Goal: Task Accomplishment & Management: Manage account settings

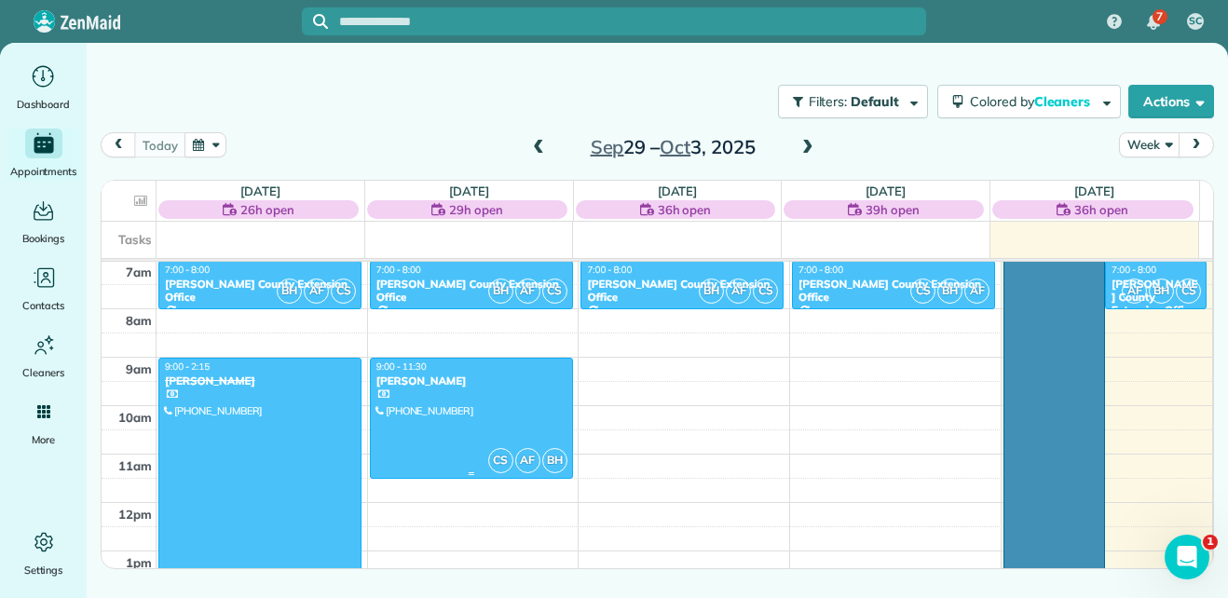
click at [499, 416] on div at bounding box center [471, 418] width 201 height 119
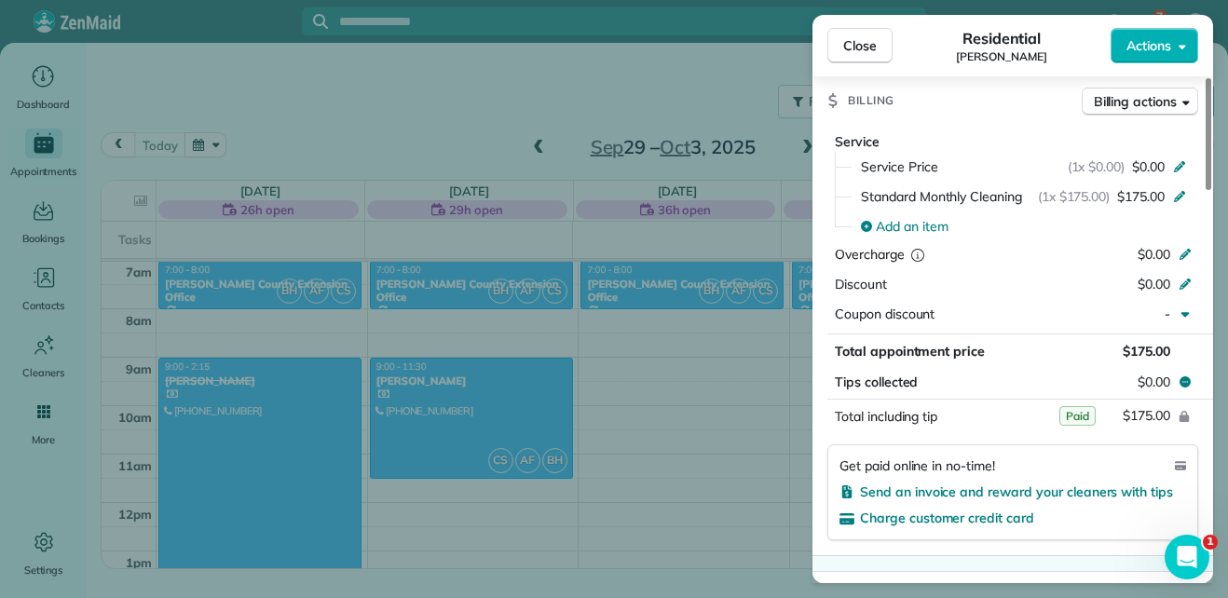
scroll to position [835, 0]
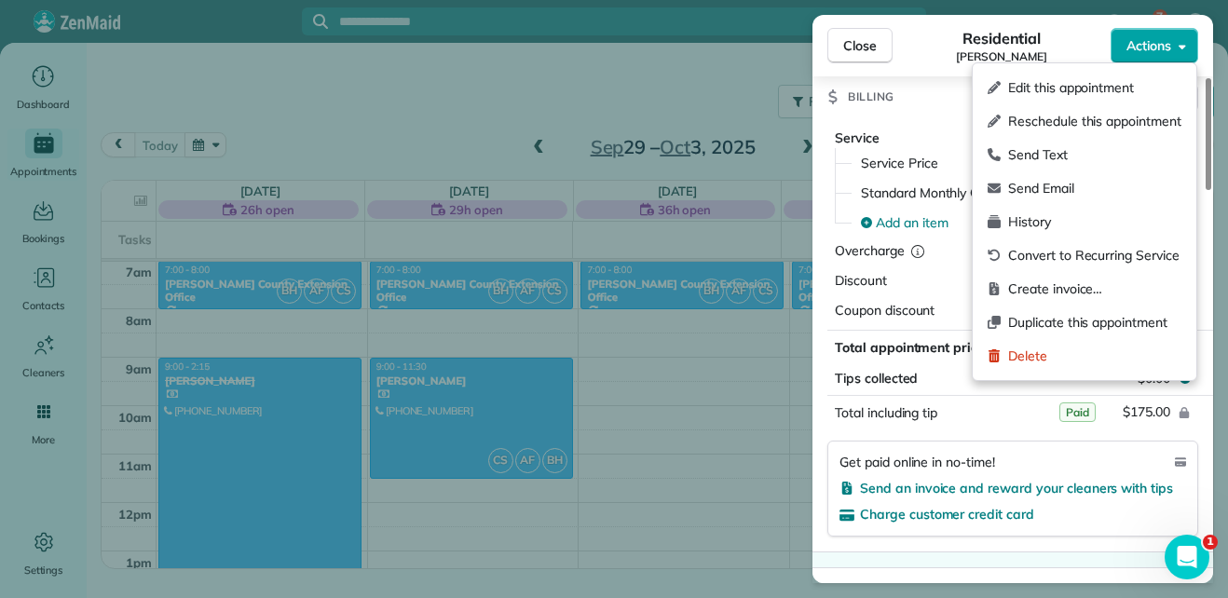
click at [1180, 46] on icon "button" at bounding box center [1181, 47] width 7 height 5
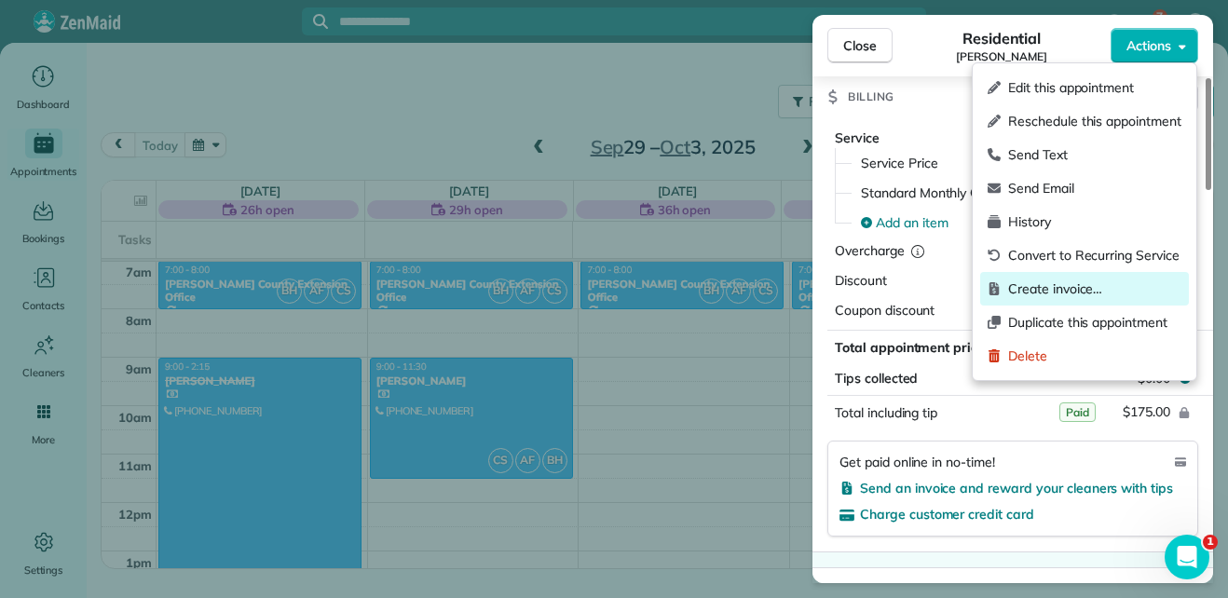
click at [1043, 292] on span "Create invoice…" at bounding box center [1094, 288] width 173 height 19
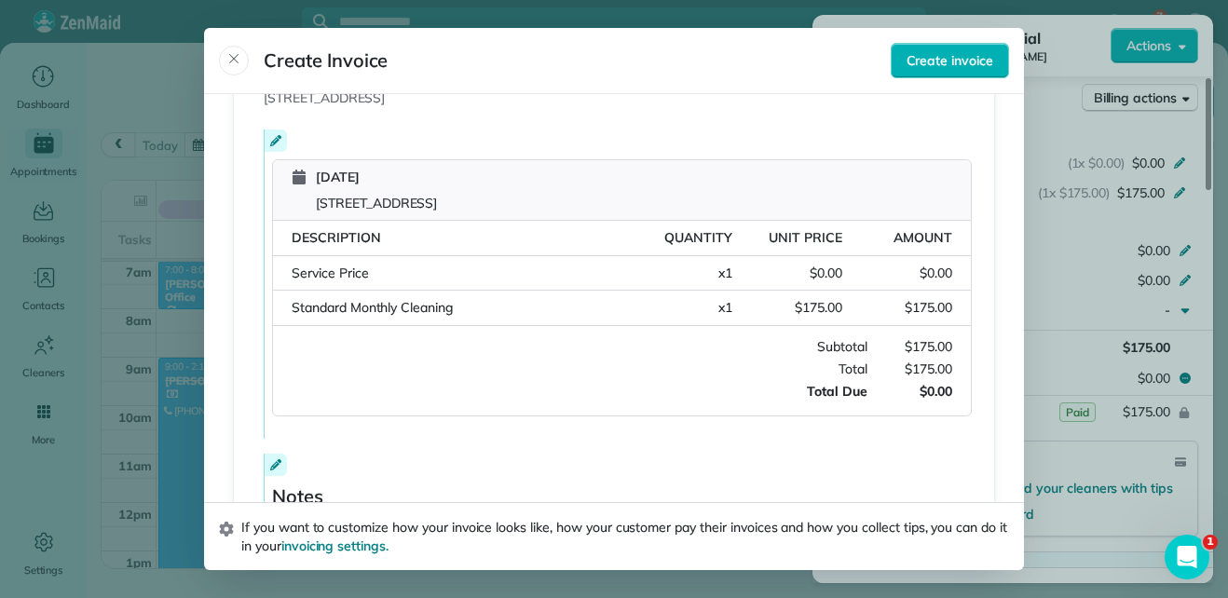
scroll to position [408, 0]
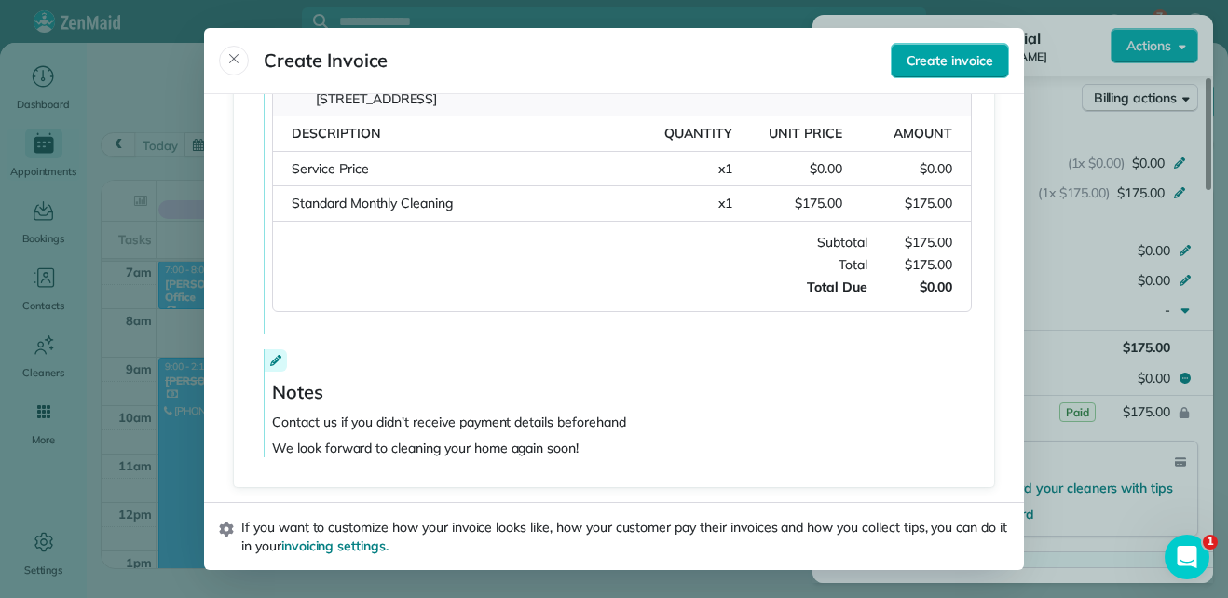
click at [958, 54] on span "Create invoice" at bounding box center [949, 60] width 87 height 19
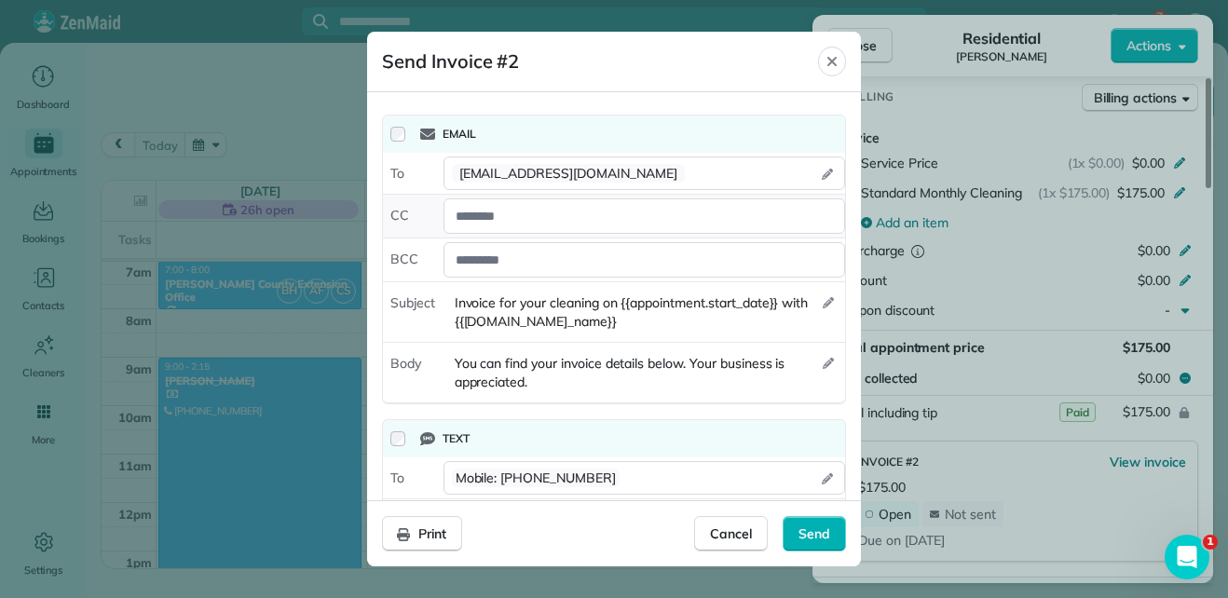
scroll to position [83, 0]
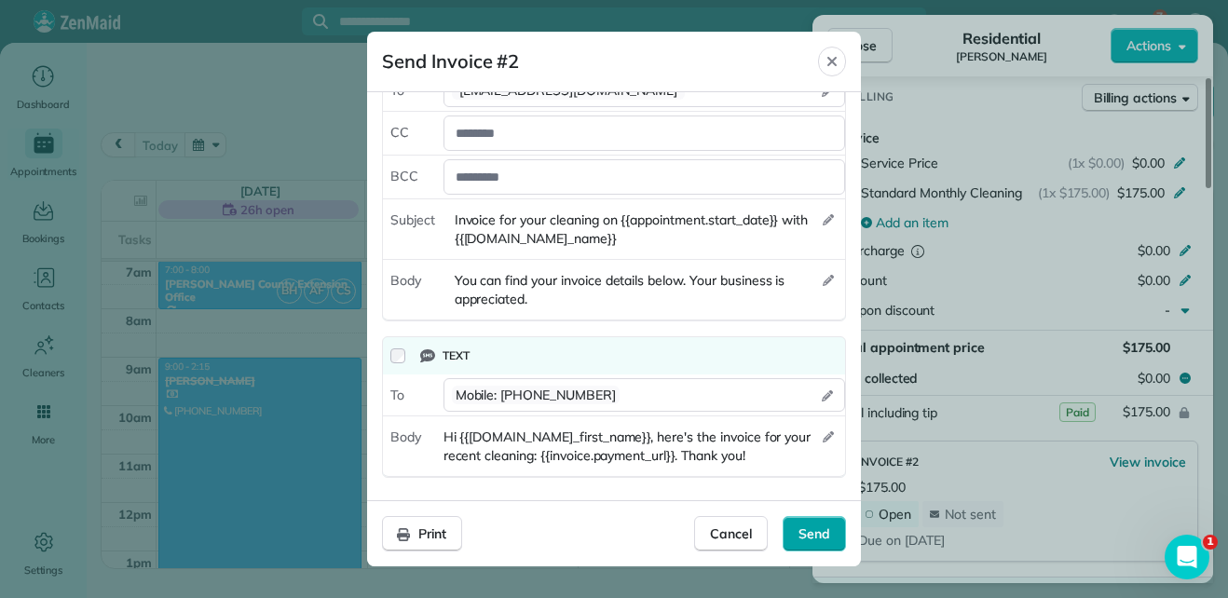
click at [831, 534] on div "Send" at bounding box center [813, 533] width 63 height 35
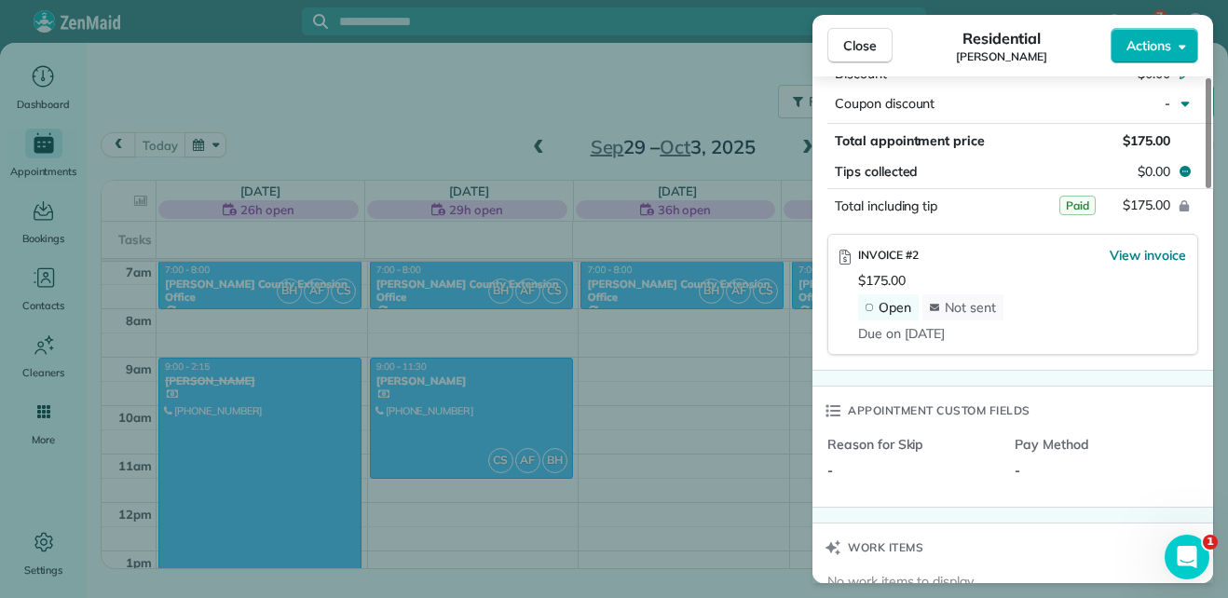
scroll to position [1039, 0]
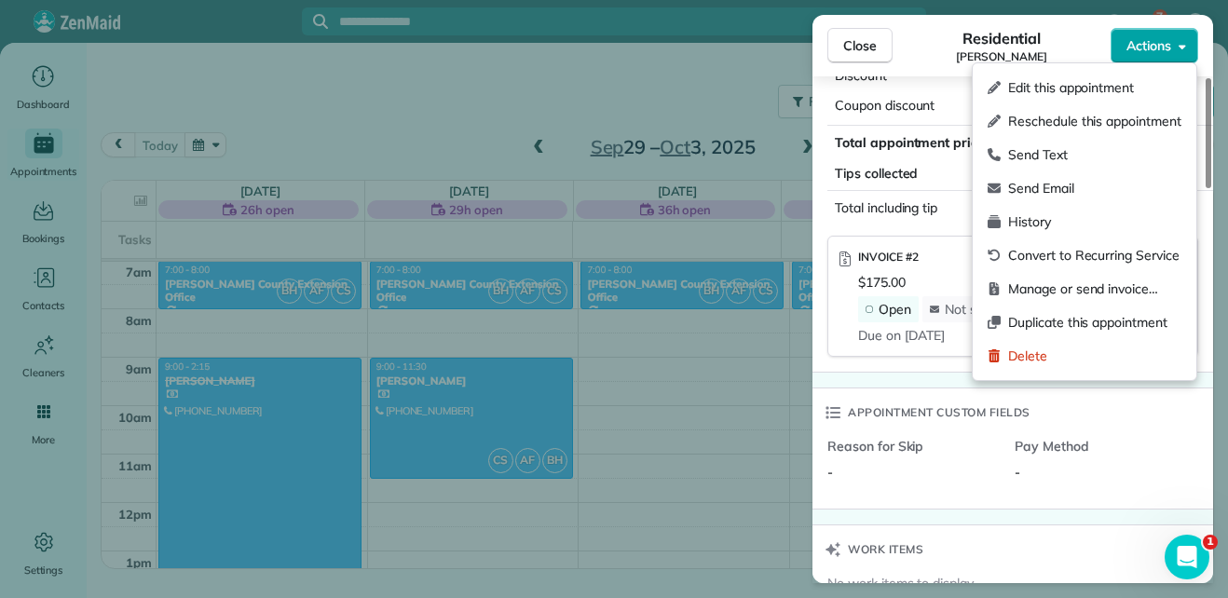
click at [1169, 58] on button "Actions" at bounding box center [1154, 45] width 88 height 35
click at [1090, 33] on div "Residential Lezlie Watkins" at bounding box center [1001, 45] width 218 height 37
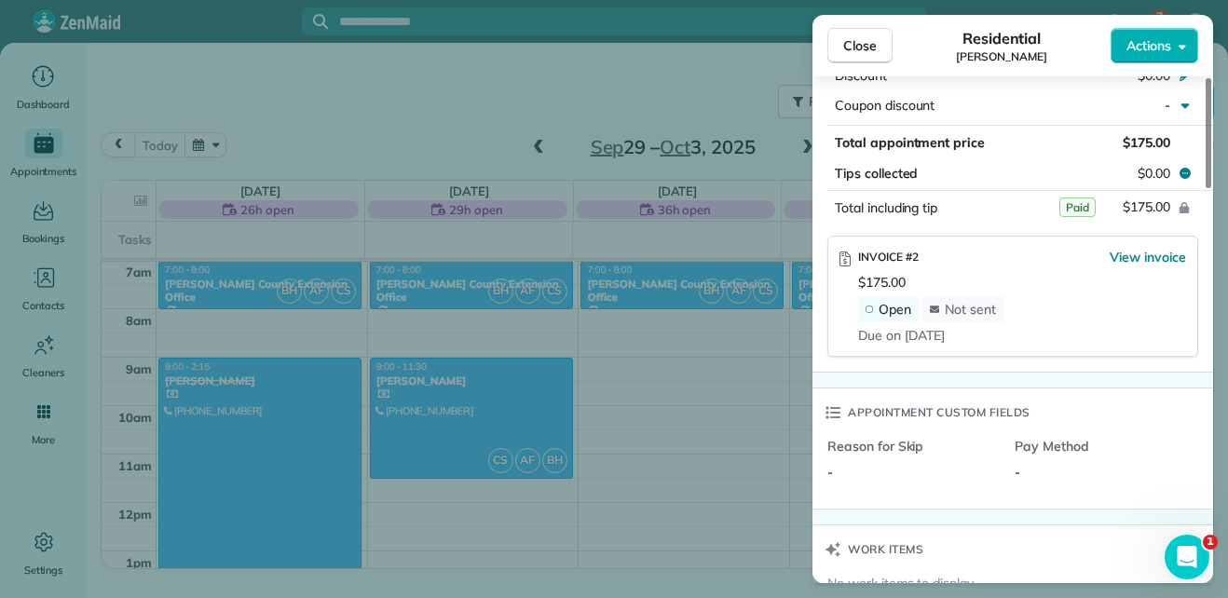
click at [1071, 214] on span "Paid" at bounding box center [1077, 207] width 36 height 20
click at [1158, 259] on span "View invoice" at bounding box center [1147, 257] width 76 height 19
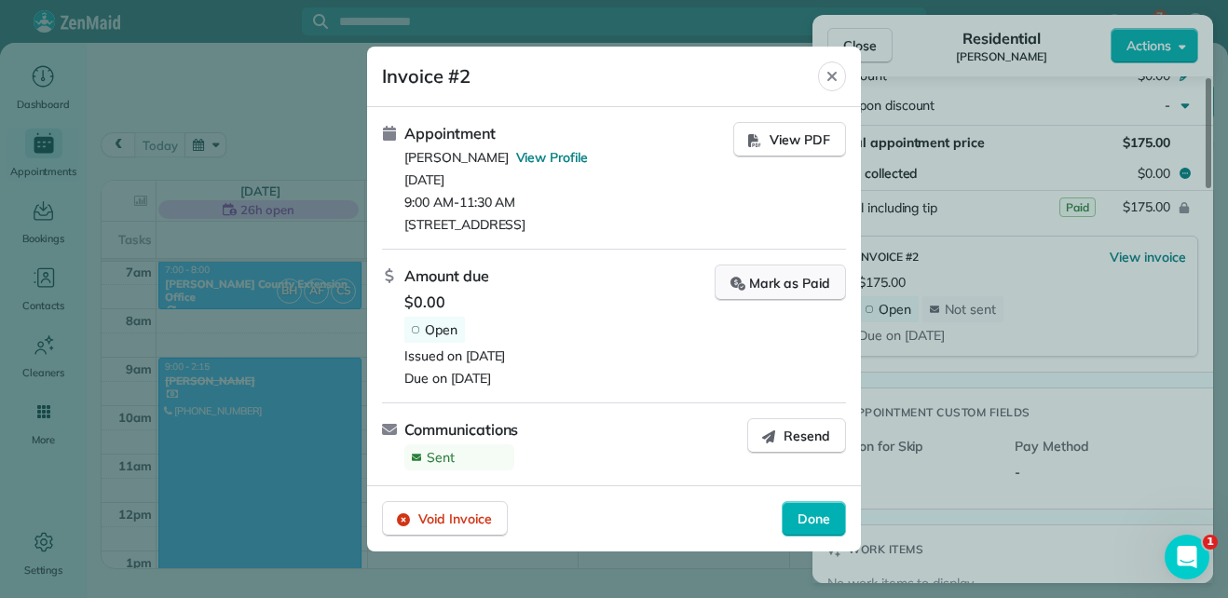
click at [761, 295] on button "Mark as Paid" at bounding box center [779, 283] width 131 height 36
click at [822, 516] on span "Done" at bounding box center [813, 519] width 33 height 19
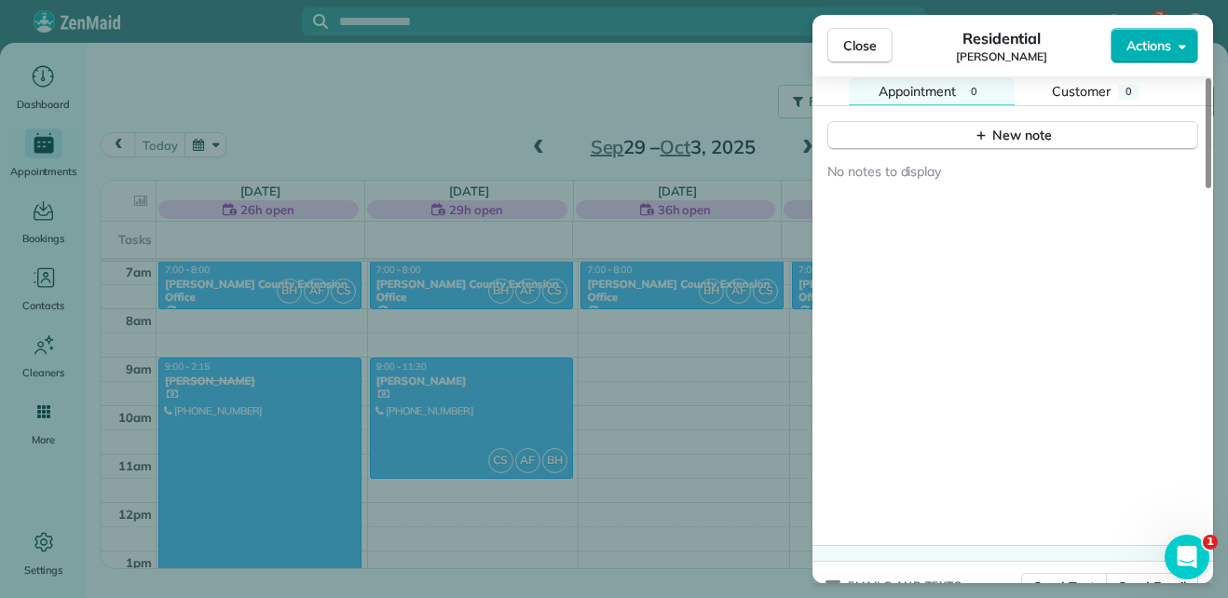
scroll to position [1636, 0]
click at [883, 50] on button "Close" at bounding box center [859, 45] width 65 height 35
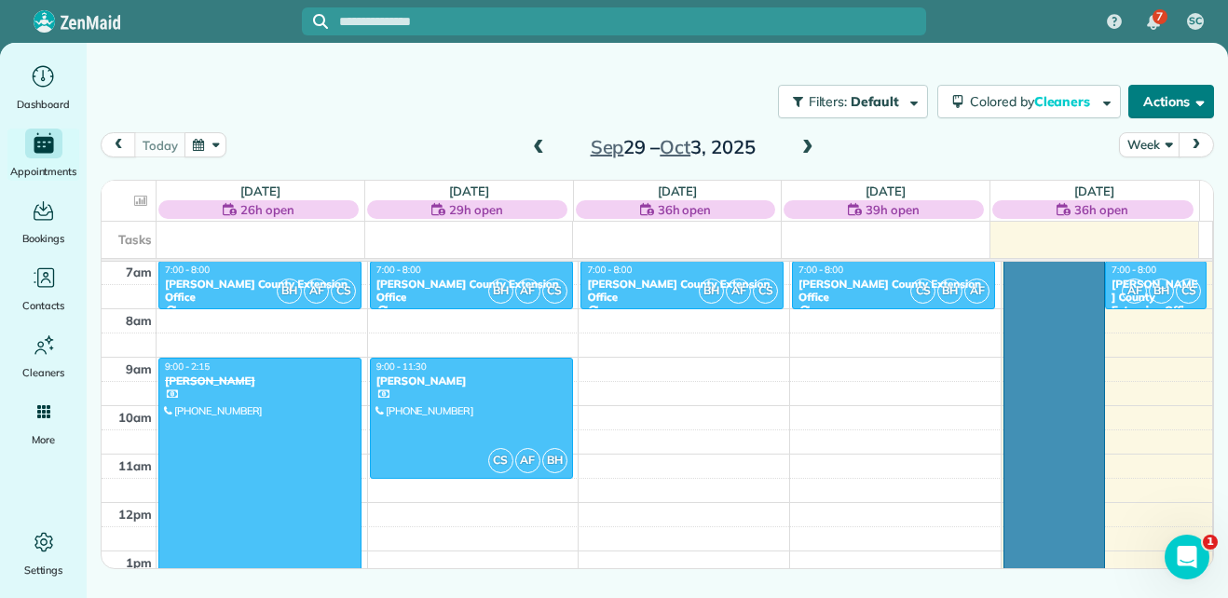
click at [1200, 102] on span "button" at bounding box center [1196, 101] width 14 height 14
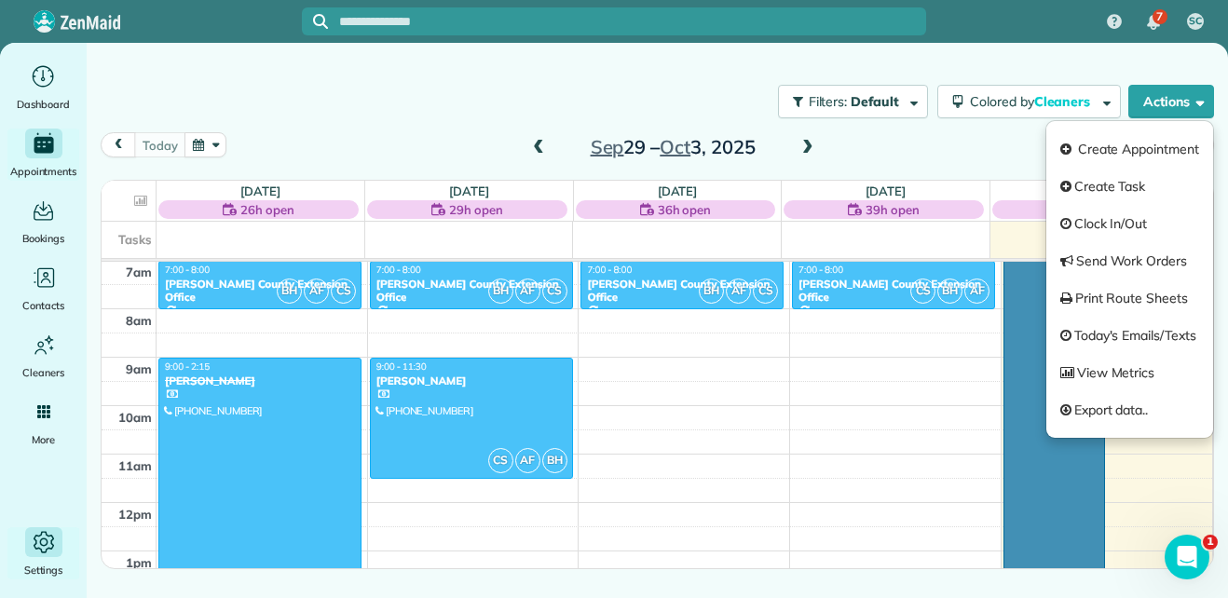
click at [37, 540] on icon "Main" at bounding box center [44, 542] width 28 height 28
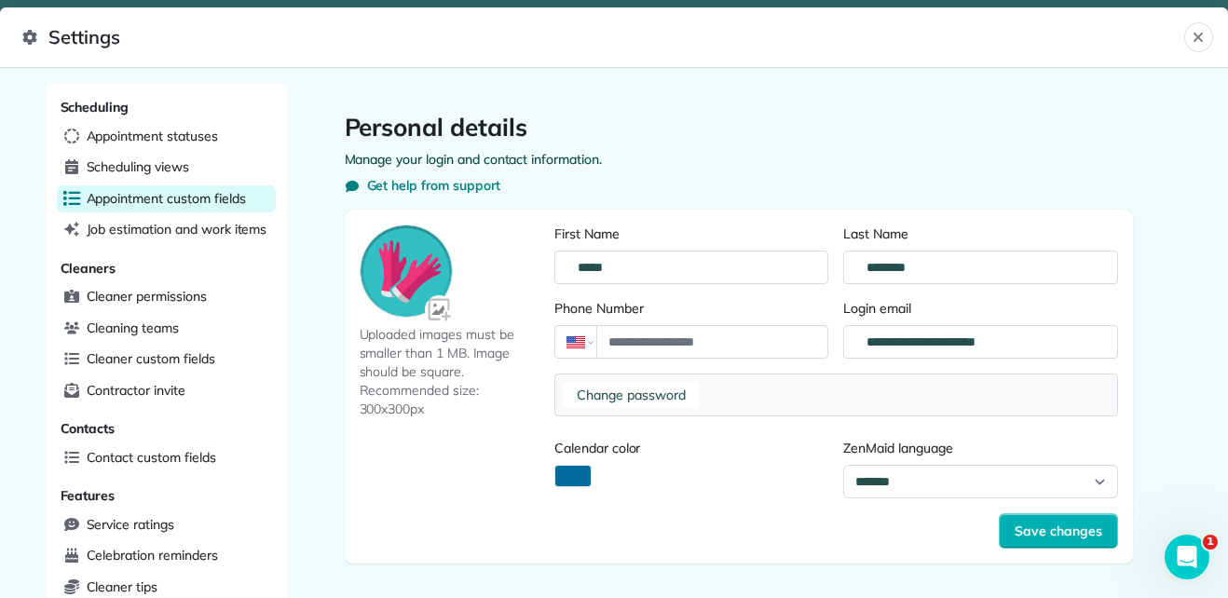
click at [174, 207] on span "Appointment custom fields" at bounding box center [166, 198] width 159 height 19
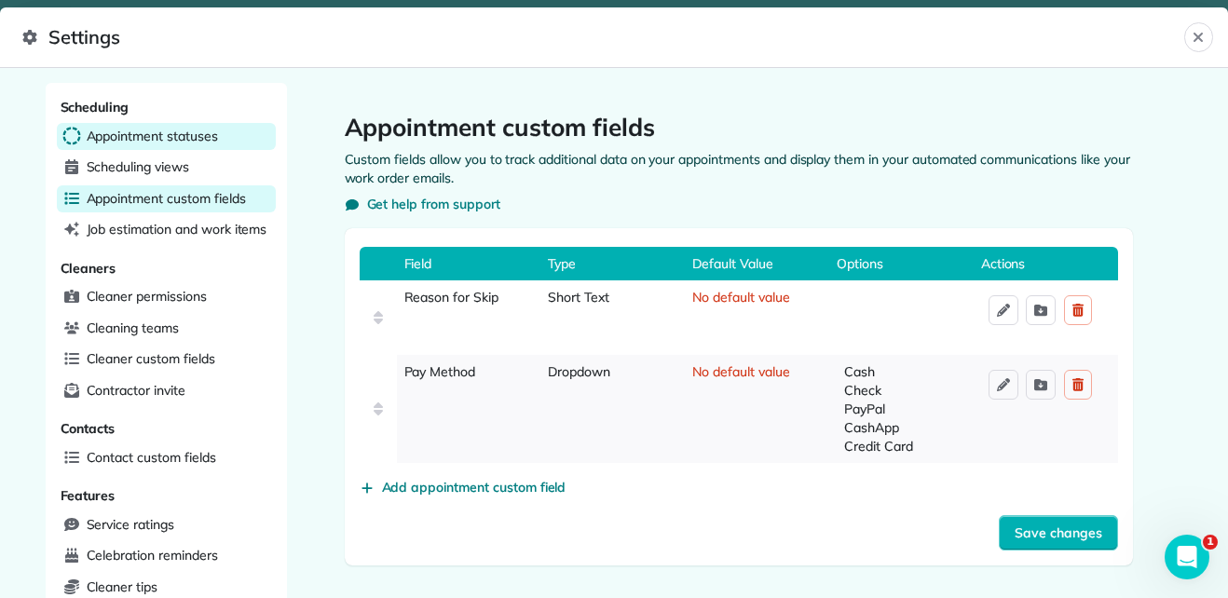
click at [160, 139] on span "Appointment statuses" at bounding box center [152, 136] width 131 height 19
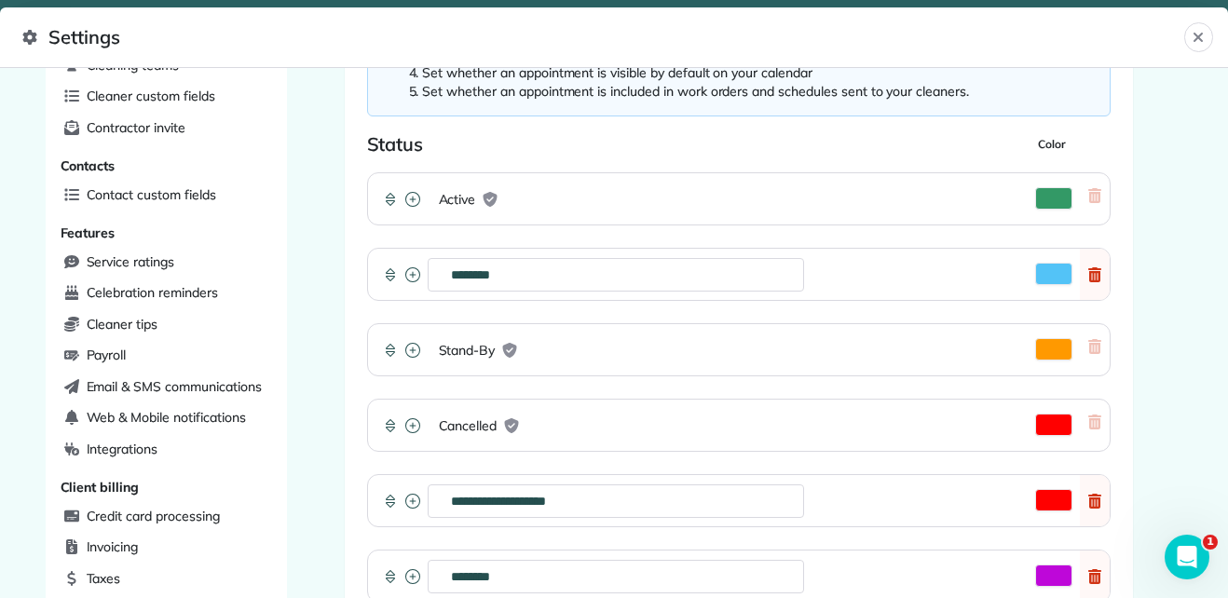
scroll to position [272, 0]
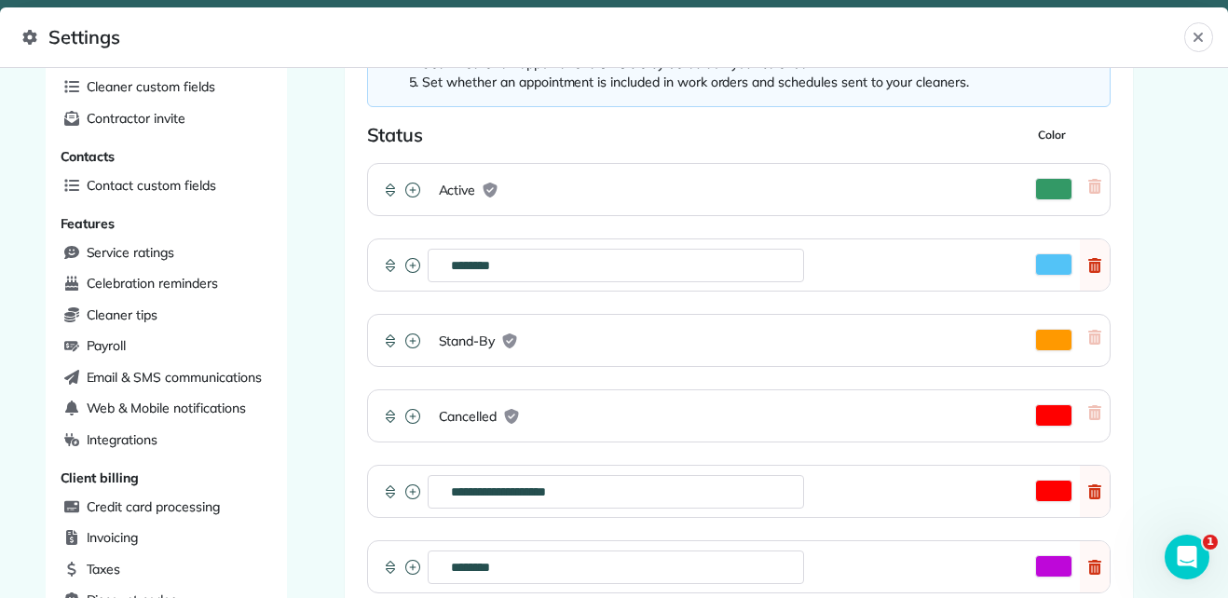
click at [411, 192] on icon at bounding box center [412, 190] width 15 height 15
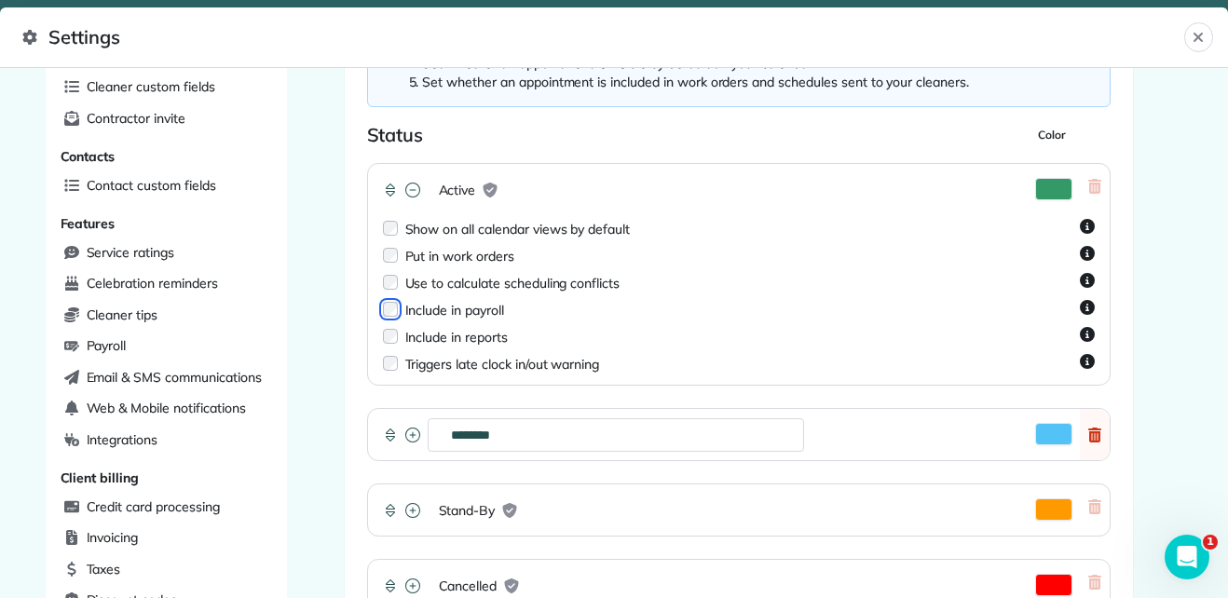
click at [407, 434] on icon at bounding box center [412, 435] width 15 height 15
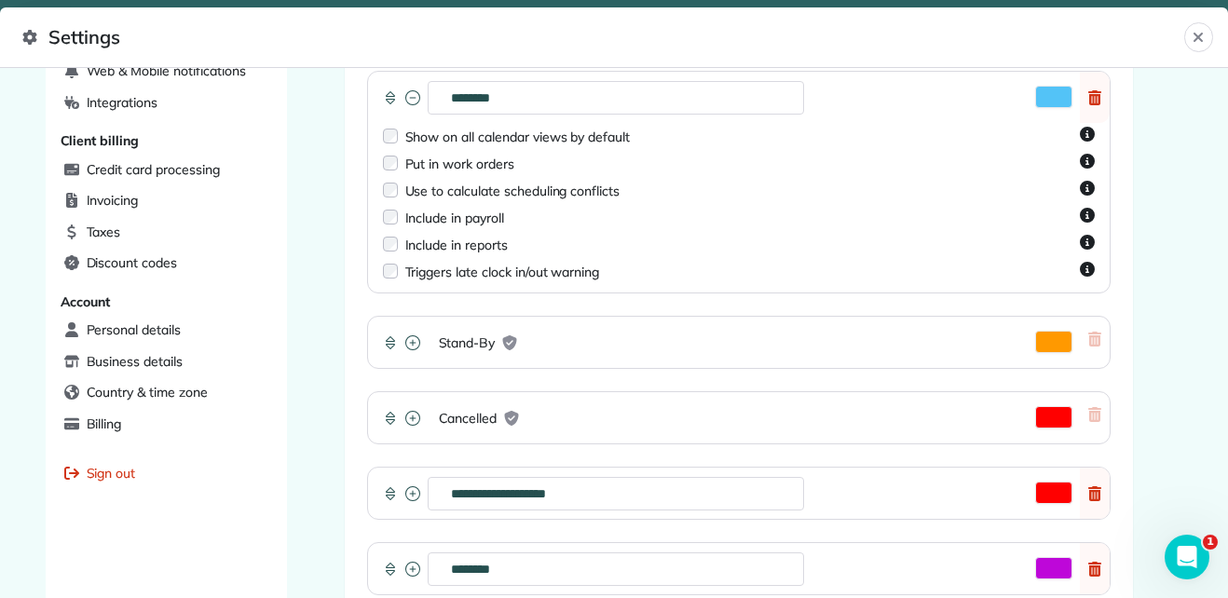
scroll to position [615, 0]
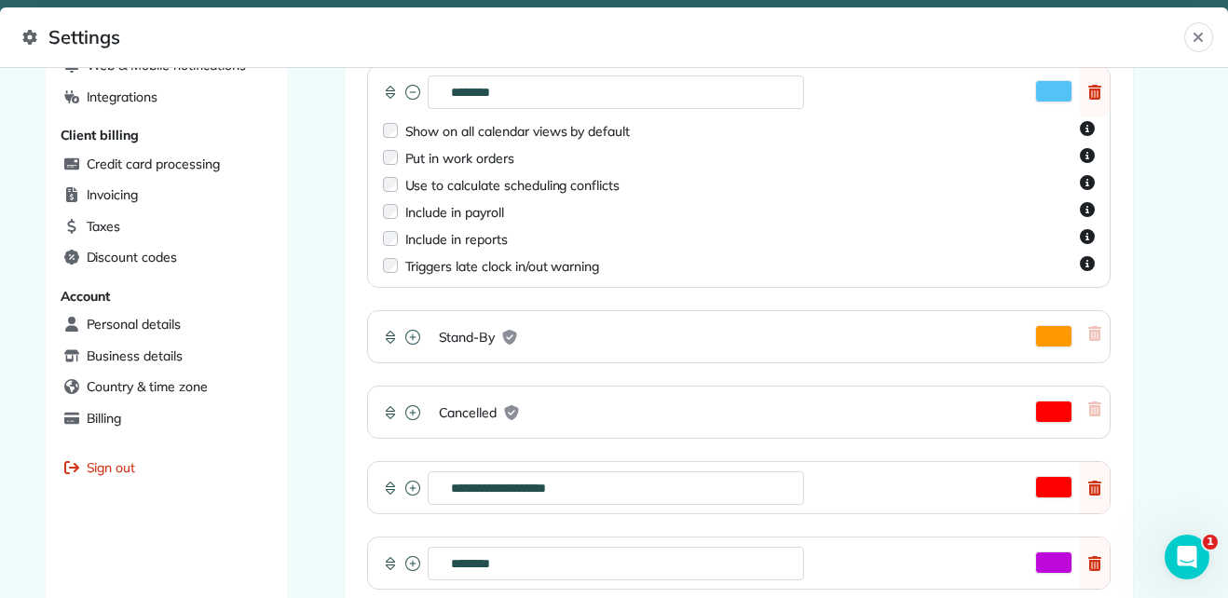
click at [405, 339] on icon at bounding box center [412, 337] width 15 height 15
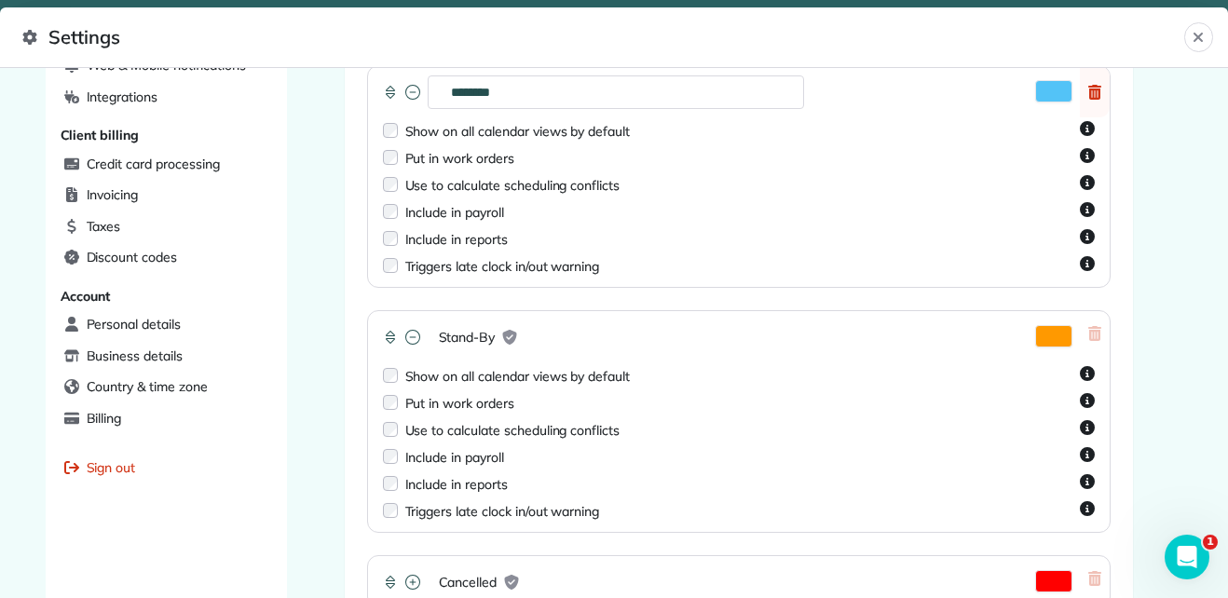
click at [405, 339] on icon at bounding box center [412, 337] width 15 height 15
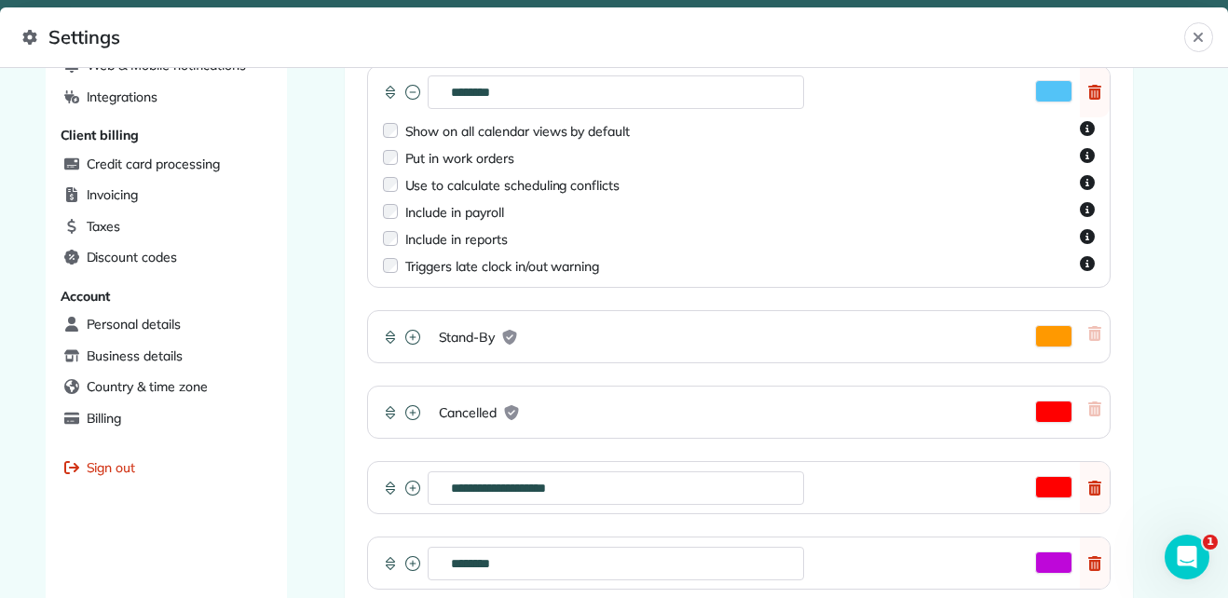
click at [406, 411] on icon at bounding box center [412, 412] width 15 height 15
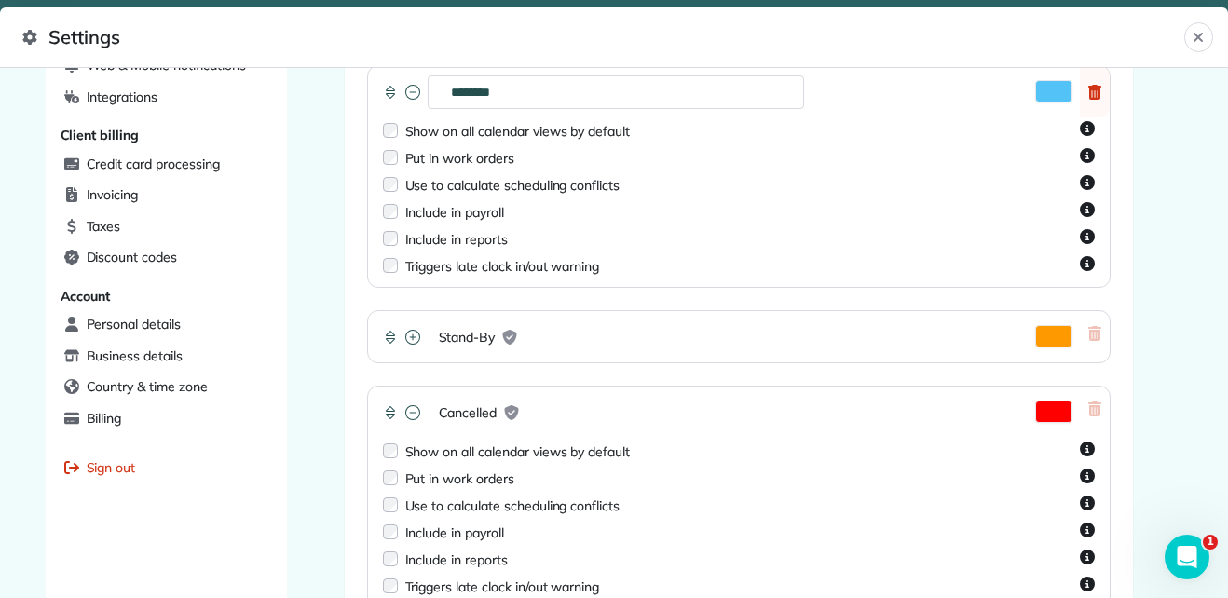
click at [406, 411] on icon at bounding box center [412, 412] width 15 height 15
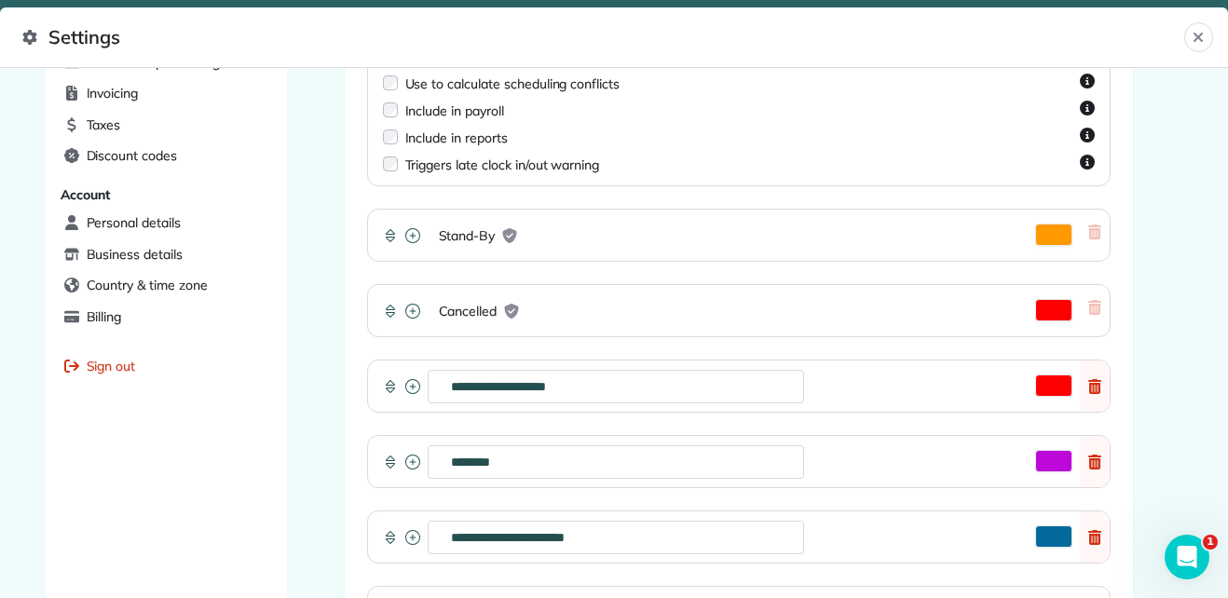
scroll to position [716, 0]
click at [405, 385] on icon at bounding box center [412, 386] width 15 height 15
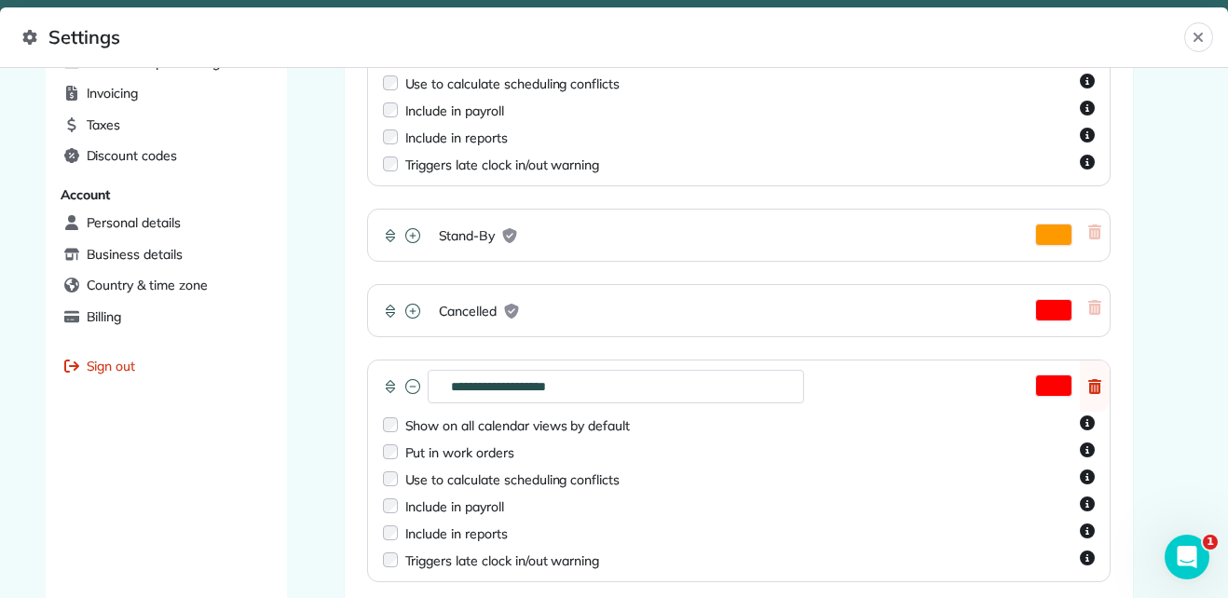
click at [405, 385] on icon at bounding box center [412, 386] width 15 height 15
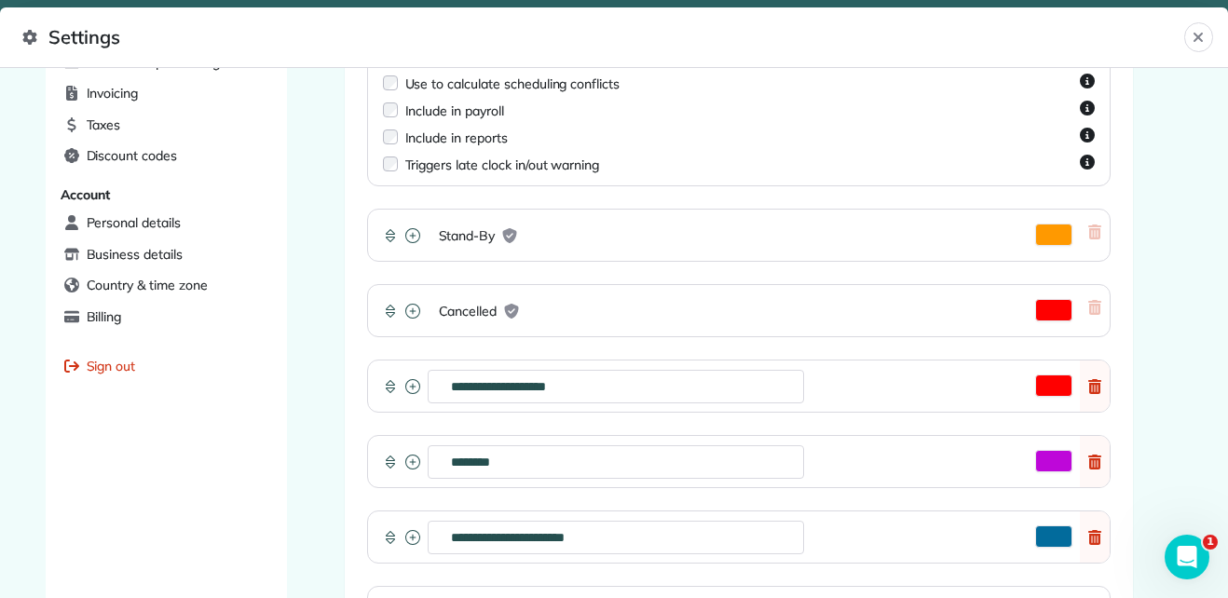
click at [409, 462] on icon at bounding box center [412, 462] width 15 height 15
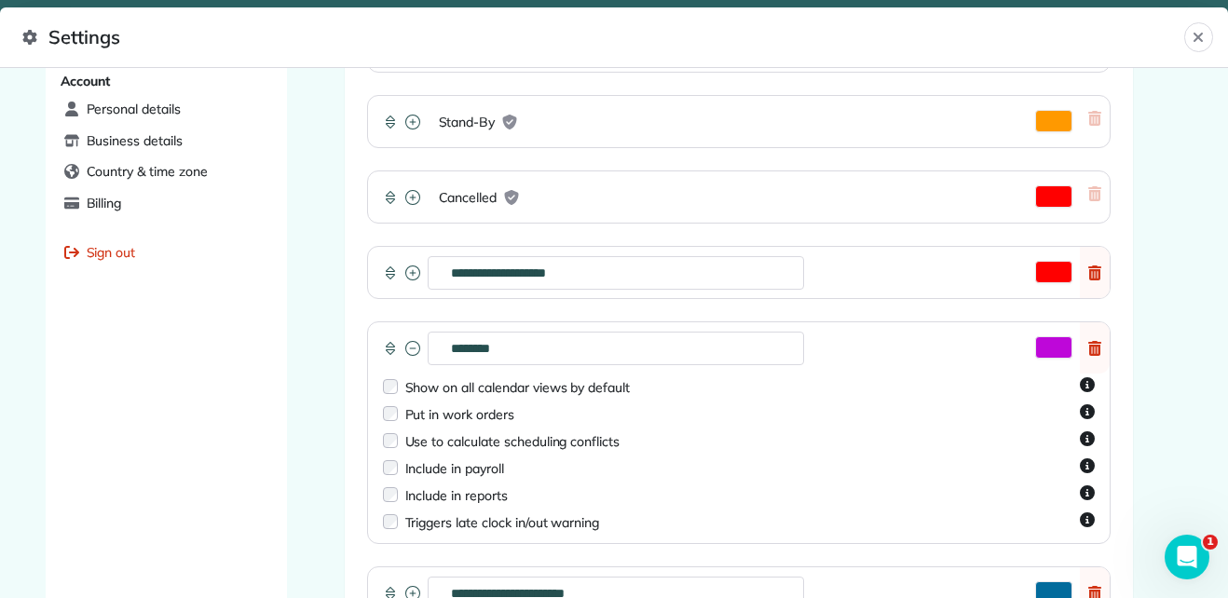
scroll to position [832, 0]
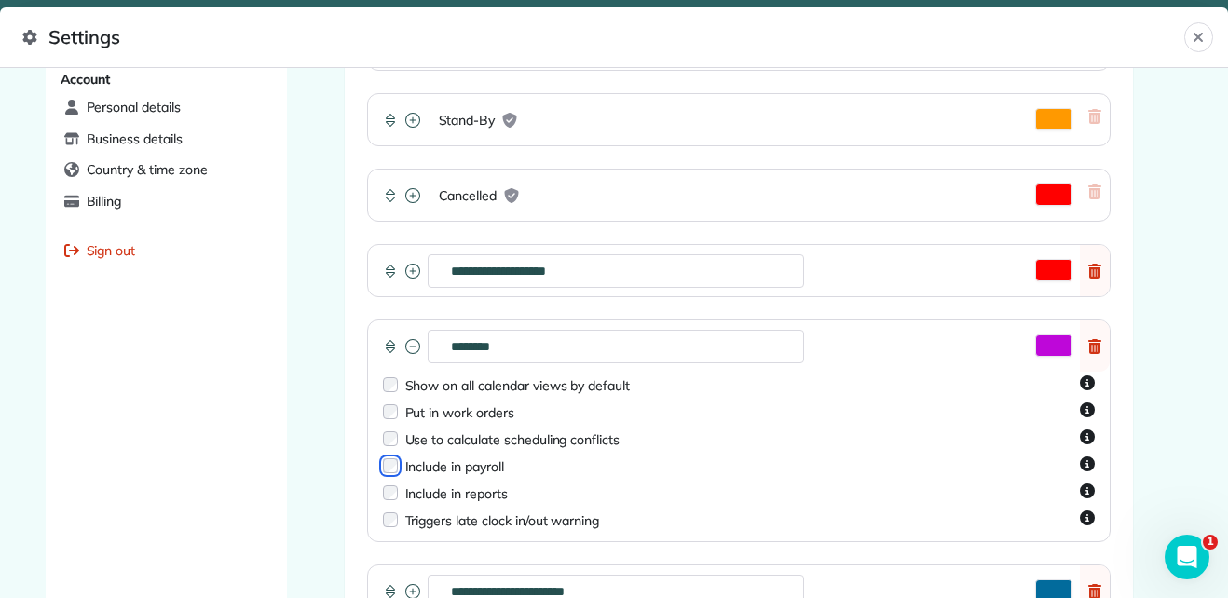
click at [410, 349] on icon at bounding box center [412, 346] width 15 height 15
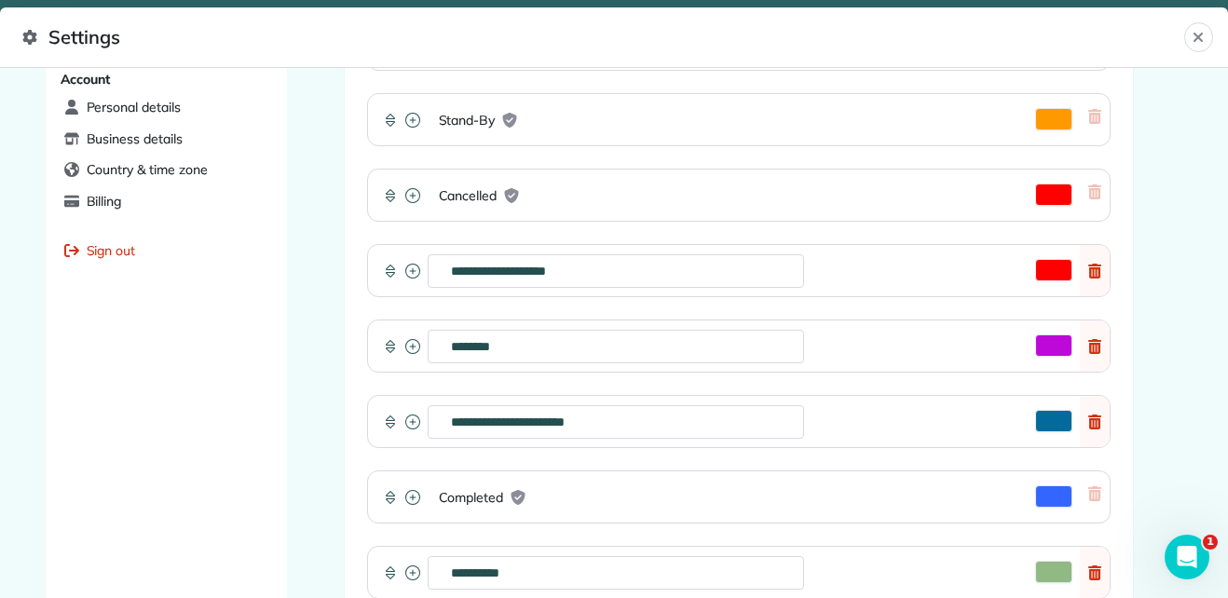
click at [408, 425] on icon at bounding box center [412, 421] width 15 height 15
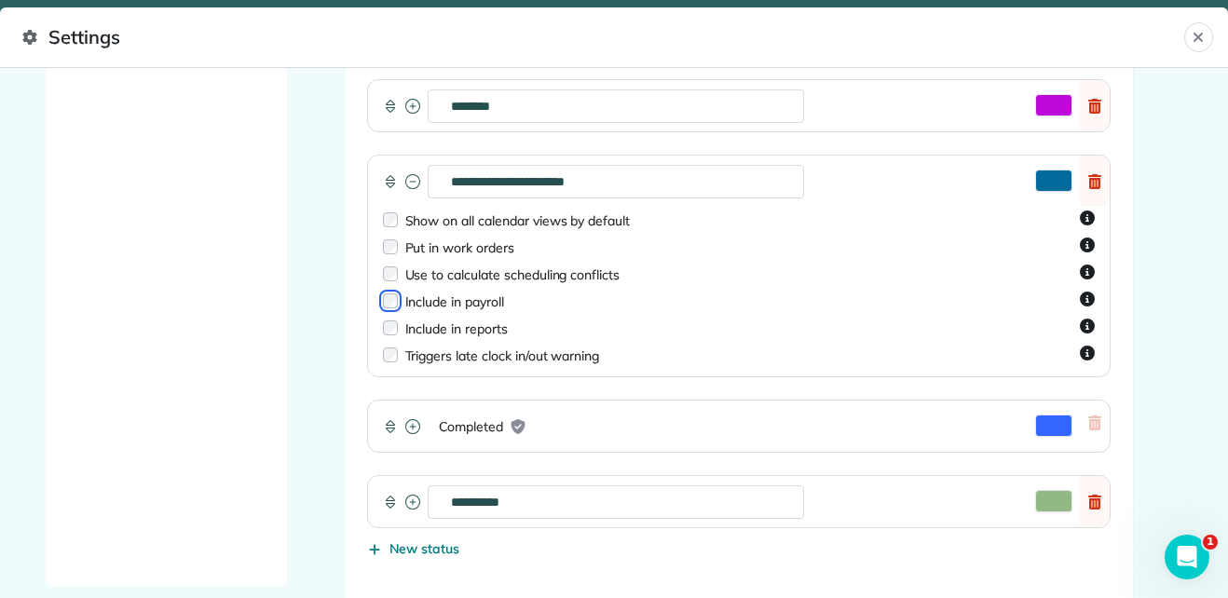
scroll to position [1085, 0]
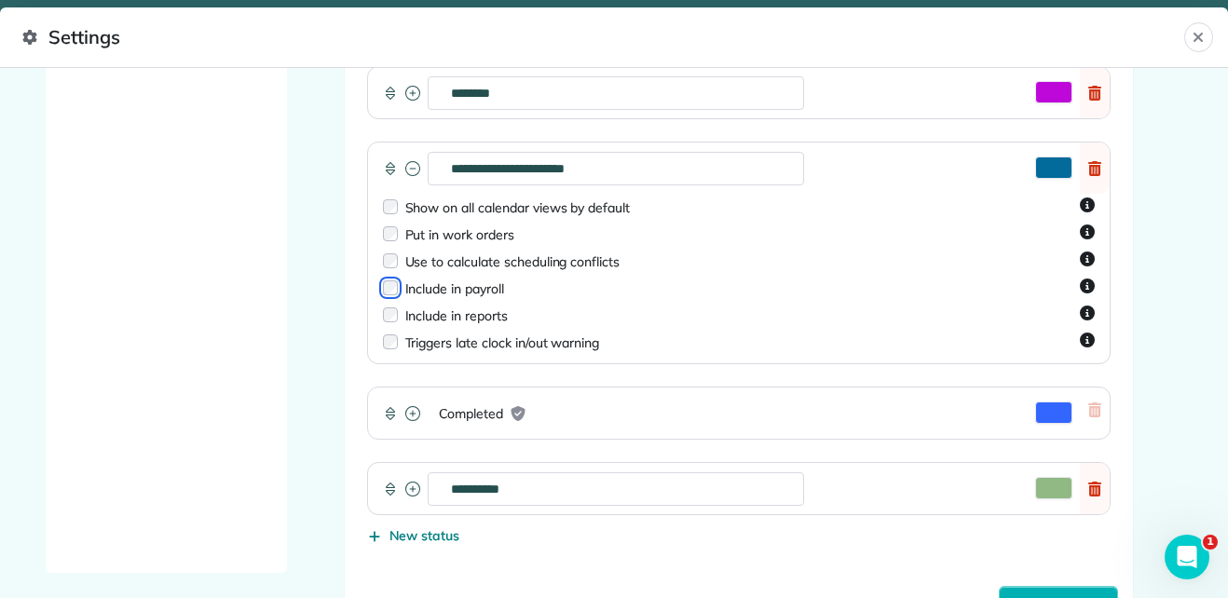
click at [406, 413] on icon at bounding box center [412, 413] width 15 height 15
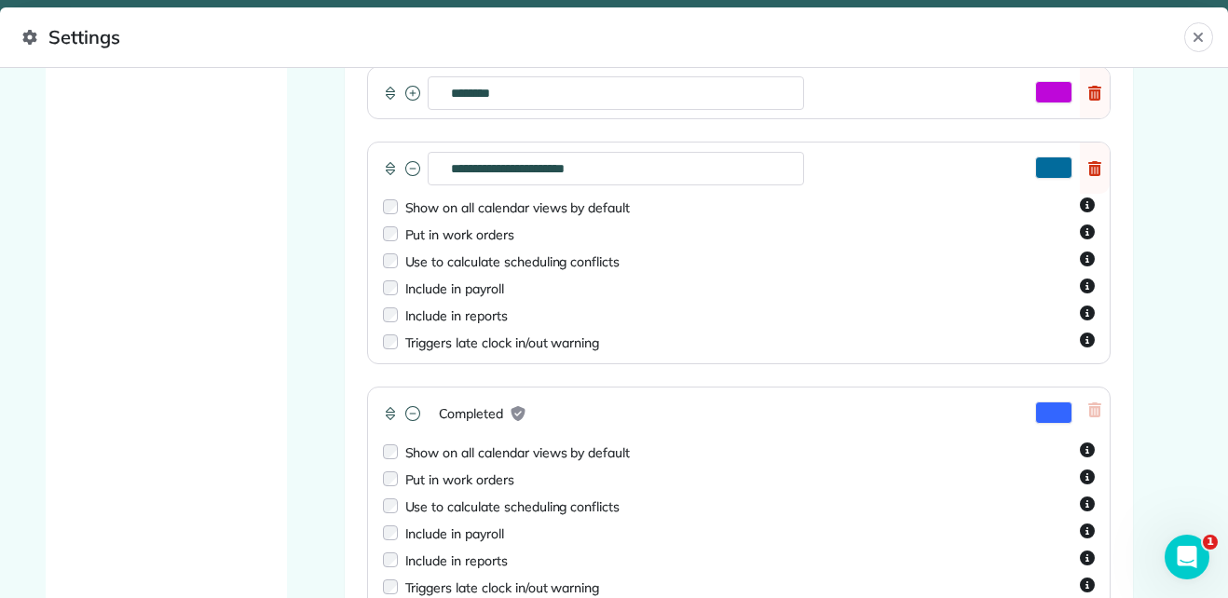
click at [405, 414] on icon at bounding box center [412, 413] width 15 height 15
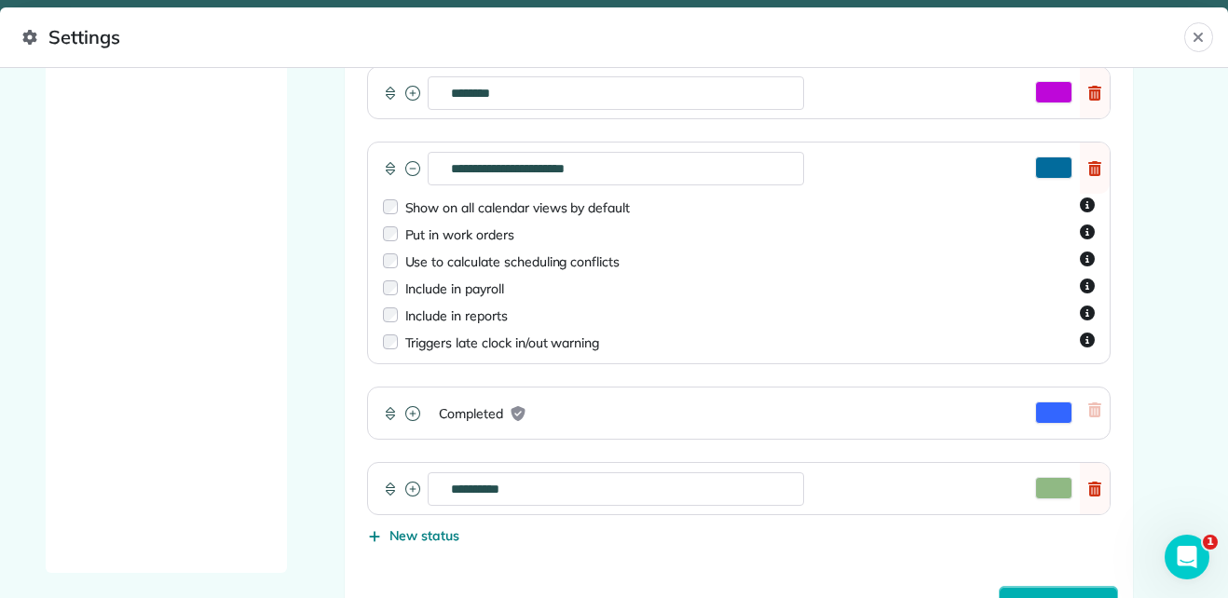
scroll to position [1153, 0]
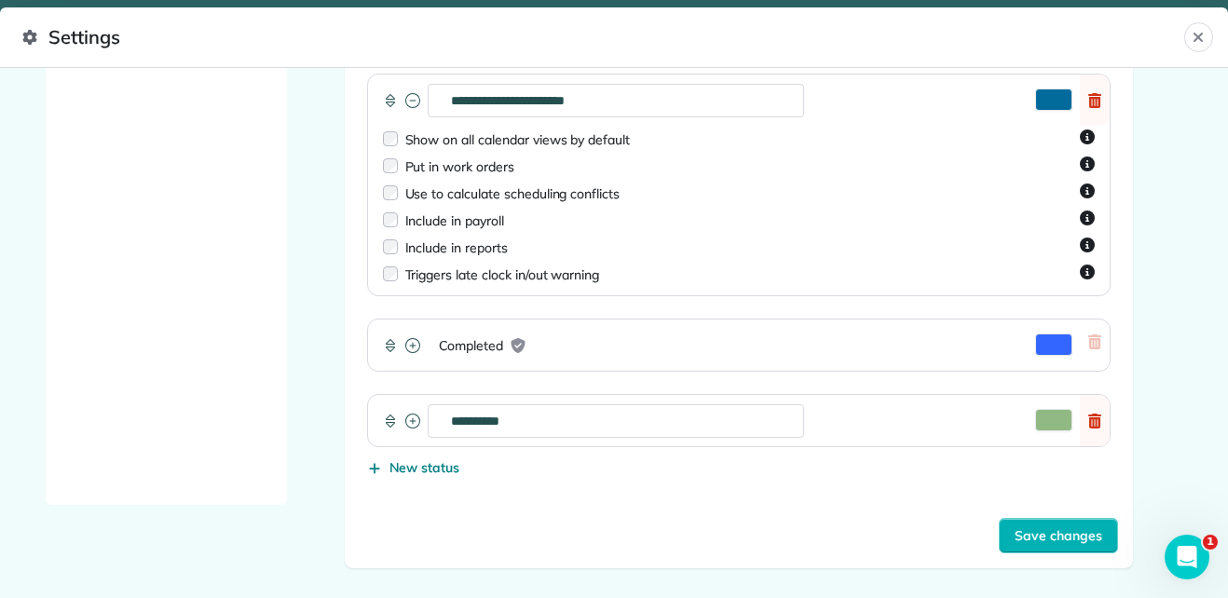
click at [405, 414] on icon at bounding box center [412, 421] width 15 height 15
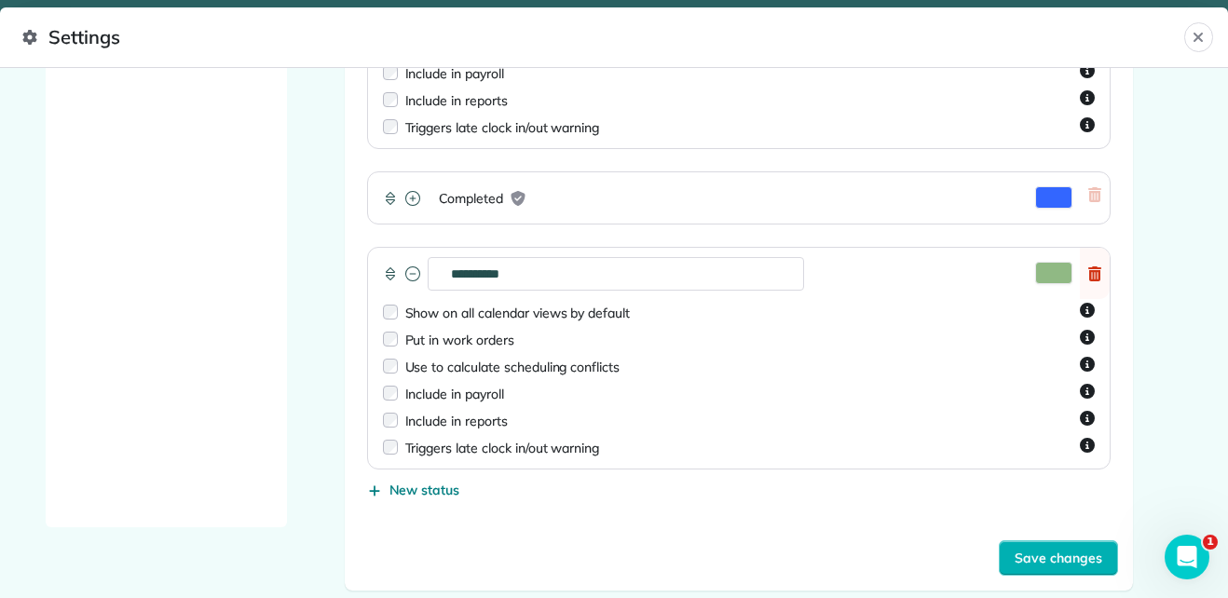
scroll to position [1323, 0]
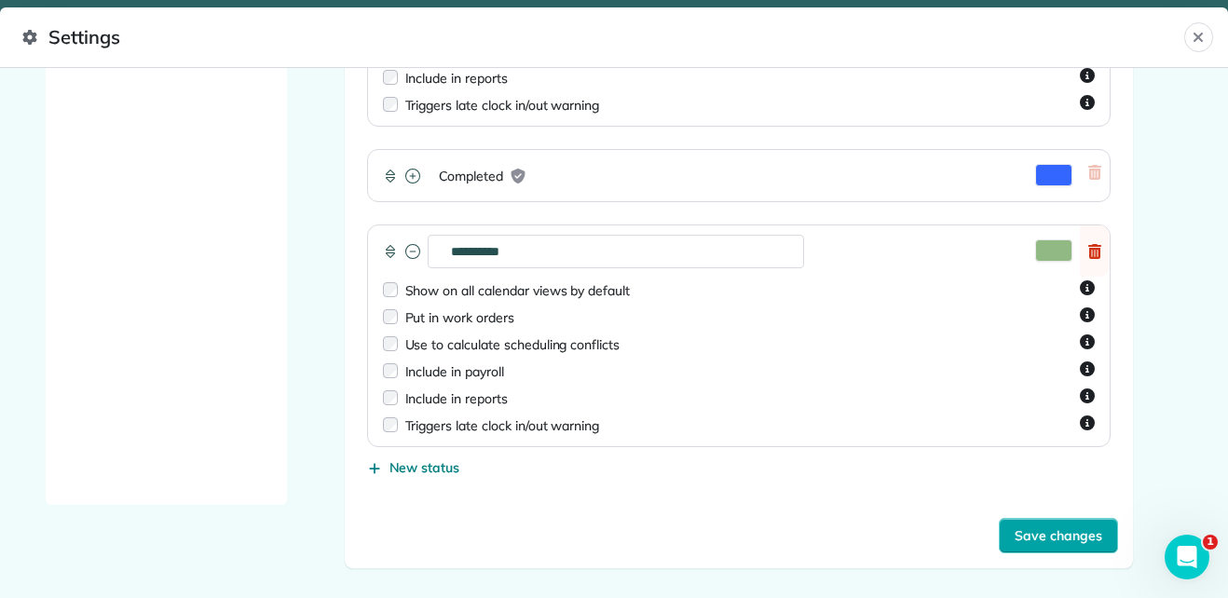
click at [1042, 547] on button "Save changes" at bounding box center [1057, 535] width 119 height 35
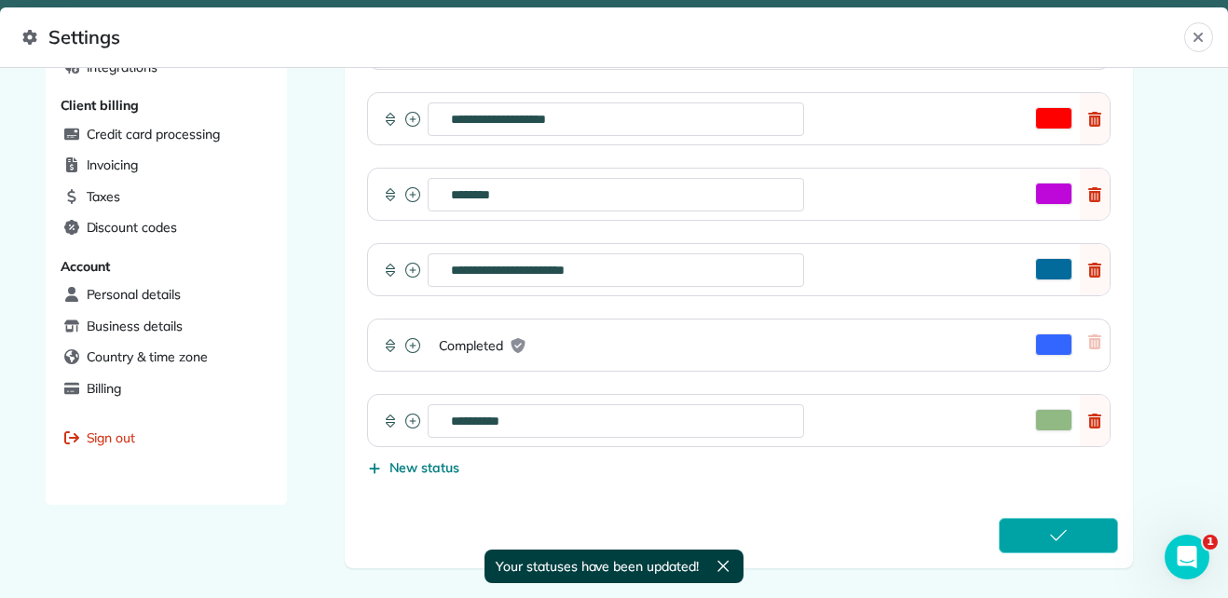
scroll to position [645, 0]
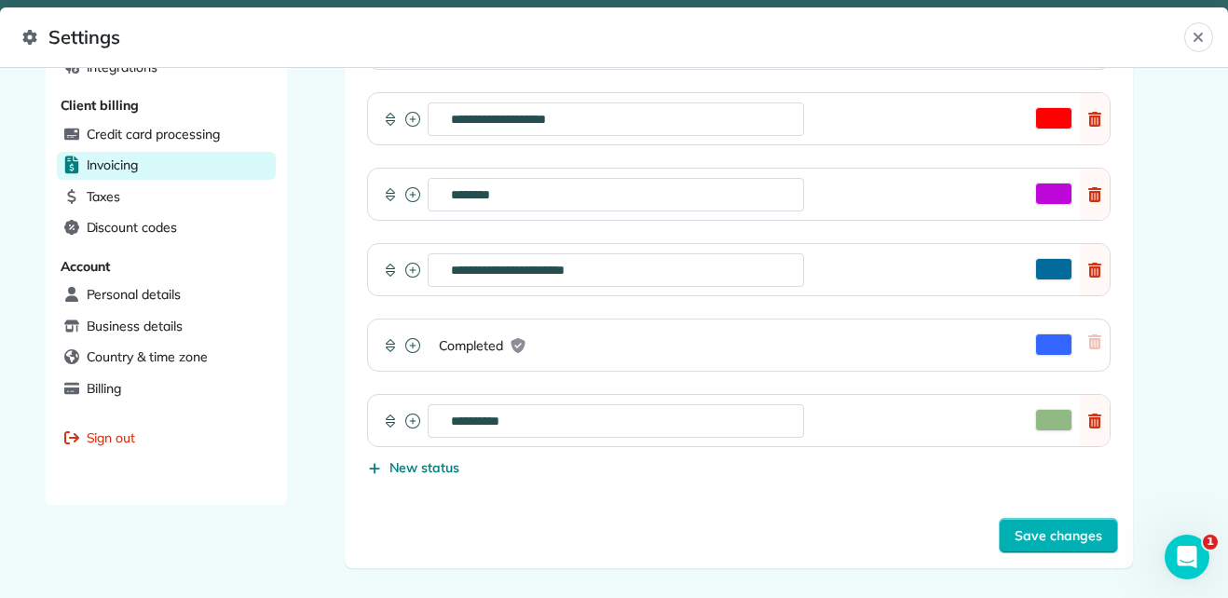
click at [131, 175] on div "Invoicing" at bounding box center [166, 166] width 219 height 28
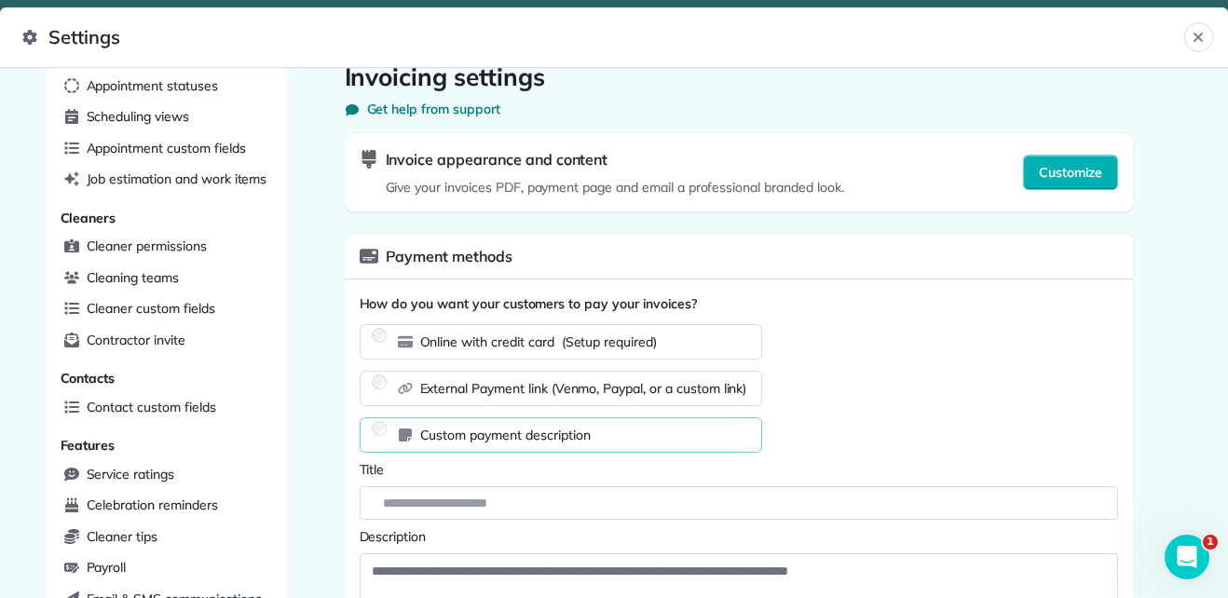
scroll to position [17, 0]
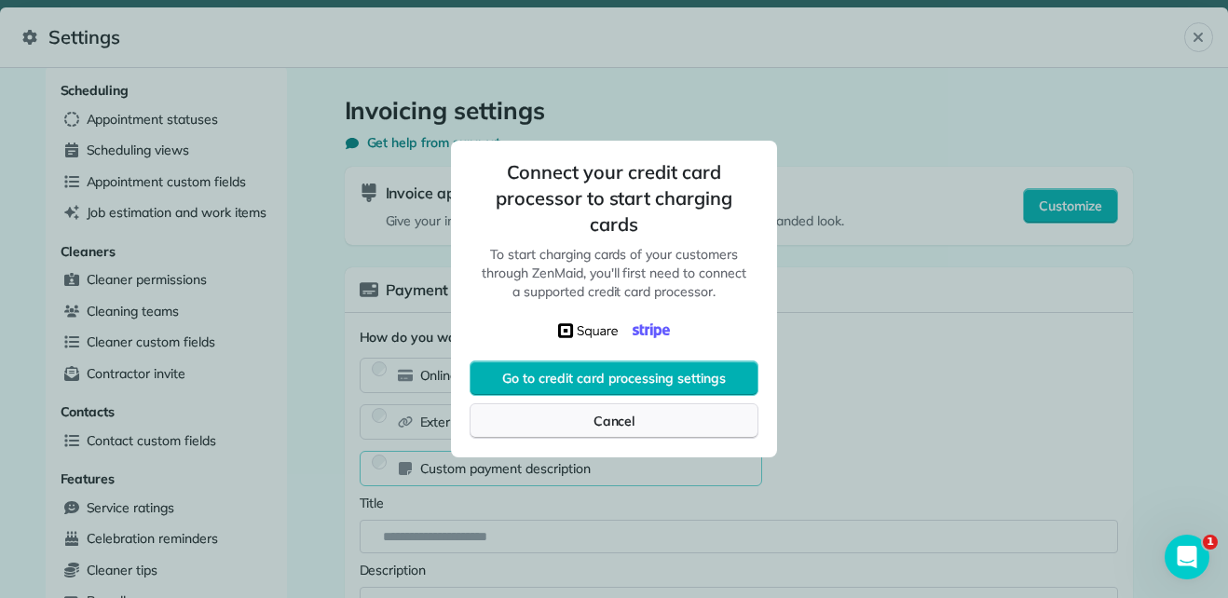
click at [676, 414] on button "Cancel" at bounding box center [613, 420] width 289 height 35
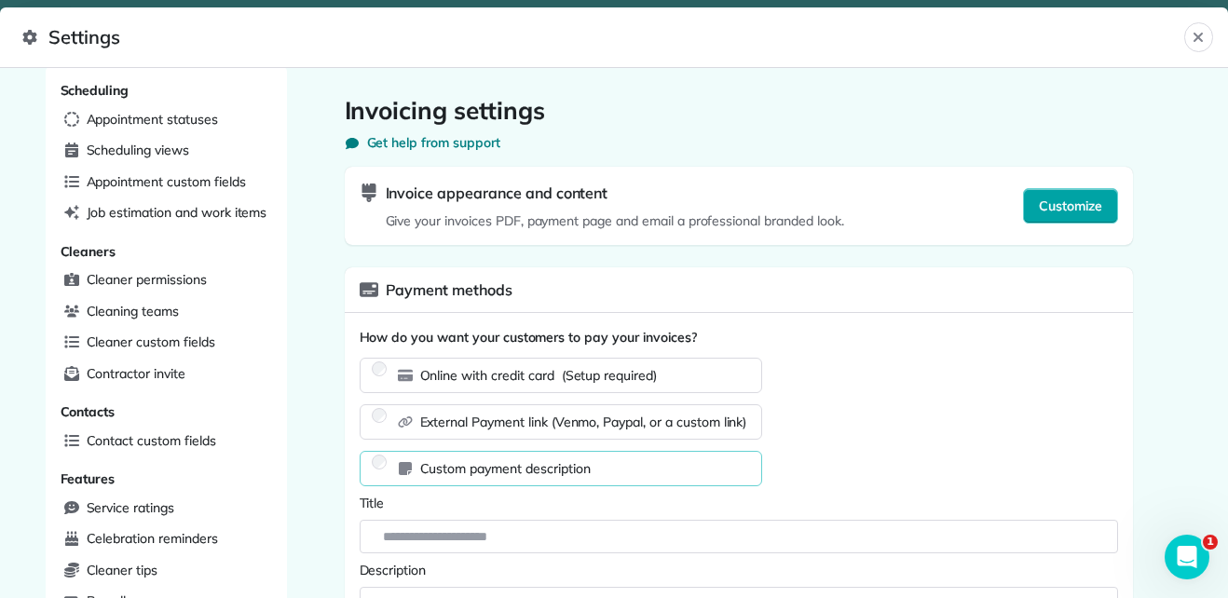
click at [1080, 193] on button "Customize" at bounding box center [1070, 205] width 95 height 35
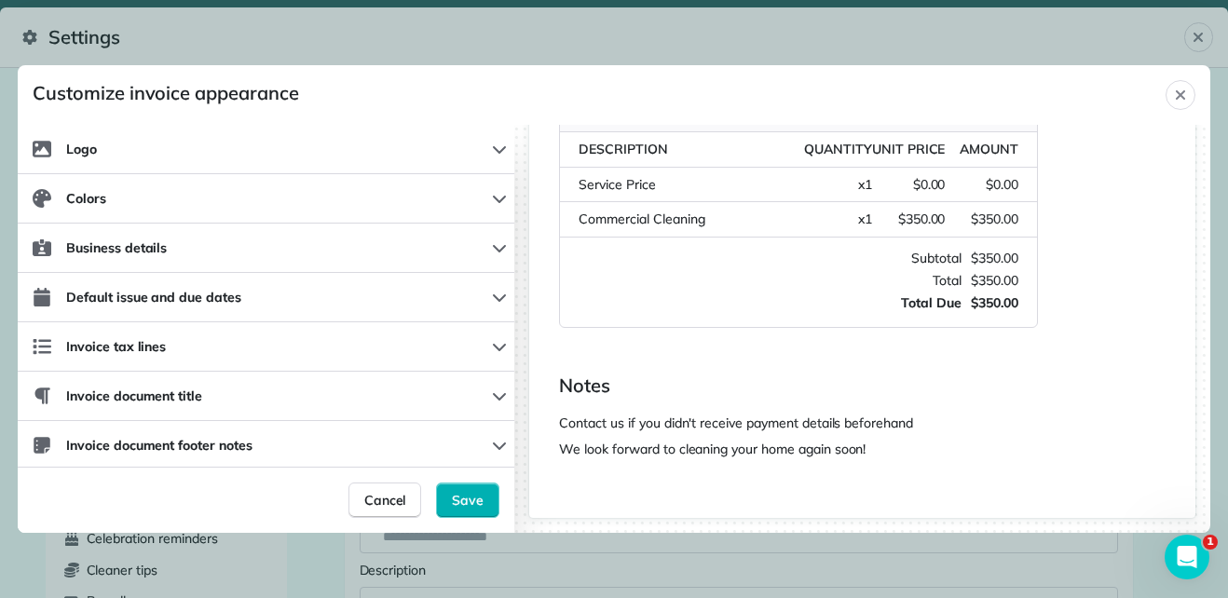
scroll to position [0, 0]
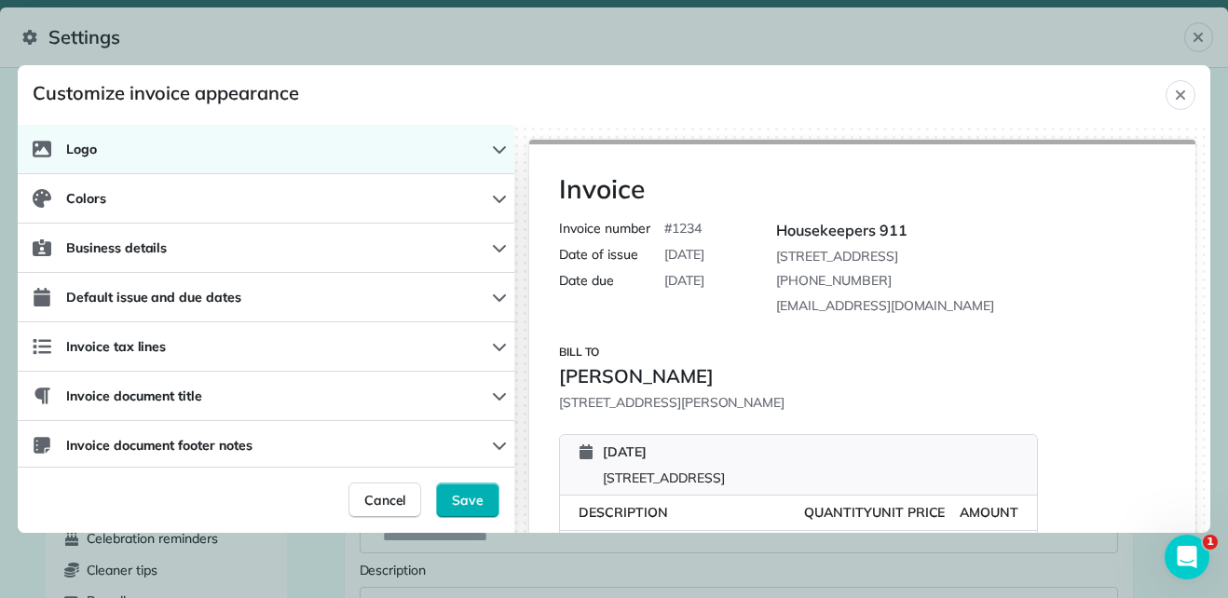
click at [461, 156] on button "Logo" at bounding box center [266, 149] width 496 height 49
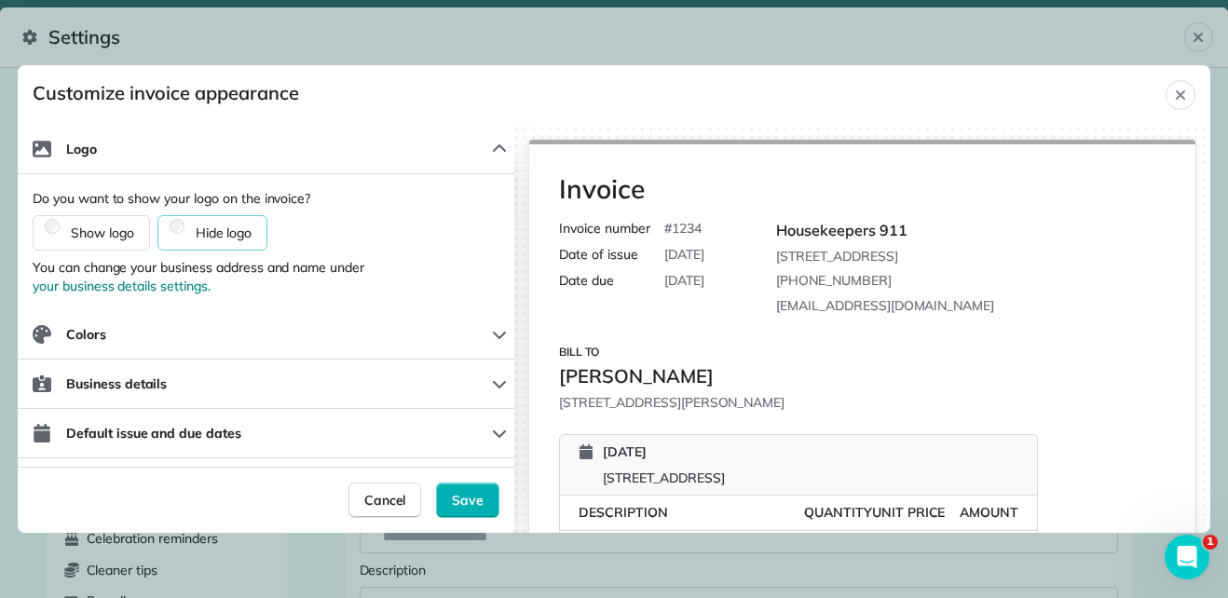
click at [70, 223] on div "Show logo" at bounding box center [91, 232] width 117 height 35
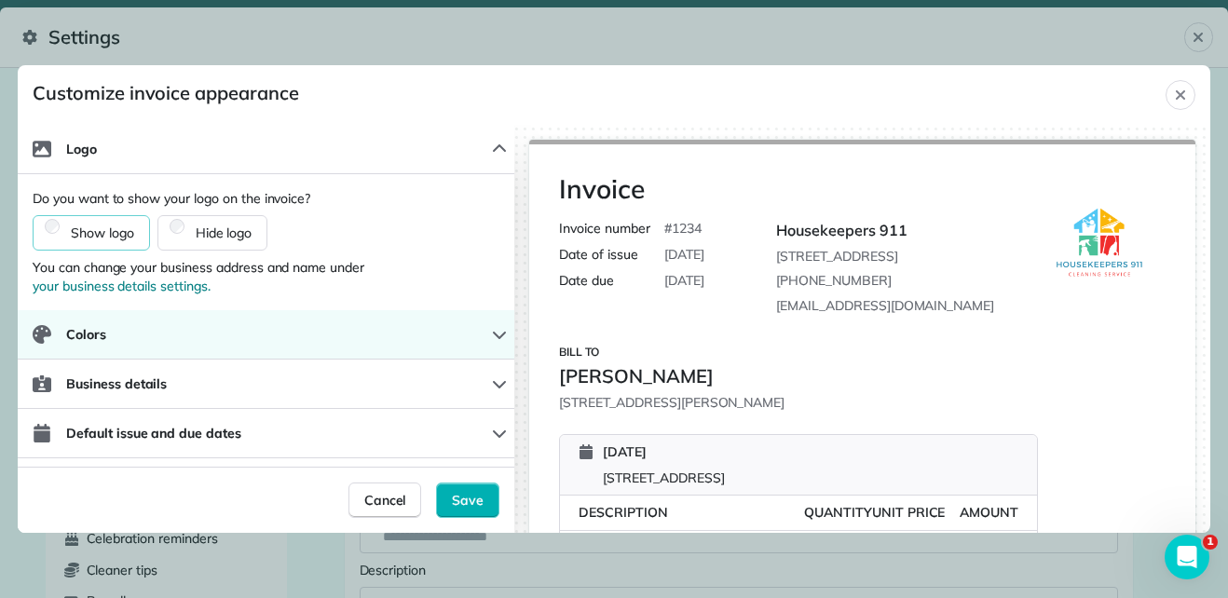
click at [88, 328] on span "Colors" at bounding box center [86, 334] width 40 height 19
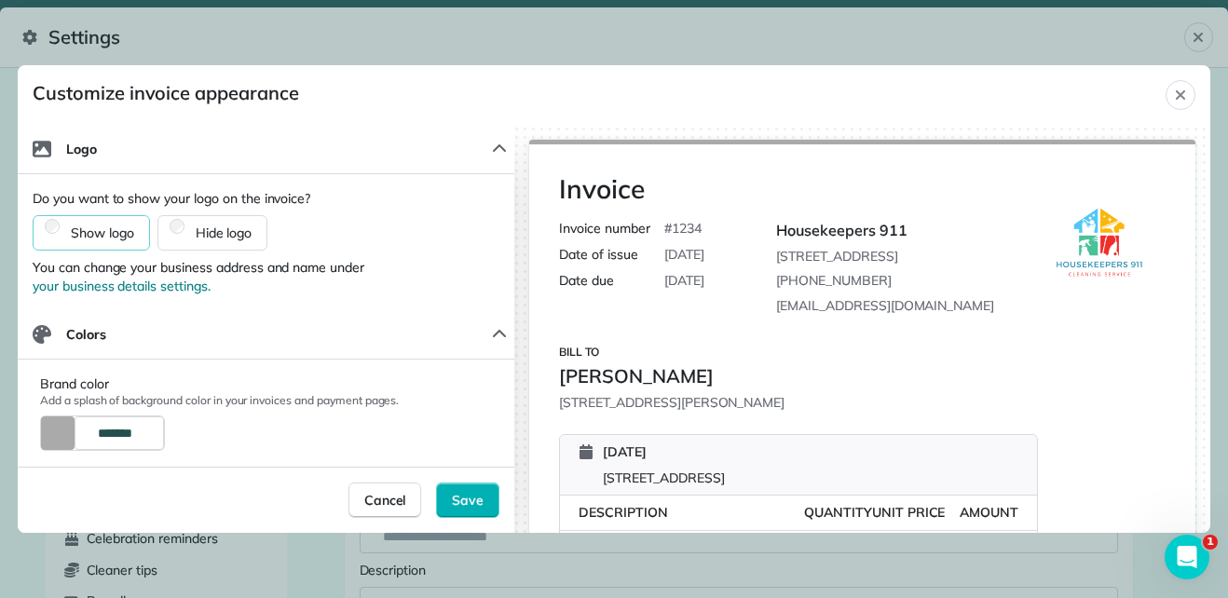
click at [69, 437] on button "Color Preview" at bounding box center [58, 433] width 34 height 34
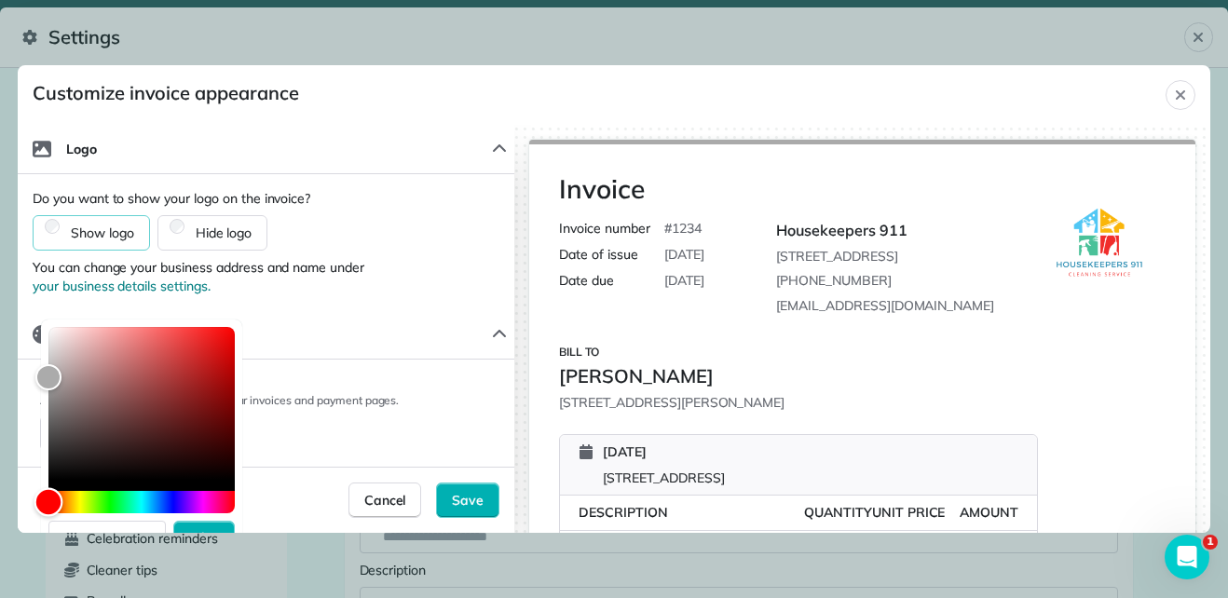
type input "*******"
click at [170, 508] on div "Hue" at bounding box center [141, 502] width 186 height 22
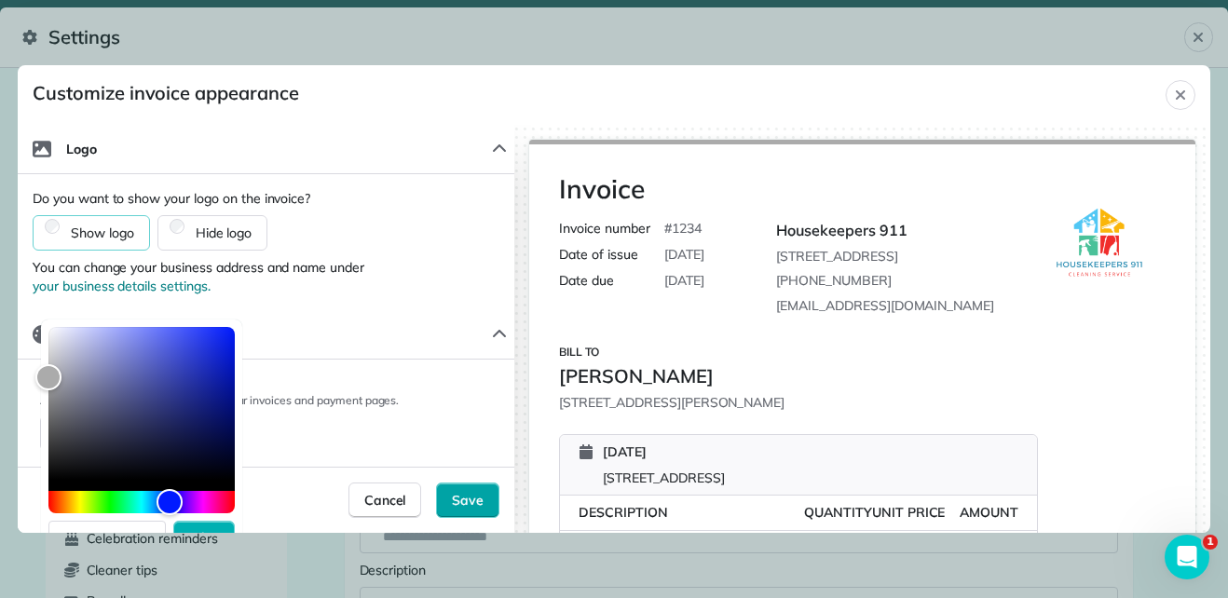
click at [452, 496] on span "Save" at bounding box center [468, 500] width 32 height 19
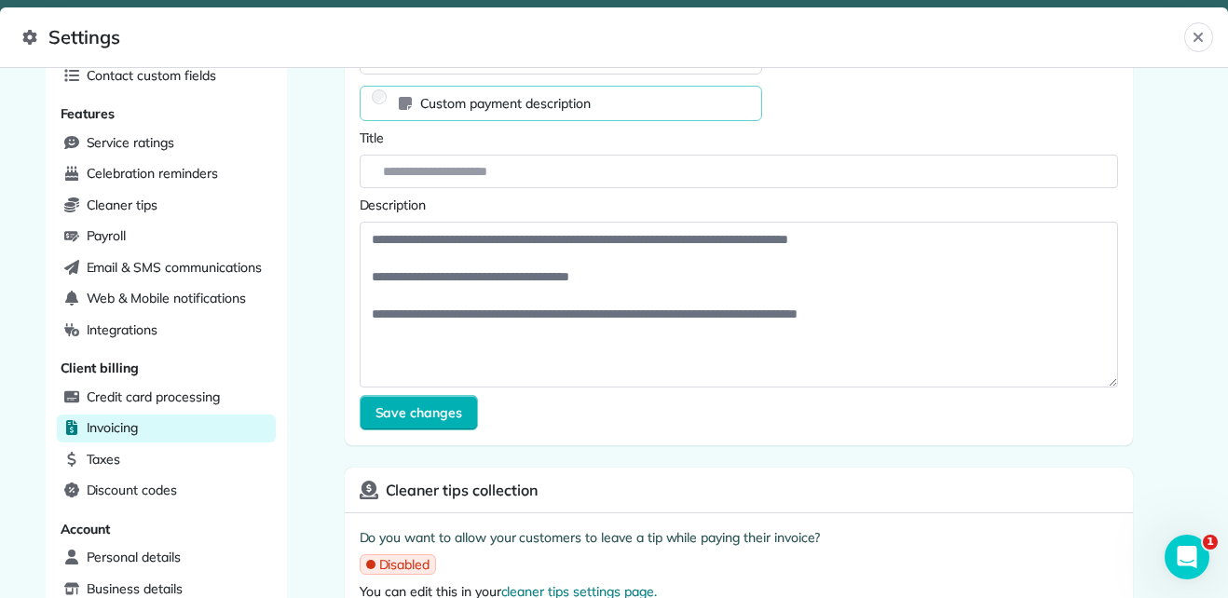
scroll to position [609, 0]
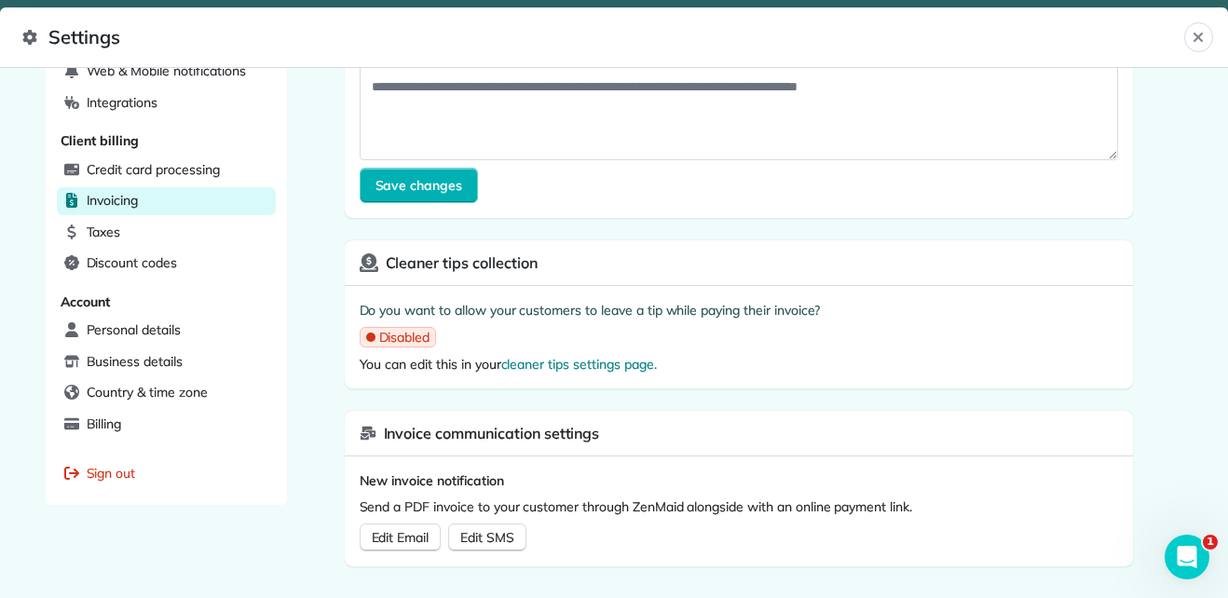
click at [366, 341] on icon at bounding box center [370, 337] width 9 height 9
click at [538, 372] on link "cleaner tips settings page." at bounding box center [579, 364] width 156 height 17
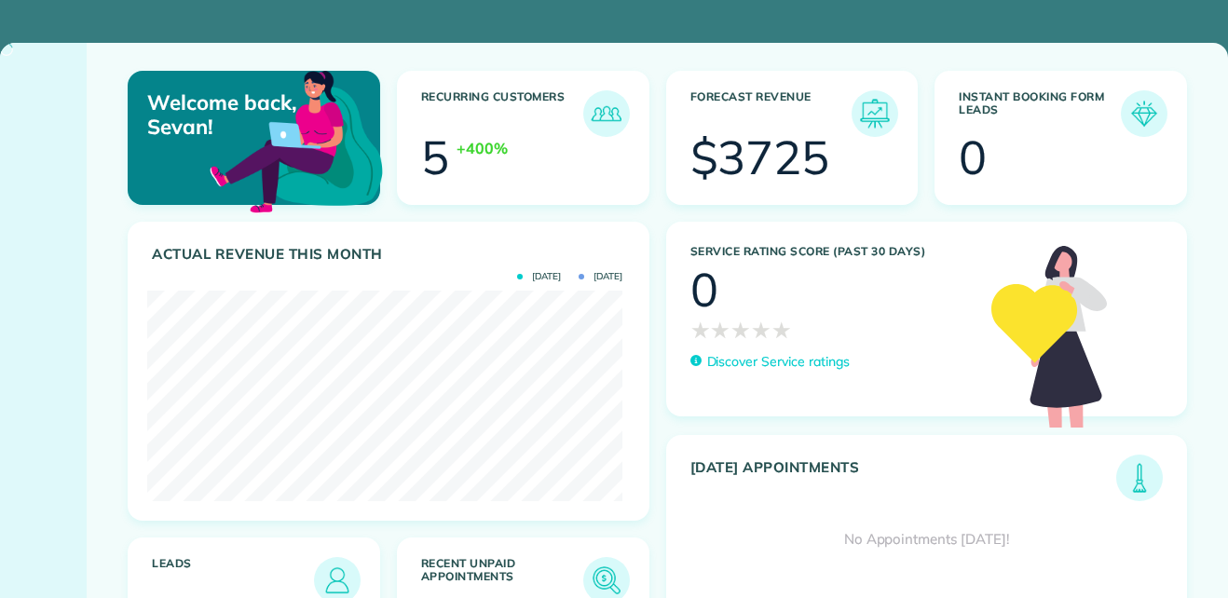
scroll to position [210, 475]
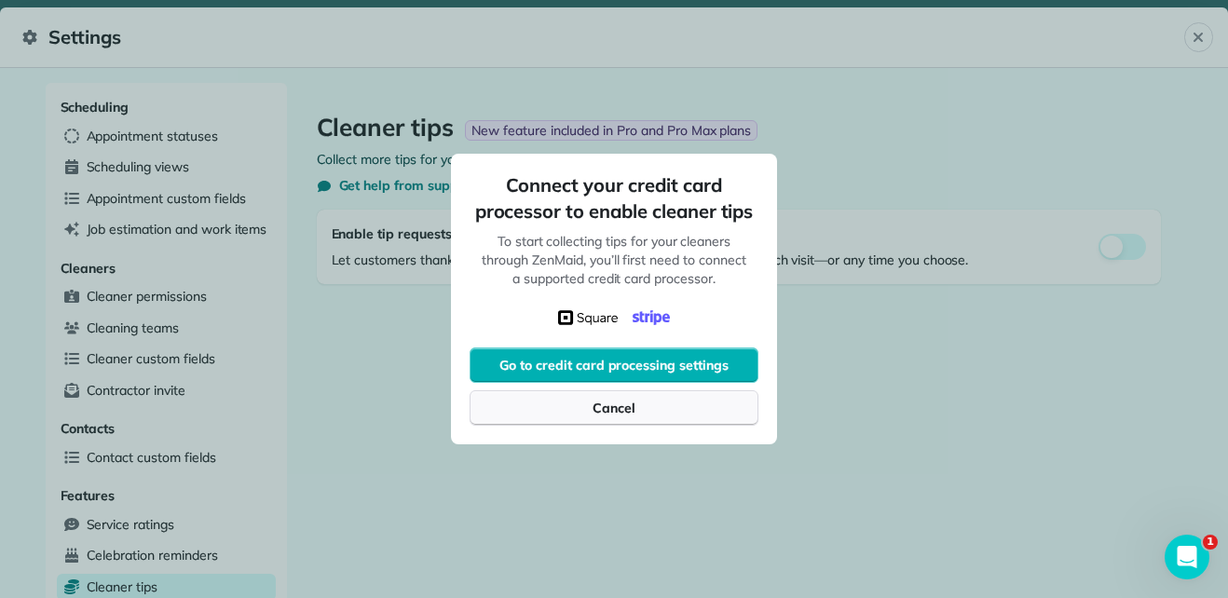
click at [681, 403] on button "Cancel" at bounding box center [613, 407] width 289 height 35
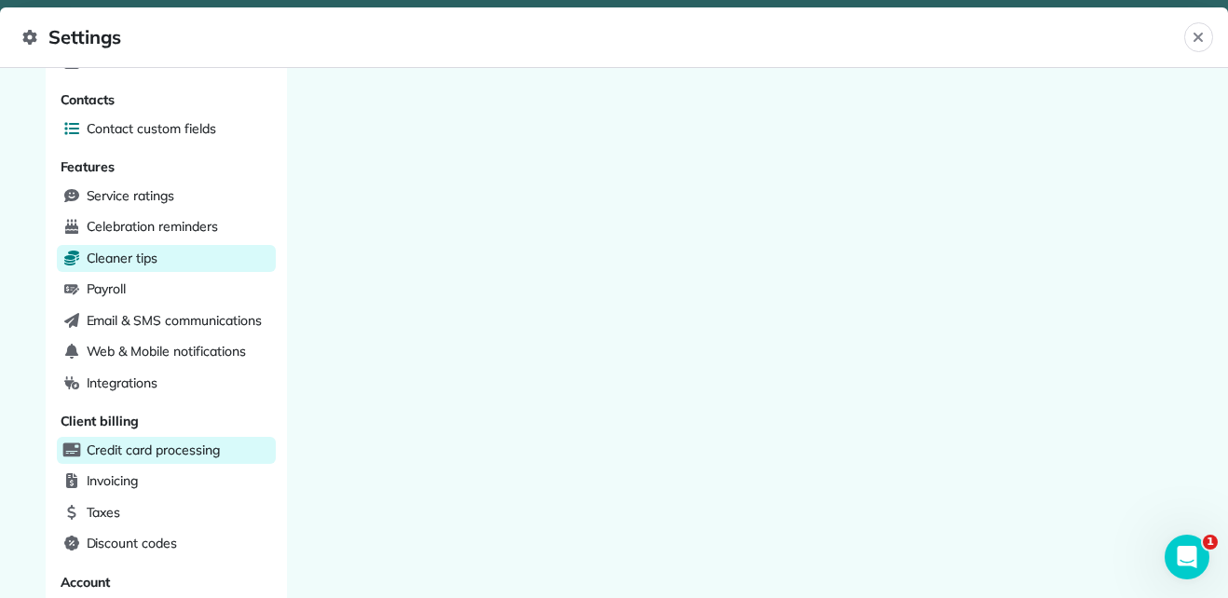
scroll to position [332, 0]
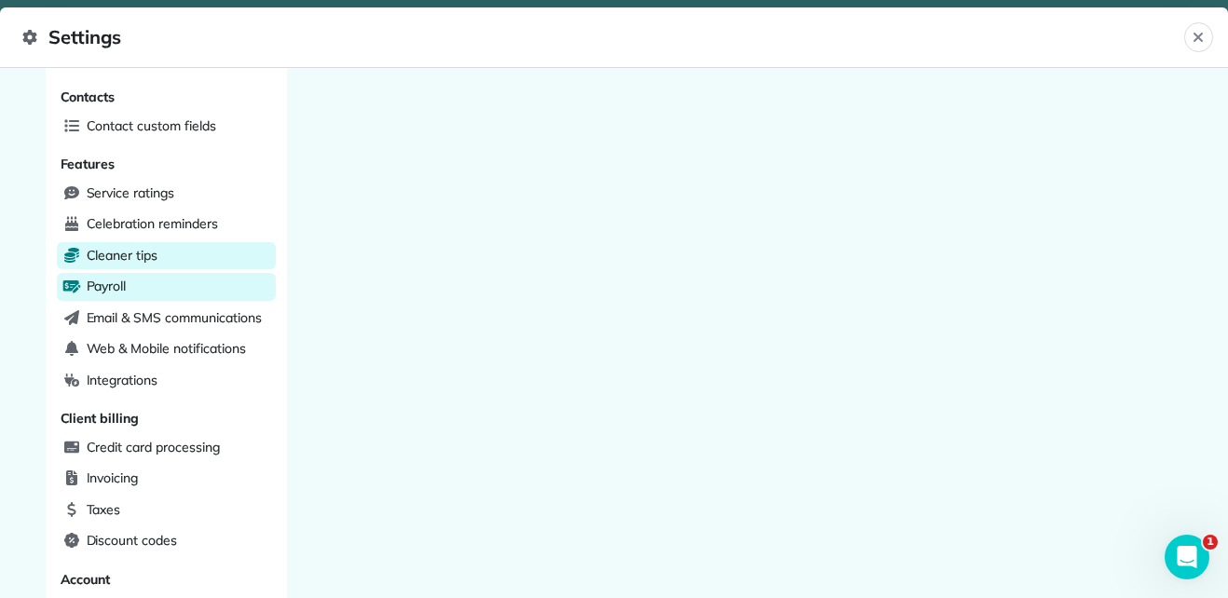
click at [108, 285] on span "Payroll" at bounding box center [107, 286] width 40 height 19
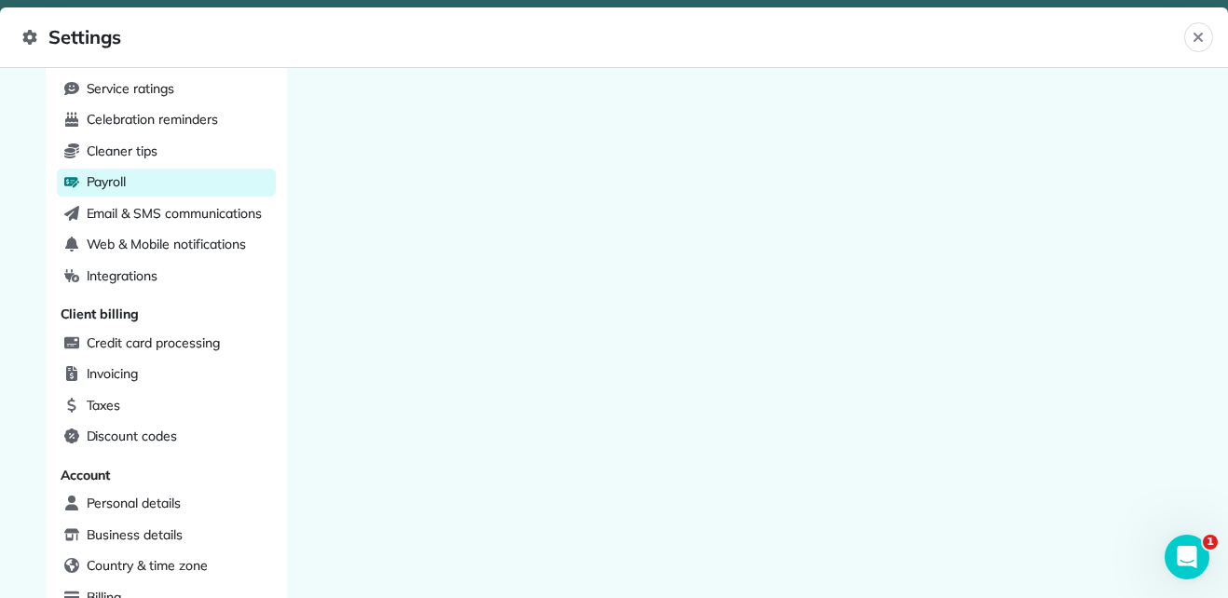
scroll to position [609, 0]
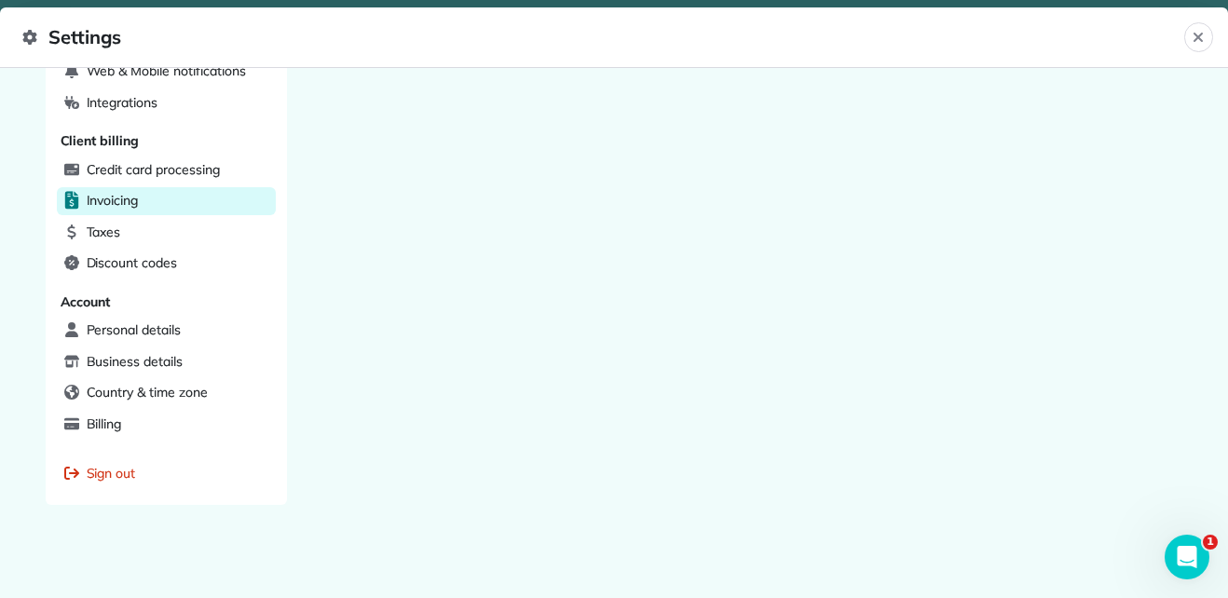
click at [128, 204] on span "Invoicing" at bounding box center [113, 200] width 52 height 19
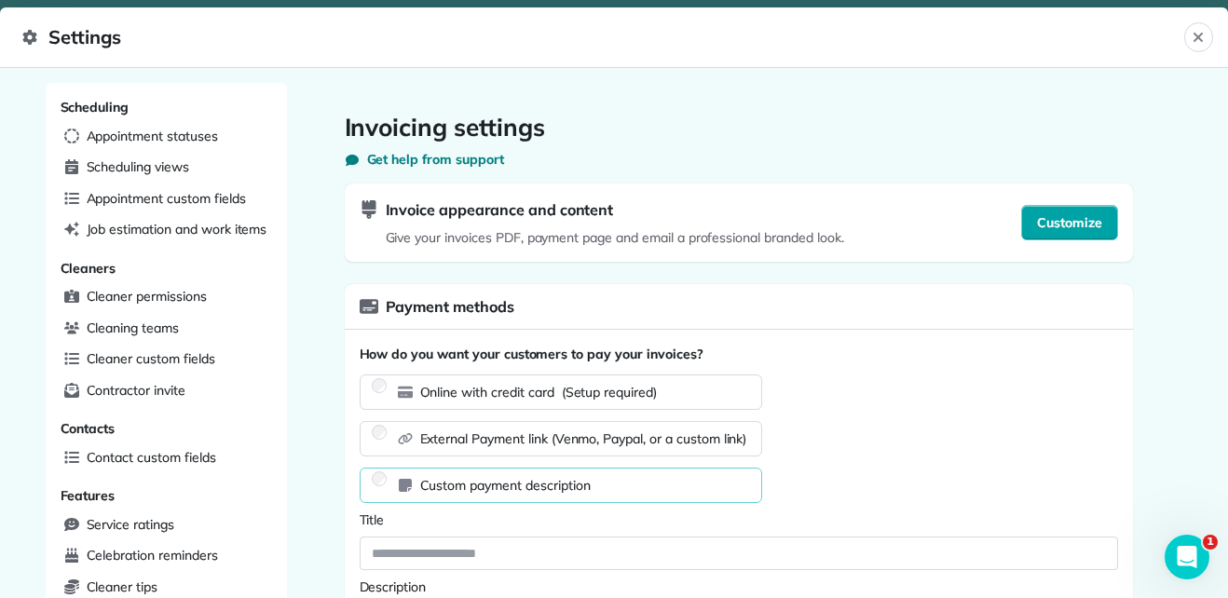
click at [1054, 224] on span "Customize" at bounding box center [1069, 222] width 65 height 19
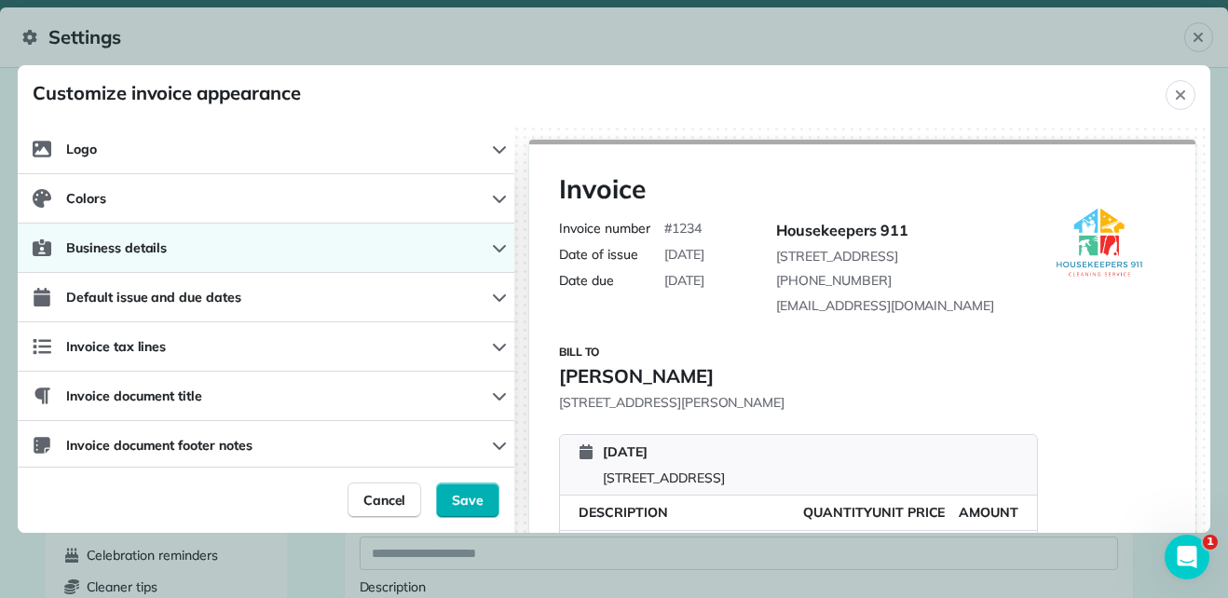
click at [493, 251] on icon "button" at bounding box center [499, 248] width 13 height 7
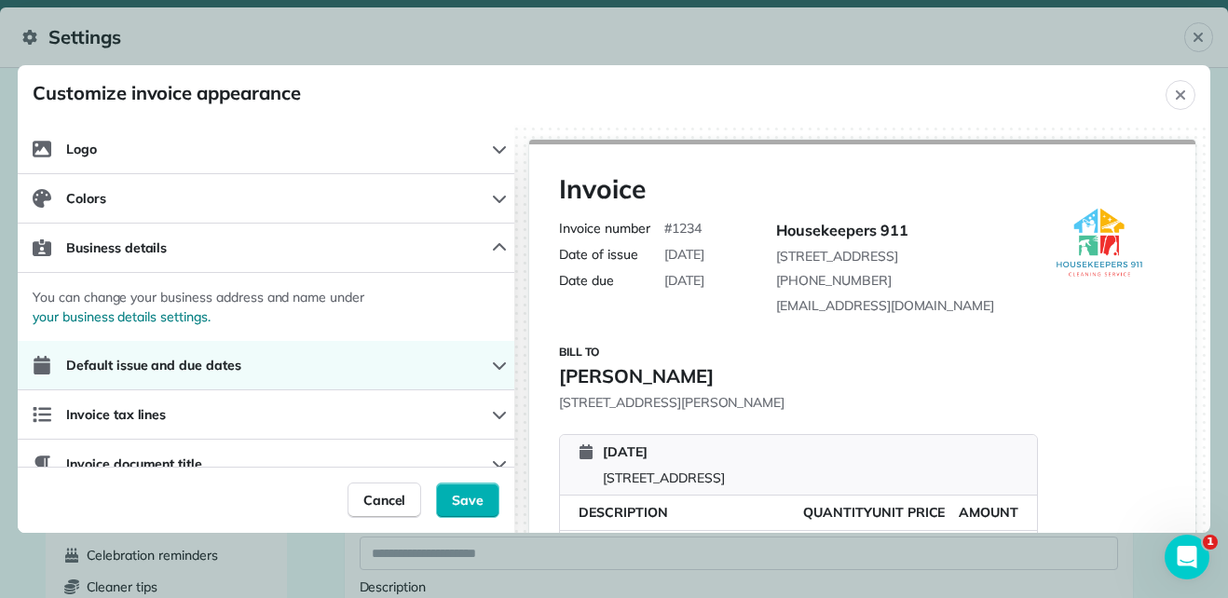
click at [492, 362] on icon "button" at bounding box center [499, 365] width 15 height 15
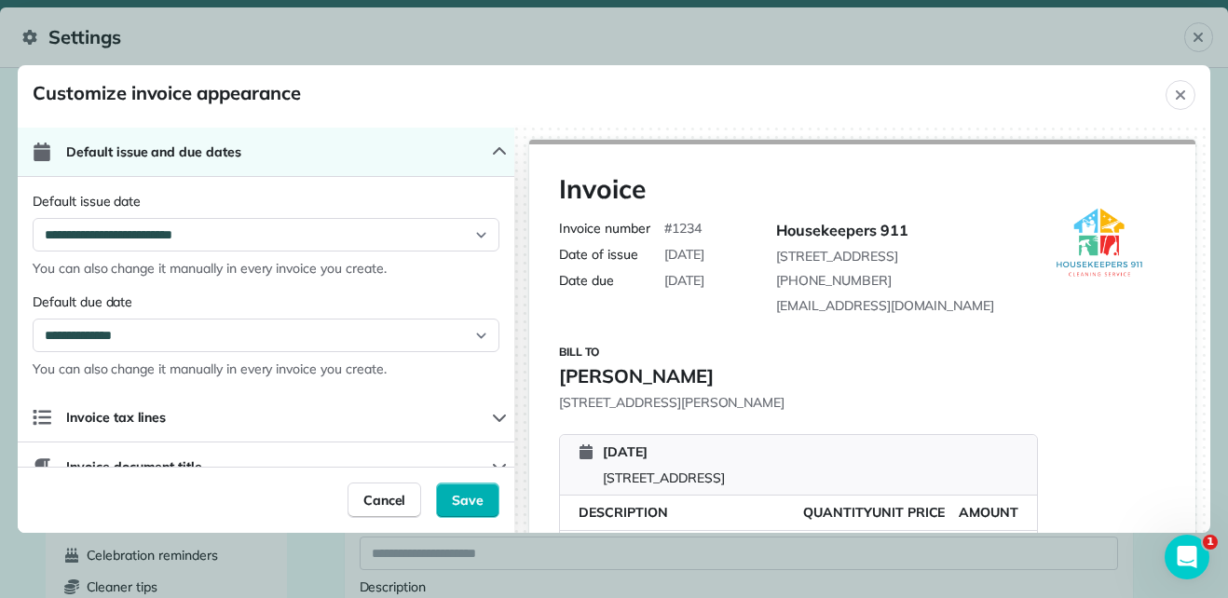
scroll to position [219, 0]
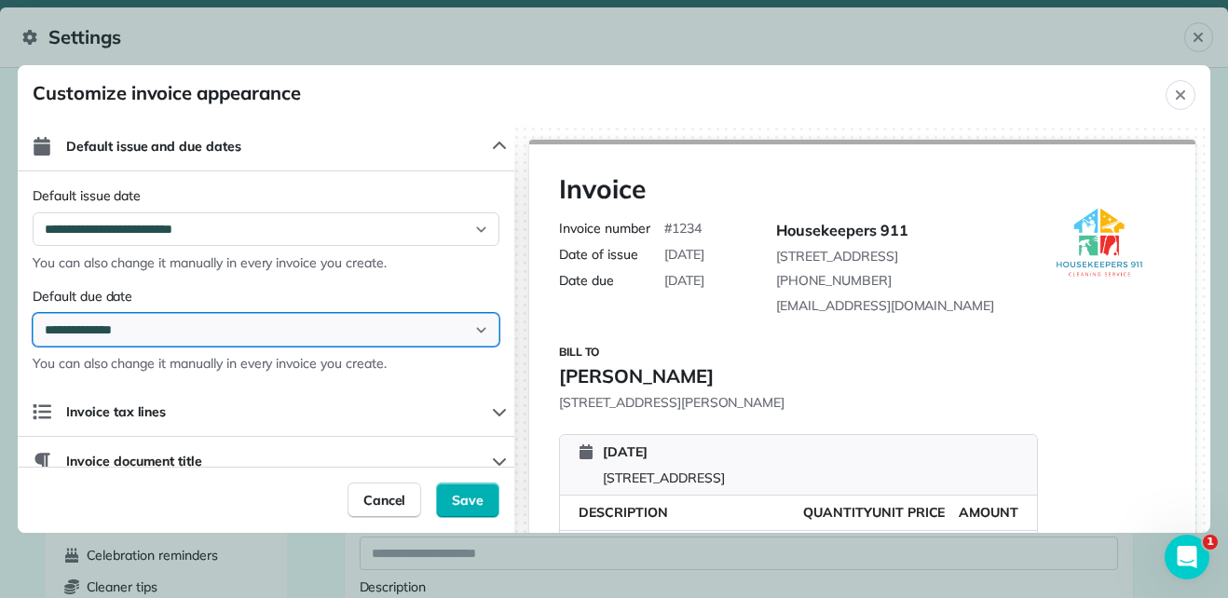
click at [468, 329] on select "**********" at bounding box center [266, 330] width 467 height 34
select select "*"
click at [33, 313] on select "**********" at bounding box center [266, 330] width 467 height 34
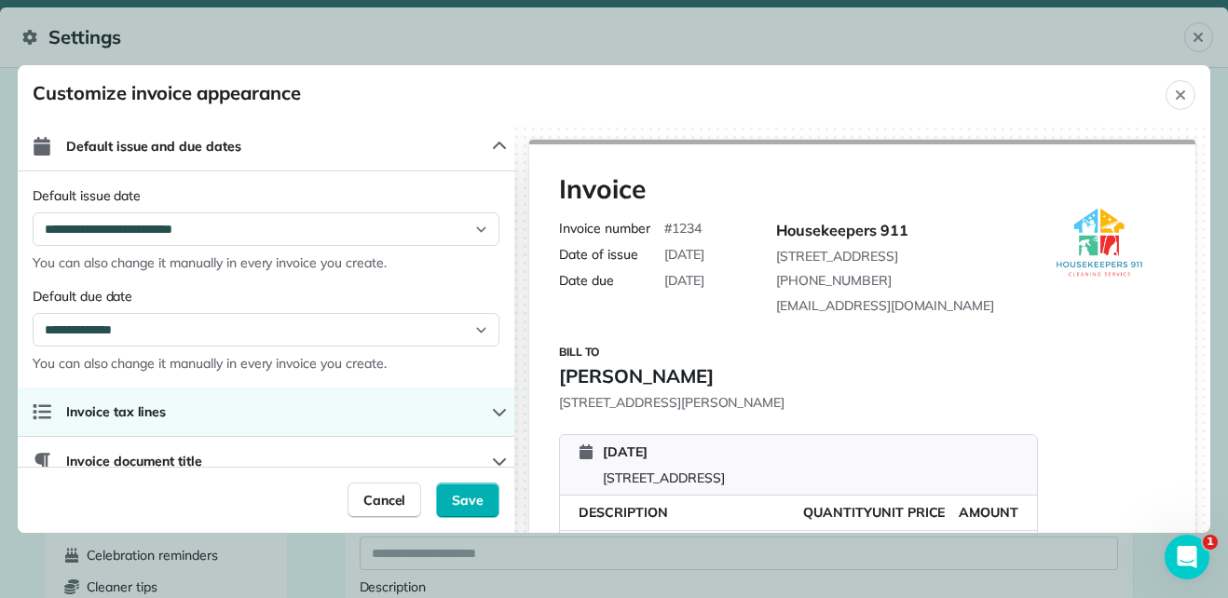
click at [492, 414] on icon "button" at bounding box center [499, 411] width 15 height 15
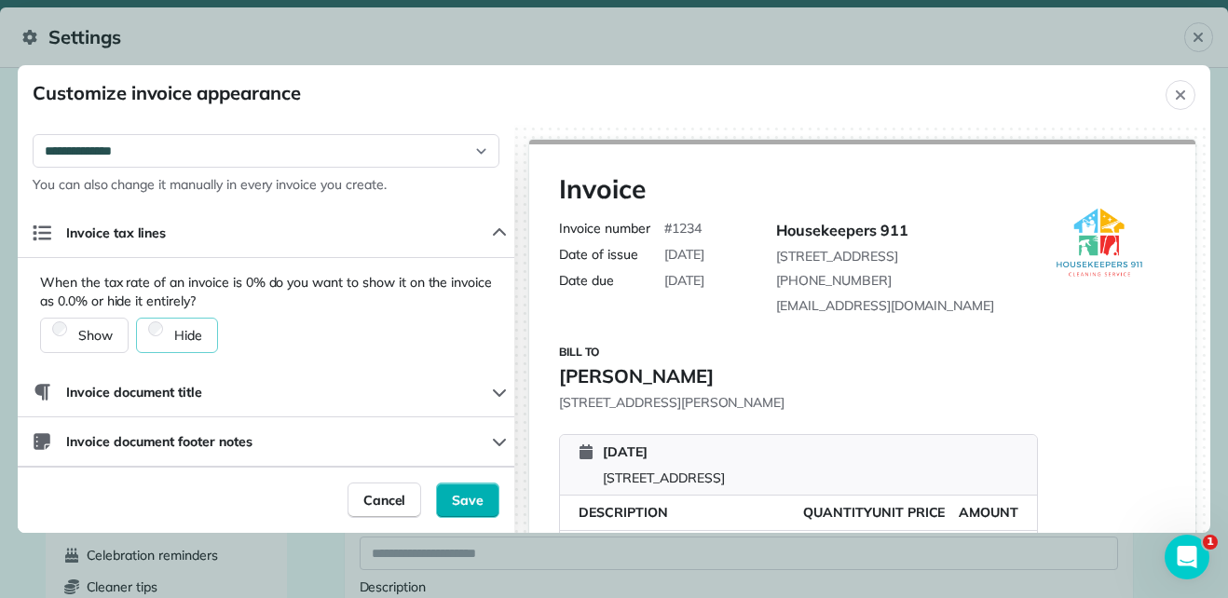
scroll to position [395, 0]
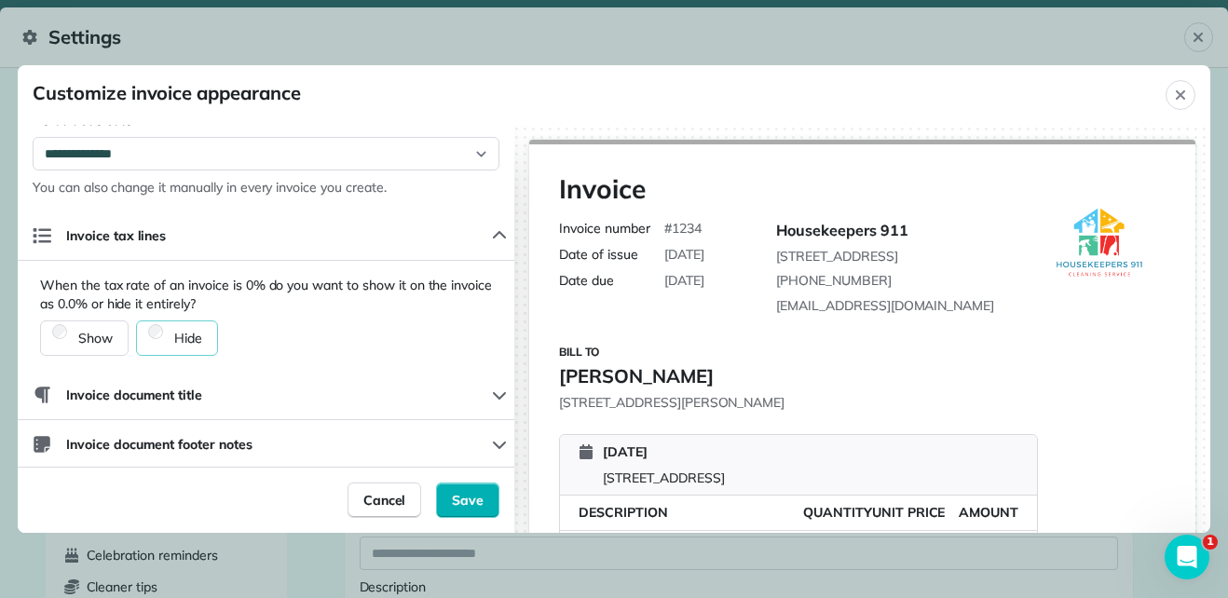
click at [476, 404] on button "Invoice document title" at bounding box center [266, 395] width 496 height 49
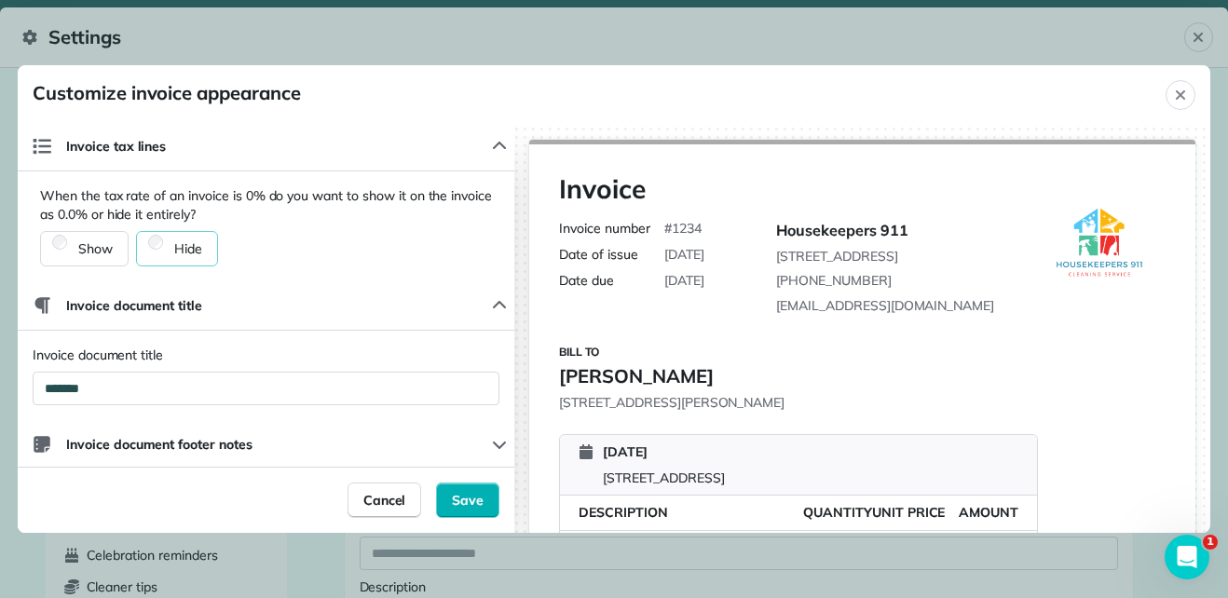
scroll to position [487, 0]
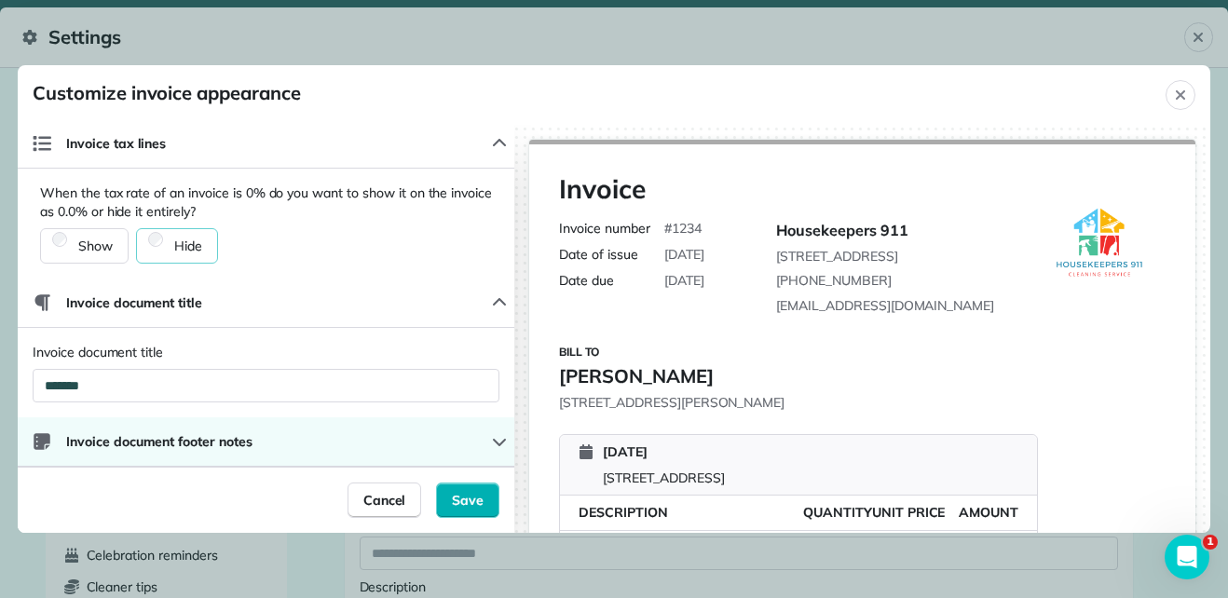
click at [474, 440] on button "Invoice document footer notes" at bounding box center [266, 441] width 496 height 49
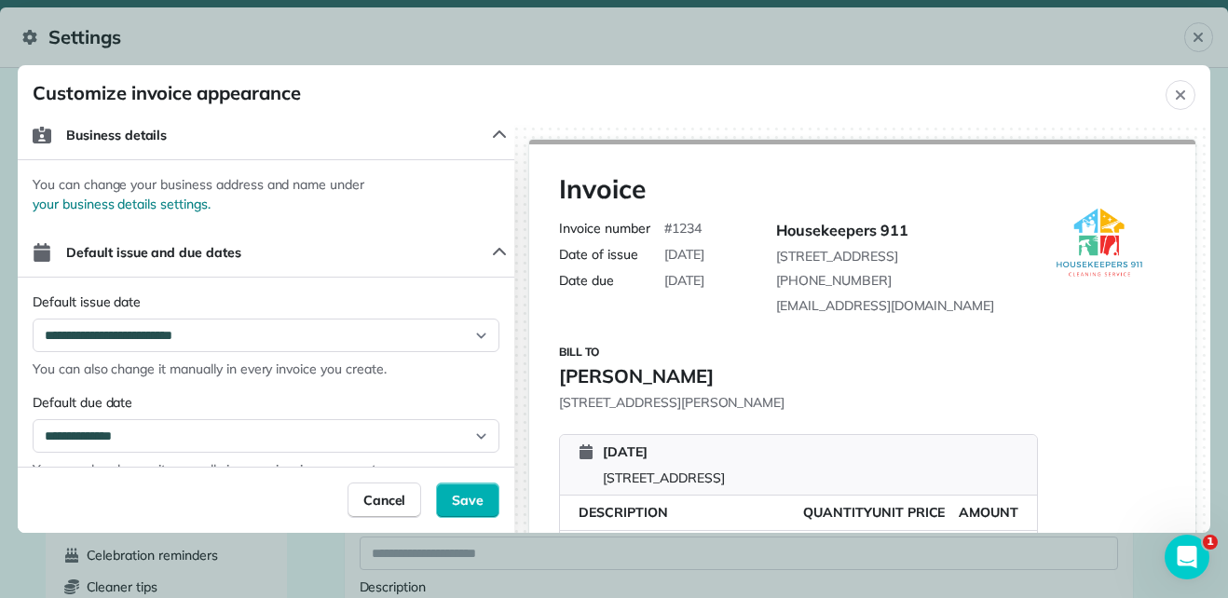
scroll to position [0, 0]
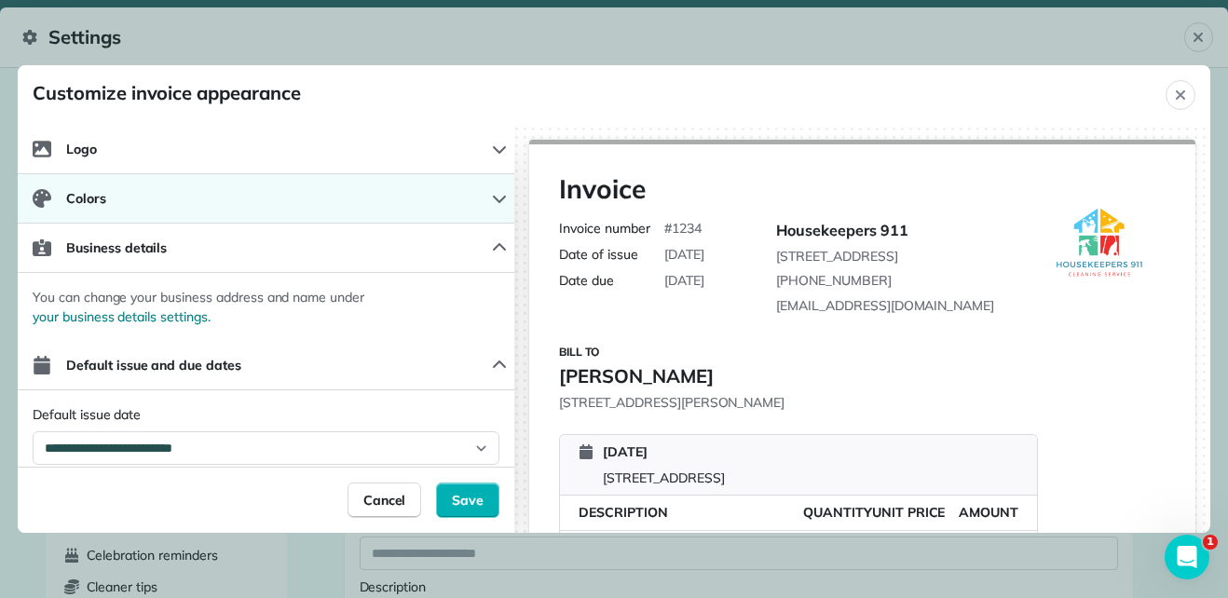
click at [178, 208] on button "Colors" at bounding box center [266, 198] width 496 height 49
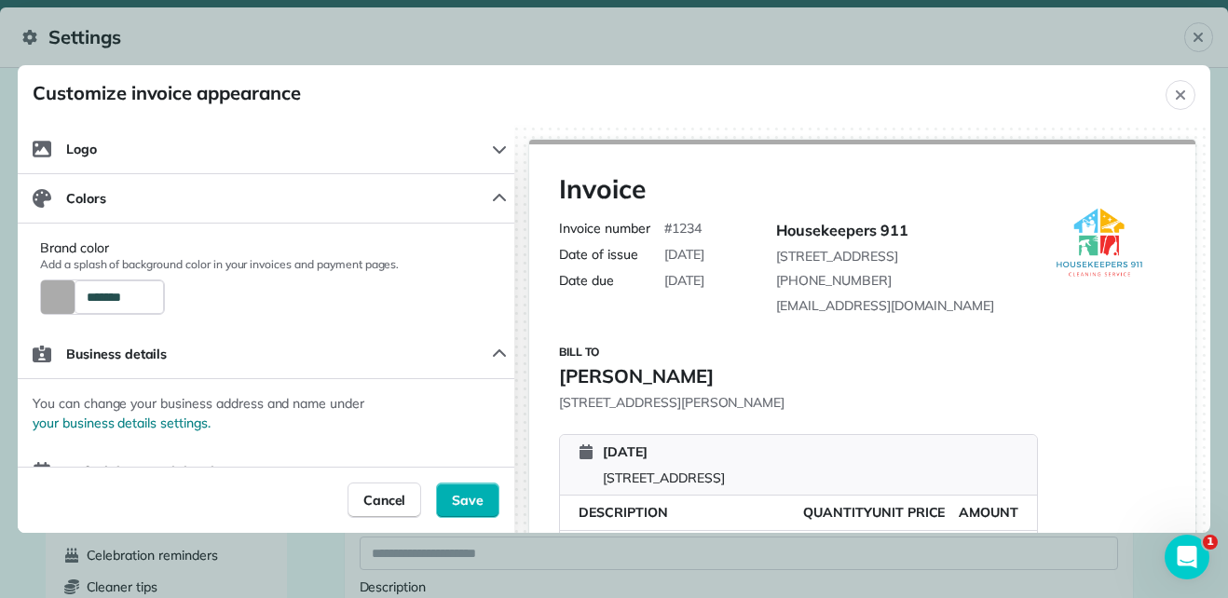
click at [60, 293] on button "Color Preview" at bounding box center [58, 297] width 34 height 34
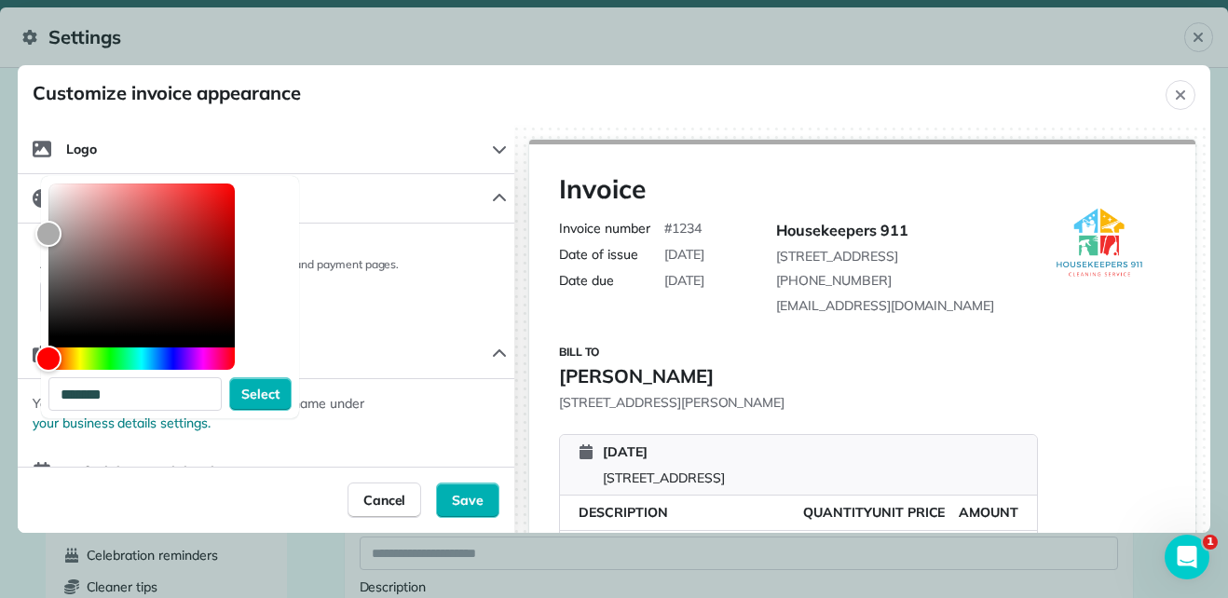
scroll to position [382, 0]
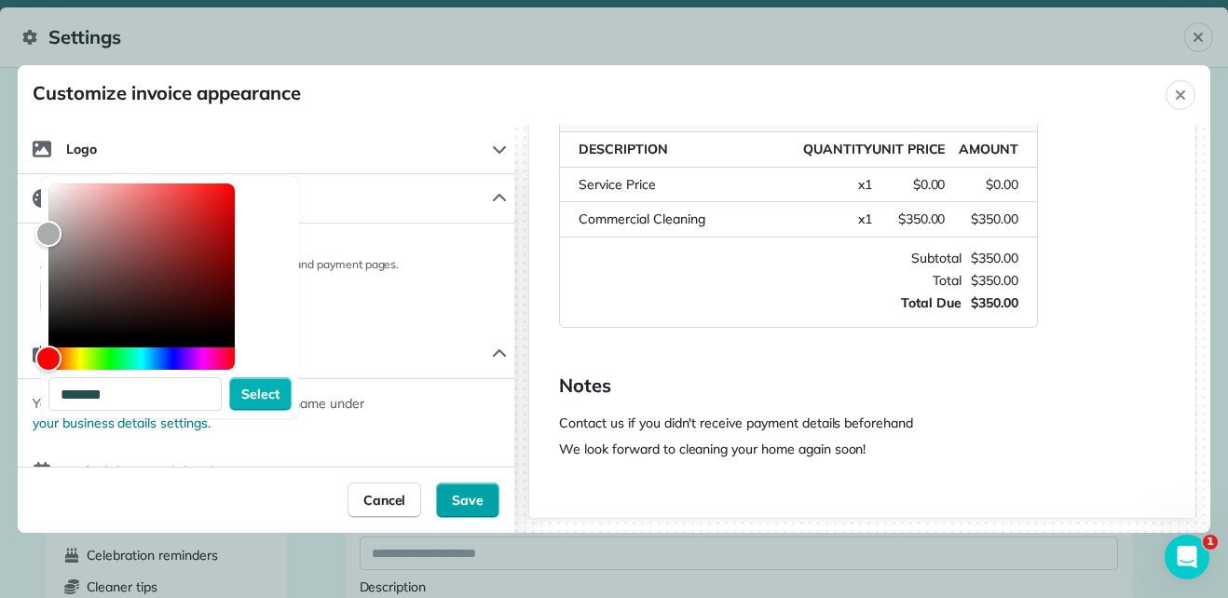
click at [479, 492] on span "Save" at bounding box center [468, 500] width 32 height 19
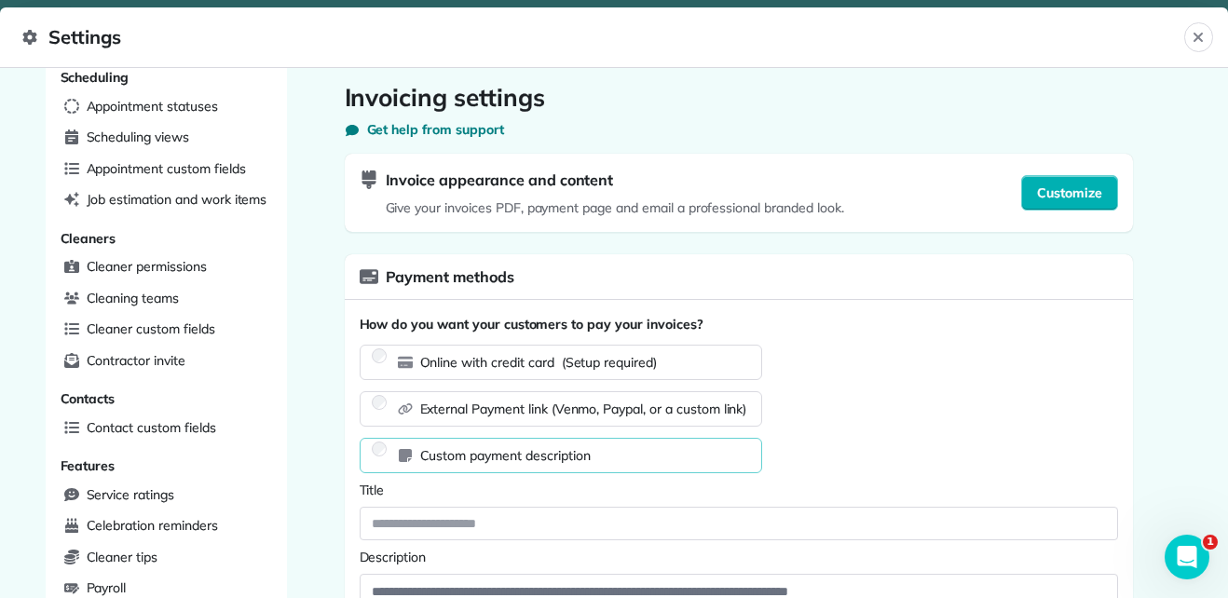
scroll to position [0, 0]
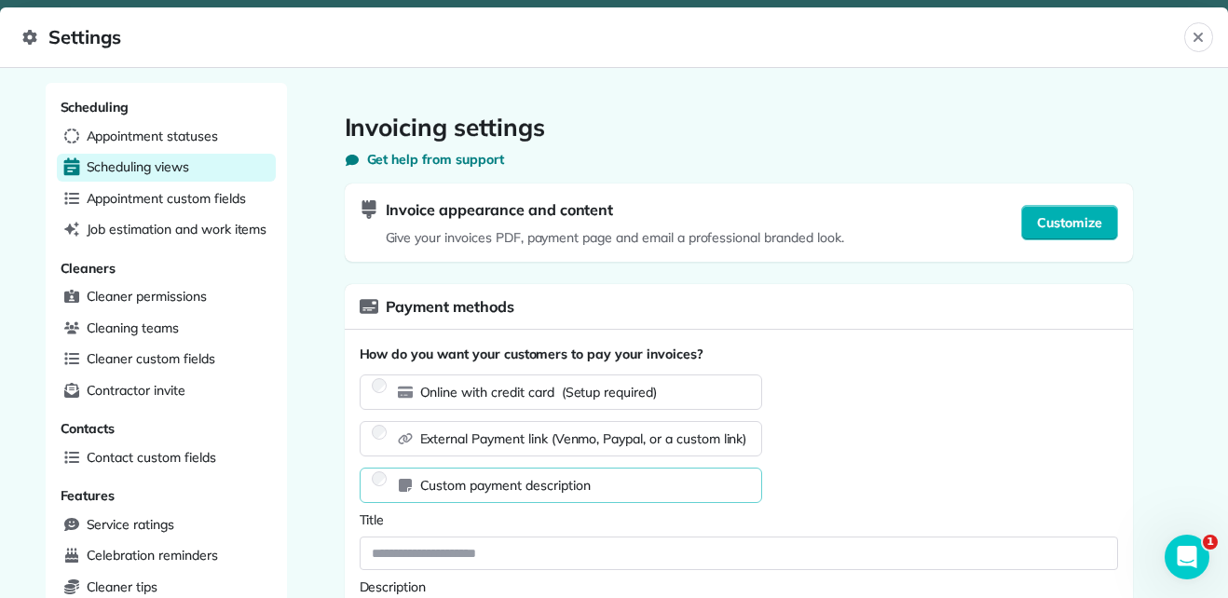
click at [170, 178] on div "Scheduling views" at bounding box center [166, 168] width 219 height 28
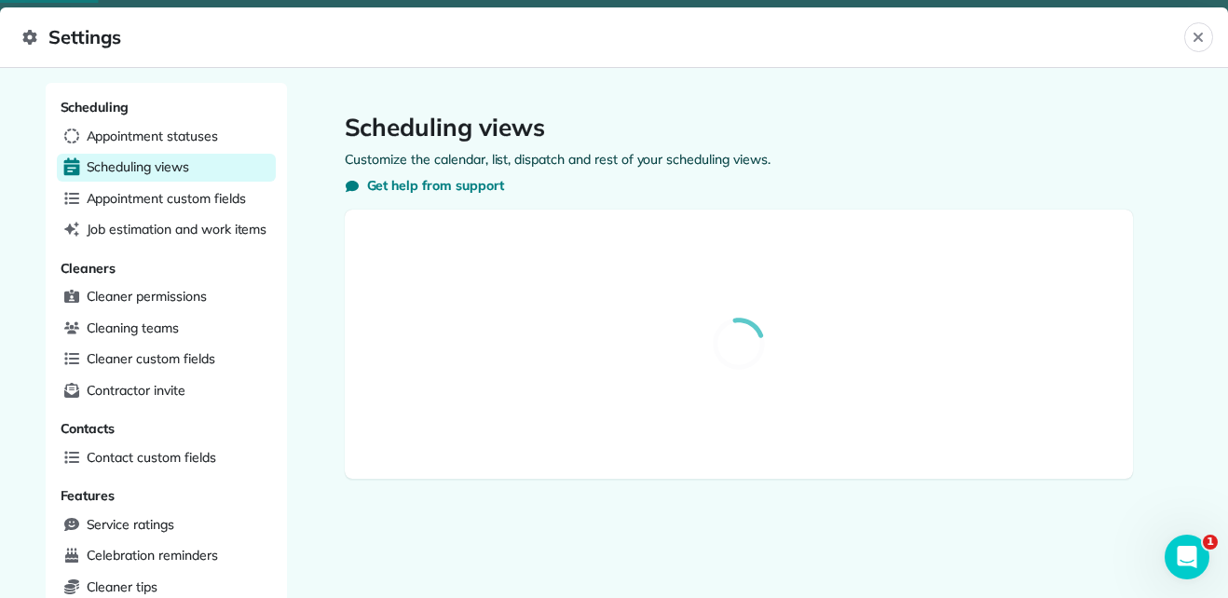
select select "**********"
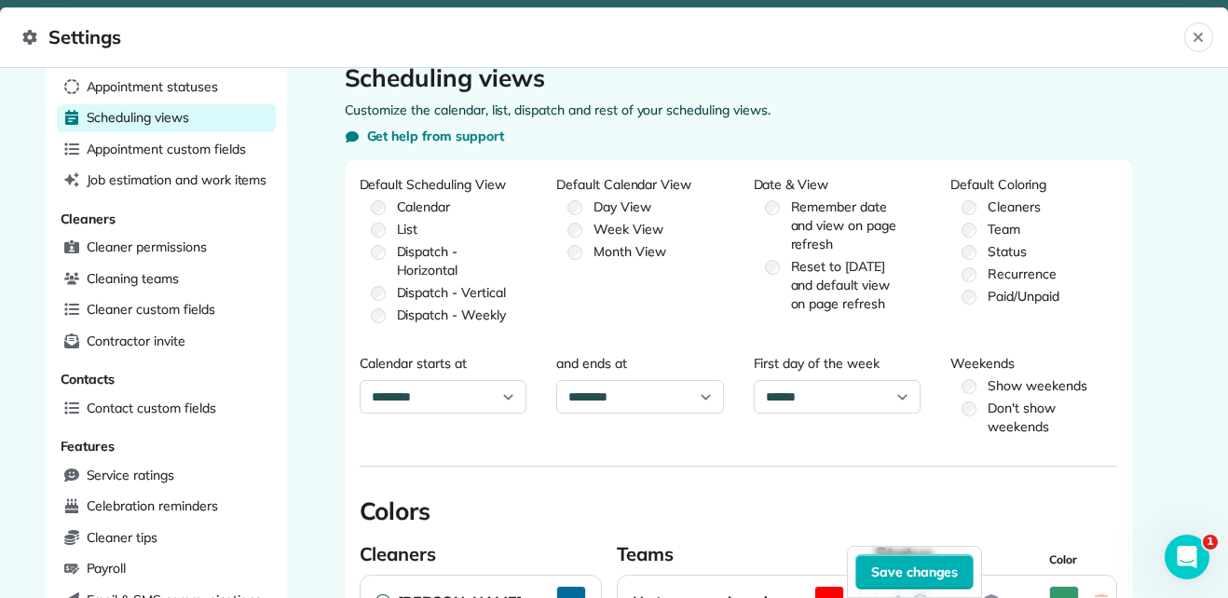
scroll to position [44, 0]
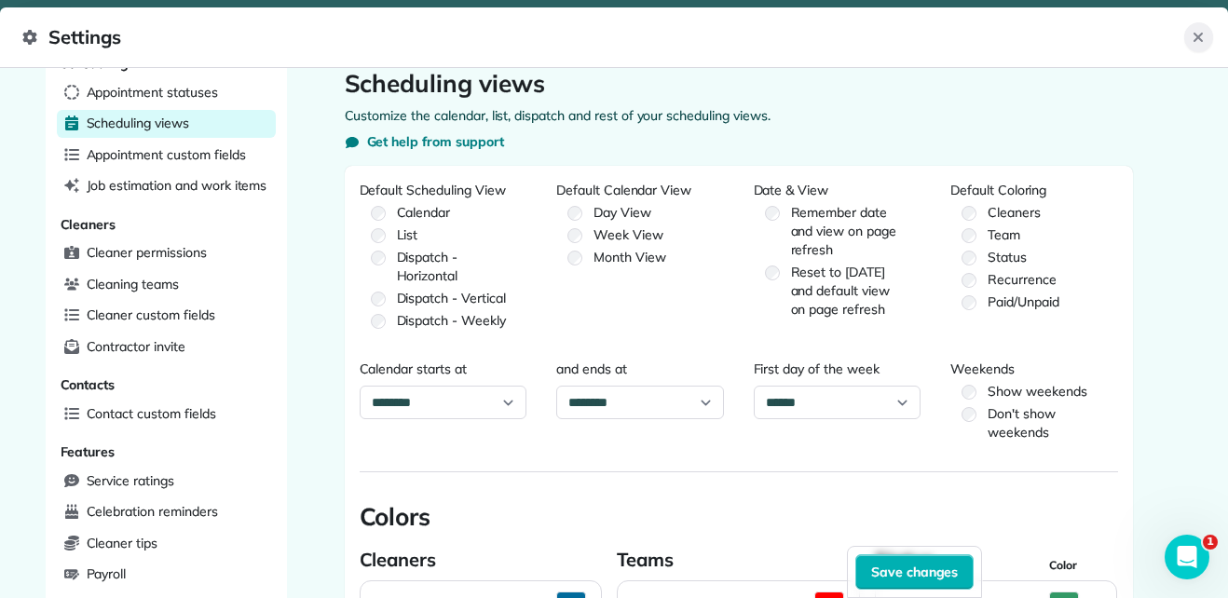
click at [1208, 33] on button "Close" at bounding box center [1198, 37] width 29 height 30
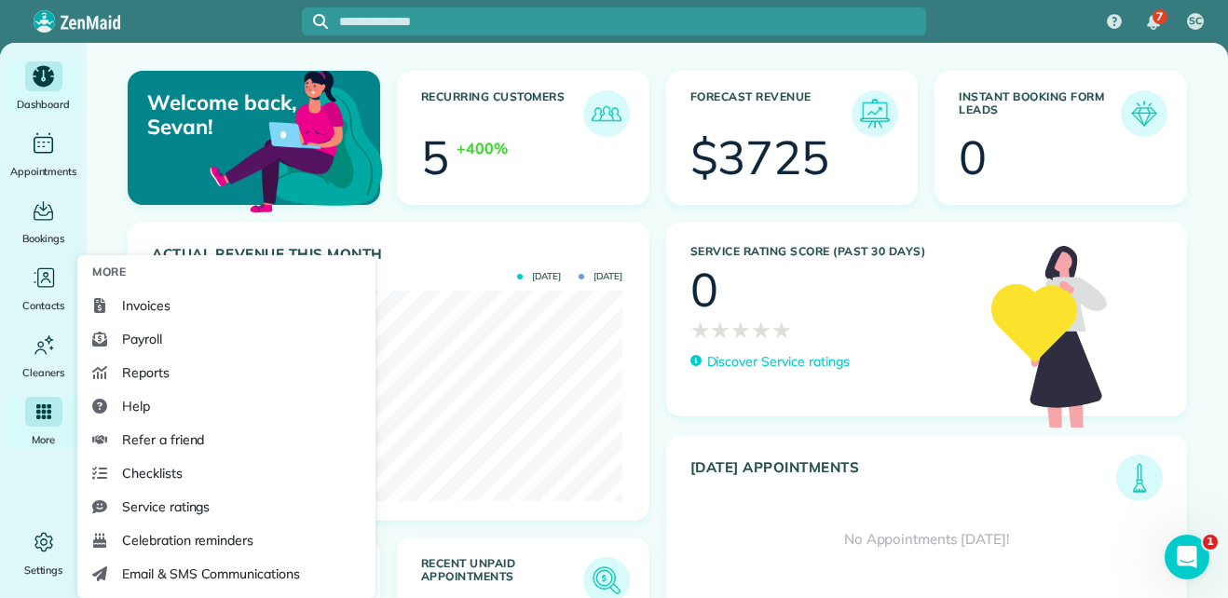
click at [35, 413] on icon "Main" at bounding box center [42, 411] width 17 height 17
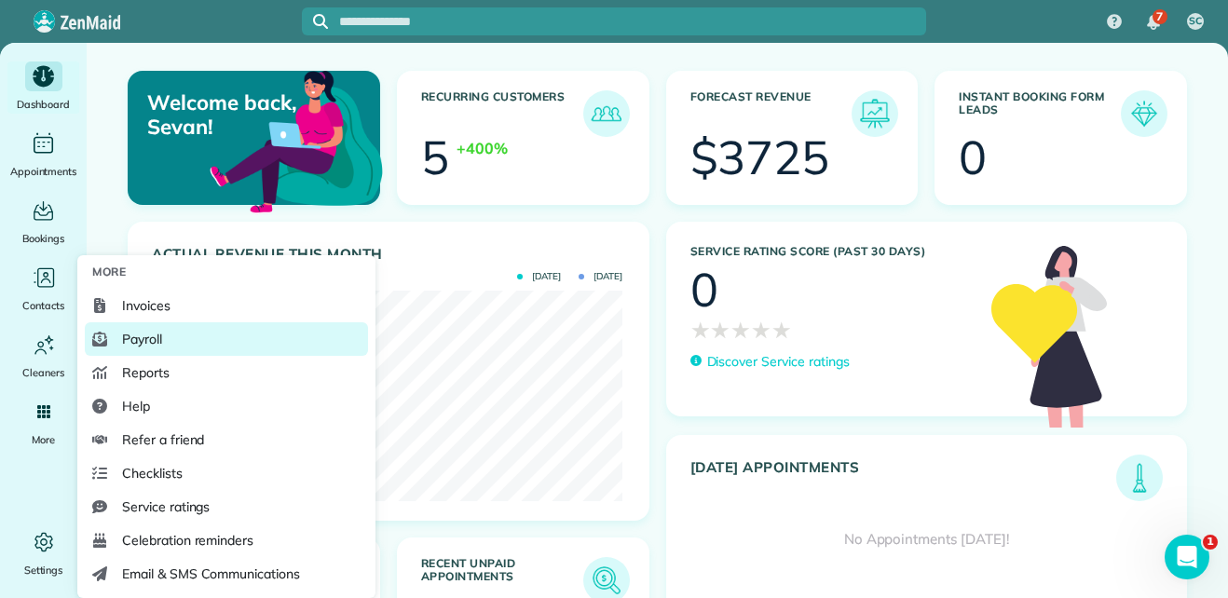
click at [159, 336] on span "Payroll" at bounding box center [142, 339] width 40 height 19
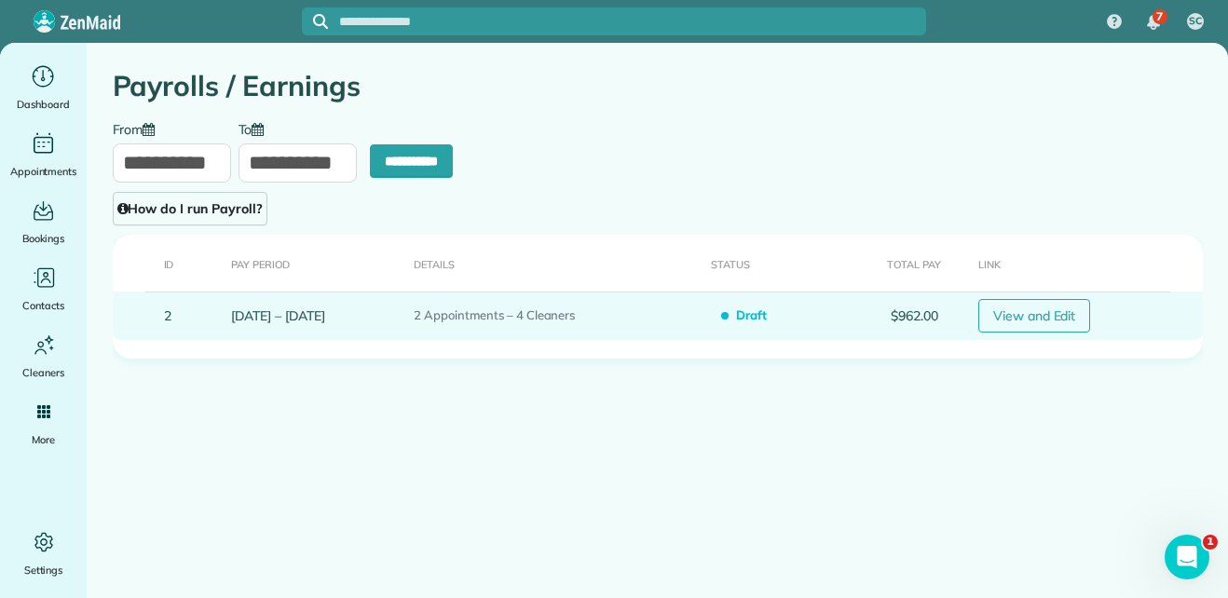
click at [1070, 315] on link "View and Edit" at bounding box center [1034, 316] width 113 height 34
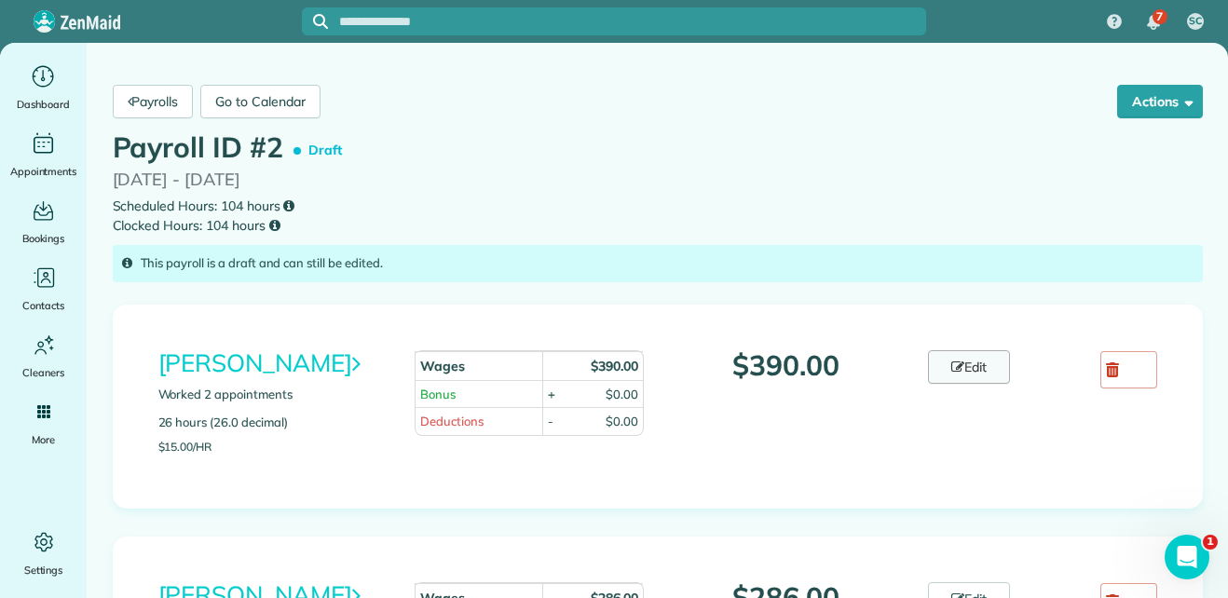
click at [951, 371] on icon at bounding box center [957, 366] width 13 height 13
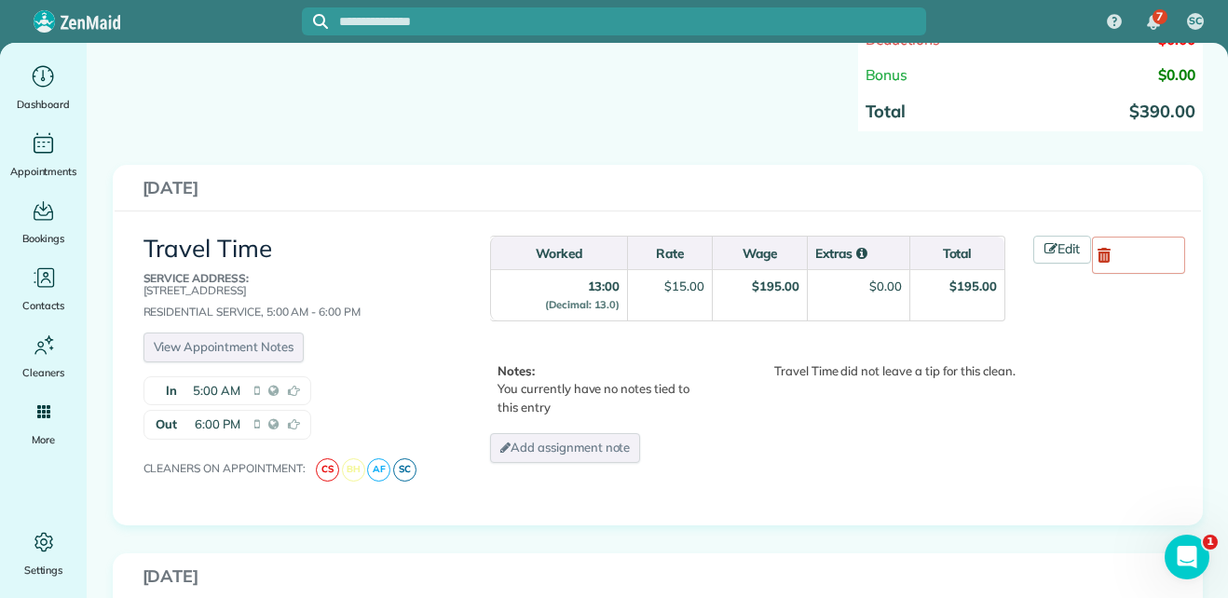
scroll to position [296, 0]
click at [1052, 241] on link "Edit" at bounding box center [1062, 249] width 58 height 28
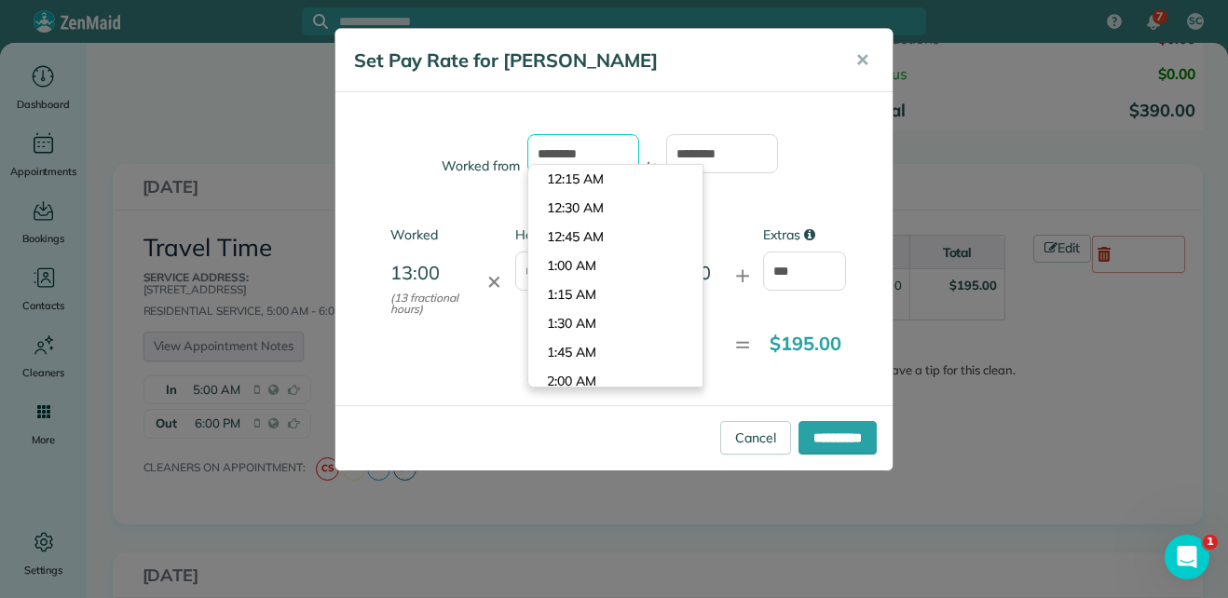
click at [558, 153] on input "*******" at bounding box center [583, 153] width 112 height 39
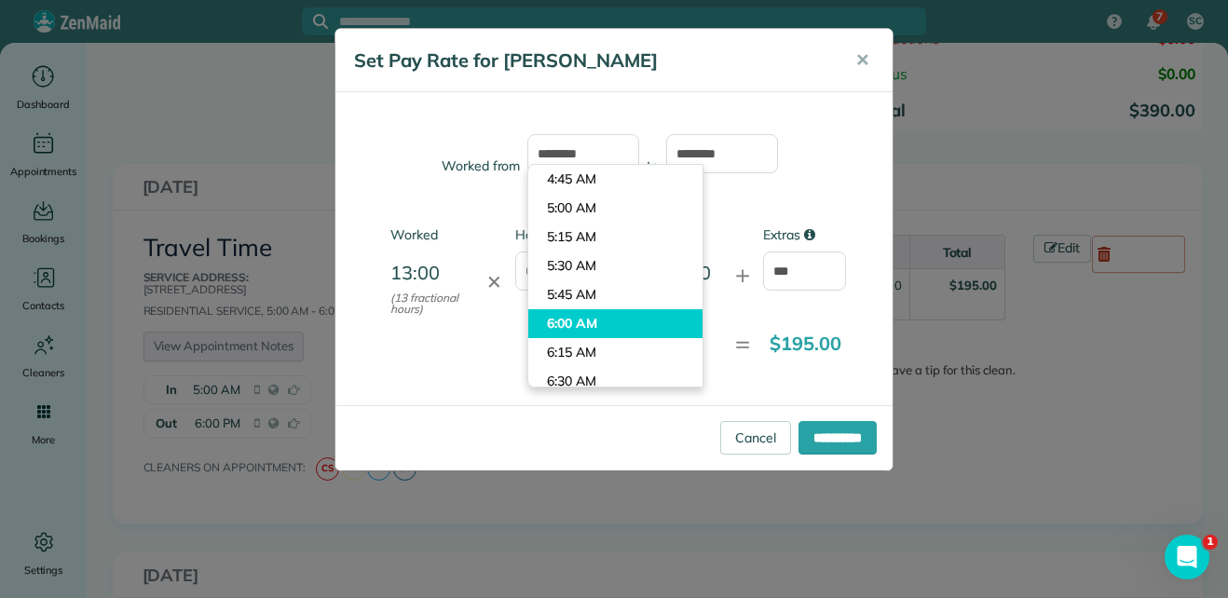
type input "*******"
click at [604, 323] on body "7 SC Dashboard Appointments Bookings Contacts Cleaners Invoices Payroll Reports…" at bounding box center [614, 299] width 1228 height 598
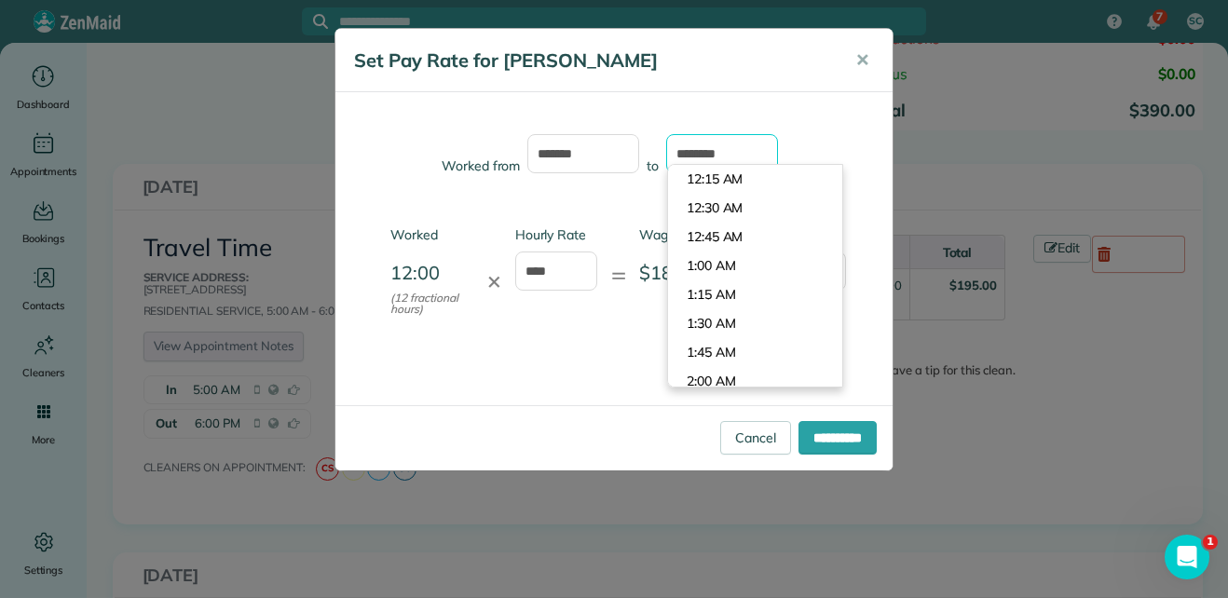
click at [687, 156] on input "*******" at bounding box center [722, 153] width 112 height 39
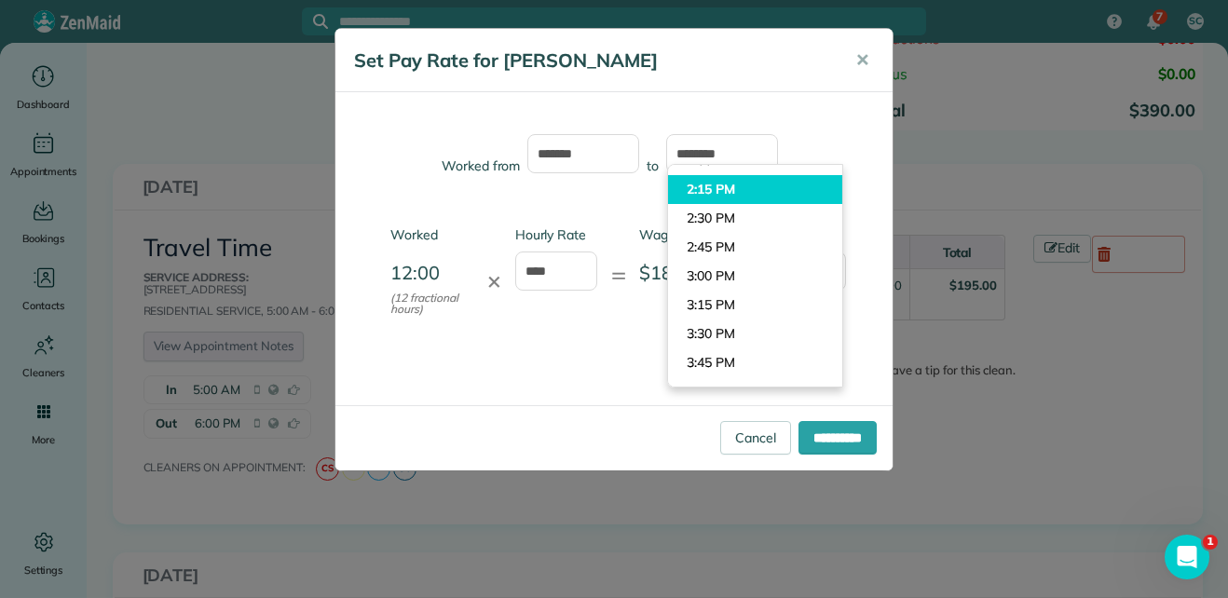
type input "*******"
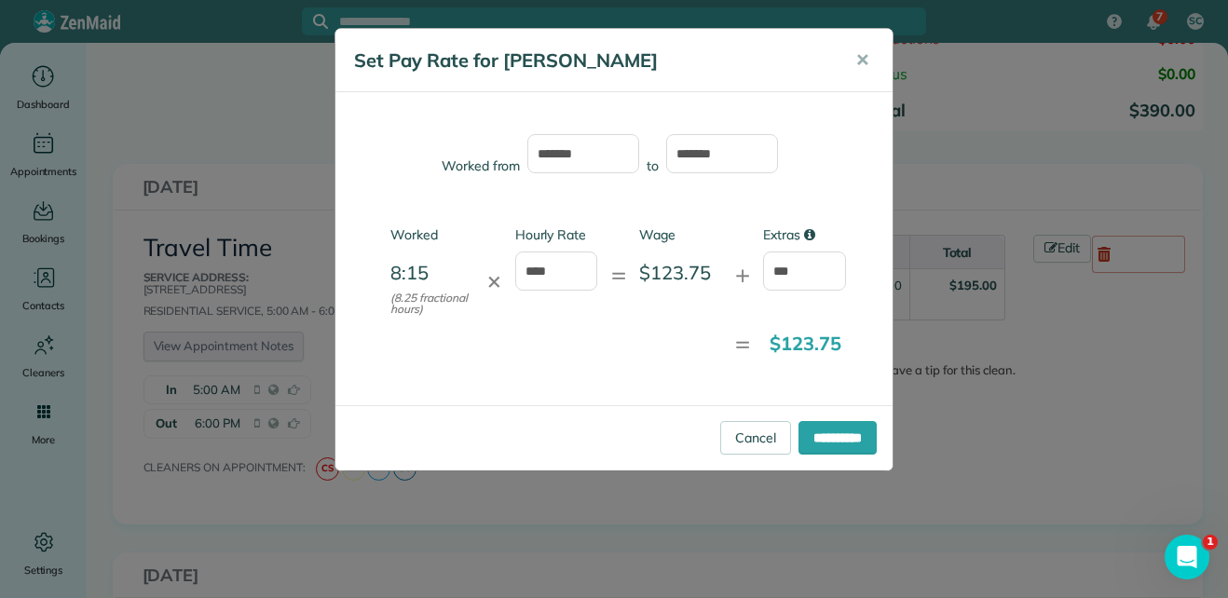
click at [732, 196] on body "7 SC Dashboard Appointments Bookings Contacts Cleaners Invoices Payroll Reports…" at bounding box center [614, 299] width 1228 height 598
click at [825, 442] on input "**********" at bounding box center [837, 438] width 78 height 34
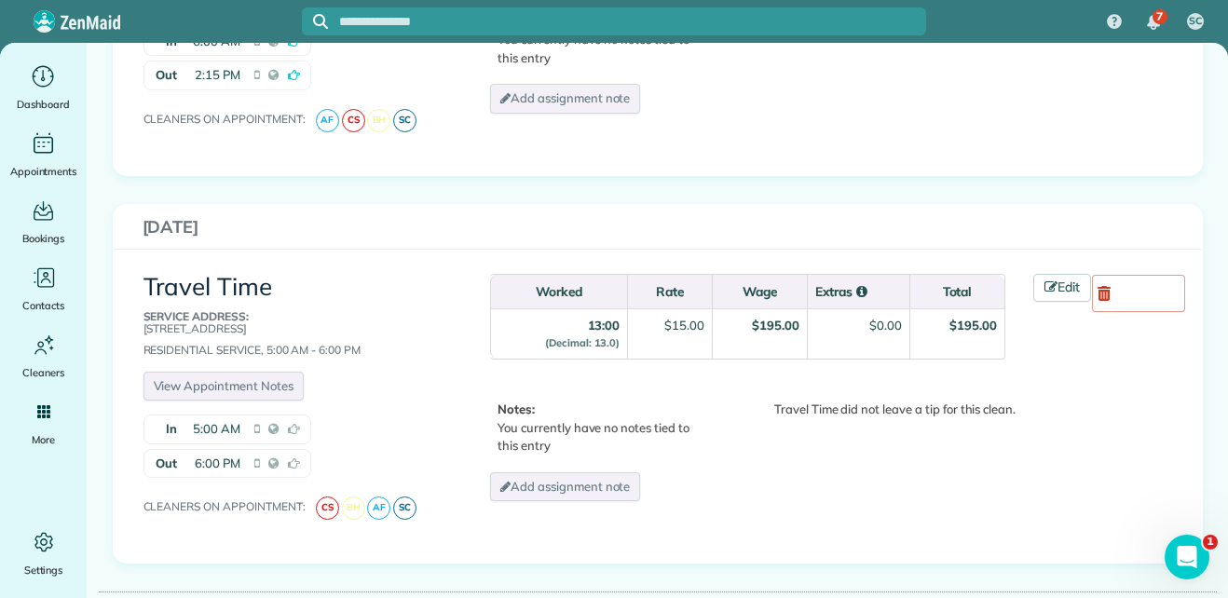
scroll to position [661, 0]
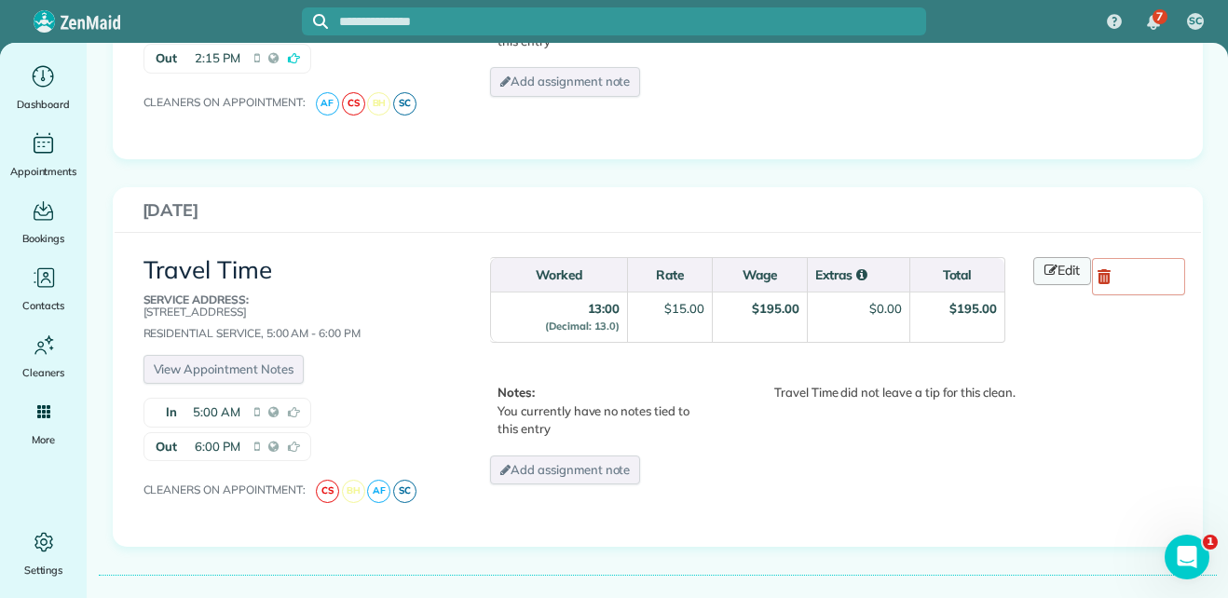
click at [1044, 278] on link "Edit" at bounding box center [1062, 271] width 58 height 28
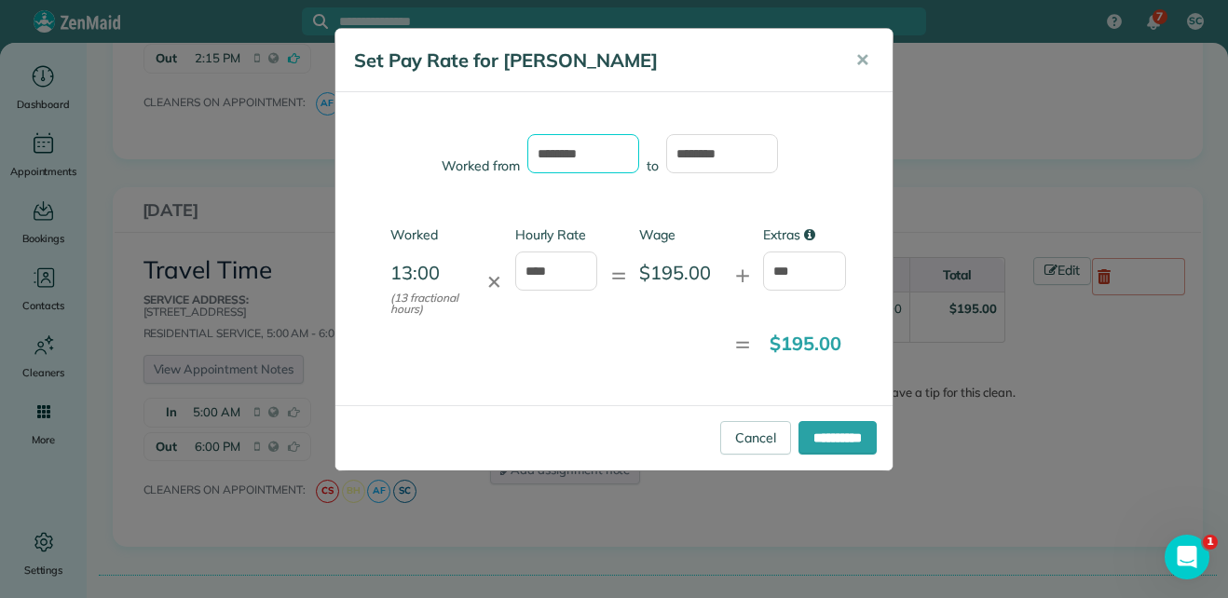
click at [553, 153] on input "*******" at bounding box center [583, 153] width 112 height 39
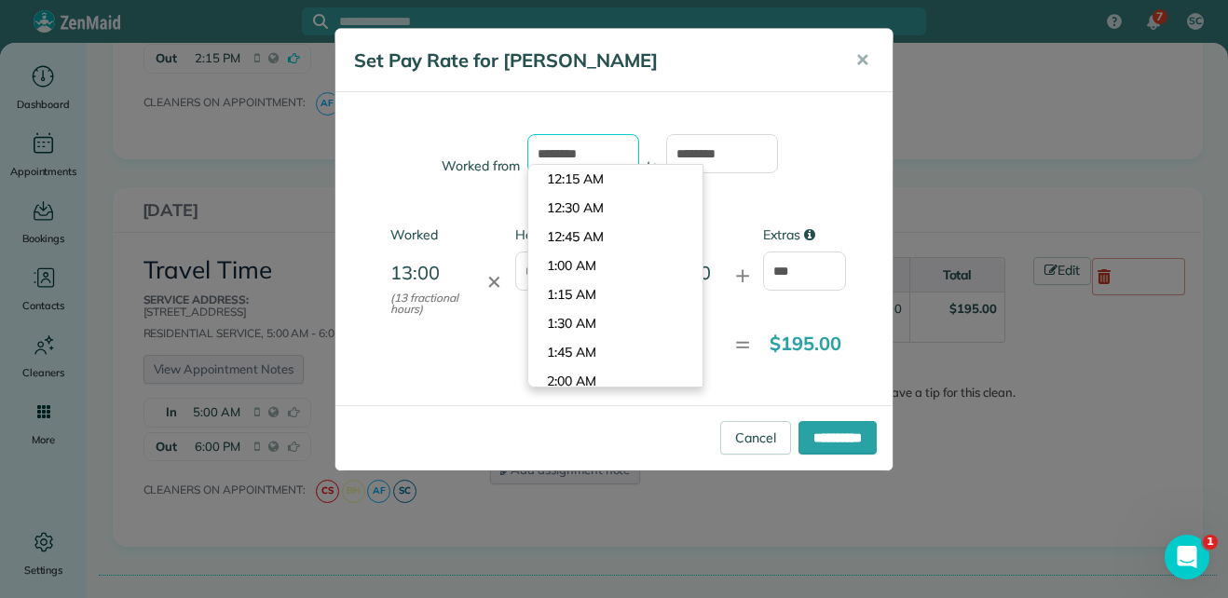
scroll to position [520, 0]
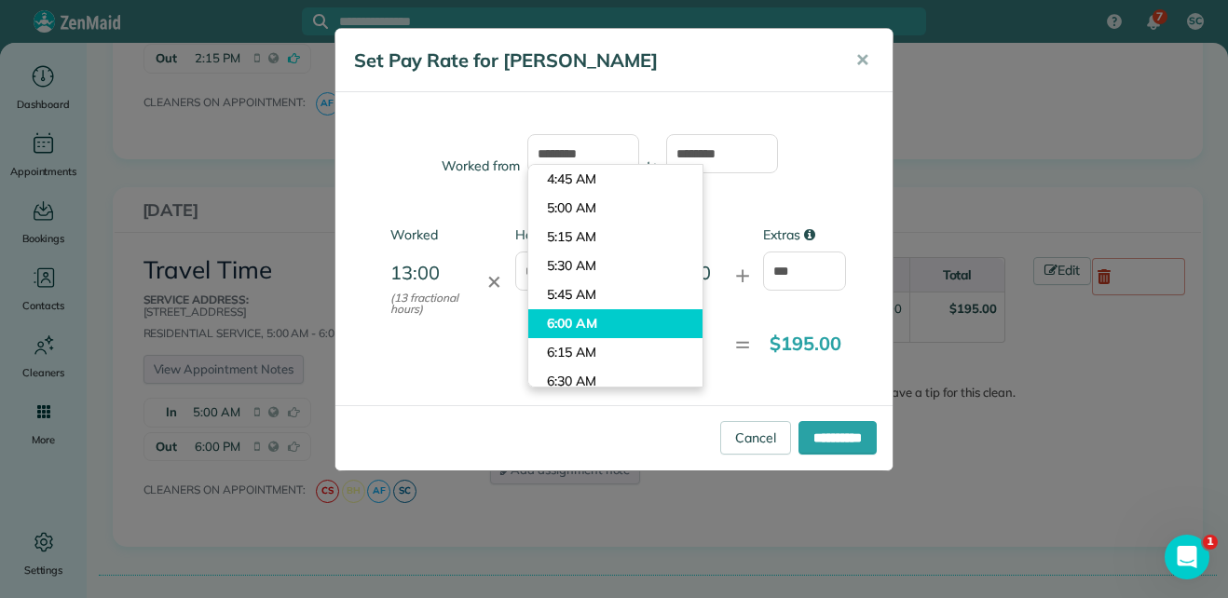
type input "*******"
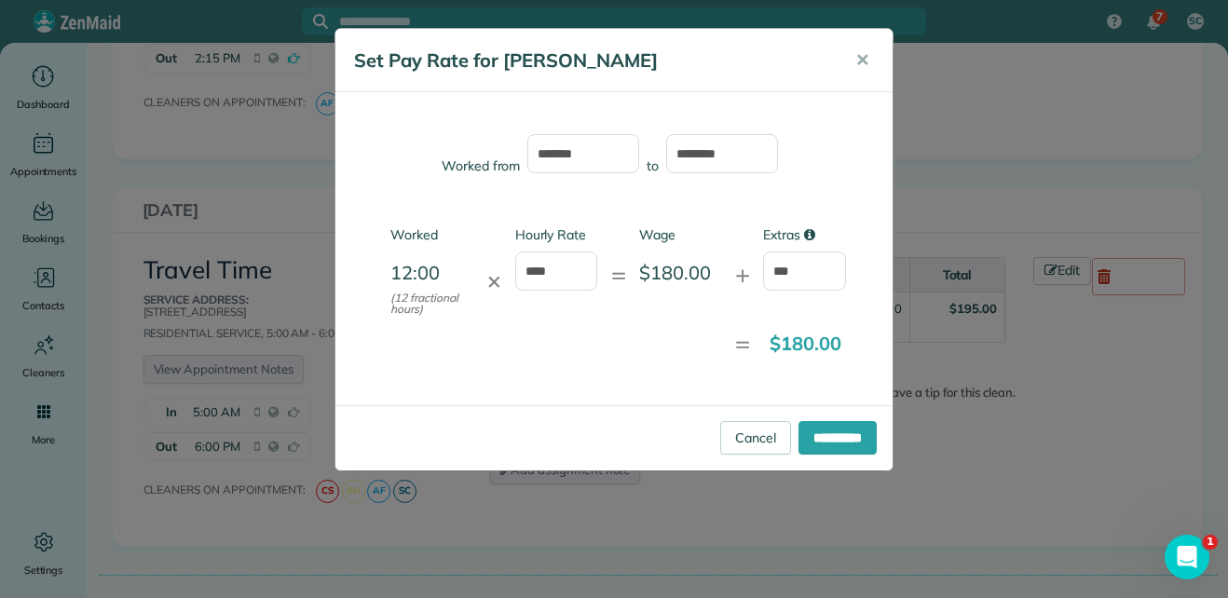
click at [568, 319] on body "7 SC Dashboard Appointments Bookings Contacts Cleaners Invoices Payroll Reports…" at bounding box center [614, 299] width 1228 height 598
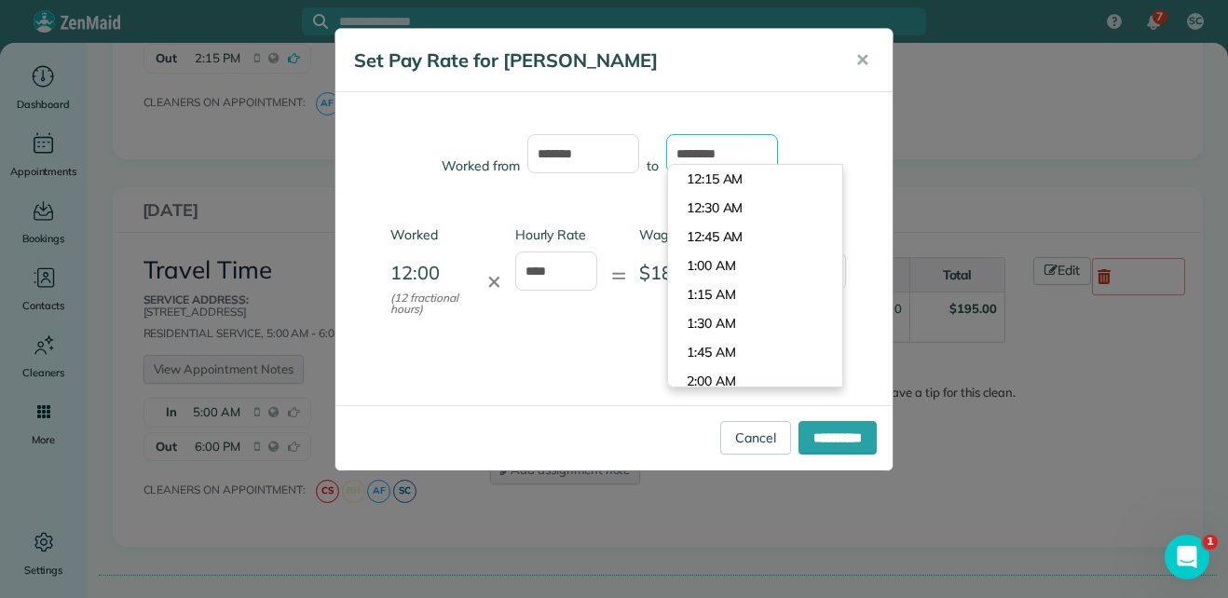
click at [685, 154] on input "*******" at bounding box center [722, 153] width 112 height 39
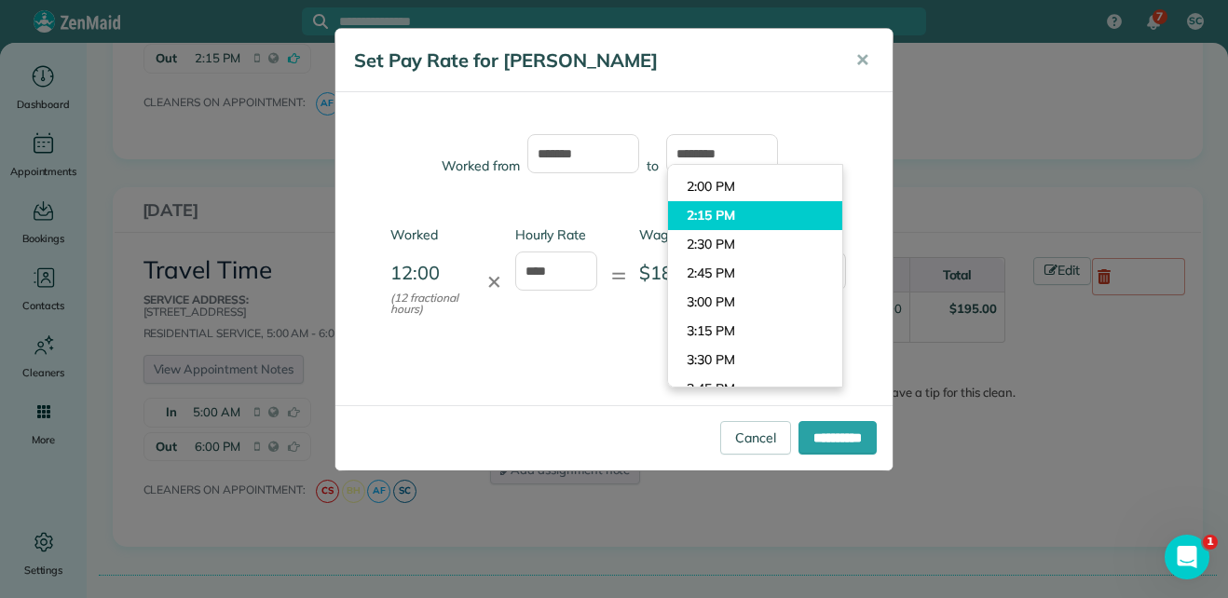
type input "*******"
click at [705, 211] on body "7 SC Dashboard Appointments Bookings Contacts Cleaners Invoices Payroll Reports…" at bounding box center [614, 299] width 1228 height 598
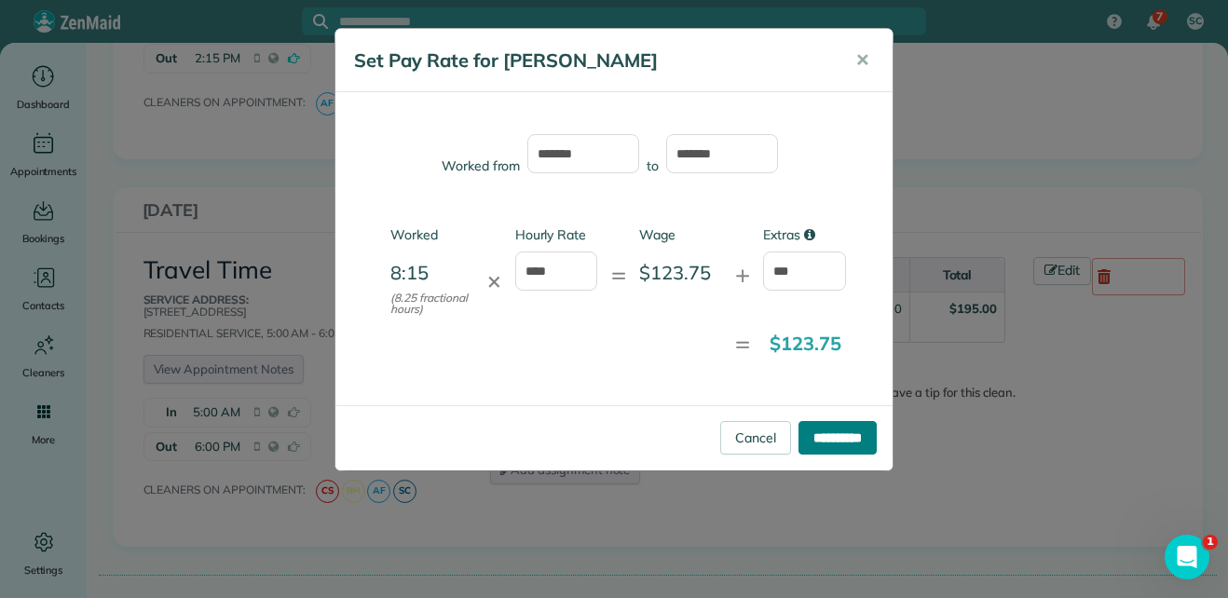
click at [812, 442] on input "**********" at bounding box center [837, 438] width 78 height 34
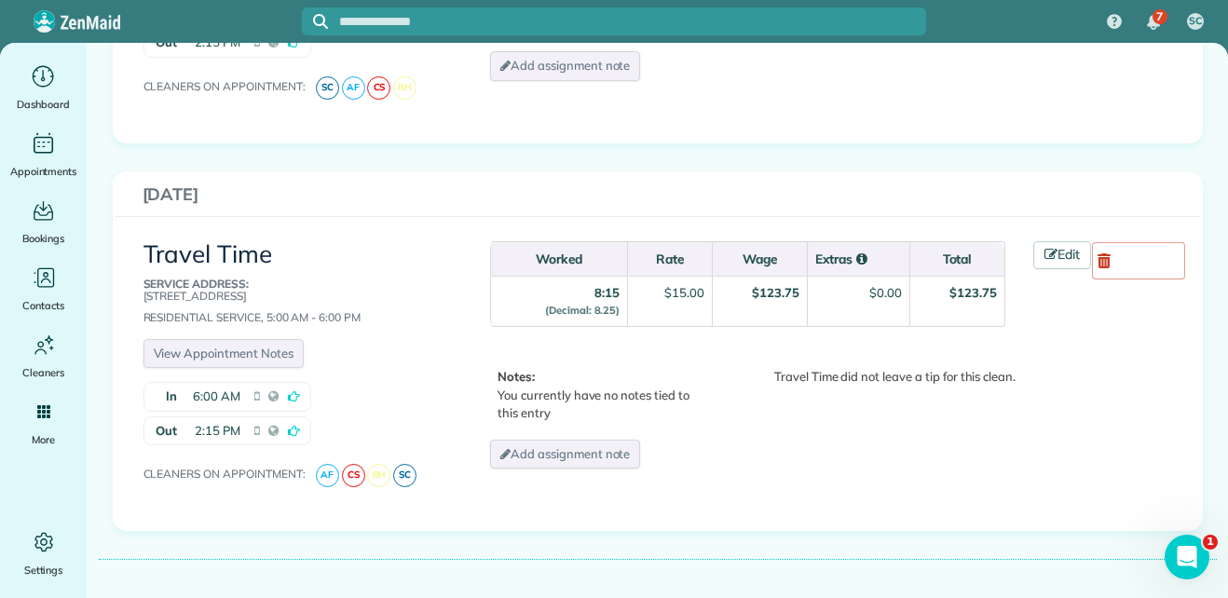
scroll to position [676, 0]
drag, startPoint x: 1104, startPoint y: 263, endPoint x: 708, endPoint y: 94, distance: 430.3
click at [1104, 263] on icon at bounding box center [1103, 261] width 13 height 15
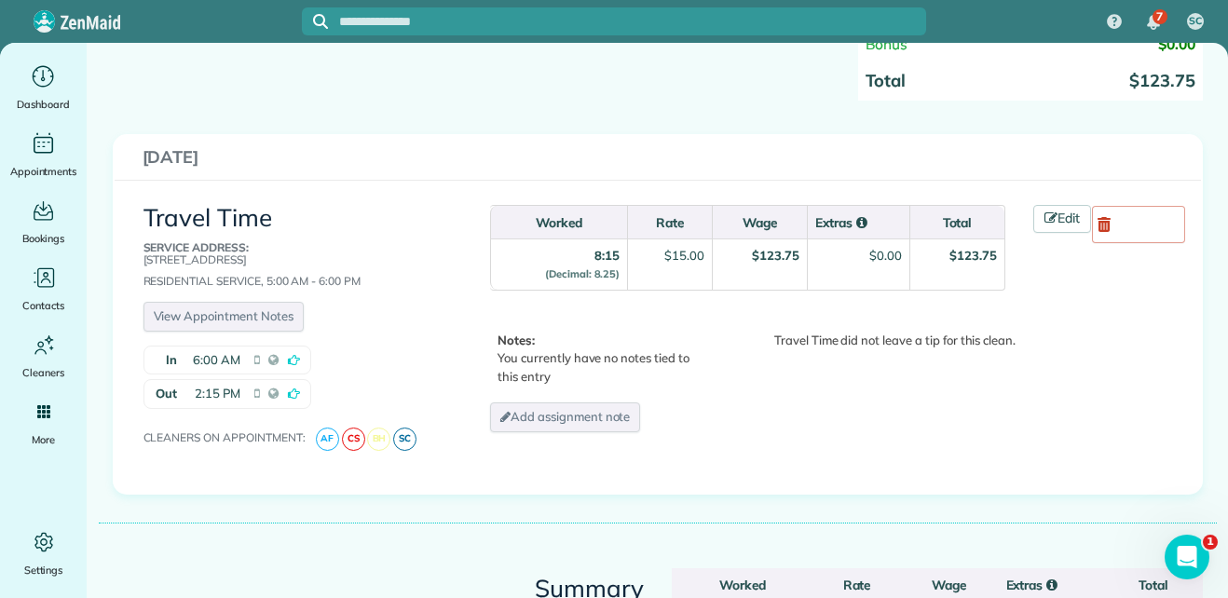
scroll to position [327, 0]
click at [1105, 227] on use at bounding box center [1103, 223] width 13 height 15
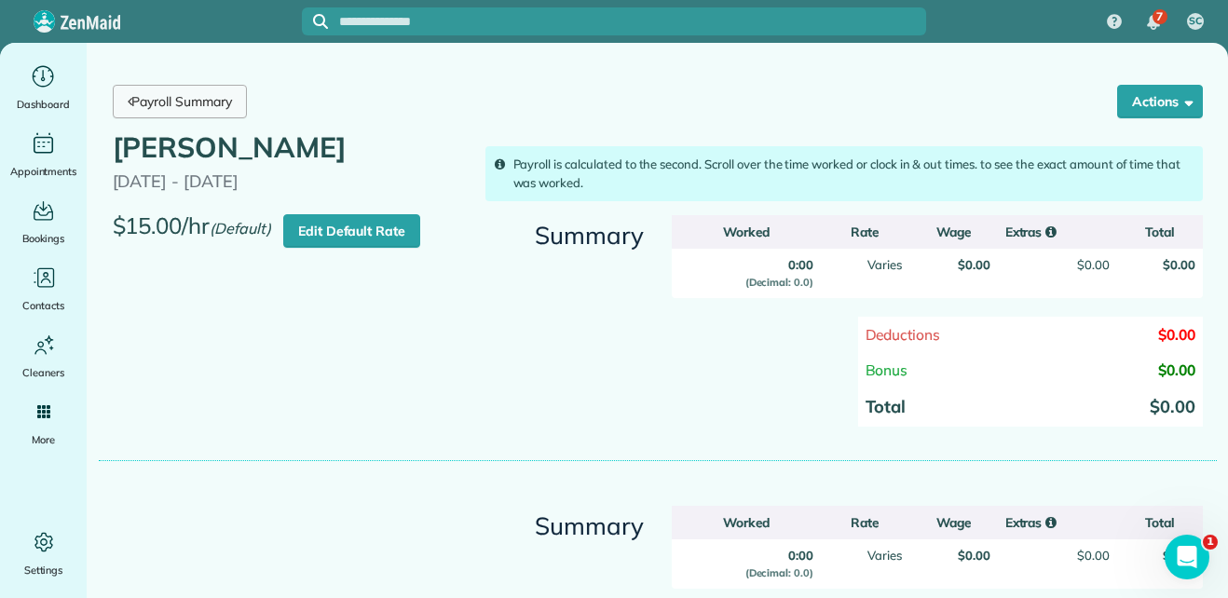
click at [210, 108] on link "Payroll Summary" at bounding box center [180, 102] width 134 height 34
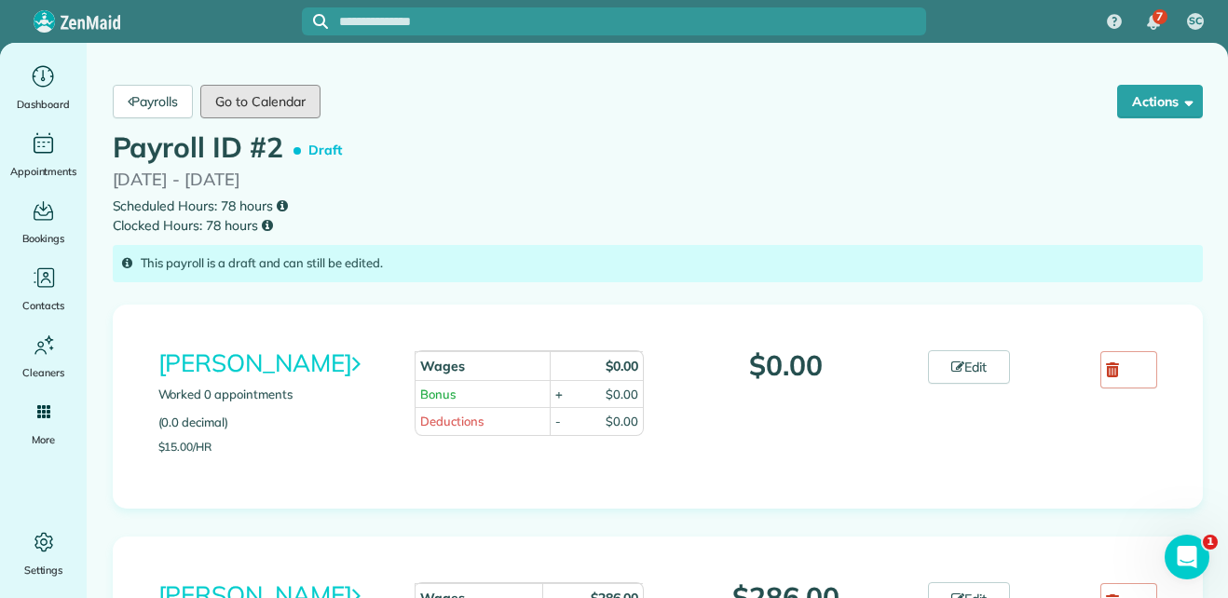
click at [210, 108] on link "Go to Calendar" at bounding box center [259, 102] width 119 height 34
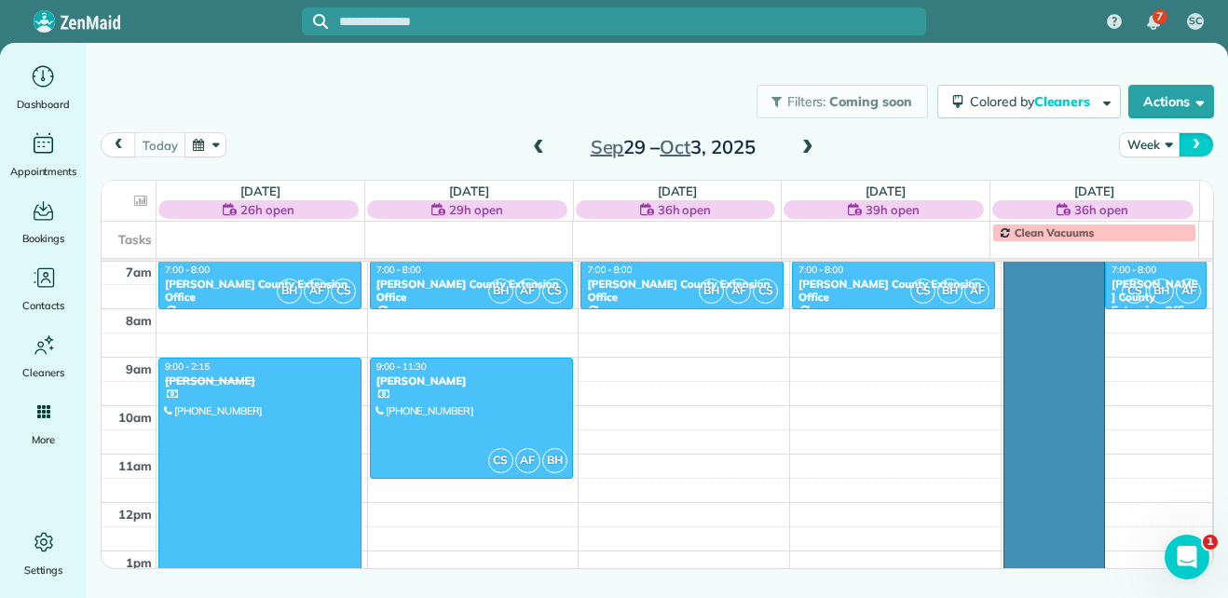
click at [1191, 154] on button "next" at bounding box center [1195, 144] width 35 height 25
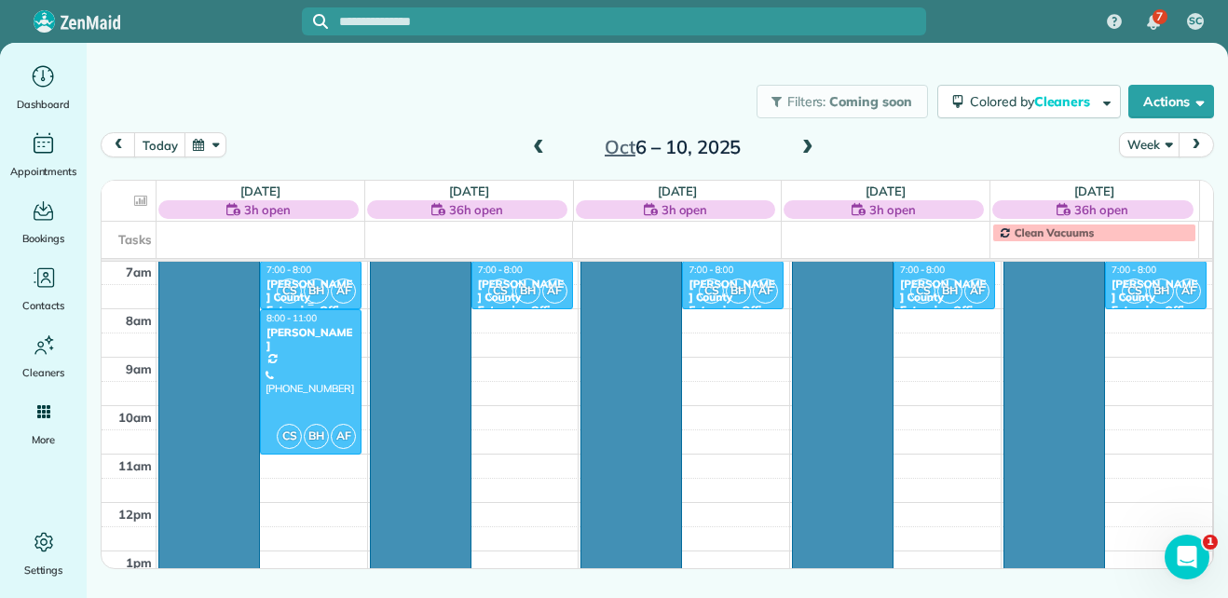
click at [320, 287] on span "BH" at bounding box center [316, 290] width 25 height 25
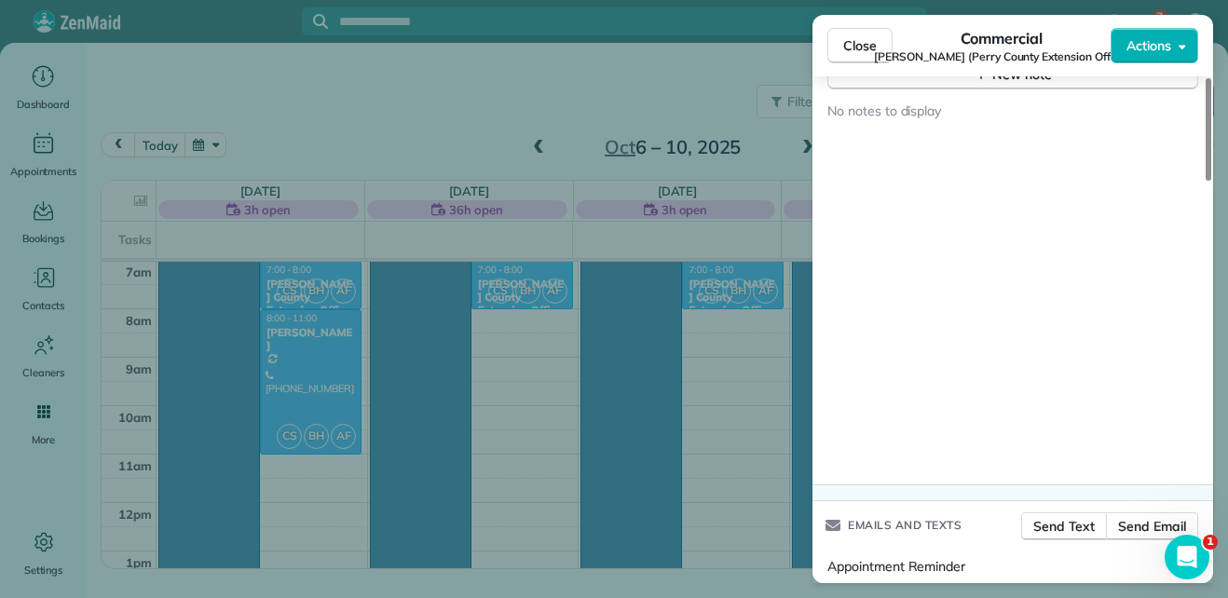
scroll to position [1986, 0]
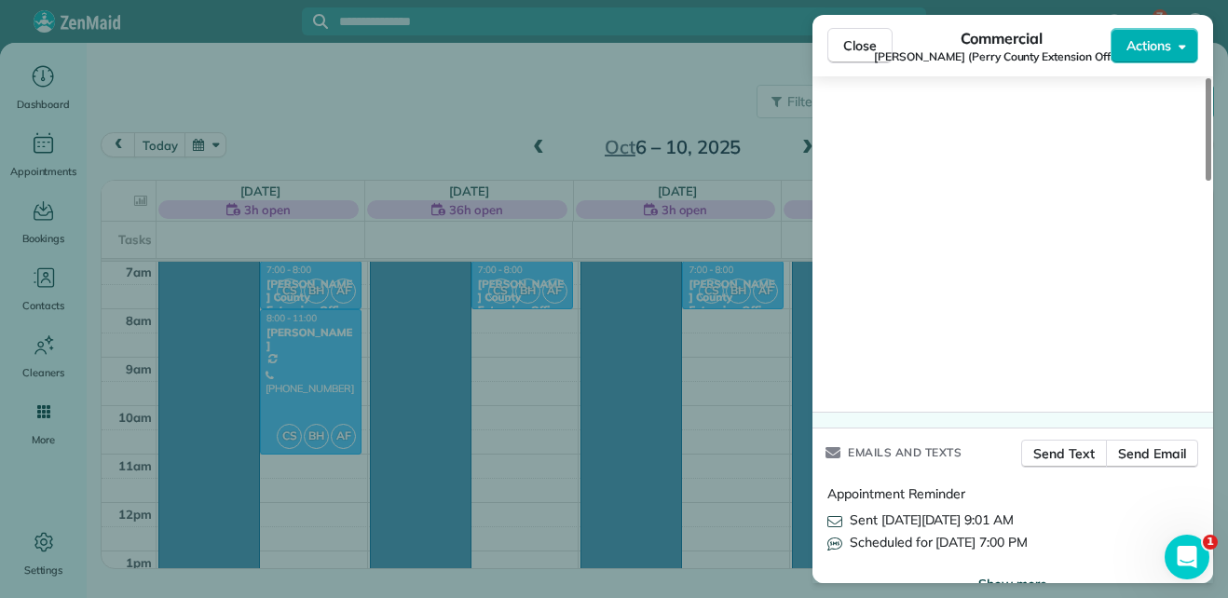
click at [1009, 575] on span "Show more" at bounding box center [1012, 584] width 69 height 19
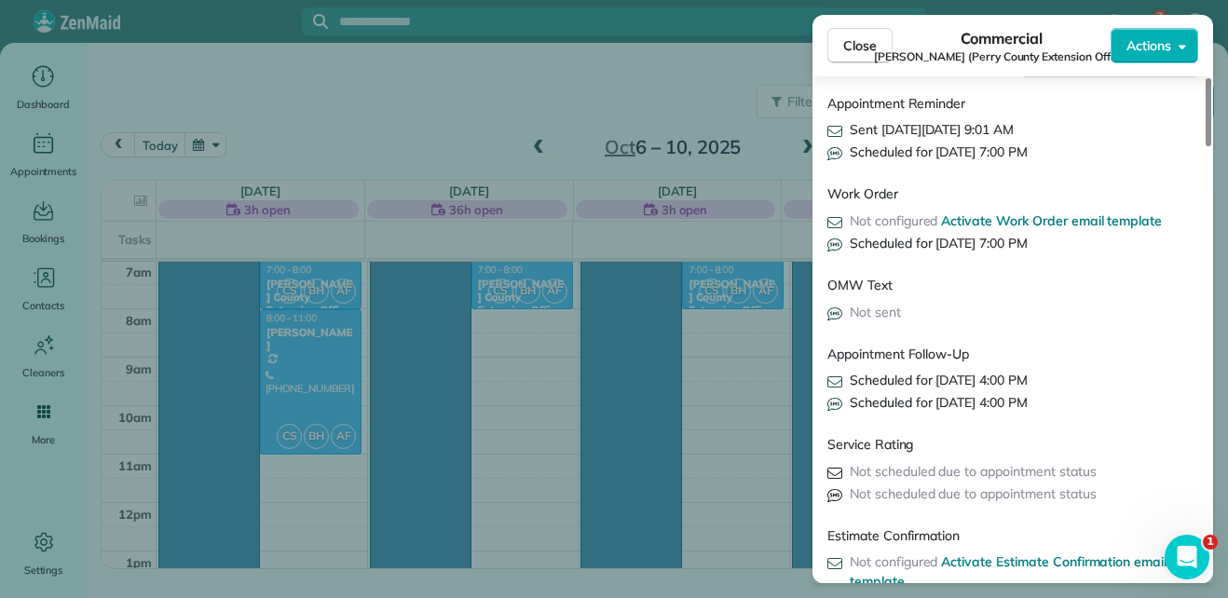
scroll to position [2382, 0]
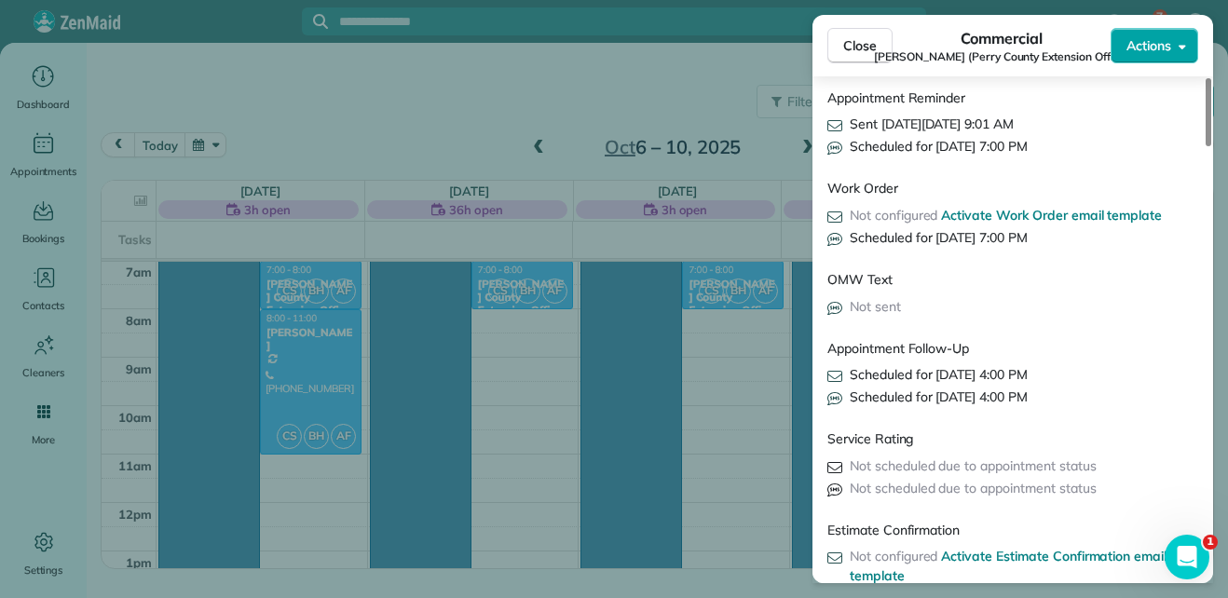
click at [1180, 55] on button "Actions" at bounding box center [1154, 45] width 88 height 35
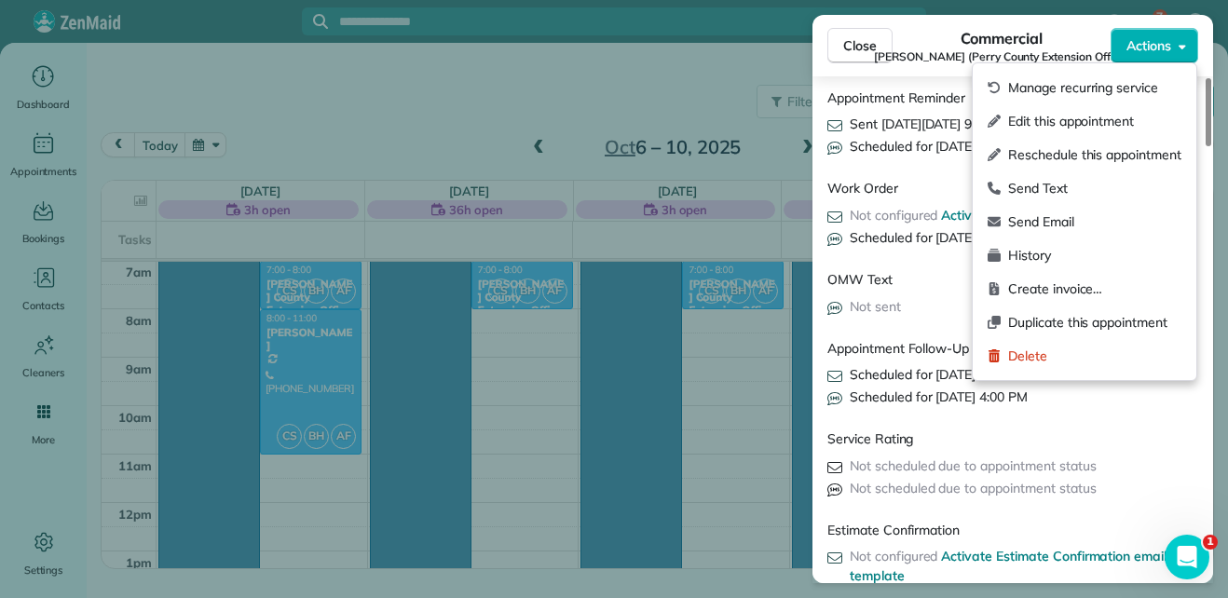
click at [401, 92] on div "Close Commercial Morgan Goble (Perry County Extension Office) Actions This appo…" at bounding box center [614, 299] width 1228 height 598
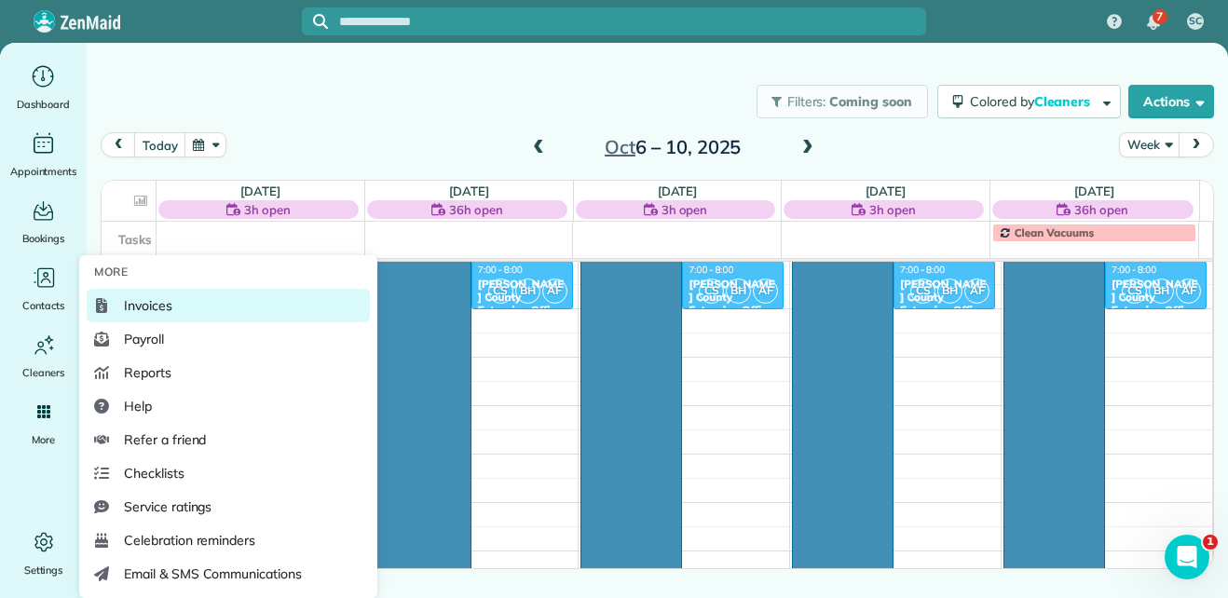
click at [172, 293] on link "Invoices" at bounding box center [228, 306] width 283 height 34
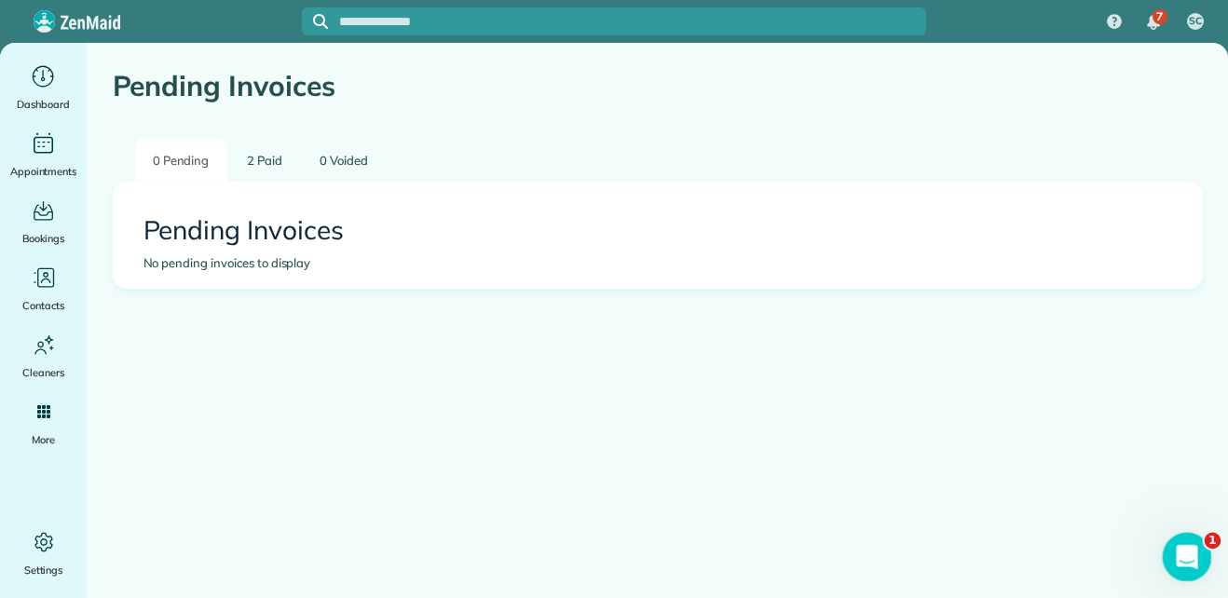
click at [1192, 550] on icon "Open Intercom Messenger" at bounding box center [1184, 554] width 31 height 31
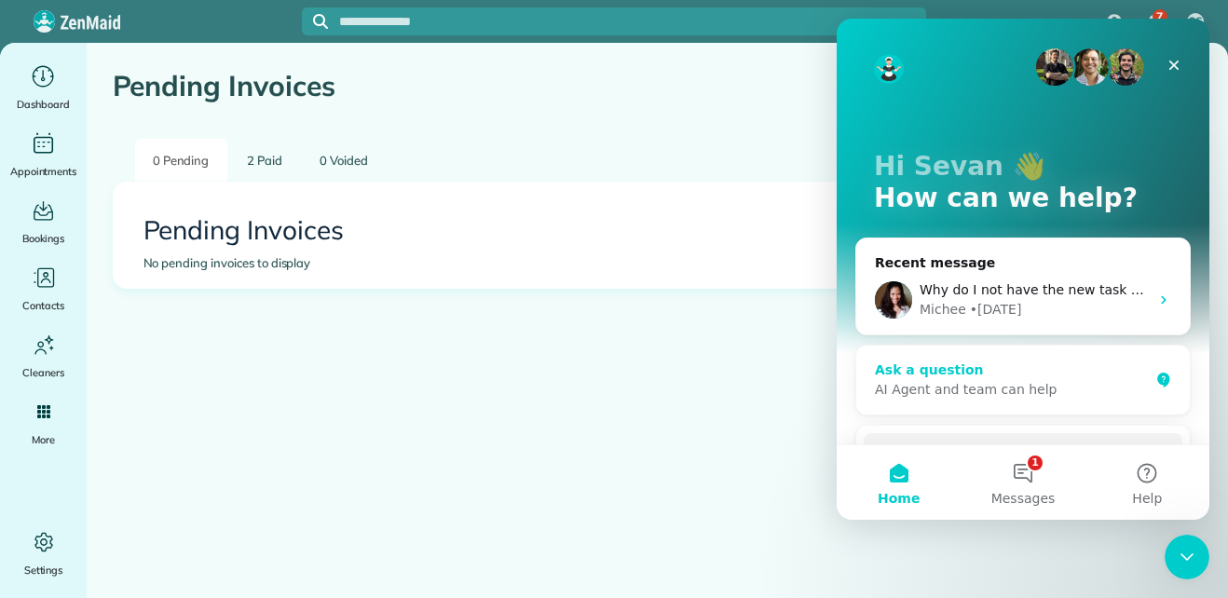
click at [939, 388] on div "AI Agent and team can help" at bounding box center [1012, 390] width 274 height 20
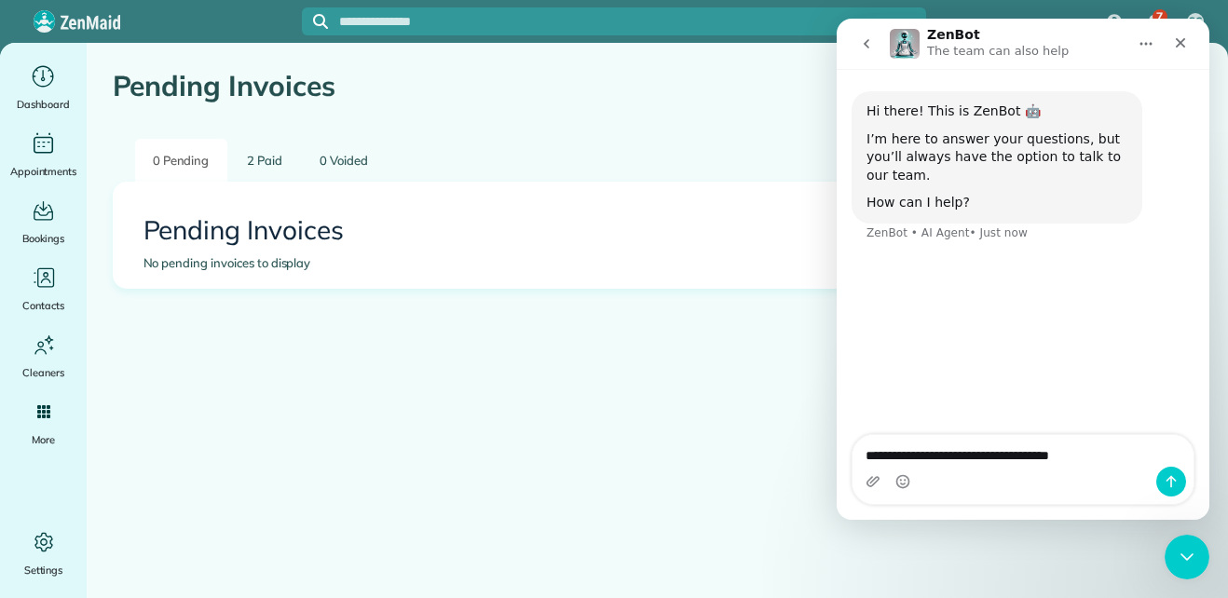
type textarea "**********"
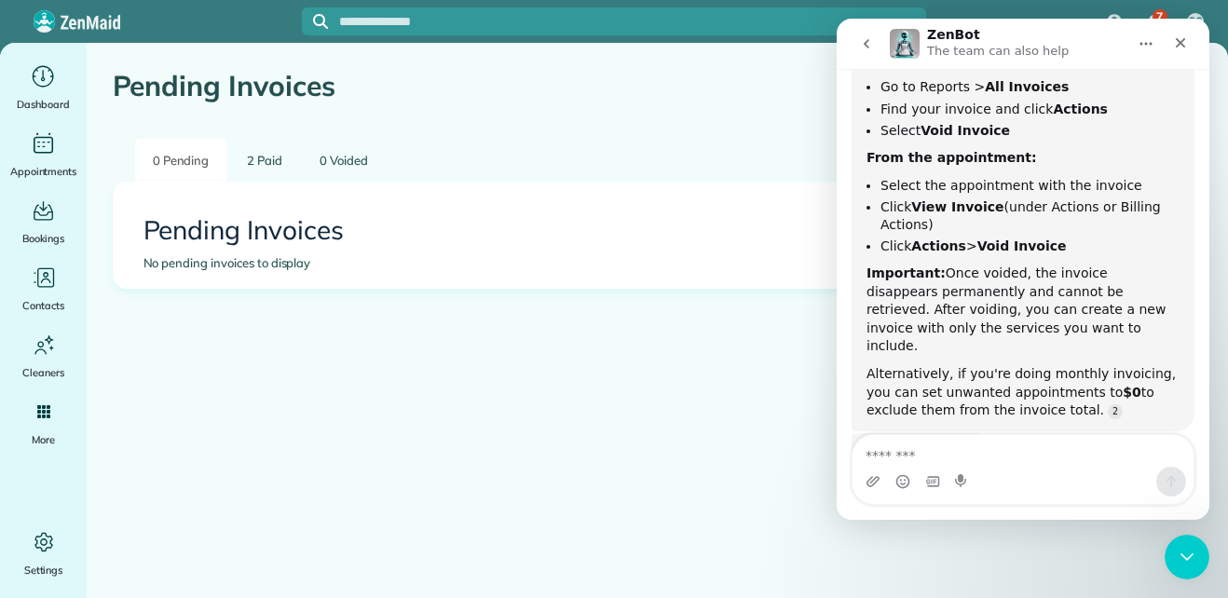
scroll to position [387, 0]
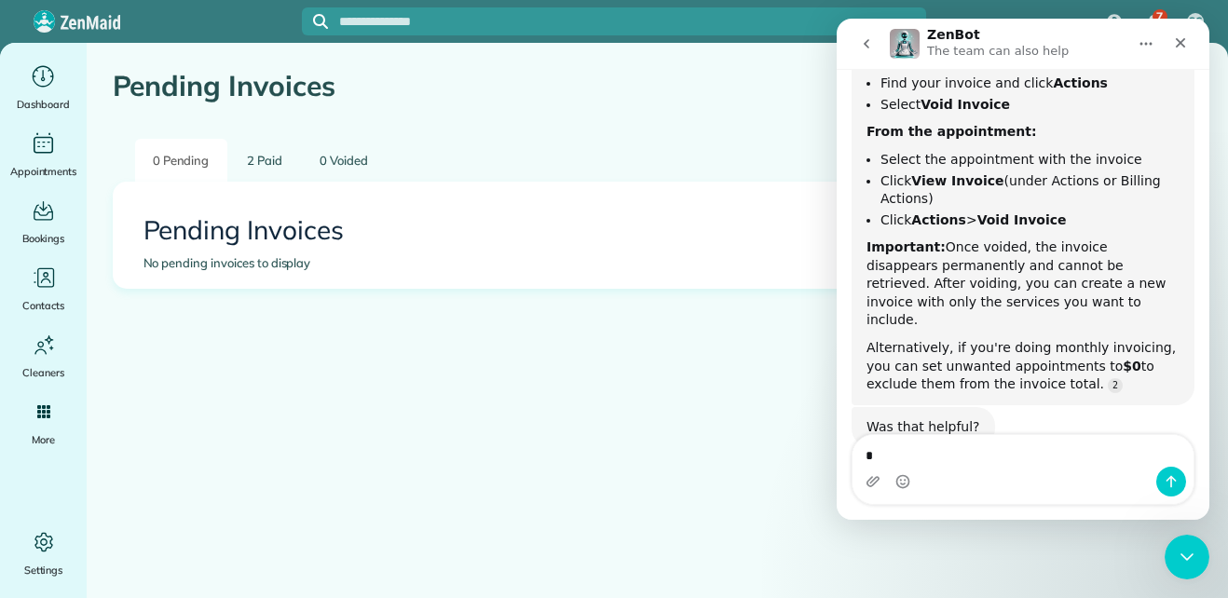
type textarea "**"
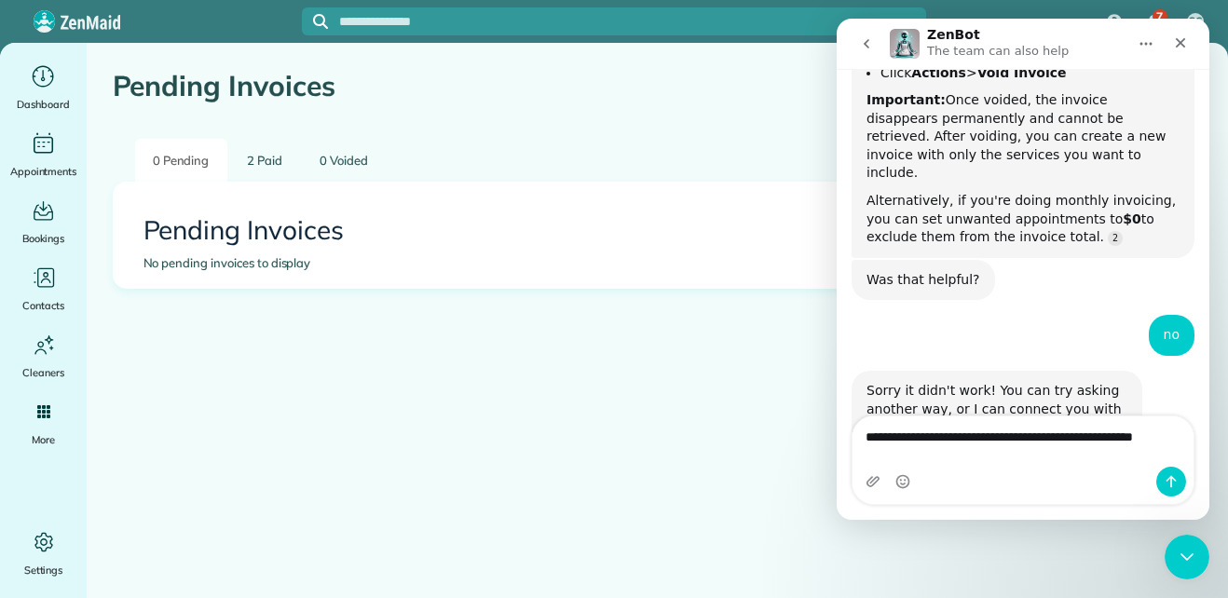
scroll to position [553, 0]
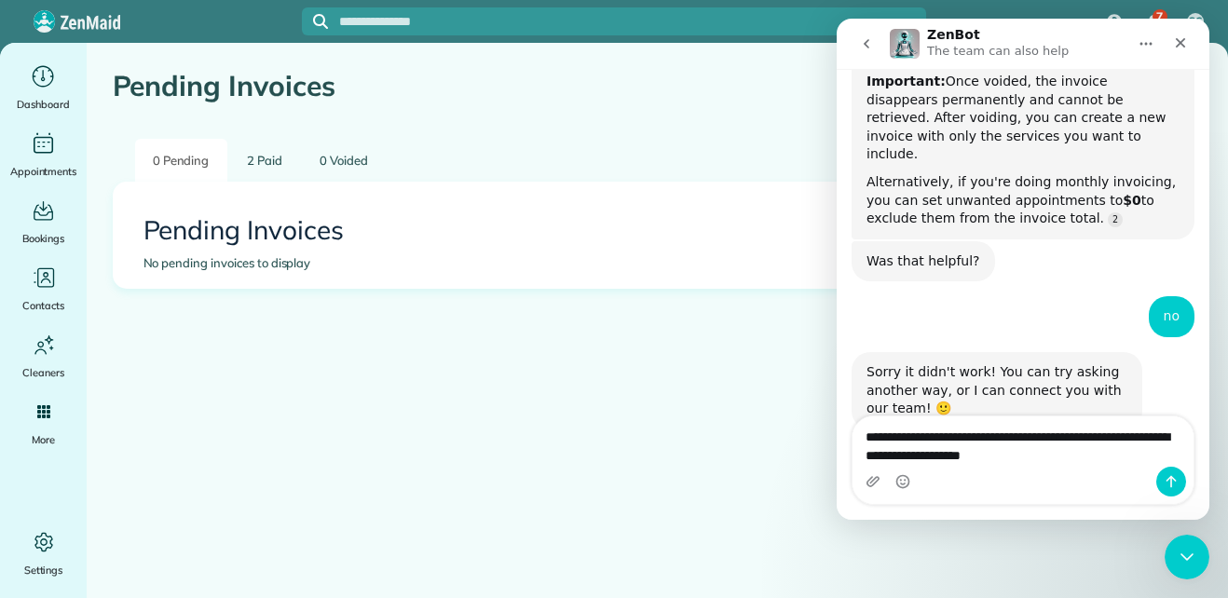
type textarea "**********"
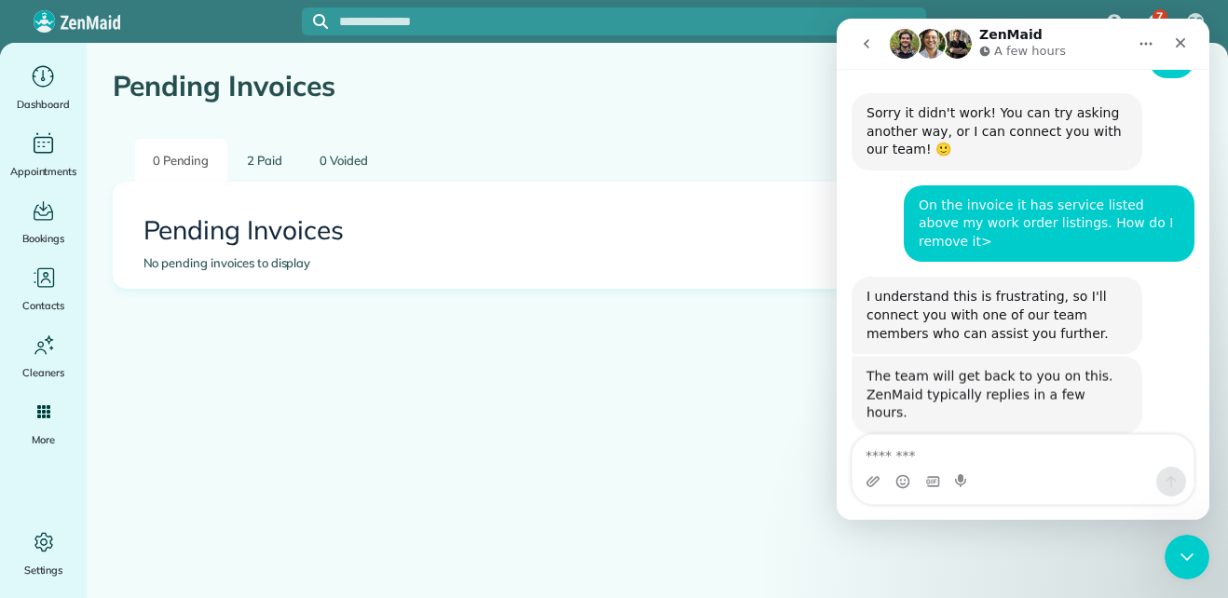
scroll to position [813, 0]
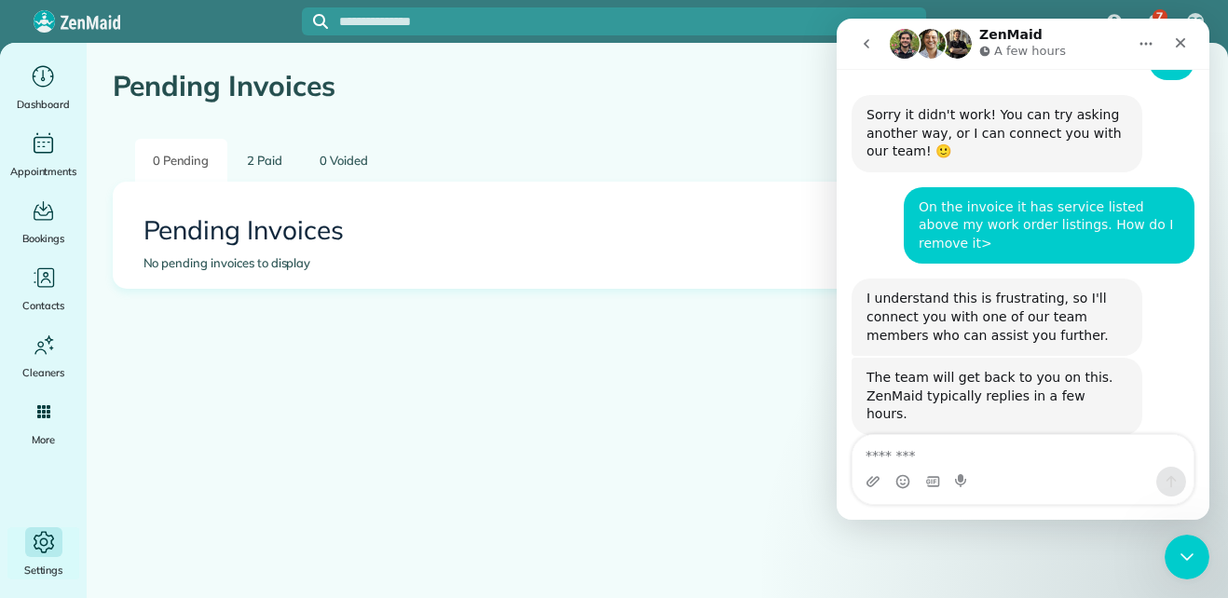
click at [32, 541] on icon "Main" at bounding box center [44, 542] width 28 height 28
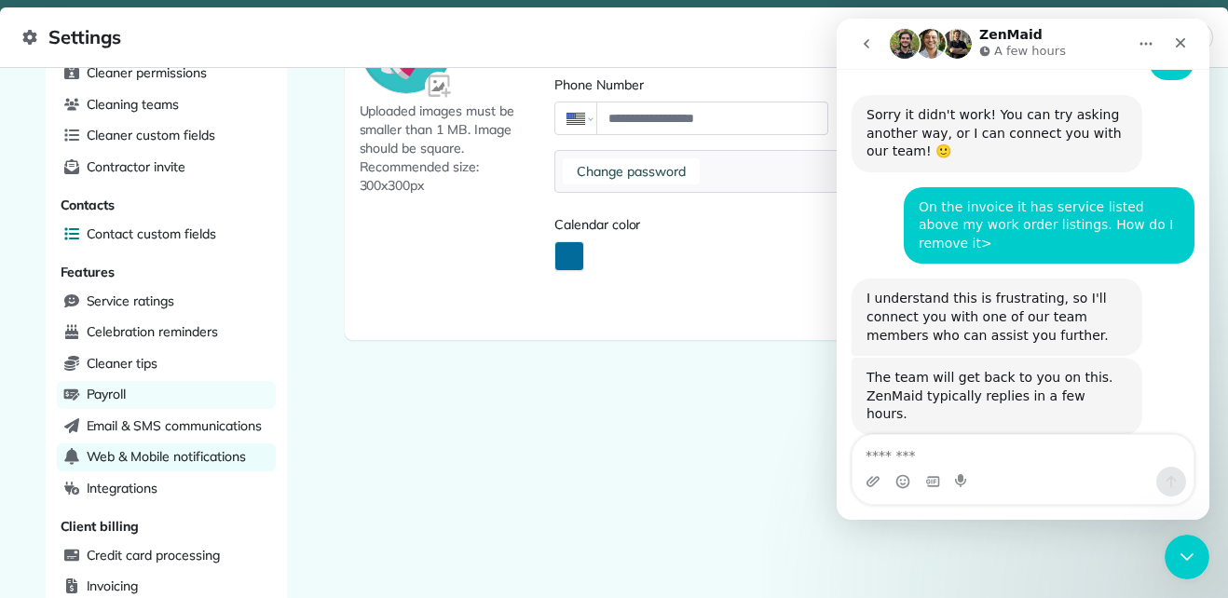
scroll to position [24, 0]
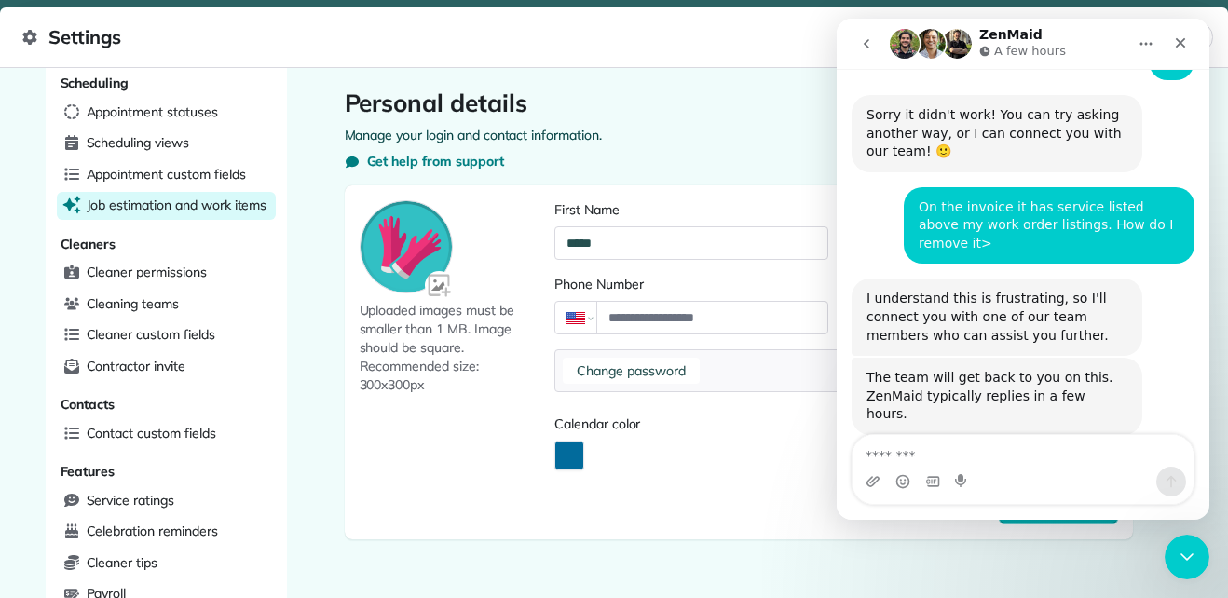
click at [222, 210] on span "Job estimation and work items" at bounding box center [177, 205] width 181 height 19
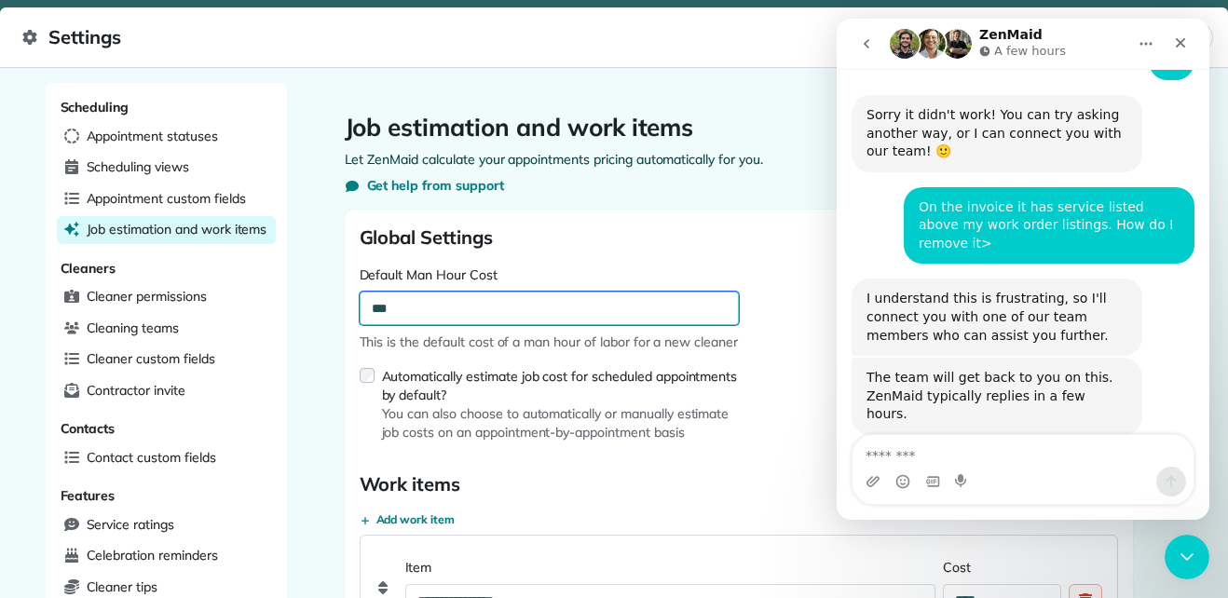
drag, startPoint x: 403, startPoint y: 315, endPoint x: 320, endPoint y: 306, distance: 83.3
type input "**"
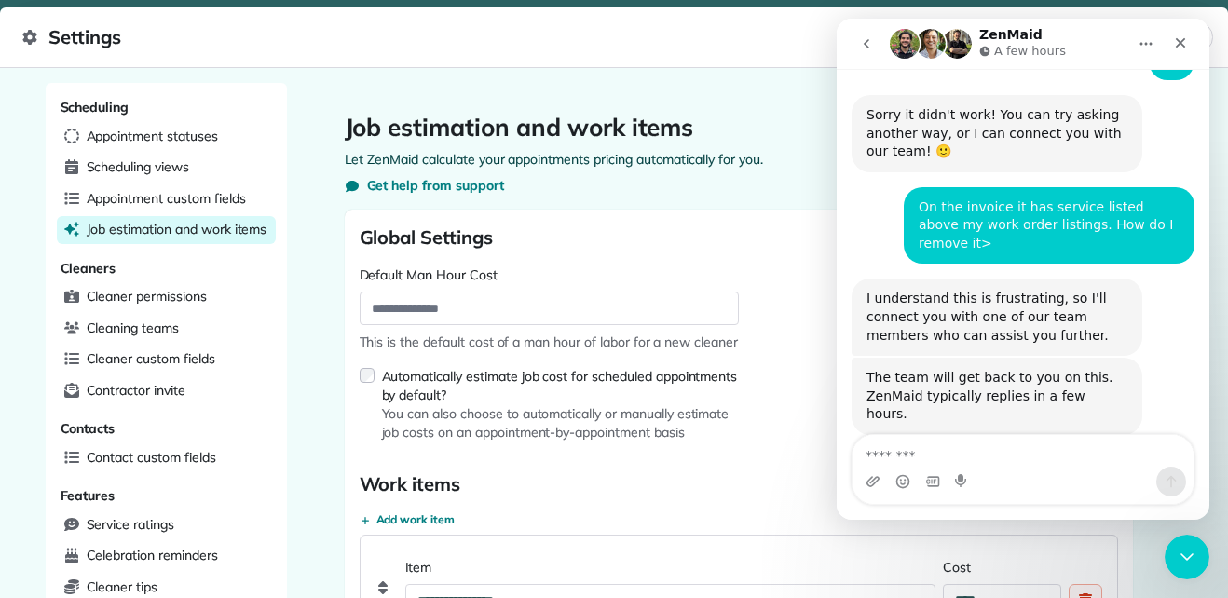
click at [184, 165] on div "Scheduling views" at bounding box center [166, 168] width 219 height 28
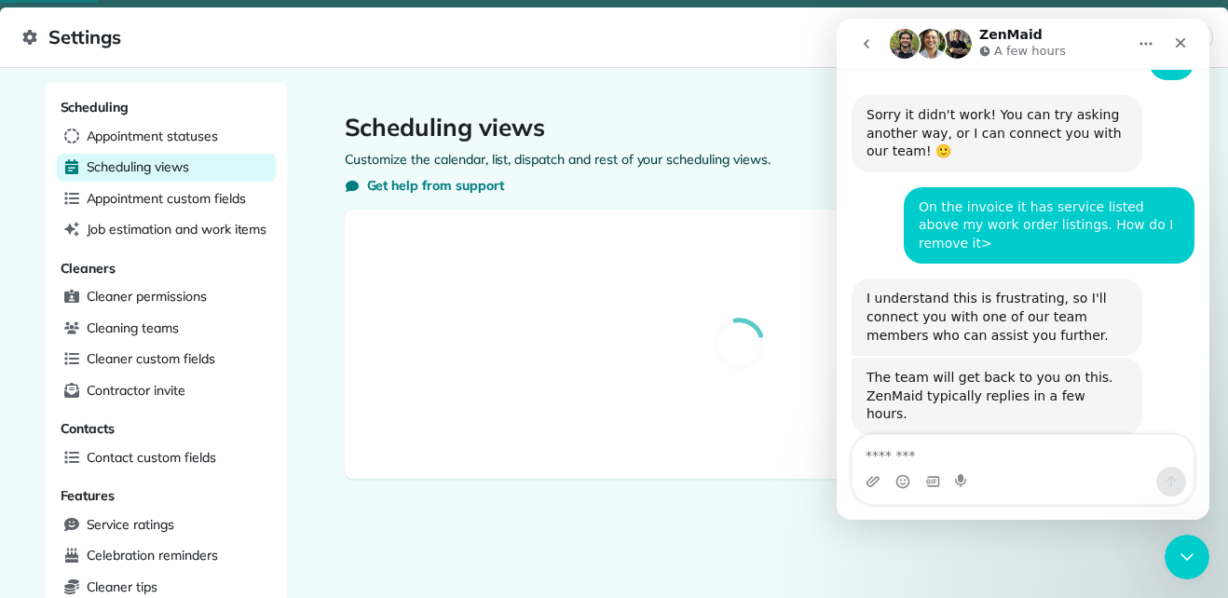
select select "**********"
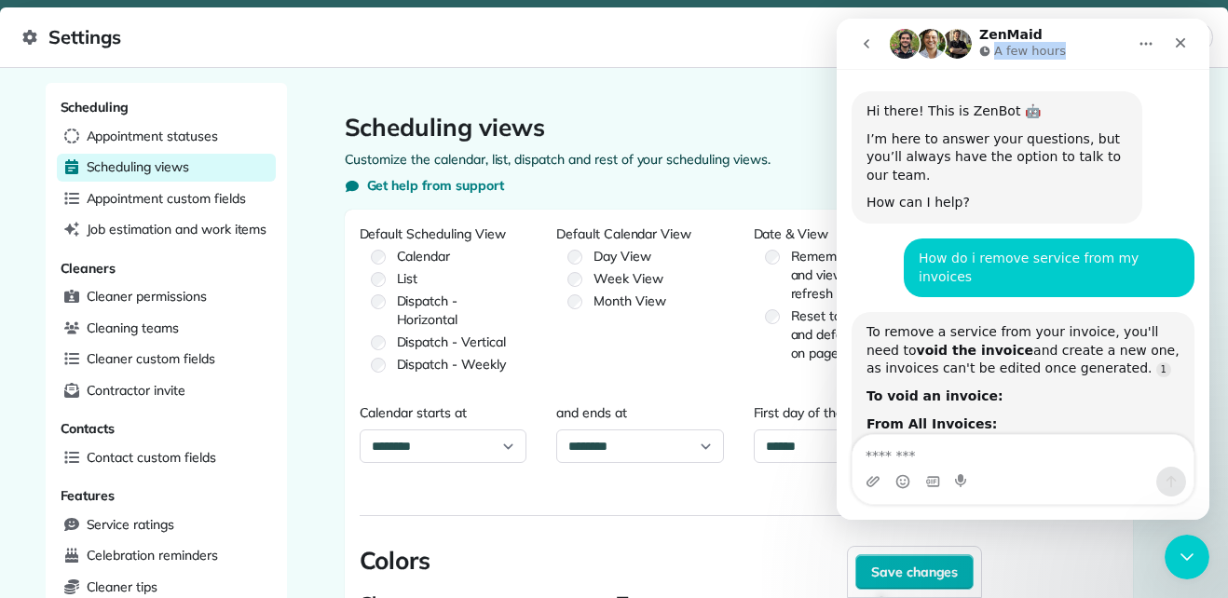
drag, startPoint x: 1068, startPoint y: 38, endPoint x: 1064, endPoint y: -12, distance: 50.5
click at [1064, 19] on html "ZenMaid A few hours Hi there! This is ZenBot 🤖 I’m here to answer your question…" at bounding box center [1022, 269] width 373 height 501
click at [785, 121] on h1 "Scheduling views" at bounding box center [739, 128] width 788 height 30
click at [1141, 37] on icon "Home" at bounding box center [1145, 43] width 15 height 15
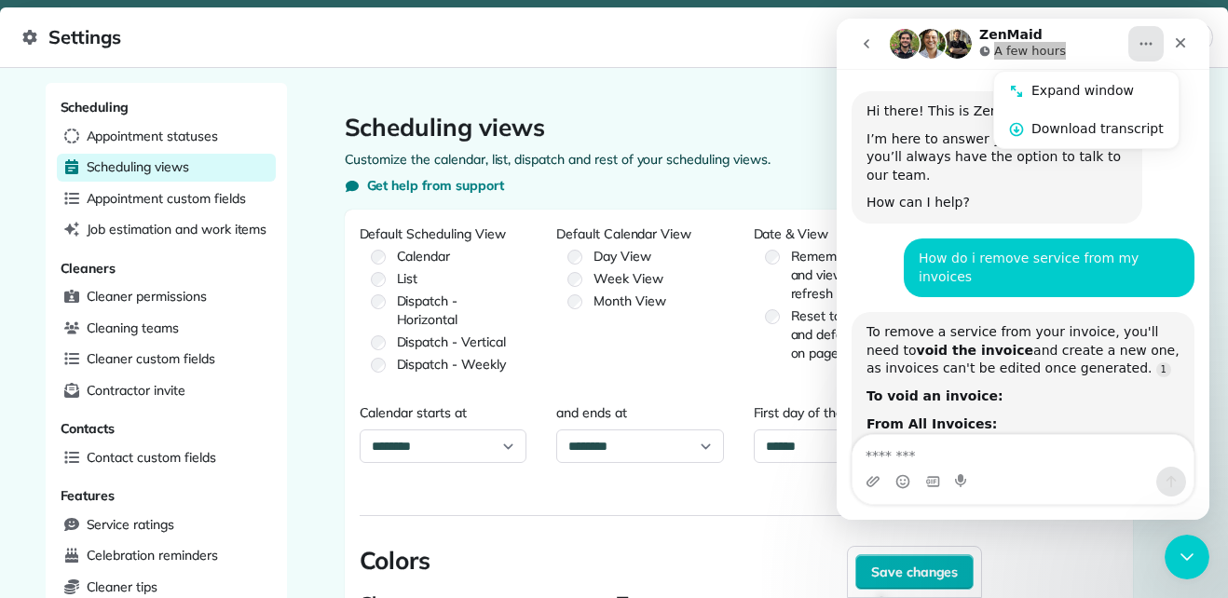
click at [800, 113] on h1 "Scheduling views" at bounding box center [739, 128] width 788 height 30
drag, startPoint x: 854, startPoint y: 85, endPoint x: 858, endPoint y: 135, distance: 50.4
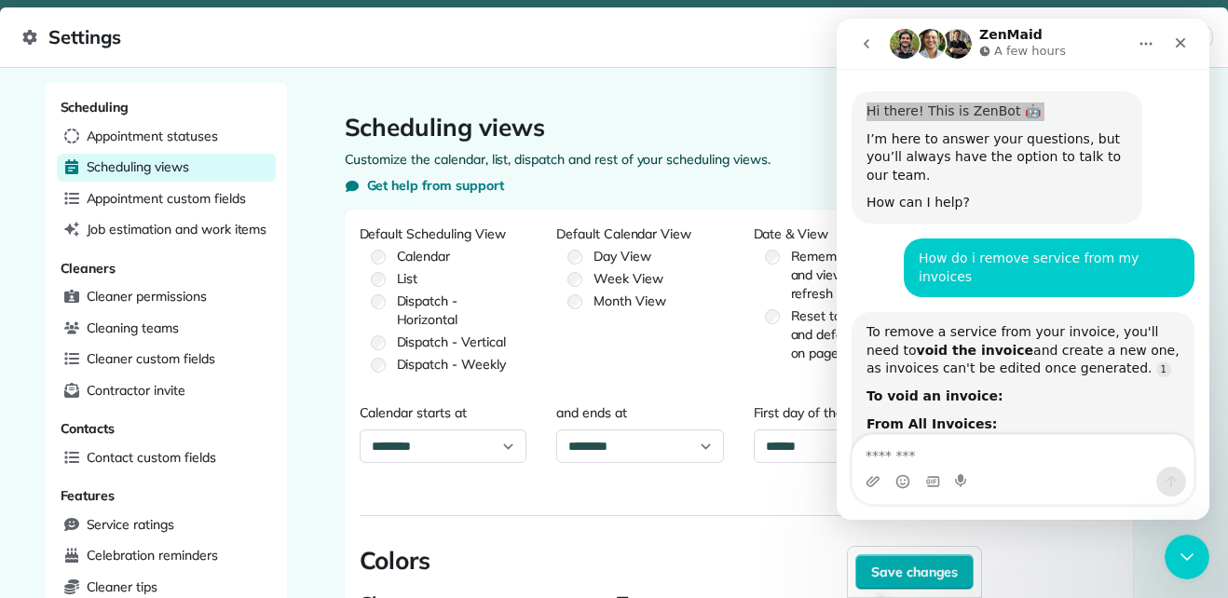
drag, startPoint x: 21, startPoint y: 116, endPoint x: 745, endPoint y: 113, distance: 723.7
click at [745, 113] on h1 "Scheduling views" at bounding box center [739, 128] width 788 height 30
click at [214, 199] on span "Appointment custom fields" at bounding box center [166, 198] width 159 height 19
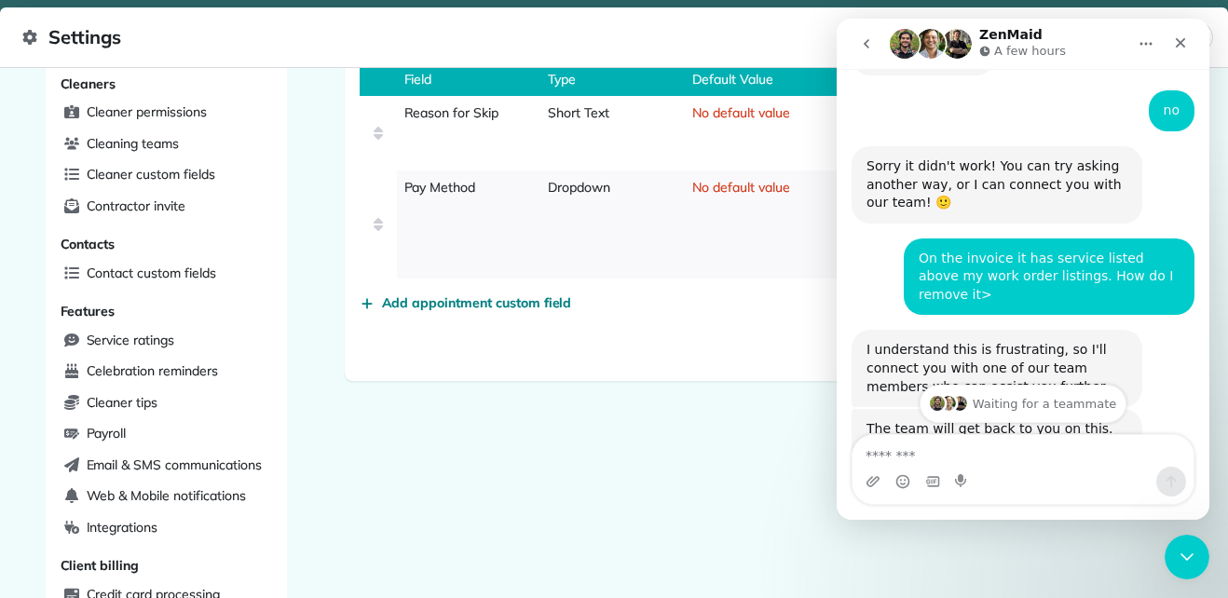
scroll to position [813, 0]
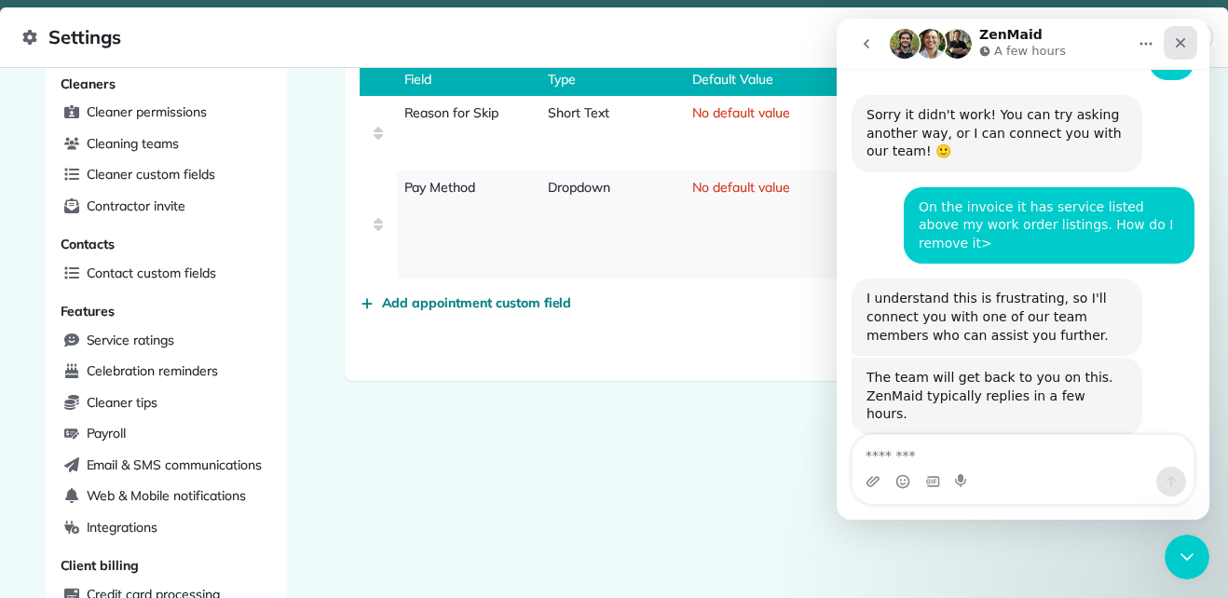
click at [1174, 52] on div "Close" at bounding box center [1180, 43] width 34 height 34
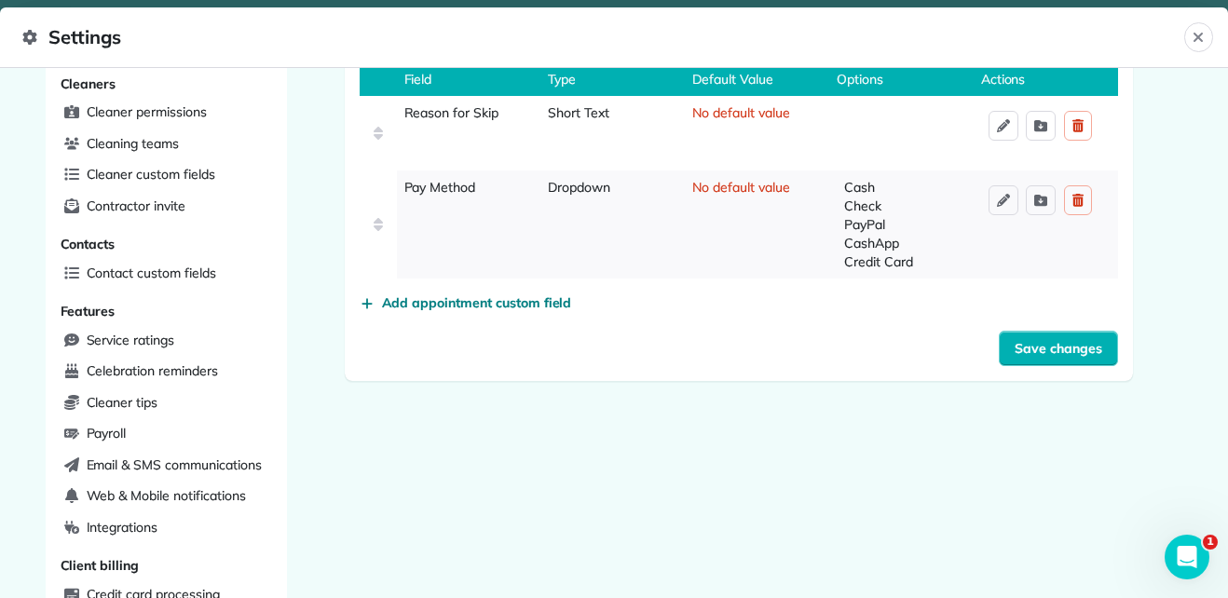
scroll to position [844, 0]
click at [1205, 34] on icon "Close" at bounding box center [1197, 37] width 15 height 15
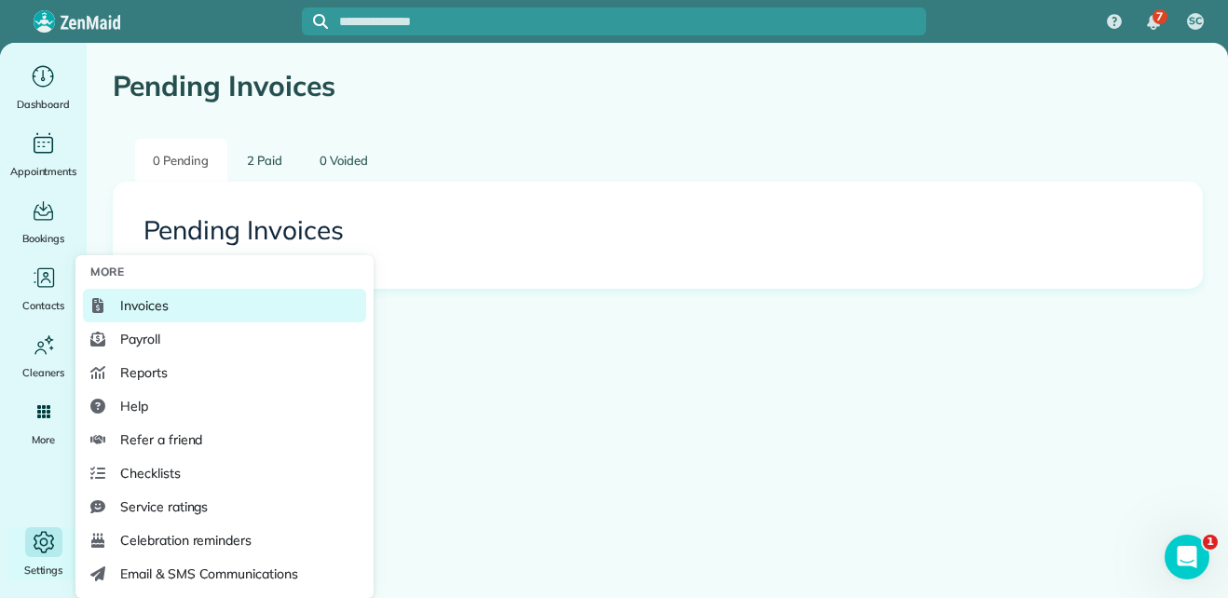
click at [148, 301] on span "Invoices" at bounding box center [144, 305] width 48 height 19
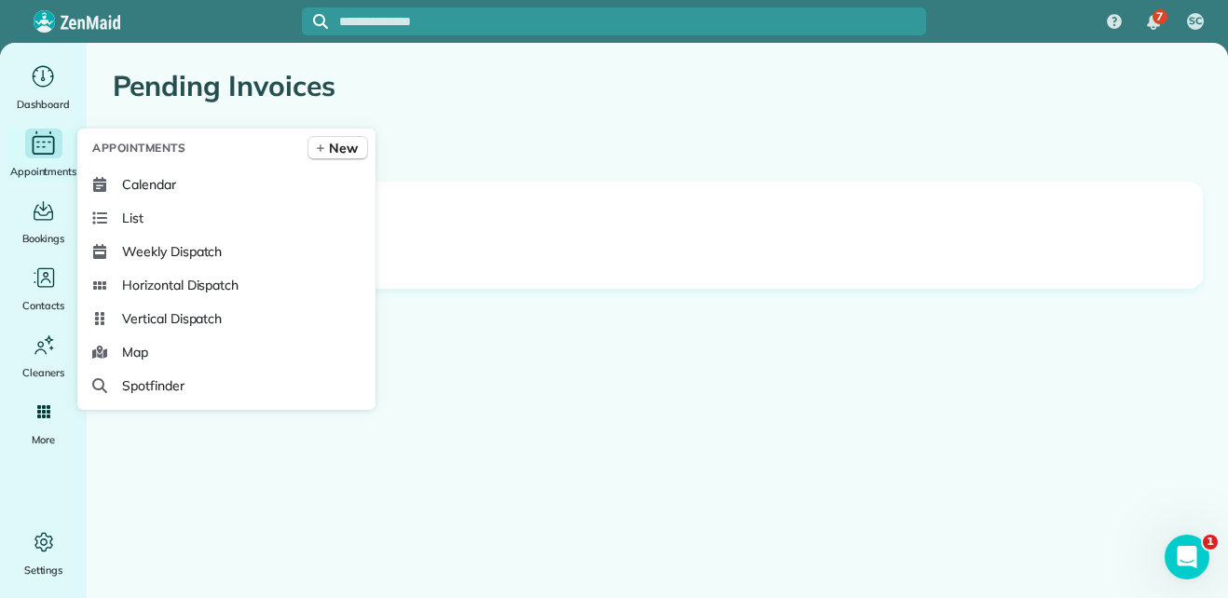
click at [40, 156] on icon "Main" at bounding box center [43, 143] width 29 height 28
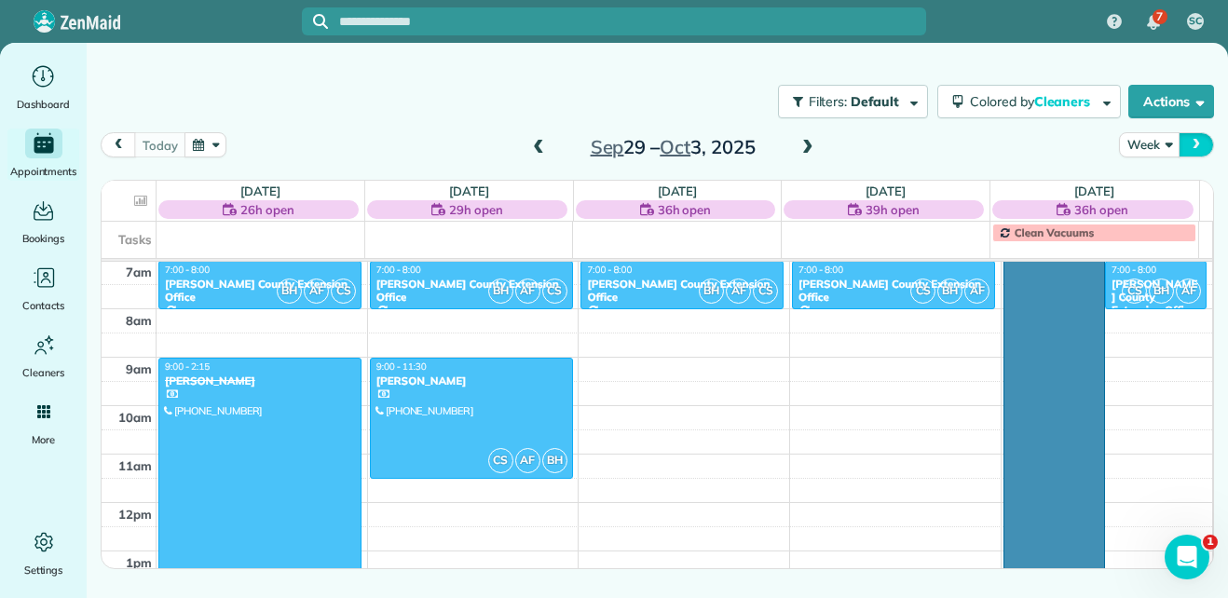
click at [1199, 134] on button "next" at bounding box center [1195, 144] width 35 height 25
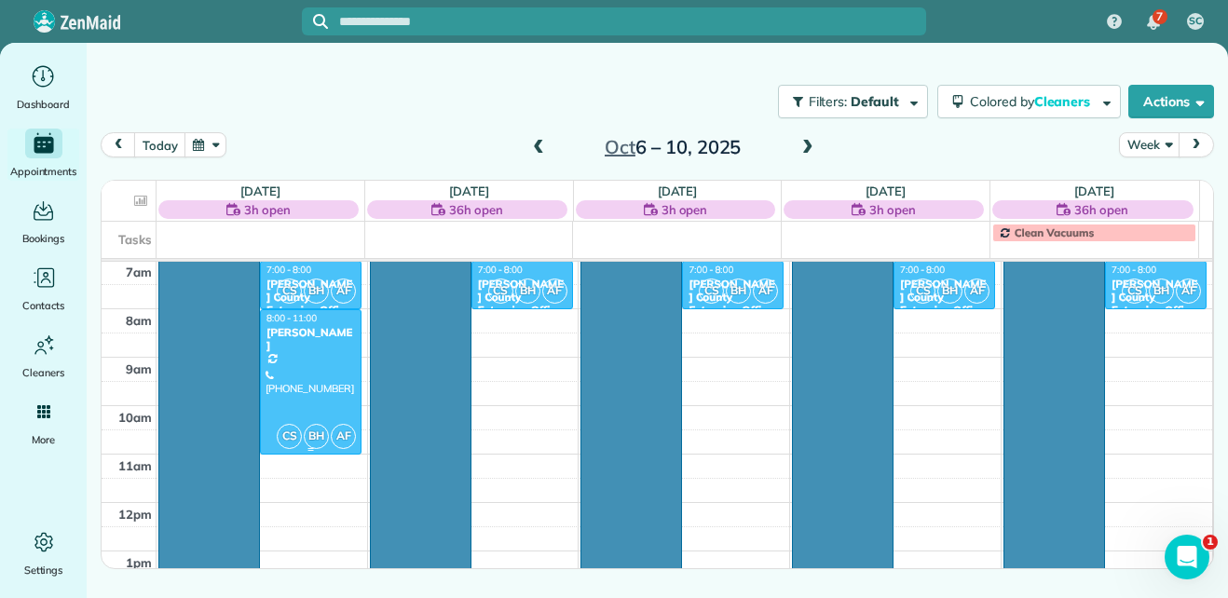
click at [321, 333] on div "Nancy Clutts" at bounding box center [310, 339] width 90 height 27
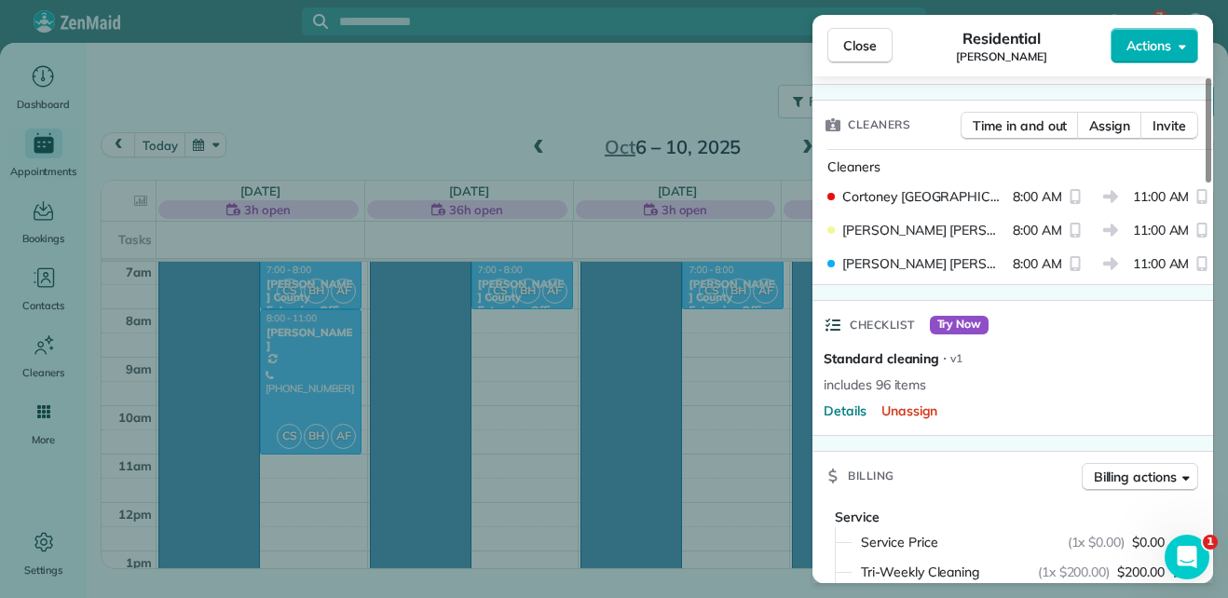
scroll to position [756, 0]
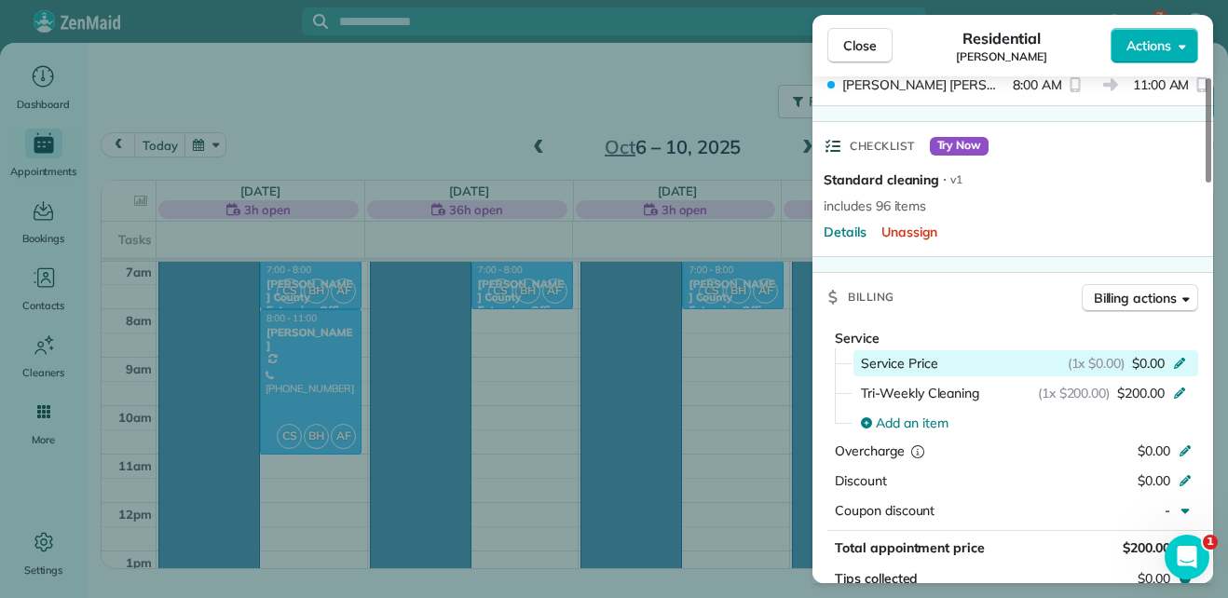
click at [1178, 363] on icon at bounding box center [1179, 361] width 15 height 15
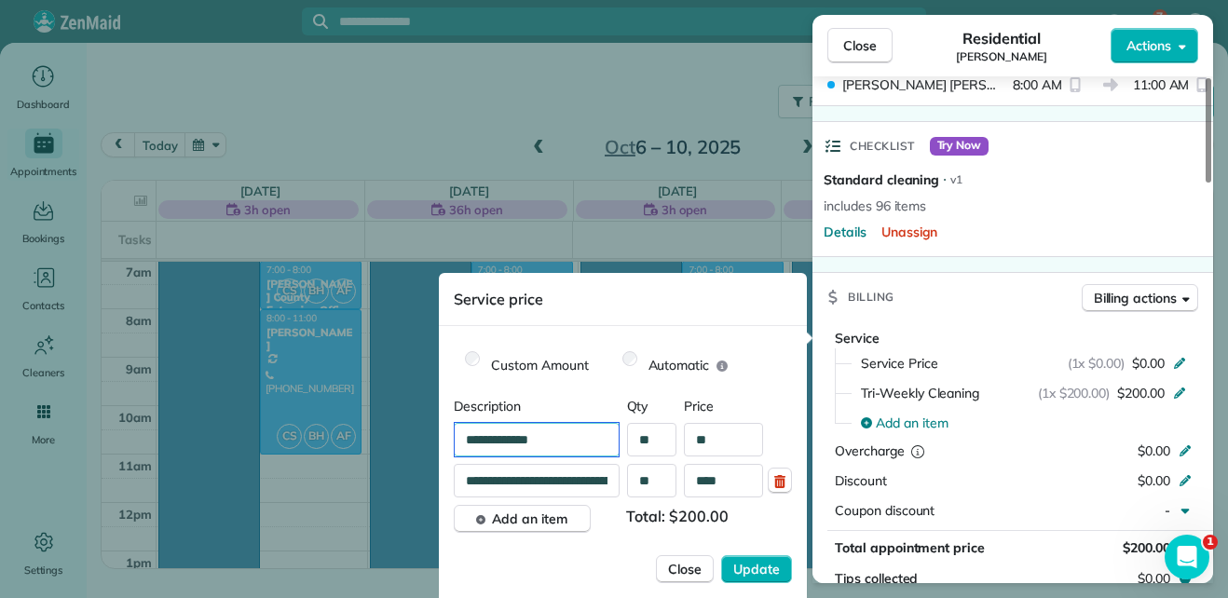
drag, startPoint x: 553, startPoint y: 430, endPoint x: 452, endPoint y: 420, distance: 102.0
click at [452, 420] on div "**********" at bounding box center [623, 465] width 368 height 265
click at [543, 397] on span "Description" at bounding box center [537, 406] width 166 height 19
click at [743, 572] on span "Update" at bounding box center [756, 569] width 47 height 19
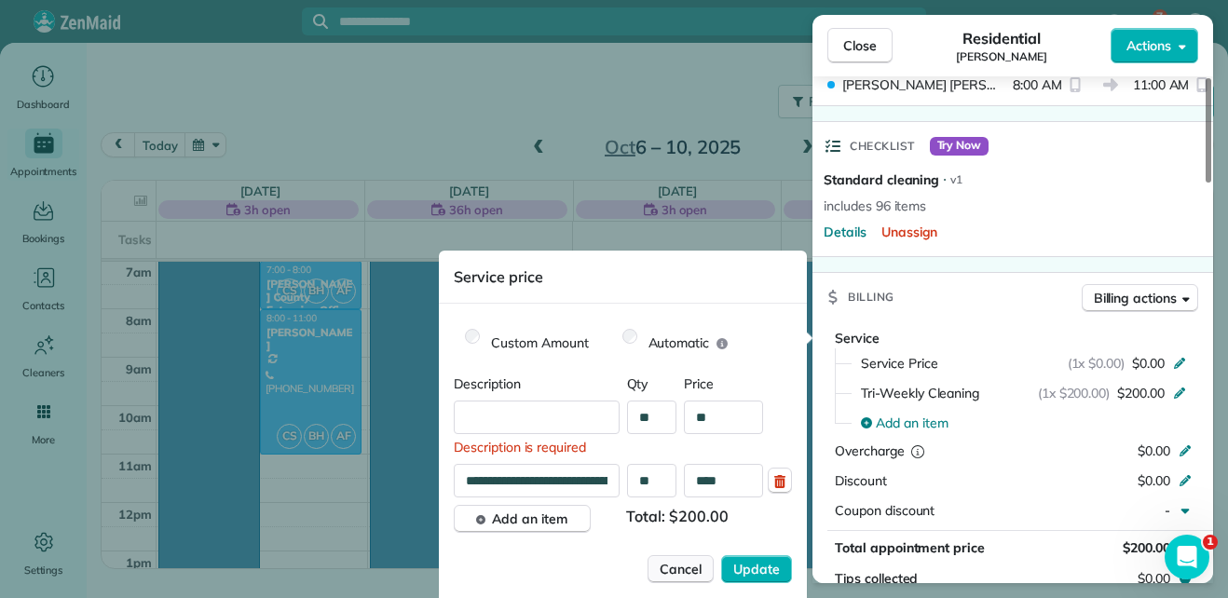
click at [694, 572] on span "Cancel" at bounding box center [680, 569] width 42 height 19
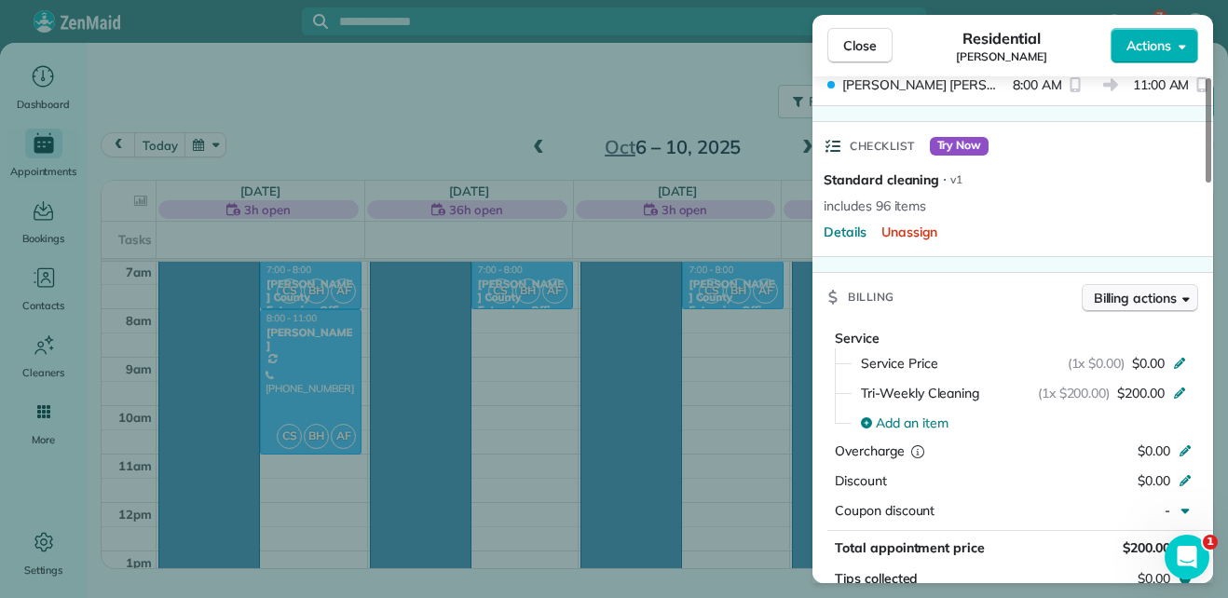
click at [1180, 296] on button "Billing actions" at bounding box center [1139, 298] width 116 height 28
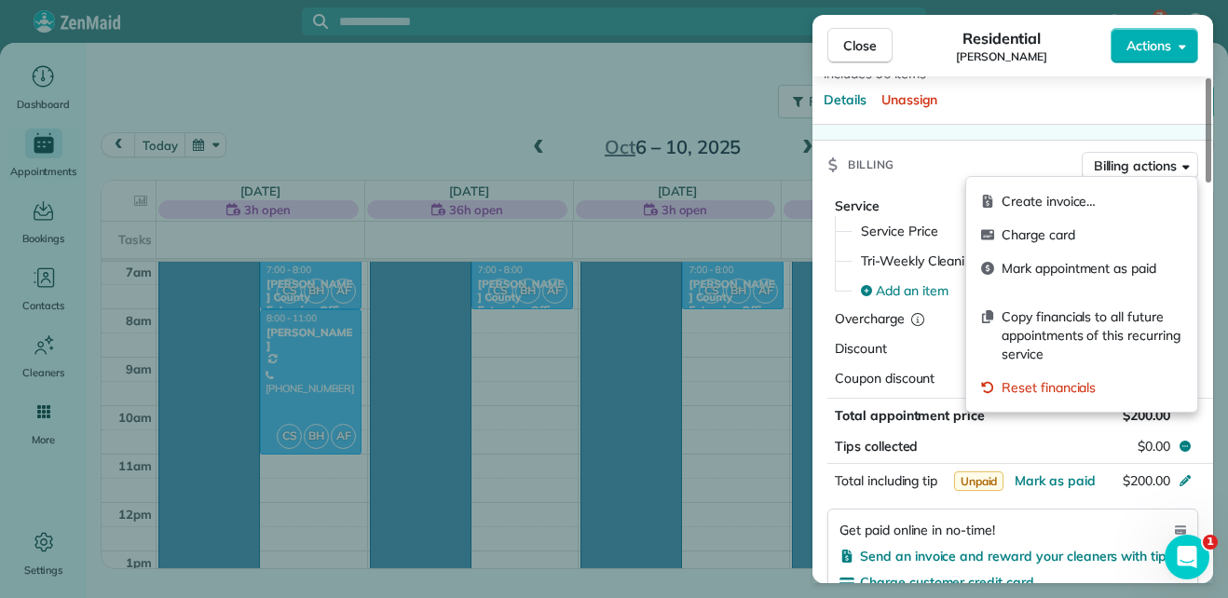
scroll to position [887, 0]
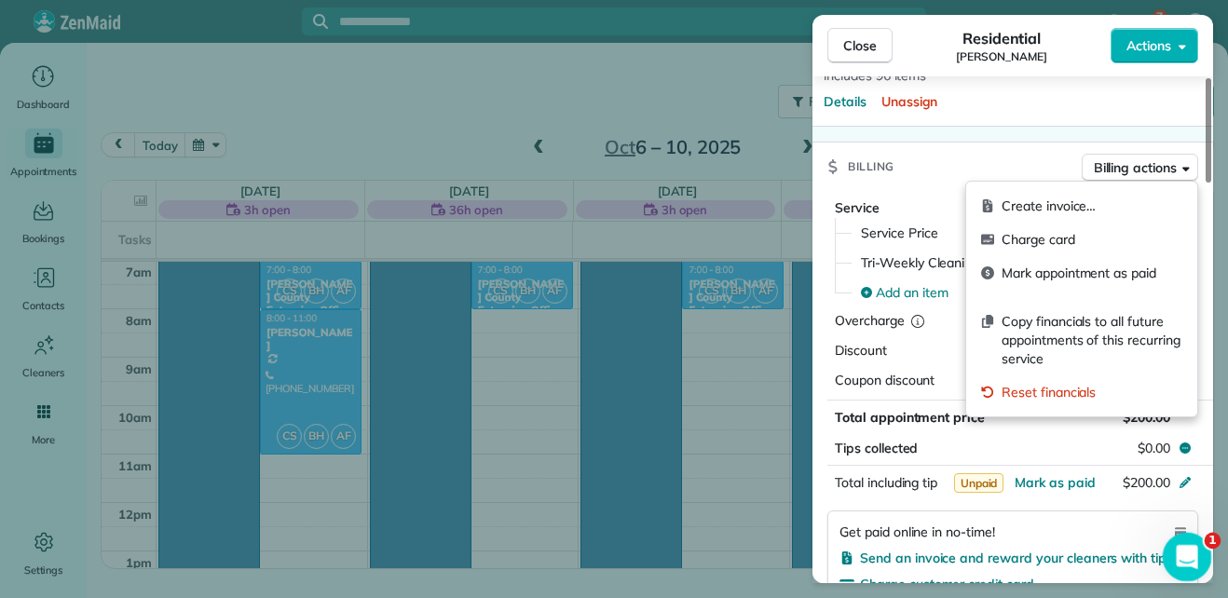
click at [1191, 568] on div "Open Intercom Messenger" at bounding box center [1183, 553] width 61 height 61
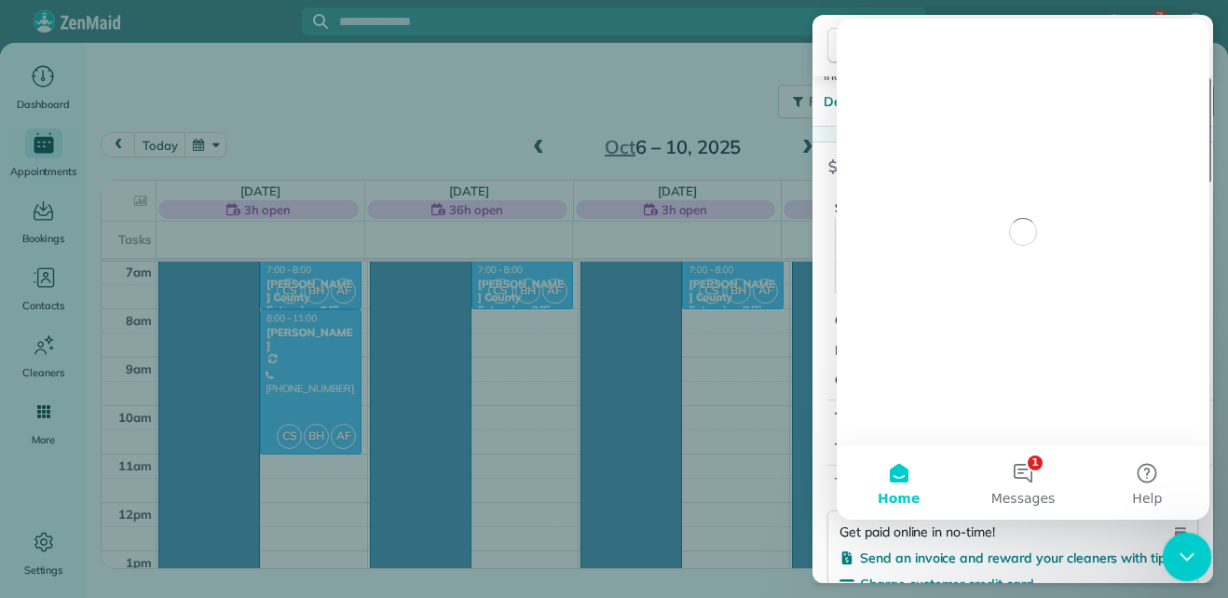
scroll to position [0, 0]
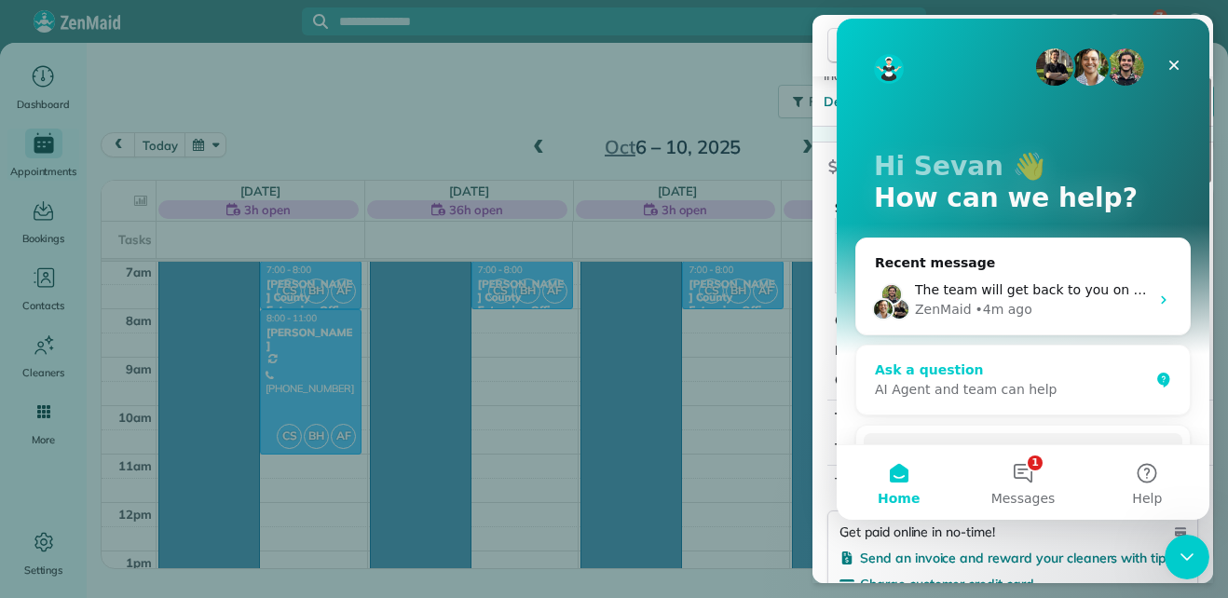
click at [1004, 393] on div "AI Agent and team can help" at bounding box center [1012, 390] width 274 height 20
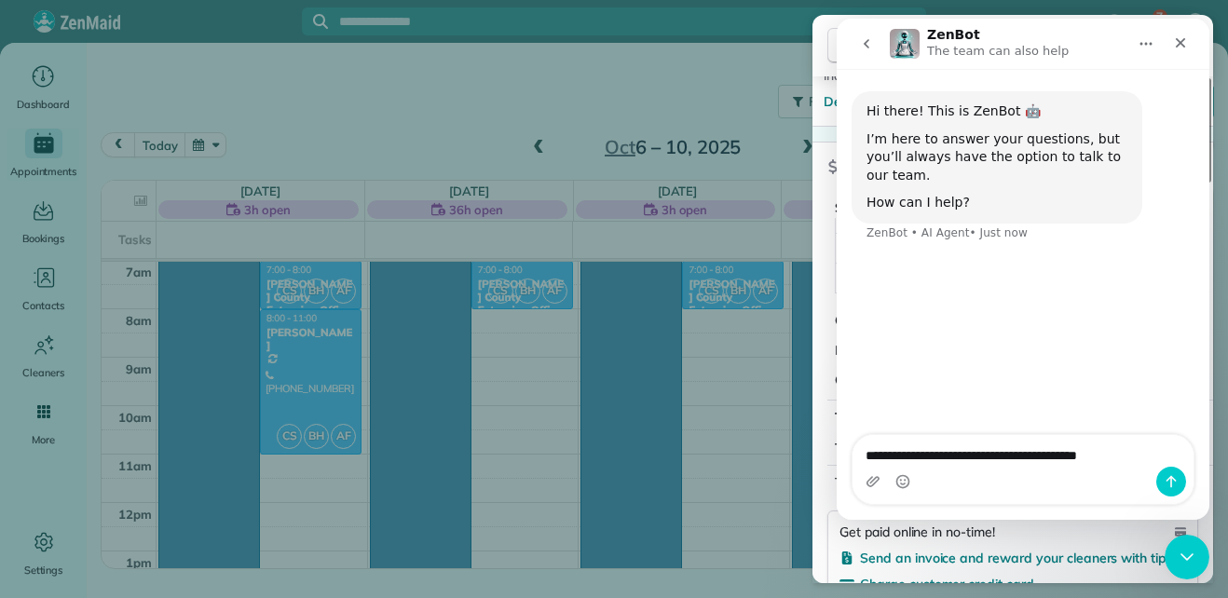
type textarea "**********"
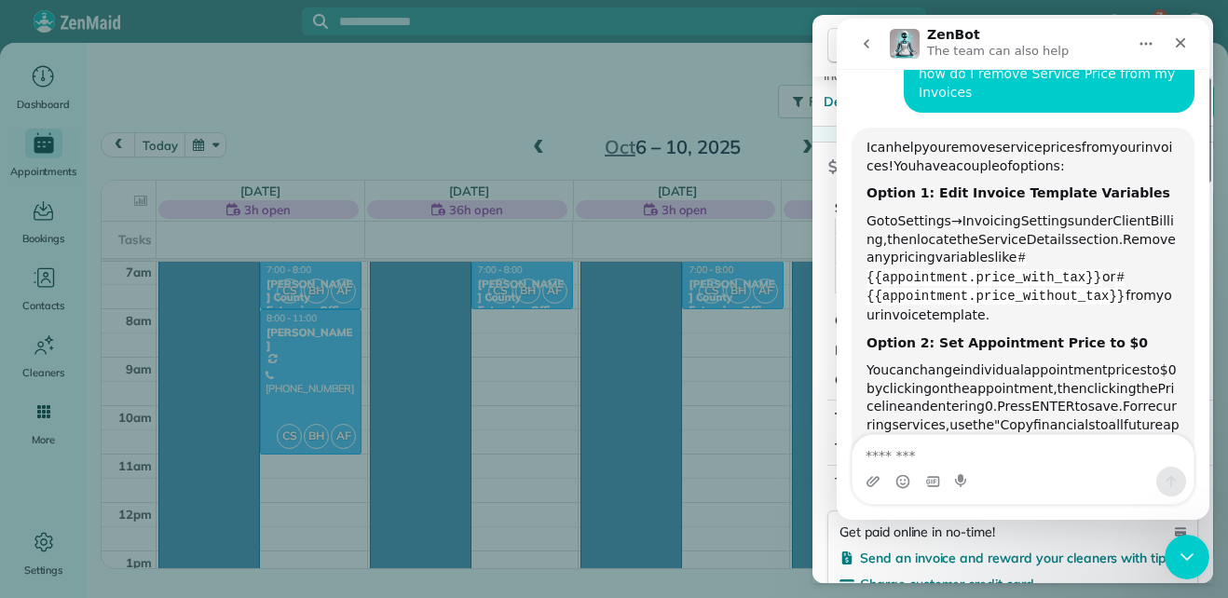
scroll to position [213, 0]
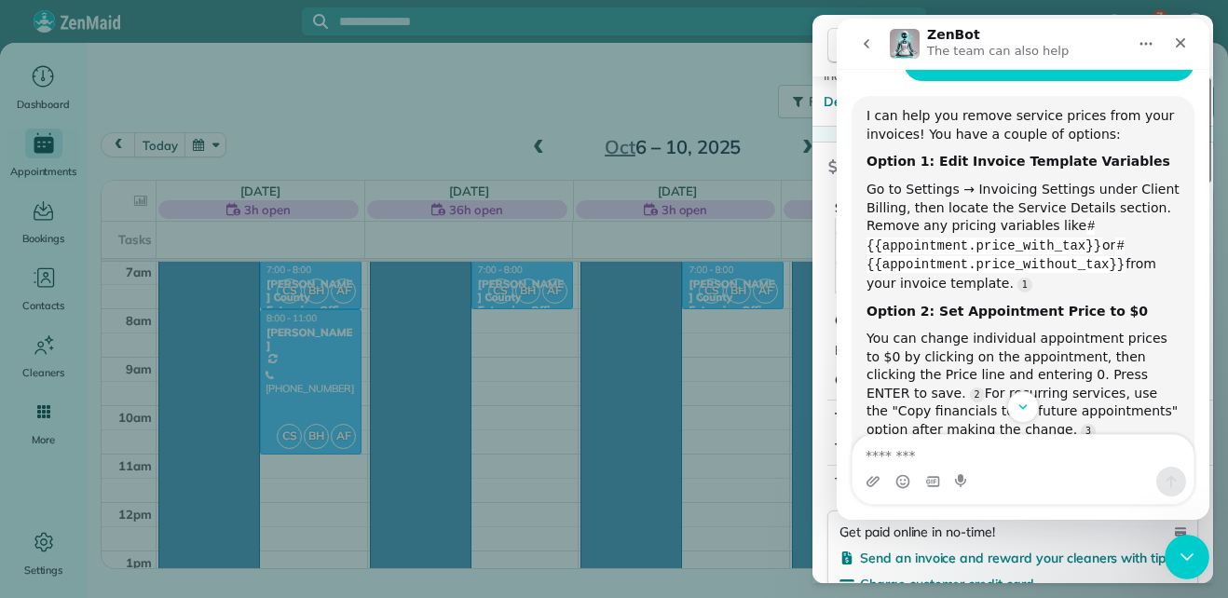
click at [43, 541] on div "Close Residential Nancy Clutts Actions This appointment is linked to Payroll ID…" at bounding box center [614, 299] width 1228 height 598
click at [43, 541] on div at bounding box center [614, 299] width 1228 height 598
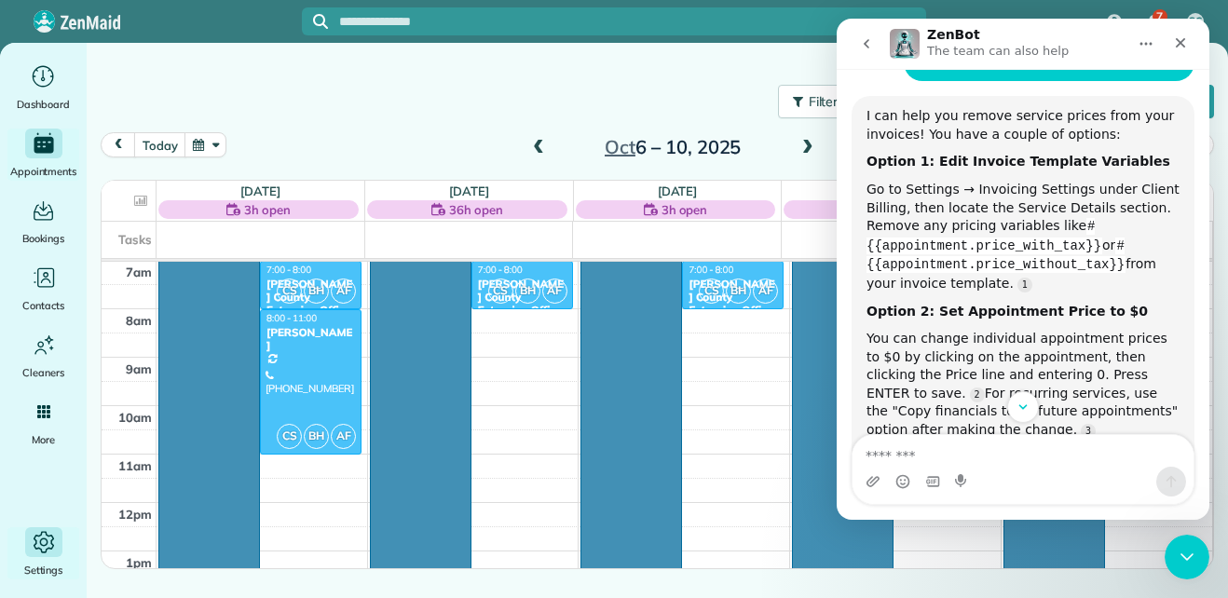
click at [43, 541] on icon "Main" at bounding box center [44, 542] width 28 height 28
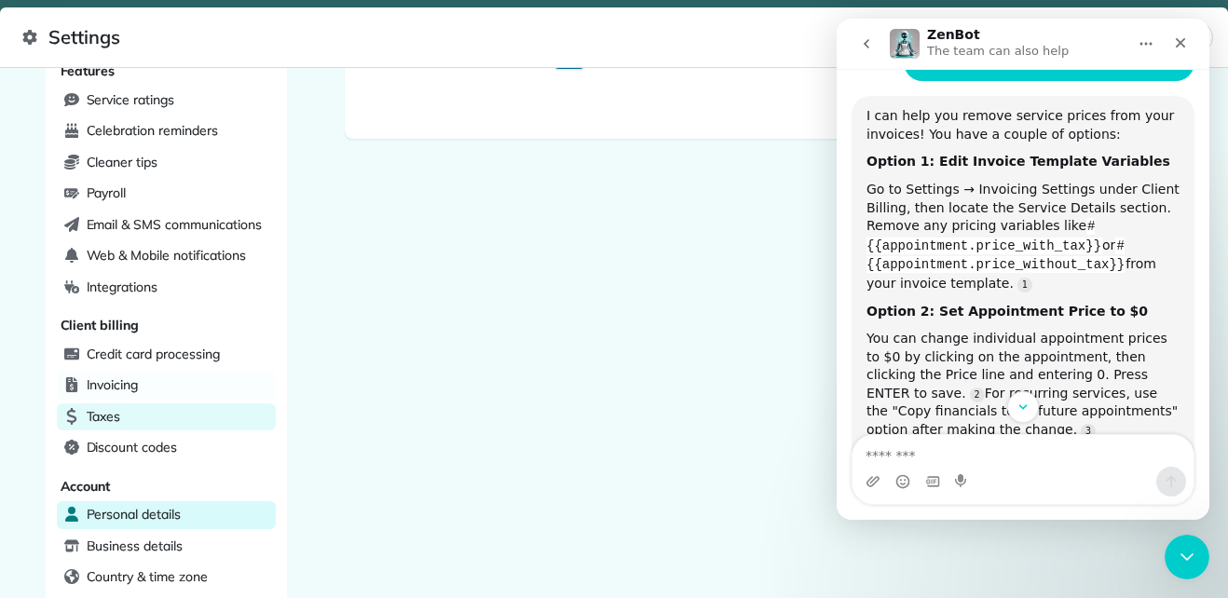
scroll to position [428, 0]
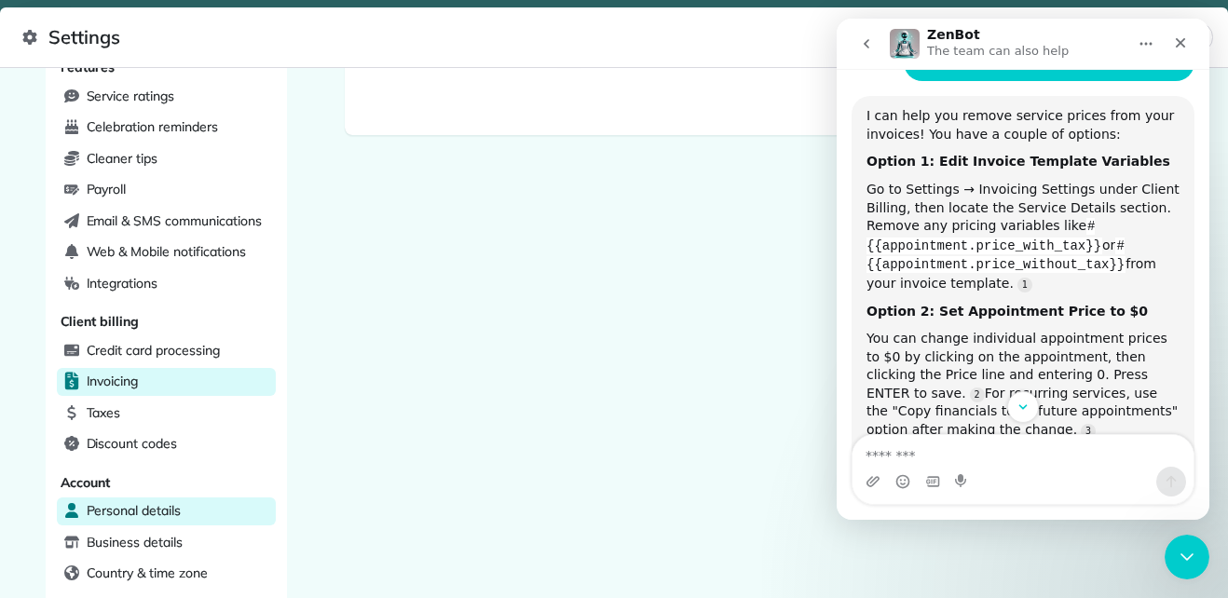
click at [105, 380] on span "Invoicing" at bounding box center [113, 381] width 52 height 19
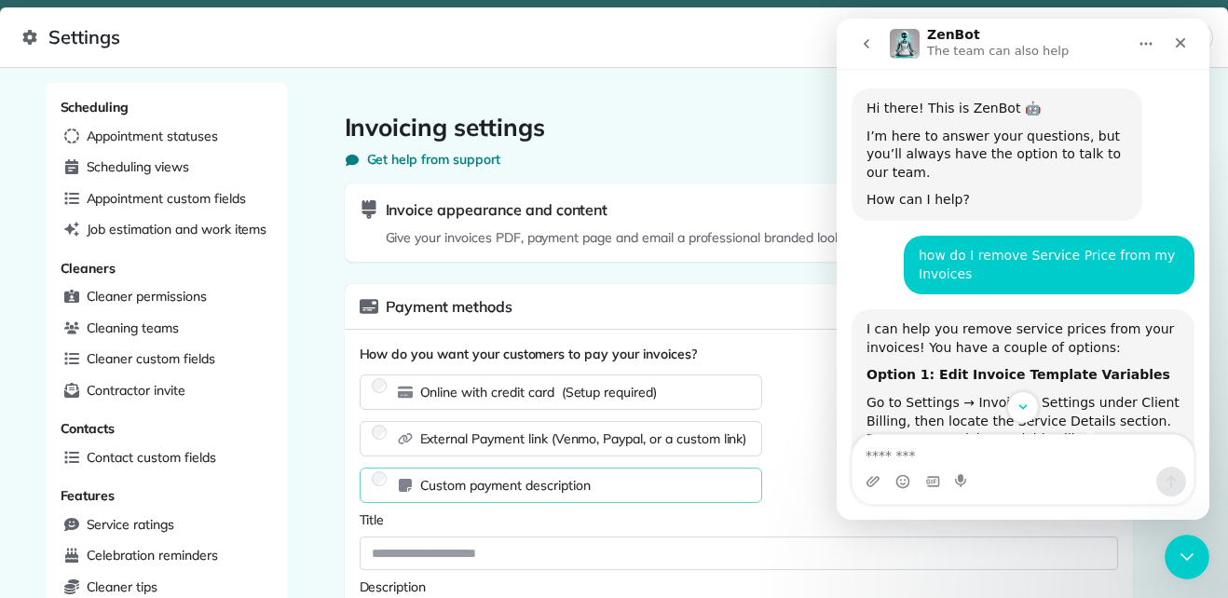
drag, startPoint x: 1062, startPoint y: 38, endPoint x: 1065, endPoint y: 8, distance: 29.9
click at [1065, 19] on html "ZenBot The team can also help Hi there! This is ZenBot 🤖 I’m here to answer you…" at bounding box center [1022, 269] width 373 height 501
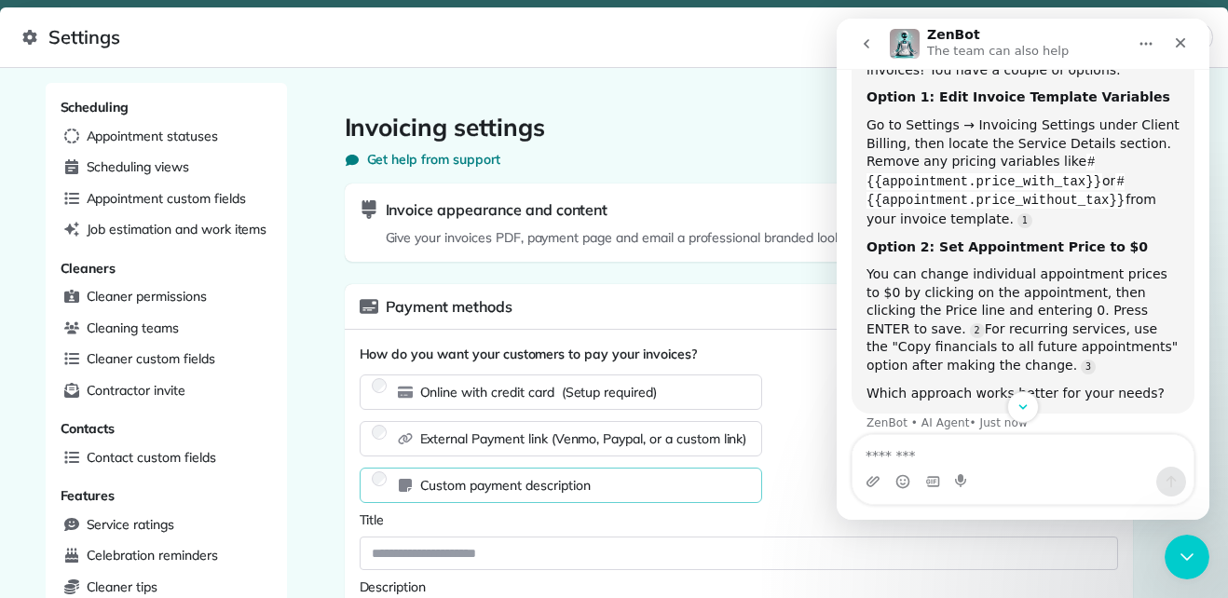
scroll to position [283, 0]
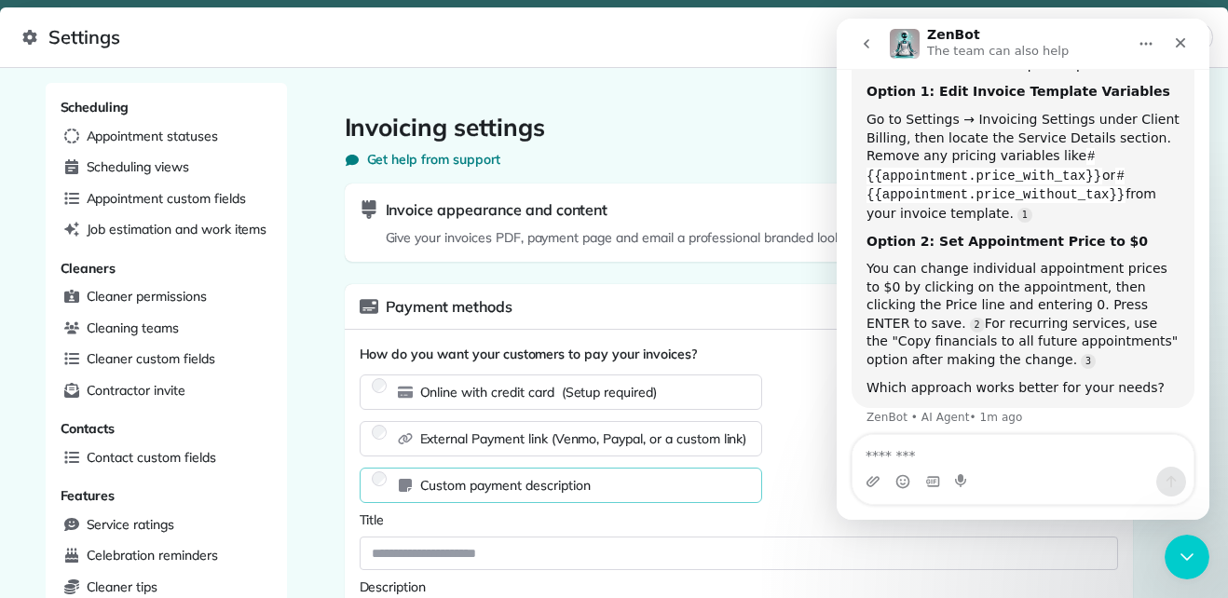
click at [649, 236] on span "Give your invoices PDF, payment page and email a professional branded look." at bounding box center [602, 237] width 484 height 19
drag, startPoint x: 649, startPoint y: 236, endPoint x: 623, endPoint y: 210, distance: 36.2
click at [623, 210] on div "Invoice appearance and content" at bounding box center [602, 209] width 484 height 22
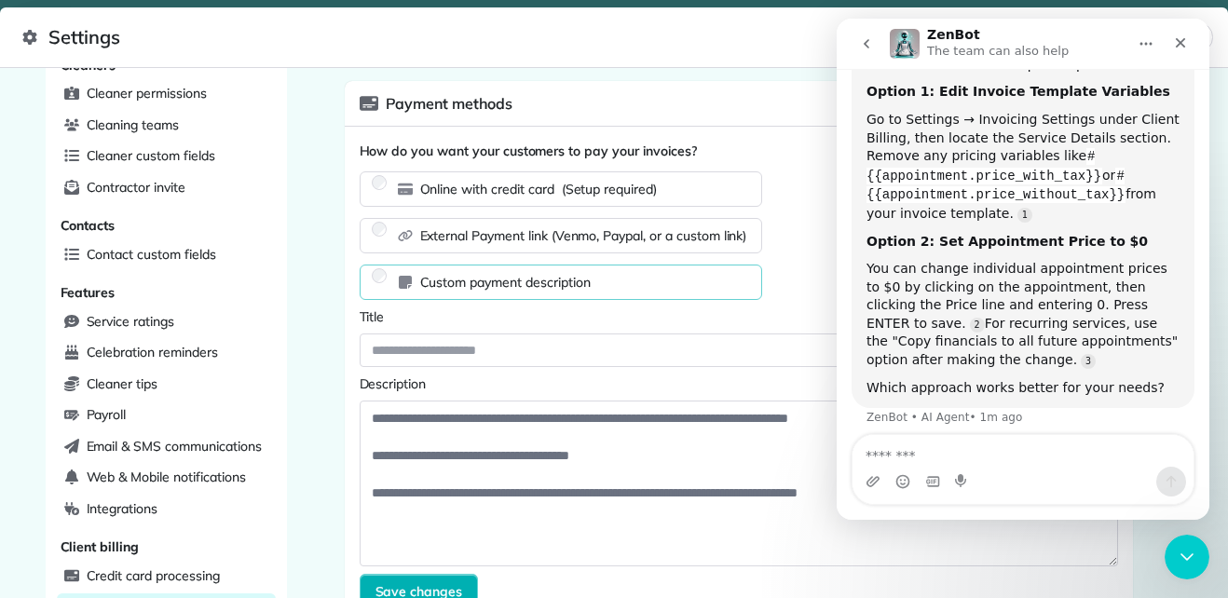
scroll to position [0, 0]
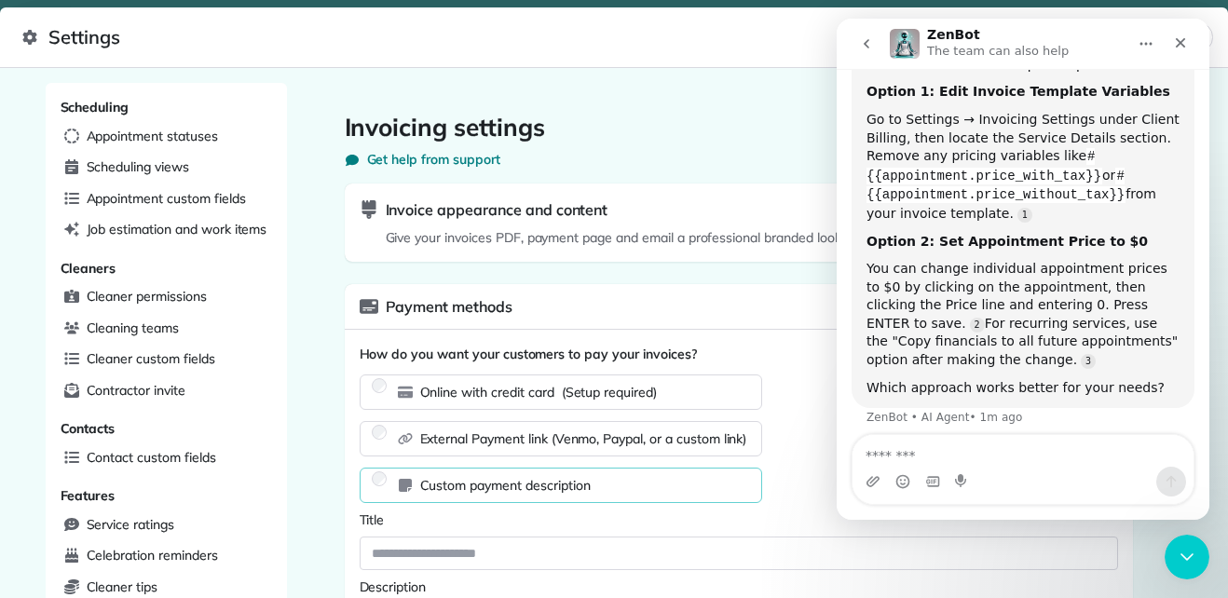
click at [1156, 50] on button "Home" at bounding box center [1145, 43] width 35 height 35
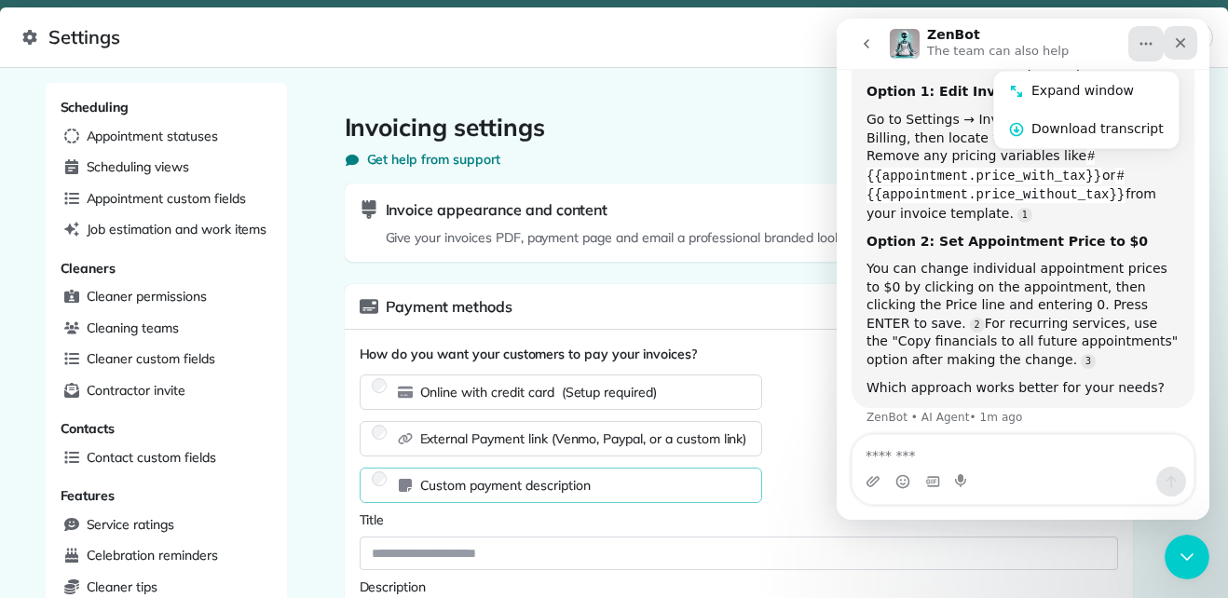
click at [1185, 44] on icon "Close" at bounding box center [1180, 42] width 15 height 15
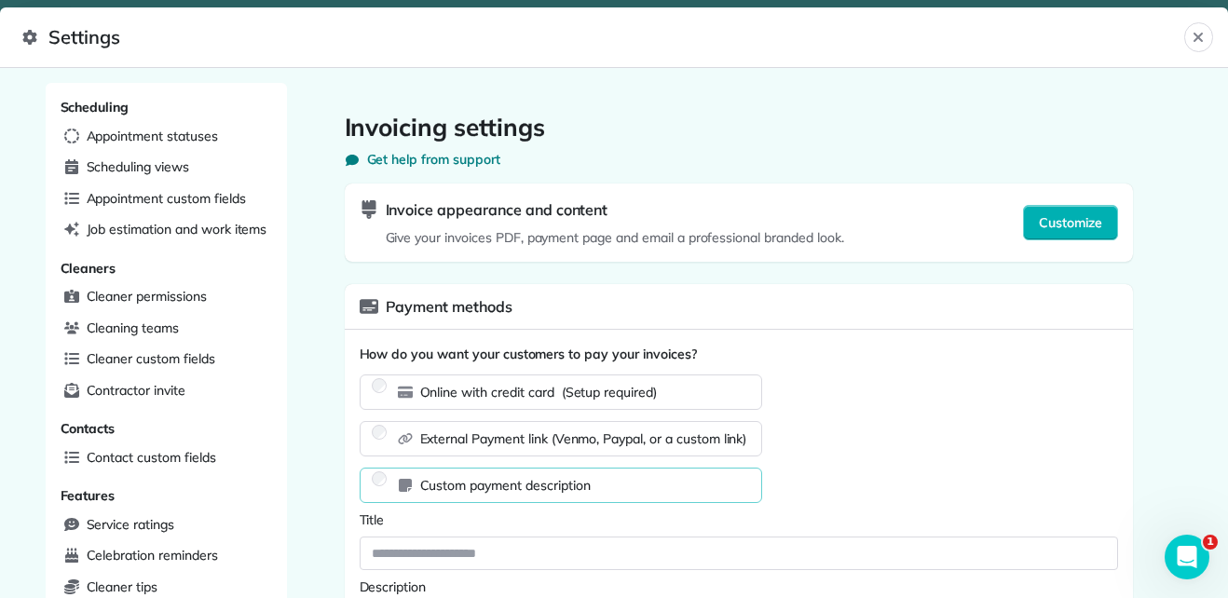
scroll to position [283, 0]
click at [1056, 223] on span "Customize" at bounding box center [1070, 222] width 63 height 19
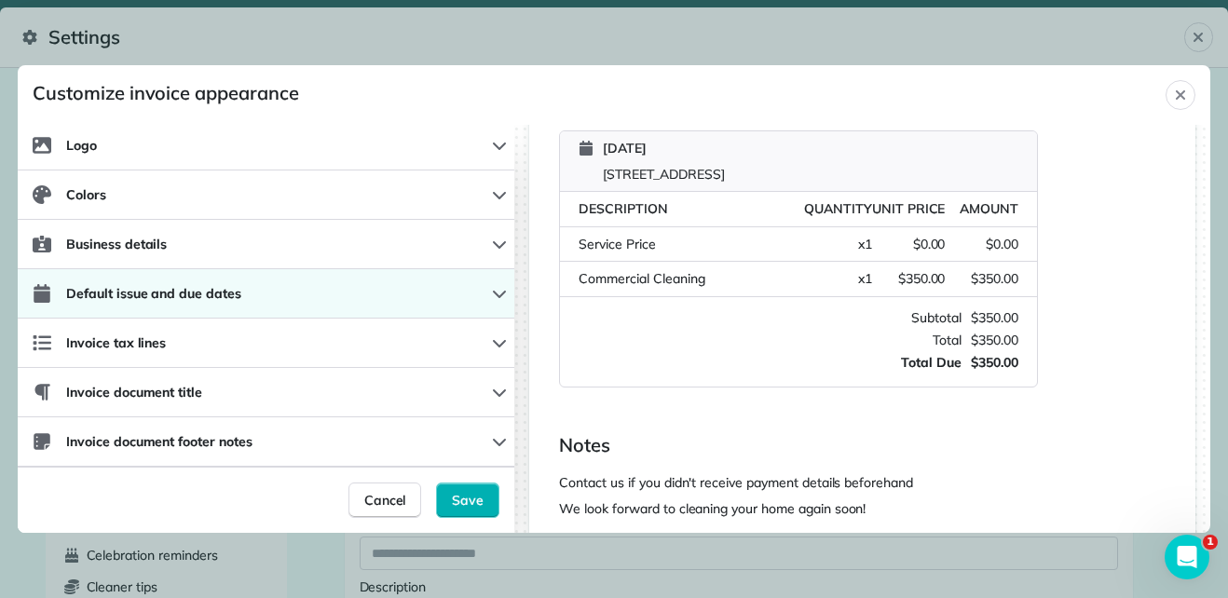
scroll to position [0, 0]
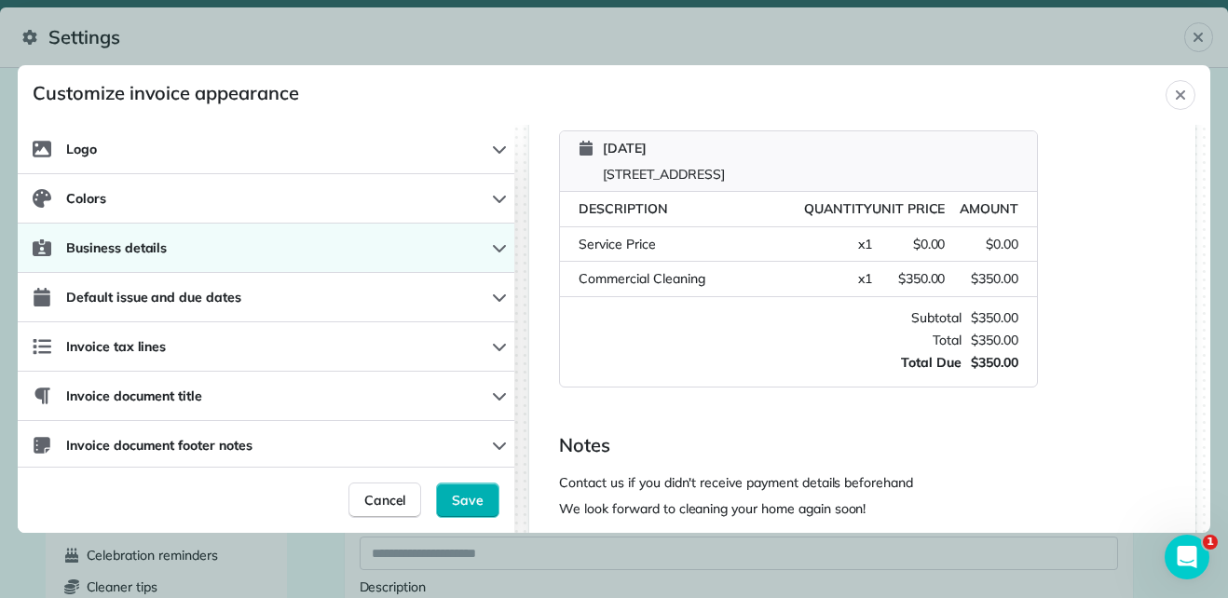
click at [469, 245] on button "Business details" at bounding box center [266, 248] width 496 height 49
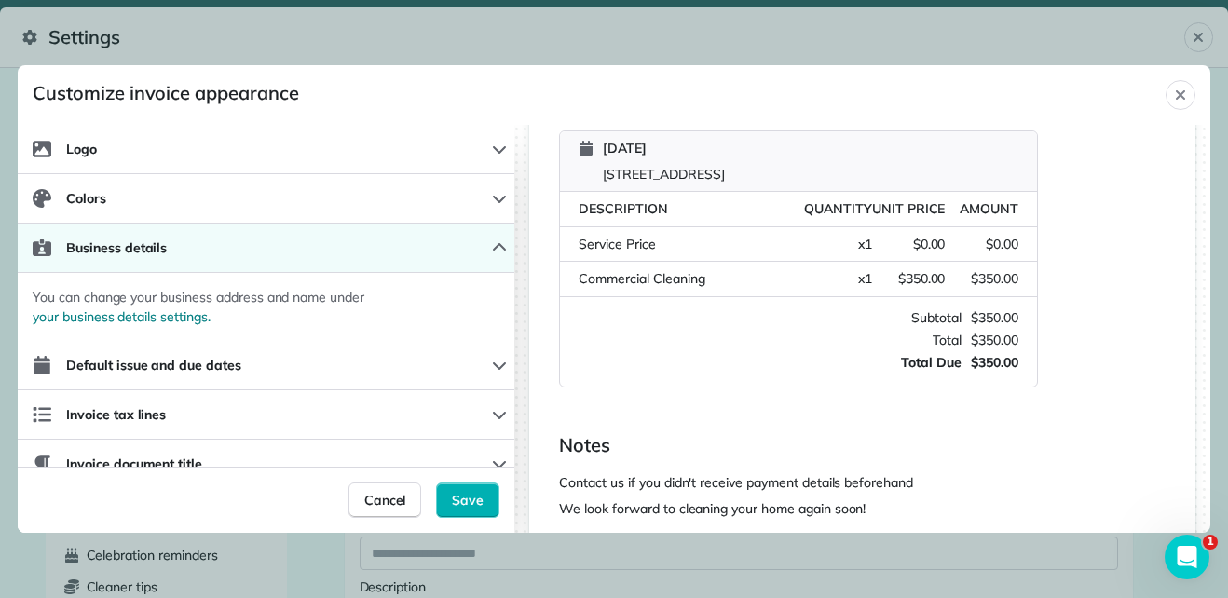
click at [477, 250] on button "Business details" at bounding box center [266, 248] width 496 height 49
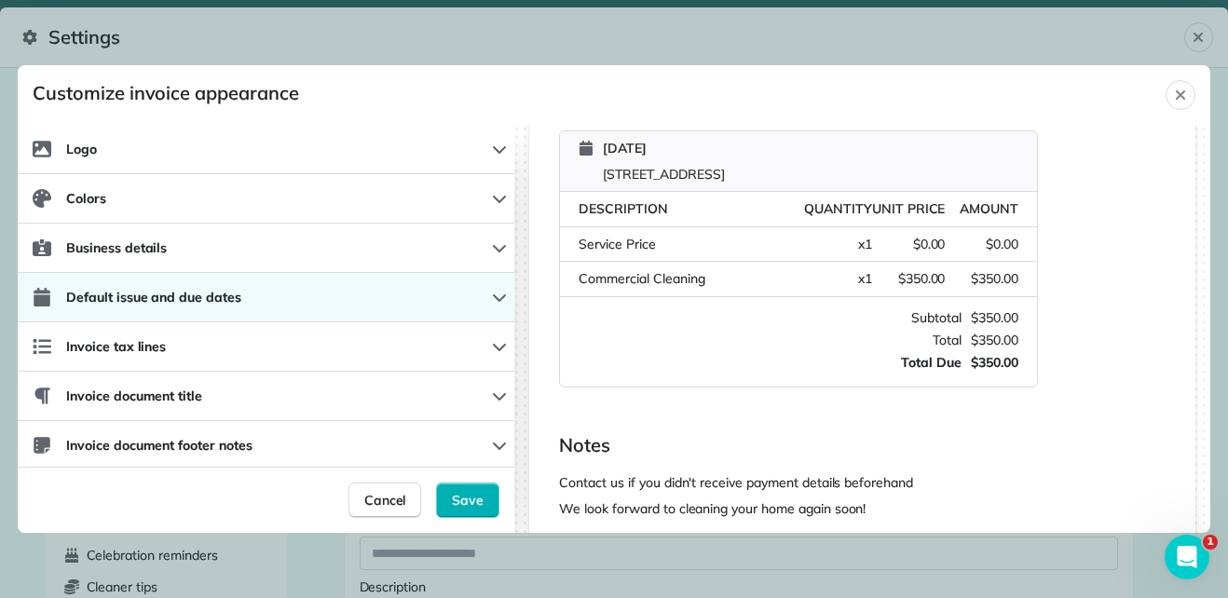
click at [470, 302] on button "Default issue and due dates" at bounding box center [266, 297] width 496 height 49
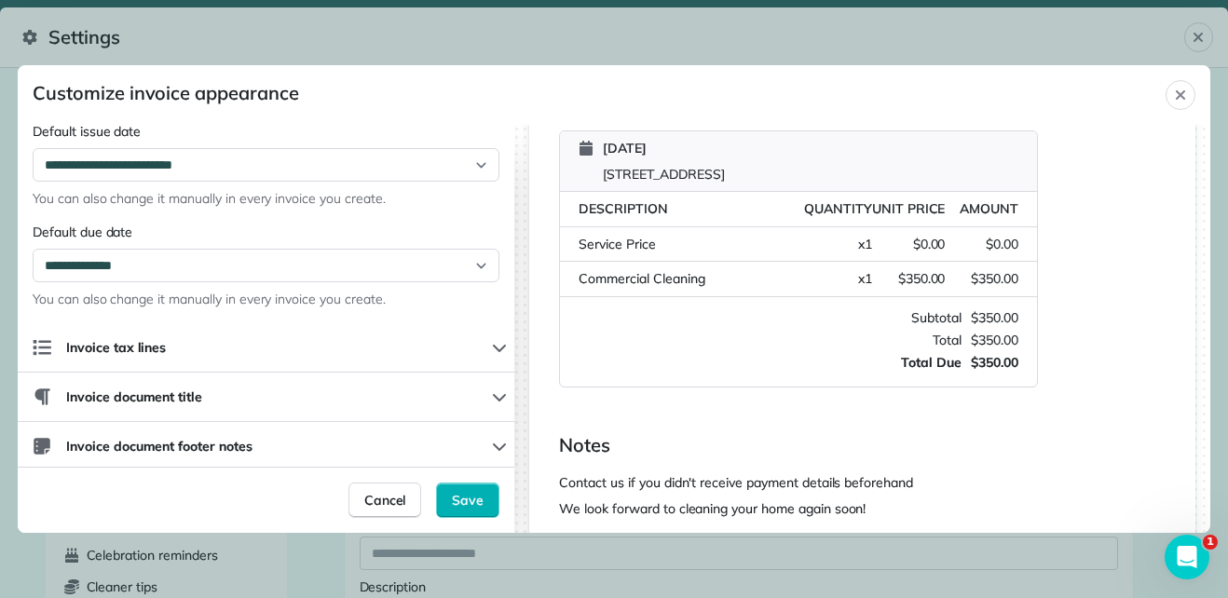
scroll to position [220, 0]
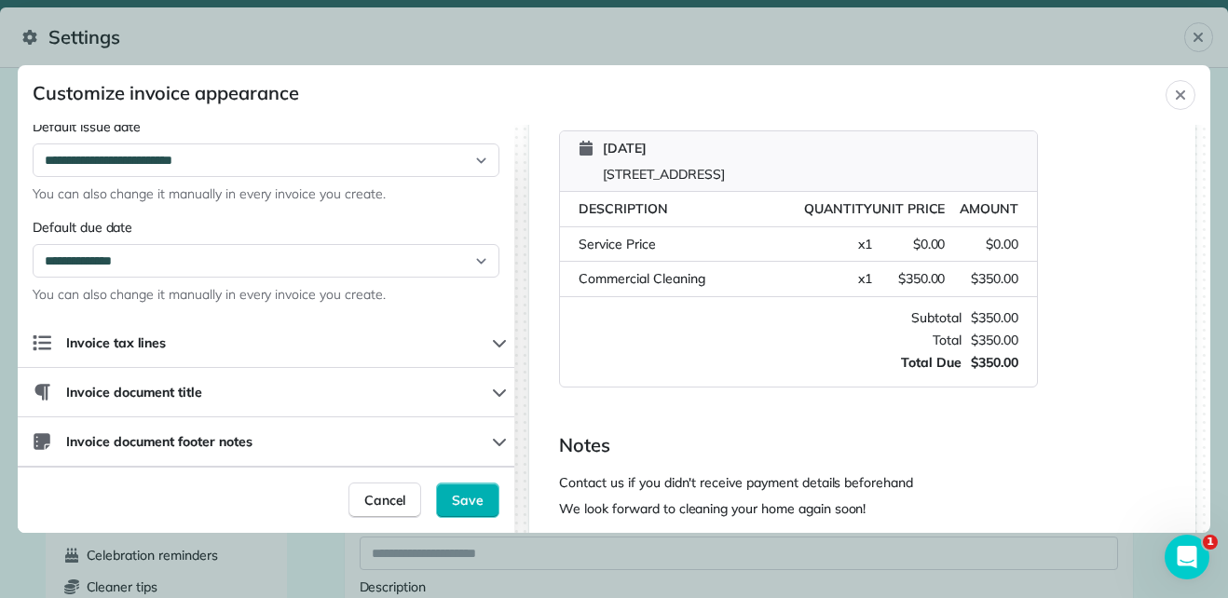
click at [459, 296] on span "You can also change it manually in every invoice you create." at bounding box center [266, 294] width 467 height 19
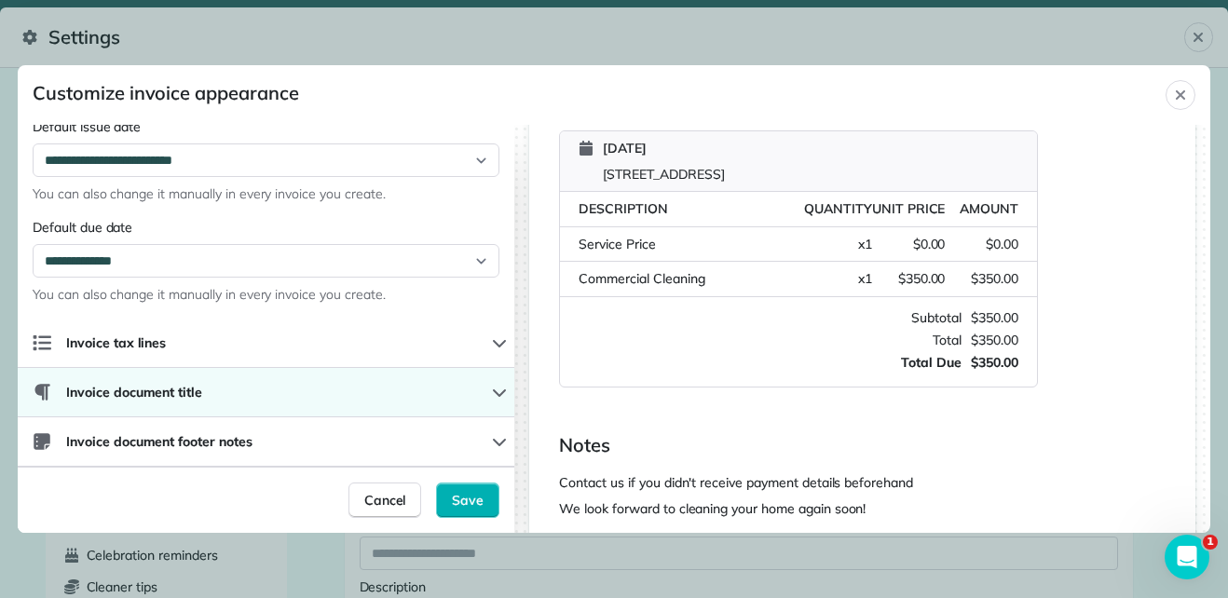
click at [496, 392] on button "Invoice document title" at bounding box center [266, 392] width 496 height 49
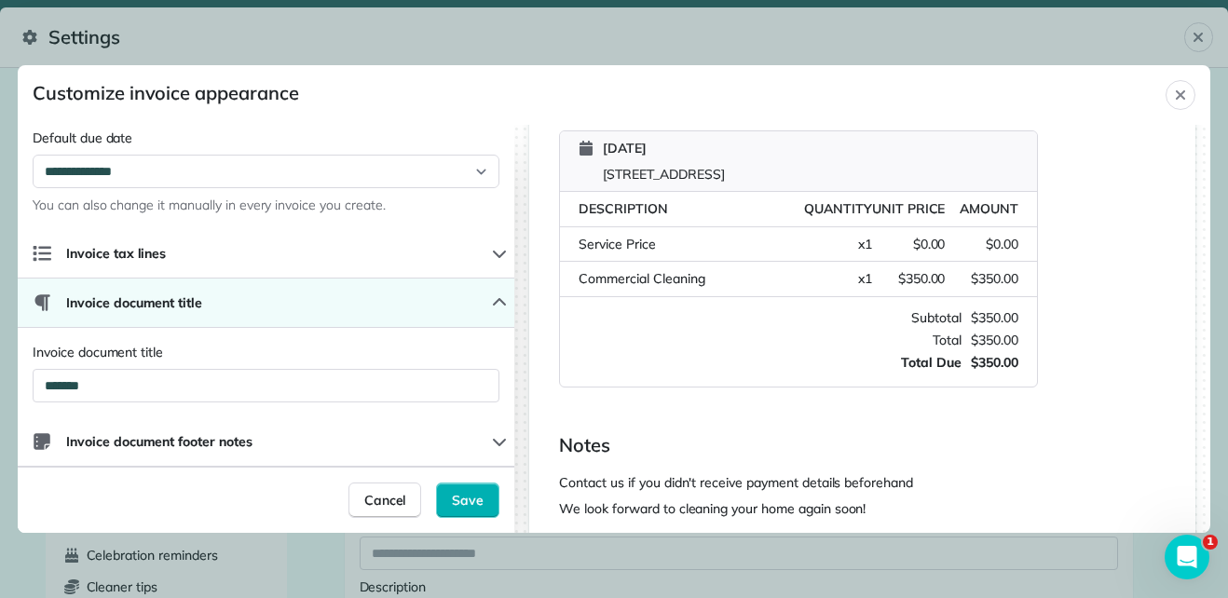
scroll to position [306, 0]
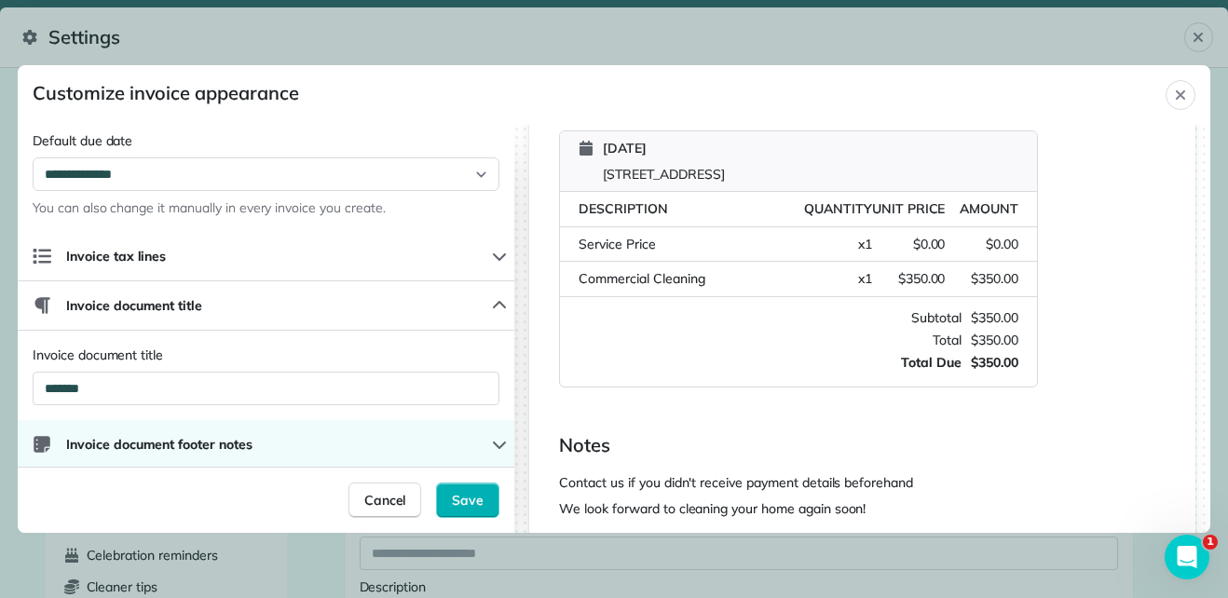
click at [255, 450] on div "Invoice document footer notes" at bounding box center [142, 444] width 235 height 19
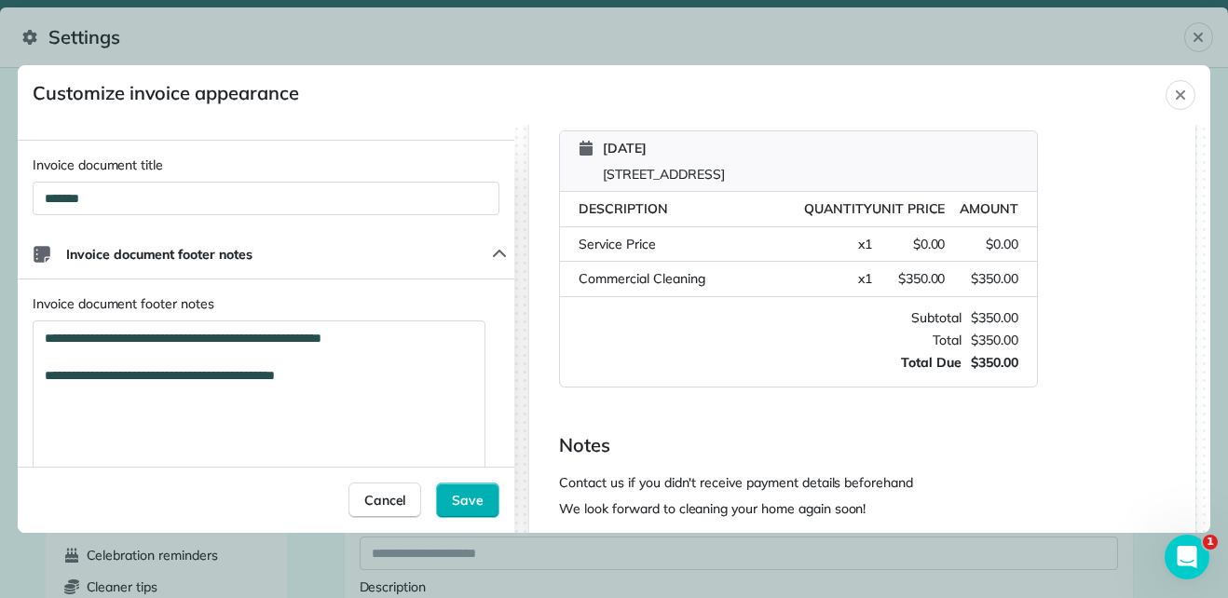
scroll to position [611, 0]
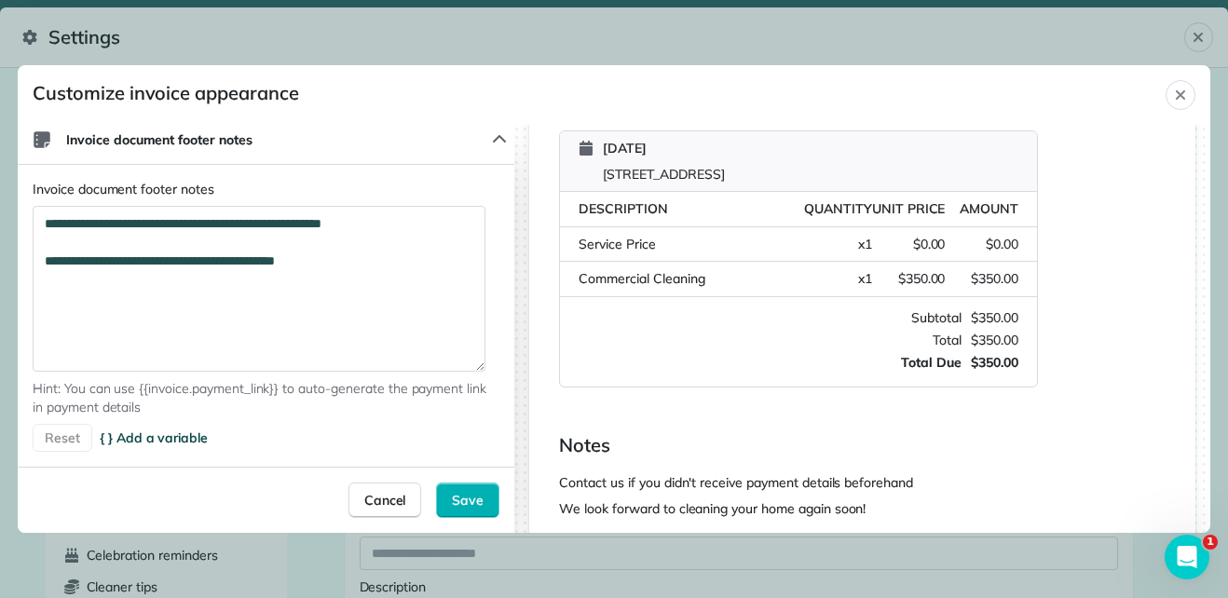
click at [186, 443] on span "{ } Add a variable" at bounding box center [154, 437] width 108 height 19
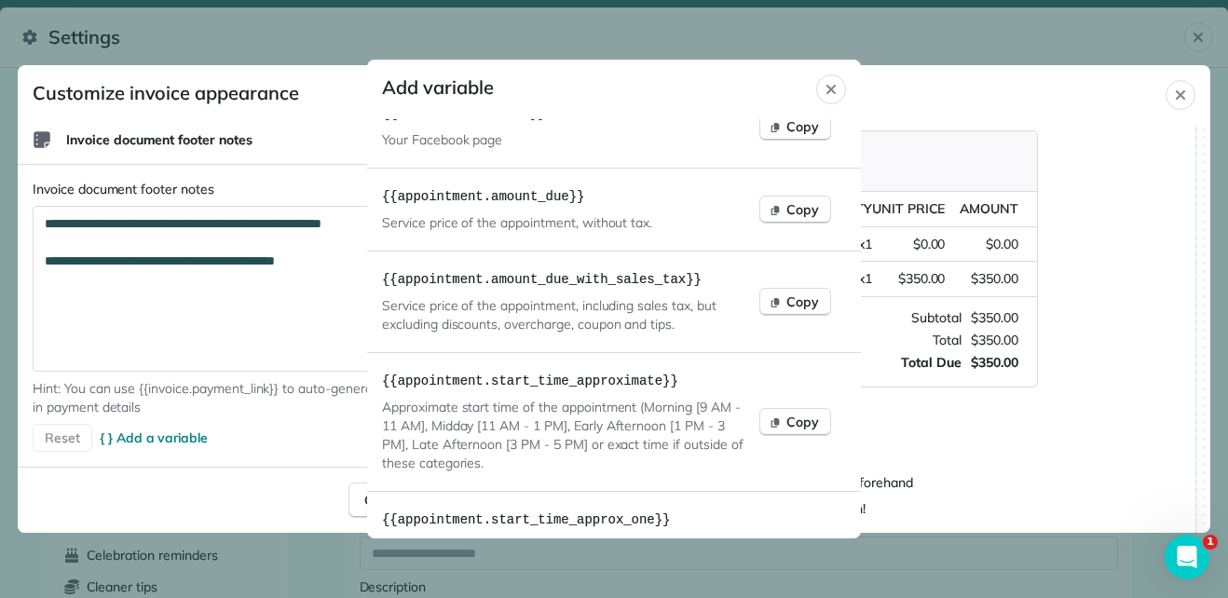
scroll to position [2311, 0]
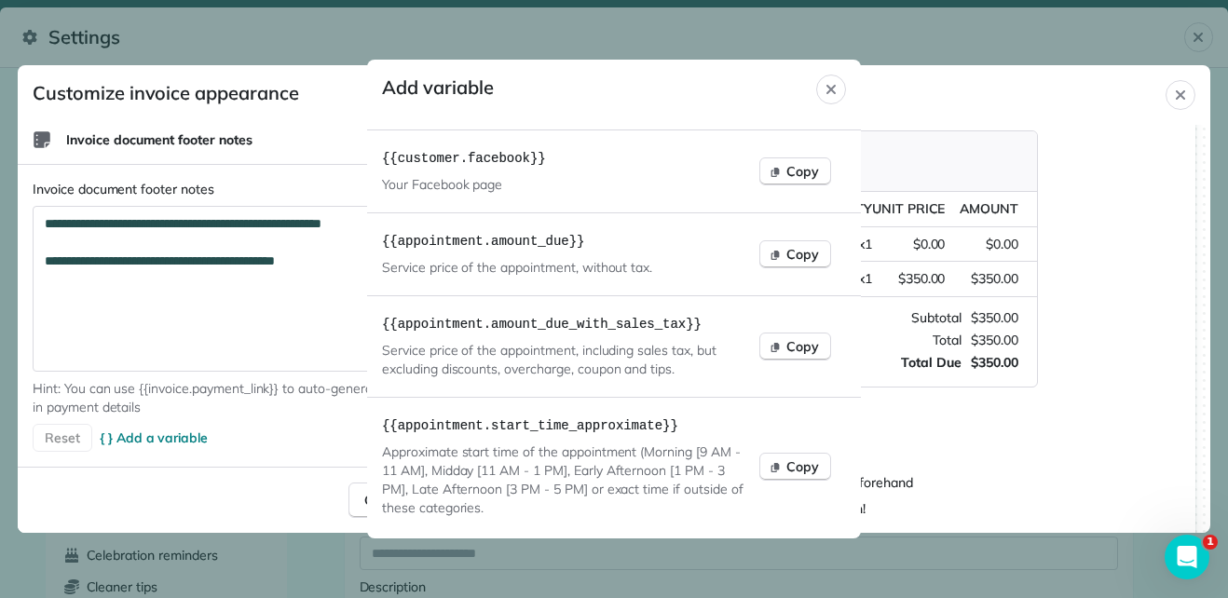
click at [556, 239] on code "{{ appointment.amount_due }}" at bounding box center [517, 241] width 270 height 19
click at [771, 251] on icon "button" at bounding box center [775, 255] width 8 height 9
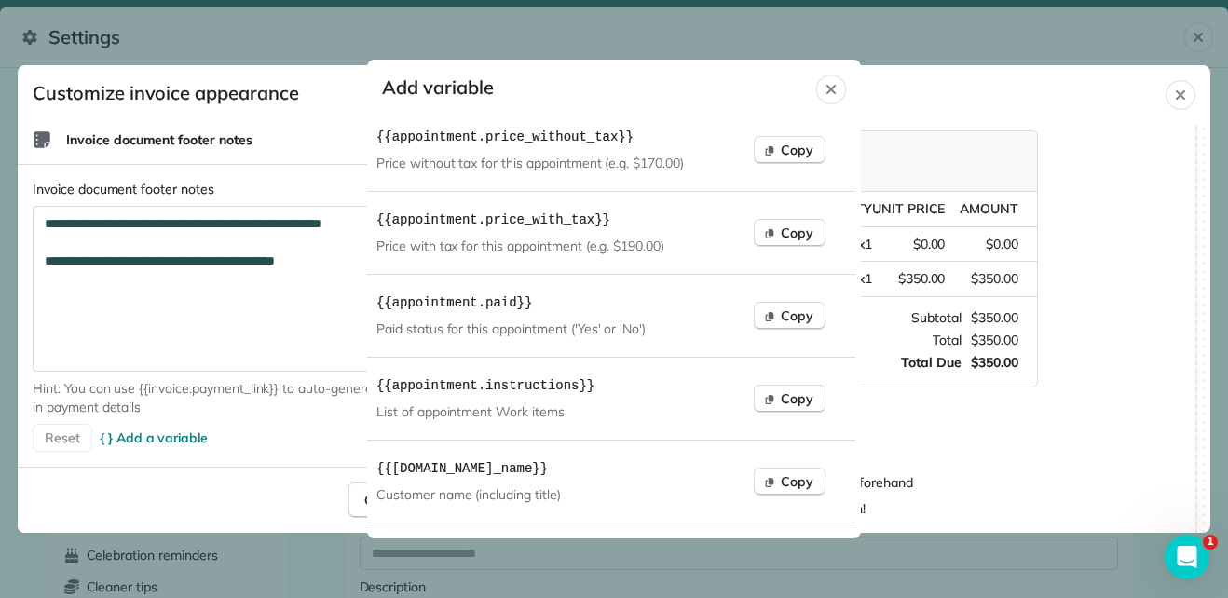
scroll to position [6131, 6]
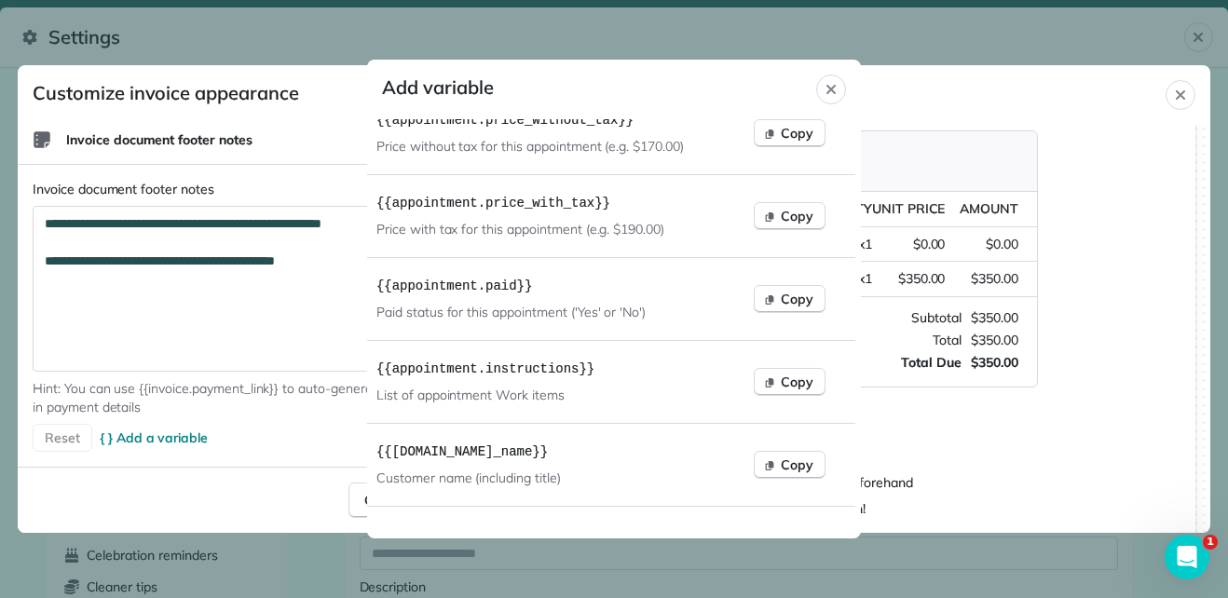
click at [526, 378] on code "{{ appointment.instructions }}" at bounding box center [485, 369] width 218 height 19
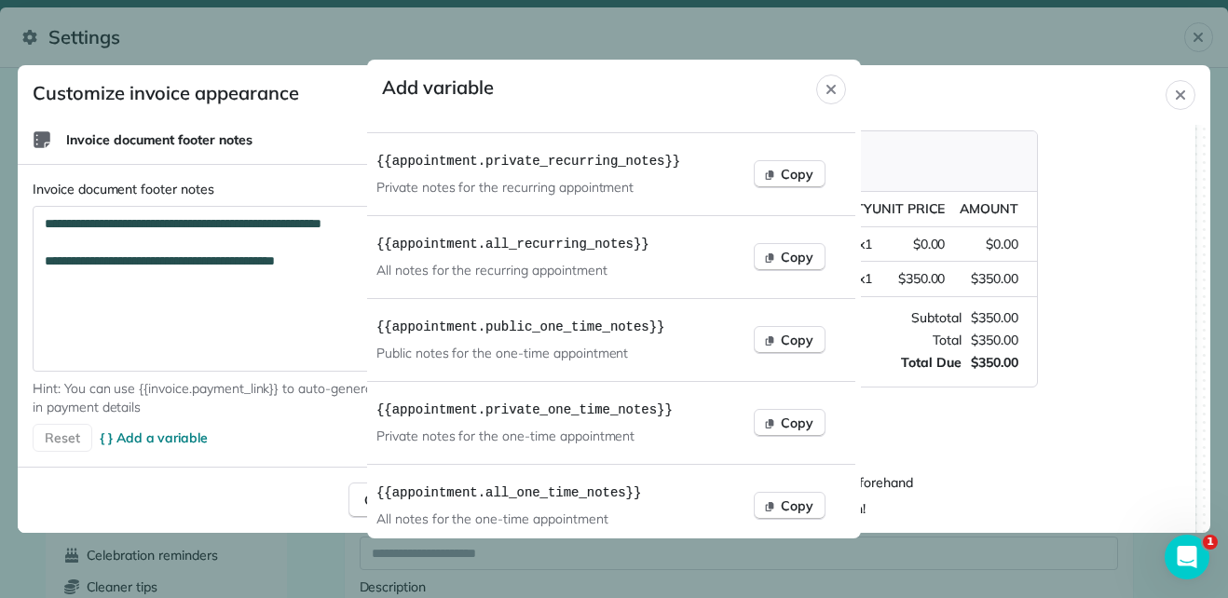
scroll to position [8701, 6]
click at [1175, 555] on icon "Open Intercom Messenger" at bounding box center [1184, 554] width 31 height 31
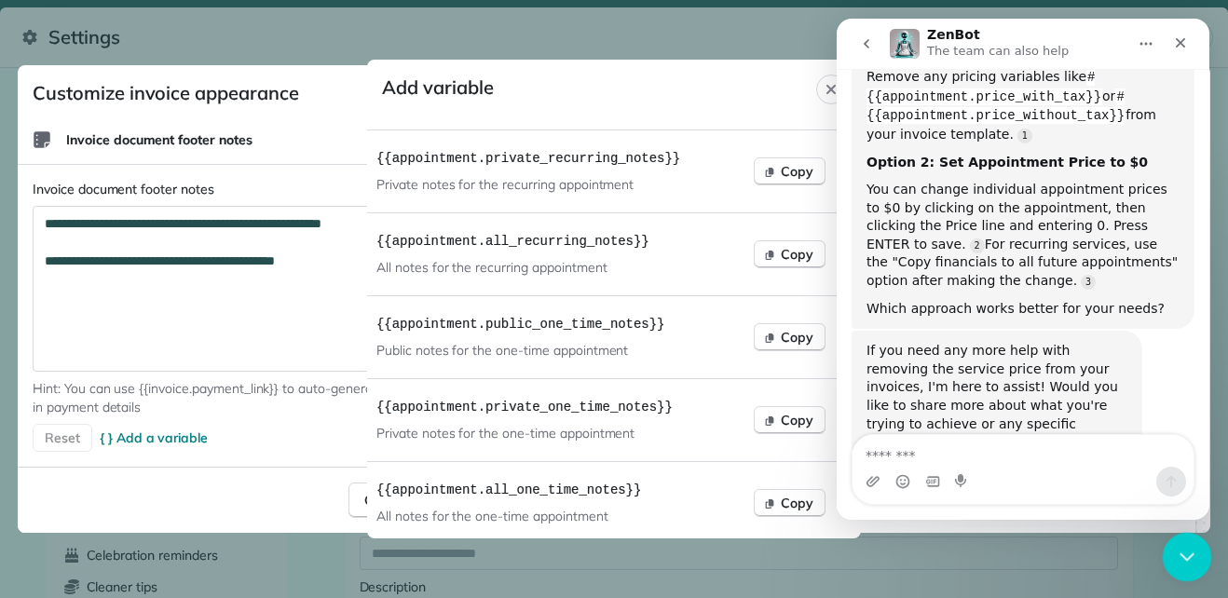
scroll to position [399, 0]
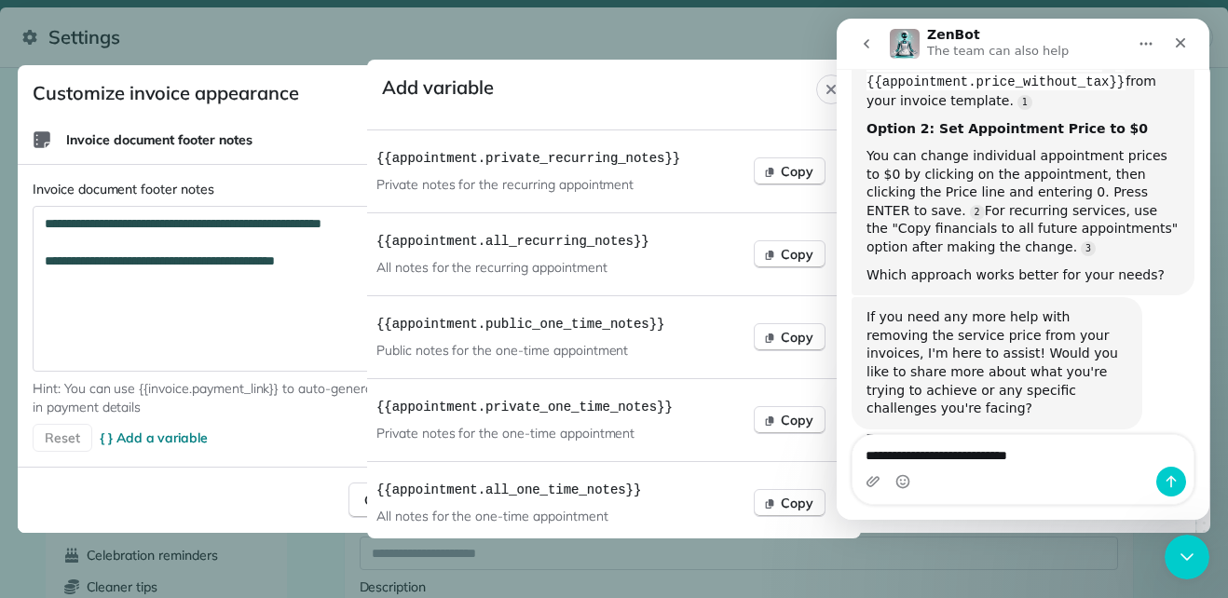
click at [1052, 460] on textarea "**********" at bounding box center [1022, 451] width 341 height 32
type textarea "**********"
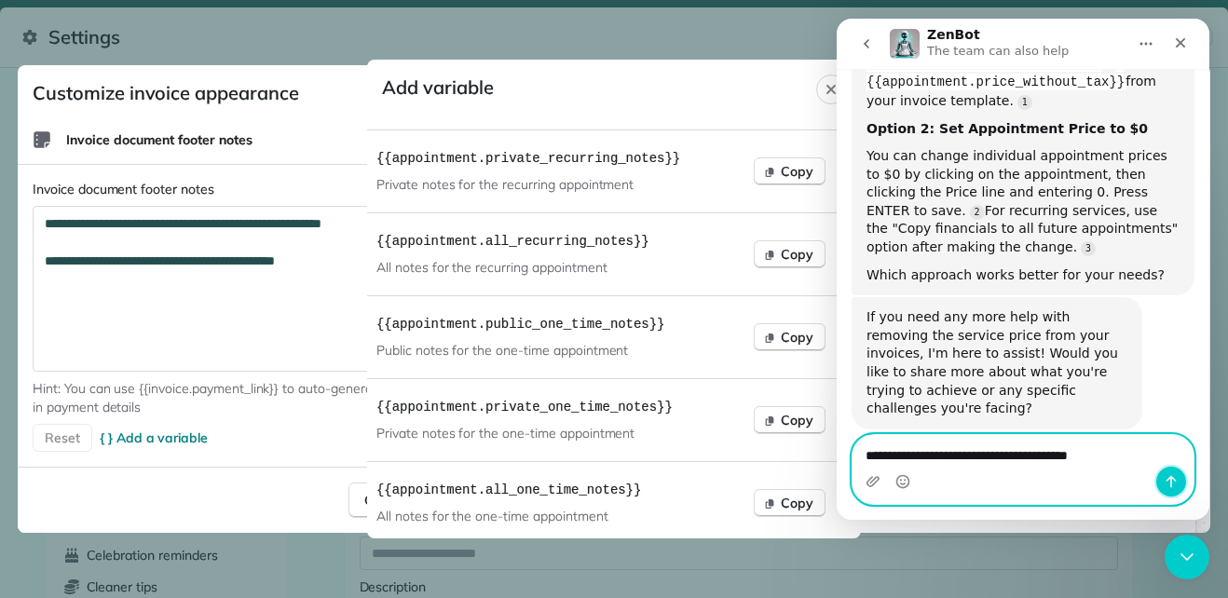
click at [1178, 489] on button "Send a message…" at bounding box center [1171, 482] width 30 height 30
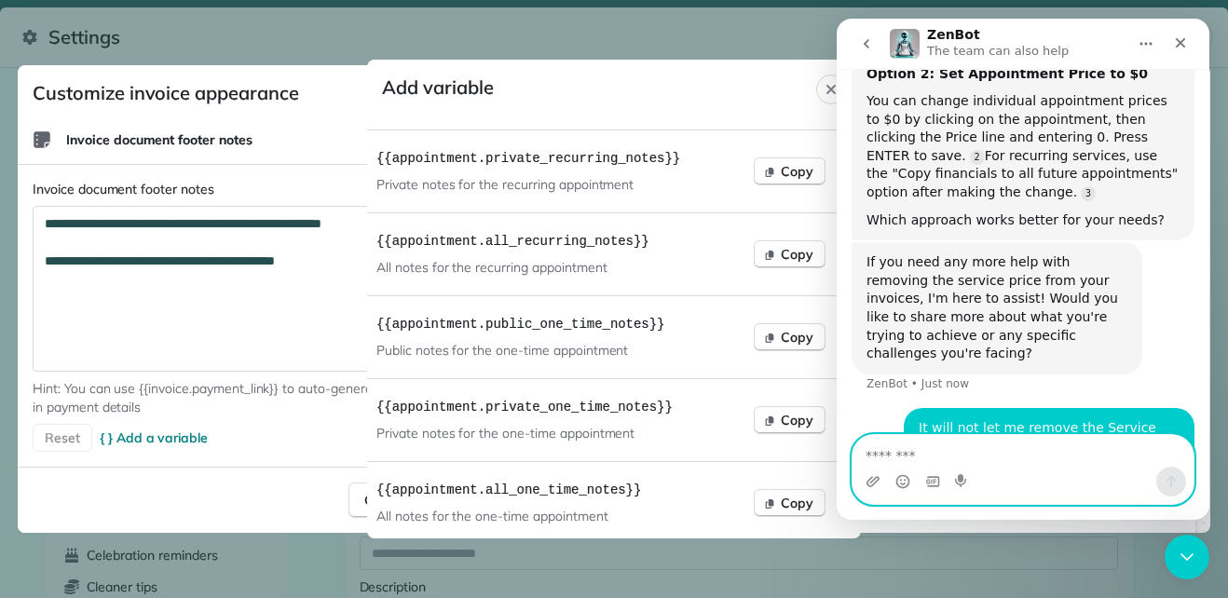
scroll to position [514, 0]
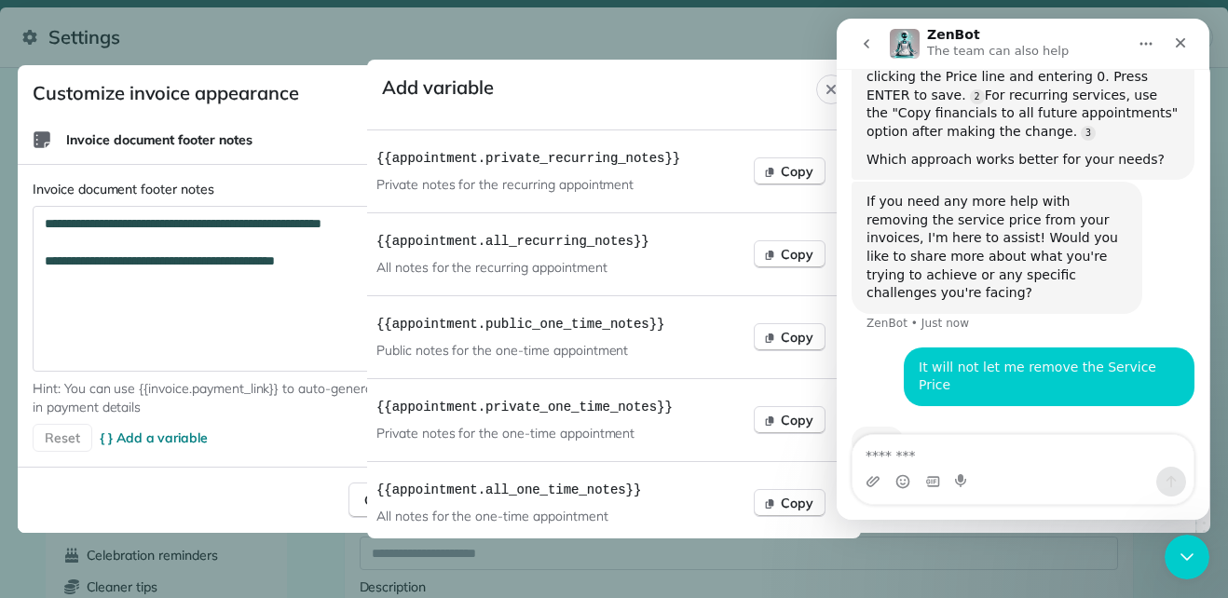
click at [265, 183] on div at bounding box center [614, 299] width 1228 height 598
click at [833, 94] on icon "Close" at bounding box center [830, 89] width 15 height 15
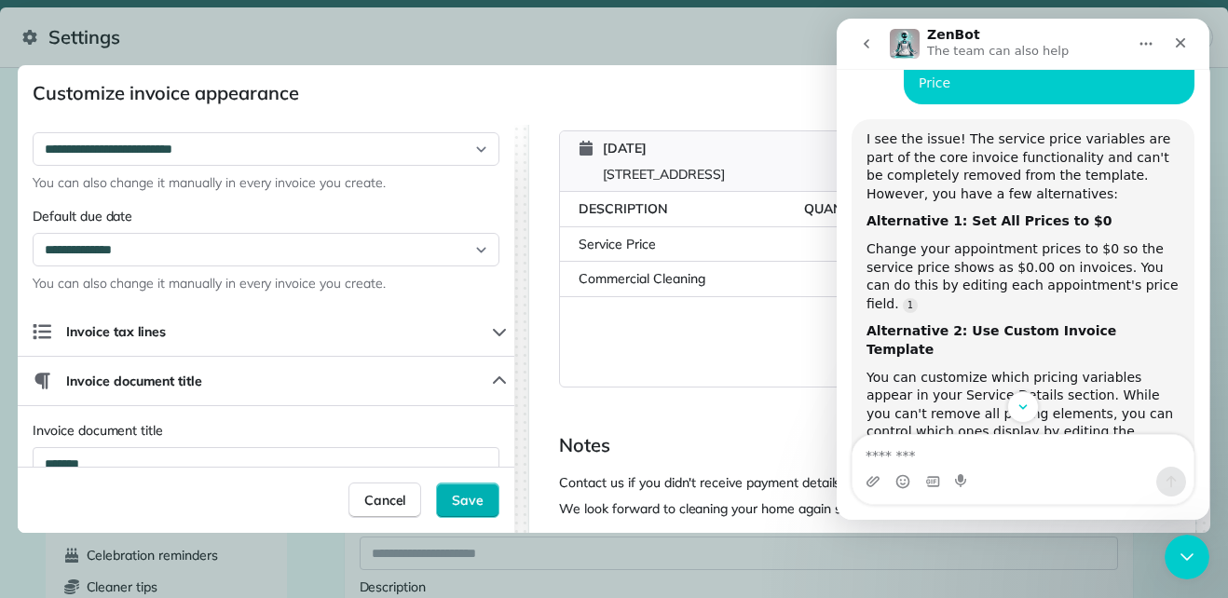
scroll to position [795, 0]
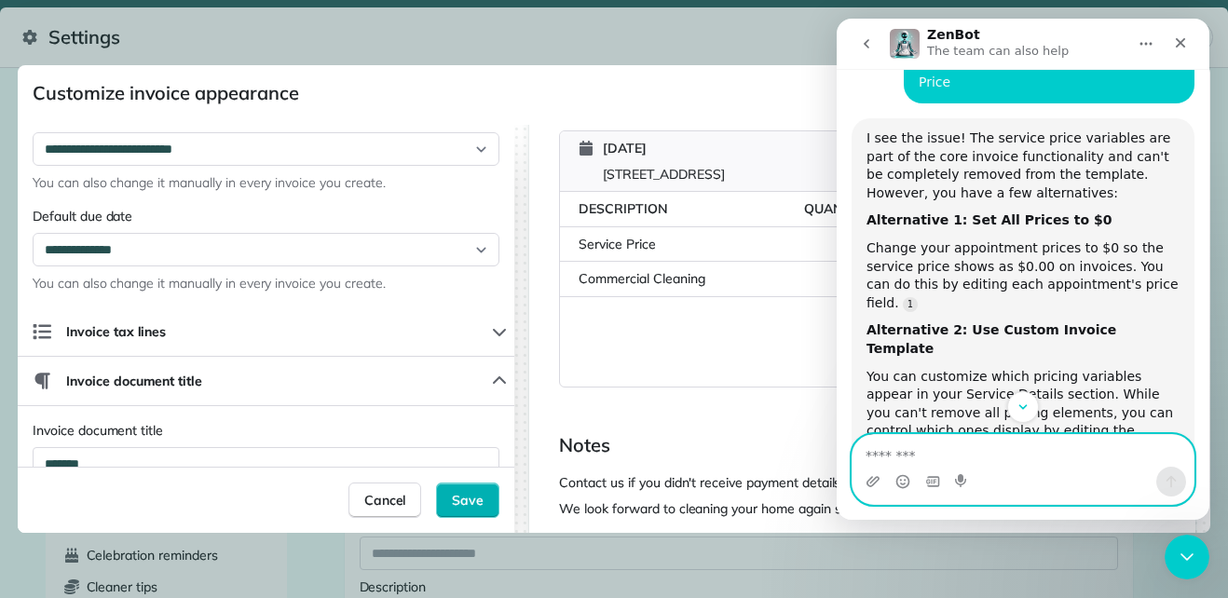
click at [913, 461] on textarea "Message…" at bounding box center [1022, 451] width 341 height 32
type textarea "**********"
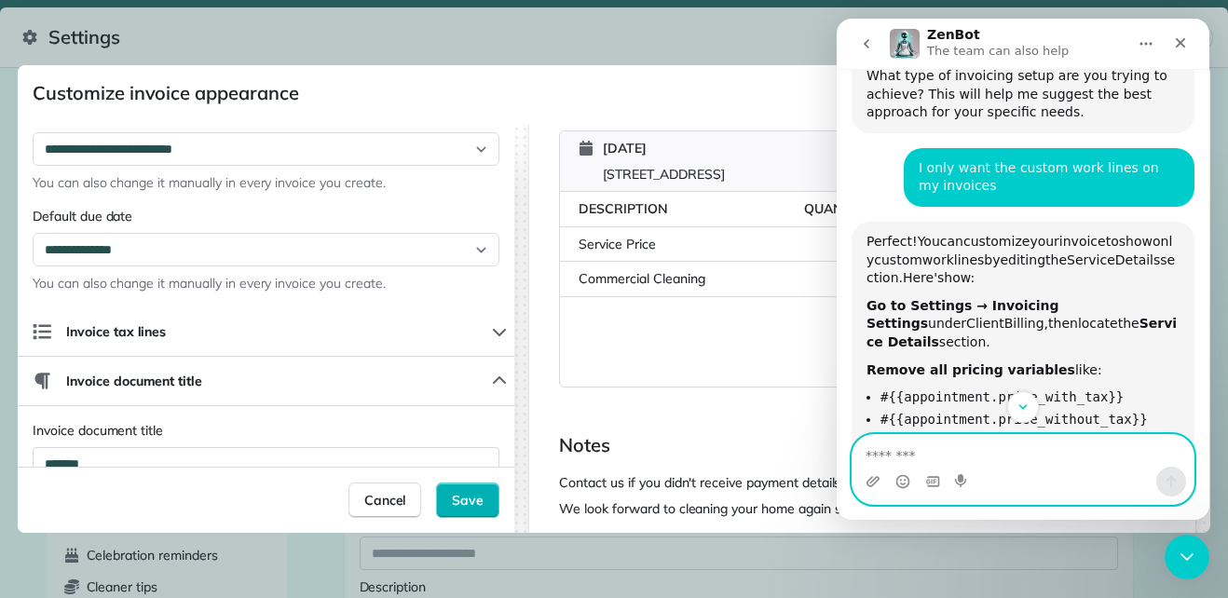
scroll to position [1343, 0]
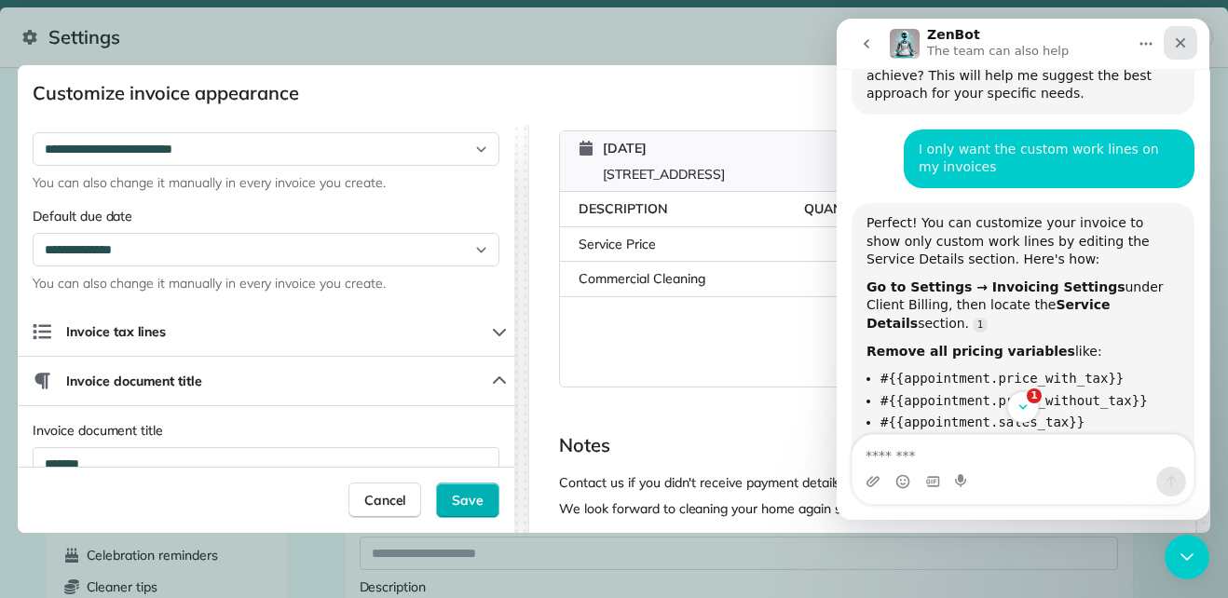
click at [1176, 33] on div "Close" at bounding box center [1180, 43] width 34 height 34
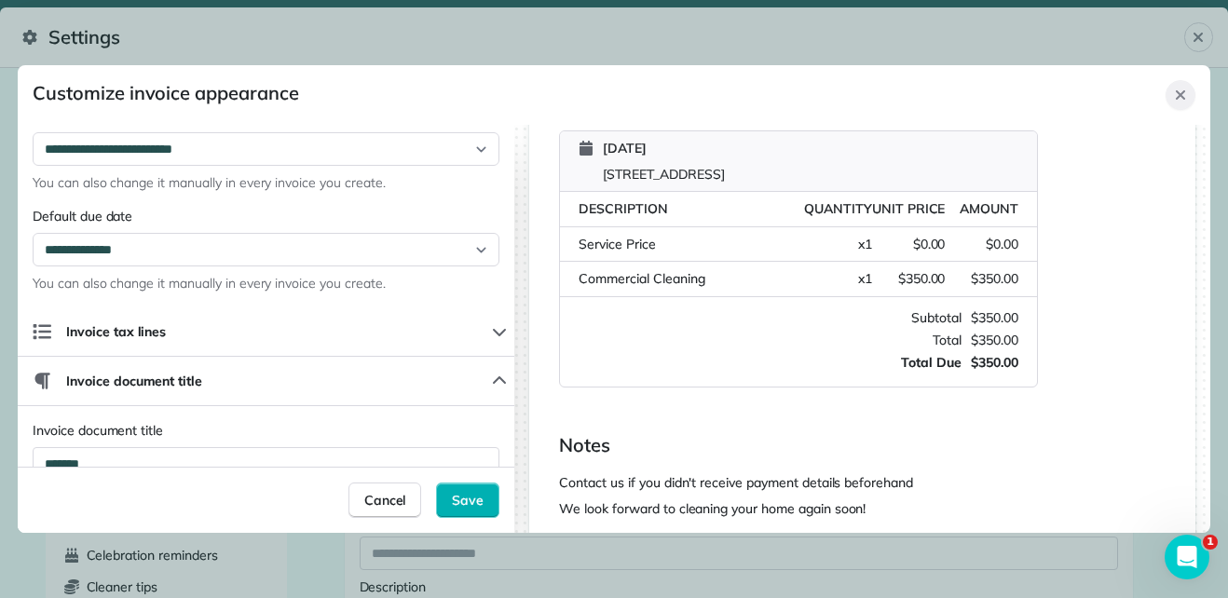
click at [1175, 90] on icon "Close" at bounding box center [1180, 95] width 15 height 15
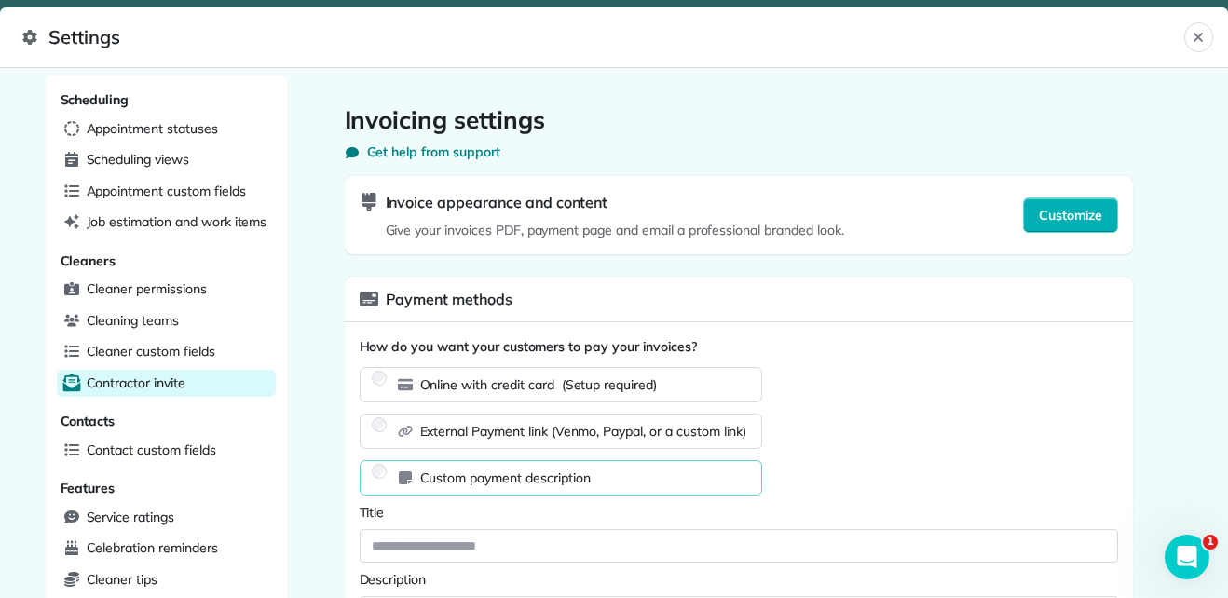
scroll to position [0, 0]
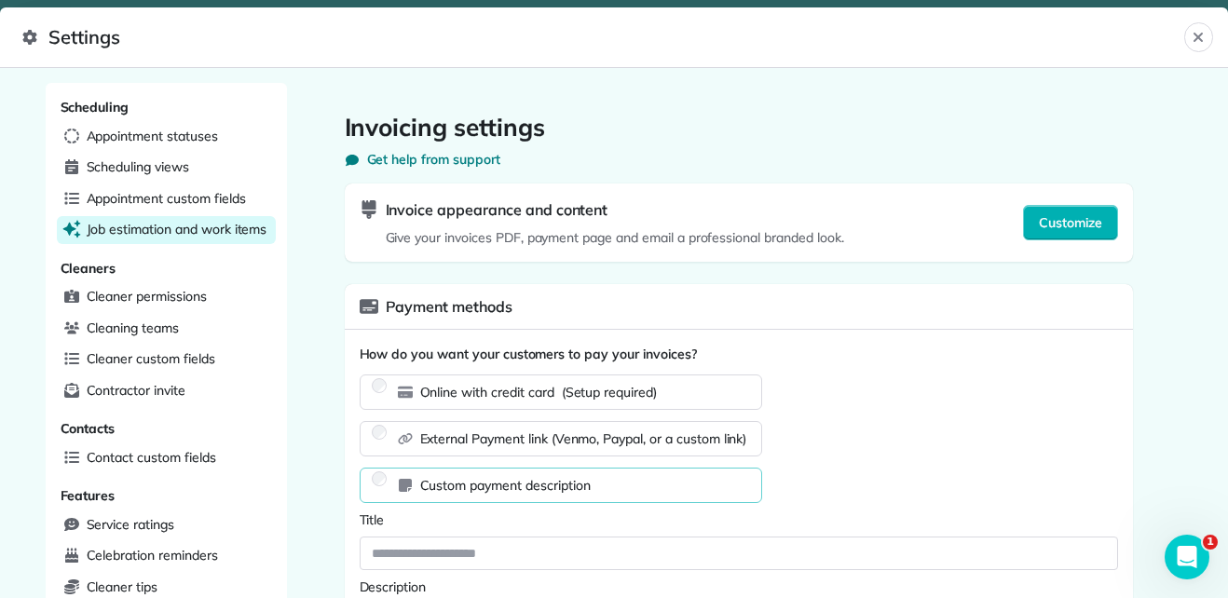
click at [228, 227] on span "Job estimation and work items" at bounding box center [177, 229] width 181 height 19
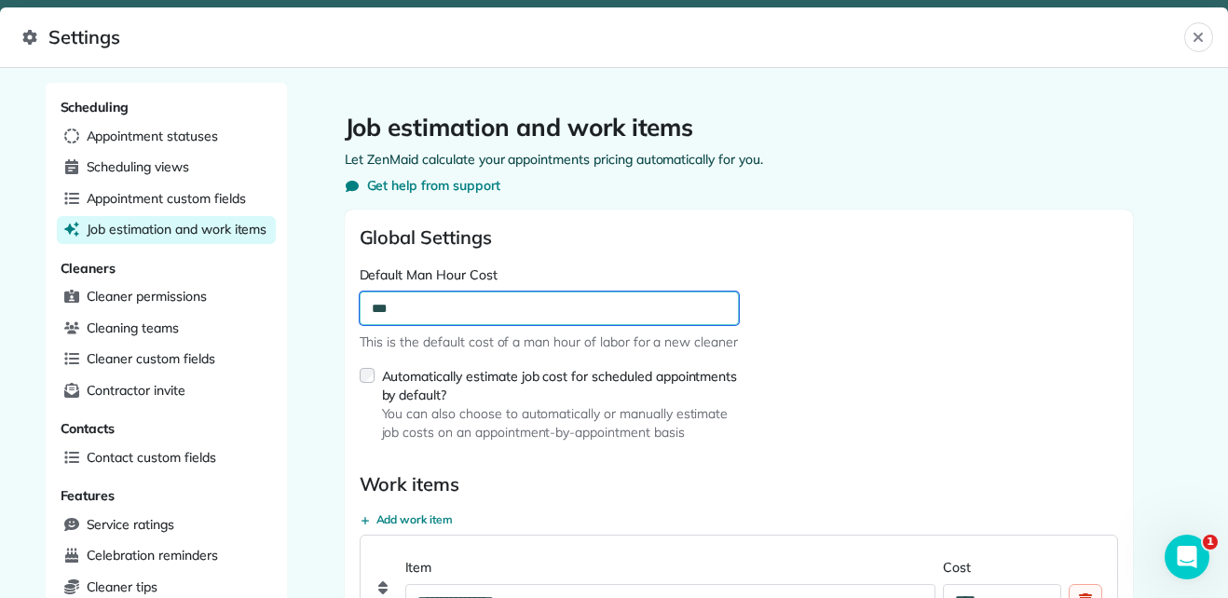
drag, startPoint x: 402, startPoint y: 310, endPoint x: 326, endPoint y: 312, distance: 76.4
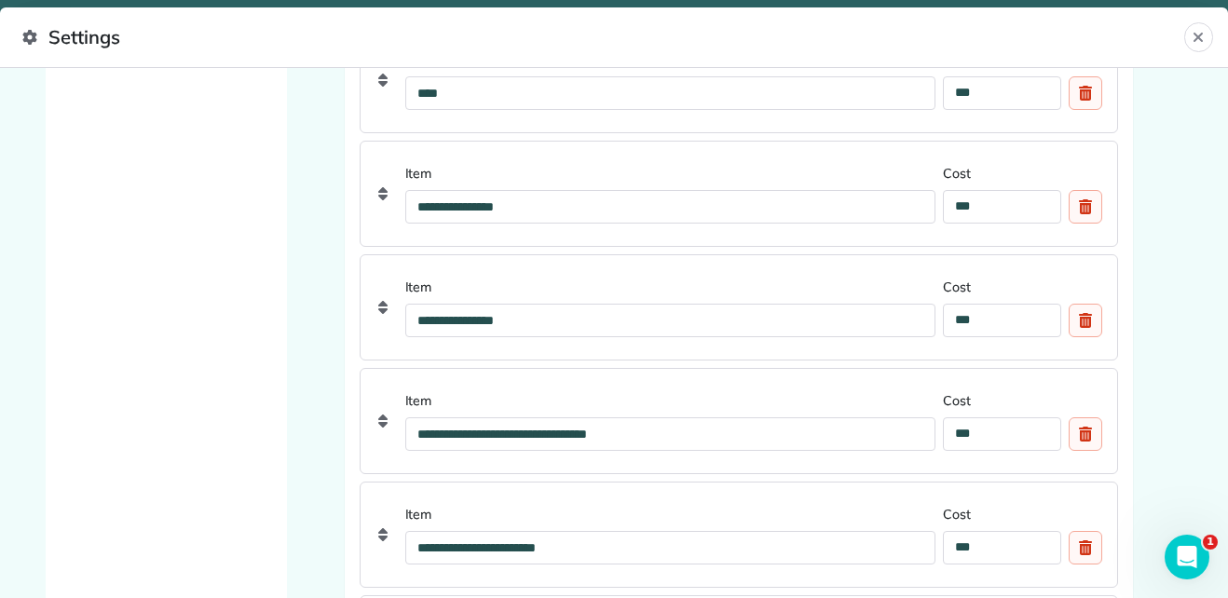
scroll to position [1637, 0]
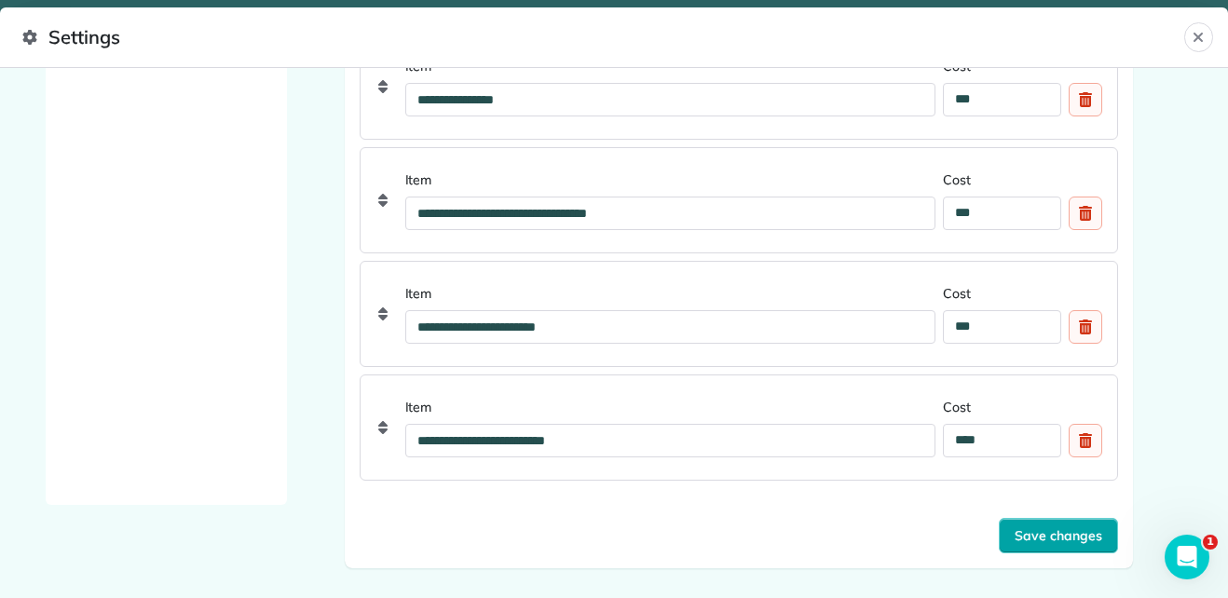
type input "**"
click at [1018, 536] on span "Save changes" at bounding box center [1058, 535] width 88 height 19
type input "**"
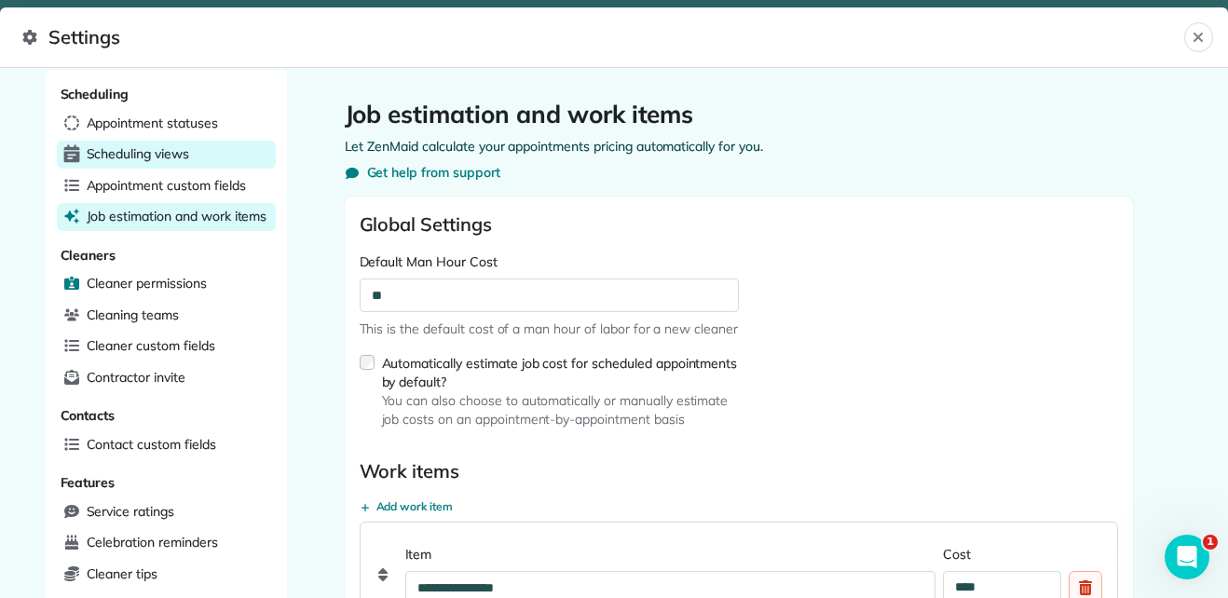
scroll to position [11, 0]
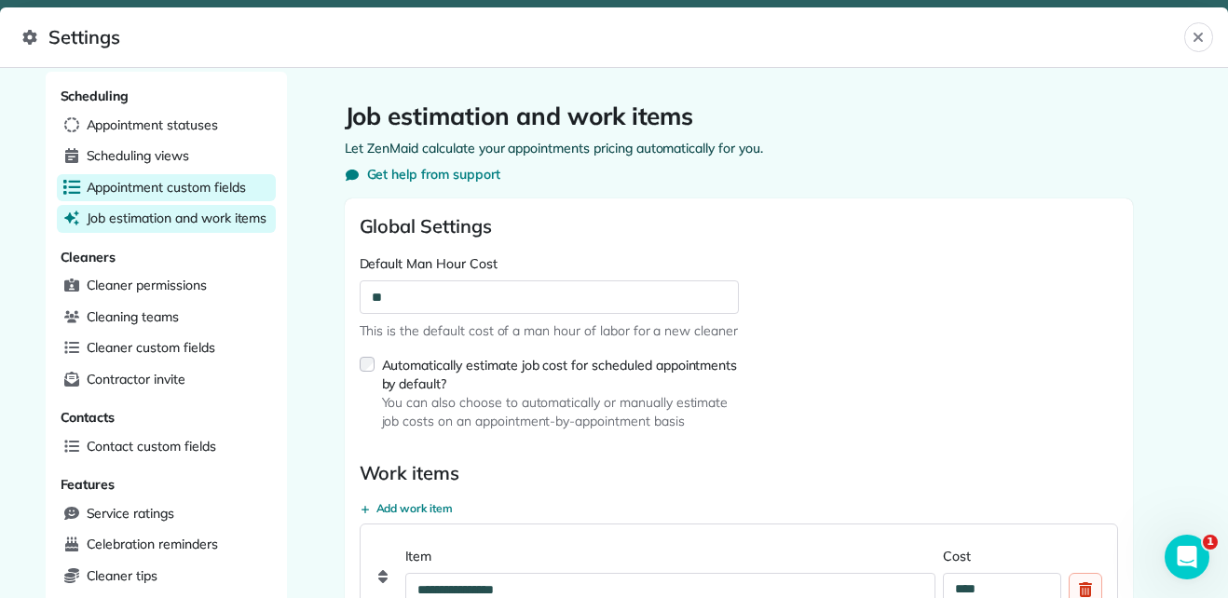
click at [183, 190] on span "Appointment custom fields" at bounding box center [166, 187] width 159 height 19
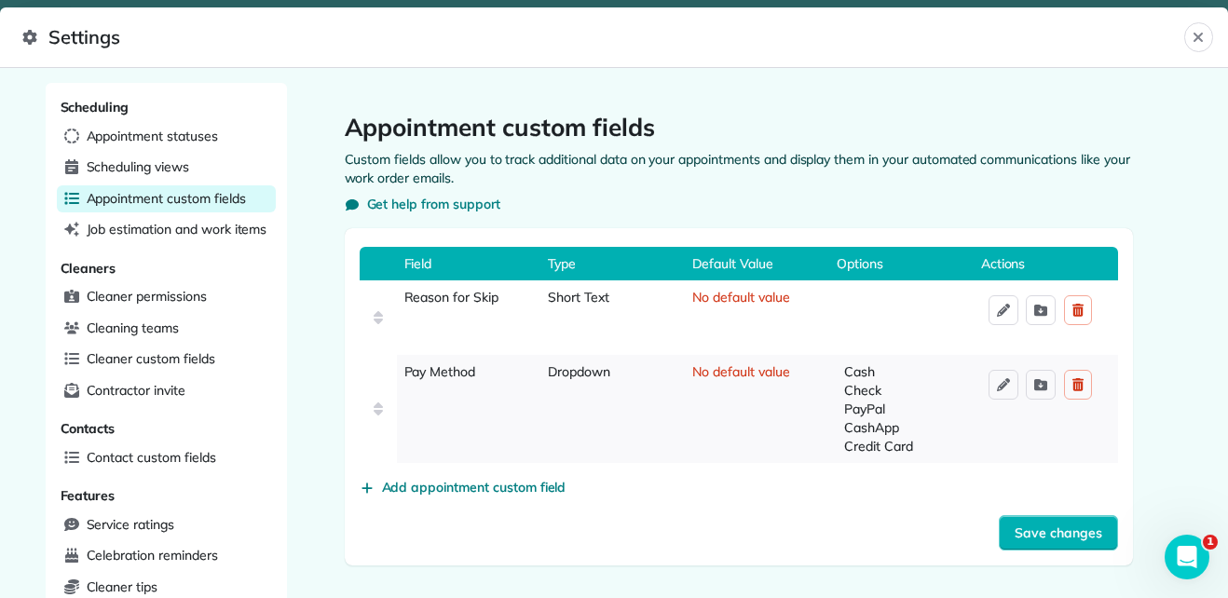
click at [686, 565] on div "Field Type Default Value Options Actions Reason for Skip Short Text No default …" at bounding box center [739, 396] width 788 height 337
click at [1195, 564] on div "Open Intercom Messenger" at bounding box center [1183, 553] width 61 height 61
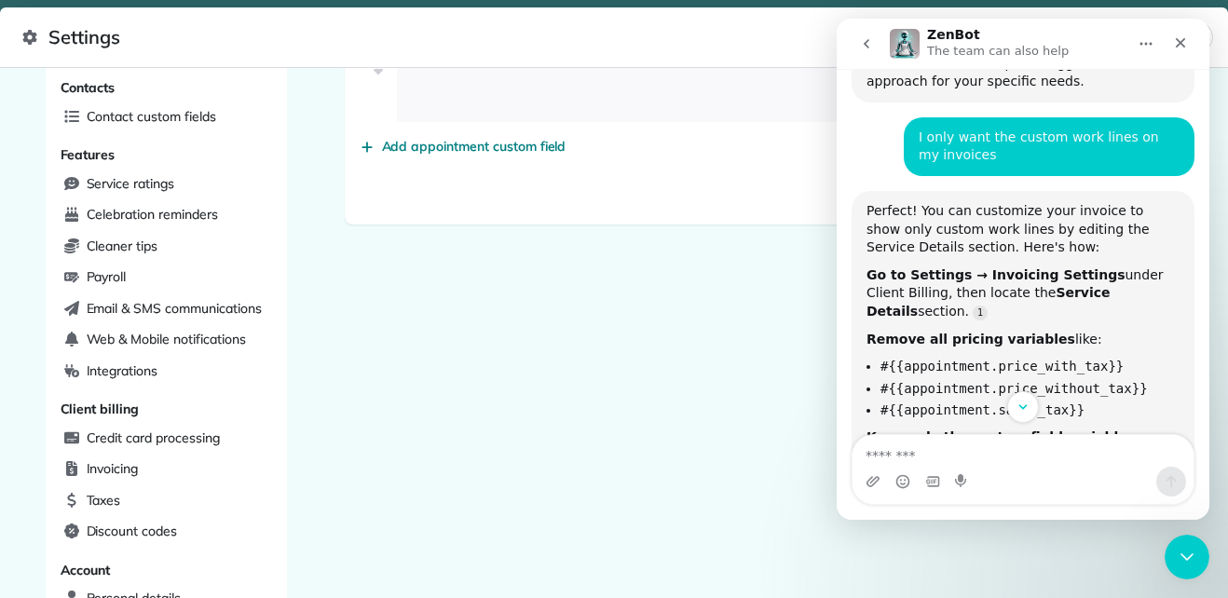
scroll to position [352, 0]
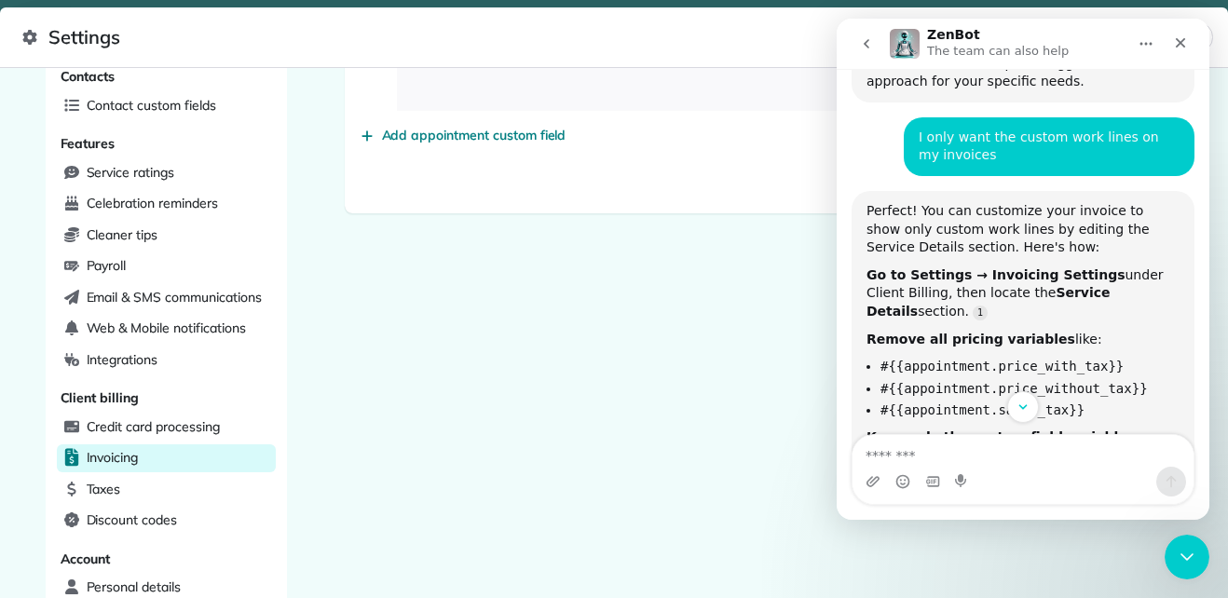
click at [99, 463] on span "Invoicing" at bounding box center [113, 457] width 52 height 19
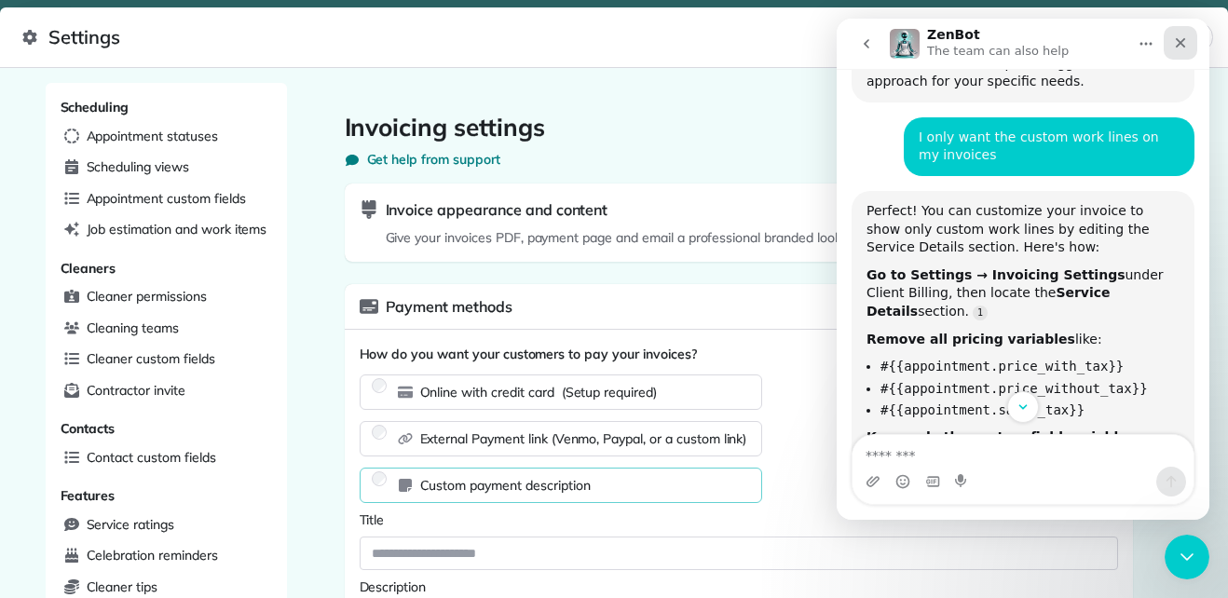
click at [1183, 45] on icon "Close" at bounding box center [1180, 43] width 10 height 10
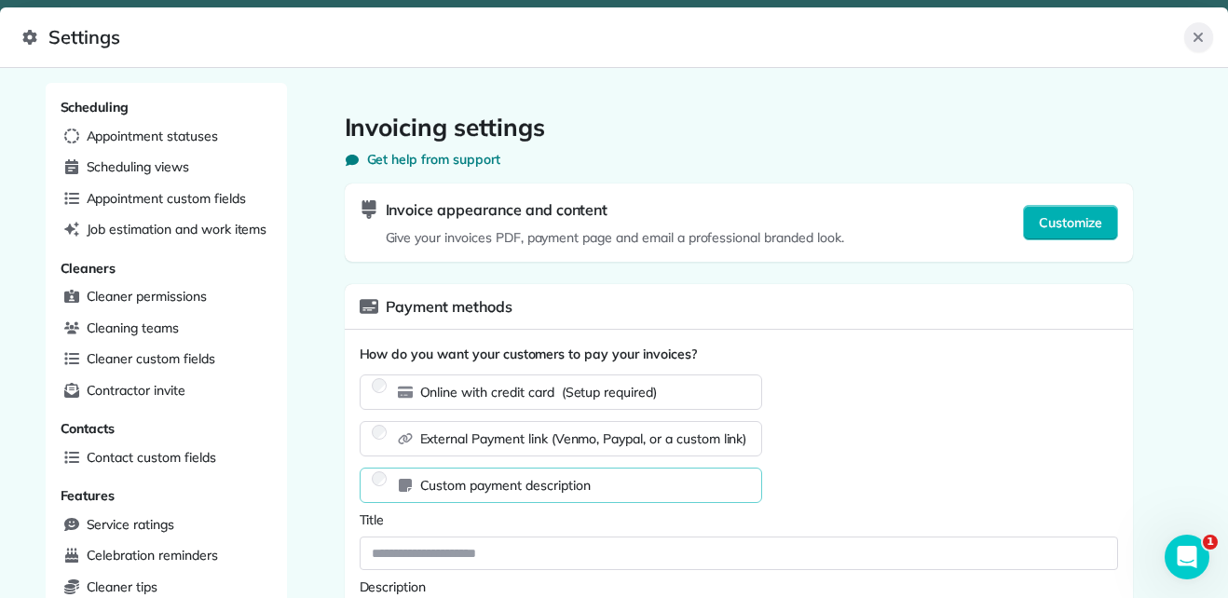
click at [1190, 36] on icon "Close" at bounding box center [1197, 37] width 15 height 15
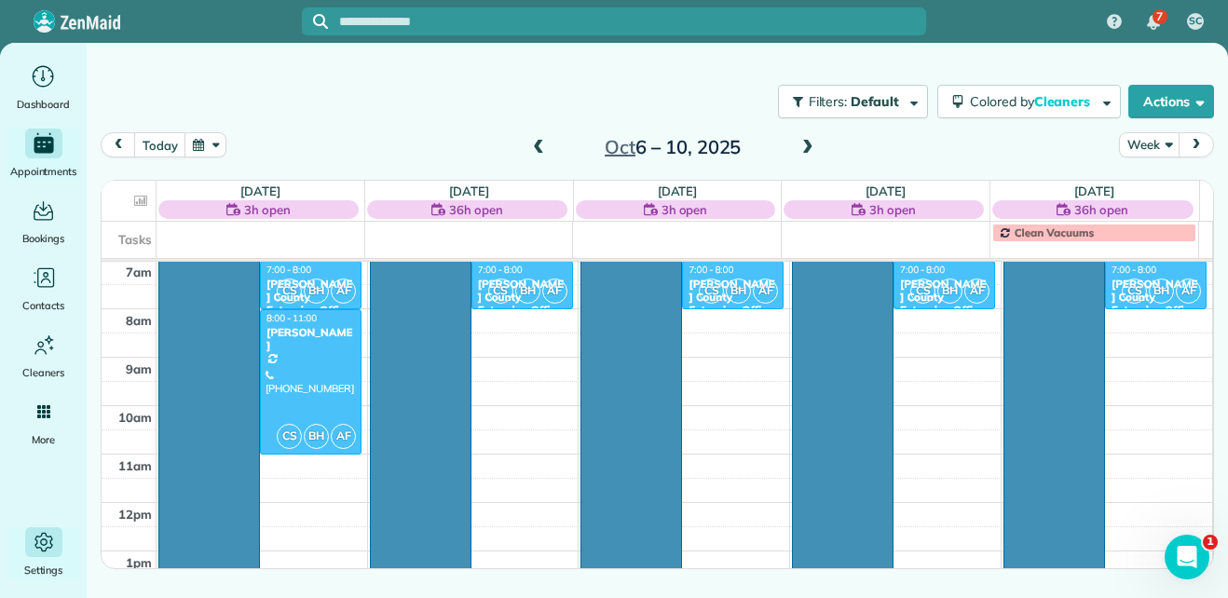
click at [35, 540] on icon "Main" at bounding box center [43, 542] width 18 height 19
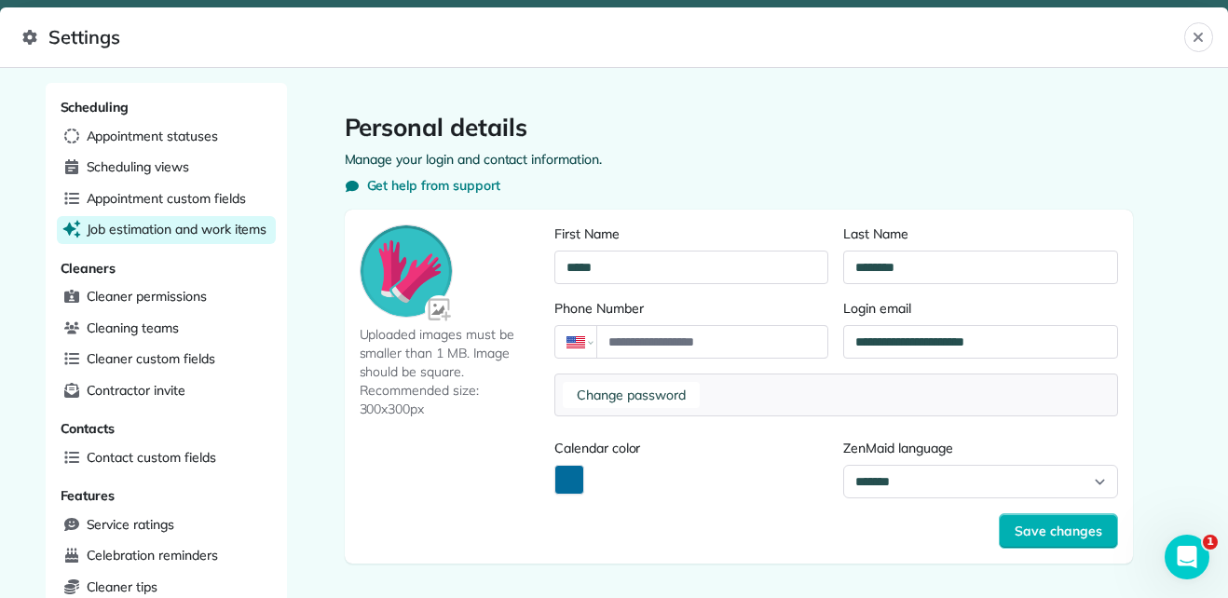
click at [219, 230] on span "Job estimation and work items" at bounding box center [177, 229] width 181 height 19
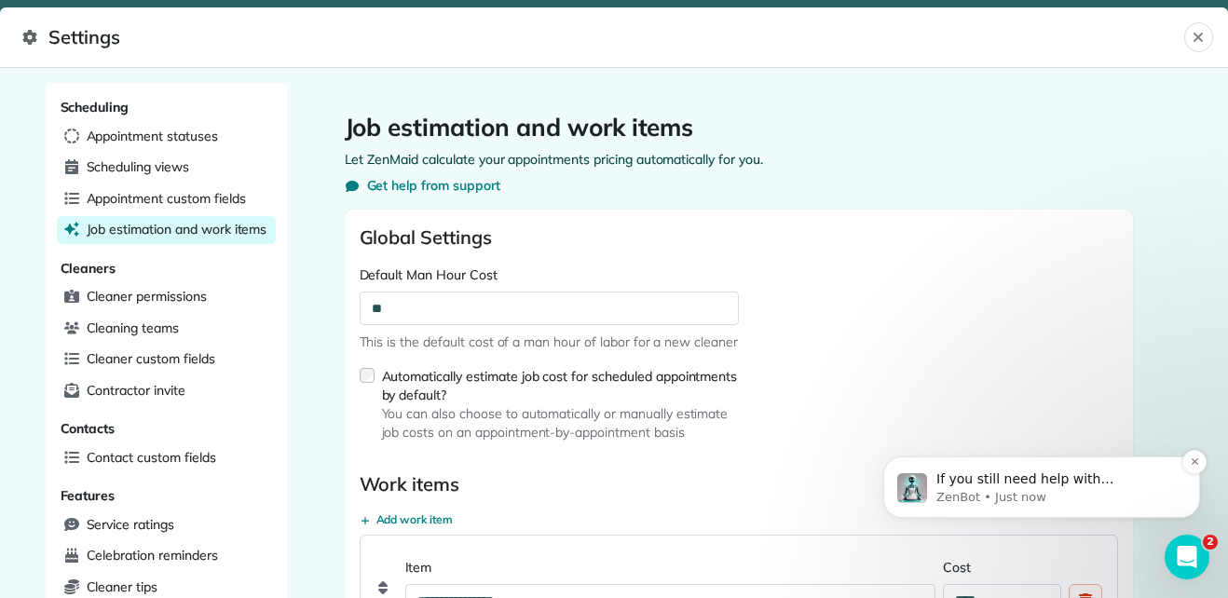
click at [1139, 489] on p "ZenBot • Just now" at bounding box center [1056, 497] width 240 height 17
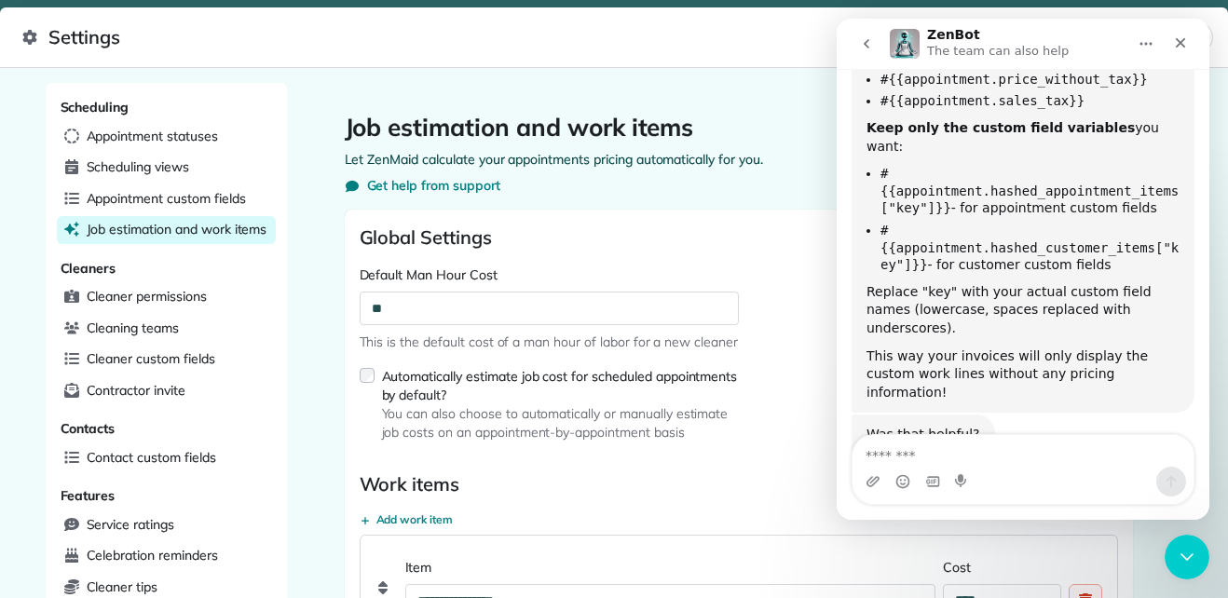
scroll to position [1681, 0]
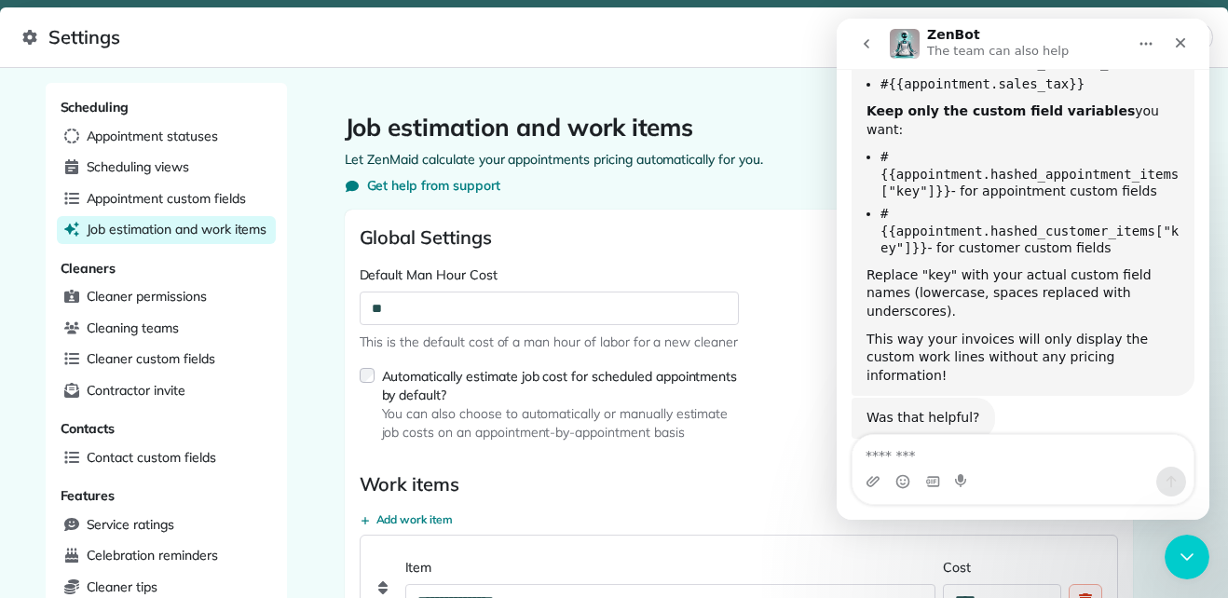
drag, startPoint x: 1120, startPoint y: 169, endPoint x: 1116, endPoint y: 463, distance: 294.4
click at [1116, 463] on div "Intercom messenger" at bounding box center [1022, 469] width 341 height 69
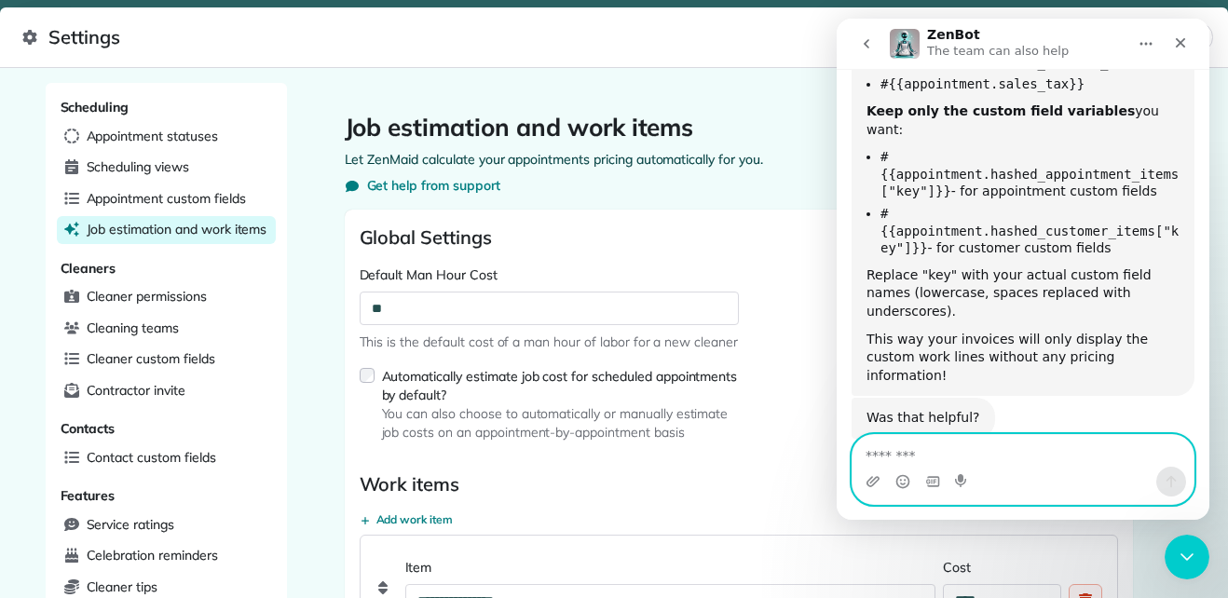
click at [1116, 463] on textarea "Message…" at bounding box center [1022, 451] width 341 height 32
type textarea "**********"
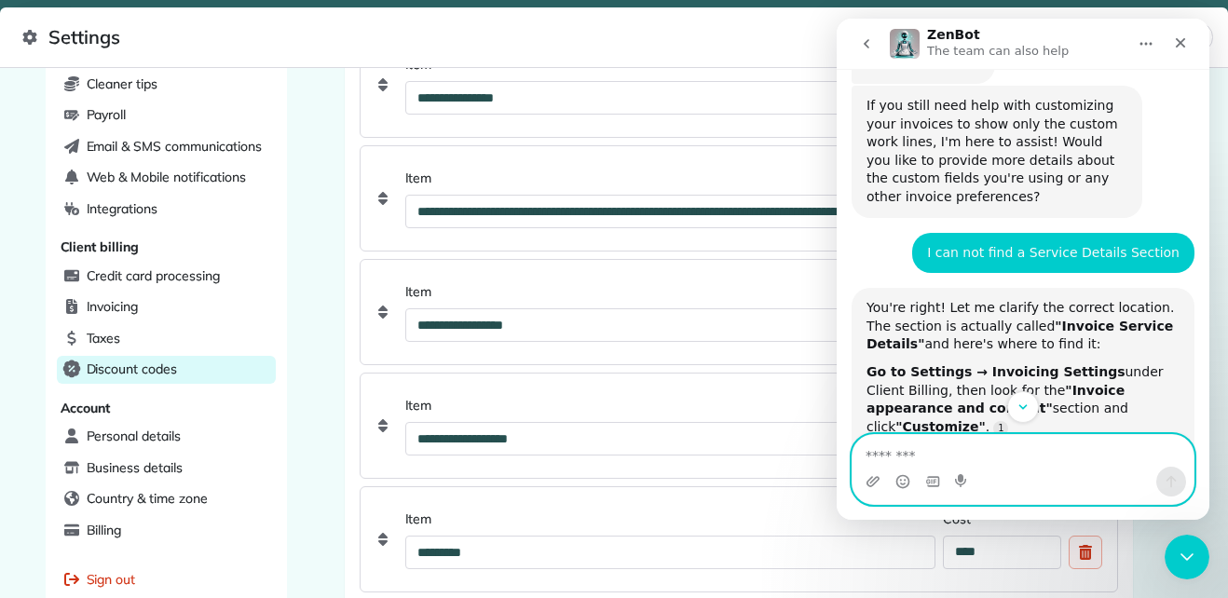
scroll to position [501, 0]
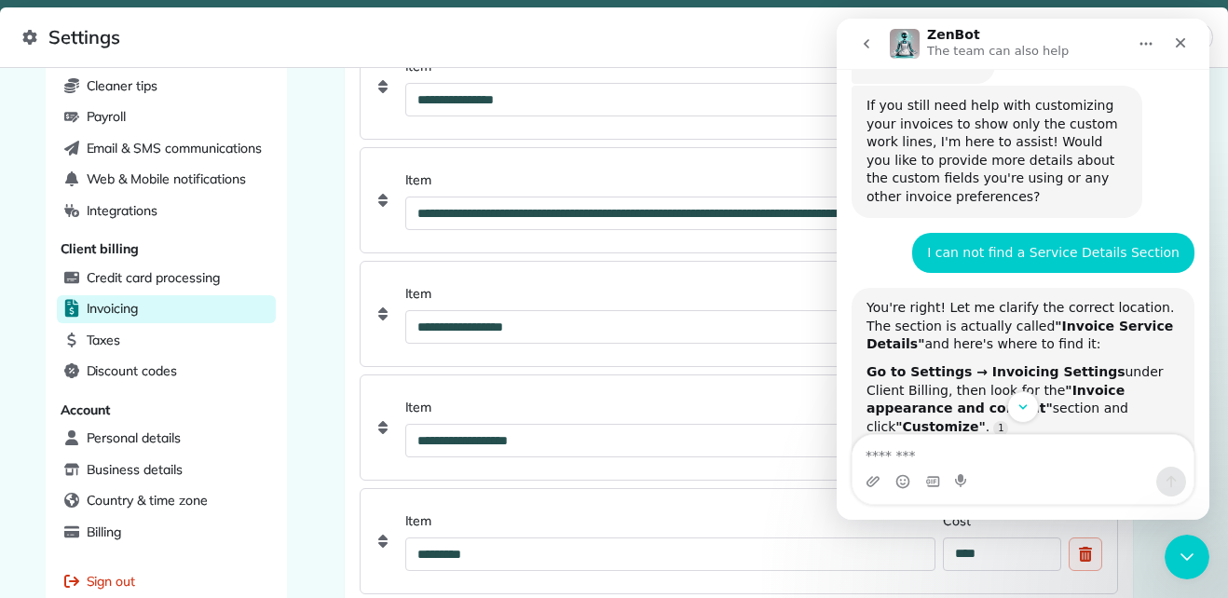
click at [126, 295] on div "Invoicing" at bounding box center [166, 309] width 219 height 28
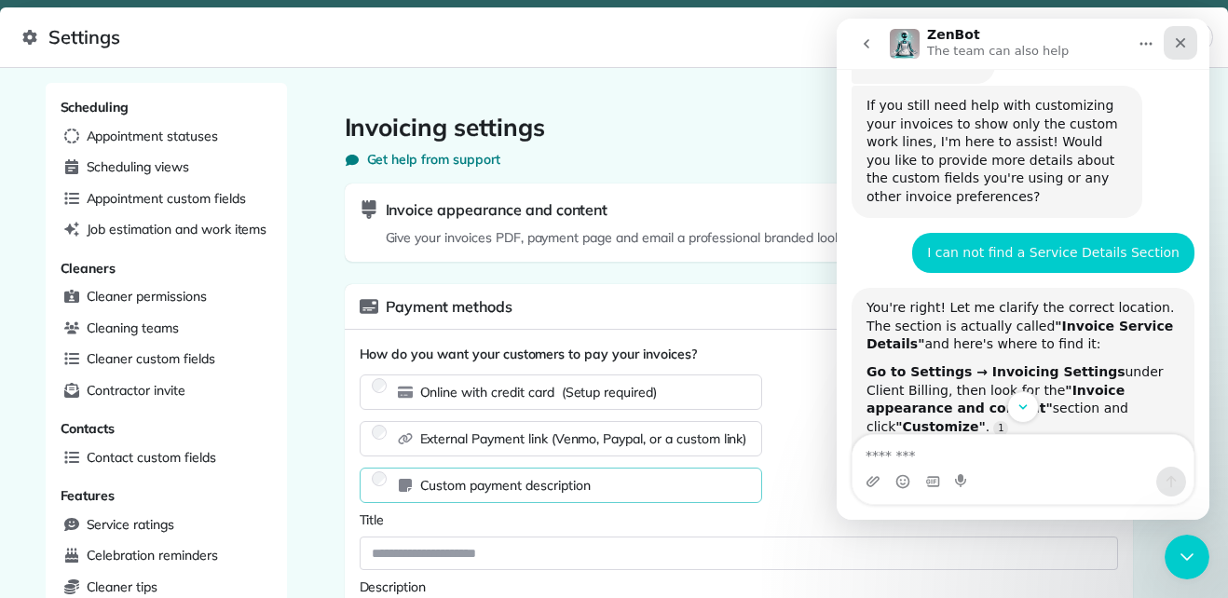
click at [1189, 39] on div "Close" at bounding box center [1180, 43] width 34 height 34
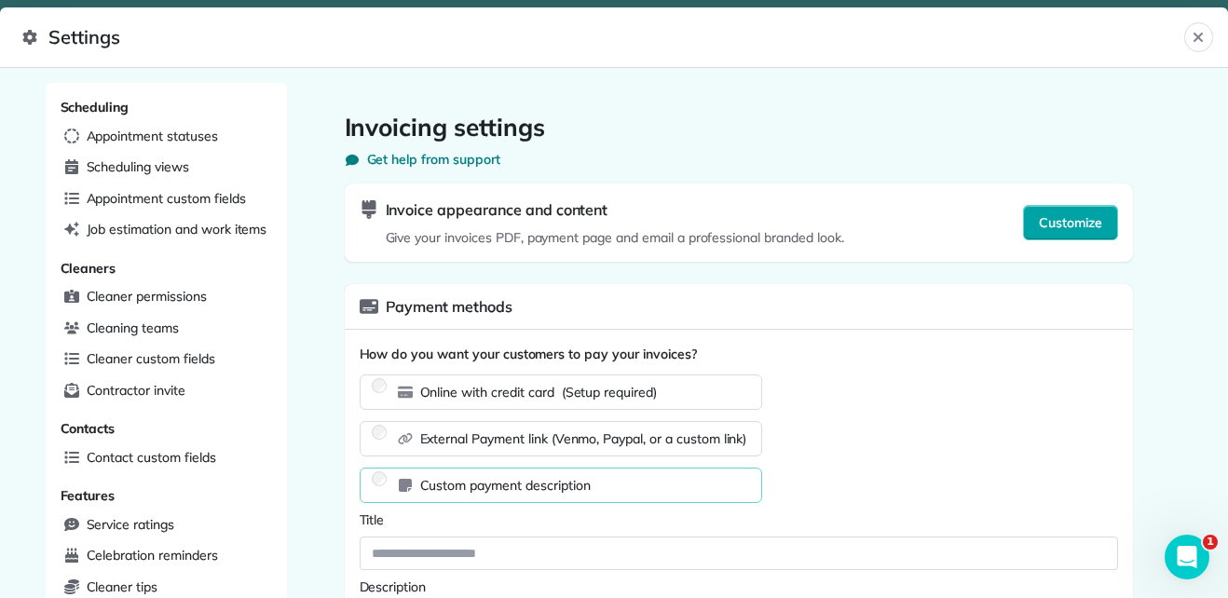
click at [1080, 233] on button "Customize" at bounding box center [1070, 222] width 95 height 35
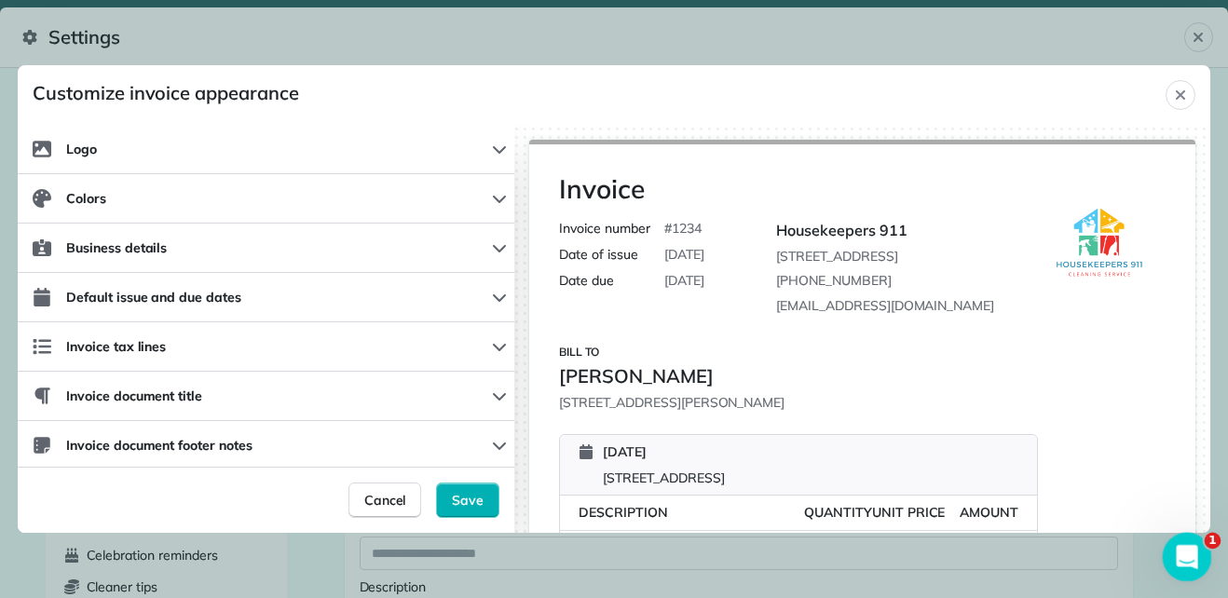
click at [1182, 556] on icon "Open Intercom Messenger" at bounding box center [1183, 554] width 13 height 15
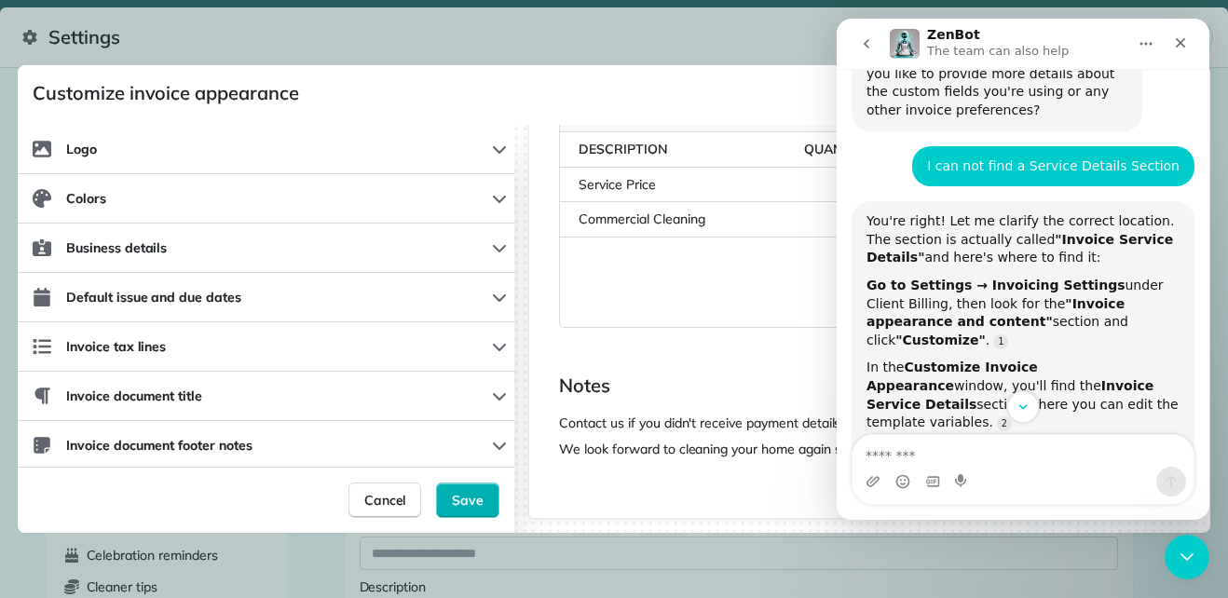
scroll to position [382, 0]
click at [1185, 44] on icon "Close" at bounding box center [1180, 42] width 15 height 15
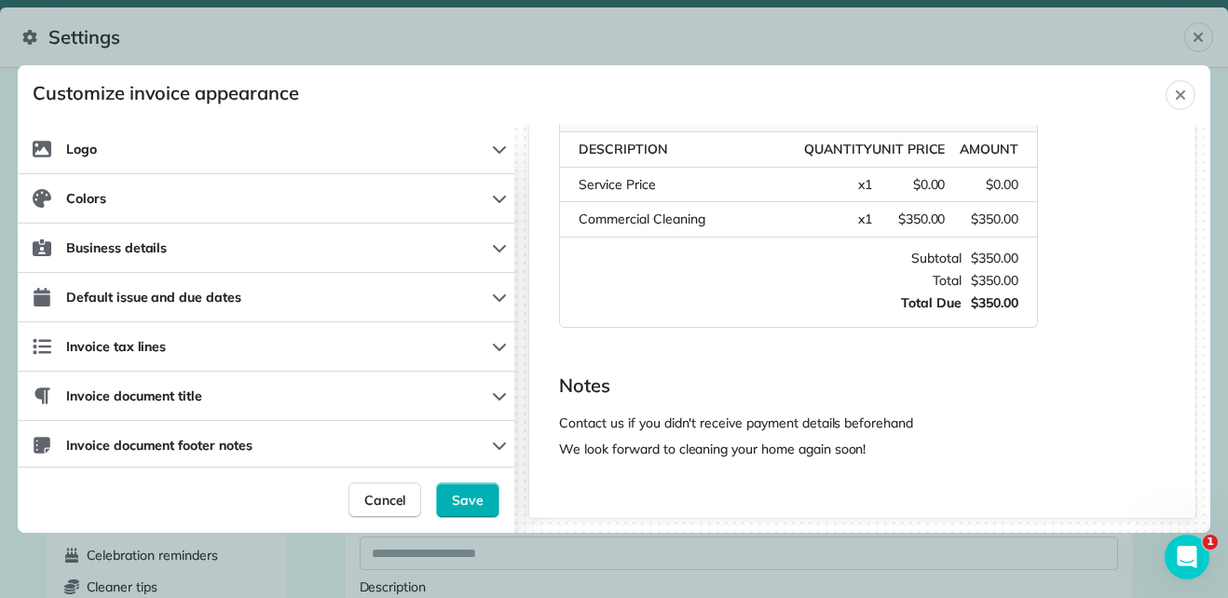
scroll to position [0, 0]
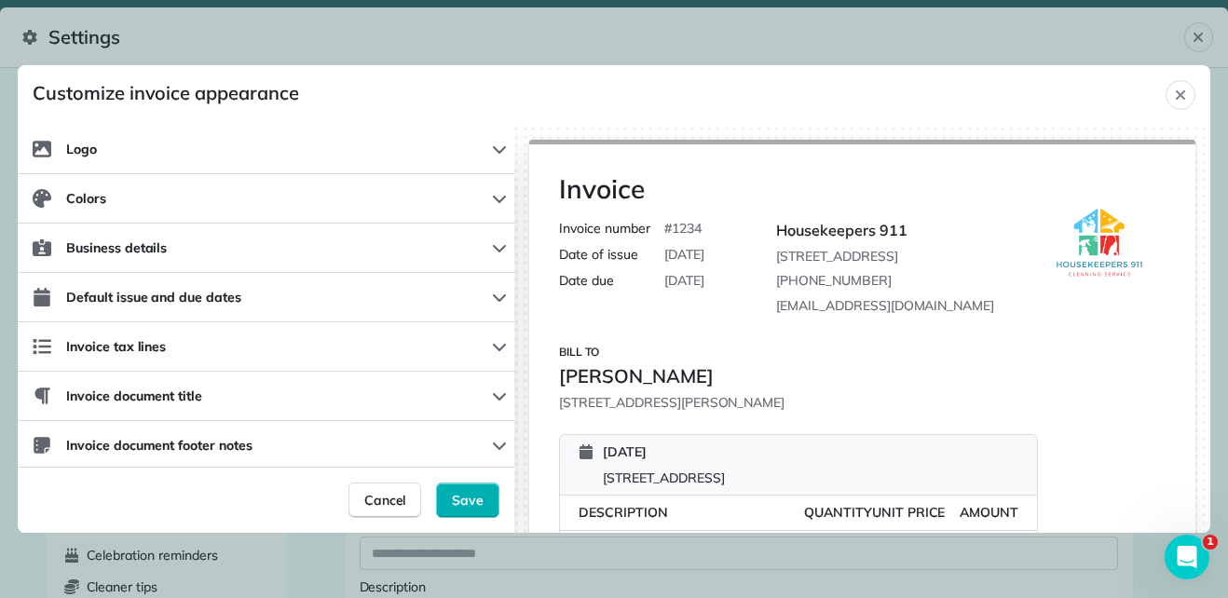
click at [1121, 289] on img at bounding box center [1098, 241] width 134 height 134
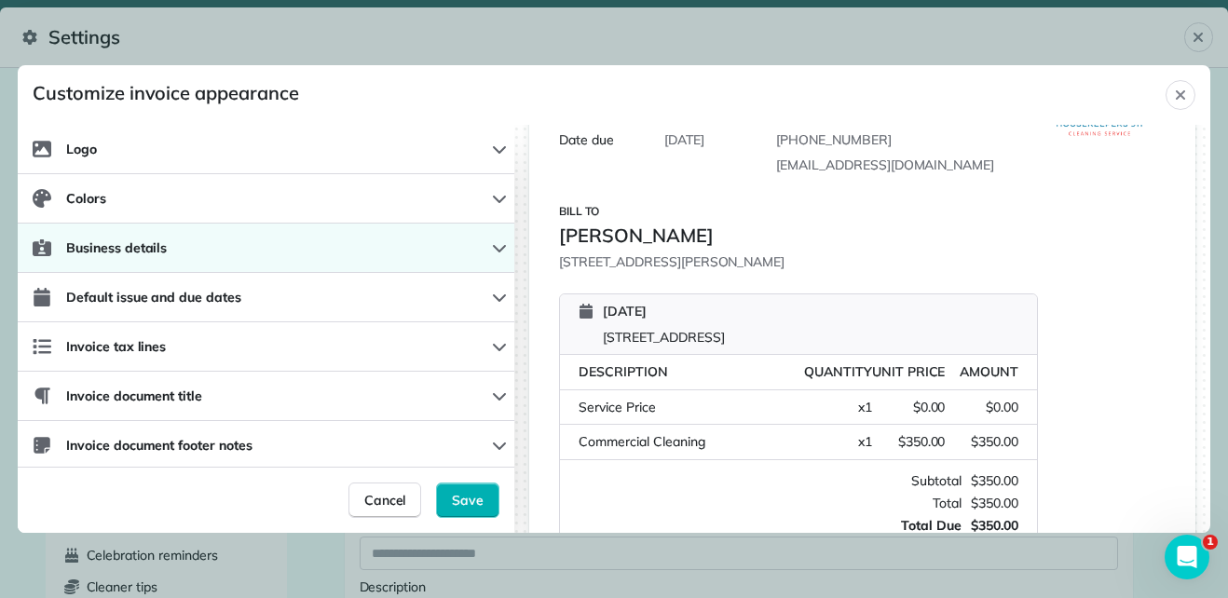
click at [381, 259] on button "Business details" at bounding box center [266, 248] width 496 height 49
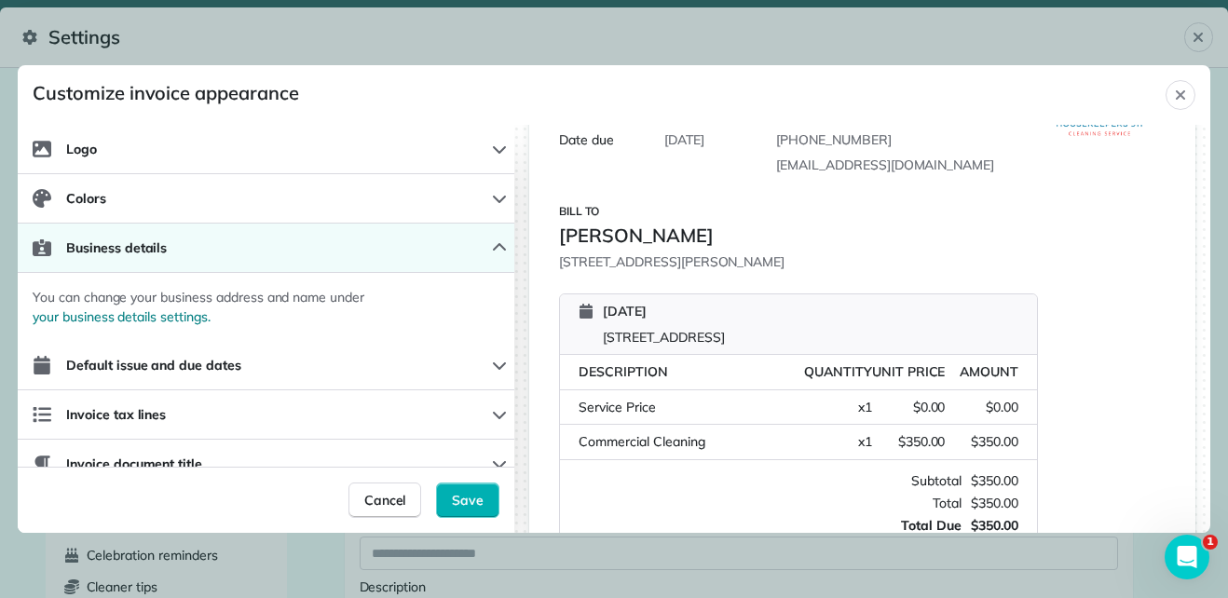
click at [492, 253] on icon "button" at bounding box center [499, 247] width 15 height 15
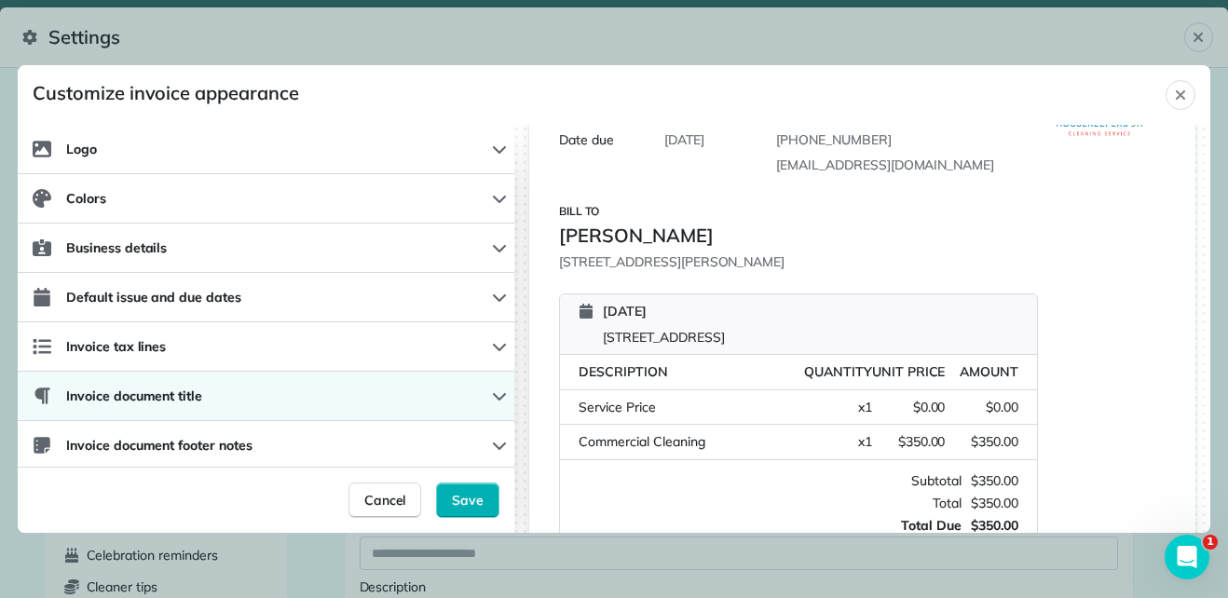
click at [495, 399] on button "Invoice document title" at bounding box center [266, 396] width 496 height 49
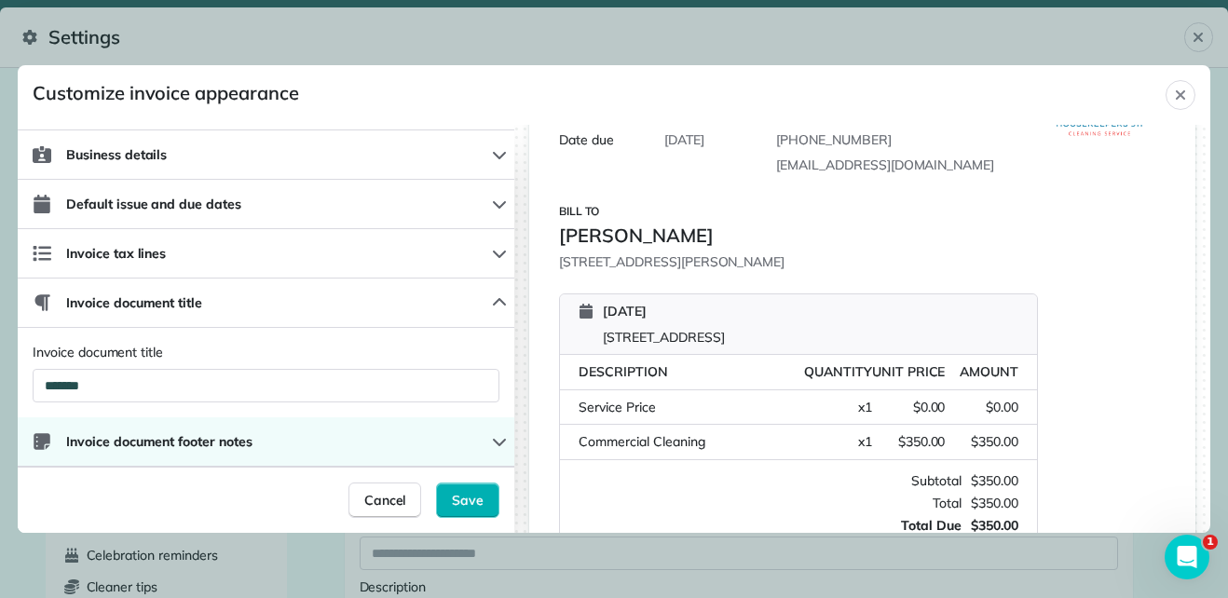
click at [492, 437] on icon "button" at bounding box center [499, 441] width 15 height 15
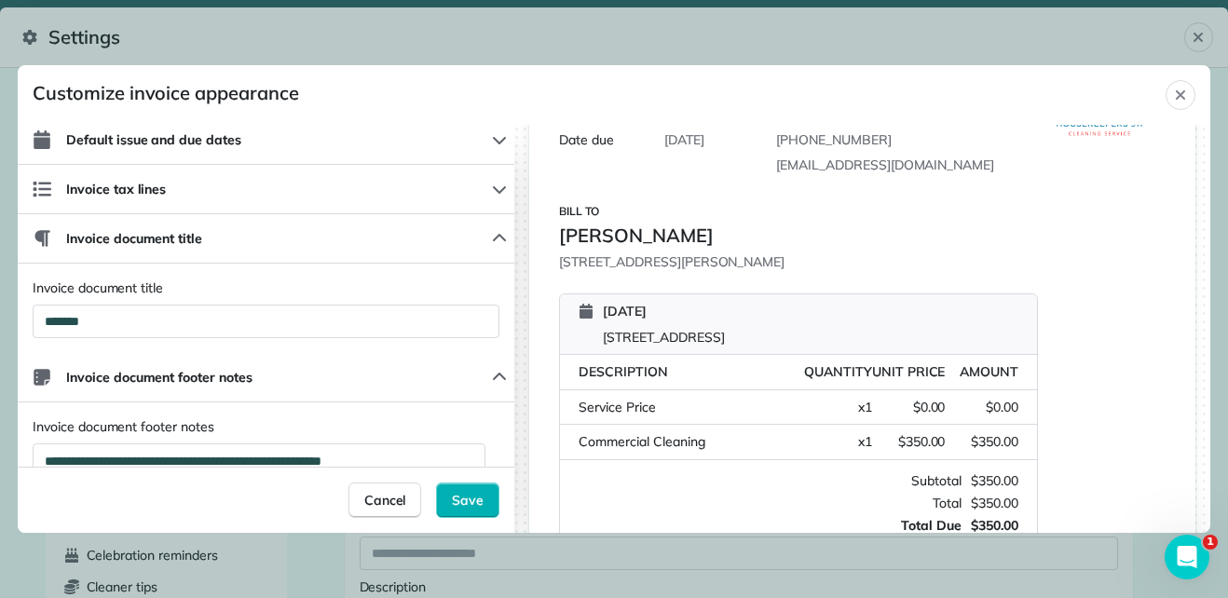
scroll to position [149, 0]
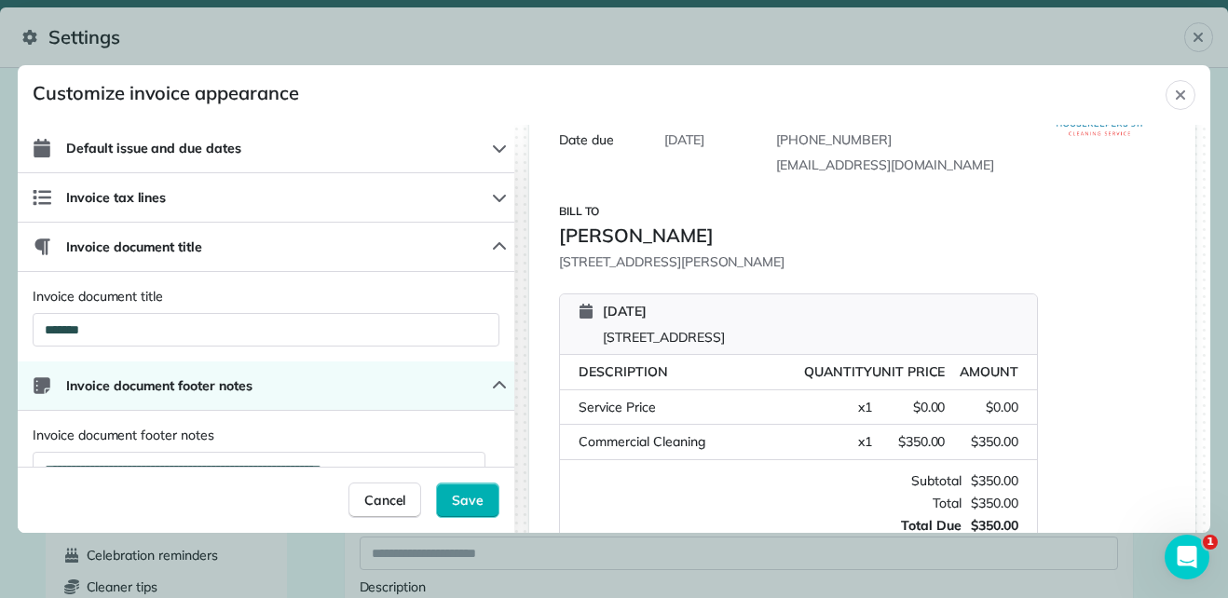
click at [486, 394] on button "Invoice document footer notes" at bounding box center [266, 385] width 496 height 49
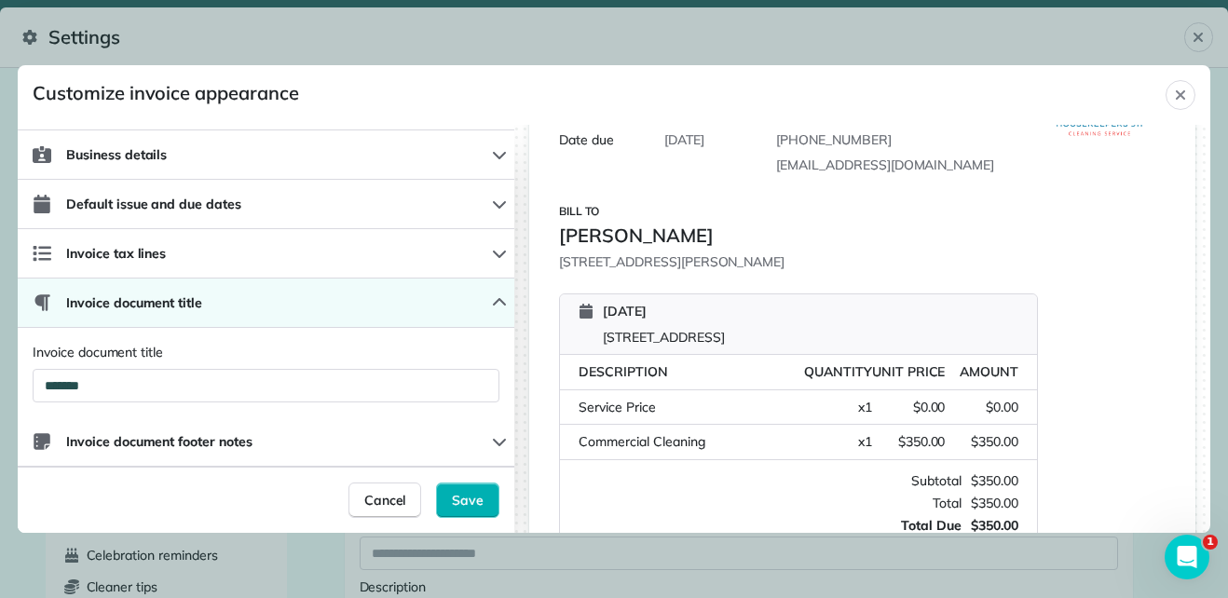
scroll to position [0, 0]
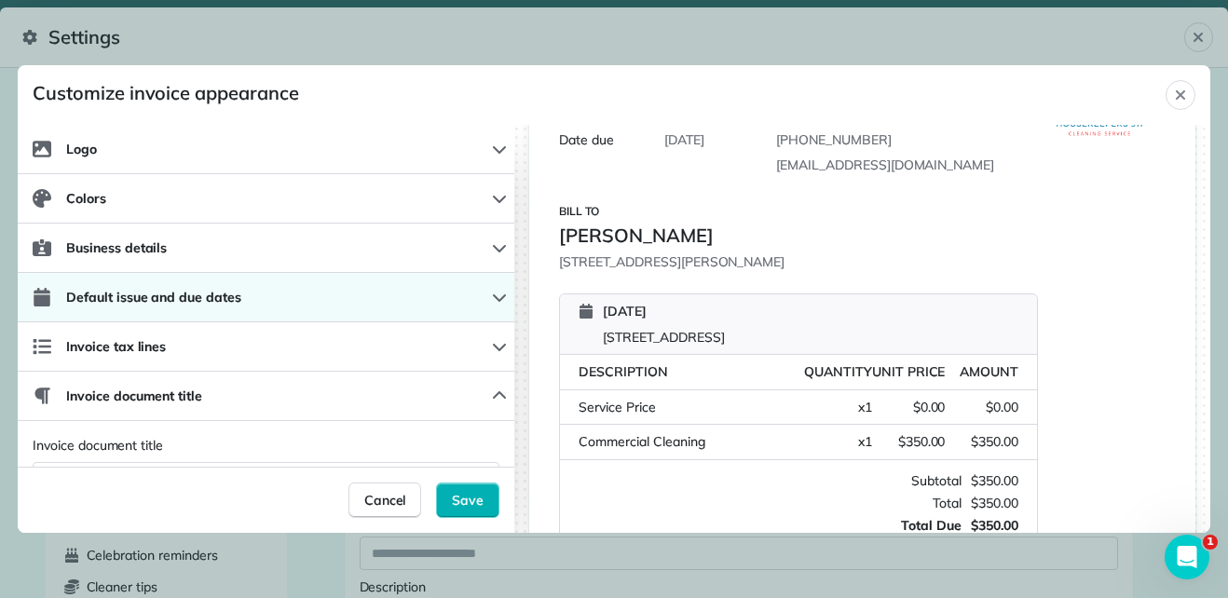
click at [492, 303] on icon "button" at bounding box center [499, 297] width 15 height 15
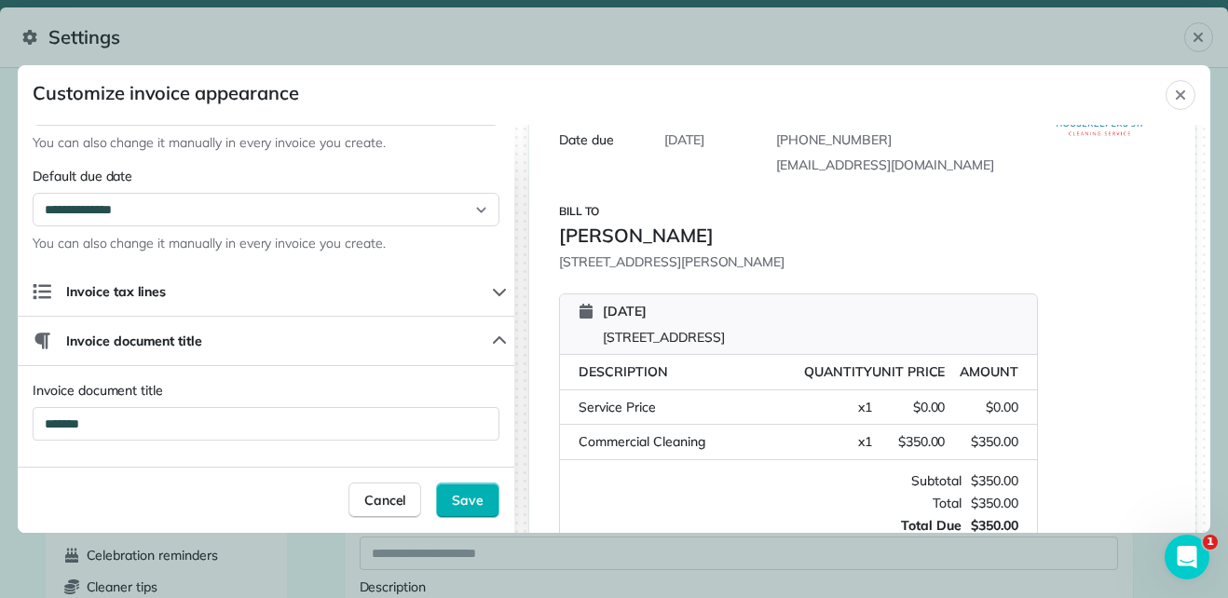
scroll to position [274, 0]
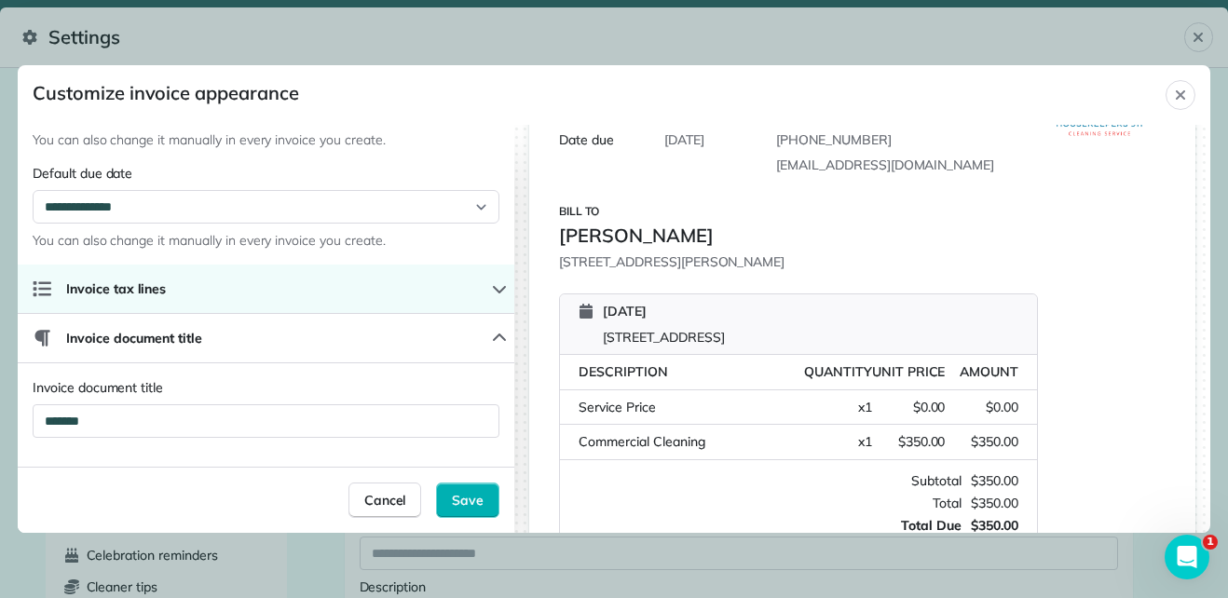
click at [492, 293] on icon "button" at bounding box center [499, 288] width 15 height 15
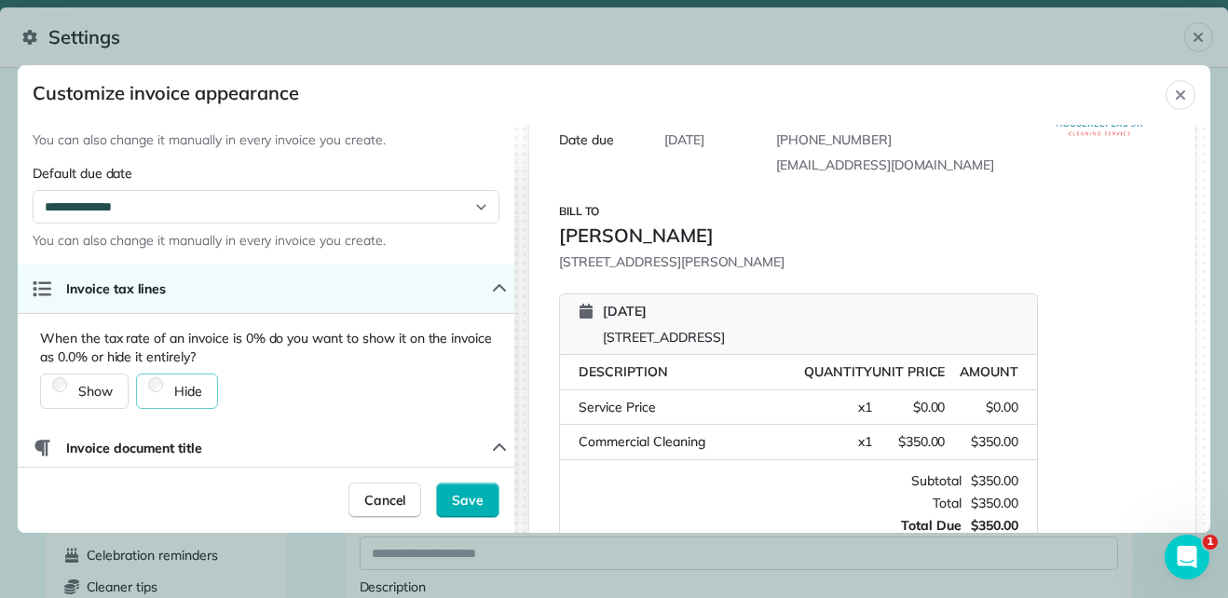
click at [492, 293] on icon "button" at bounding box center [499, 288] width 15 height 15
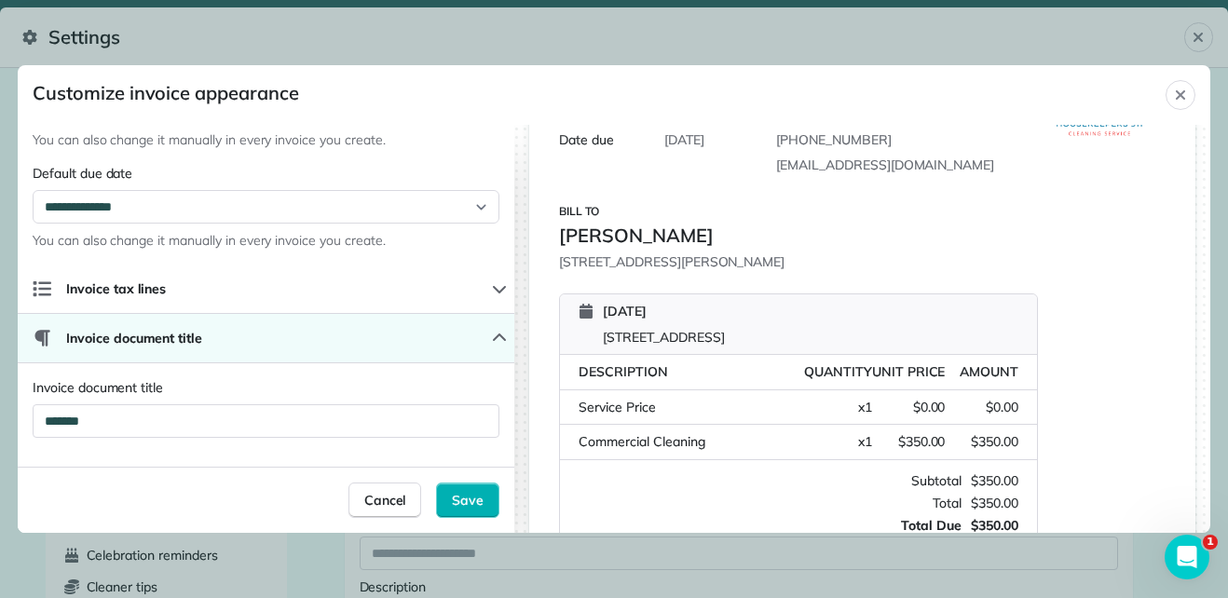
click at [492, 333] on icon "button" at bounding box center [499, 338] width 15 height 15
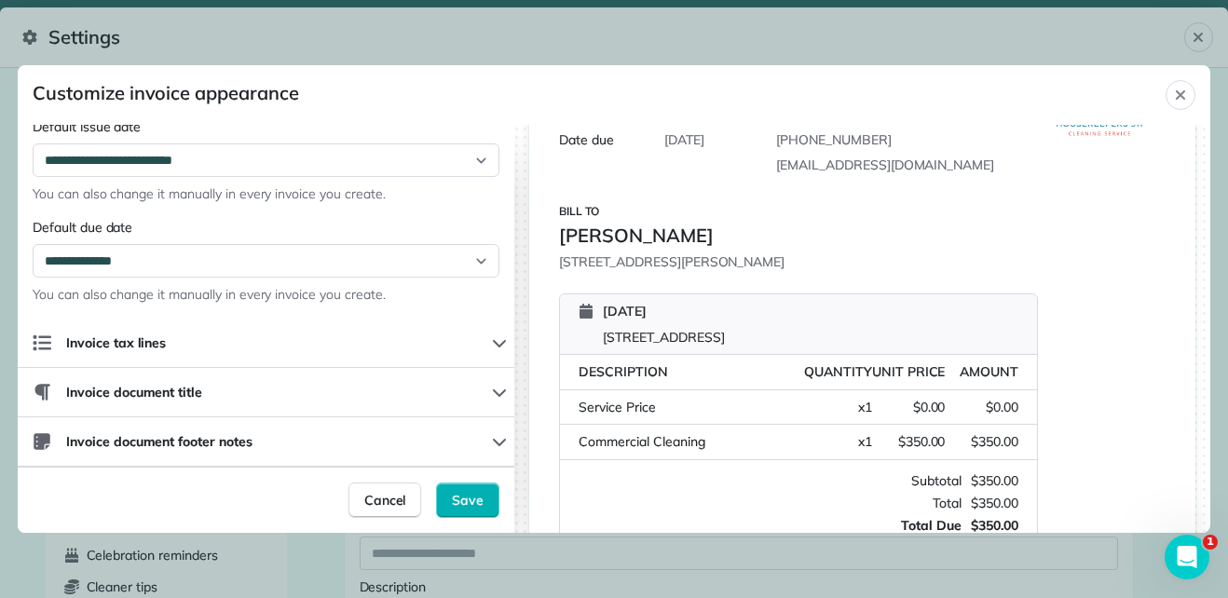
scroll to position [0, 0]
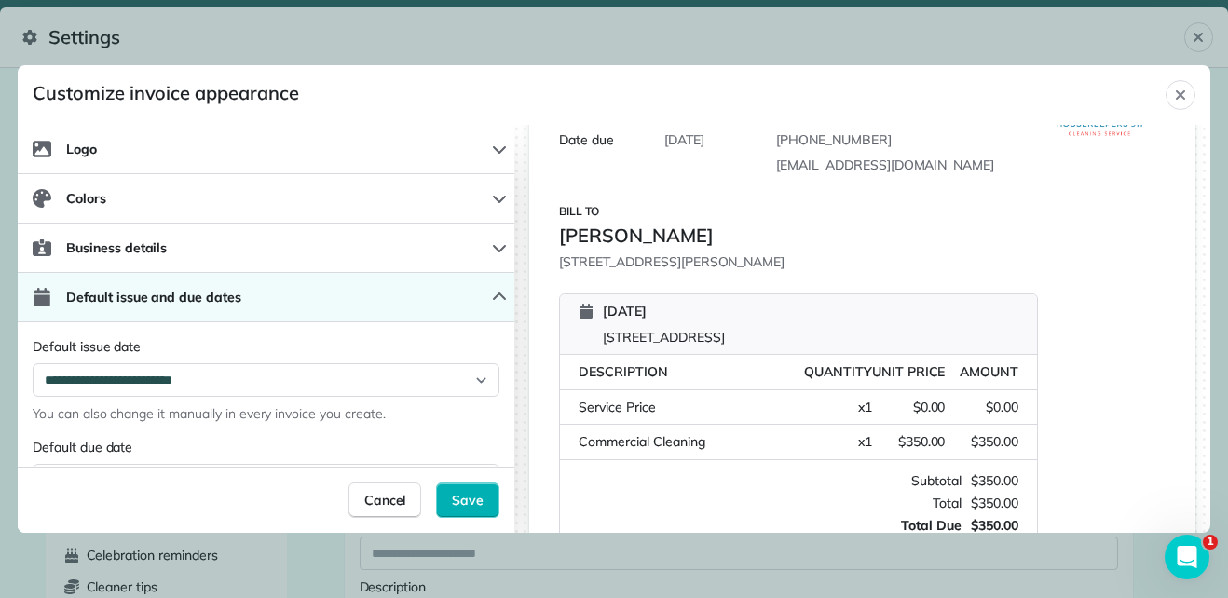
click at [492, 298] on icon "button" at bounding box center [499, 297] width 15 height 15
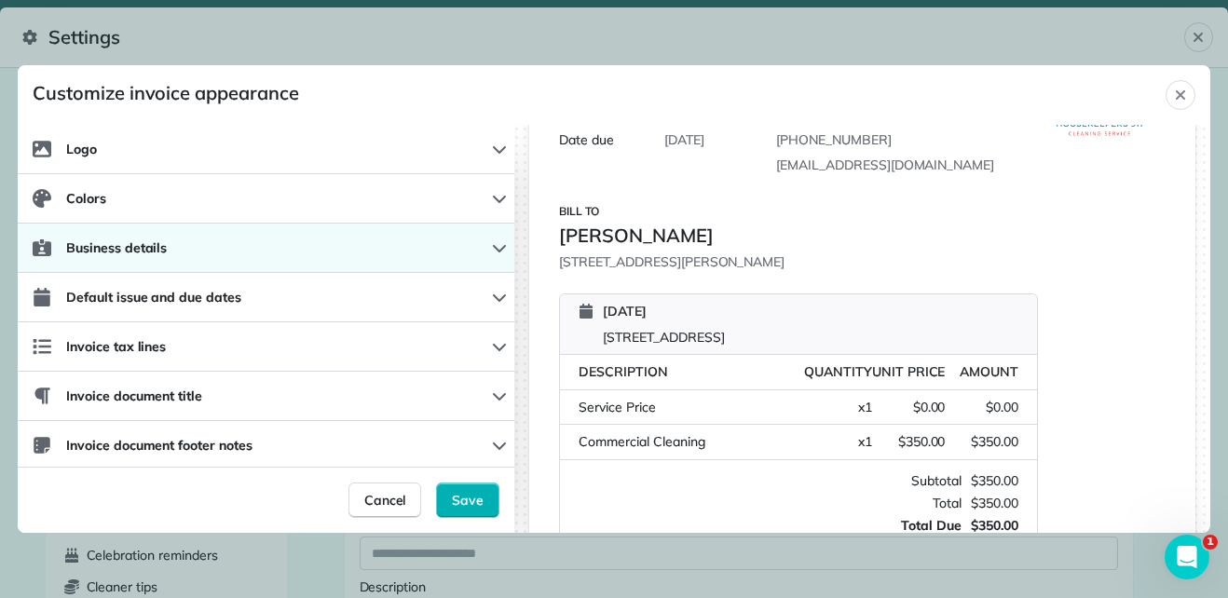
click at [492, 245] on icon "button" at bounding box center [499, 247] width 15 height 15
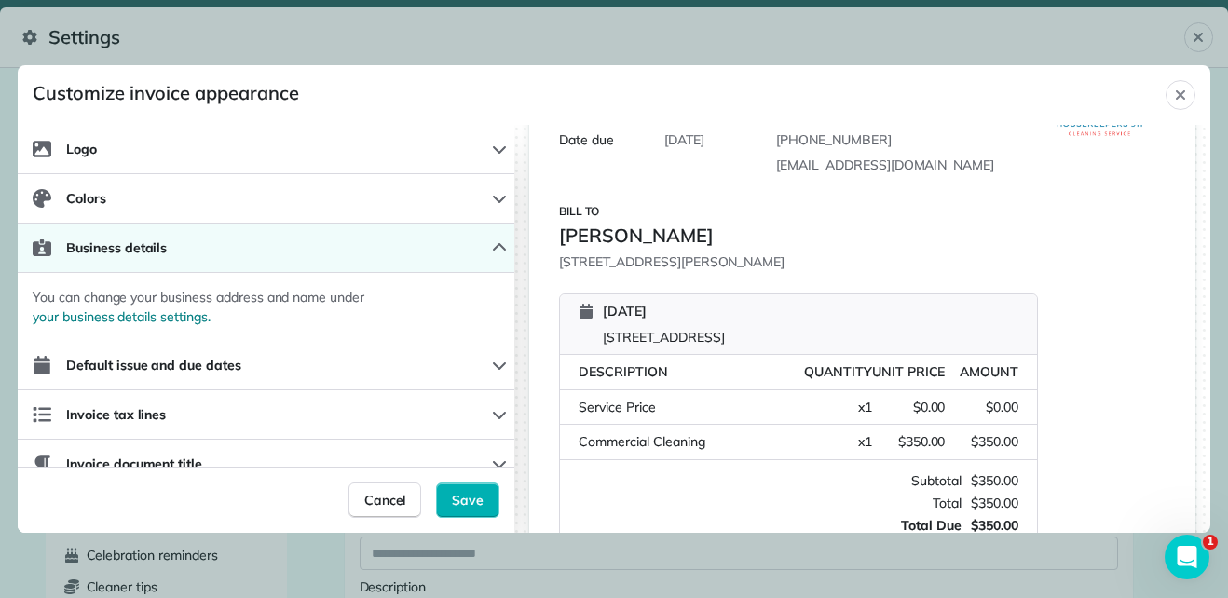
click at [492, 248] on icon "button" at bounding box center [499, 247] width 15 height 15
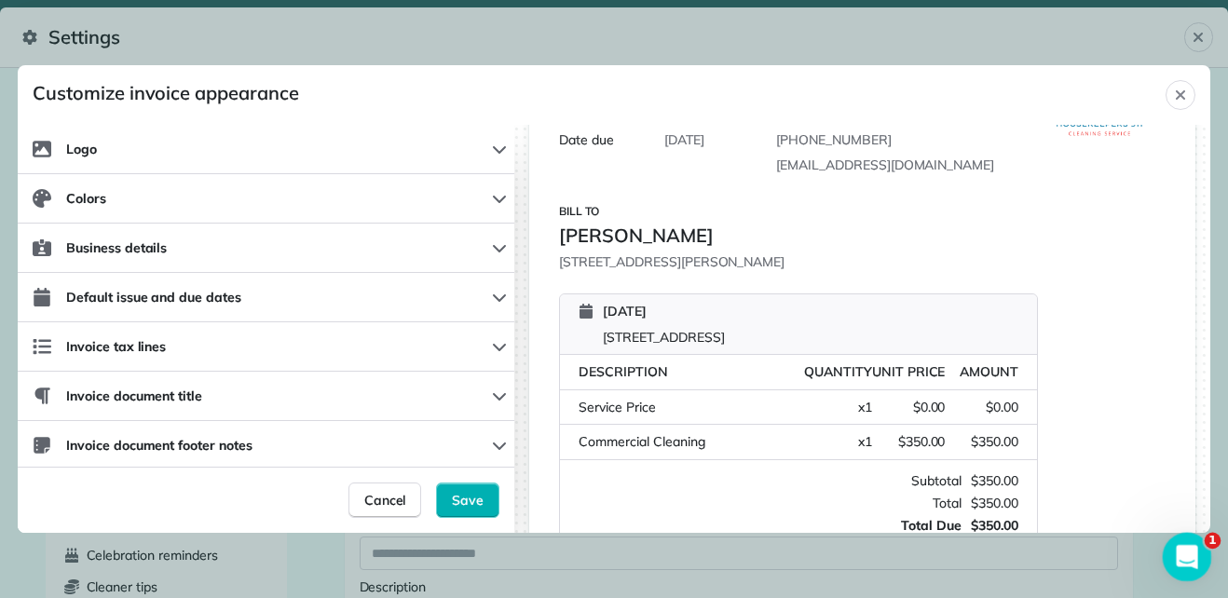
click at [1167, 538] on div "Open Intercom Messenger" at bounding box center [1183, 553] width 61 height 61
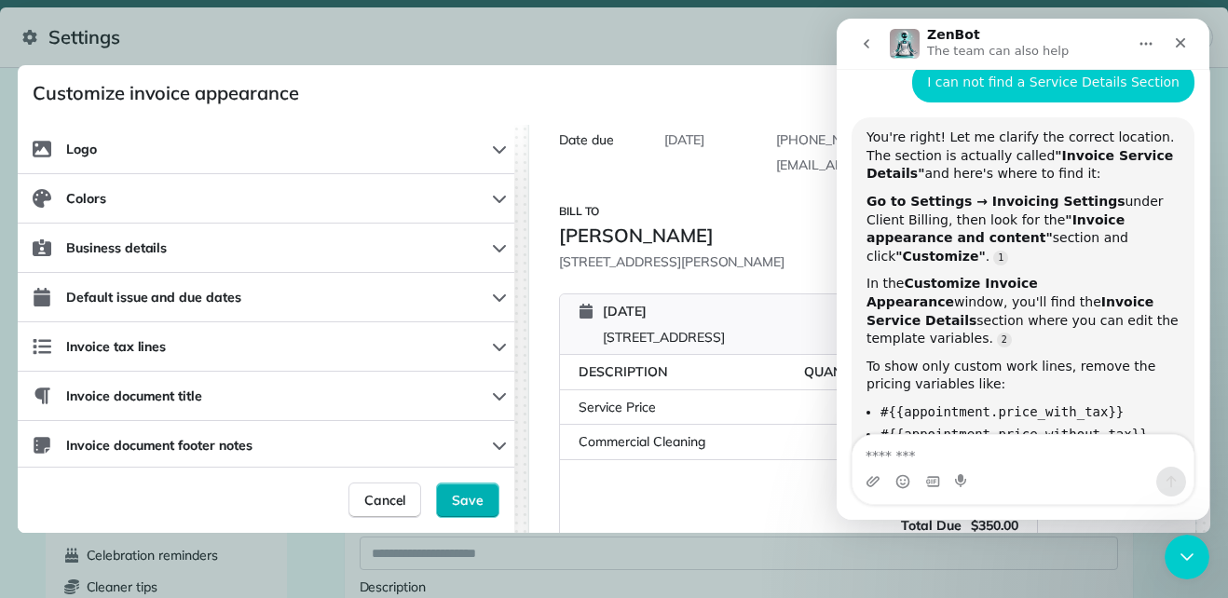
scroll to position [2222, 0]
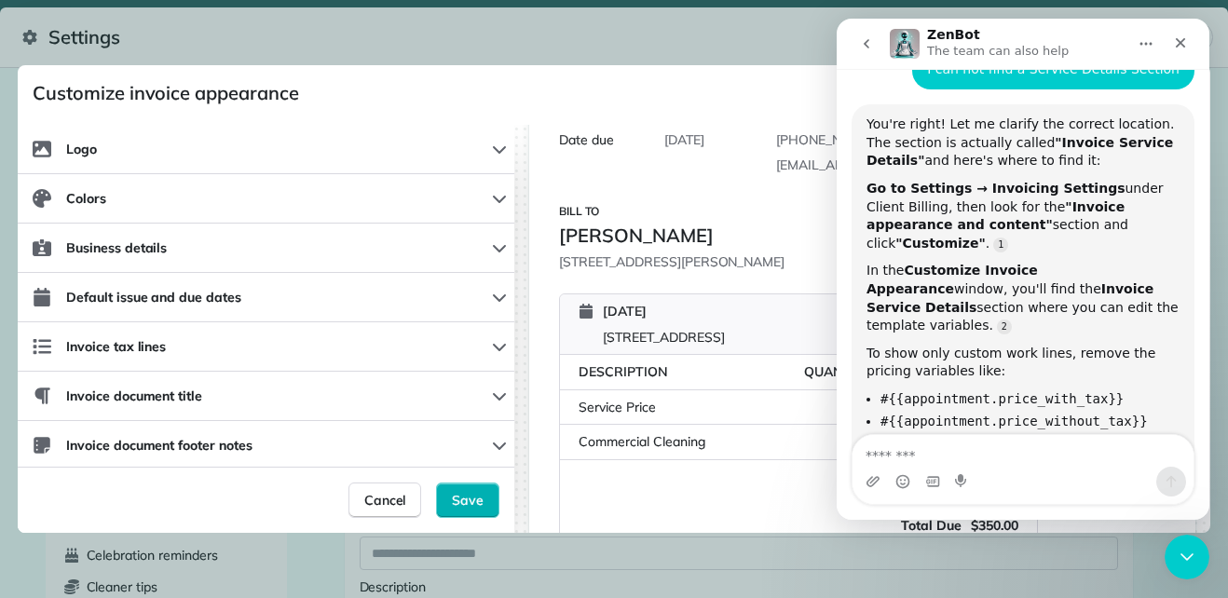
click at [1012, 442] on textarea "Message…" at bounding box center [1022, 451] width 341 height 32
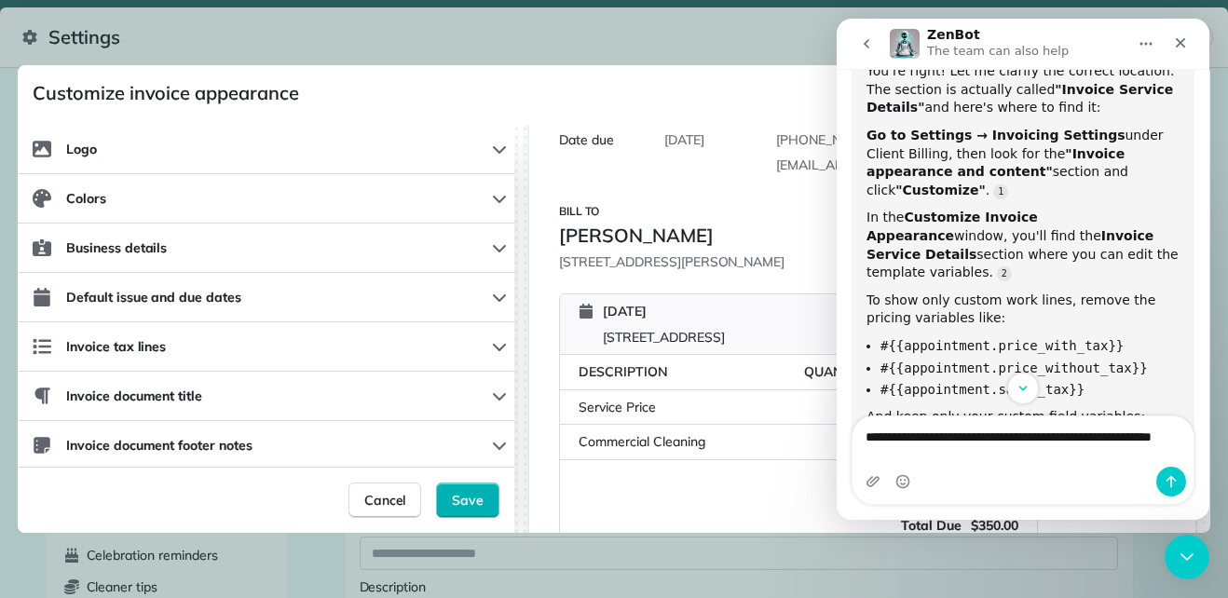
scroll to position [2276, 0]
type textarea "**********"
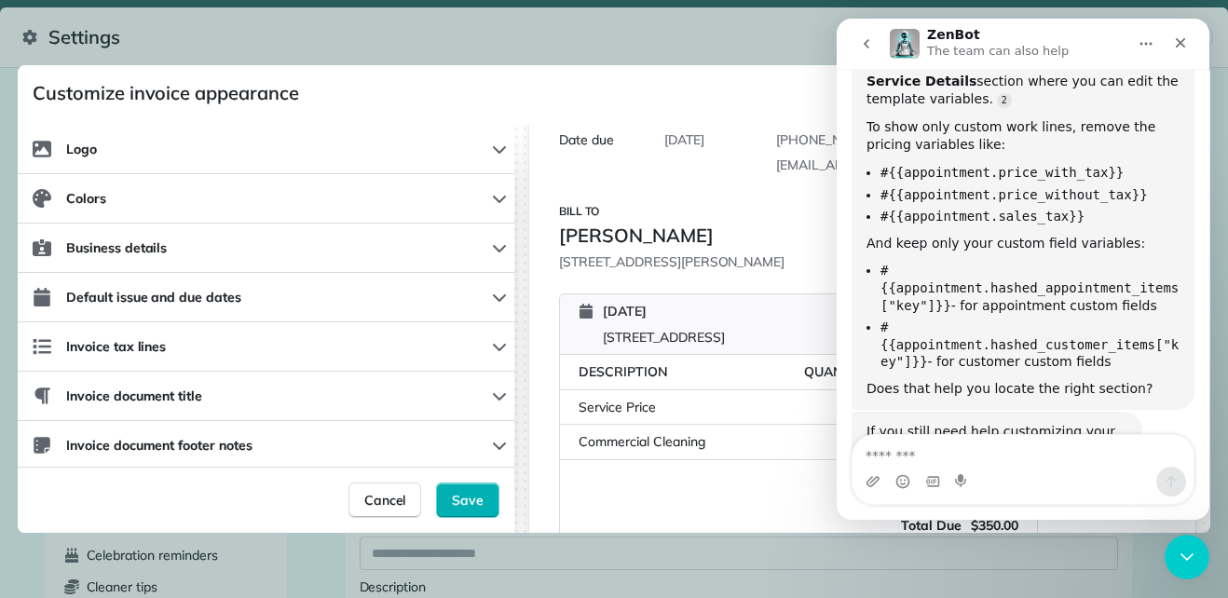
scroll to position [2472, 0]
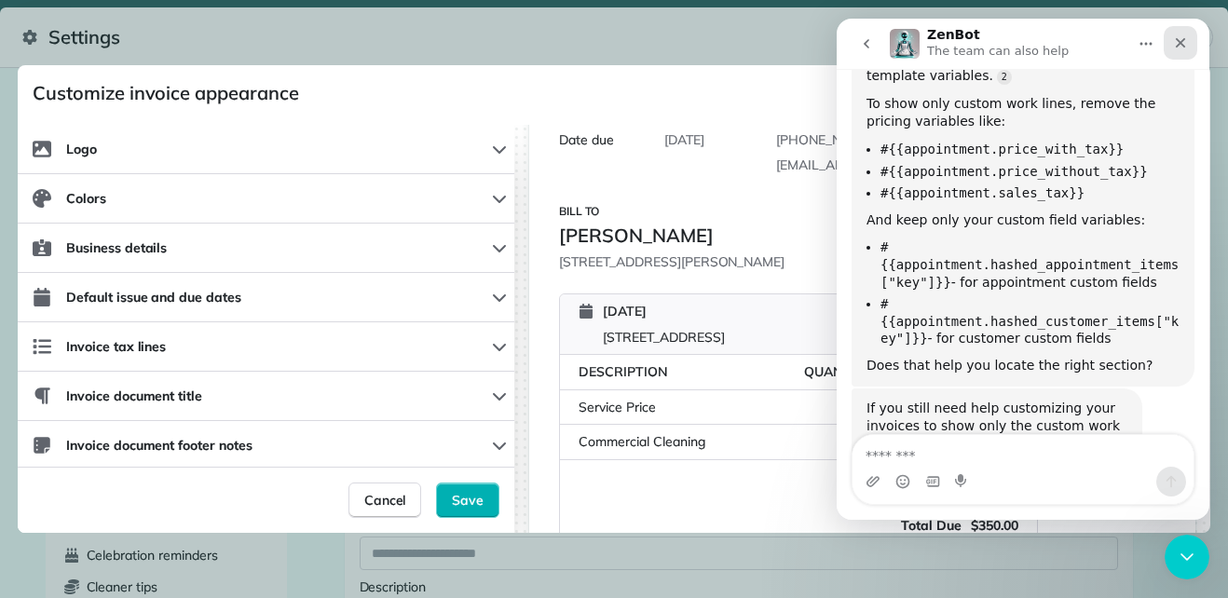
click at [1188, 39] on div "Close" at bounding box center [1180, 43] width 34 height 34
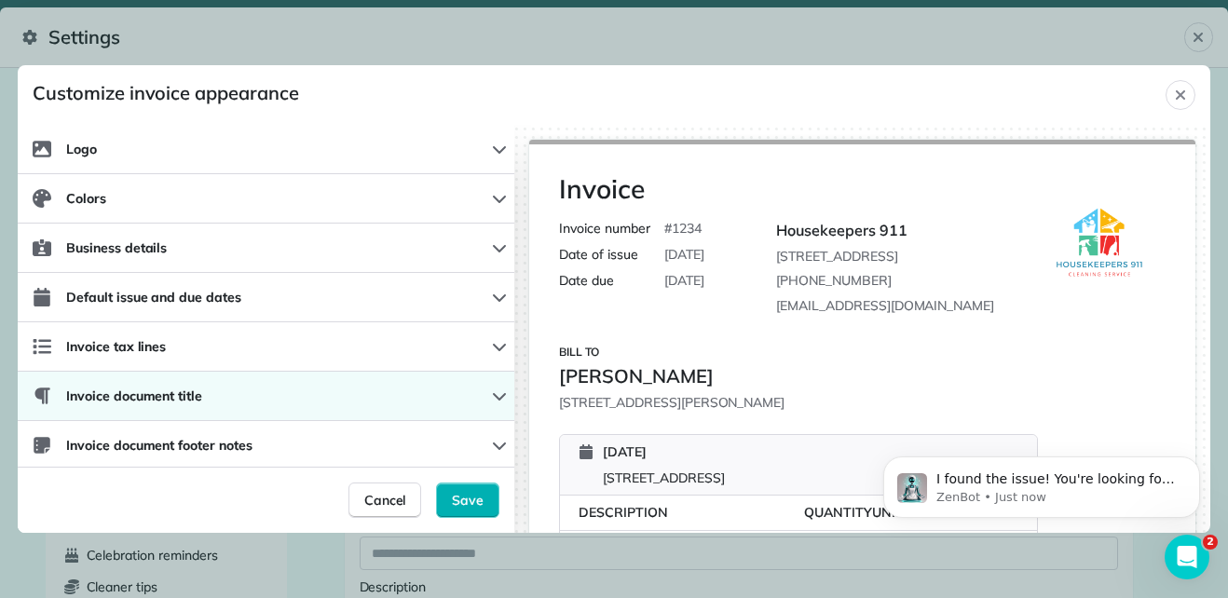
scroll to position [0, 0]
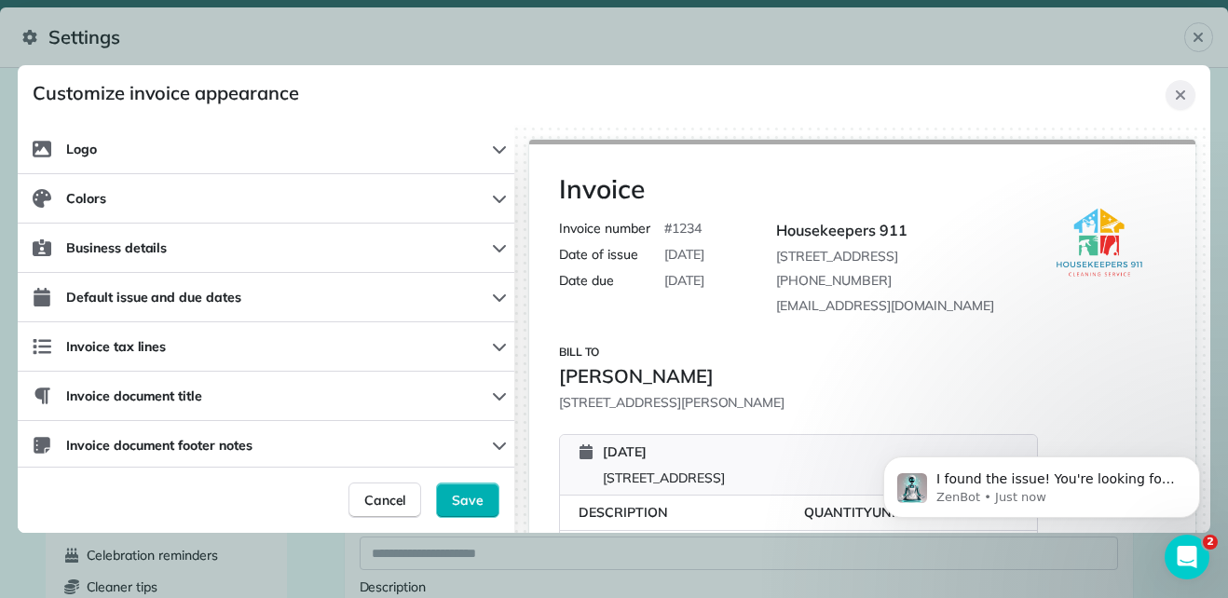
click at [1182, 92] on icon "Close" at bounding box center [1179, 94] width 9 height 9
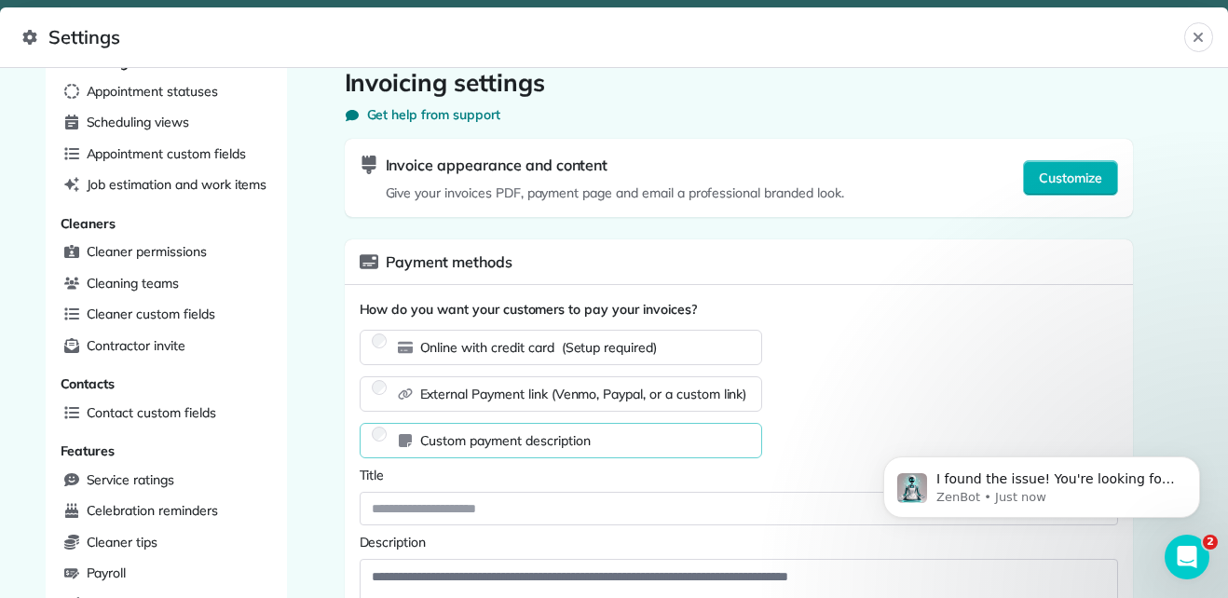
scroll to position [43, 0]
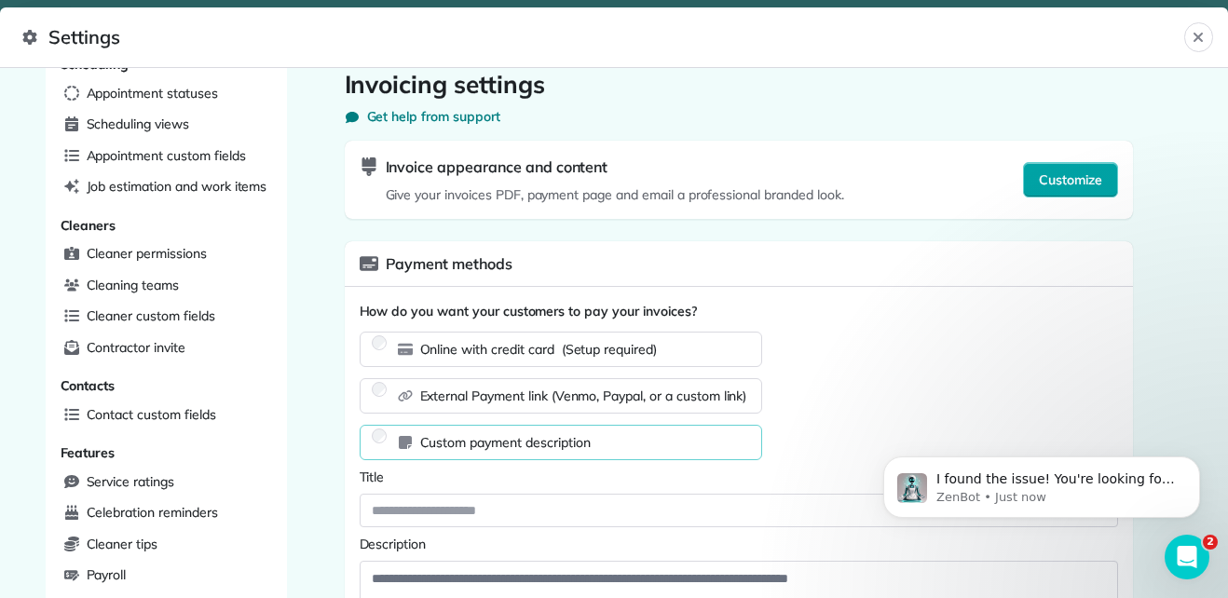
click at [1039, 177] on span "Customize" at bounding box center [1070, 179] width 63 height 19
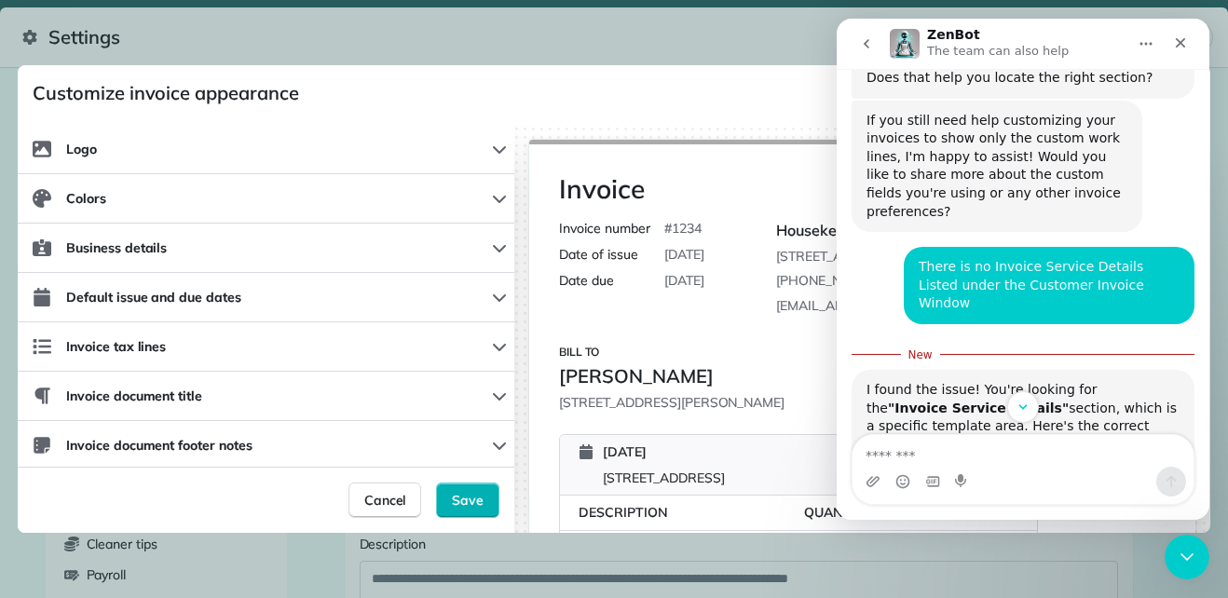
scroll to position [2760, 0]
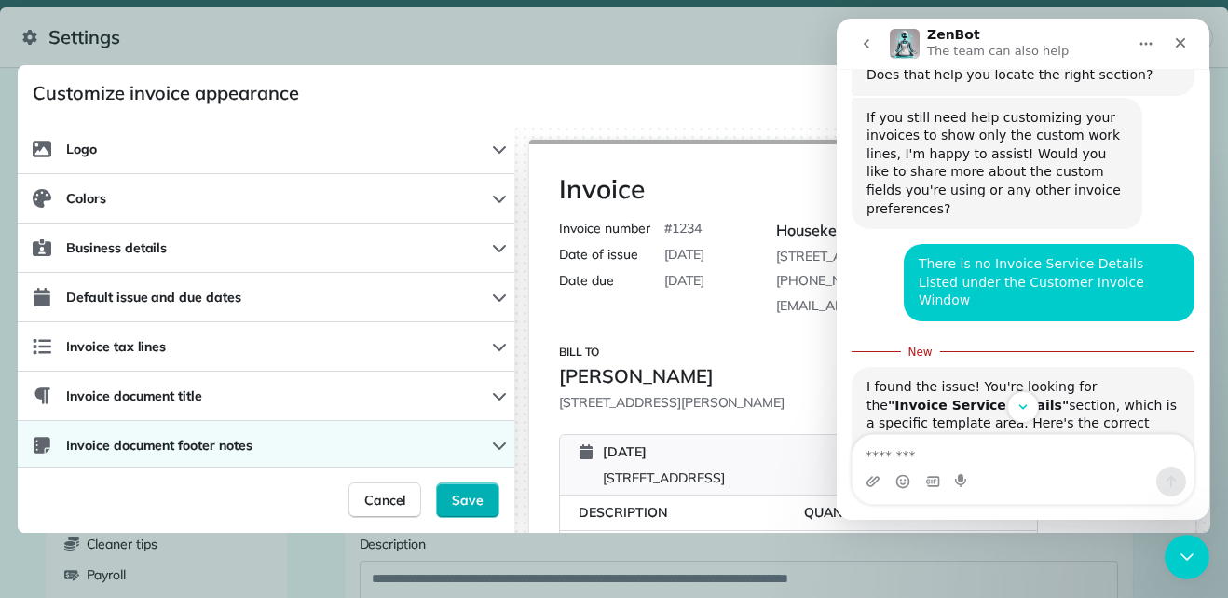
click at [492, 446] on icon "button" at bounding box center [499, 445] width 15 height 15
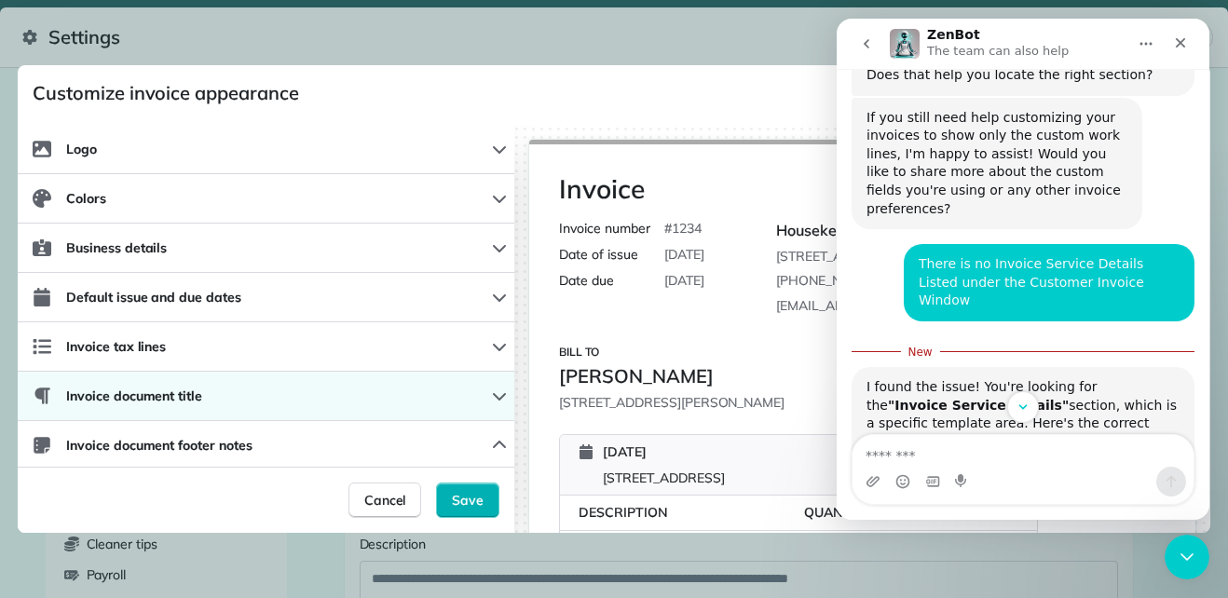
scroll to position [306, 0]
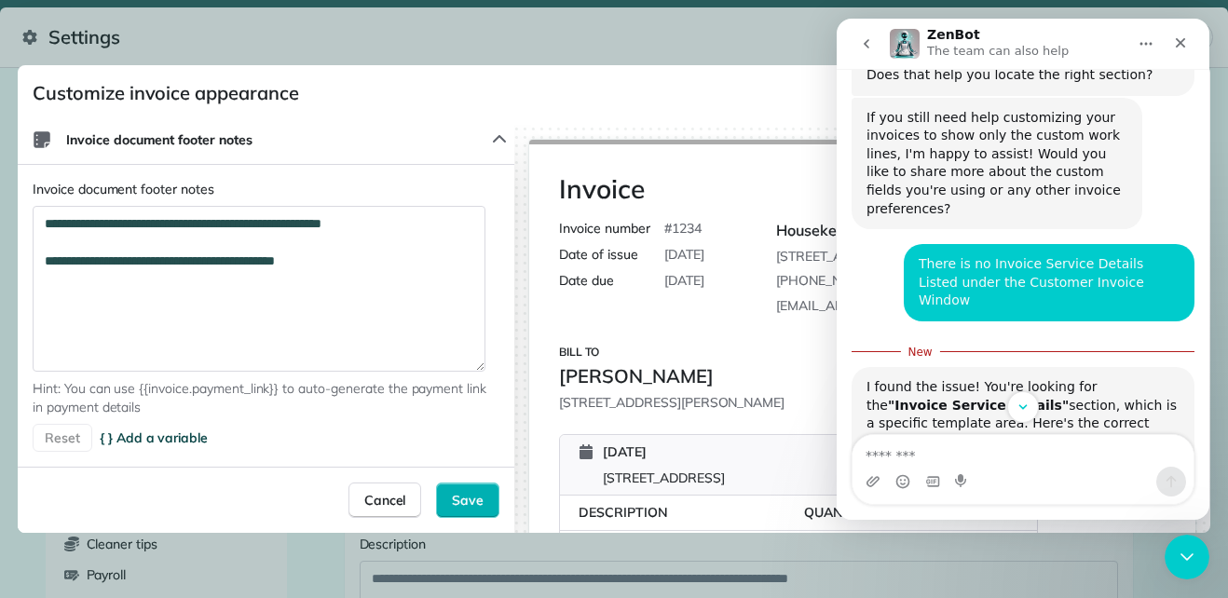
click at [196, 440] on span "{ } Add a variable" at bounding box center [154, 437] width 108 height 19
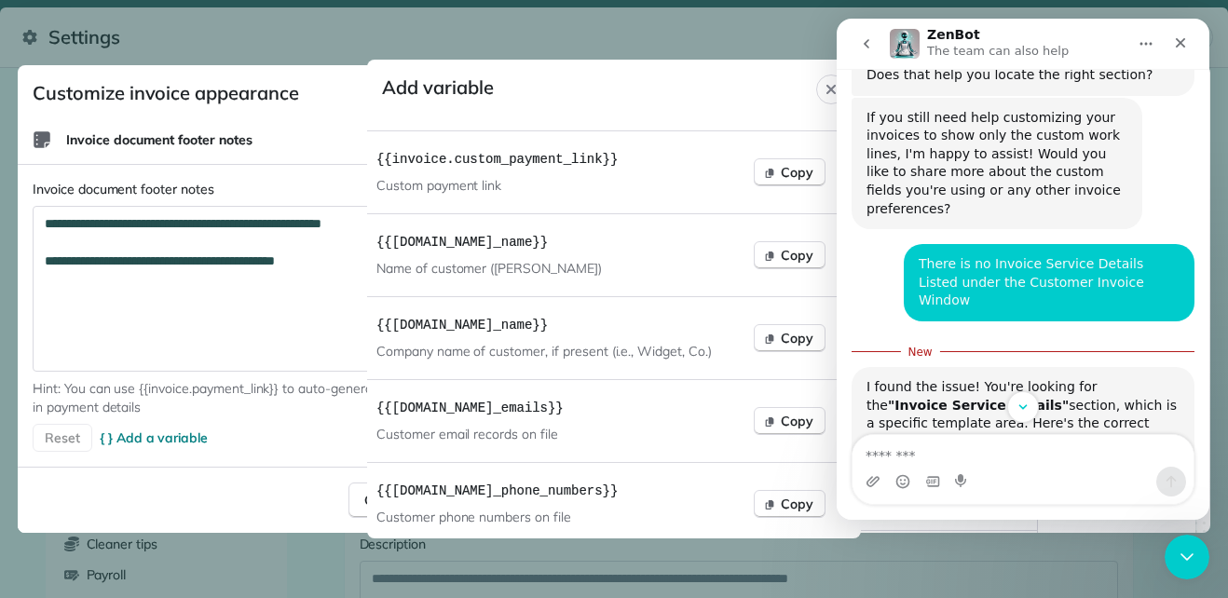
scroll to position [0, 6]
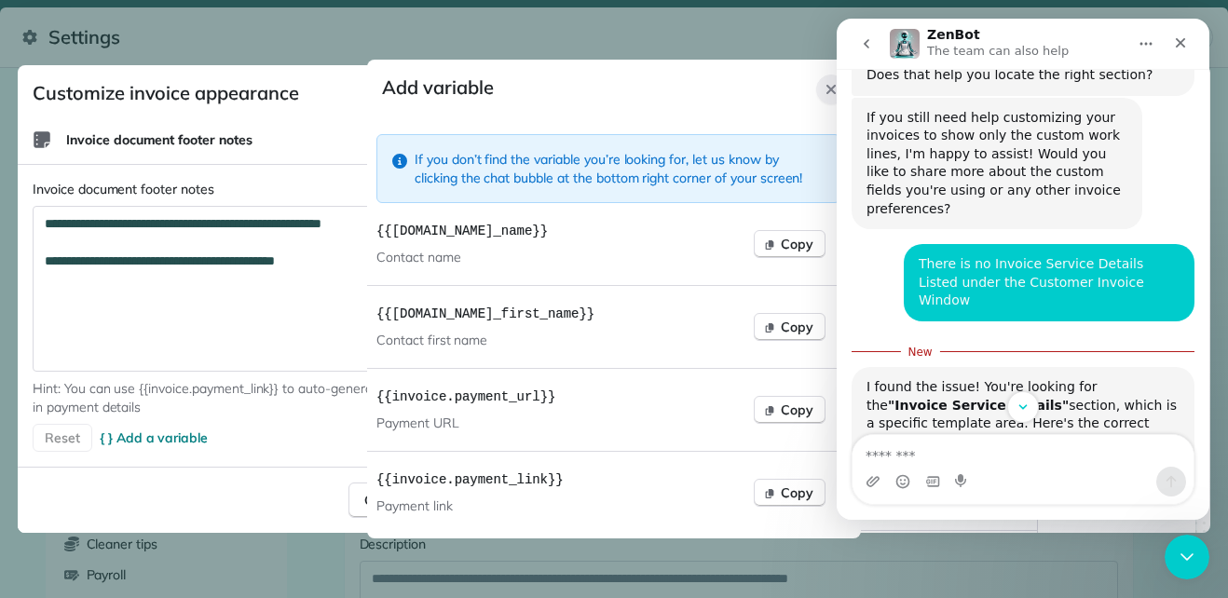
click at [822, 94] on button "Close" at bounding box center [831, 90] width 30 height 30
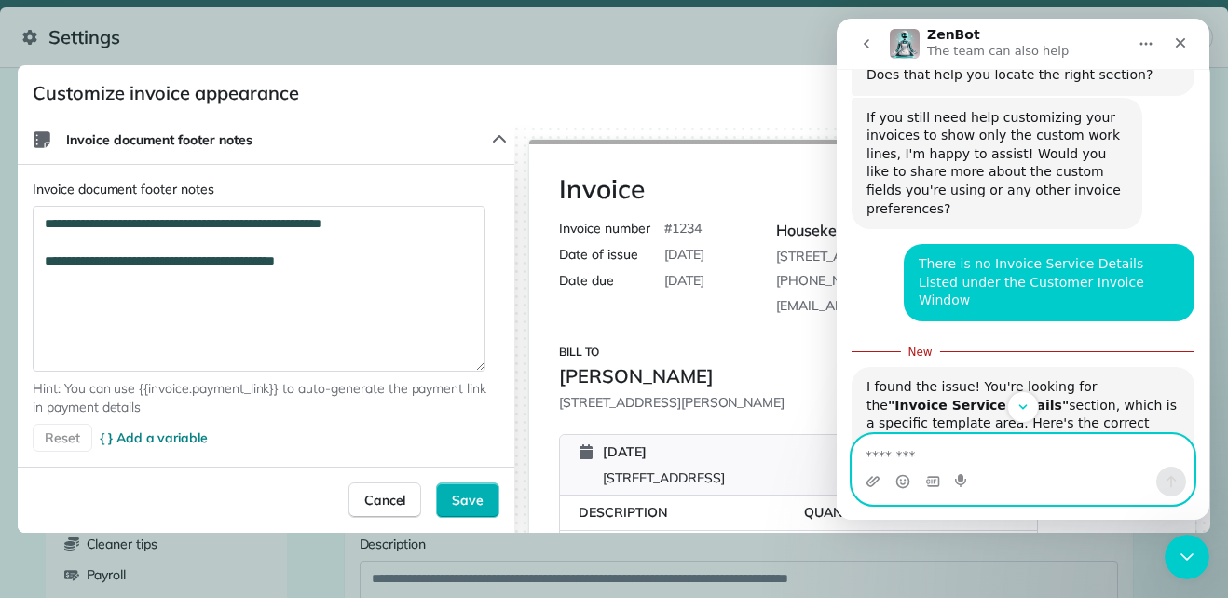
click at [953, 464] on textarea "Message…" at bounding box center [1022, 451] width 341 height 32
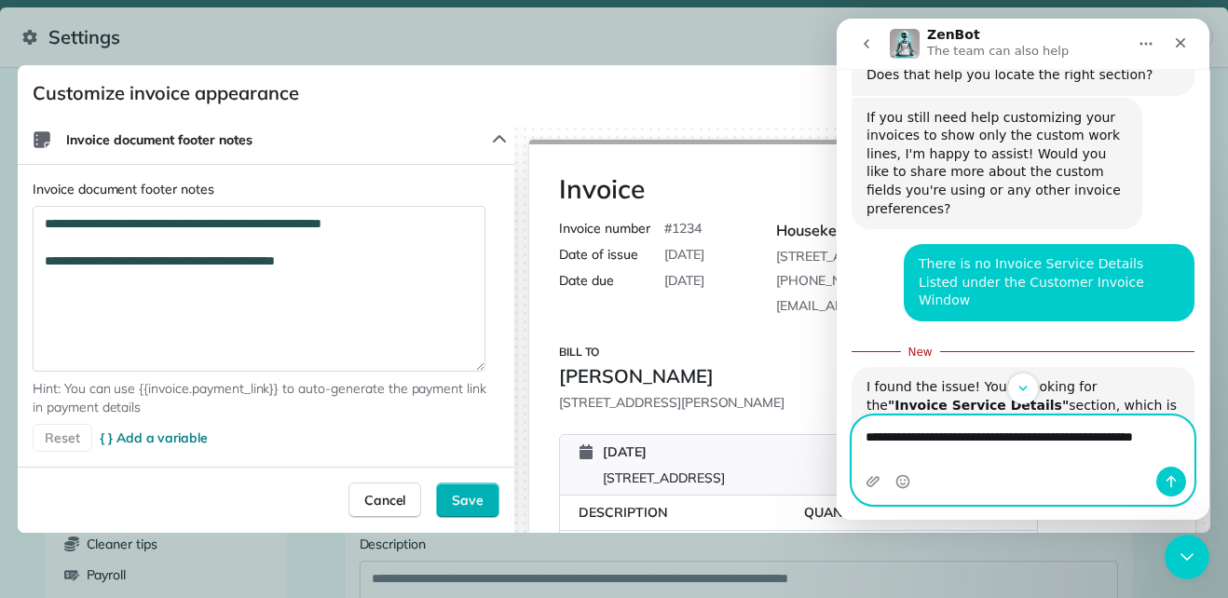
scroll to position [2756, 0]
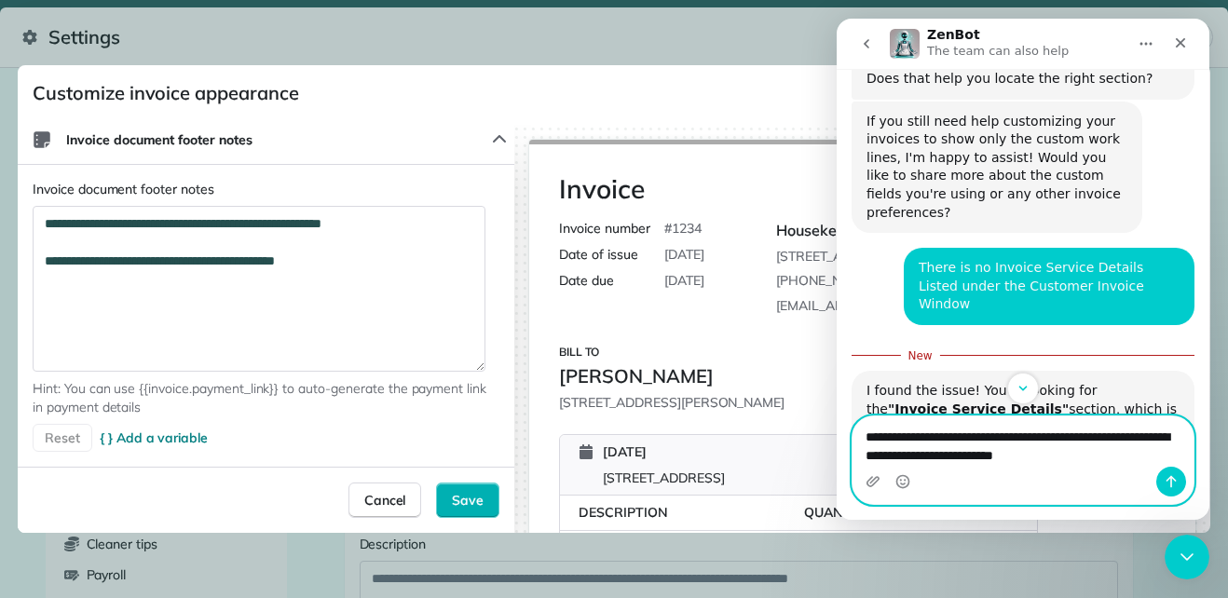
type textarea "**********"
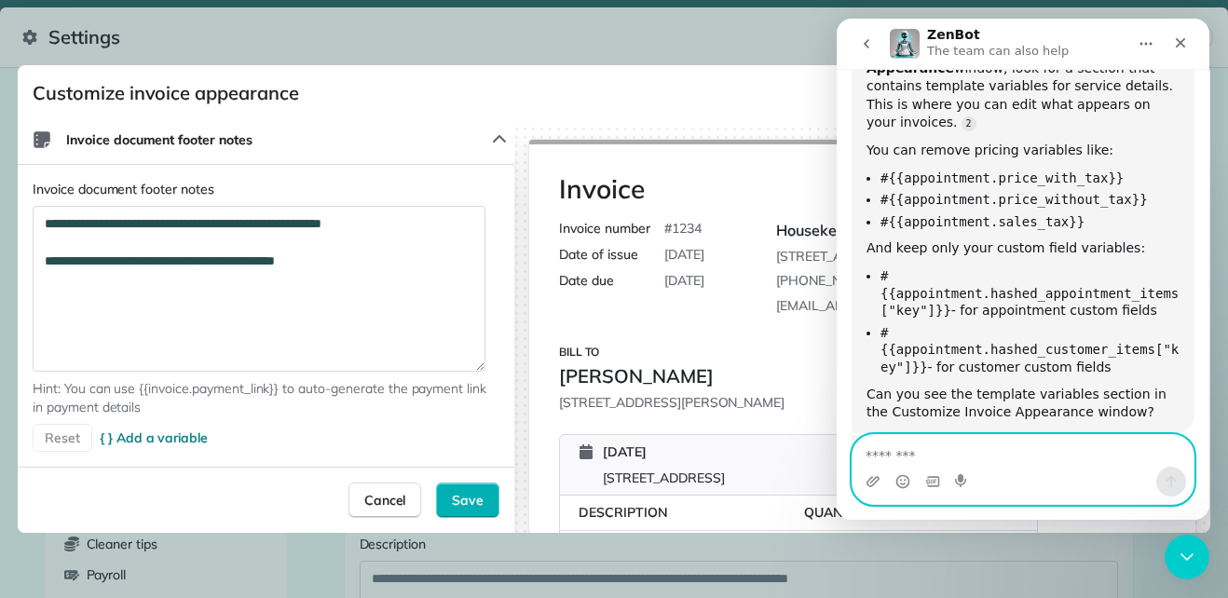
scroll to position [3214, 0]
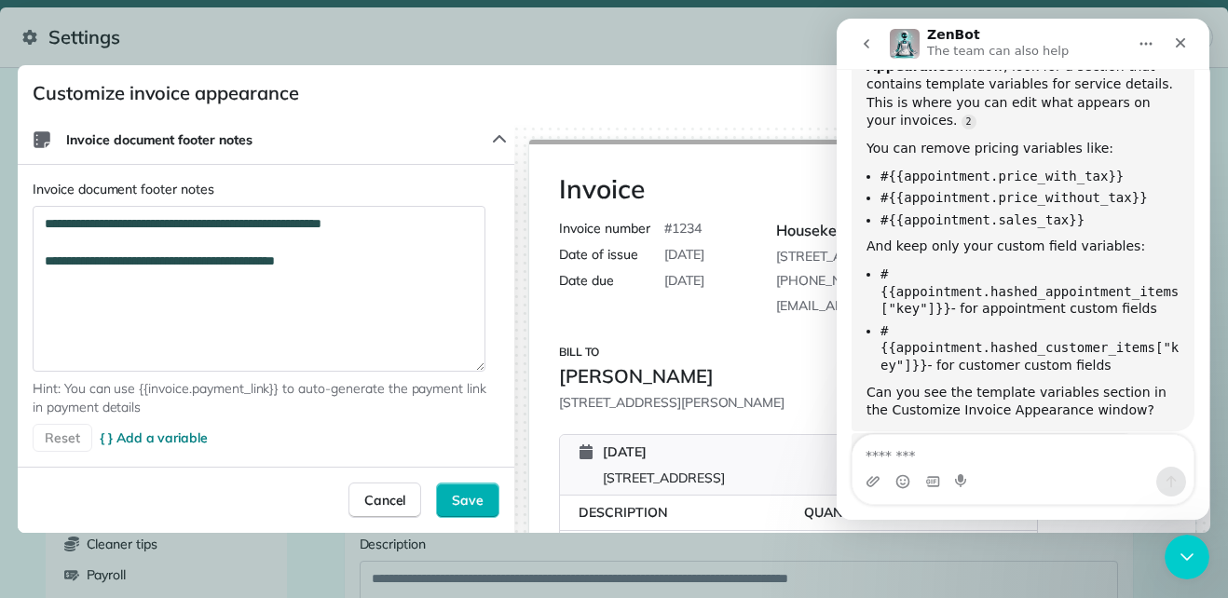
click at [692, 107] on h2 "Customize invoice appearance Close" at bounding box center [614, 95] width 1192 height 60
click at [1189, 44] on div "Close" at bounding box center [1180, 43] width 34 height 34
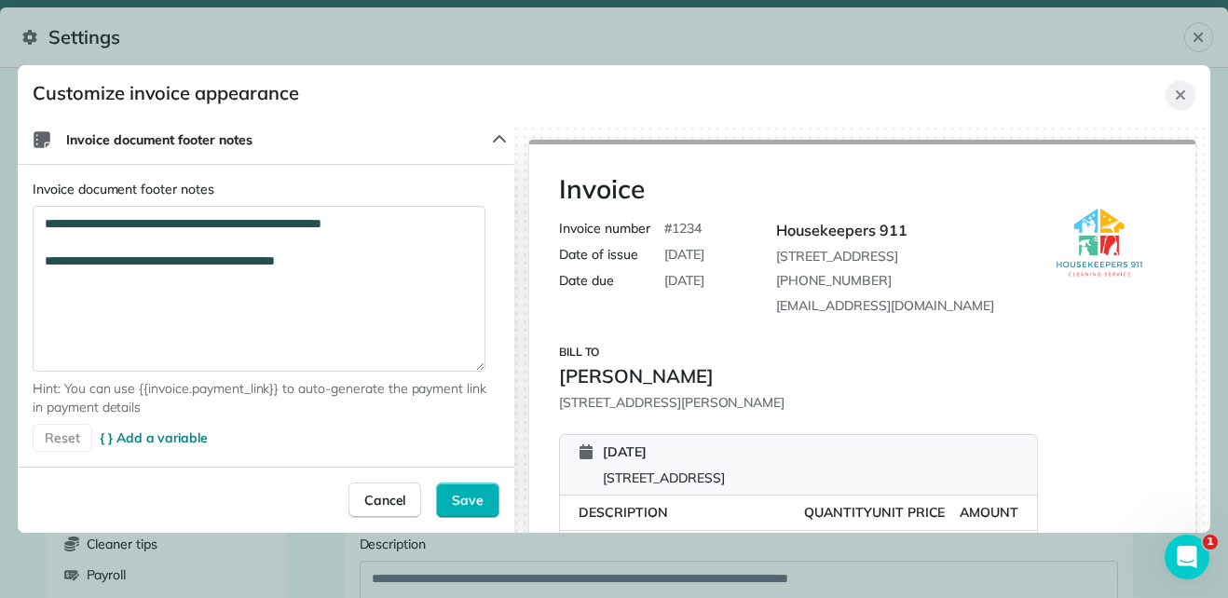
click at [1173, 106] on div "Close" at bounding box center [1180, 95] width 30 height 30
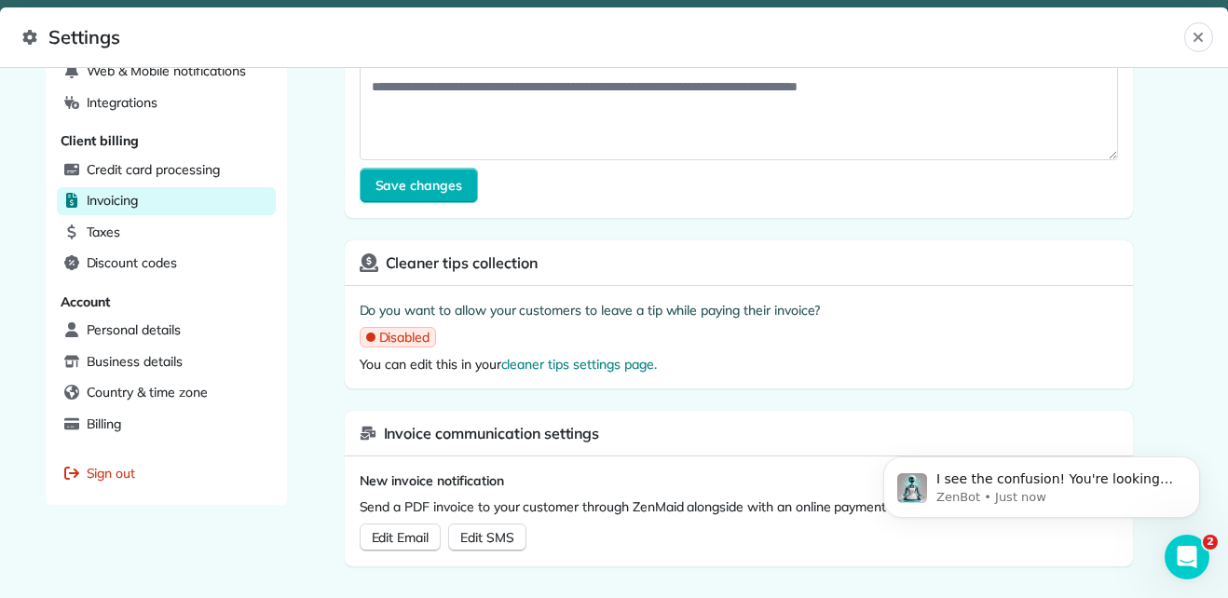
scroll to position [0, 0]
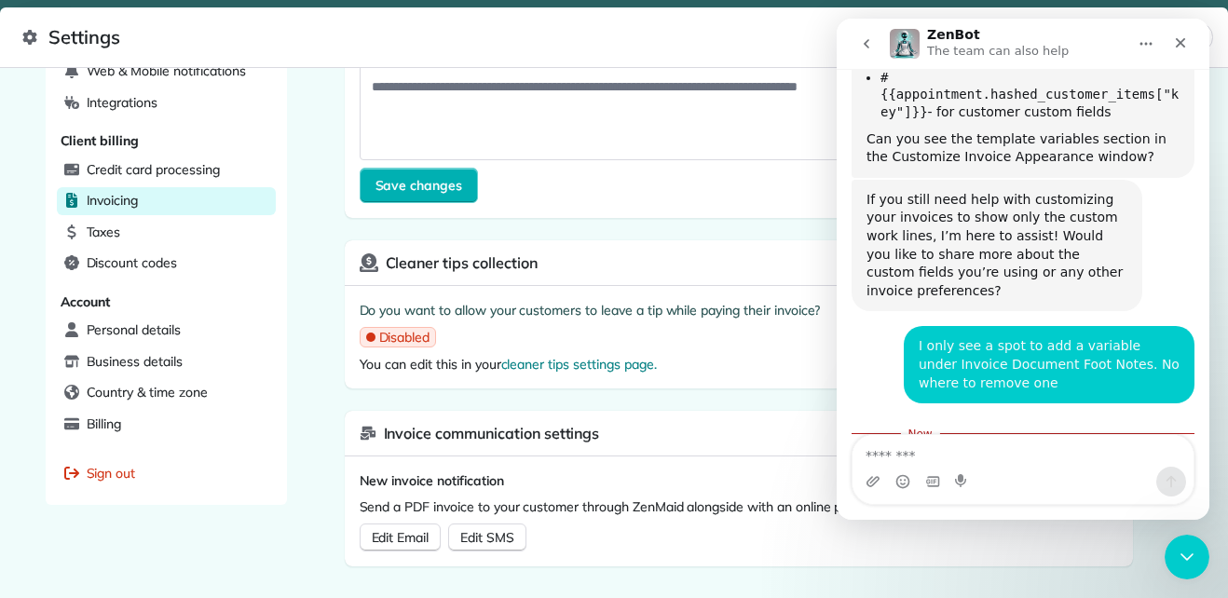
scroll to position [3503, 0]
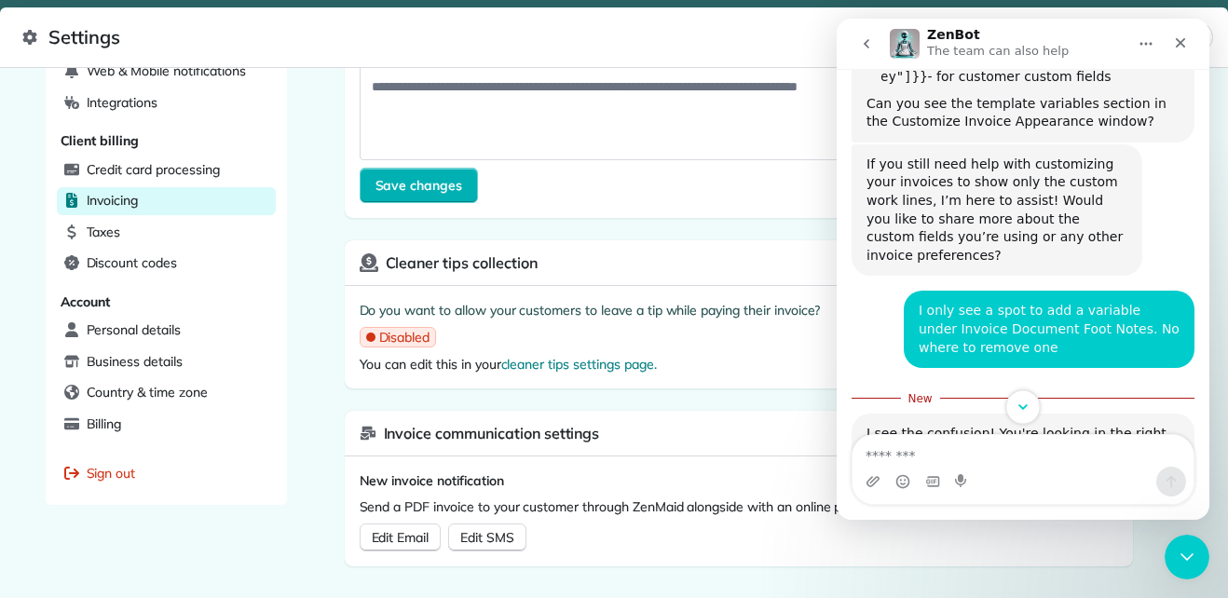
click at [1025, 409] on icon "Scroll to bottom" at bounding box center [1022, 407] width 17 height 17
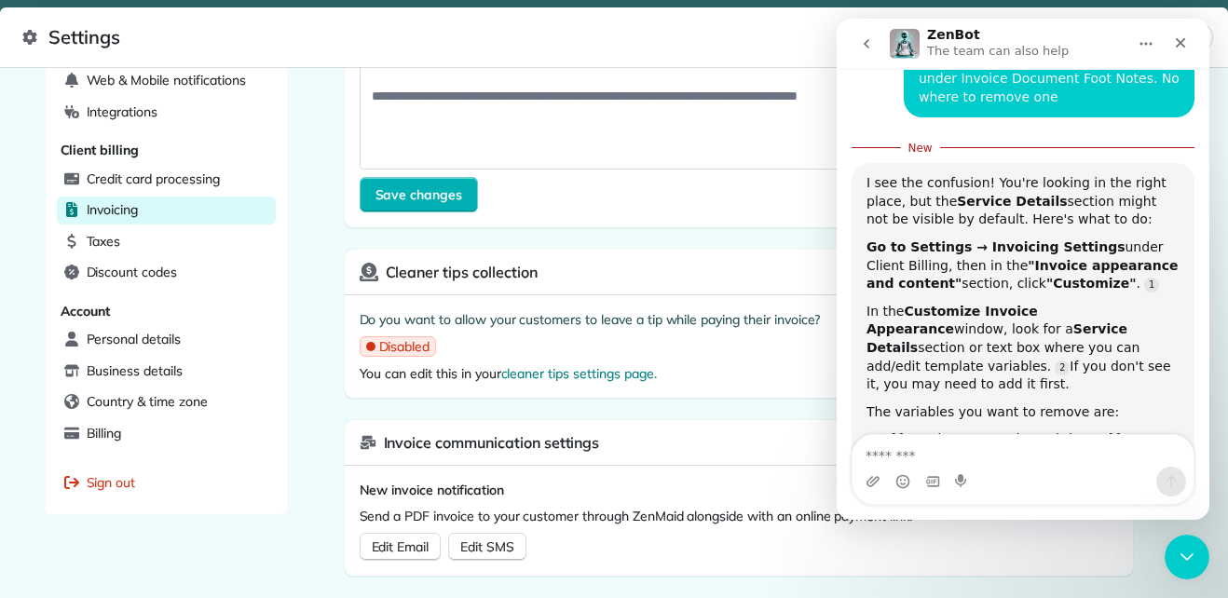
scroll to position [609, 0]
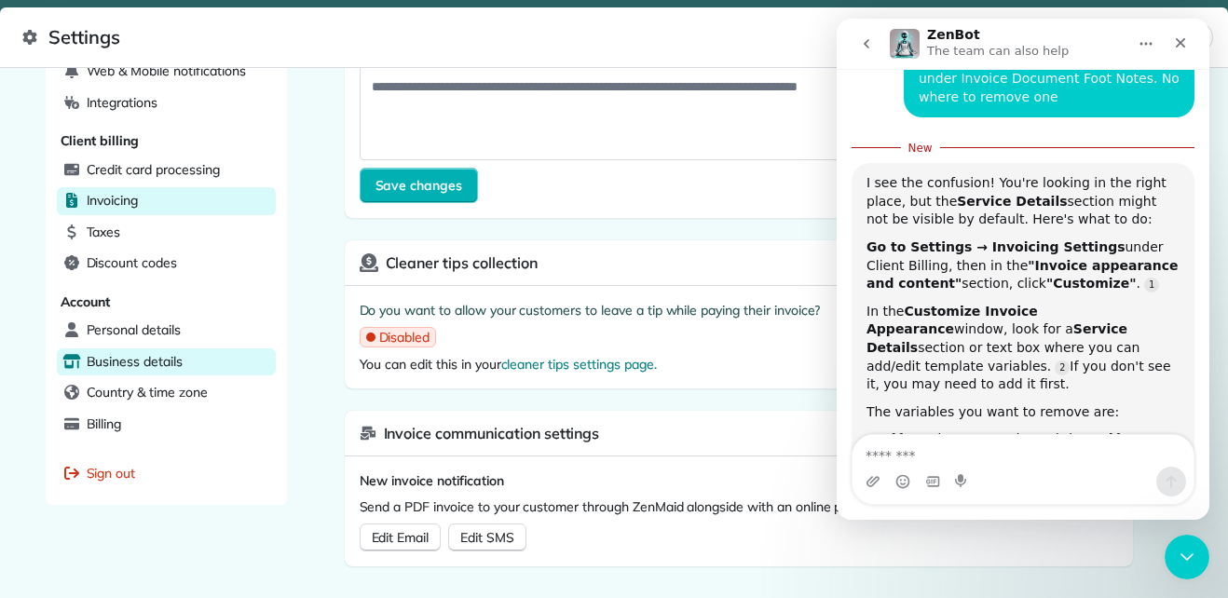
click at [138, 360] on span "Business details" at bounding box center [135, 361] width 96 height 19
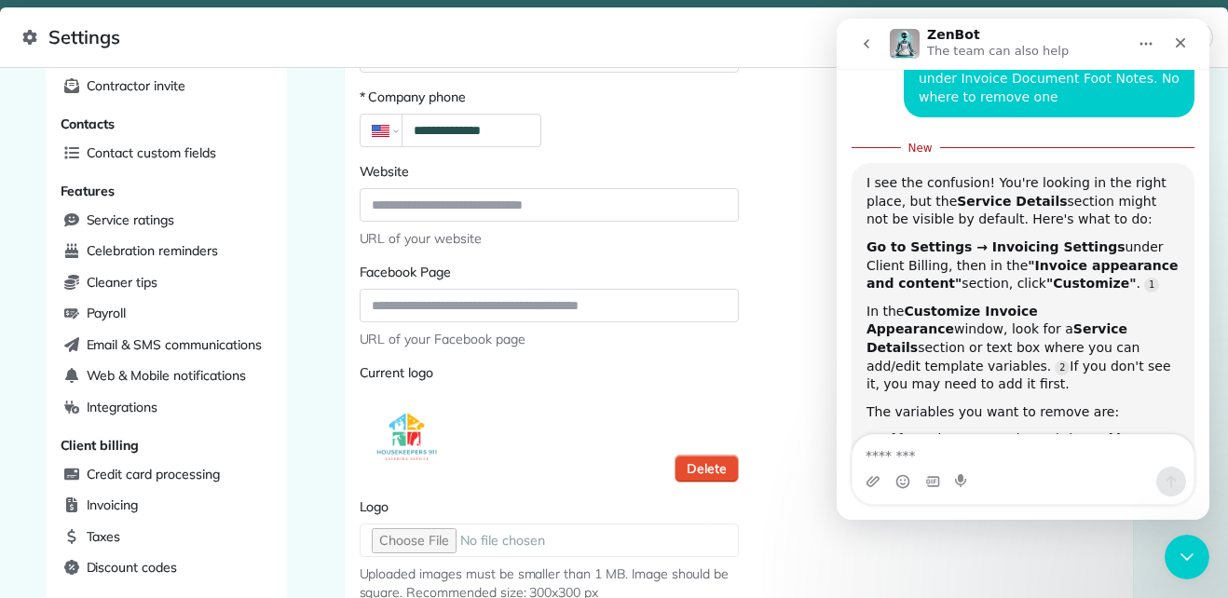
scroll to position [306, 0]
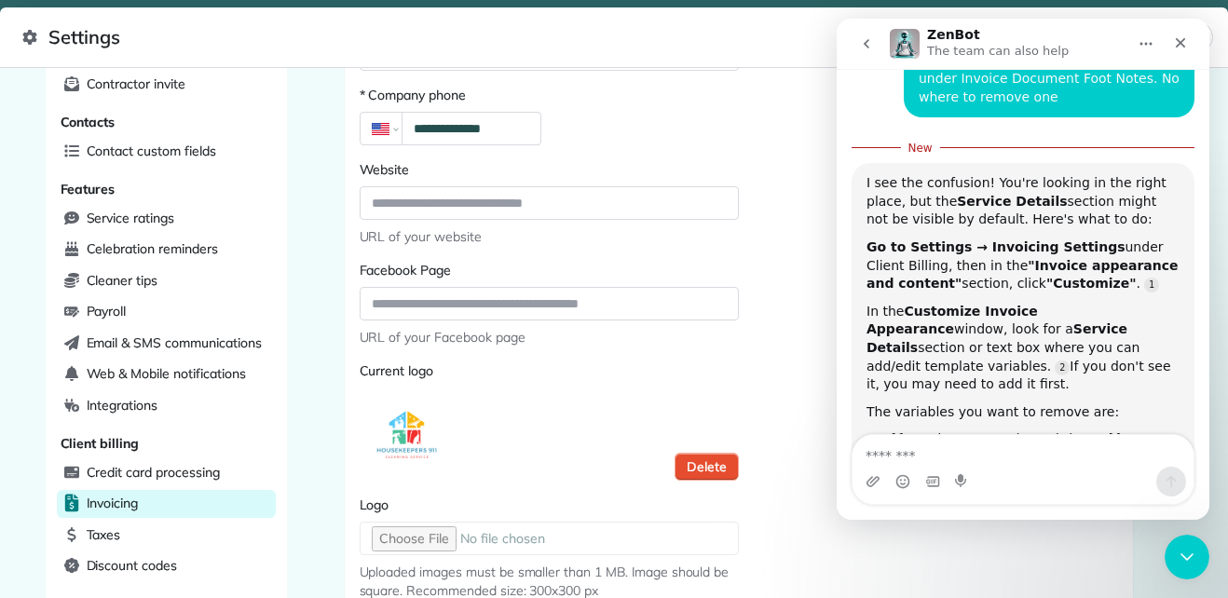
click at [122, 499] on span "Invoicing" at bounding box center [113, 503] width 52 height 19
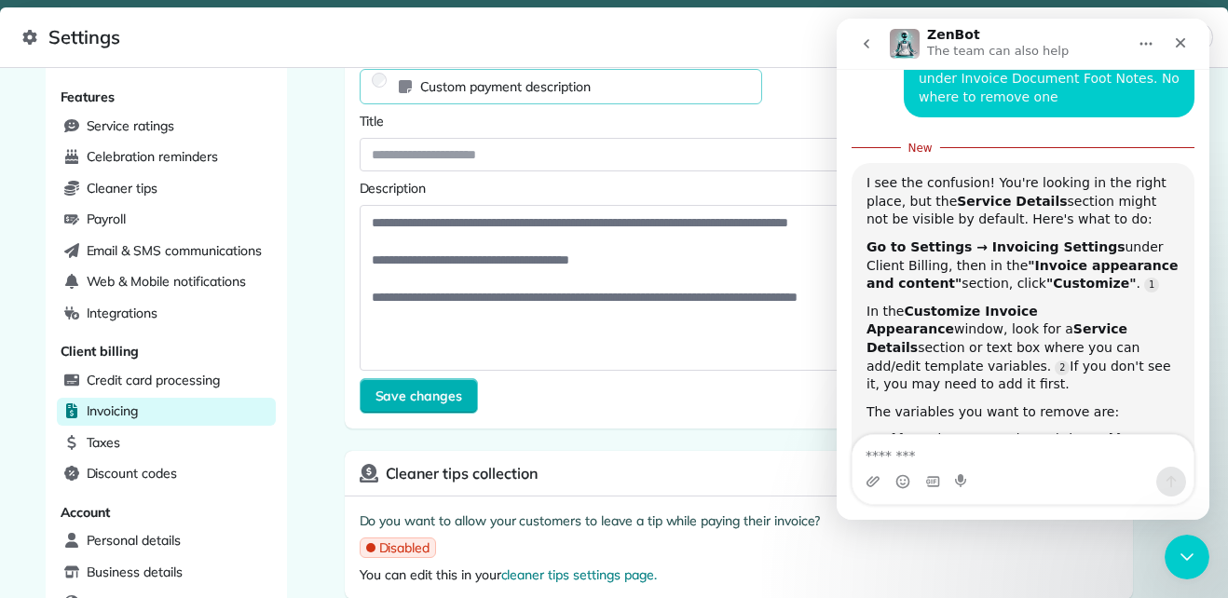
scroll to position [609, 0]
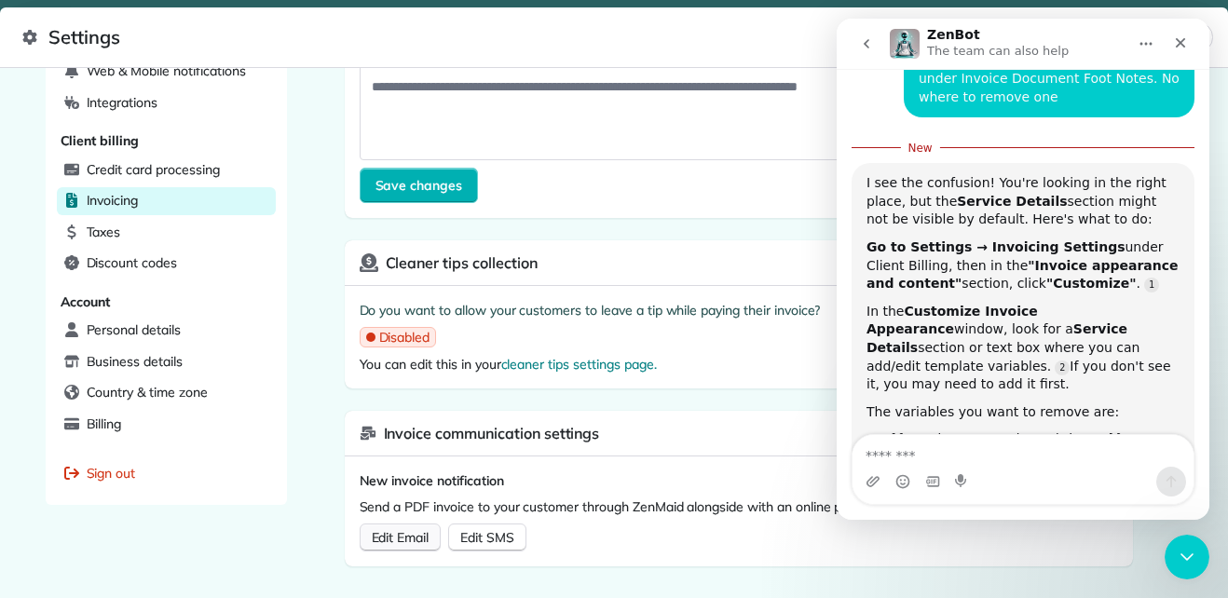
click at [418, 534] on span "Edit Email" at bounding box center [401, 537] width 58 height 17
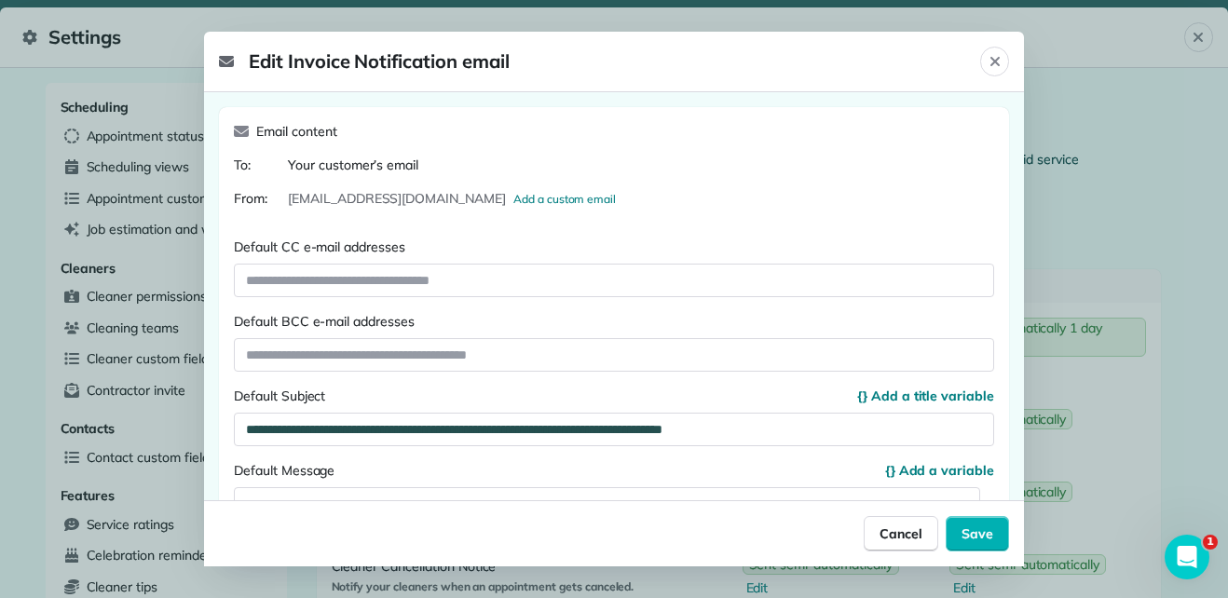
scroll to position [114, 0]
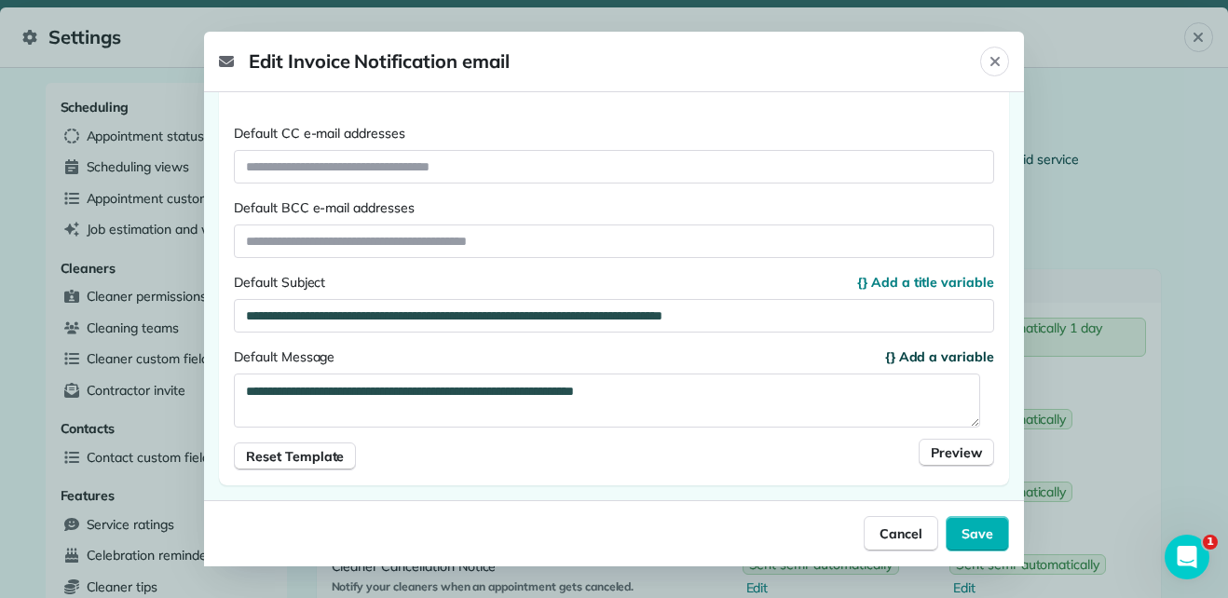
click at [919, 353] on span "{} Add a variable" at bounding box center [939, 356] width 109 height 19
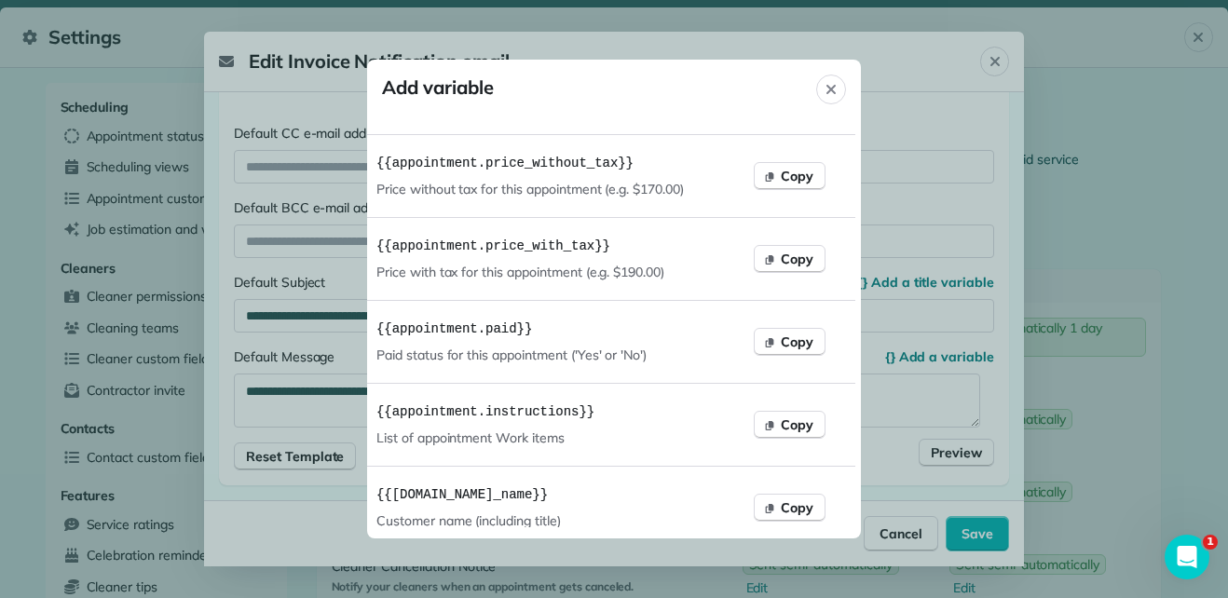
scroll to position [6091, 6]
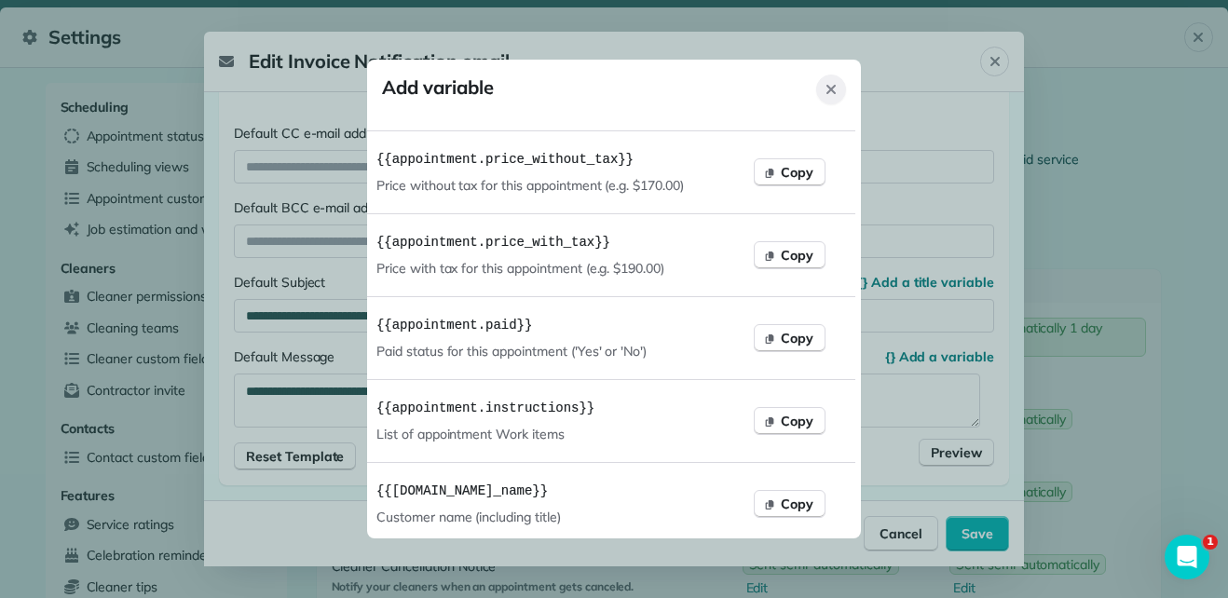
click at [829, 91] on icon "Close" at bounding box center [830, 89] width 9 height 9
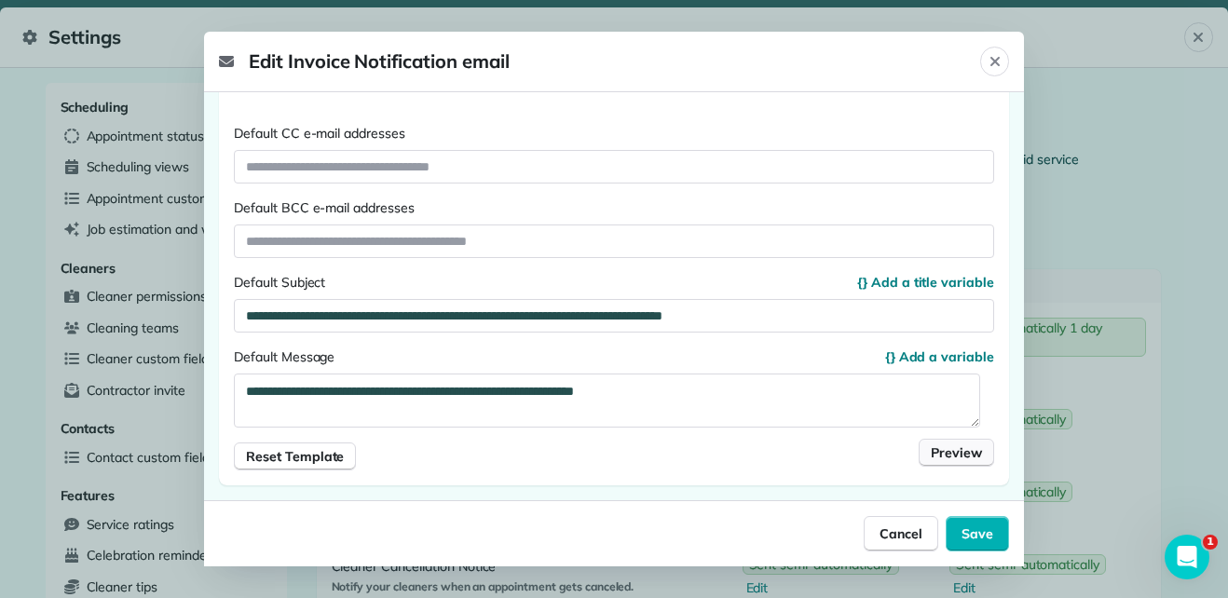
click at [946, 452] on span "Preview" at bounding box center [955, 452] width 51 height 19
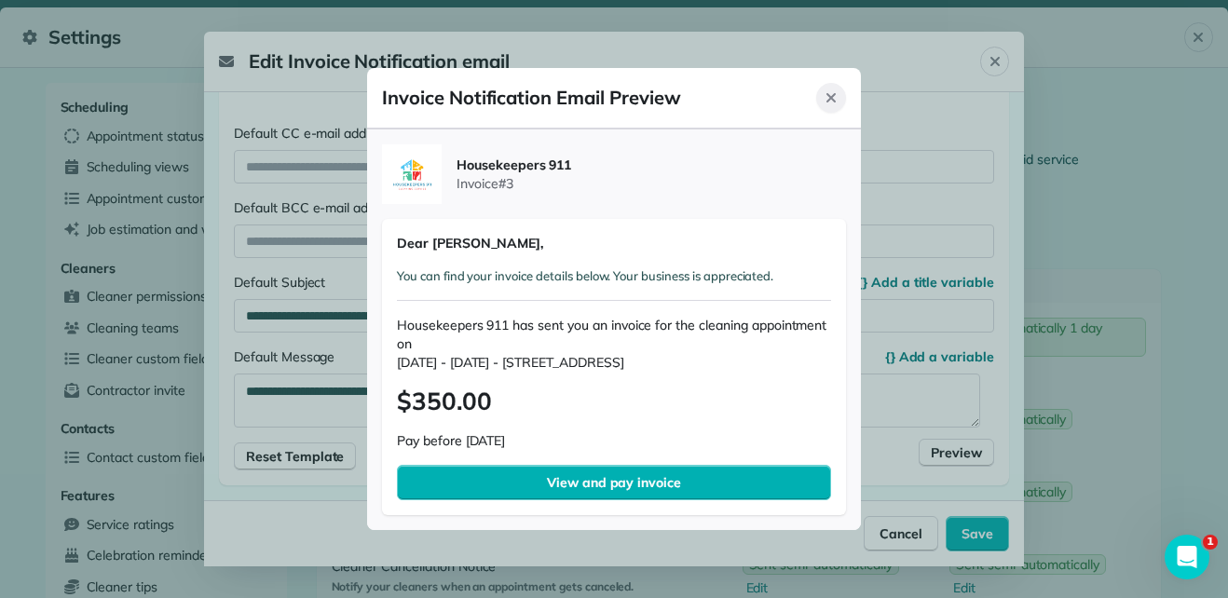
click at [829, 102] on icon "Close" at bounding box center [830, 97] width 15 height 15
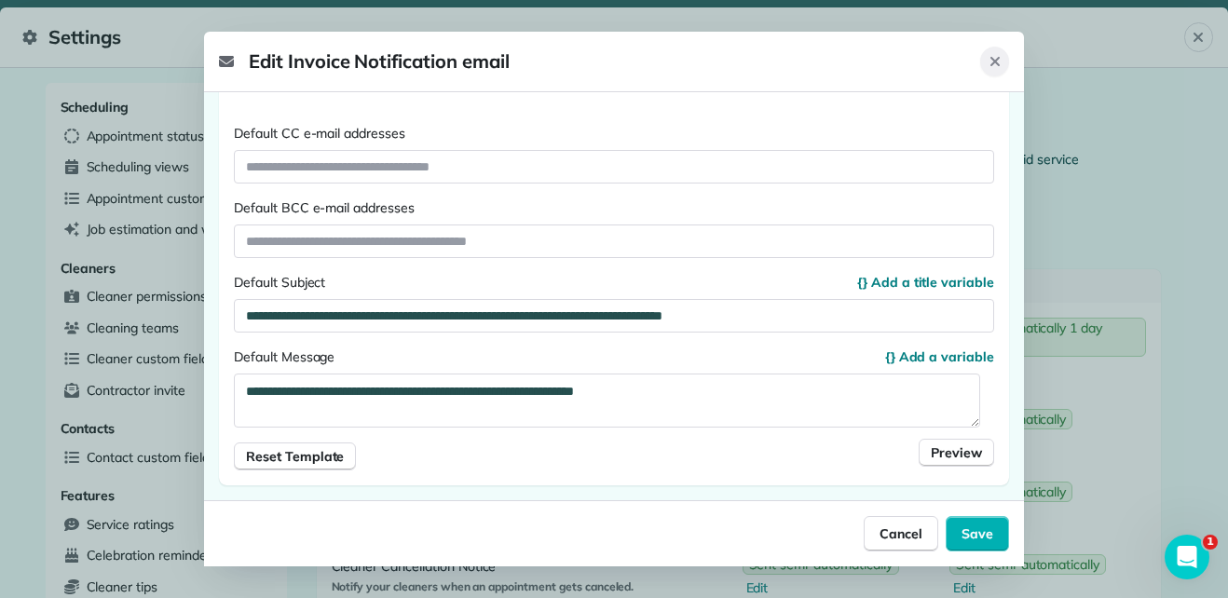
click at [991, 67] on icon "Close" at bounding box center [994, 61] width 15 height 15
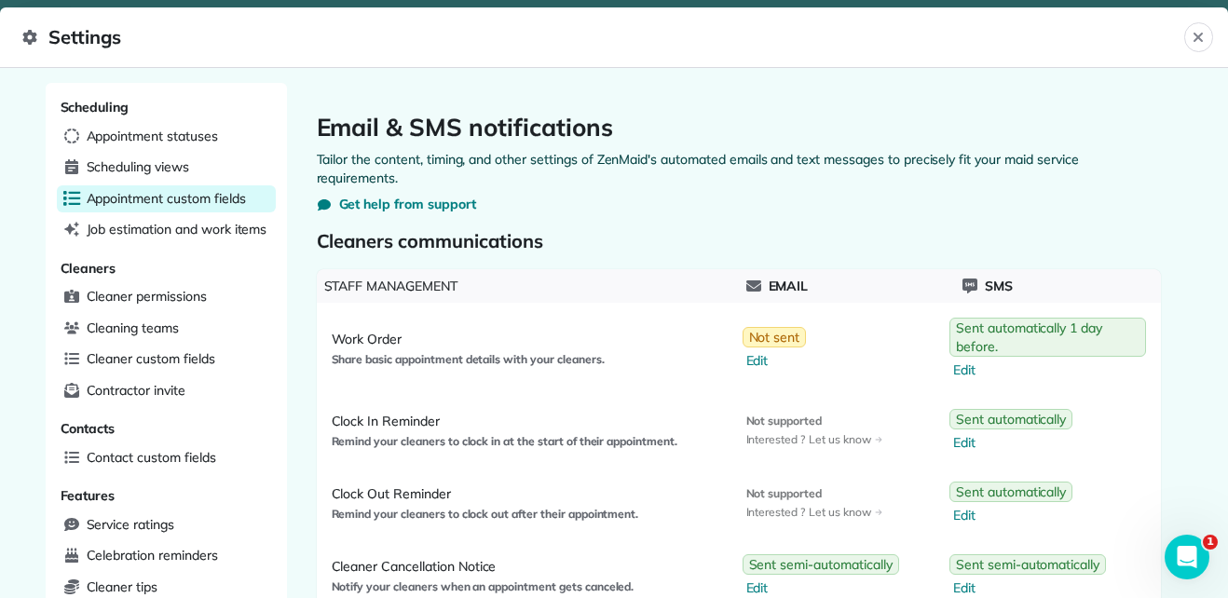
click at [168, 210] on div "Appointment custom fields" at bounding box center [166, 199] width 219 height 28
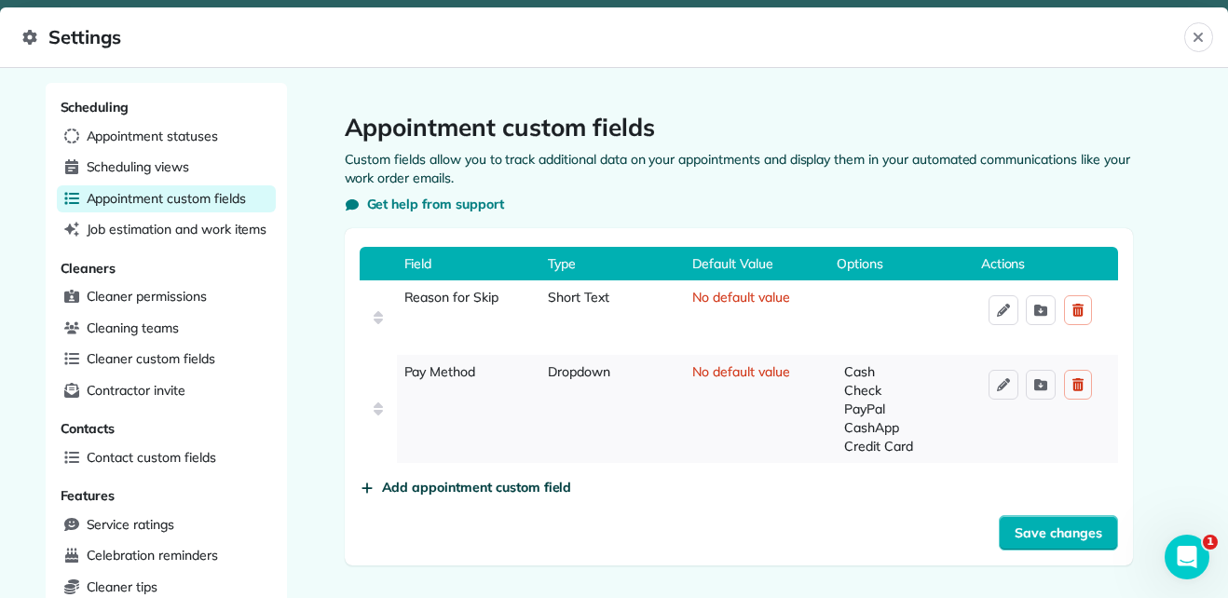
click at [396, 496] on span "Add appointment custom field" at bounding box center [477, 487] width 190 height 19
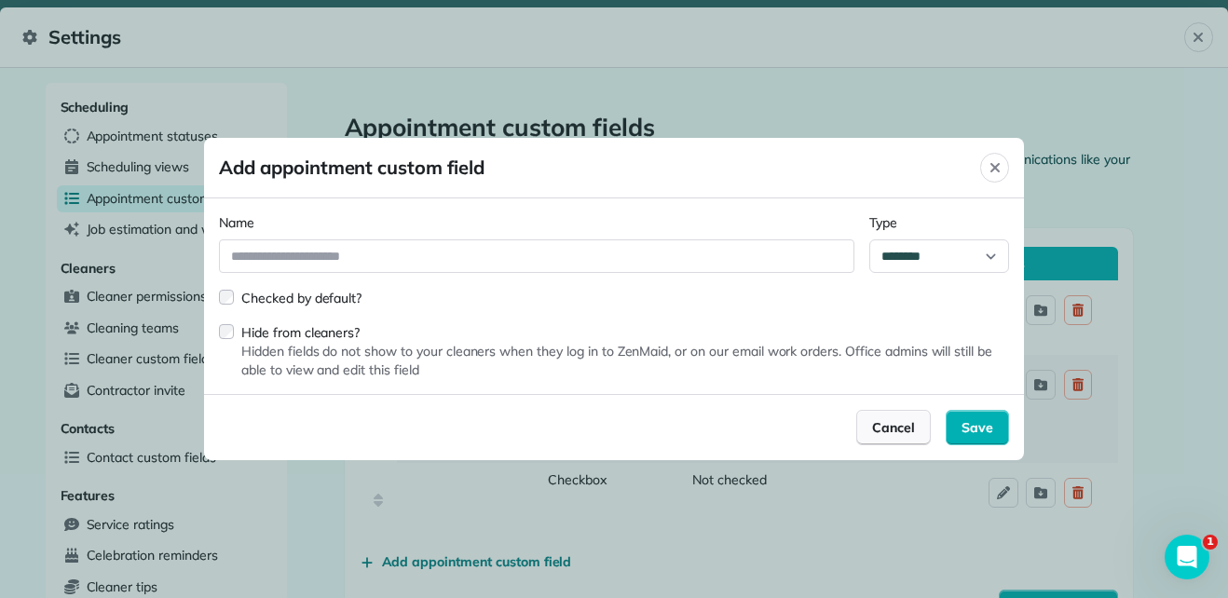
click at [897, 428] on span "Cancel" at bounding box center [893, 427] width 43 height 19
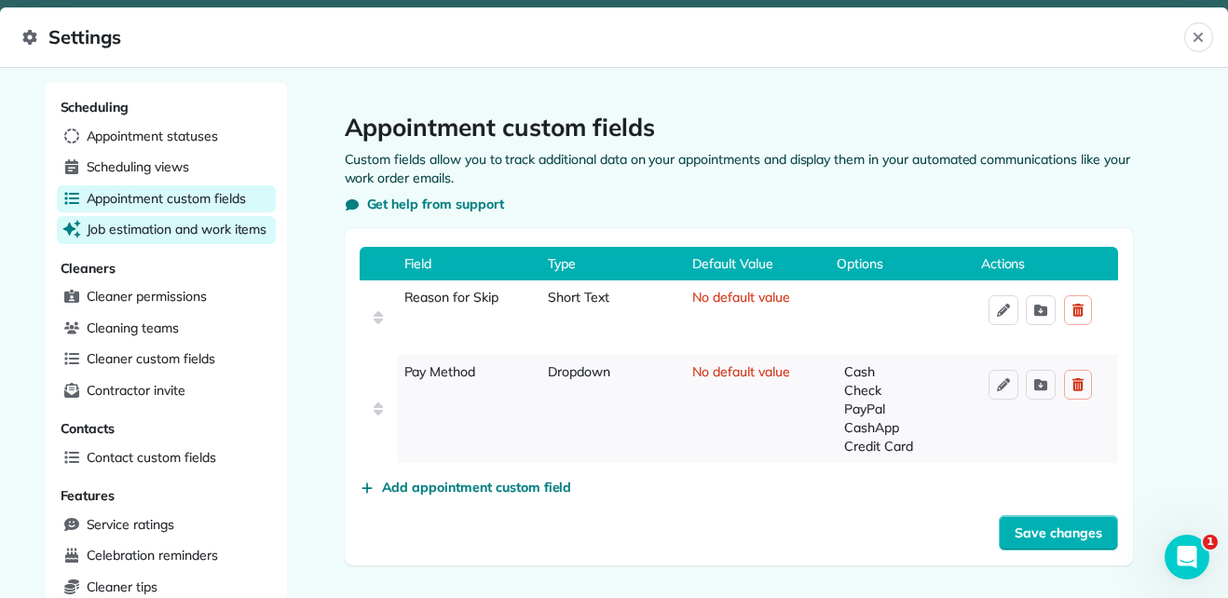
click at [184, 226] on span "Job estimation and work items" at bounding box center [177, 229] width 181 height 19
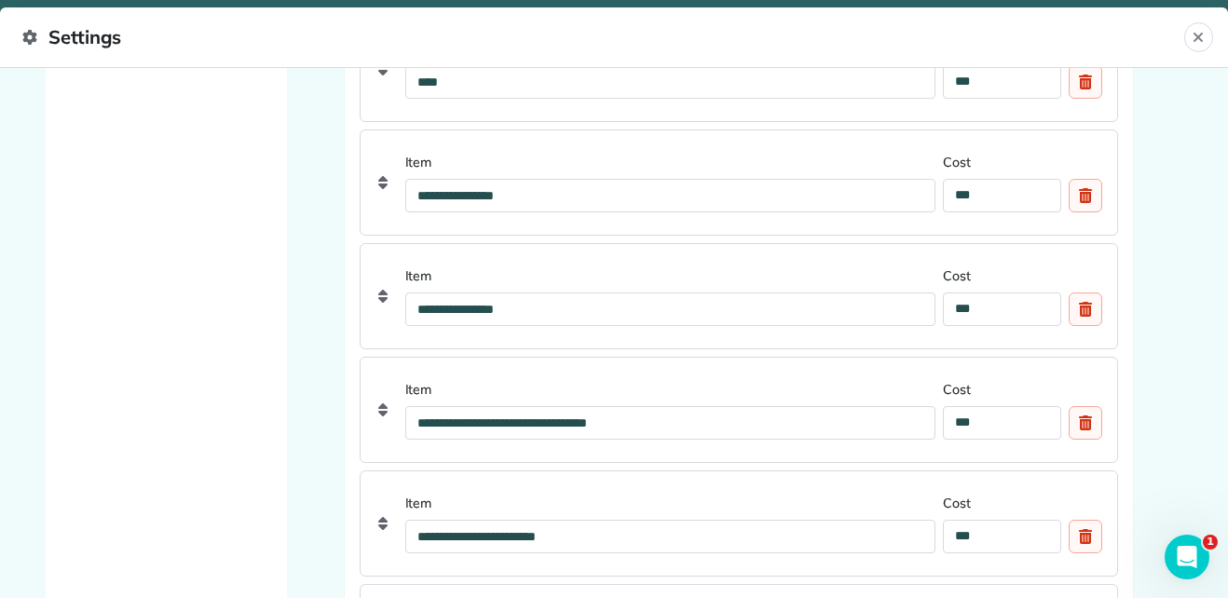
scroll to position [1637, 0]
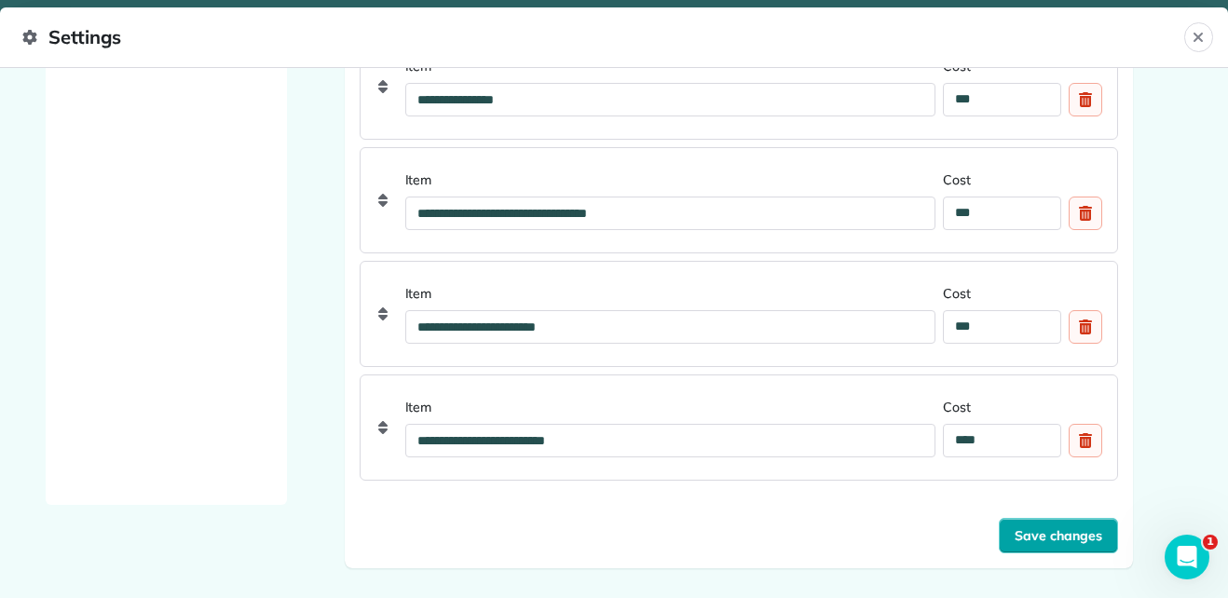
click at [1059, 545] on button "Save changes" at bounding box center [1057, 535] width 119 height 35
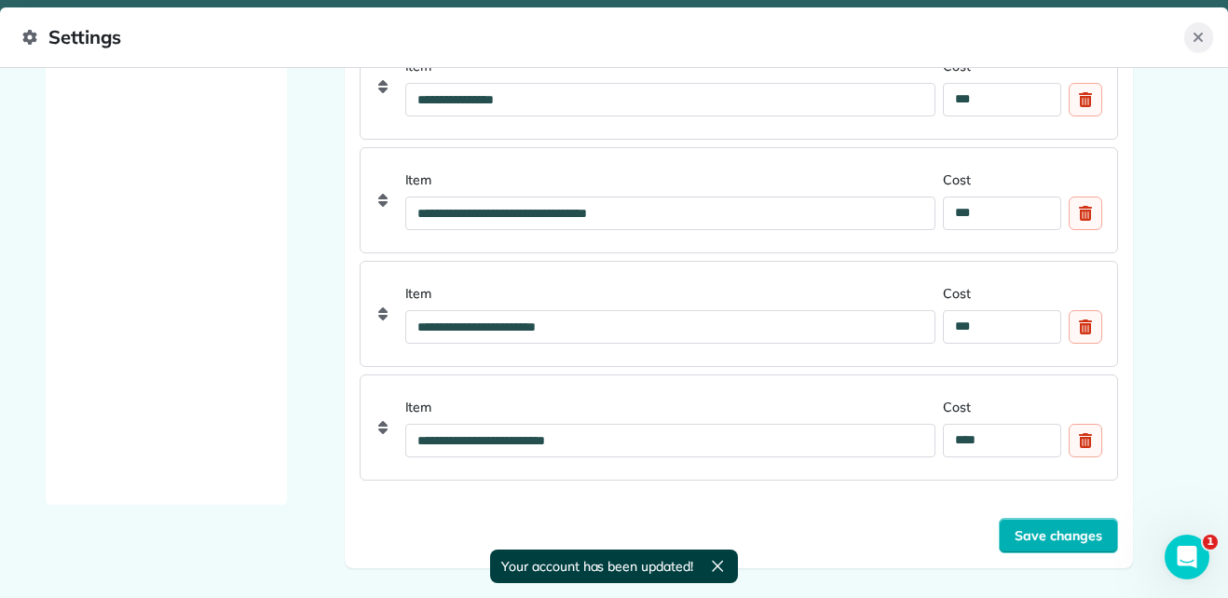
click at [1206, 34] on button "Close" at bounding box center [1198, 37] width 29 height 30
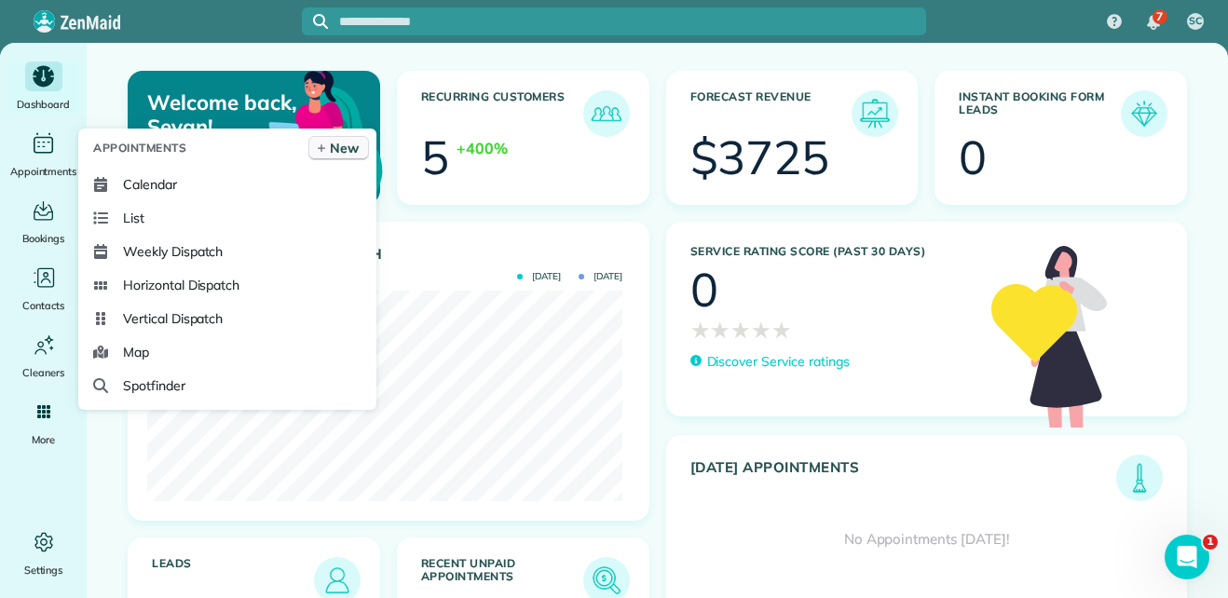
click at [336, 139] on span "New" at bounding box center [344, 148] width 29 height 19
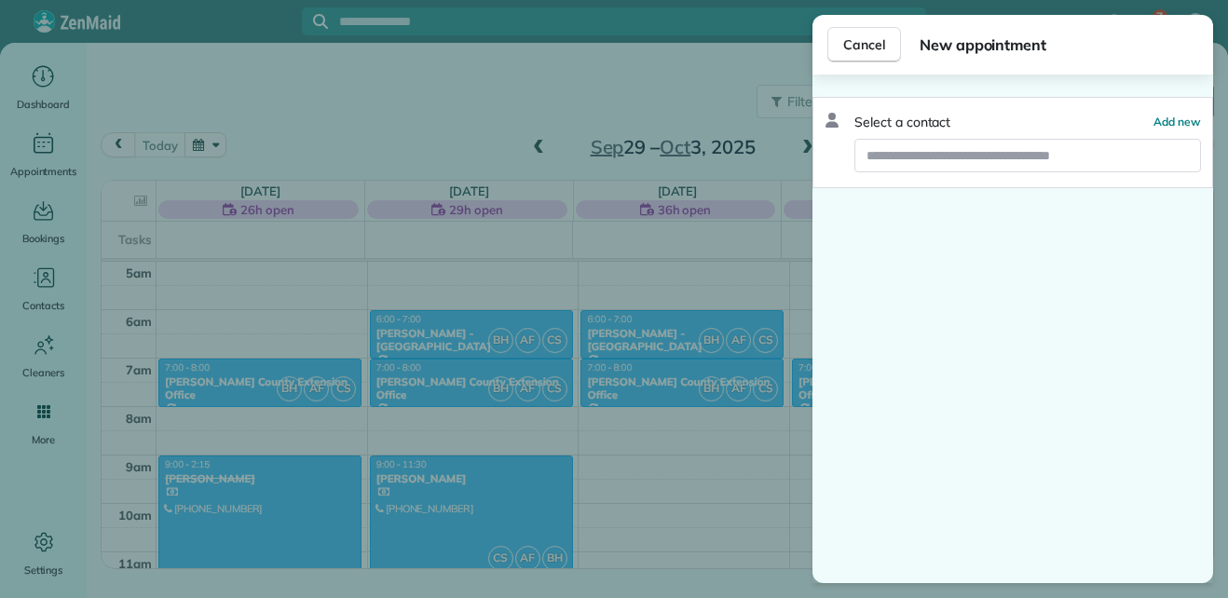
scroll to position [98, 0]
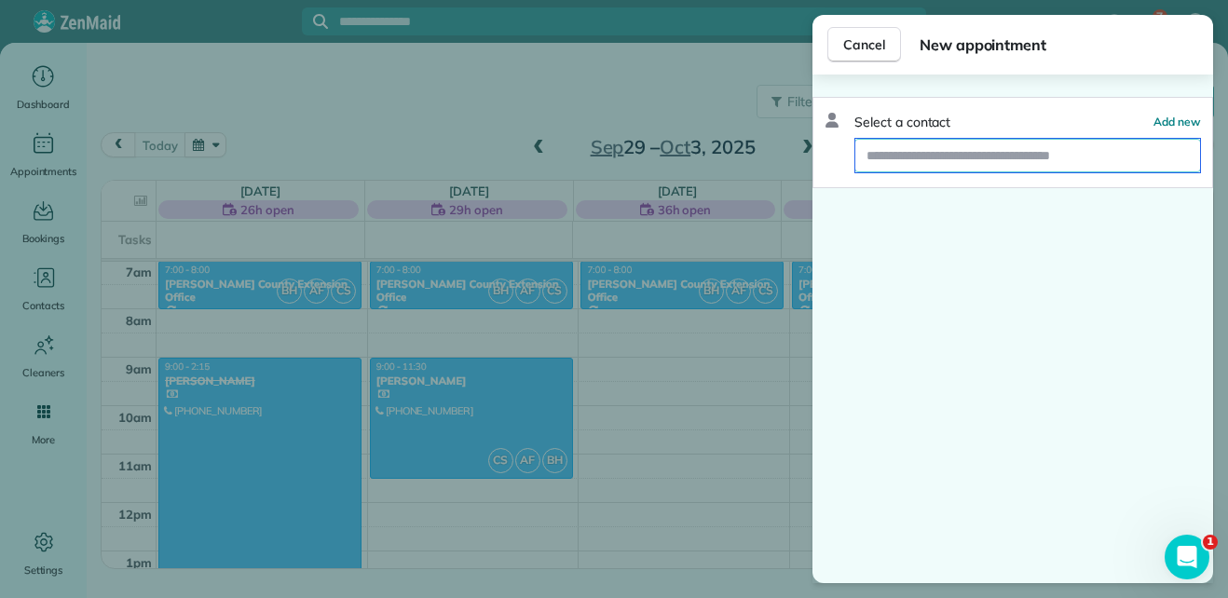
click at [912, 154] on input "text" at bounding box center [1027, 156] width 345 height 34
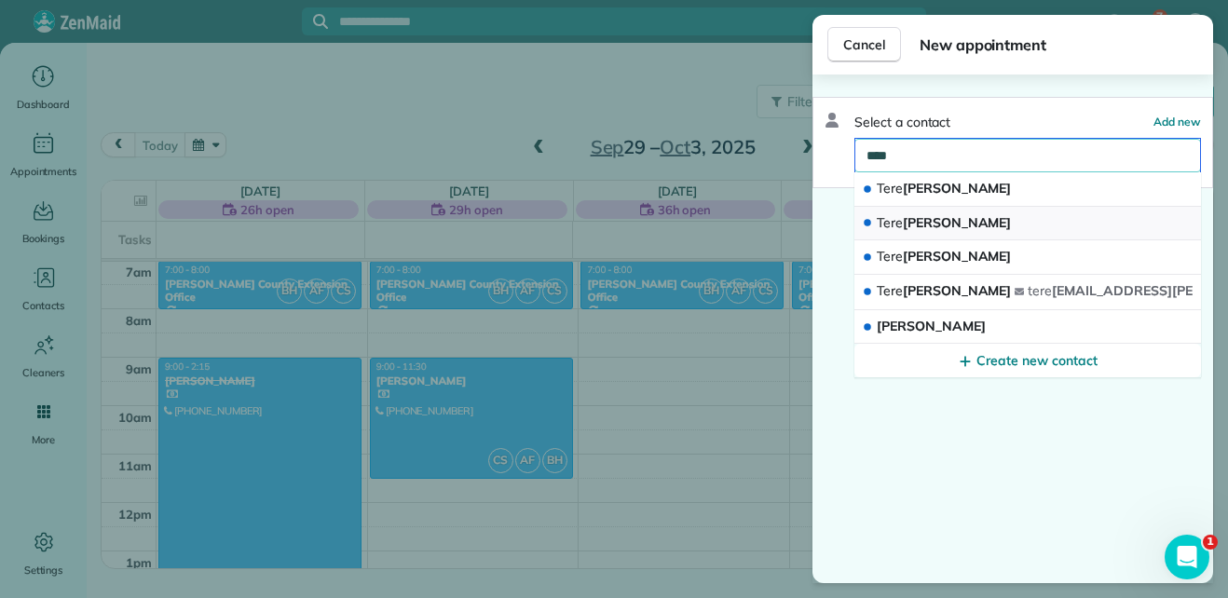
type input "****"
click at [920, 219] on span "Tere [PERSON_NAME]" at bounding box center [943, 222] width 134 height 17
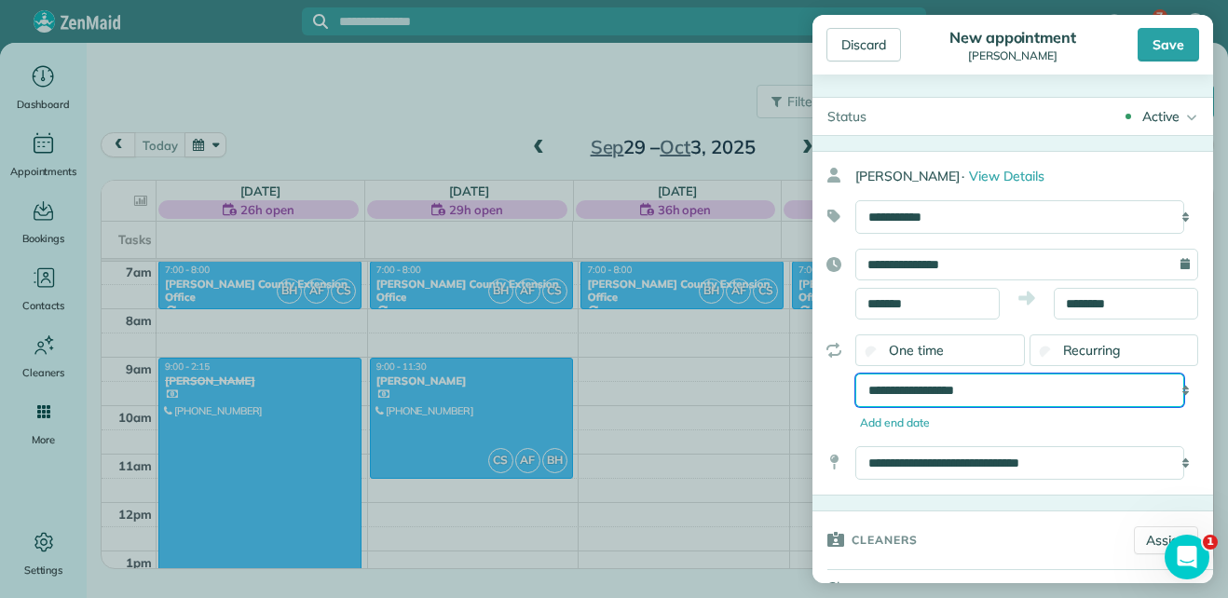
click at [1019, 385] on select "**********" at bounding box center [1019, 390] width 329 height 34
select select "**********"
click at [855, 373] on select "**********" at bounding box center [1019, 390] width 329 height 34
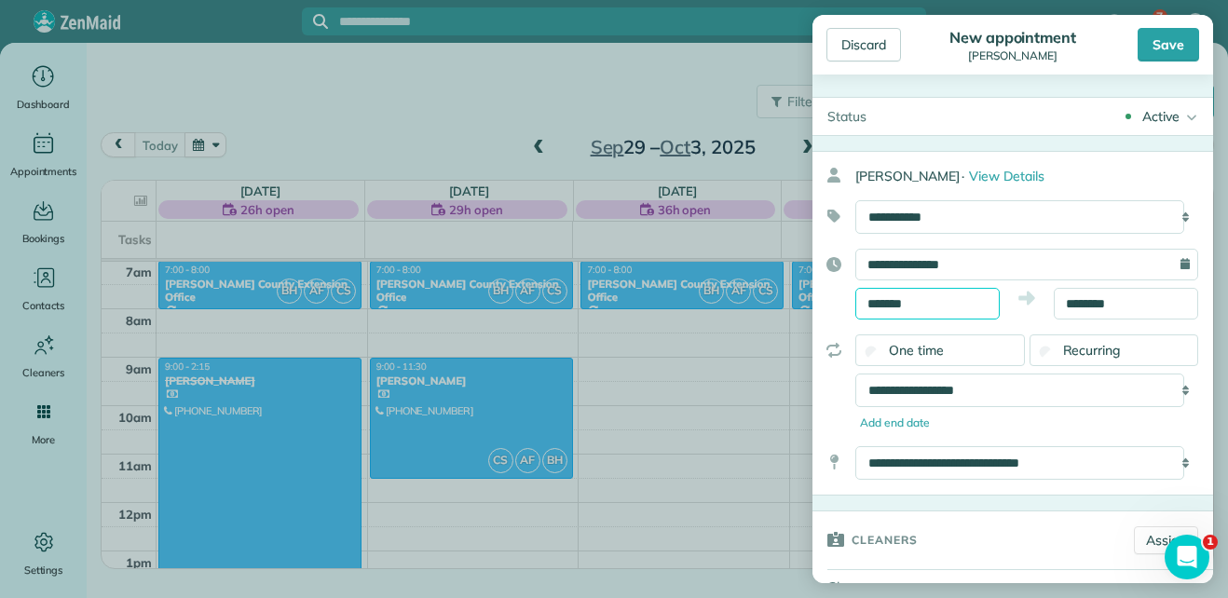
click at [983, 306] on input "*******" at bounding box center [927, 304] width 144 height 32
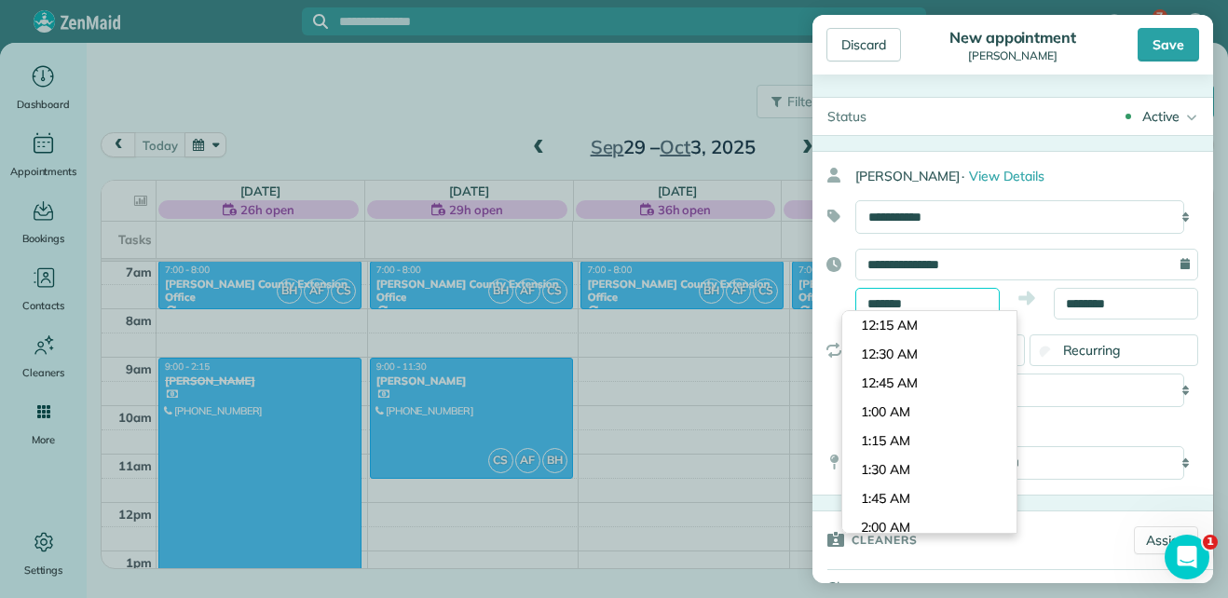
scroll to position [982, 0]
click at [961, 265] on input "**********" at bounding box center [1026, 265] width 343 height 32
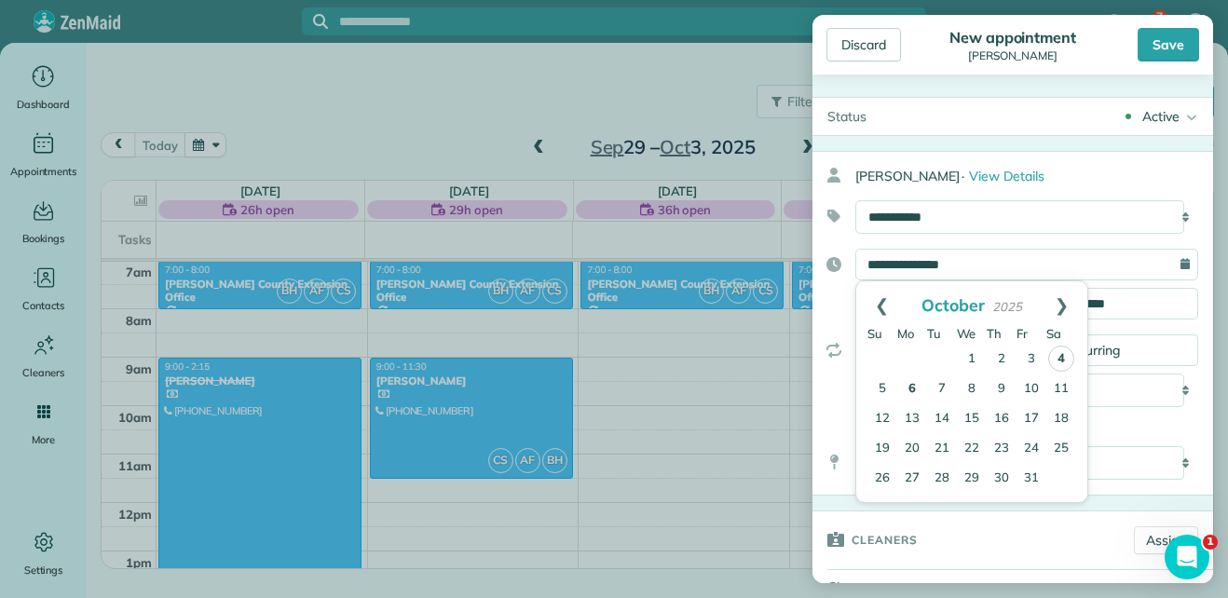
click at [912, 386] on link "6" at bounding box center [912, 389] width 30 height 30
type input "**********"
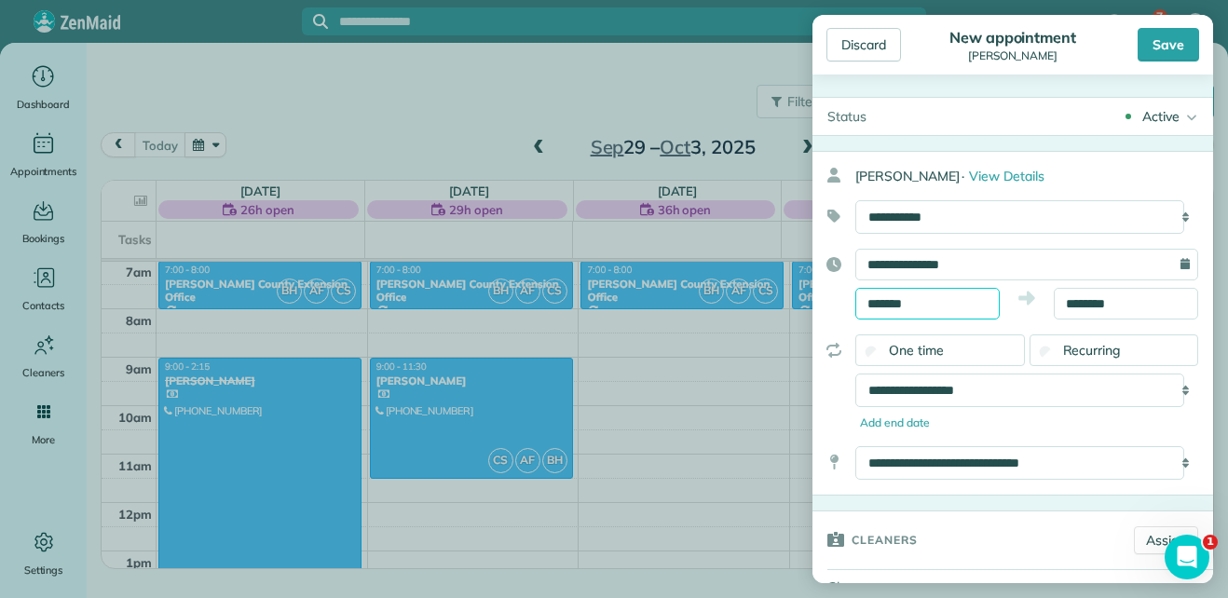
click at [884, 308] on input "*******" at bounding box center [927, 304] width 144 height 32
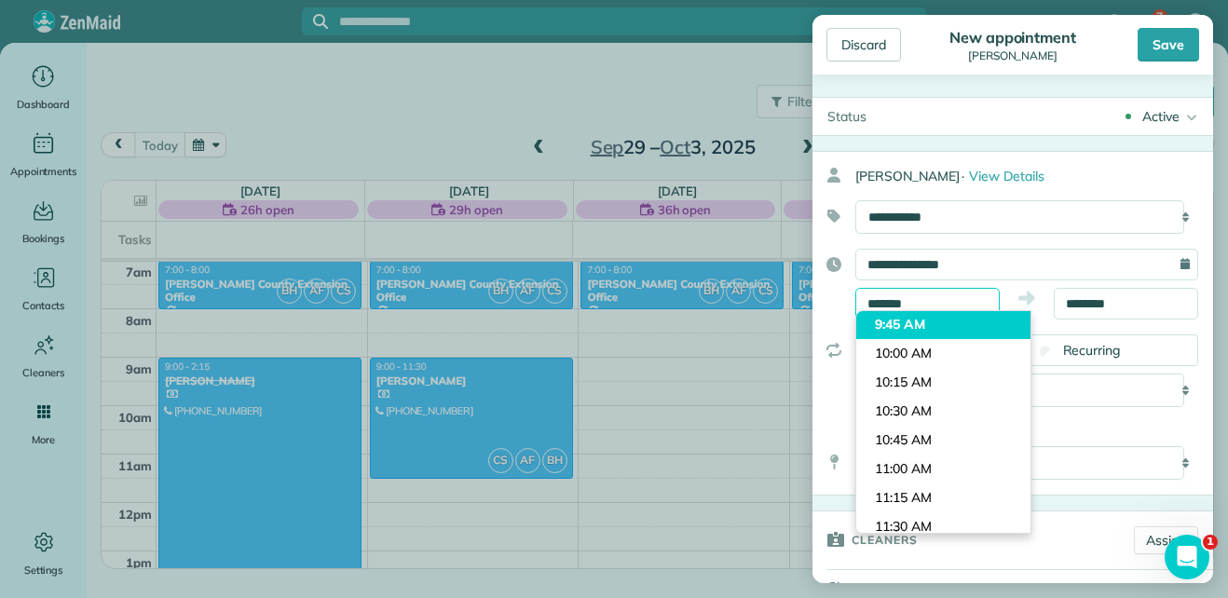
scroll to position [1100, 0]
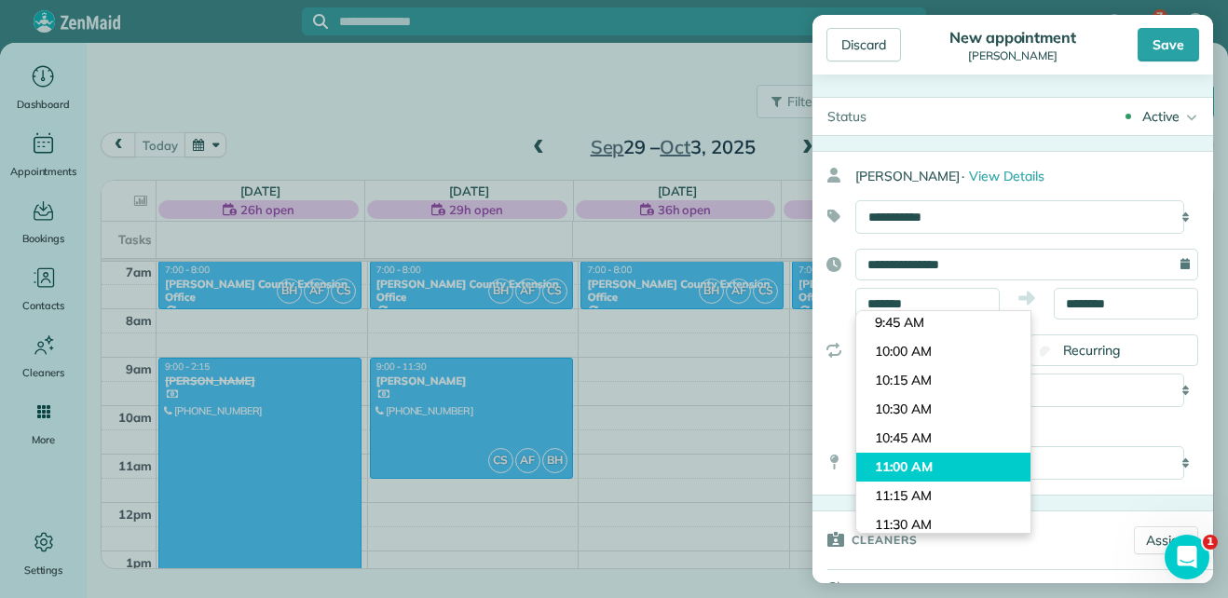
type input "********"
click at [921, 463] on body "7 SC Dashboard Appointments Bookings Contacts Cleaners Invoices Payroll Reports…" at bounding box center [614, 299] width 1228 height 598
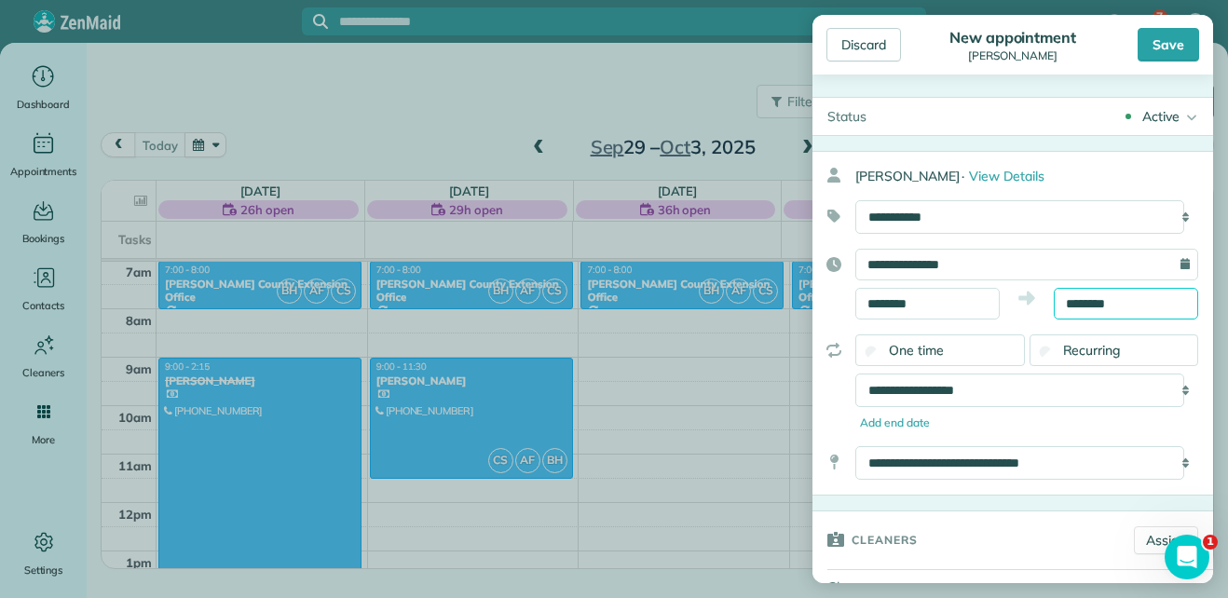
click at [1071, 312] on body "7 SC Dashboard Appointments Bookings Contacts Cleaners Invoices Payroll Reports…" at bounding box center [614, 299] width 1228 height 598
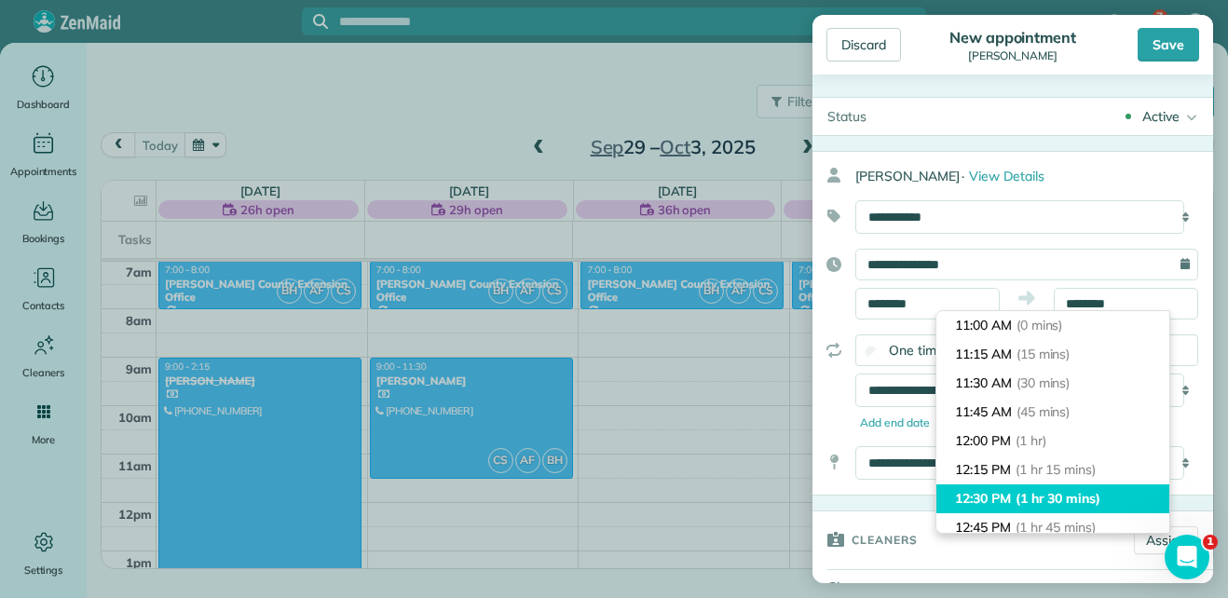
type input "********"
click at [1039, 495] on span "(1 hr 30 mins)" at bounding box center [1057, 498] width 85 height 17
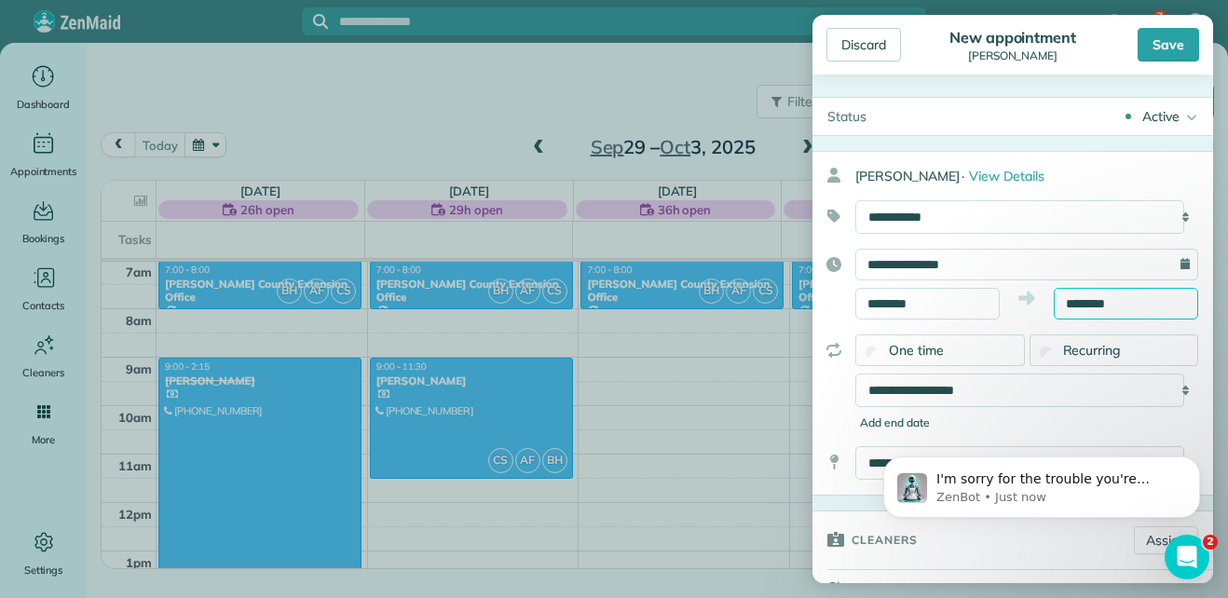
scroll to position [0, 0]
click at [1180, 550] on icon "Open Intercom Messenger" at bounding box center [1184, 554] width 31 height 31
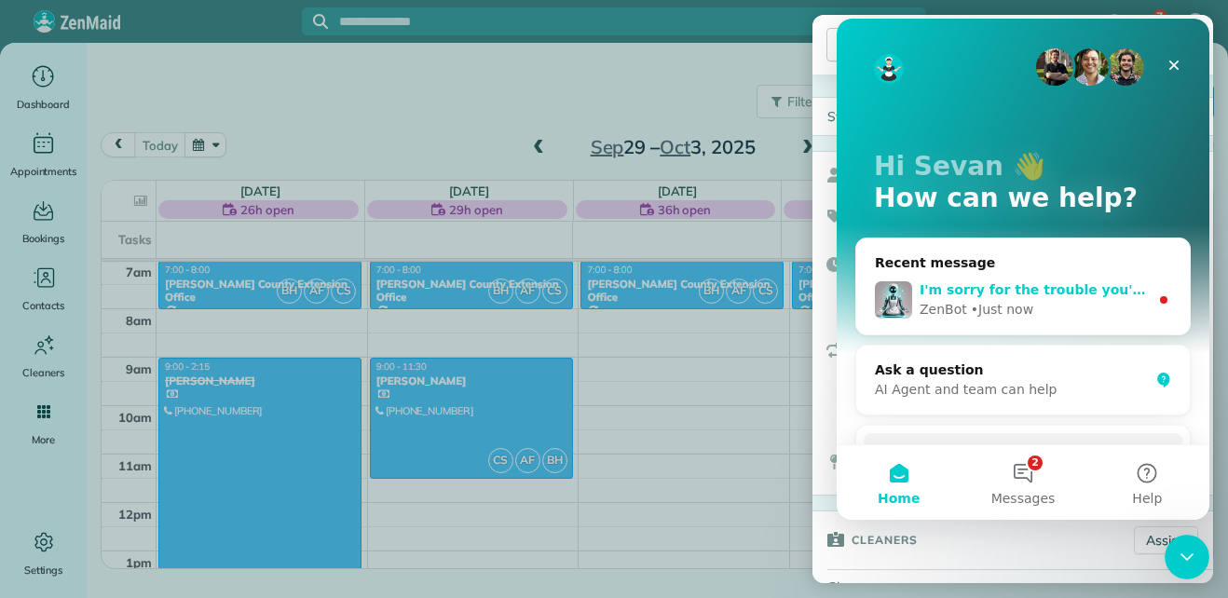
click at [1092, 270] on div "I'm sorry for the trouble you're having with locating the Service Details secti…" at bounding box center [1022, 299] width 333 height 69
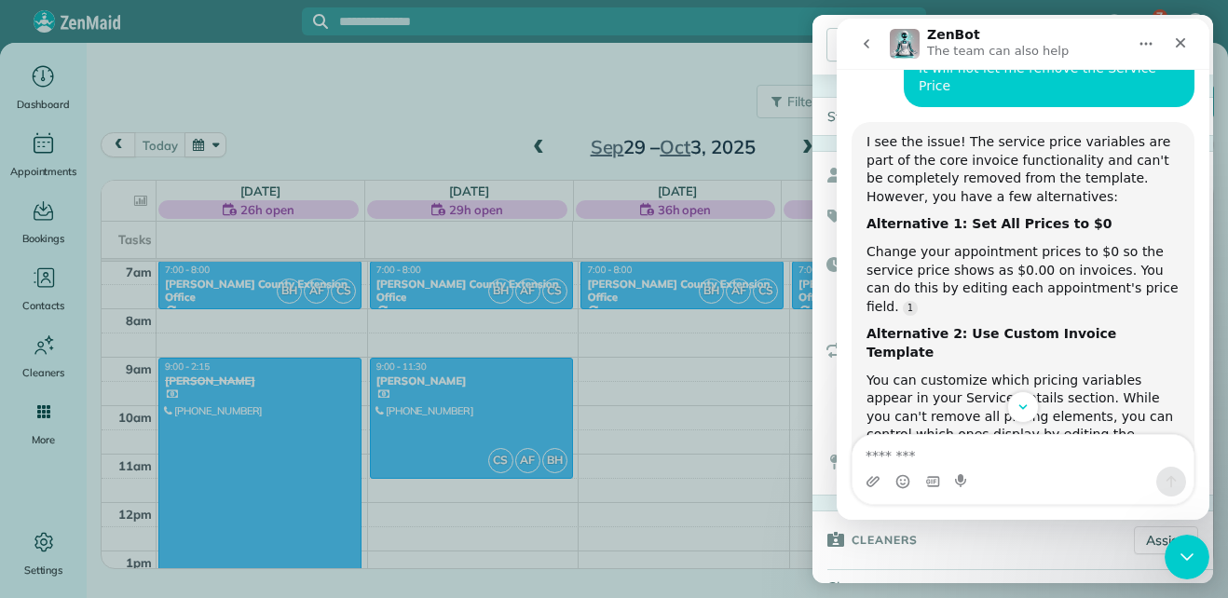
scroll to position [3888, 0]
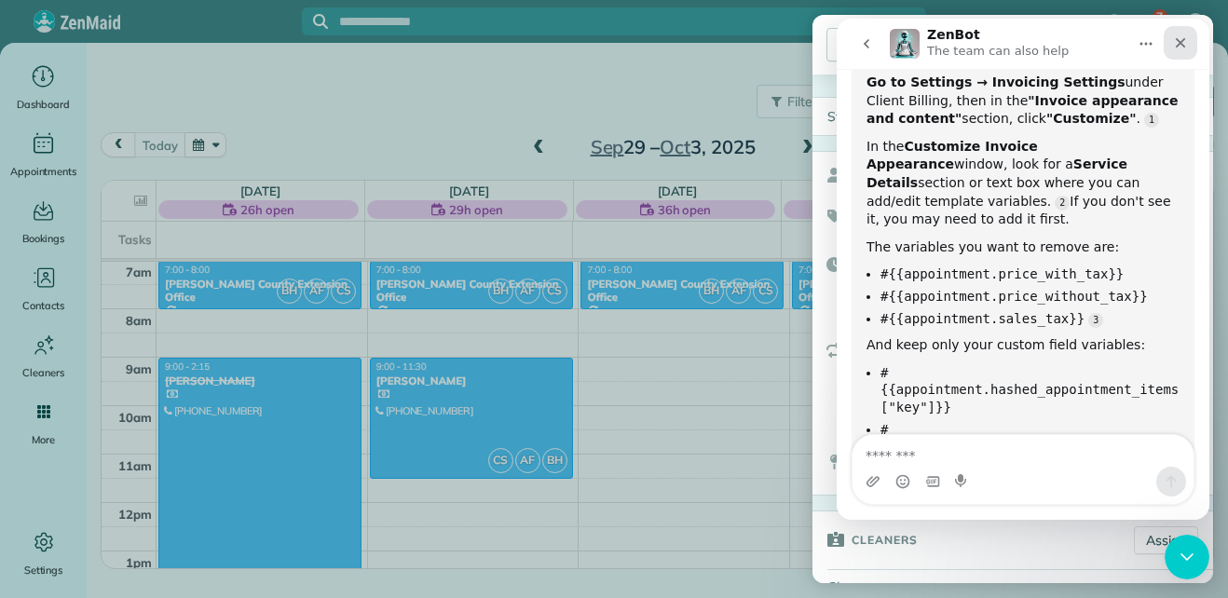
click at [1184, 34] on div "Close" at bounding box center [1180, 43] width 34 height 34
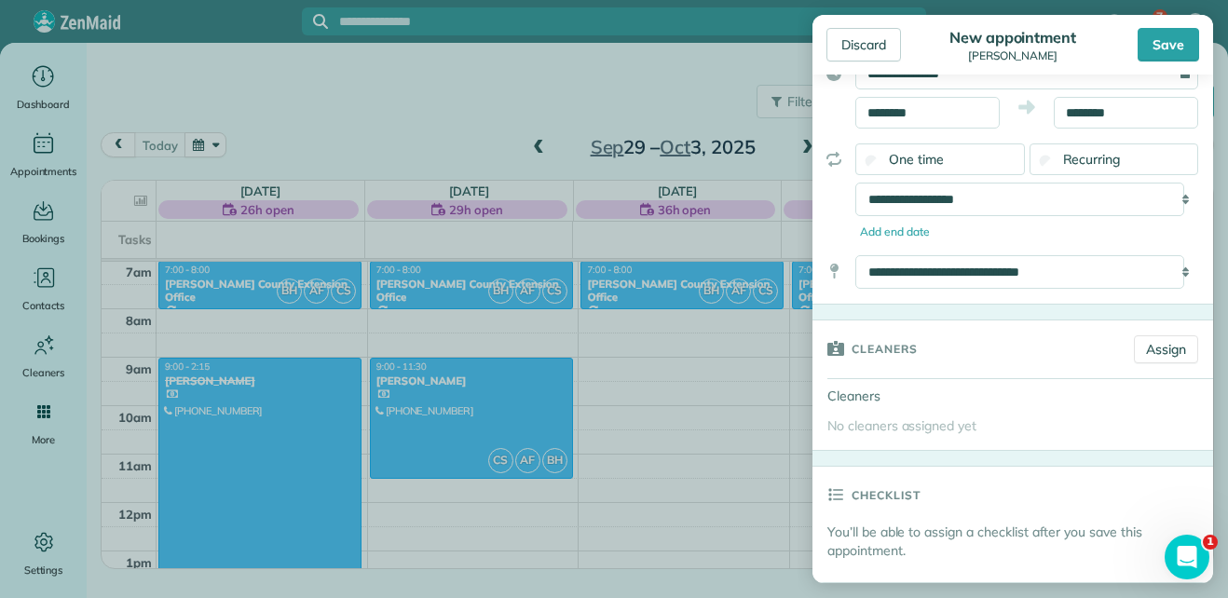
scroll to position [192, 0]
click at [1140, 346] on link "Assign" at bounding box center [1166, 348] width 64 height 28
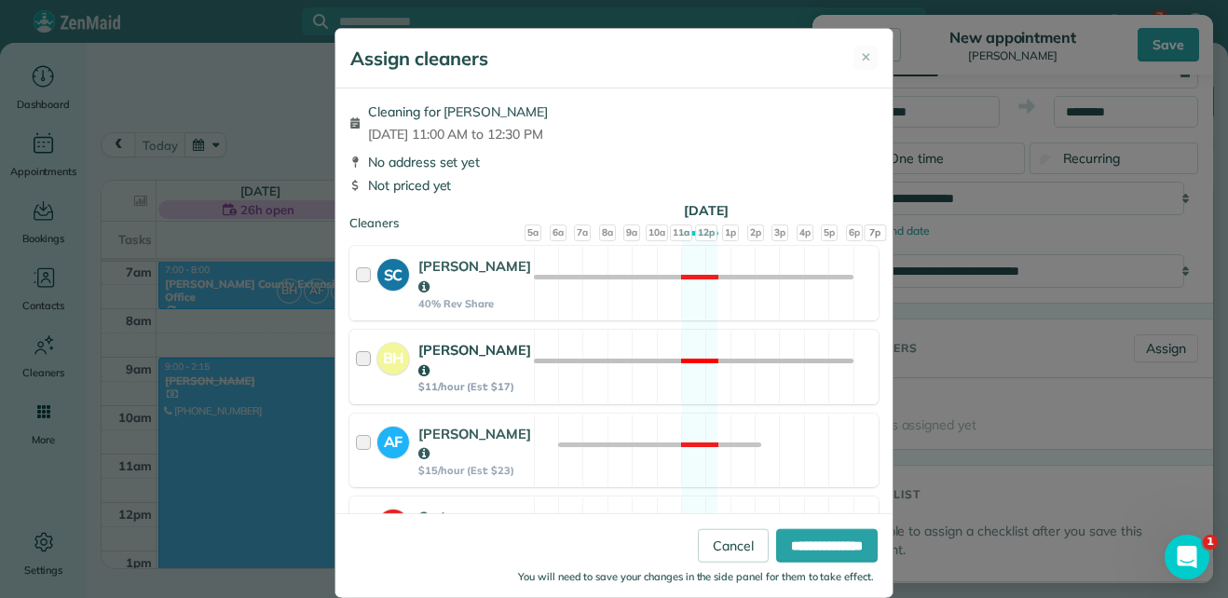
click at [360, 359] on div at bounding box center [366, 367] width 21 height 54
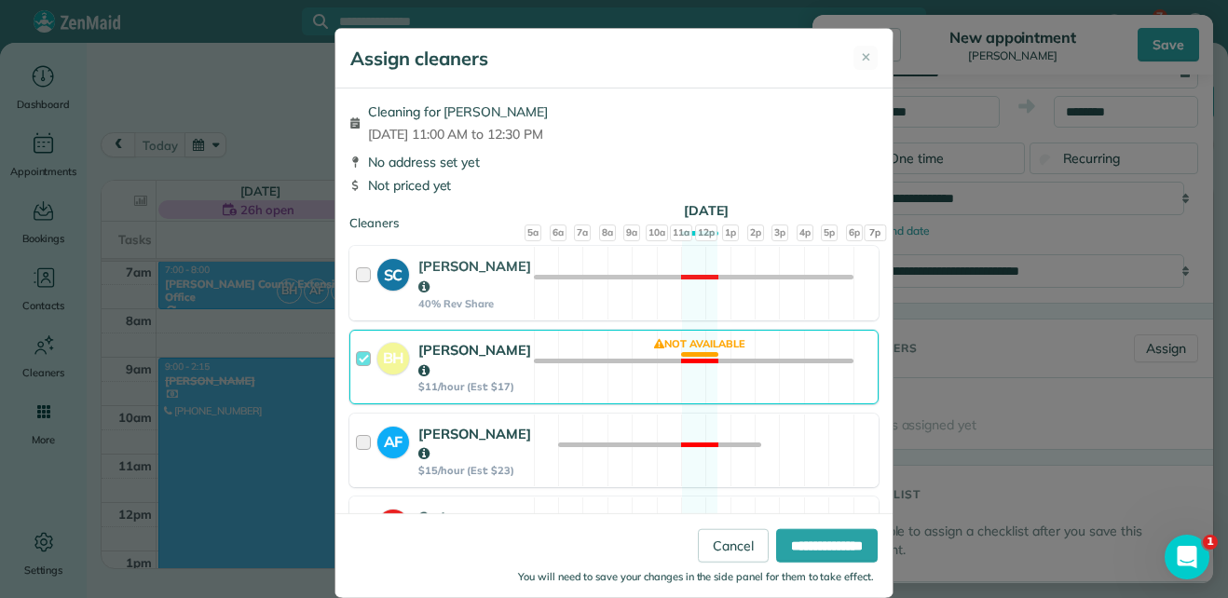
click at [360, 438] on div at bounding box center [366, 451] width 21 height 54
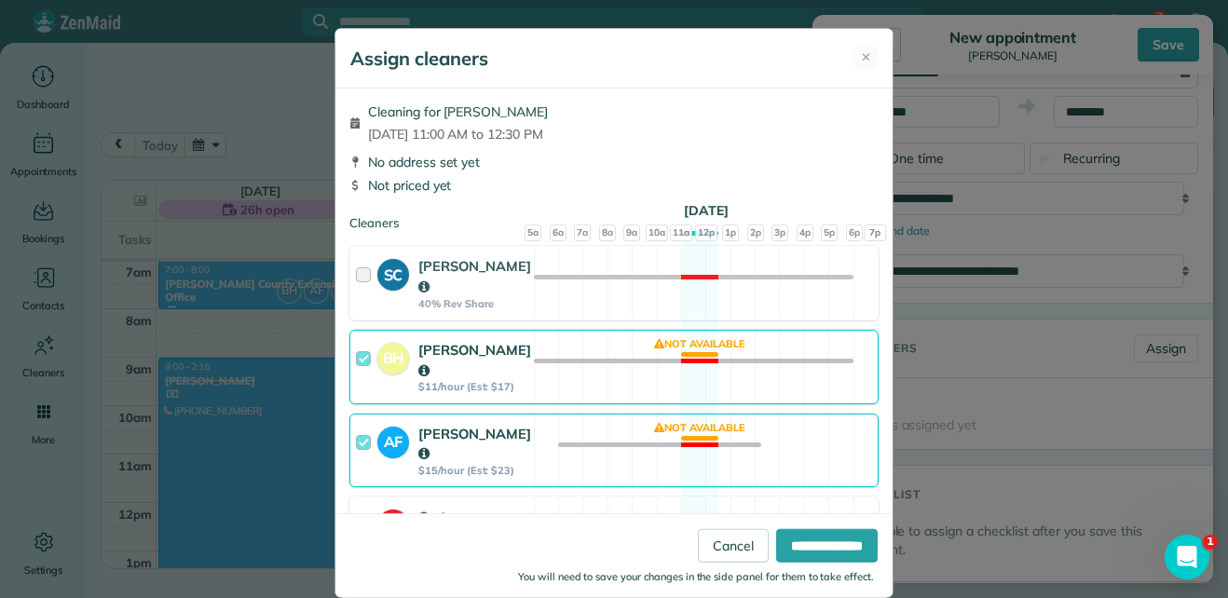
scroll to position [76, 0]
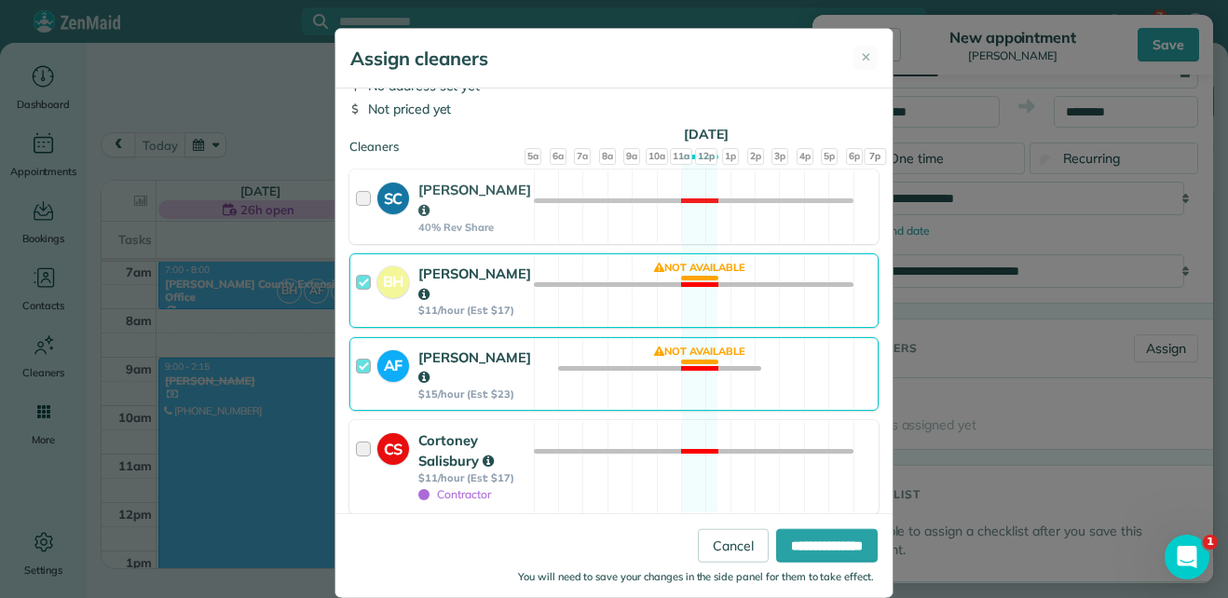
click at [364, 452] on div at bounding box center [366, 466] width 21 height 73
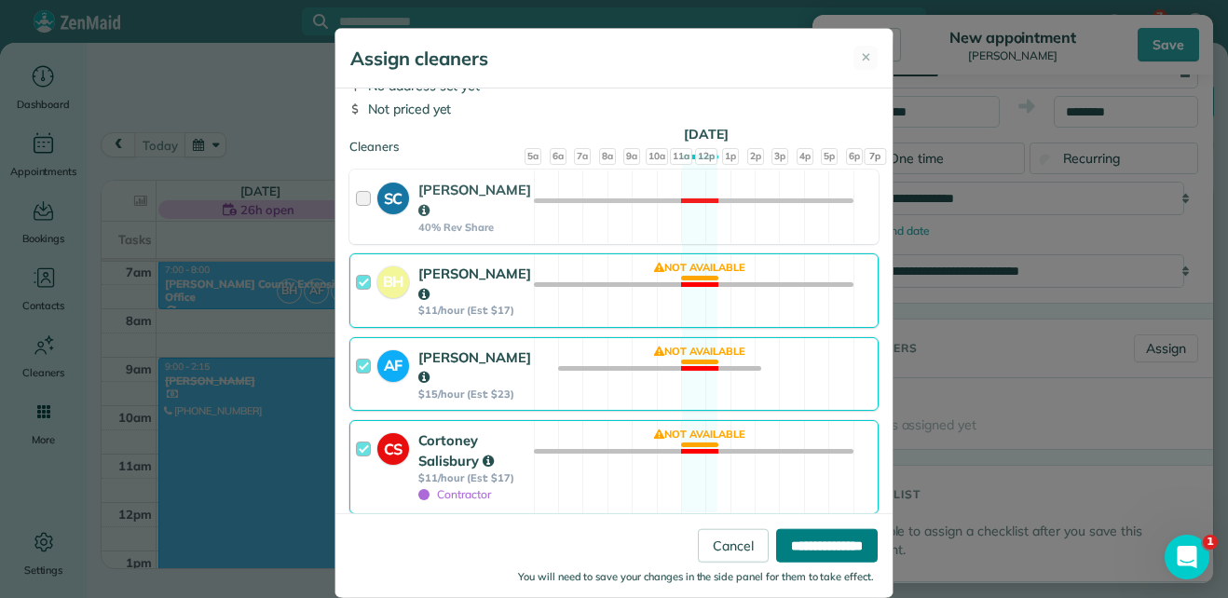
click at [785, 544] on input "**********" at bounding box center [827, 545] width 102 height 34
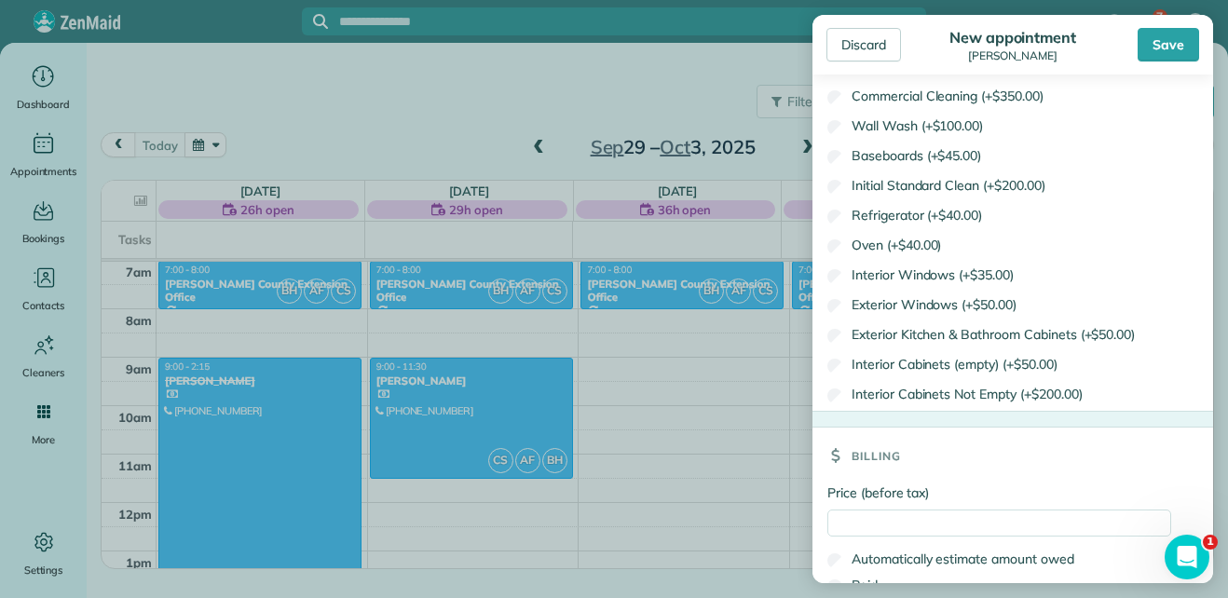
scroll to position [1541, 0]
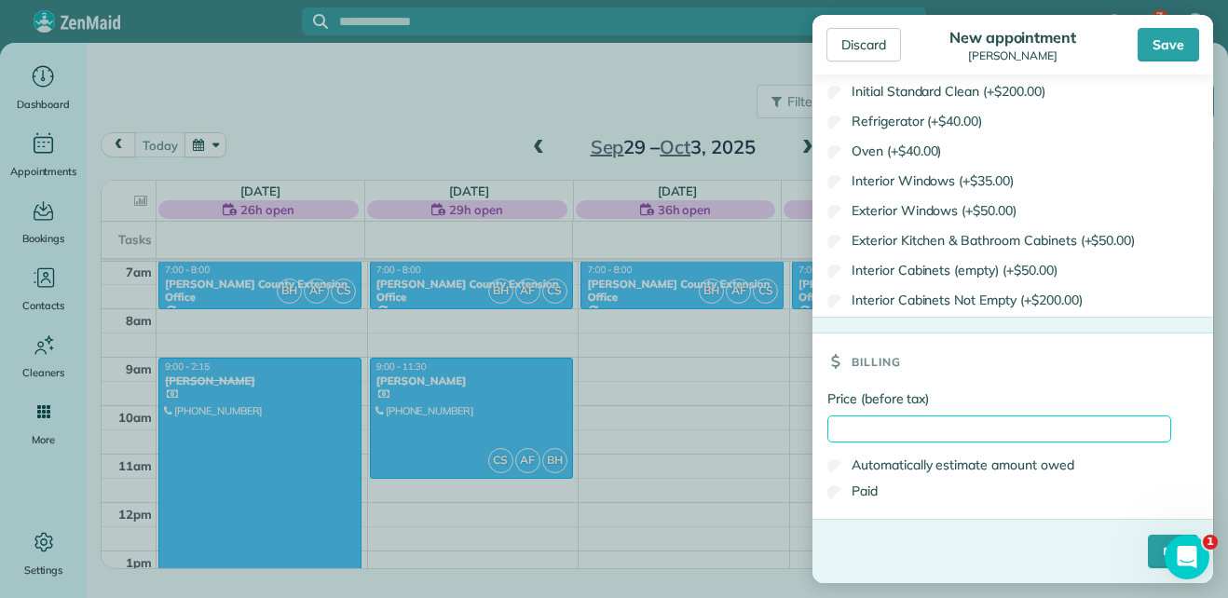
click at [911, 421] on input "Price (before tax)" at bounding box center [999, 428] width 344 height 27
type input "*"
type input "***"
click at [1093, 496] on div "Paid" at bounding box center [999, 491] width 344 height 26
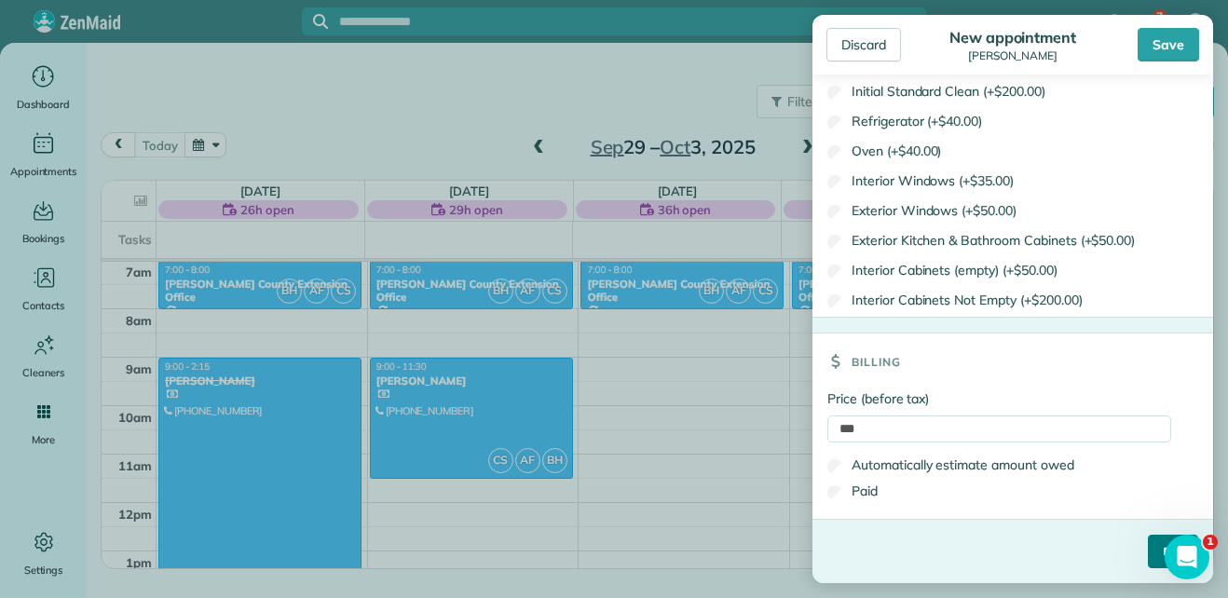
click at [1147, 564] on input "****" at bounding box center [1172, 552] width 50 height 34
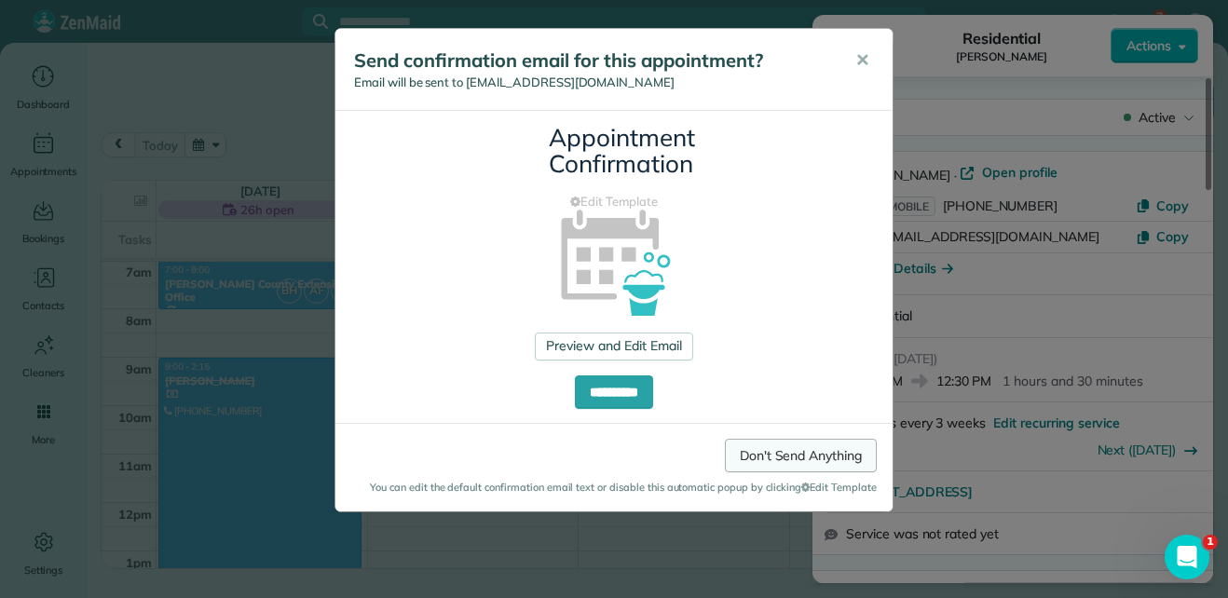
click at [816, 458] on link "Don't Send Anything" at bounding box center [801, 456] width 152 height 34
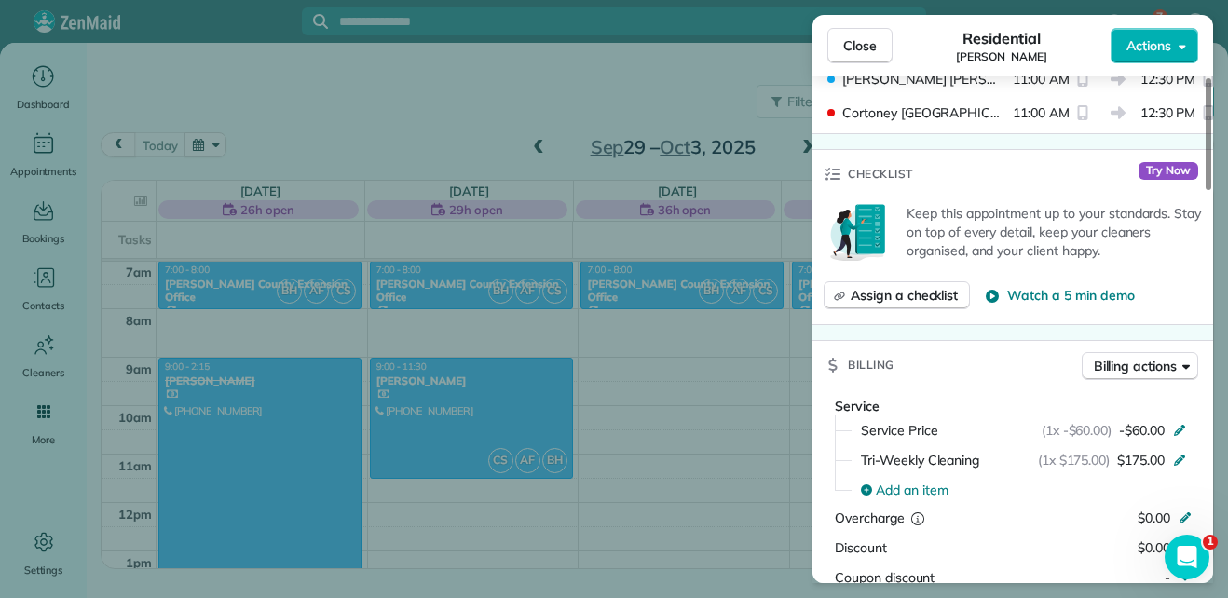
scroll to position [626, 0]
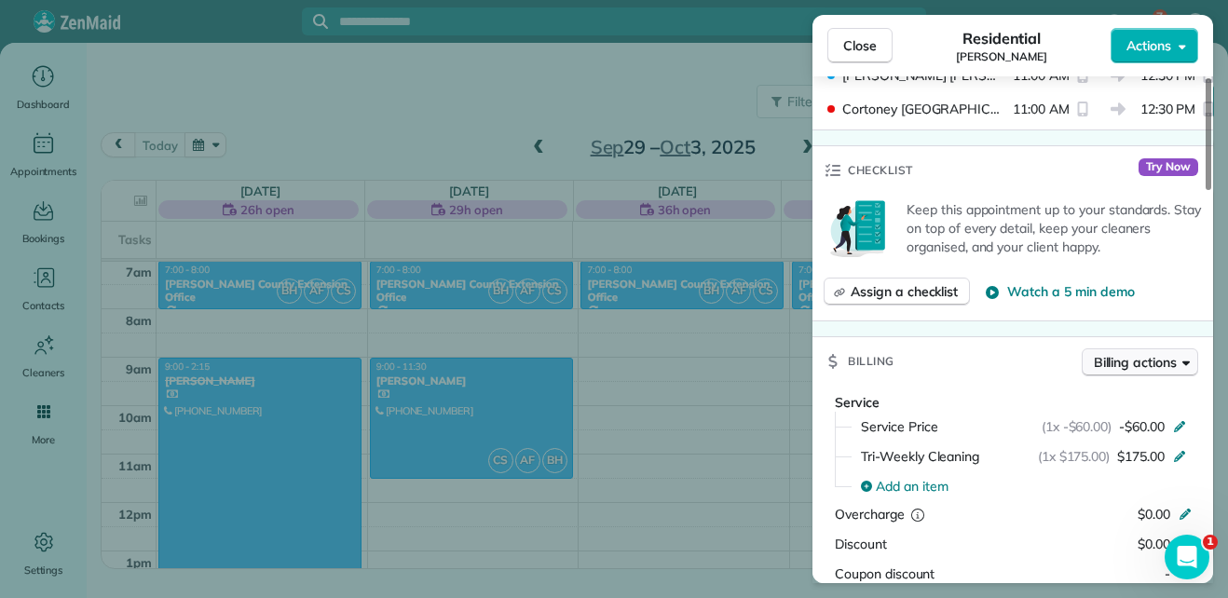
click at [1183, 375] on button "Billing actions" at bounding box center [1139, 362] width 116 height 28
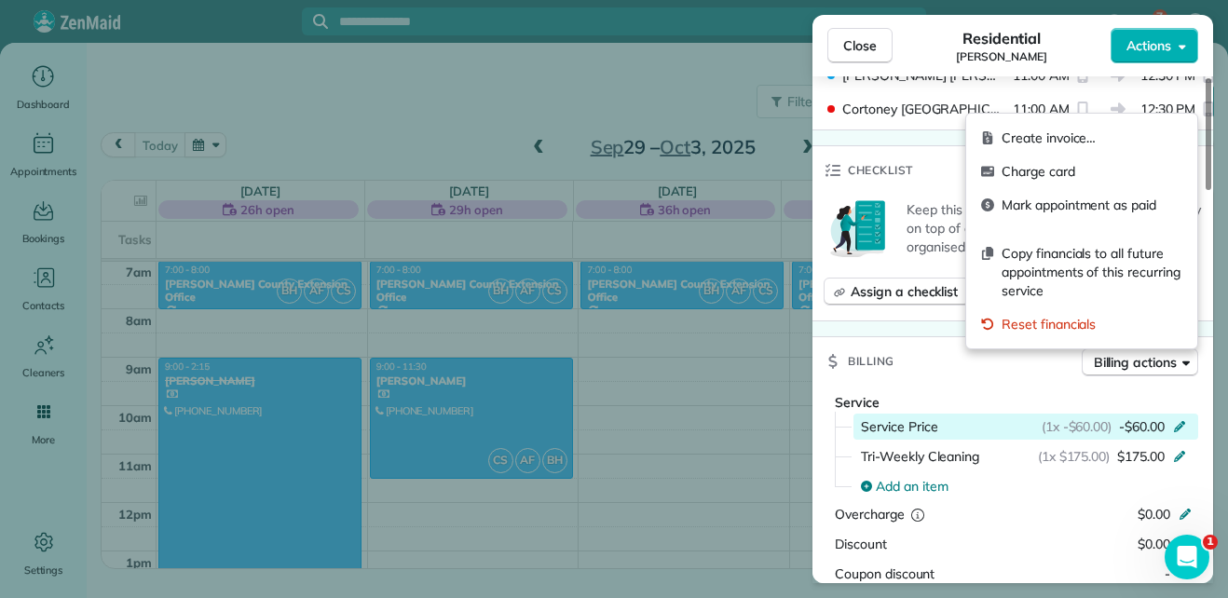
click at [1177, 423] on icon at bounding box center [1179, 424] width 15 height 15
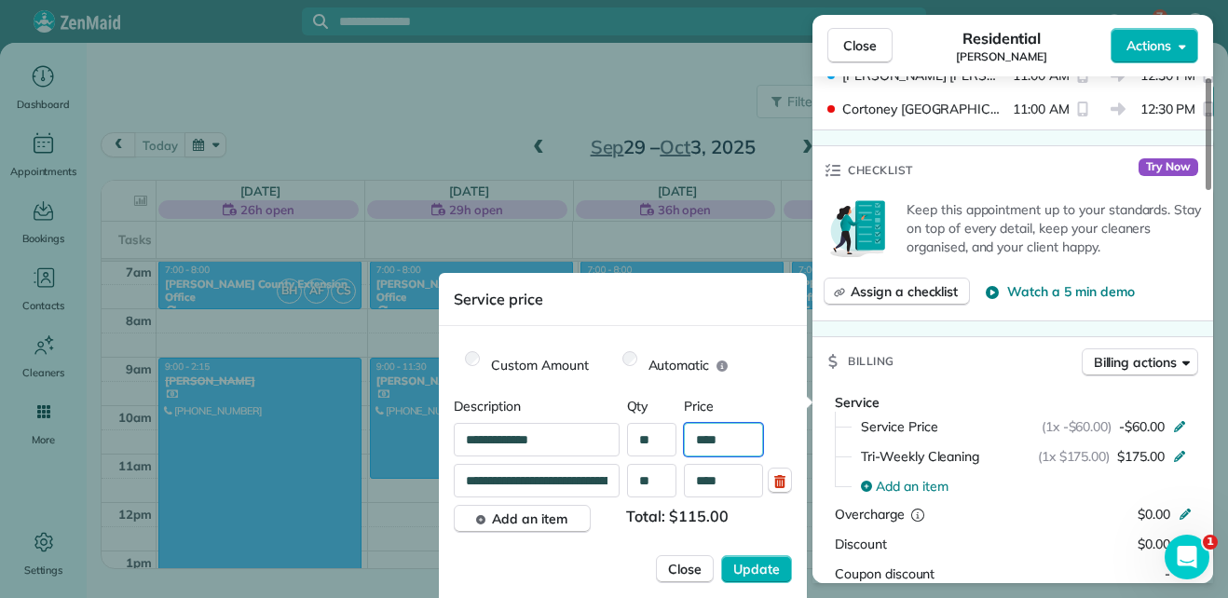
drag, startPoint x: 743, startPoint y: 437, endPoint x: 681, endPoint y: 430, distance: 62.7
click at [681, 430] on div "**********" at bounding box center [623, 440] width 338 height 34
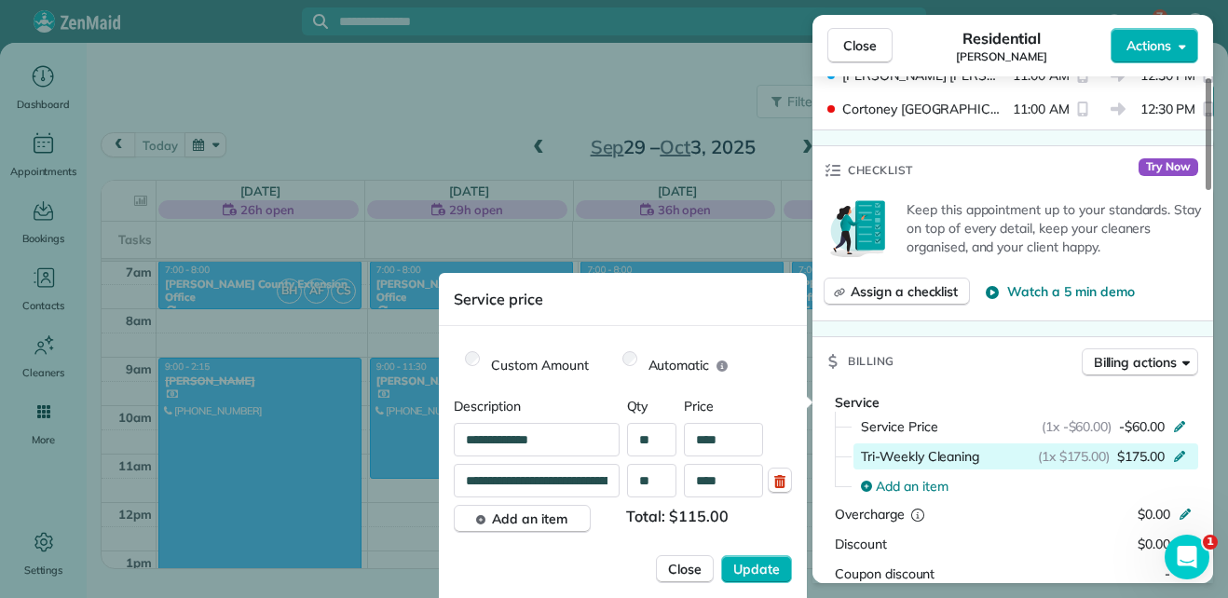
click at [1183, 451] on icon at bounding box center [1179, 454] width 15 height 15
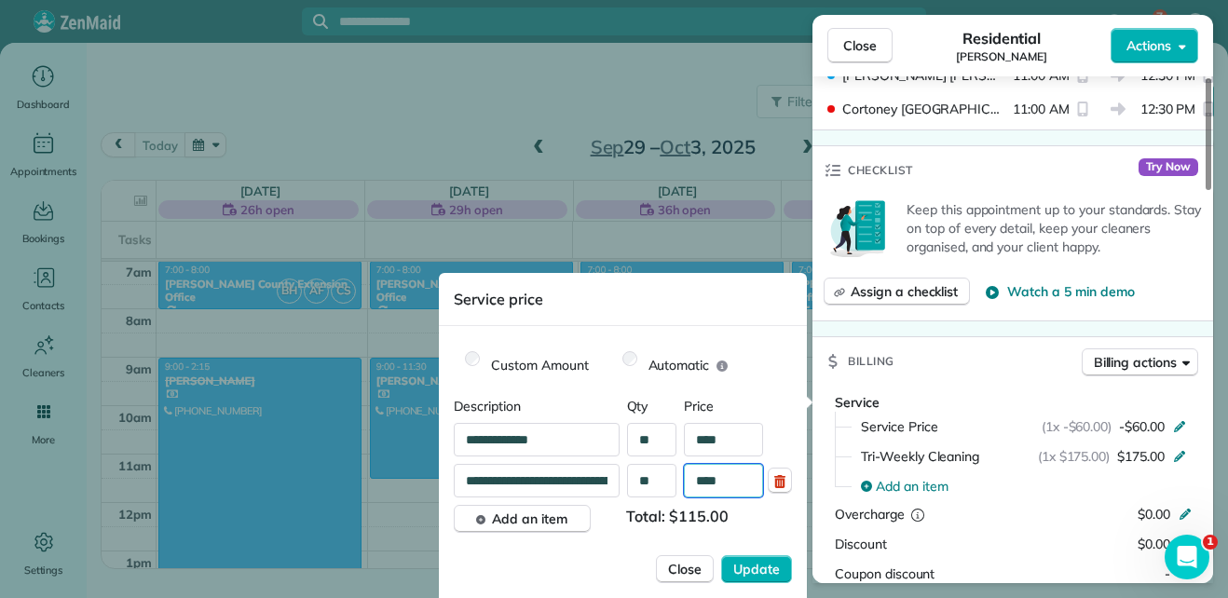
click at [731, 485] on input "****" at bounding box center [723, 481] width 79 height 34
type input "****"
drag, startPoint x: 733, startPoint y: 441, endPoint x: 677, endPoint y: 431, distance: 56.7
click at [677, 431] on div "**********" at bounding box center [623, 440] width 338 height 34
type input "**"
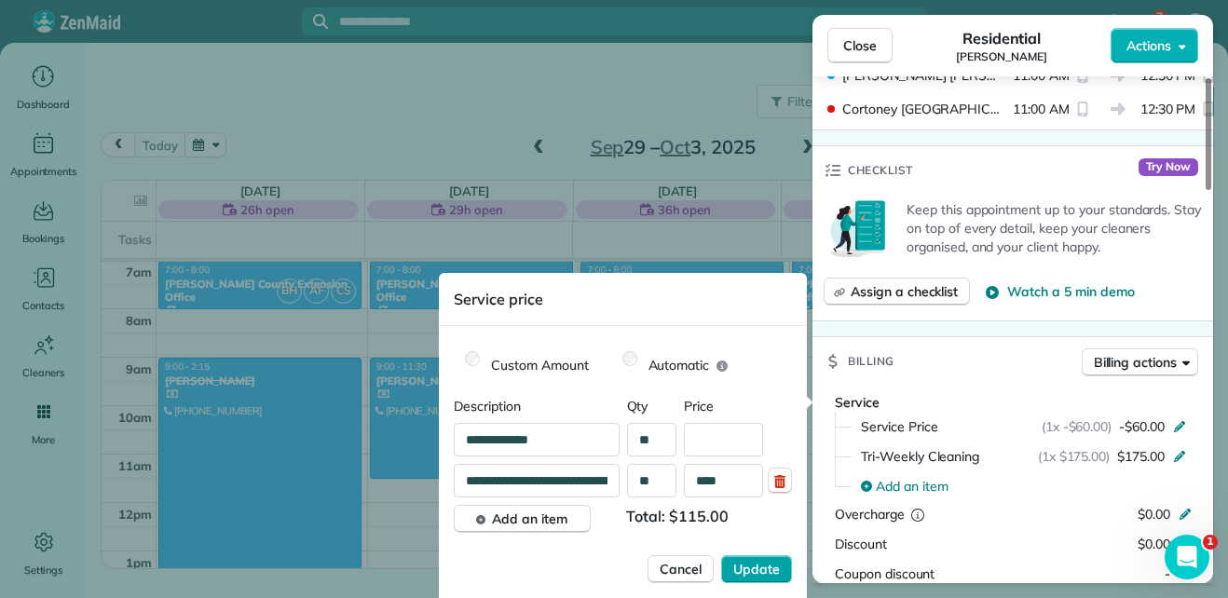
click at [740, 570] on span "Update" at bounding box center [756, 569] width 47 height 19
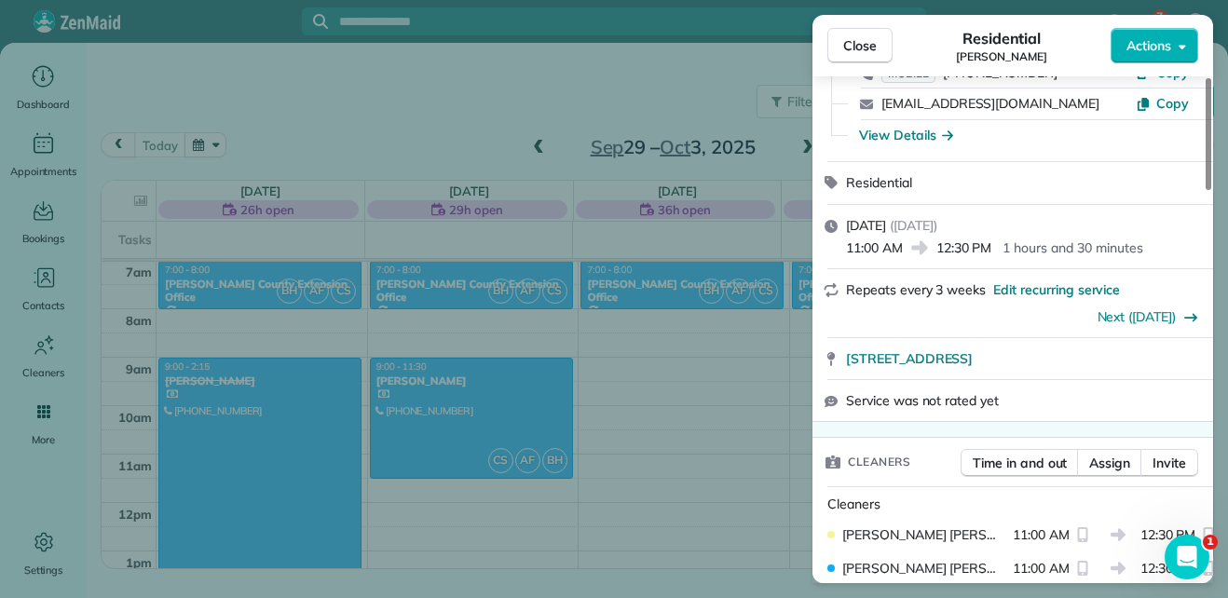
scroll to position [129, 0]
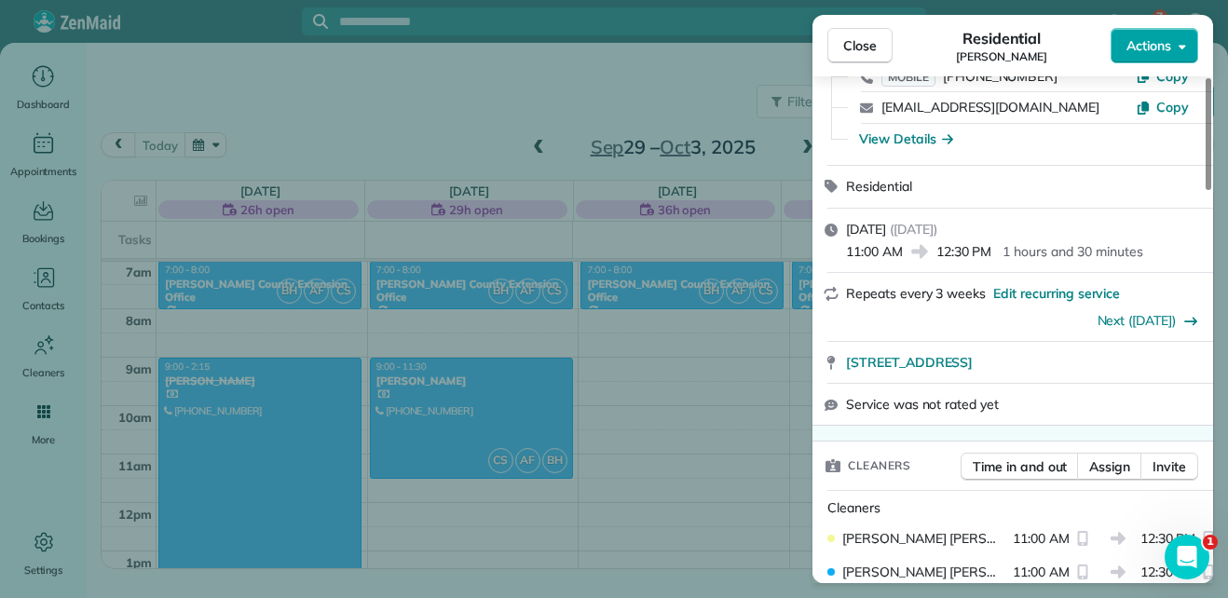
click at [1170, 50] on span "Actions" at bounding box center [1148, 45] width 45 height 19
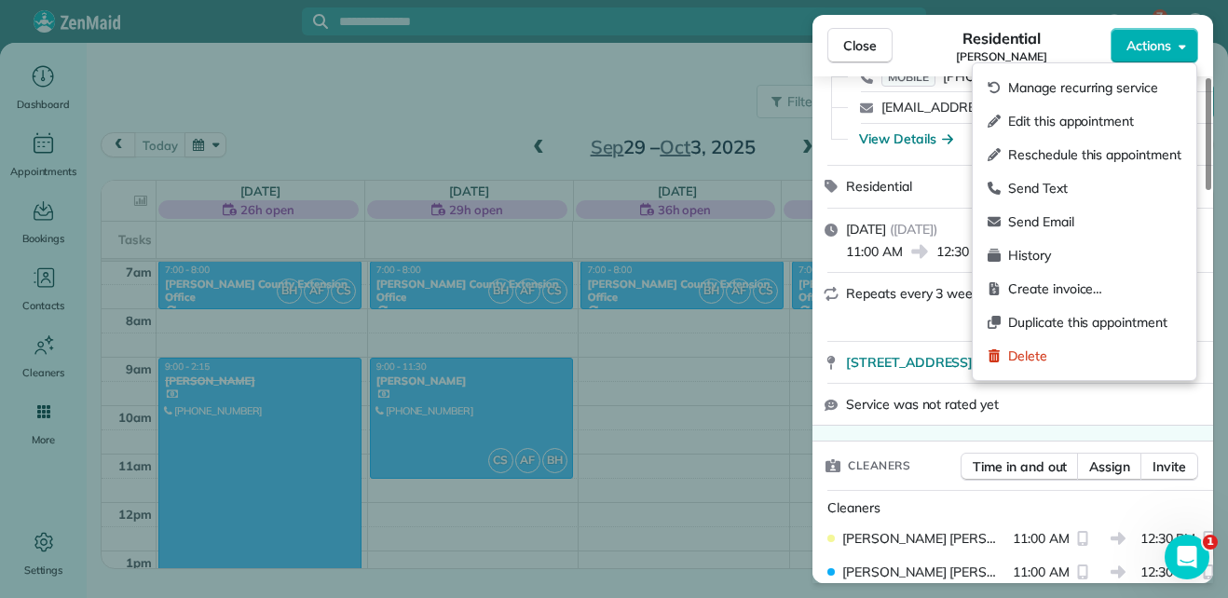
click at [897, 333] on div "Repeats every 3 weeks Edit recurring service Next (Oct 27)" at bounding box center [1012, 307] width 401 height 68
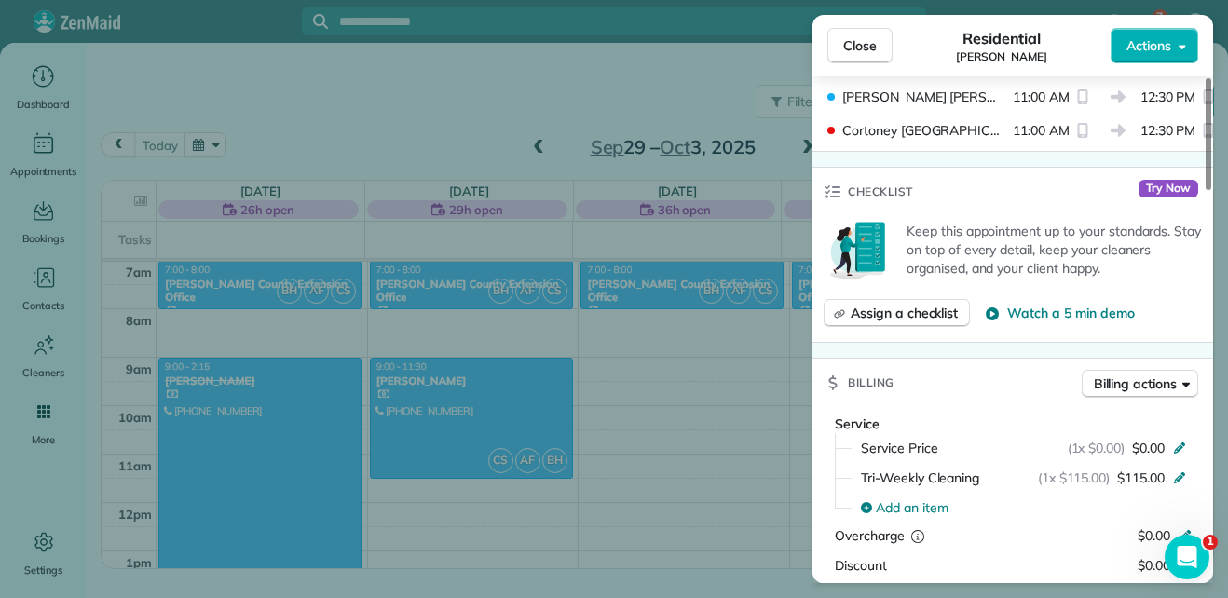
scroll to position [606, 0]
click at [895, 313] on span "Assign a checklist" at bounding box center [903, 311] width 107 height 19
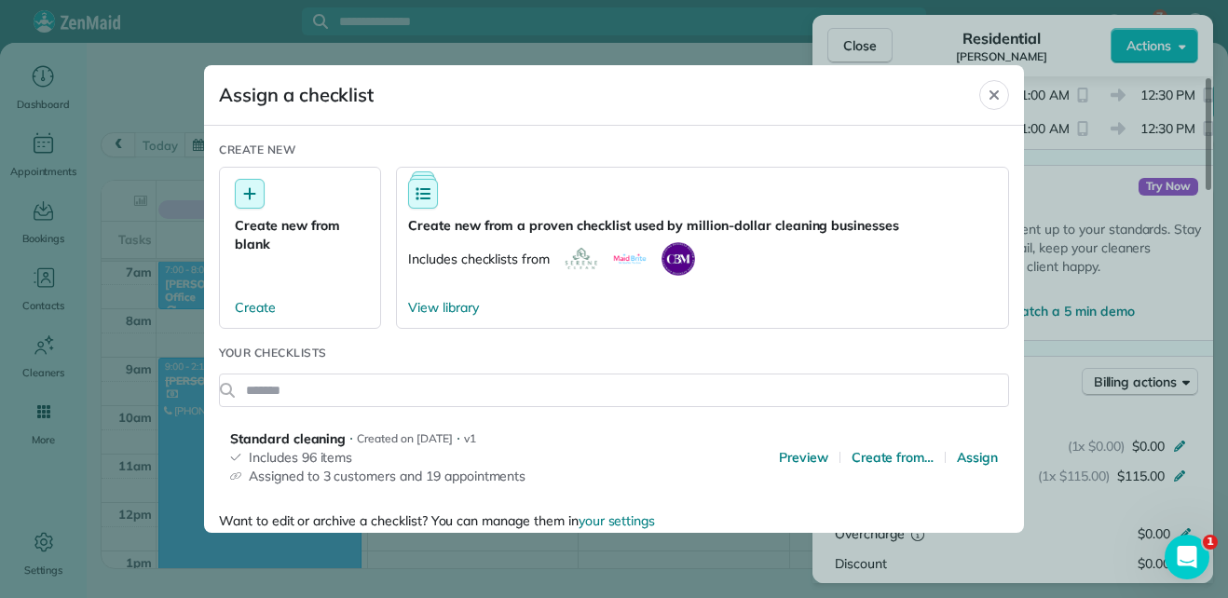
scroll to position [11, 0]
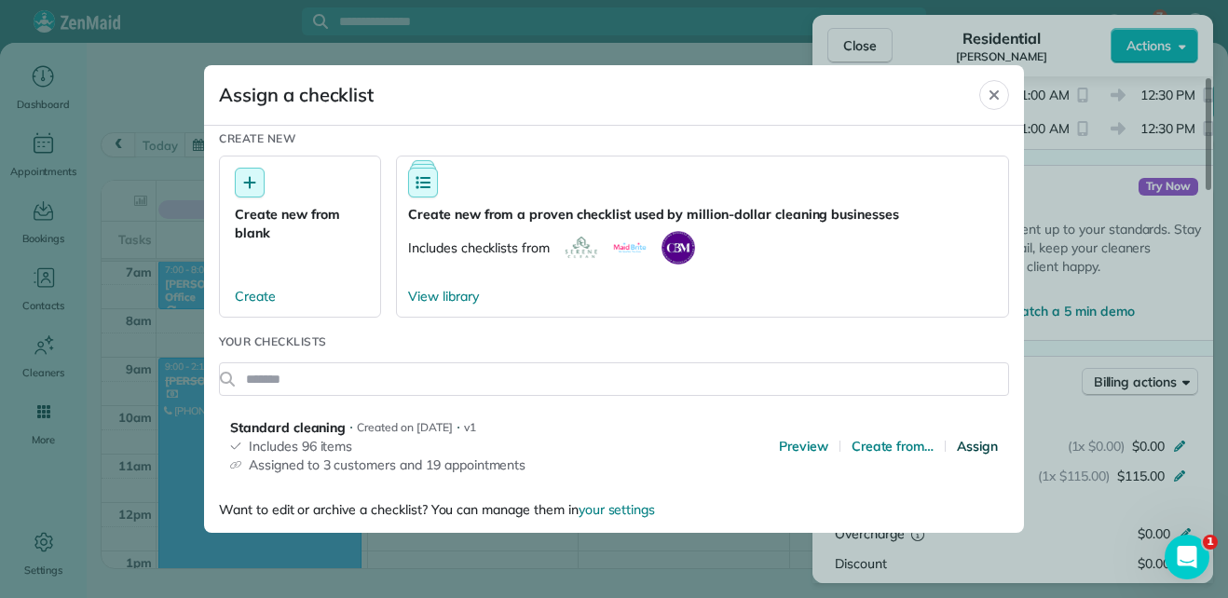
click at [978, 452] on span "Assign" at bounding box center [977, 446] width 41 height 19
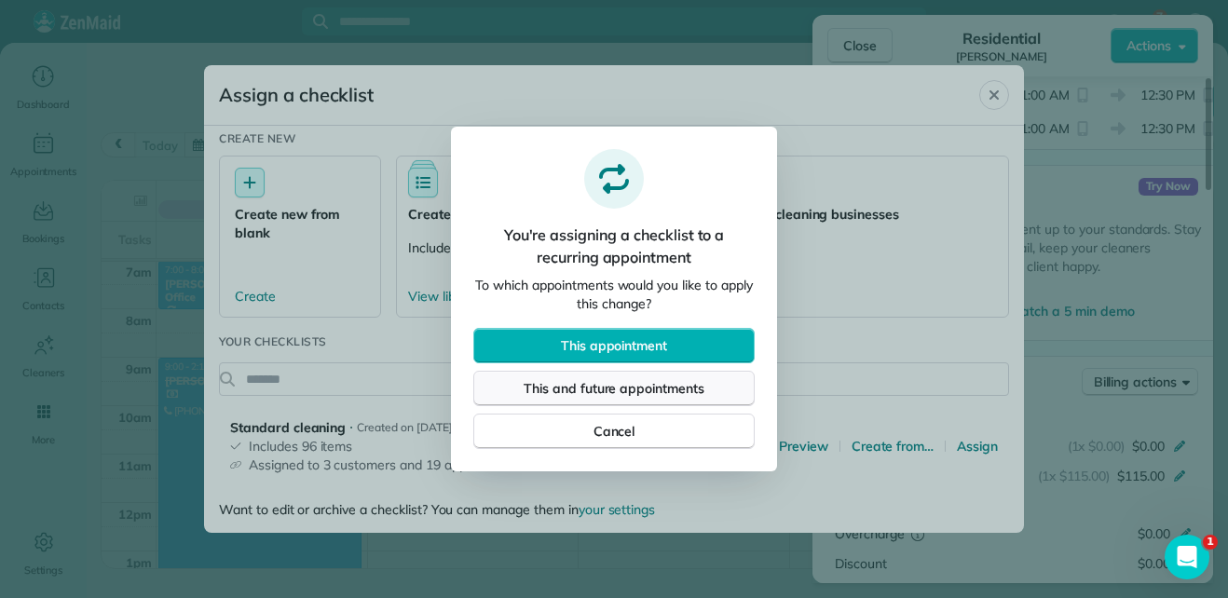
click at [732, 399] on button "This and future appointments" at bounding box center [613, 388] width 281 height 35
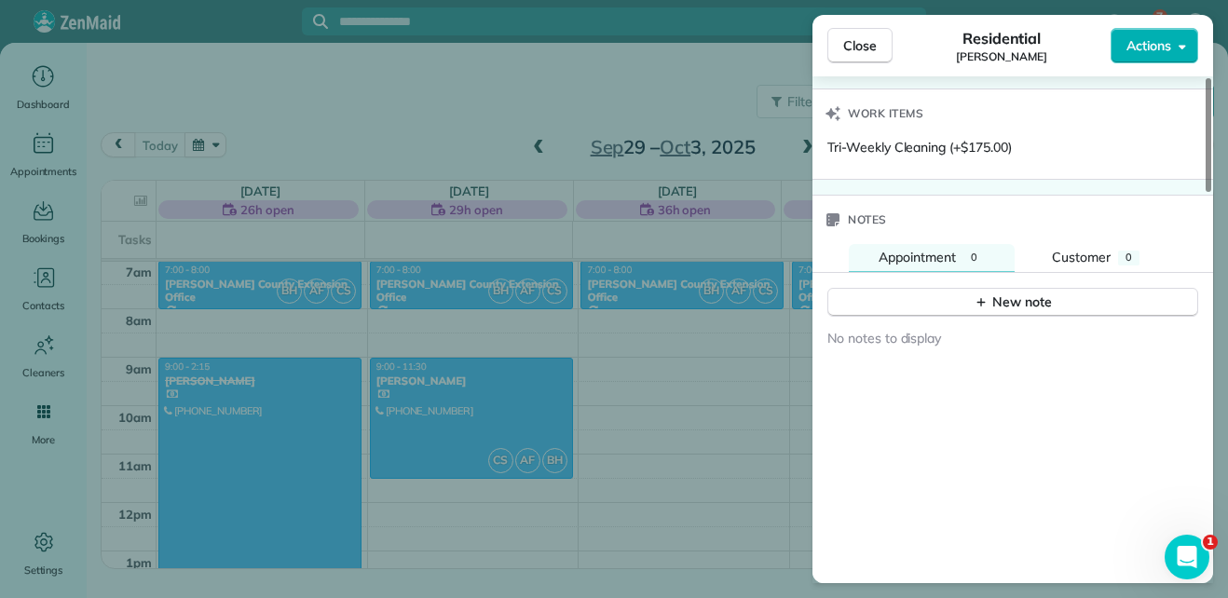
scroll to position [1731, 0]
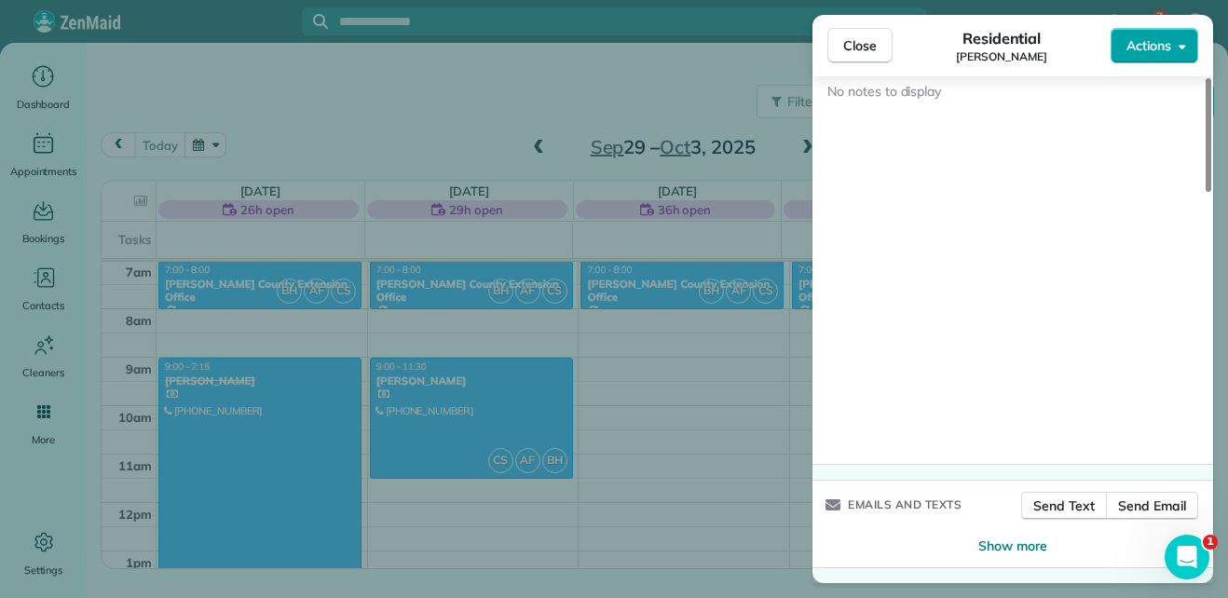
click at [1162, 52] on span "Actions" at bounding box center [1148, 45] width 45 height 19
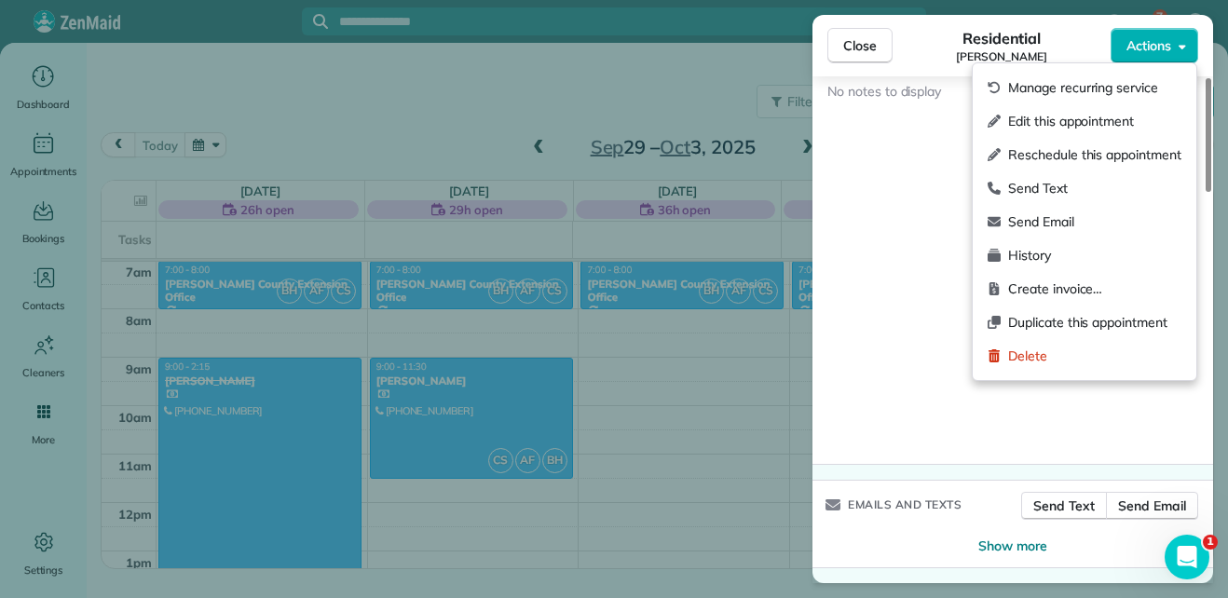
click at [930, 198] on div "No notes to display" at bounding box center [1012, 268] width 401 height 394
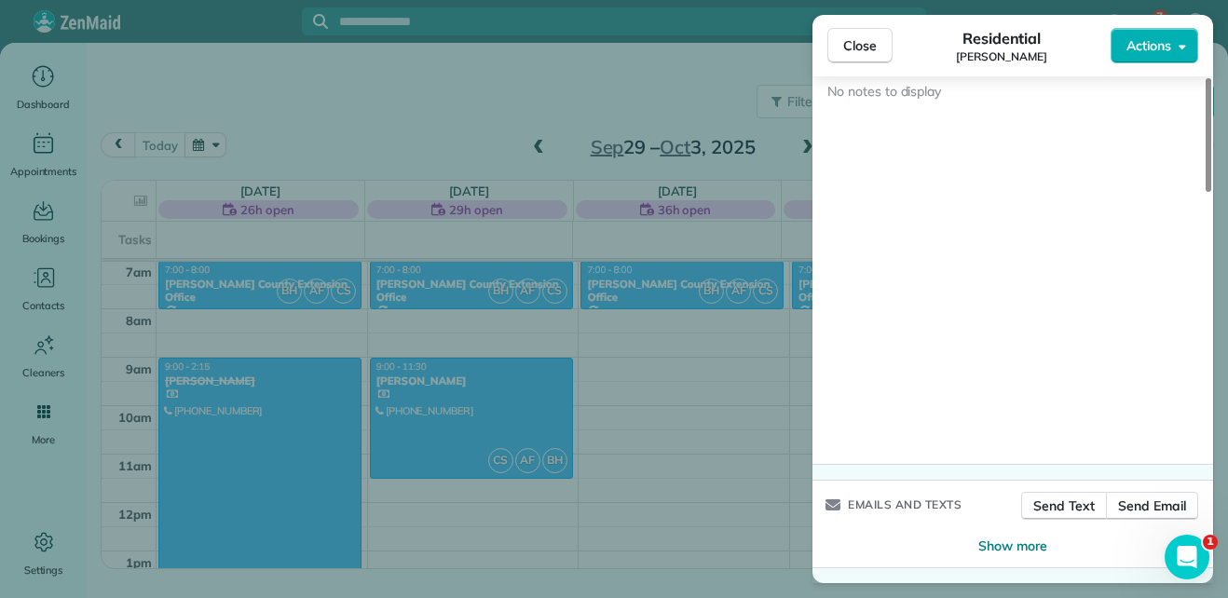
scroll to position [1730, 0]
click at [1002, 548] on span "Show more" at bounding box center [1012, 545] width 69 height 19
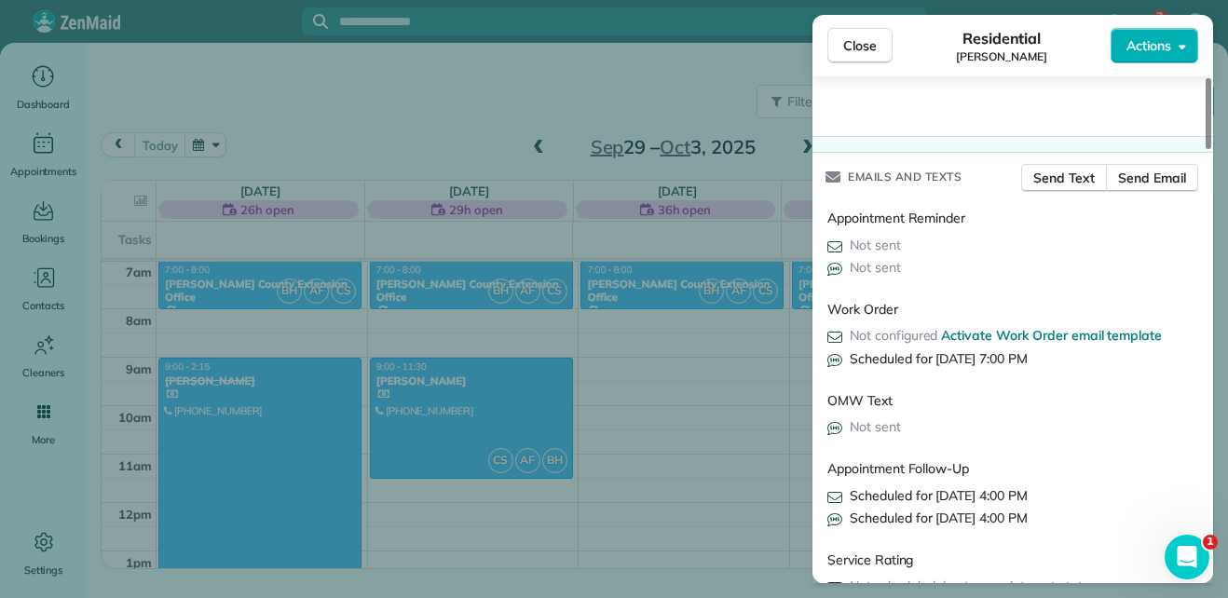
scroll to position [2125, 0]
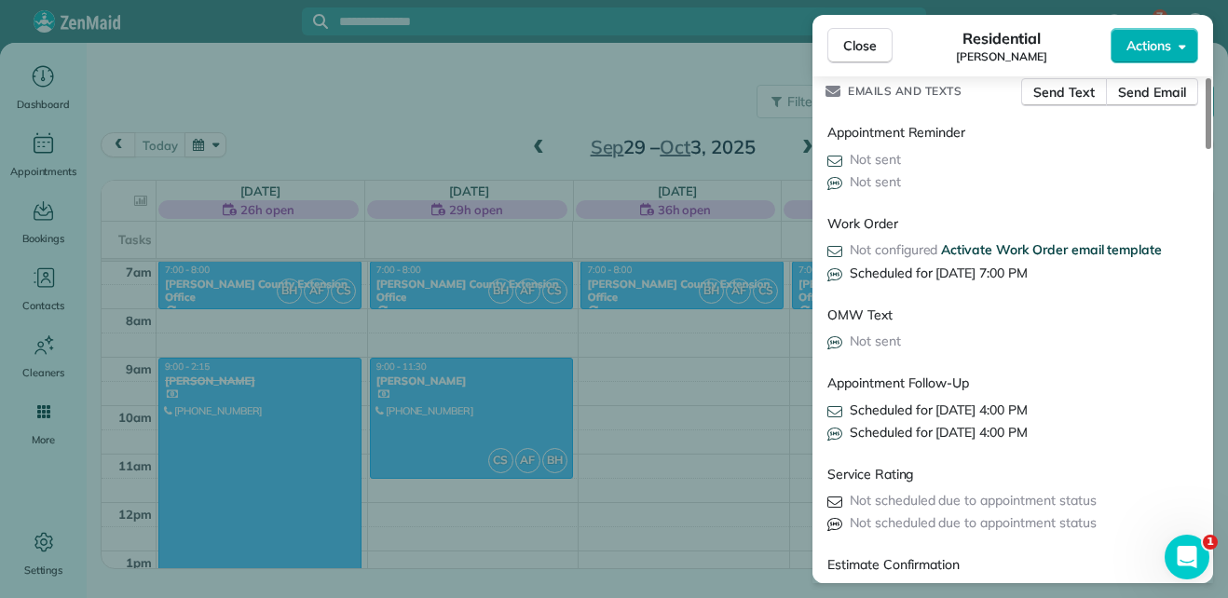
click at [1012, 258] on span "Activate Work Order email template" at bounding box center [1051, 249] width 221 height 17
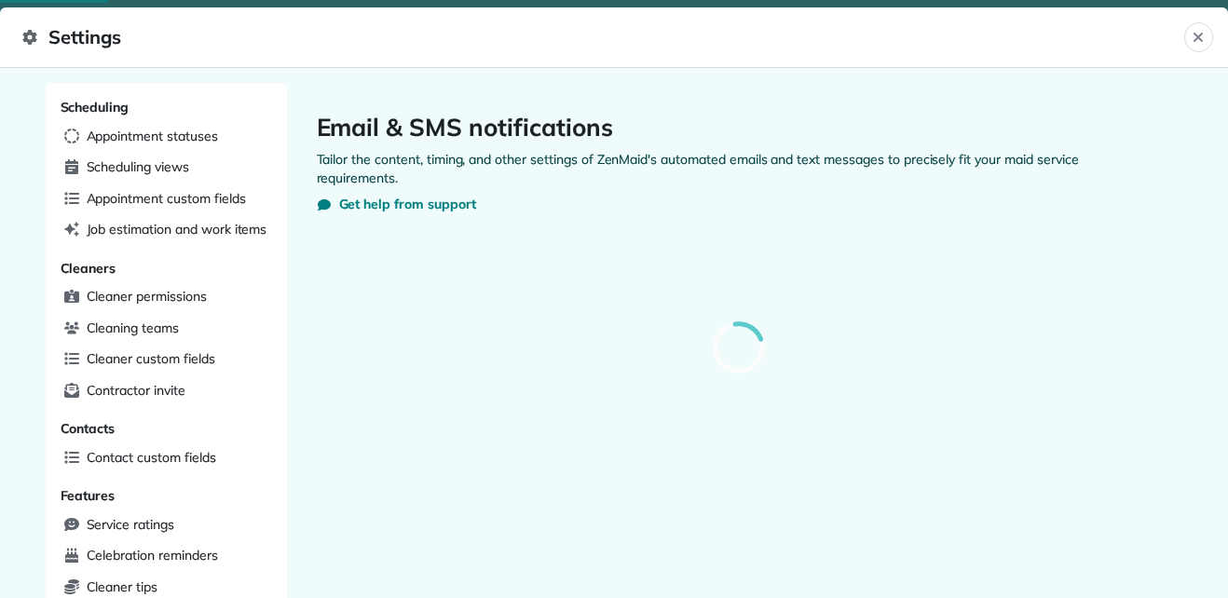
scroll to position [210, 475]
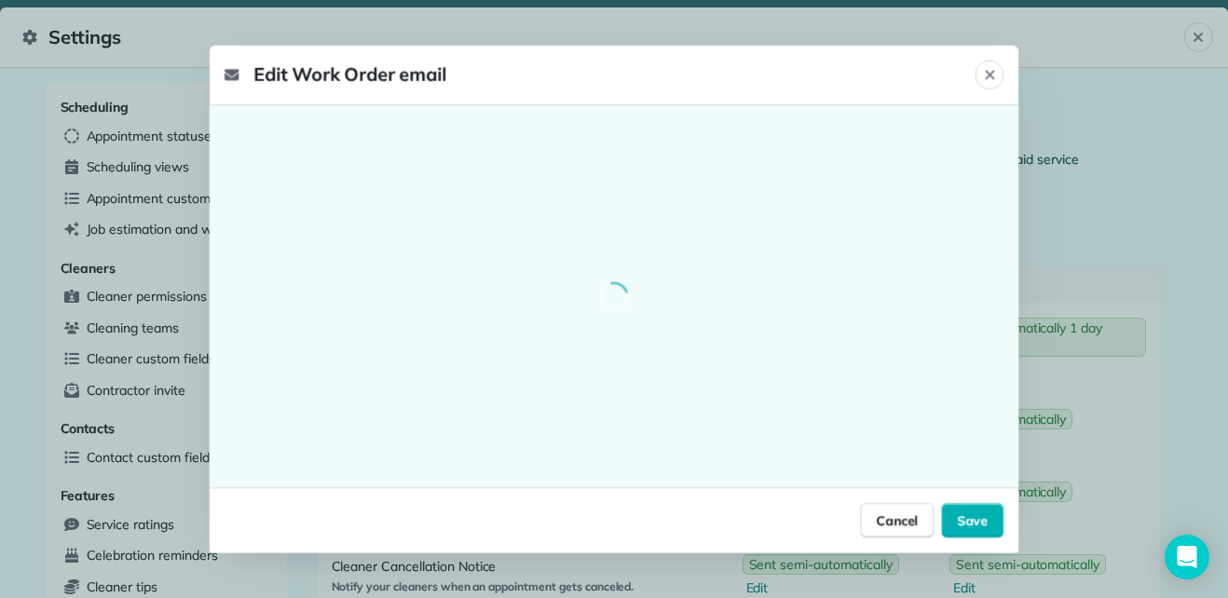
select select "********"
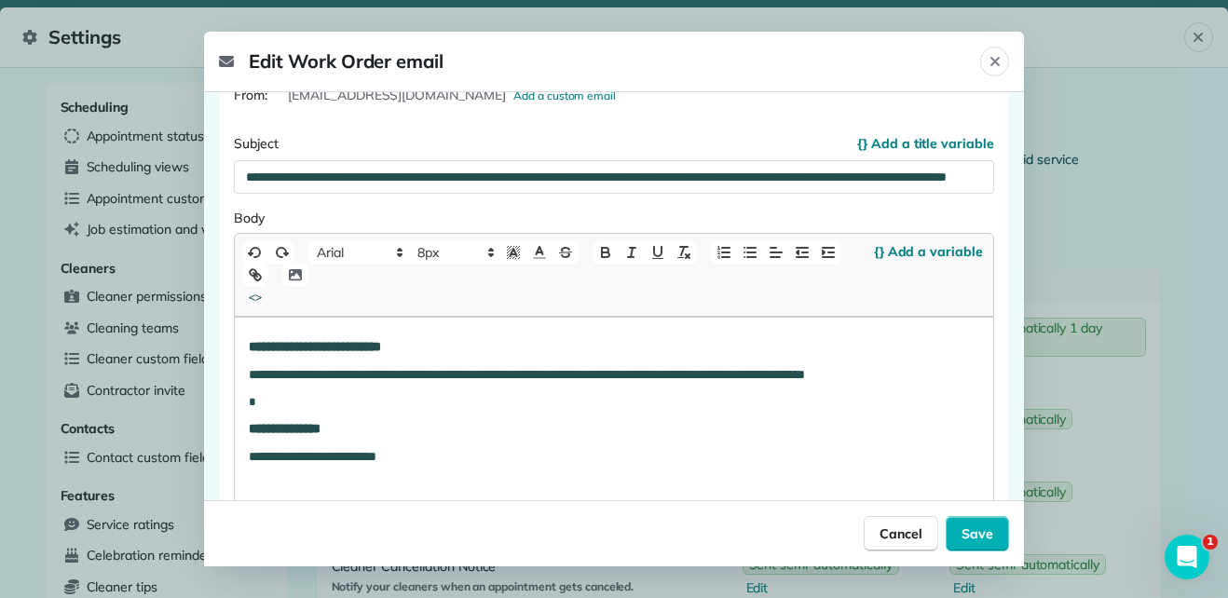
scroll to position [0, 0]
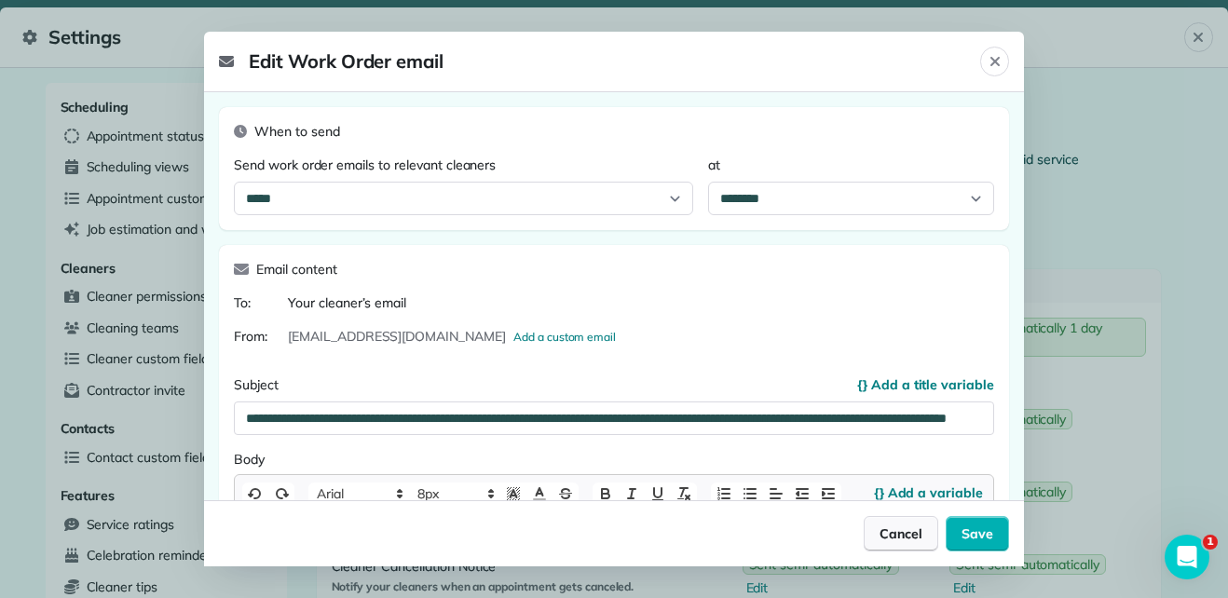
click at [922, 537] on span "Cancel" at bounding box center [900, 533] width 43 height 19
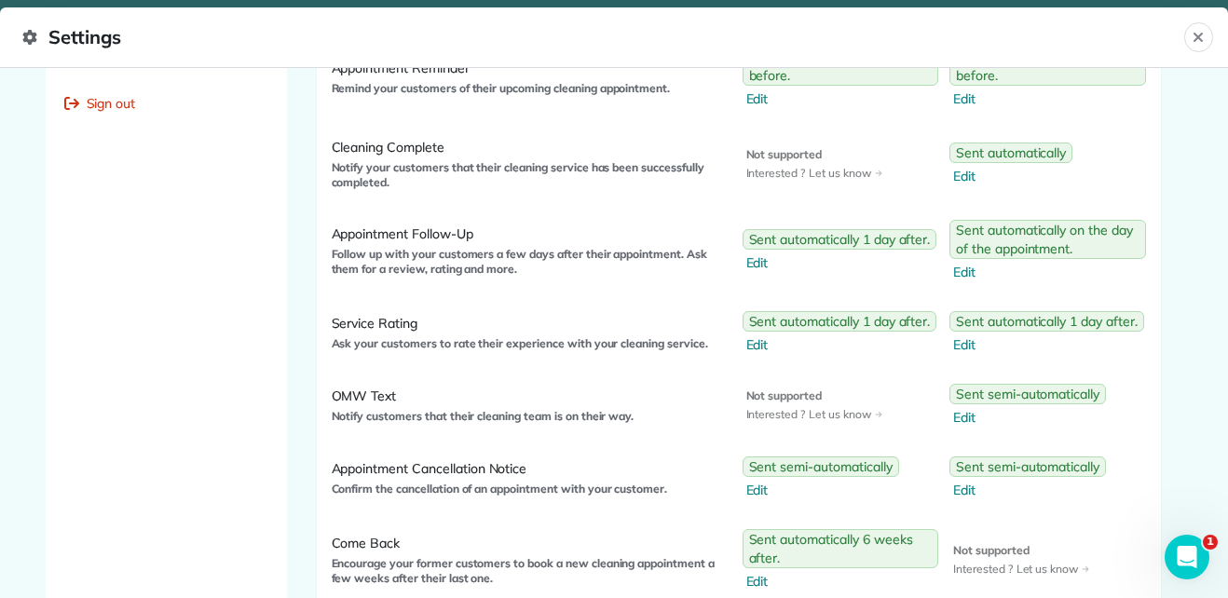
scroll to position [975, 0]
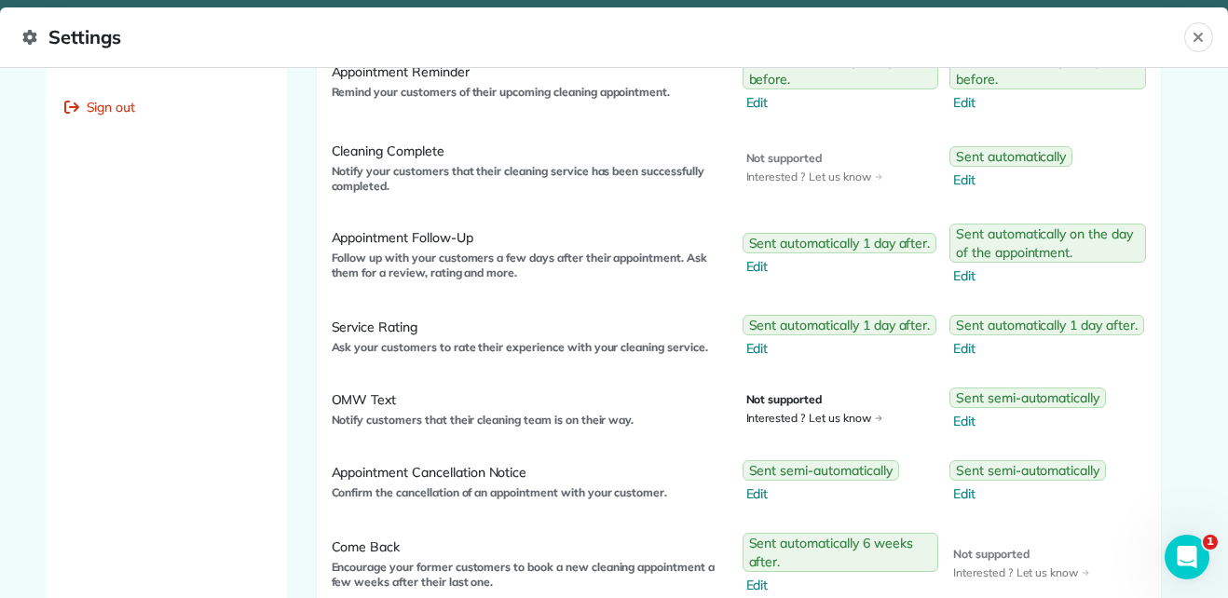
click at [845, 420] on span "Let us know" at bounding box center [845, 418] width 74 height 15
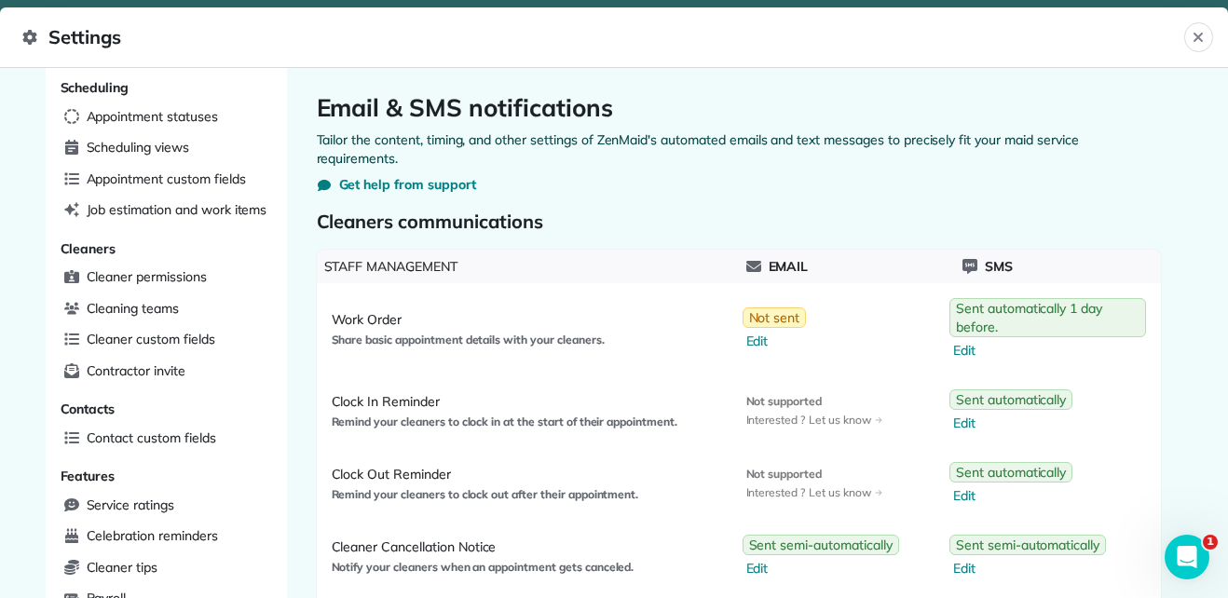
scroll to position [0, 0]
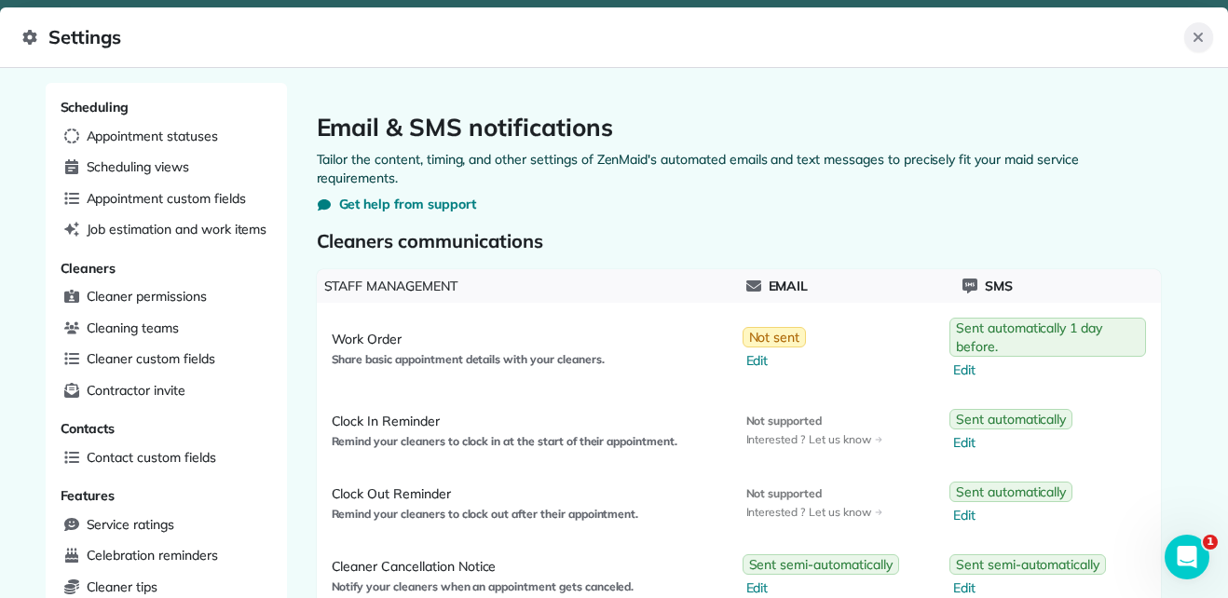
click at [1207, 34] on button "Close" at bounding box center [1198, 37] width 29 height 30
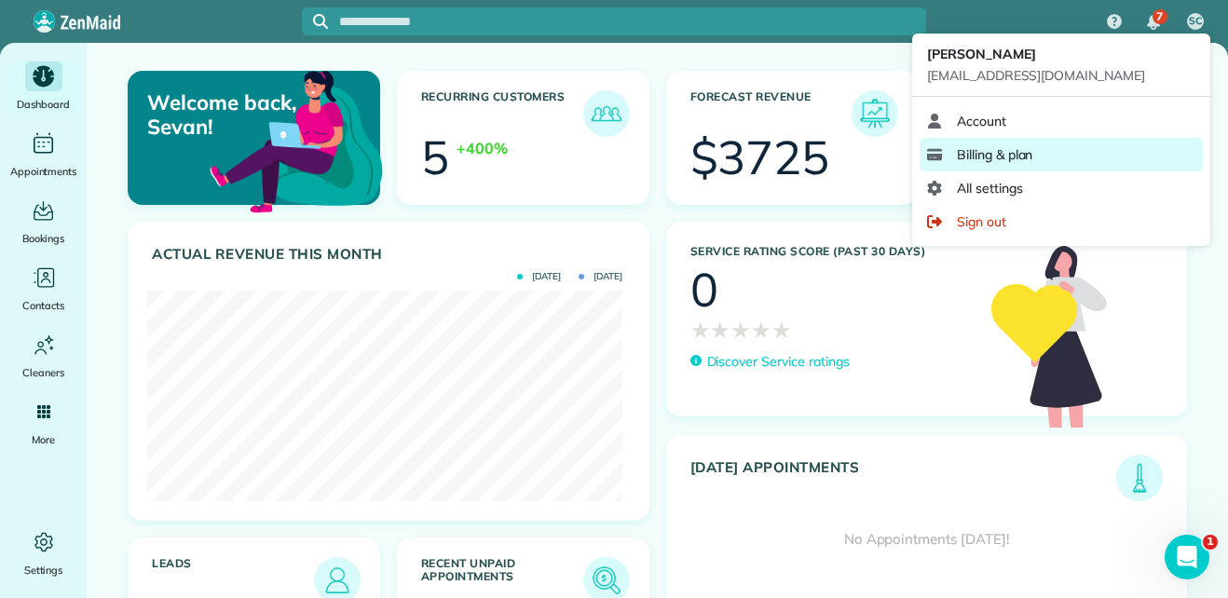
click at [1030, 150] on span "Billing & plan" at bounding box center [994, 154] width 75 height 19
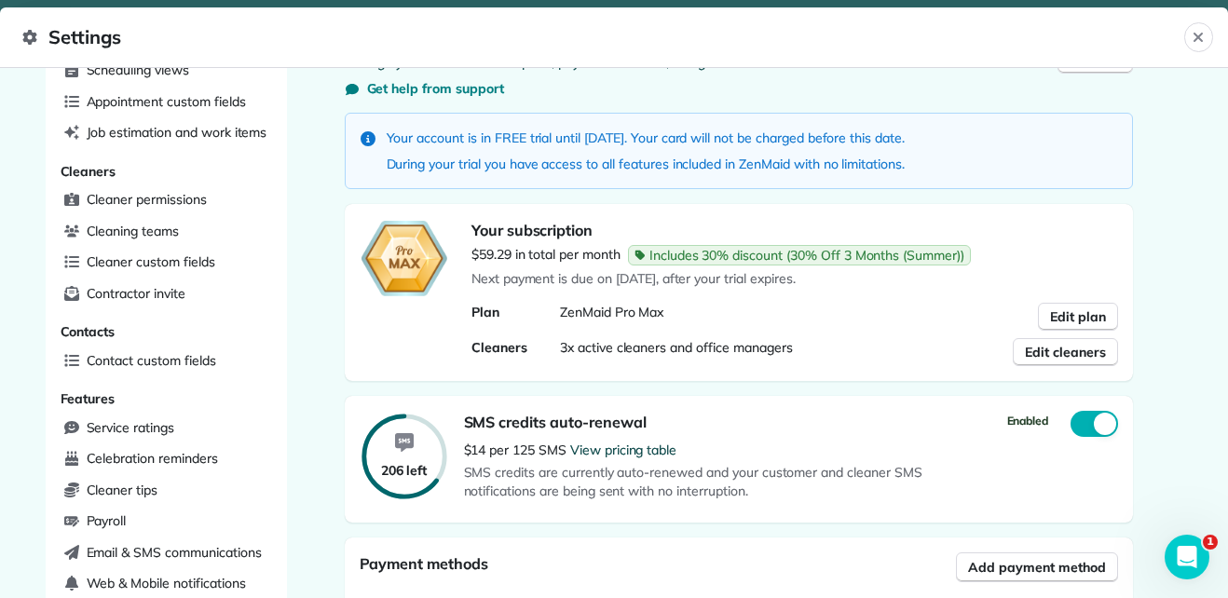
scroll to position [102, 0]
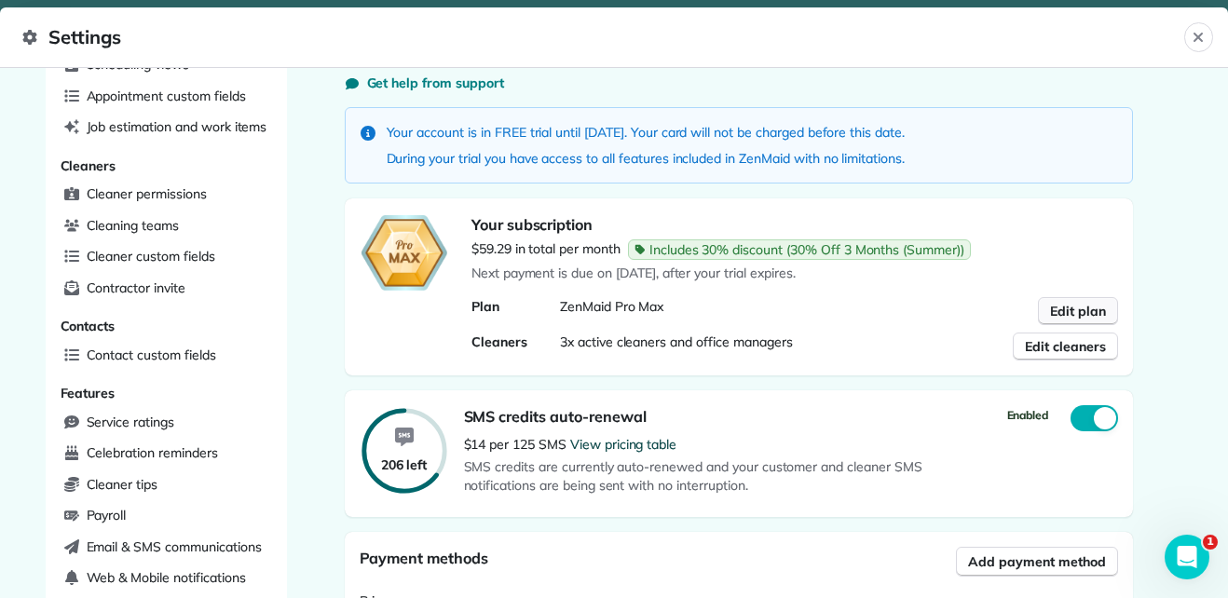
click at [1050, 310] on span "Edit plan" at bounding box center [1078, 311] width 56 height 19
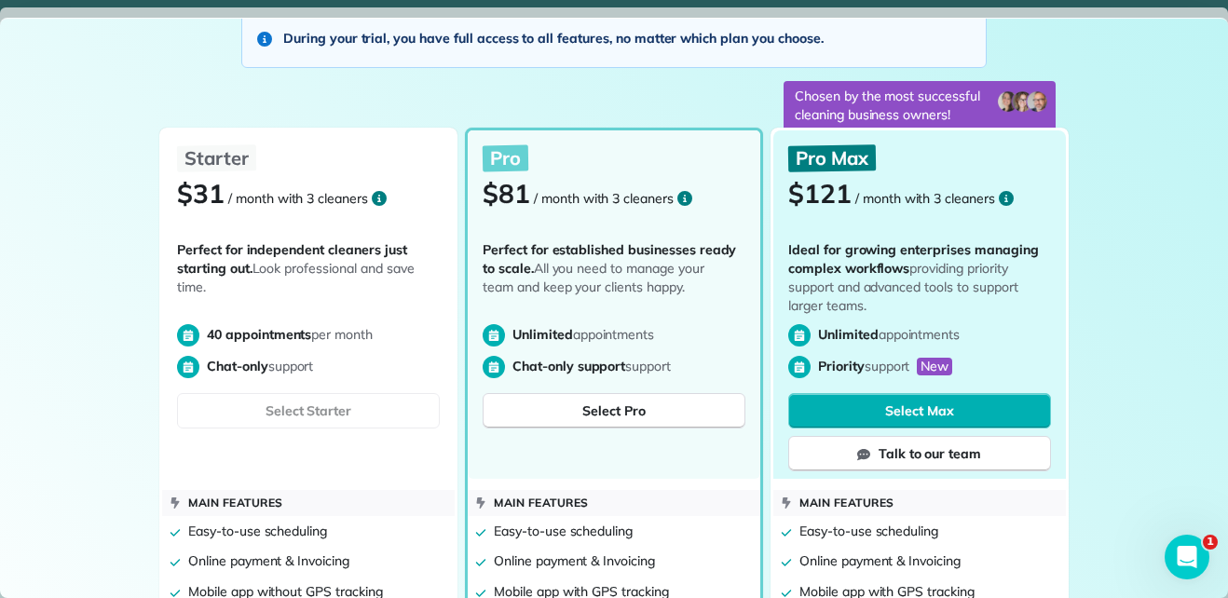
scroll to position [151, 0]
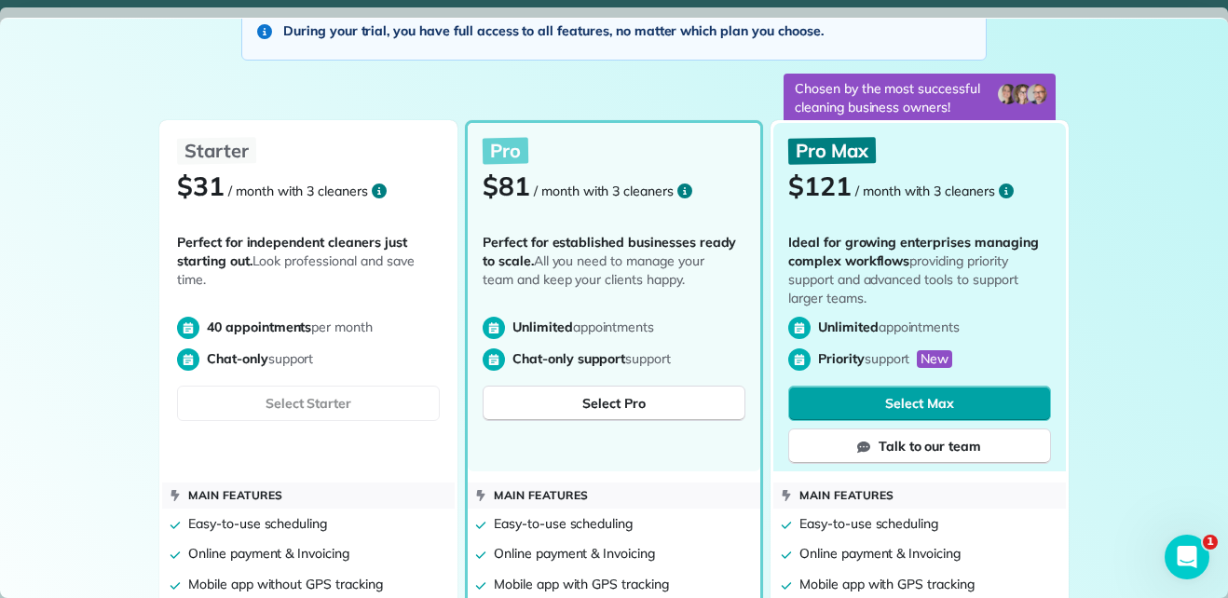
click at [968, 410] on button "Select Max" at bounding box center [919, 403] width 263 height 35
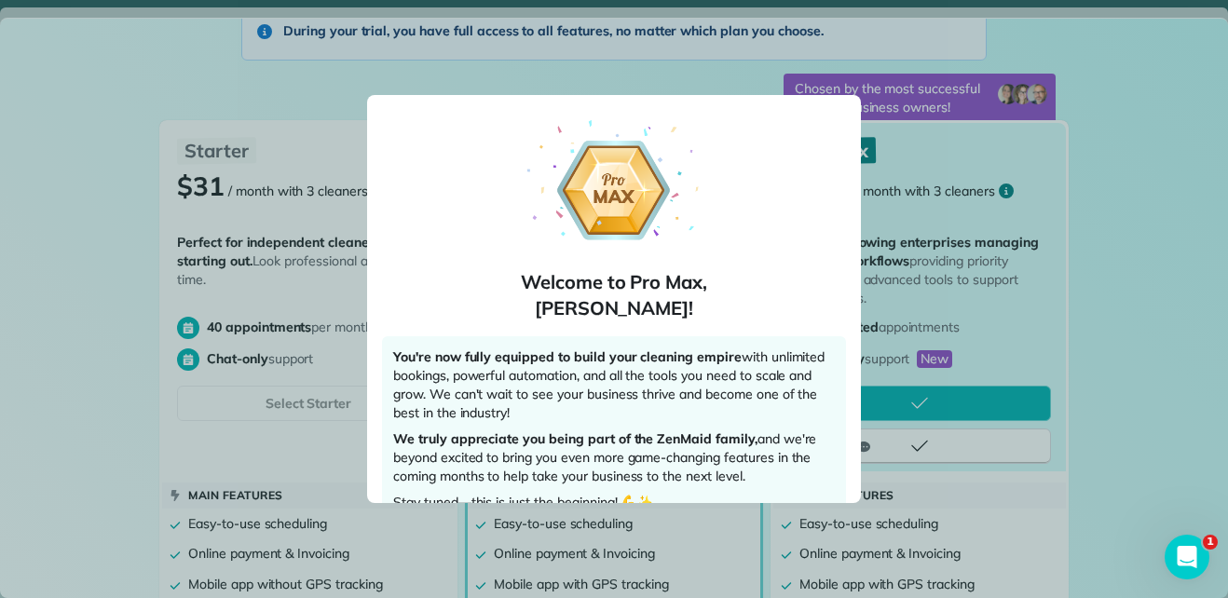
scroll to position [133, 0]
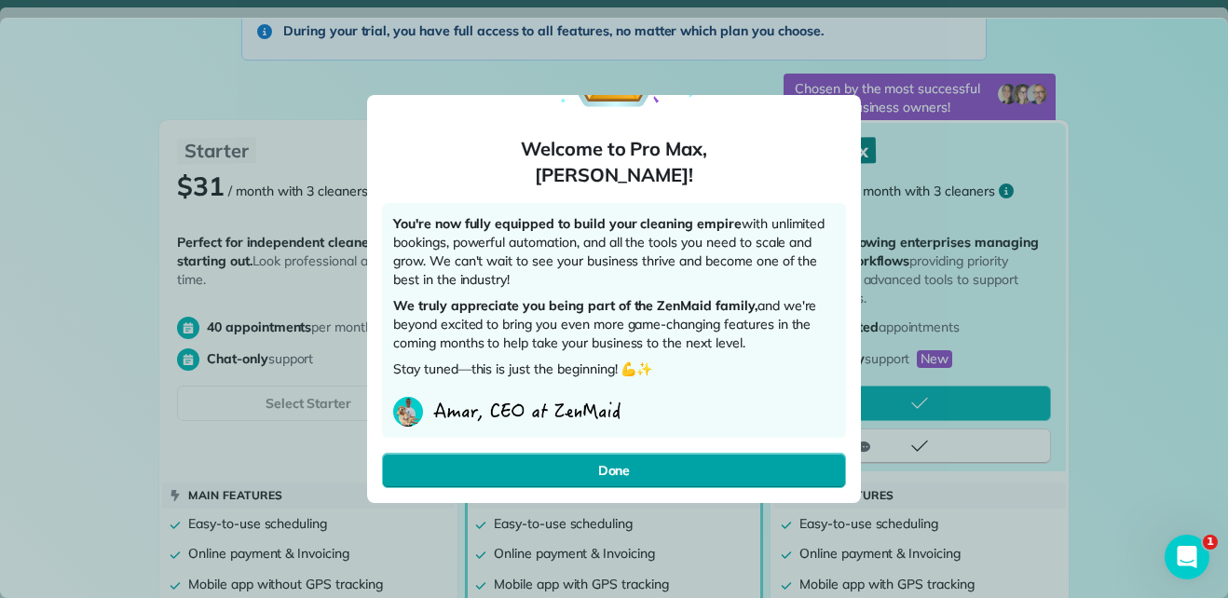
click at [704, 472] on button "Done" at bounding box center [614, 470] width 464 height 35
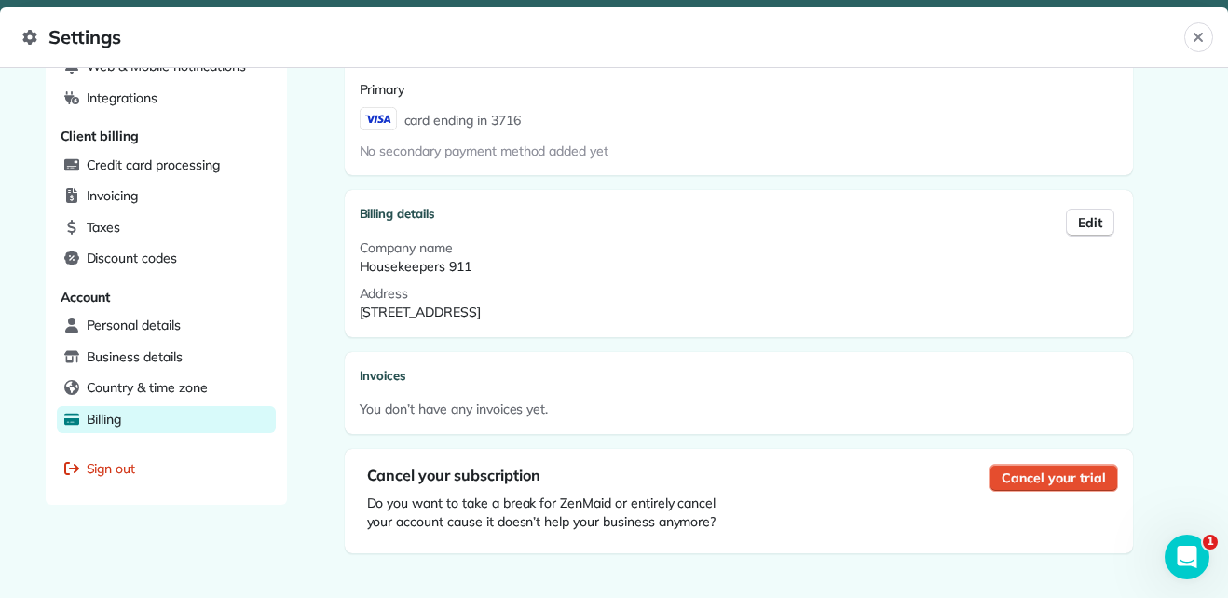
scroll to position [614, 0]
click at [164, 332] on span "Personal details" at bounding box center [134, 325] width 94 height 19
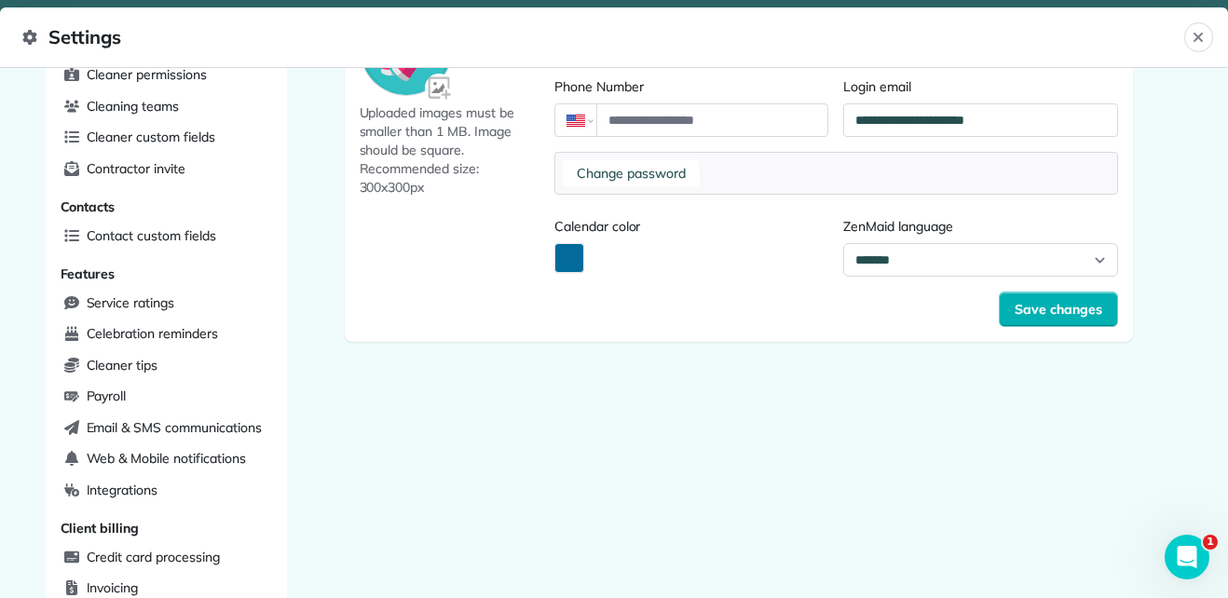
scroll to position [218, 0]
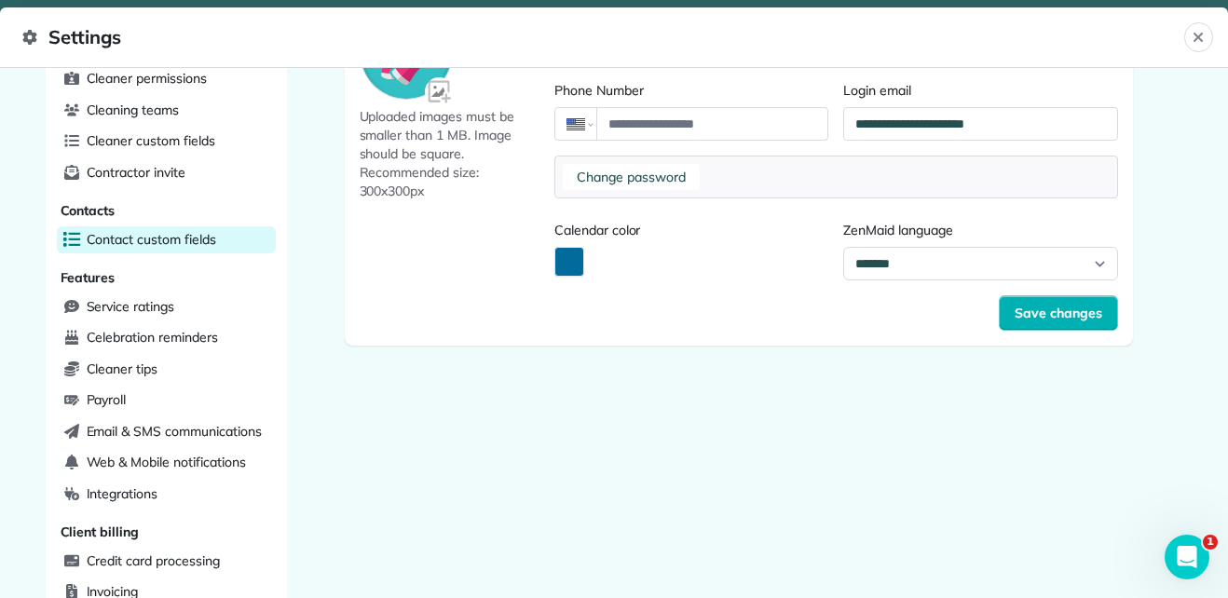
click at [144, 249] on div "Contact custom fields" at bounding box center [166, 240] width 219 height 28
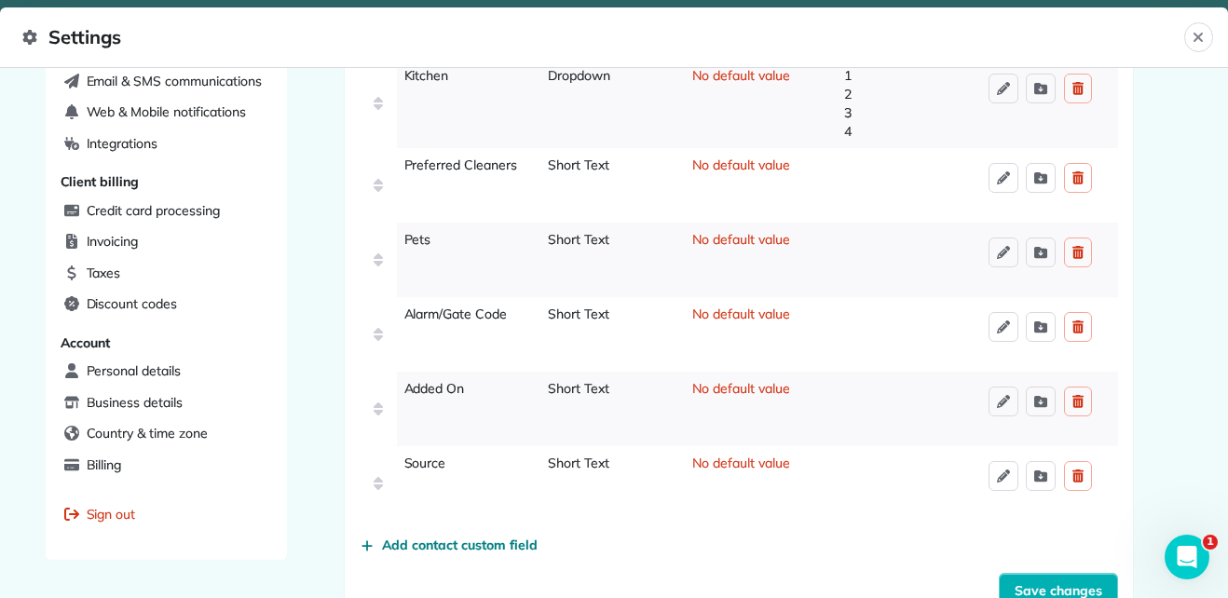
scroll to position [566, 0]
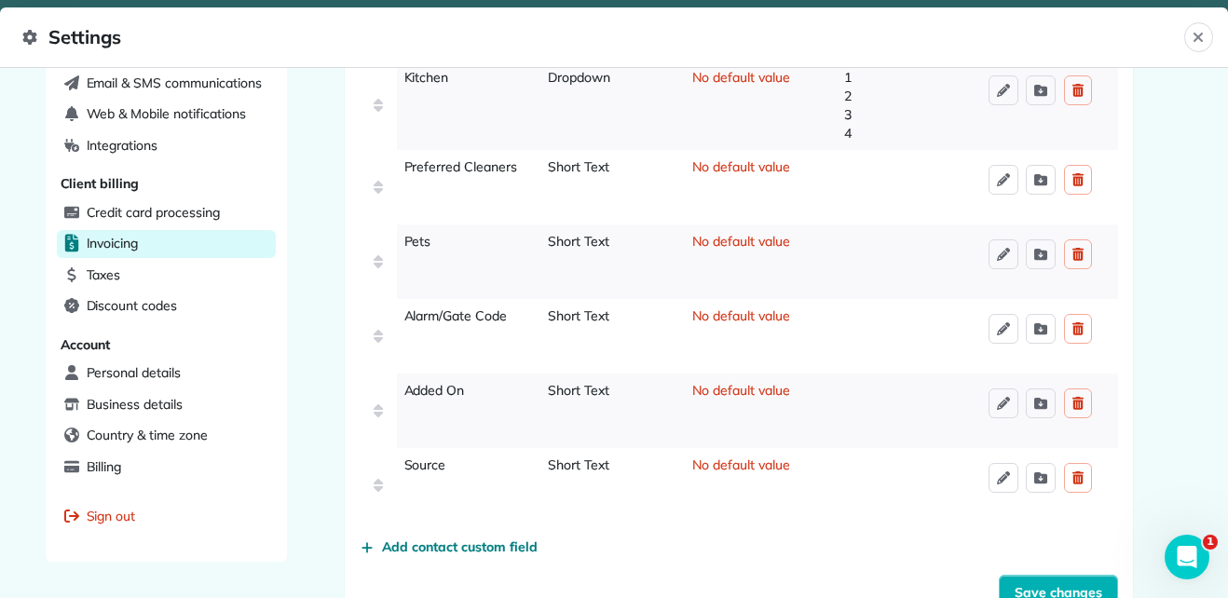
click at [150, 242] on div "Invoicing" at bounding box center [166, 244] width 219 height 28
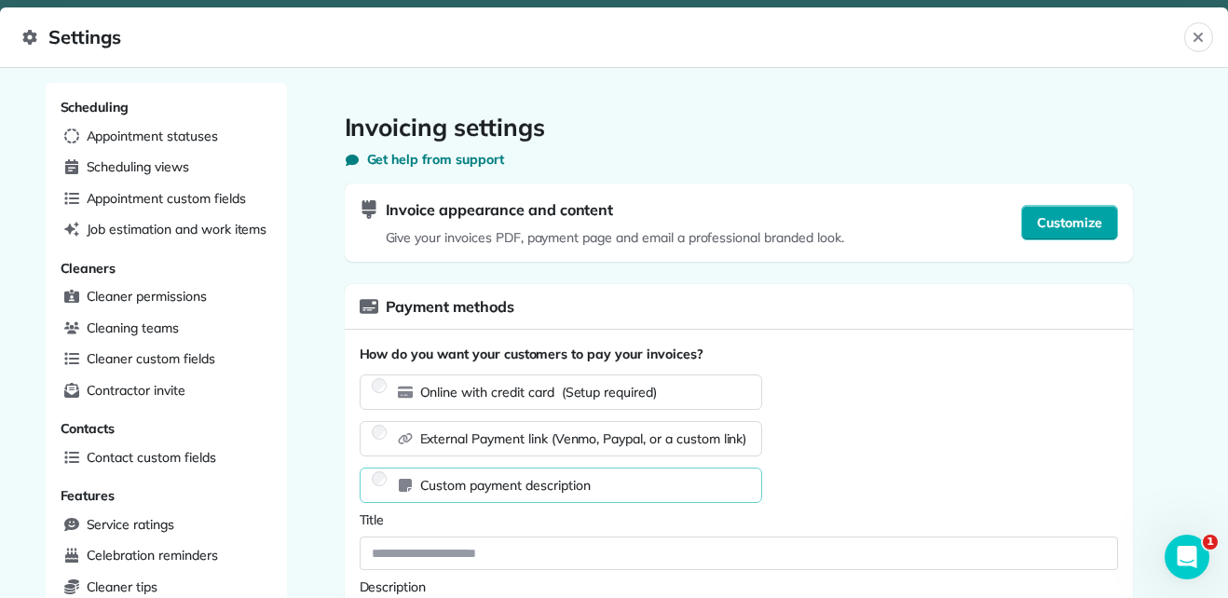
click at [1037, 226] on span "Customize" at bounding box center [1069, 222] width 65 height 19
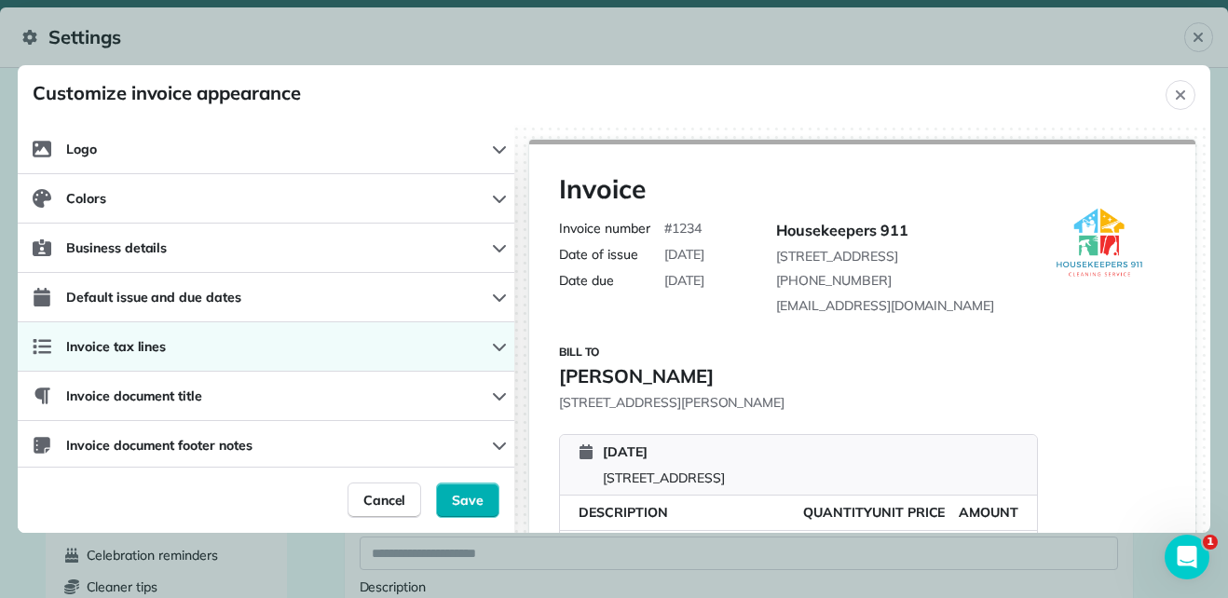
click at [492, 344] on icon "button" at bounding box center [499, 346] width 15 height 15
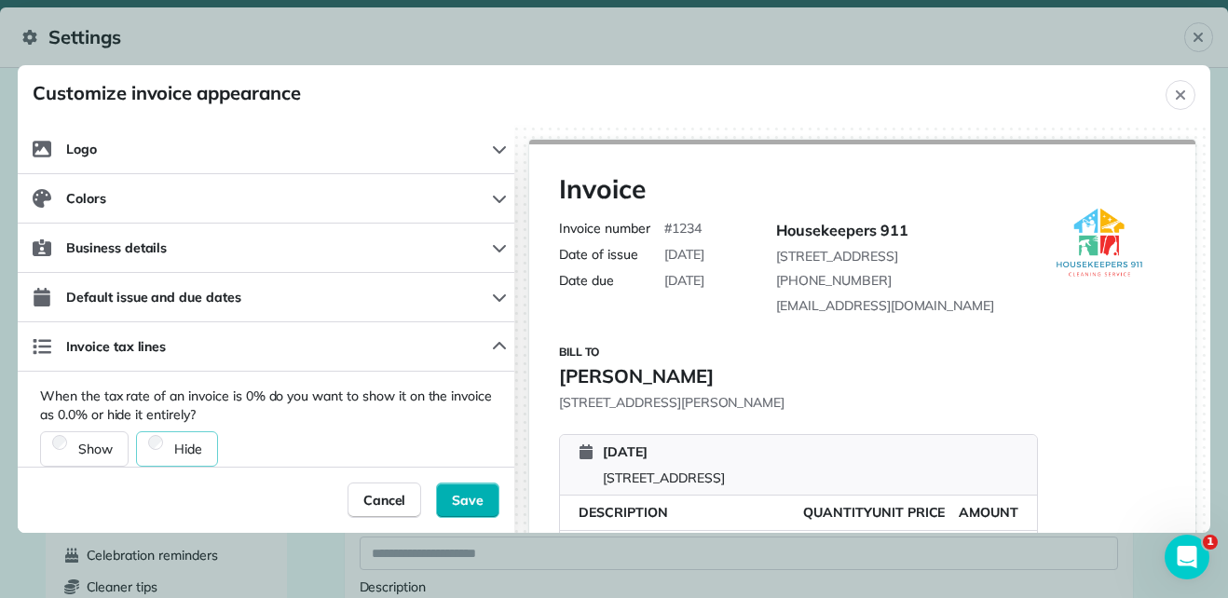
scroll to position [114, 0]
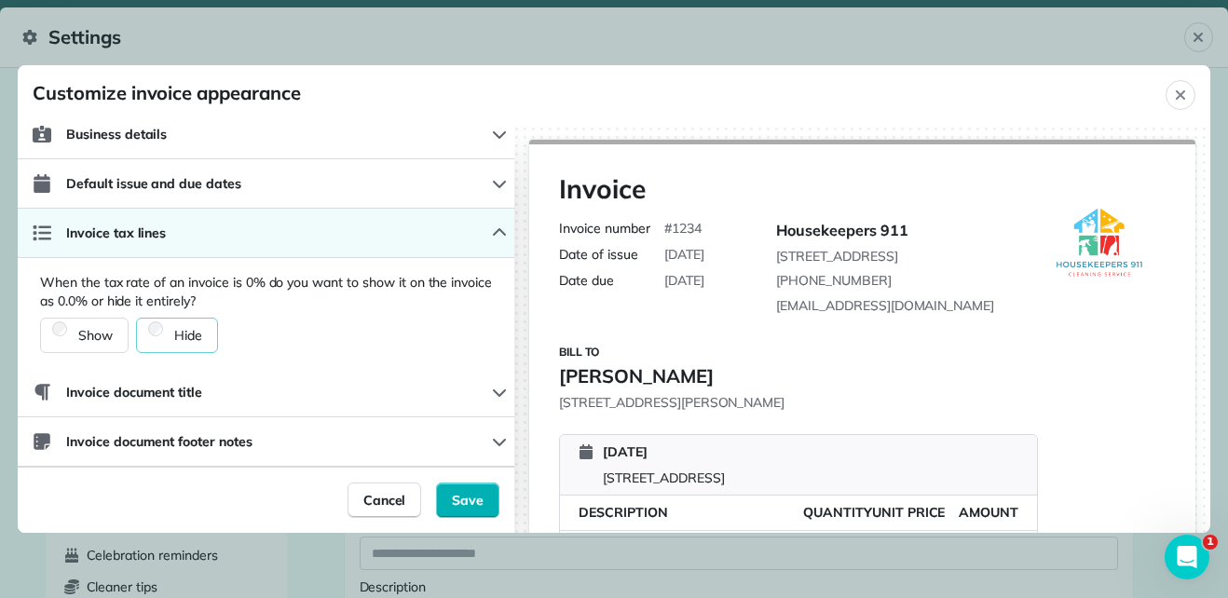
click at [492, 228] on icon "button" at bounding box center [499, 232] width 15 height 15
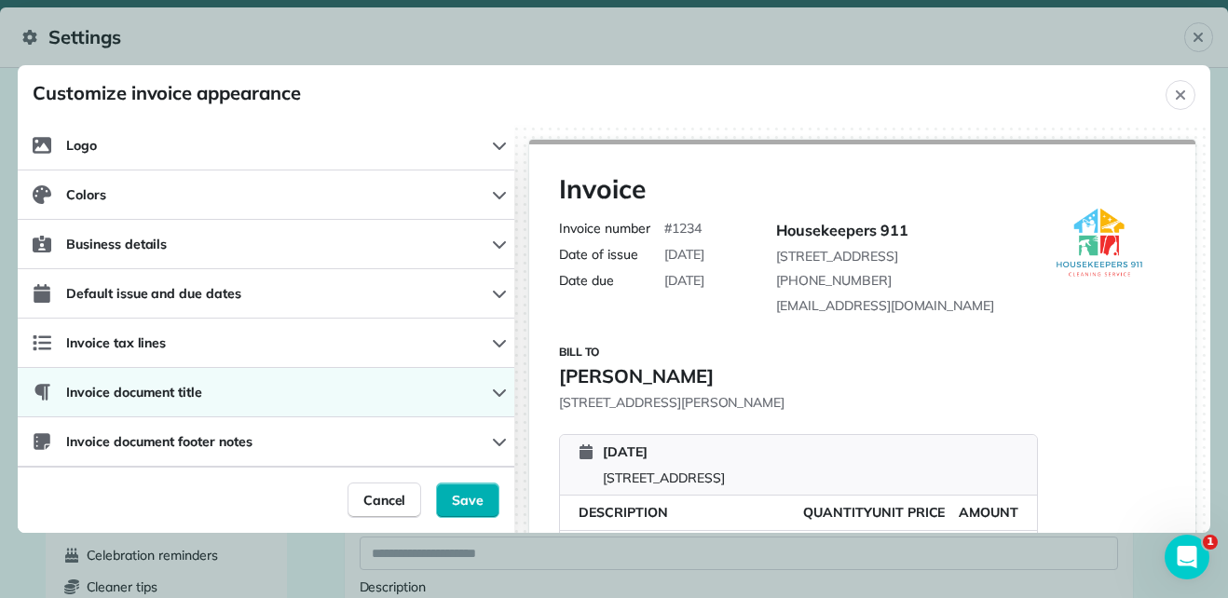
click at [348, 394] on button "Invoice document title" at bounding box center [266, 392] width 496 height 49
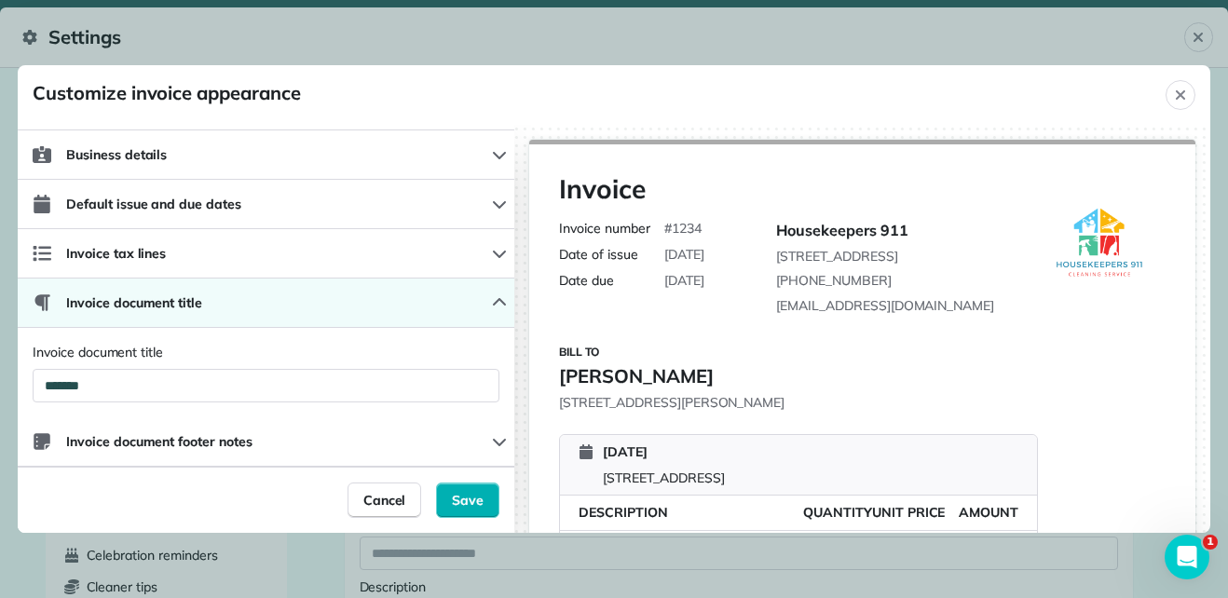
click at [477, 300] on button "Invoice document title" at bounding box center [266, 302] width 496 height 49
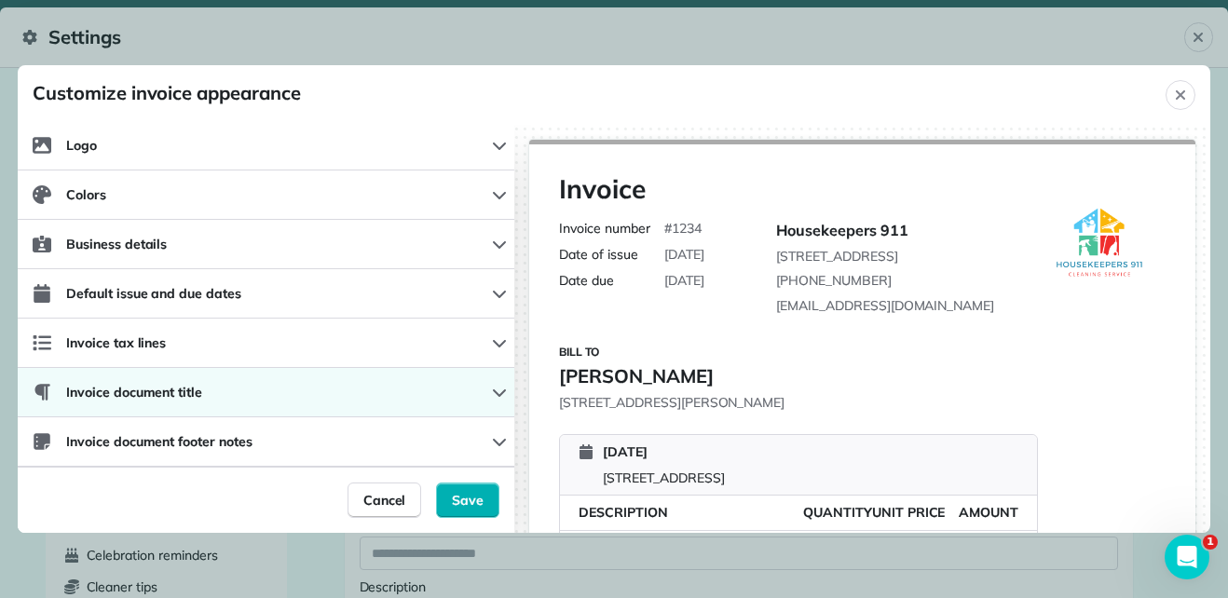
scroll to position [4, 0]
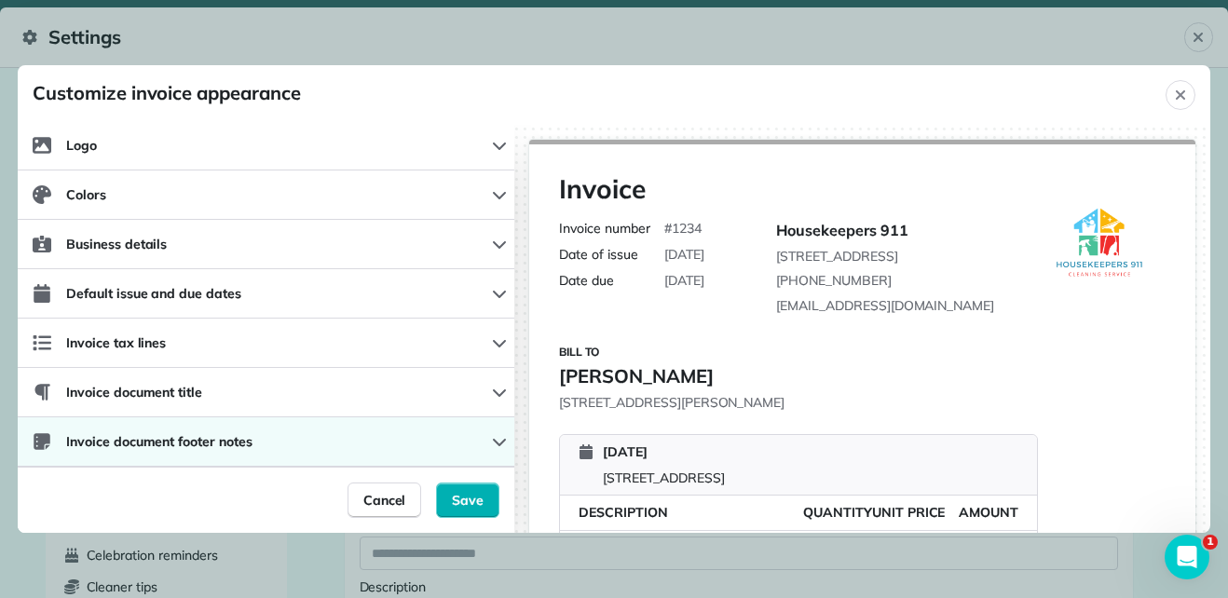
click at [241, 443] on span "Invoice document footer notes" at bounding box center [159, 441] width 186 height 19
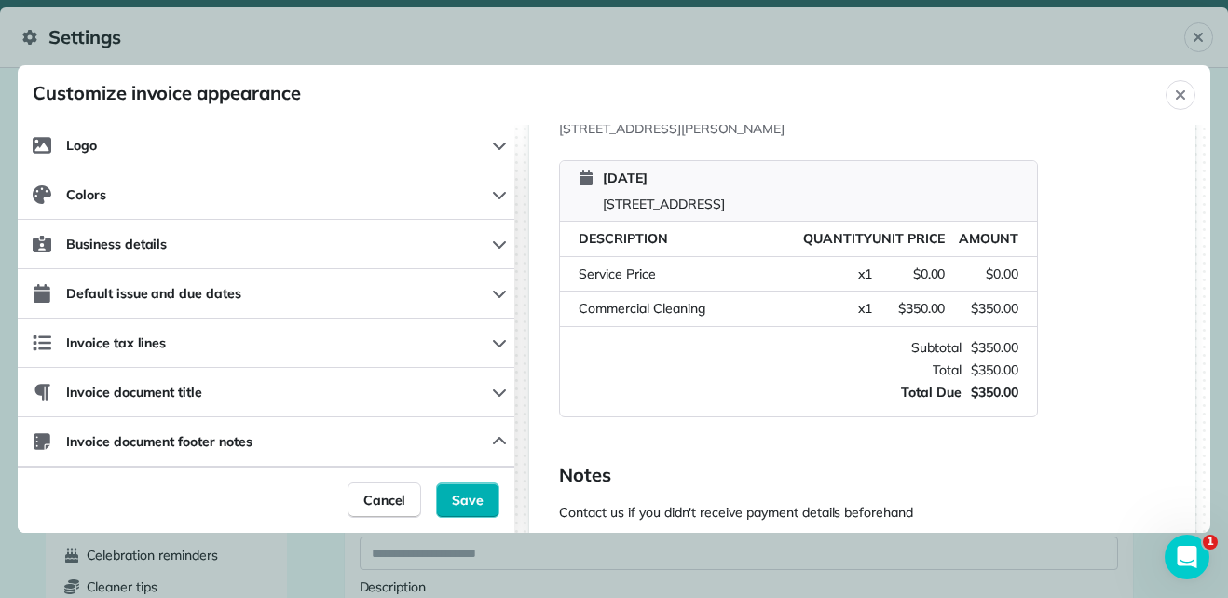
scroll to position [282, 0]
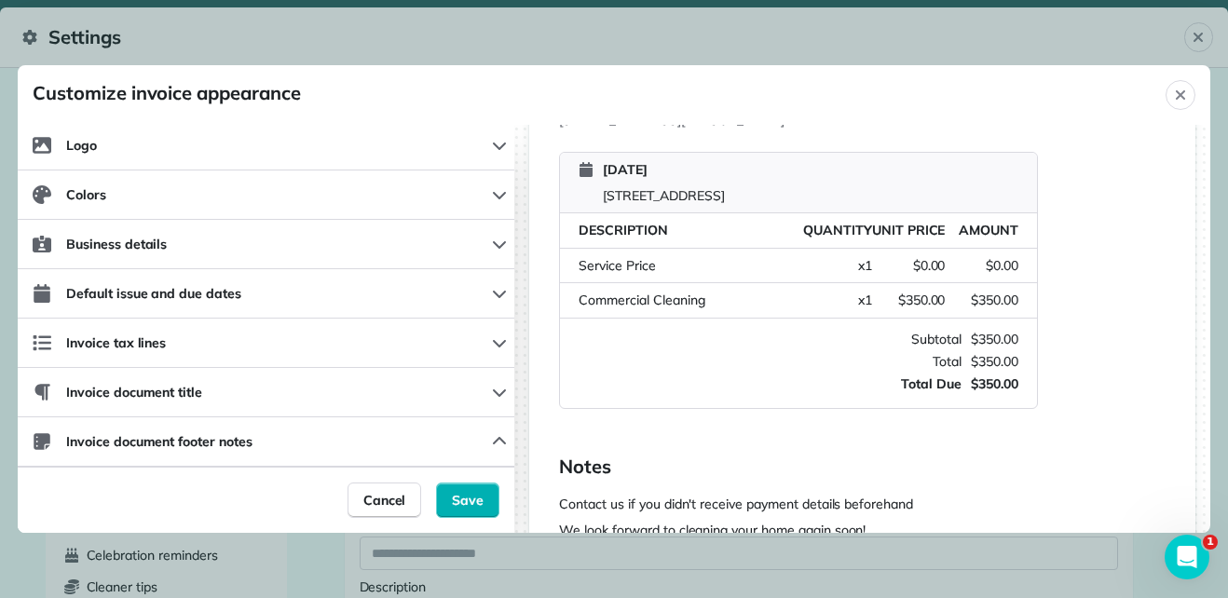
click at [657, 276] on div "Service Price" at bounding box center [688, 266] width 220 height 20
drag, startPoint x: 591, startPoint y: 278, endPoint x: 729, endPoint y: 239, distance: 143.0
click at [729, 239] on div "Description Quantity Unit Price Amount Service Price Quantity: x 1 Unit Price: …" at bounding box center [798, 265] width 477 height 105
drag, startPoint x: 729, startPoint y: 239, endPoint x: 736, endPoint y: 278, distance: 38.7
click at [736, 276] on div "Service Price" at bounding box center [688, 266] width 220 height 20
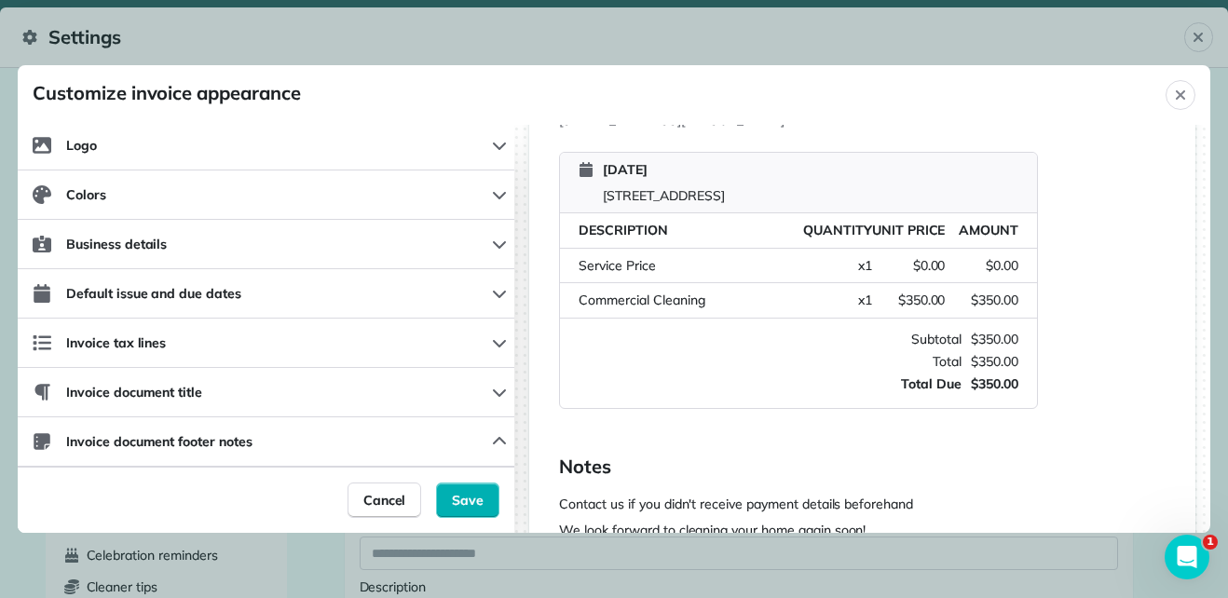
click at [736, 276] on div "Service Price" at bounding box center [688, 266] width 220 height 20
drag, startPoint x: 649, startPoint y: 290, endPoint x: 1179, endPoint y: 99, distance: 563.3
click at [1179, 99] on icon "Close" at bounding box center [1180, 95] width 15 height 15
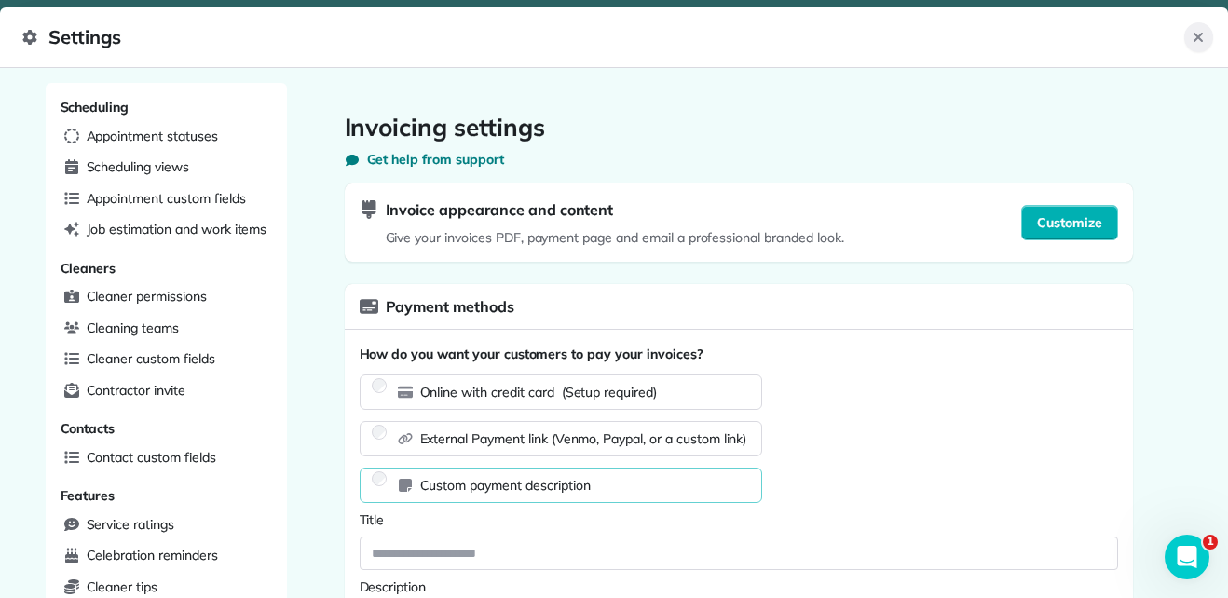
click at [1184, 36] on button "Close" at bounding box center [1198, 37] width 29 height 30
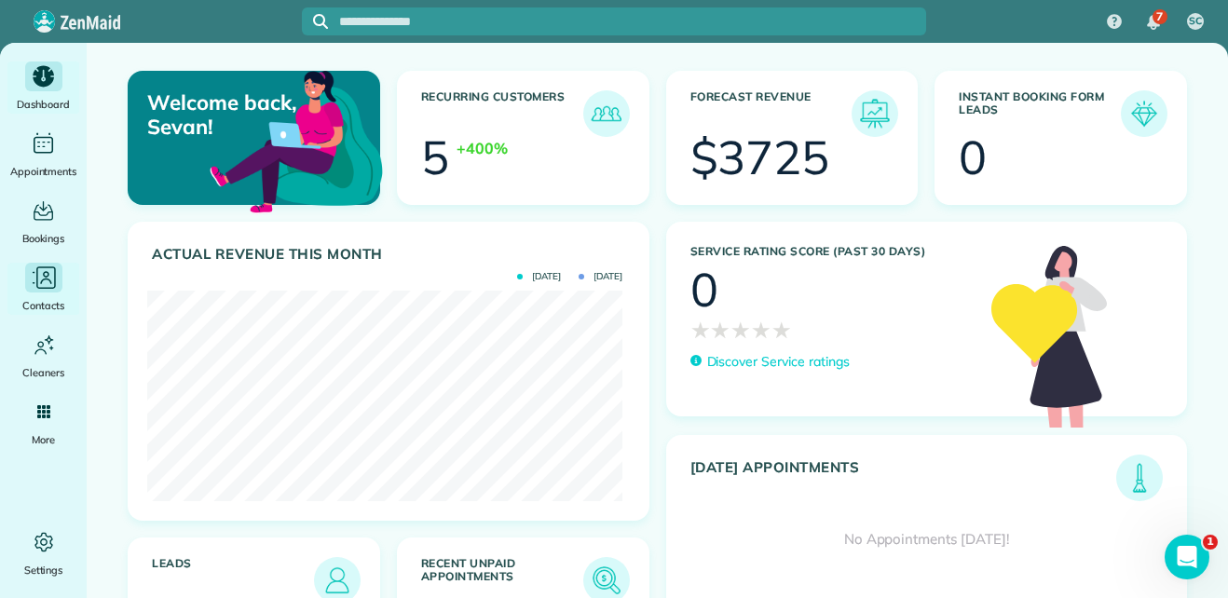
click at [48, 281] on icon "Main" at bounding box center [44, 278] width 28 height 28
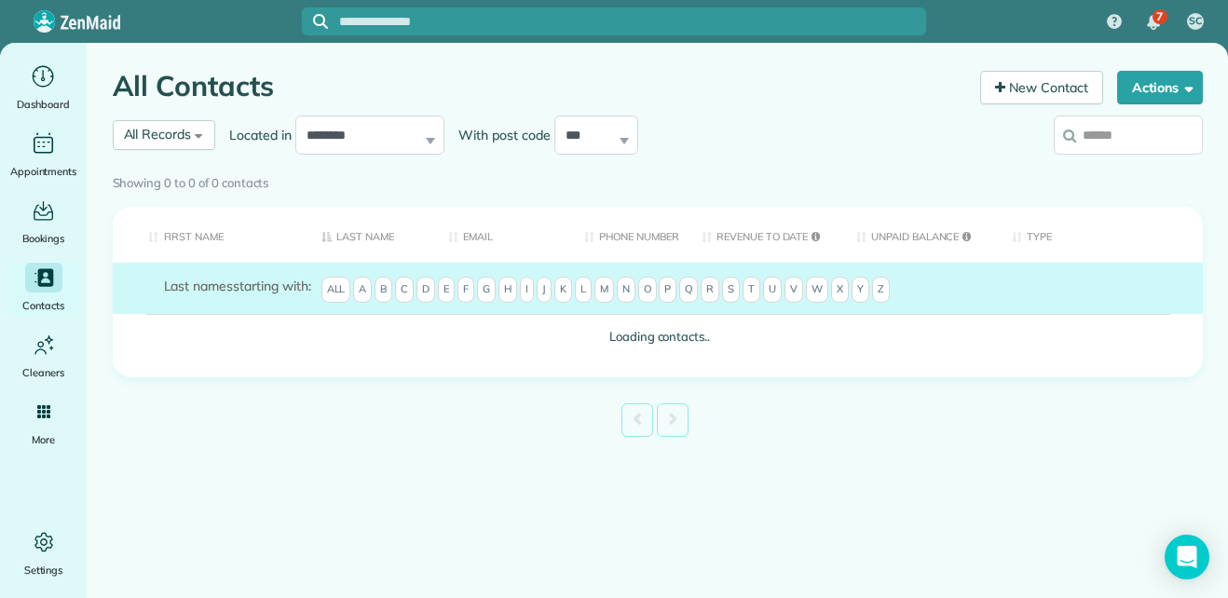
click at [1080, 167] on div "Showing 0 to 0 of 0 contacts" at bounding box center [658, 184] width 1118 height 34
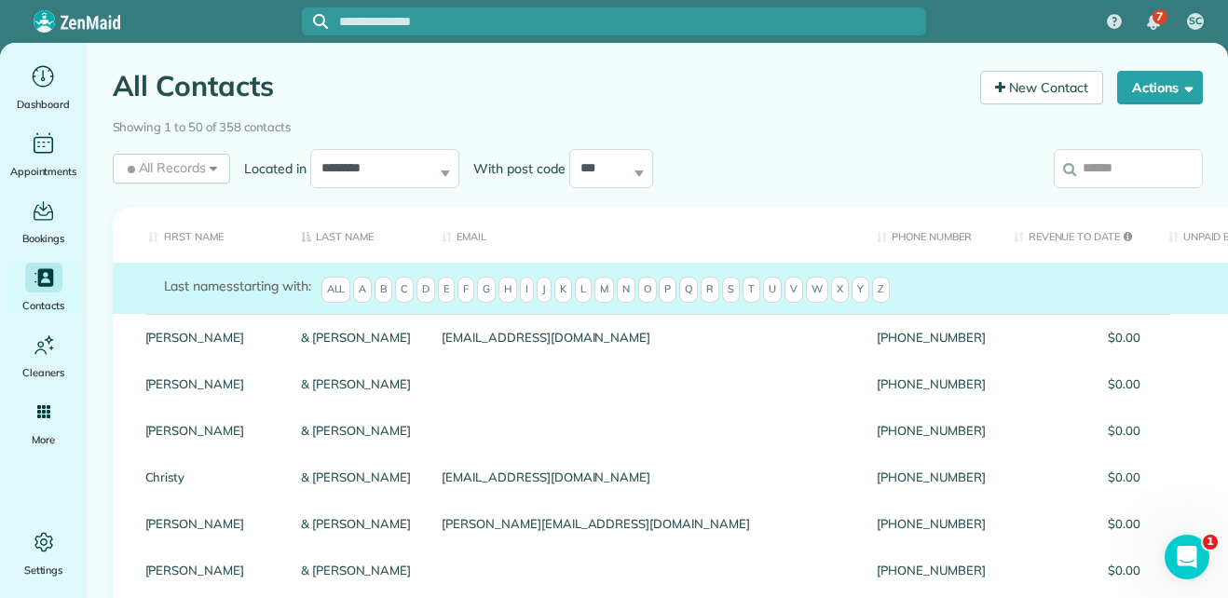
click at [1095, 171] on input "search" at bounding box center [1127, 168] width 149 height 39
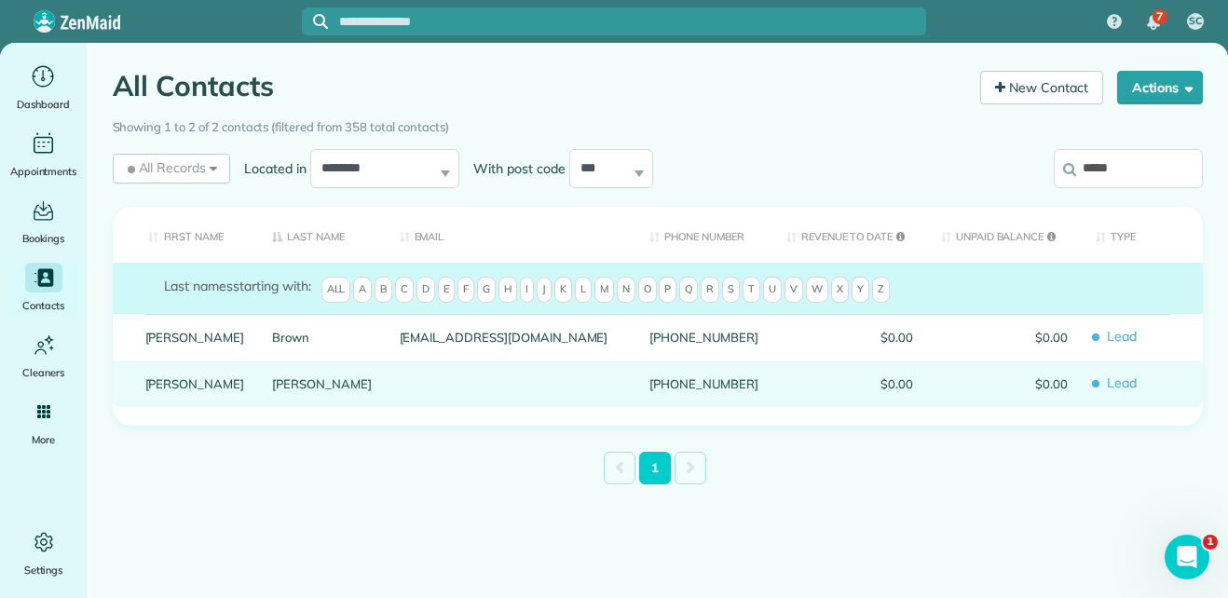
type input "*****"
click at [290, 390] on link "[PERSON_NAME]" at bounding box center [322, 383] width 100 height 13
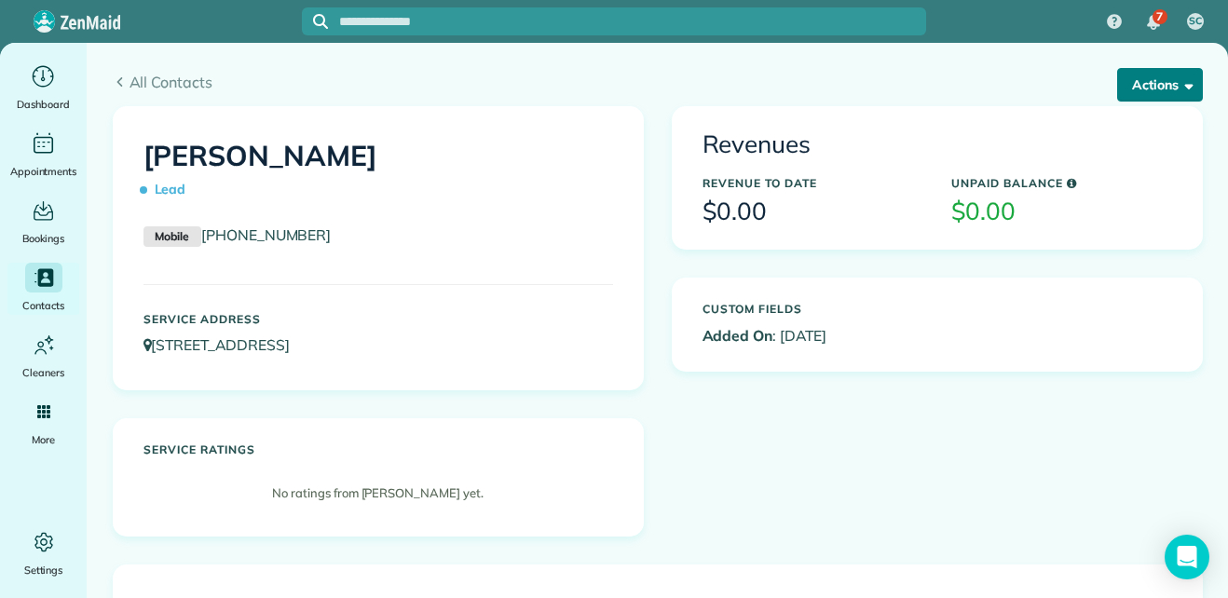
click at [1178, 91] on span "button" at bounding box center [1185, 84] width 14 height 14
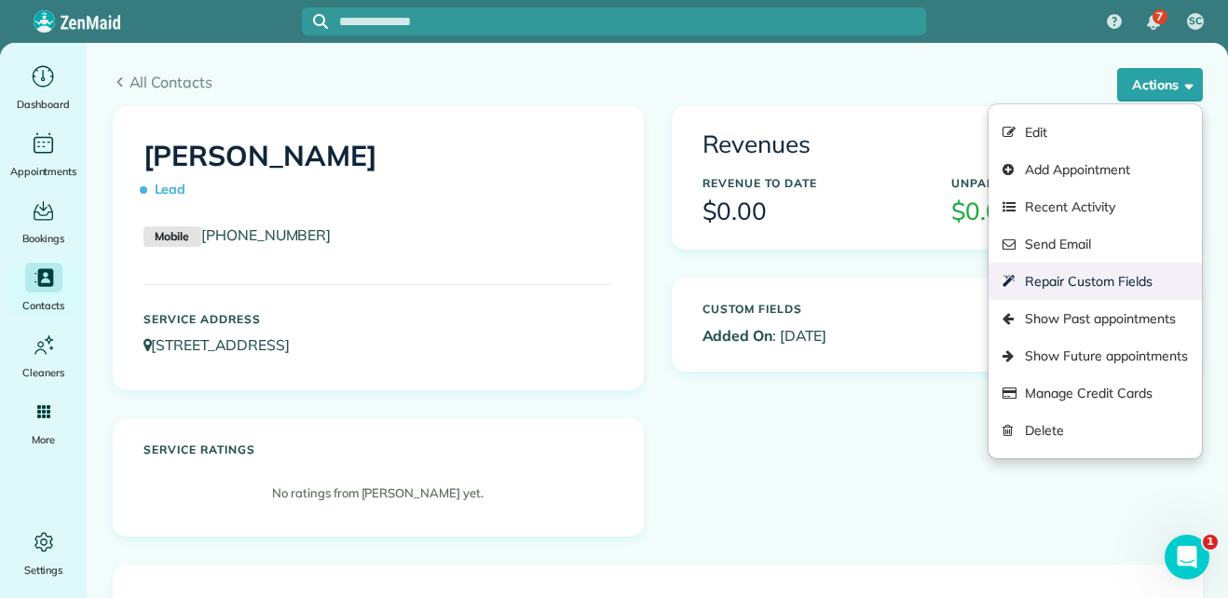
click at [1083, 283] on link "Repair Custom Fields" at bounding box center [1094, 281] width 212 height 37
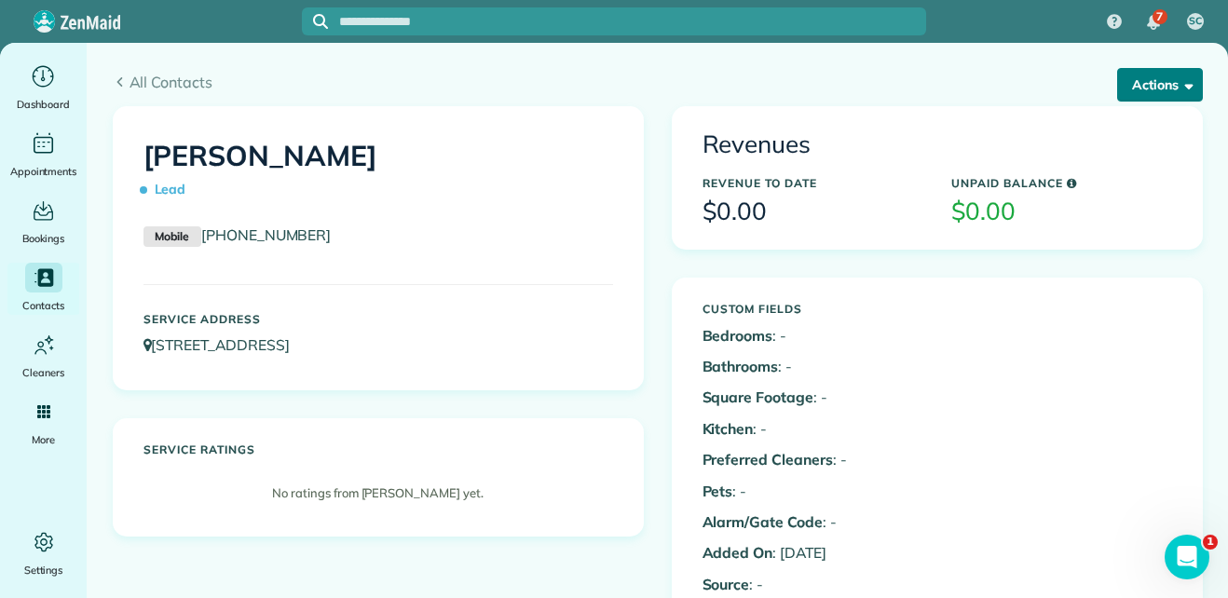
click at [1166, 91] on button "Actions" at bounding box center [1160, 85] width 86 height 34
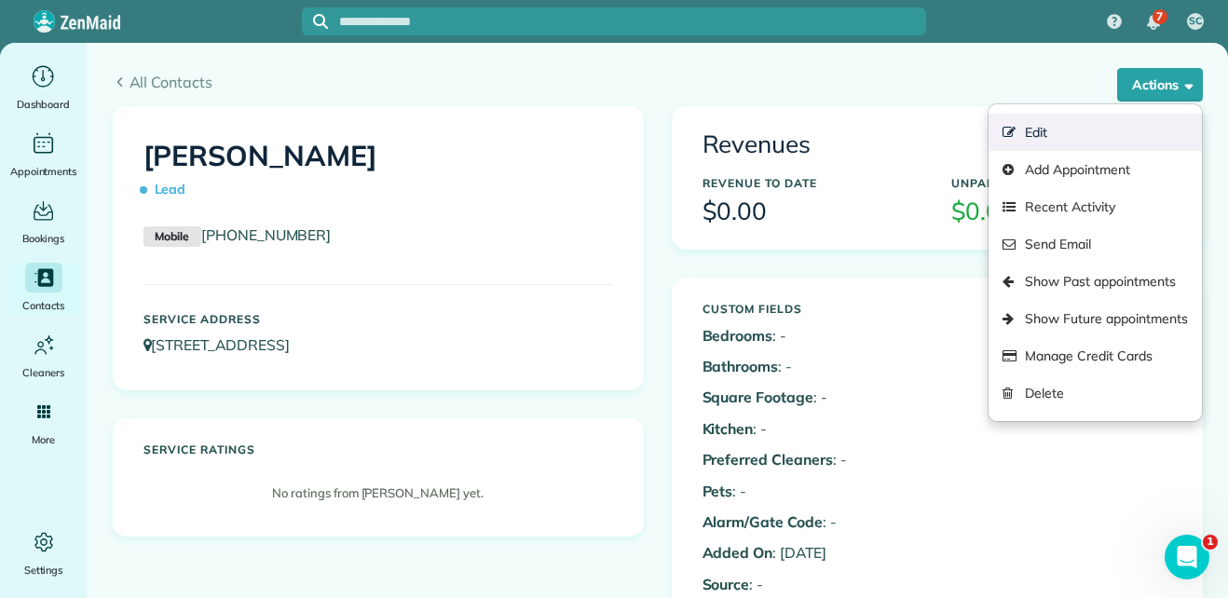
click at [1100, 141] on link "Edit" at bounding box center [1094, 132] width 212 height 37
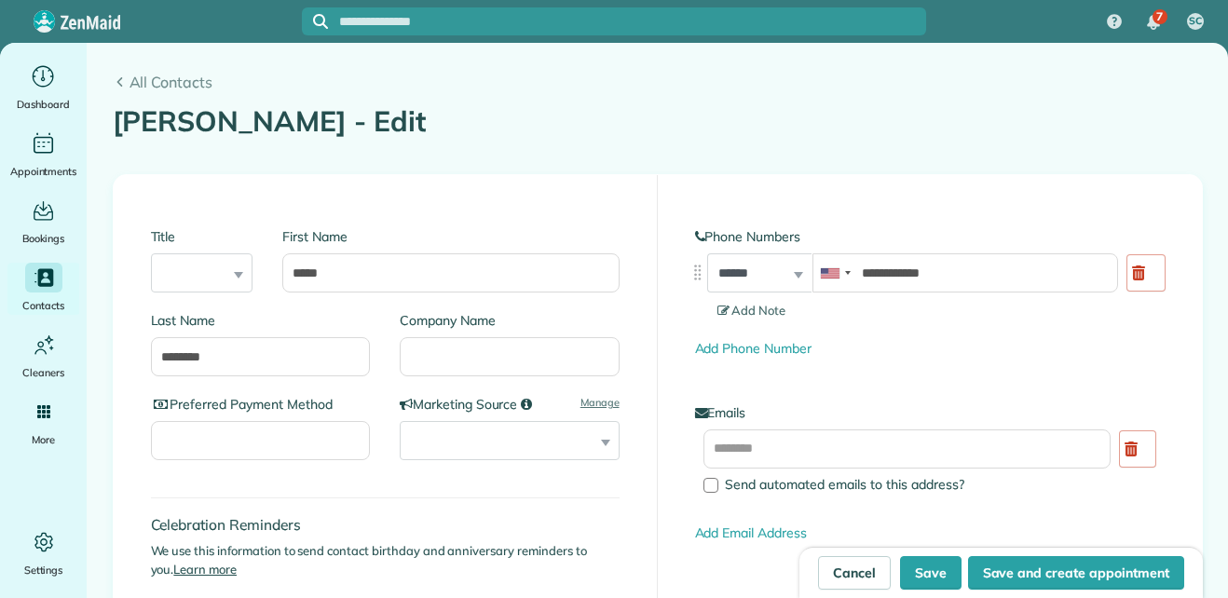
type input "**********"
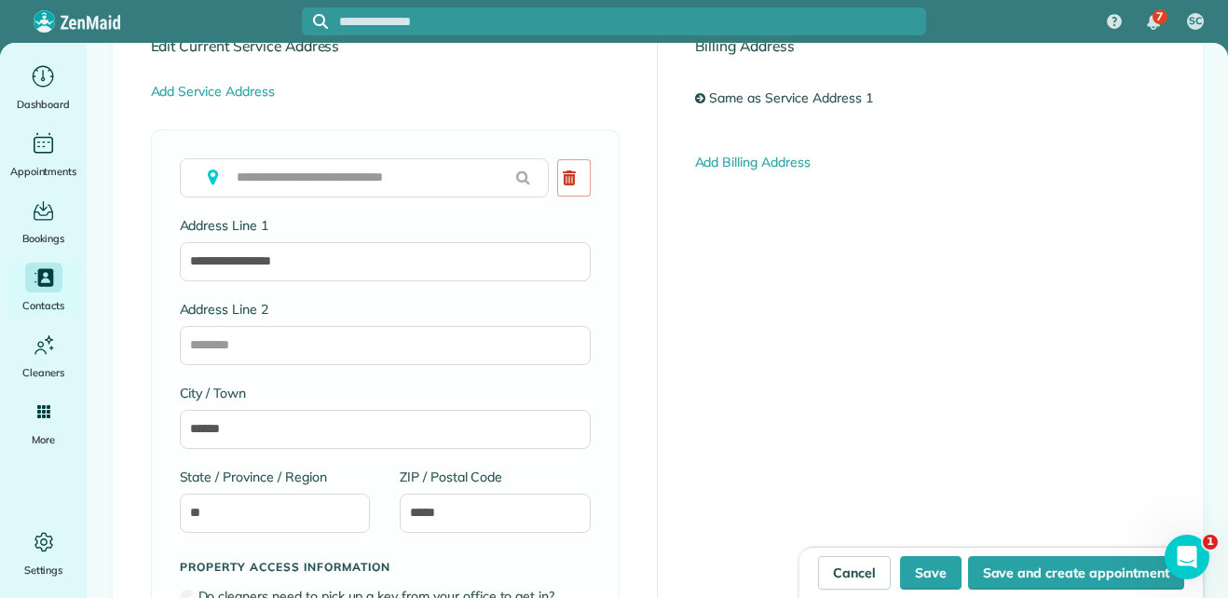
scroll to position [909, 0]
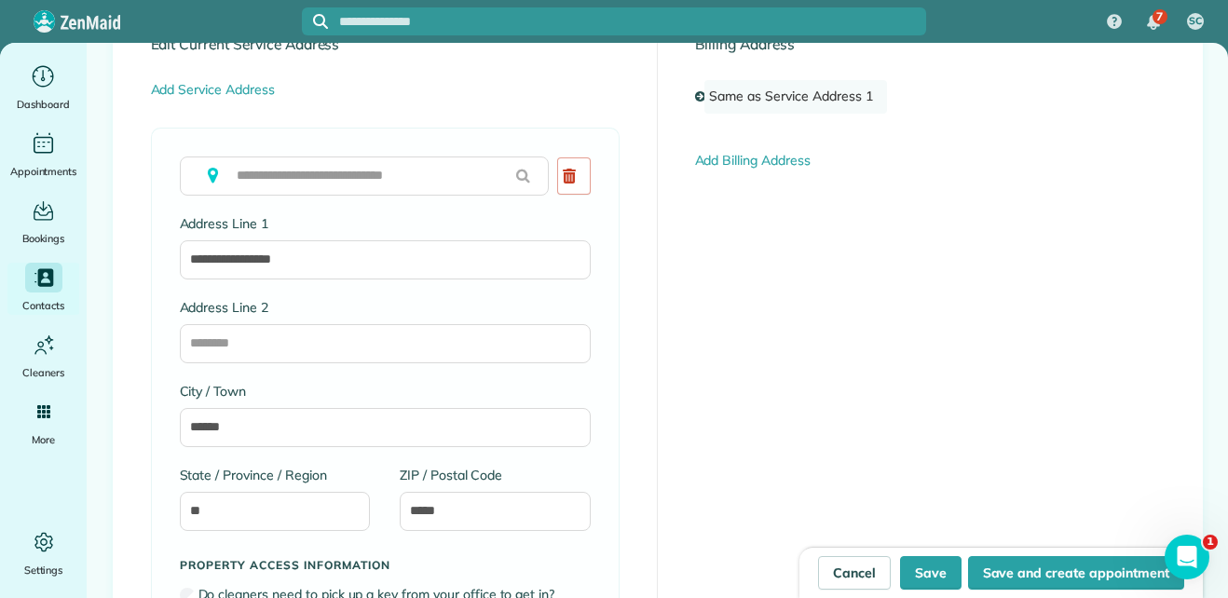
click at [726, 97] on link "Same as Service Address 1" at bounding box center [795, 97] width 182 height 34
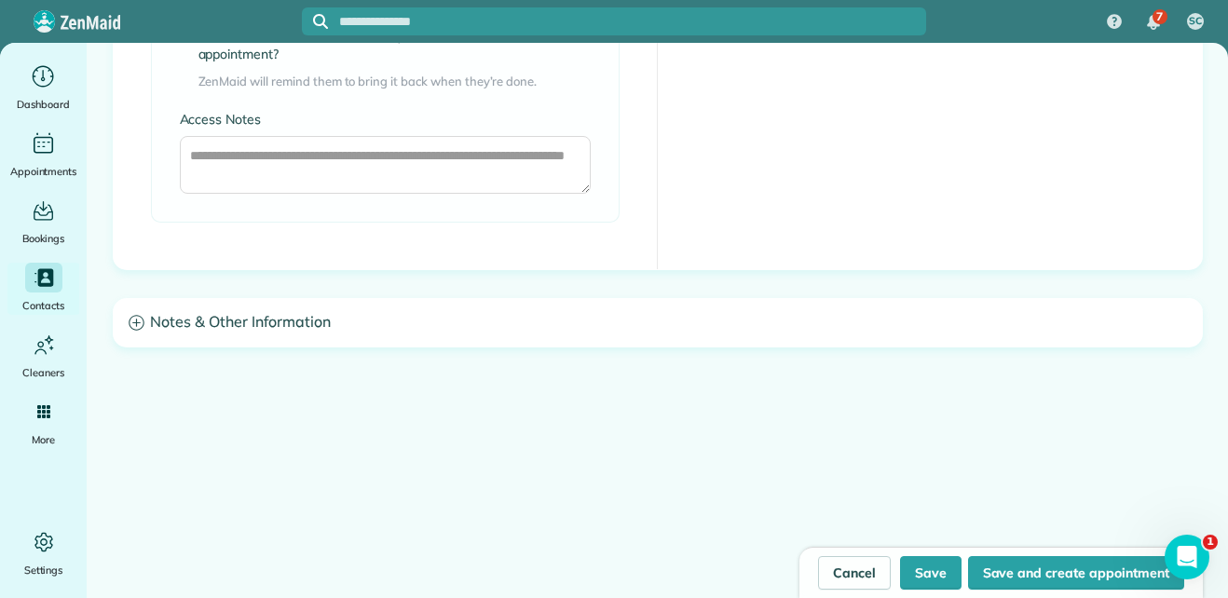
scroll to position [1538, 0]
click at [258, 313] on h3 "Notes & Other Information" at bounding box center [658, 322] width 1088 height 48
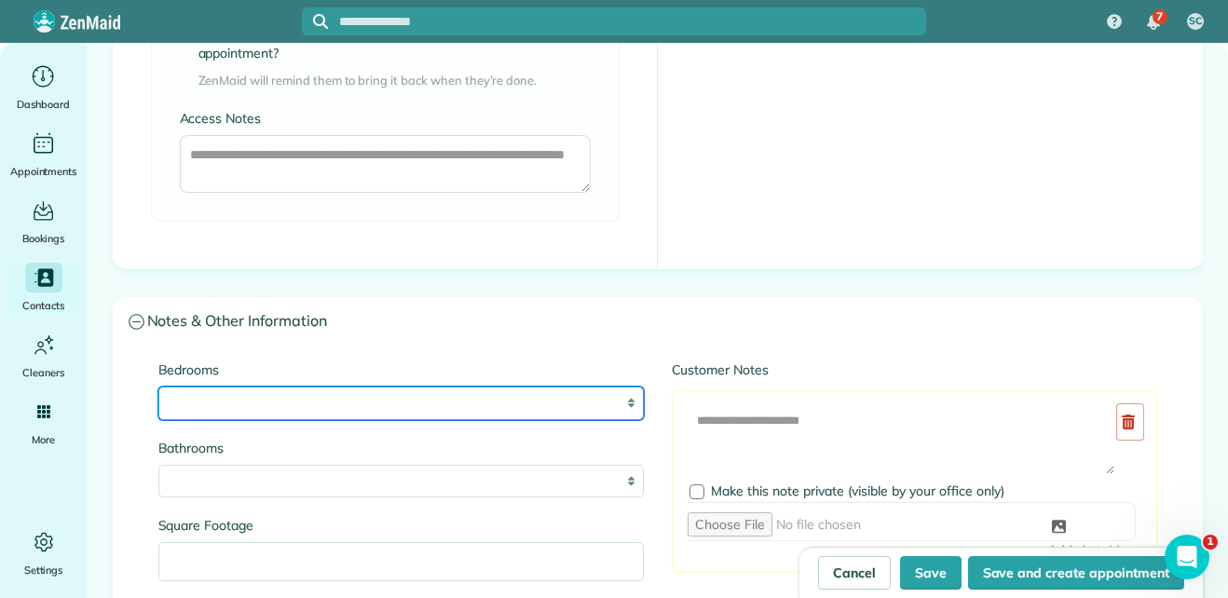
click at [298, 392] on select "* * * * **" at bounding box center [400, 404] width 485 height 34
select select "*"
click at [158, 387] on select "* * * * **" at bounding box center [400, 404] width 485 height 34
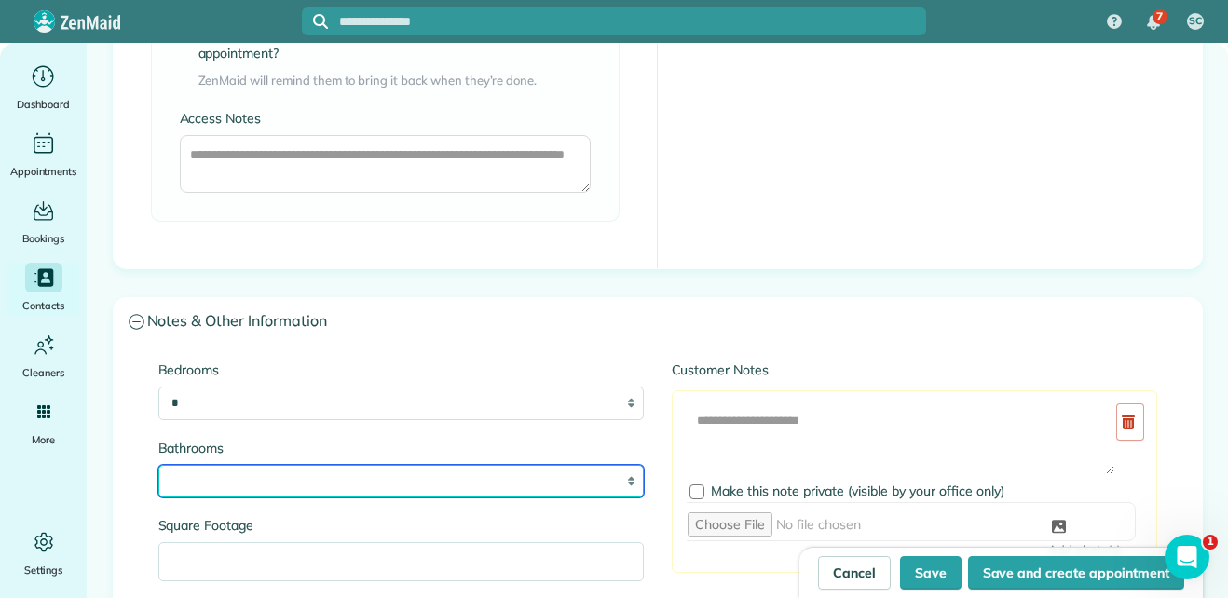
click at [181, 474] on select "* *** * *** * *** * *** **" at bounding box center [400, 482] width 485 height 34
select select "*"
click at [158, 465] on select "* *** * *** * *** * *** **" at bounding box center [400, 482] width 485 height 34
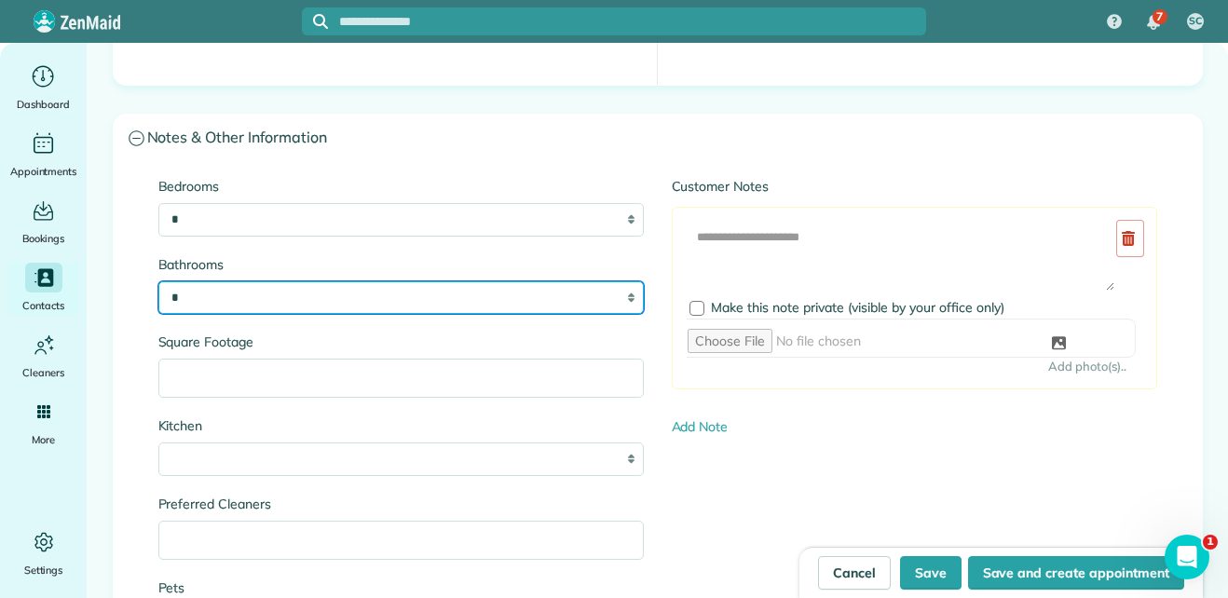
scroll to position [1722, 0]
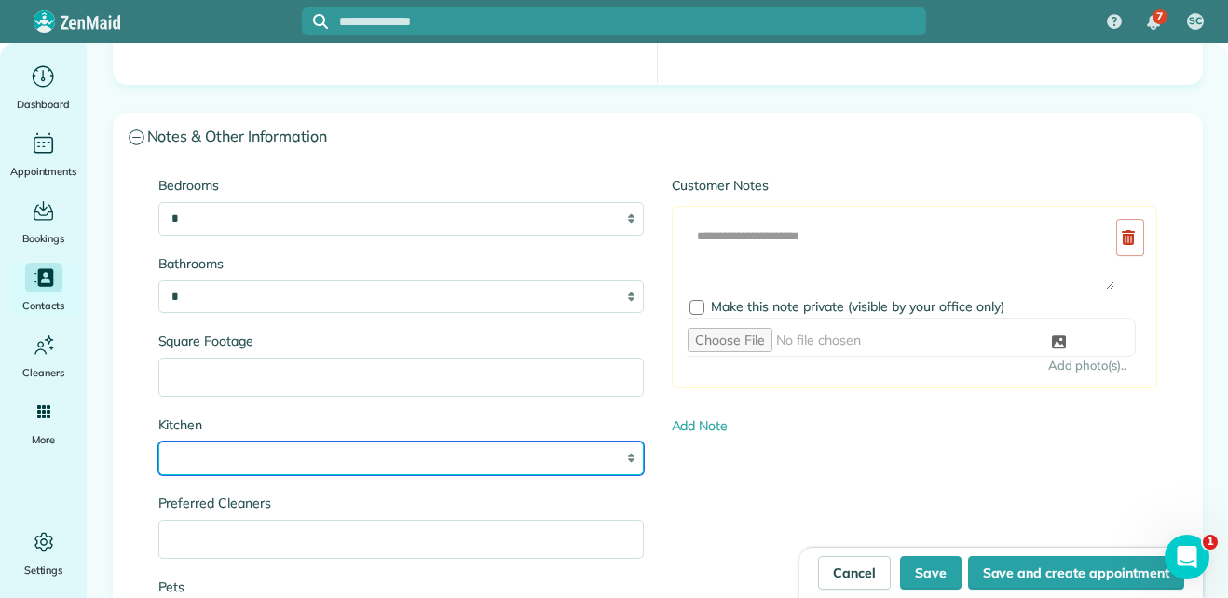
click at [317, 465] on select "* * * *" at bounding box center [400, 458] width 485 height 34
select select "*"
click at [158, 441] on select "* * * *" at bounding box center [400, 458] width 485 height 34
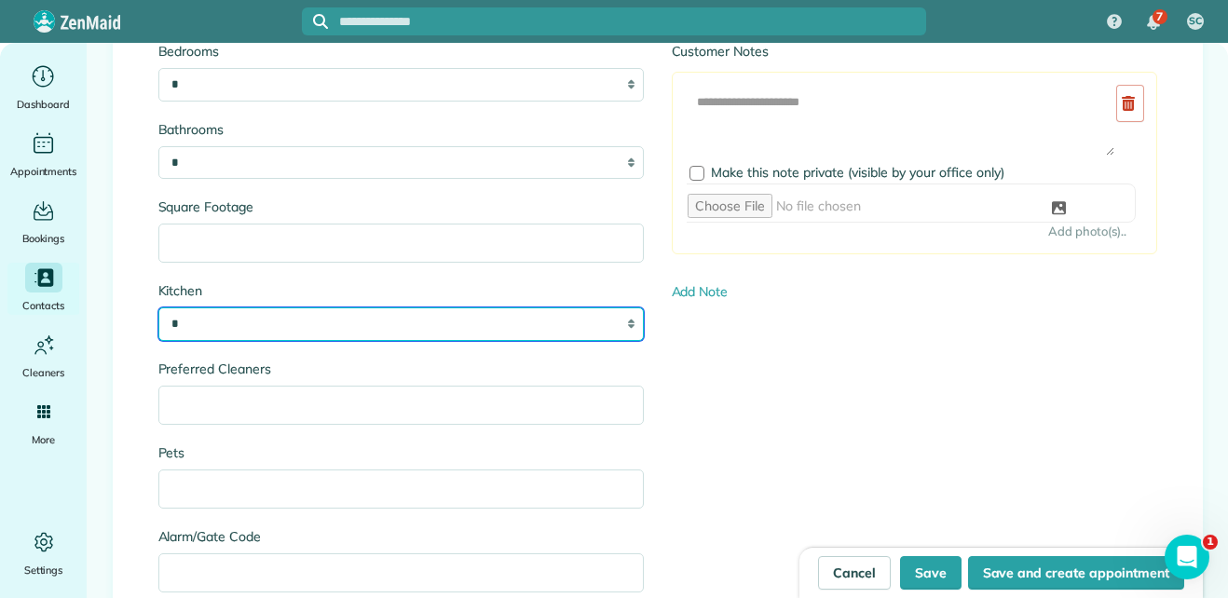
scroll to position [1857, 0]
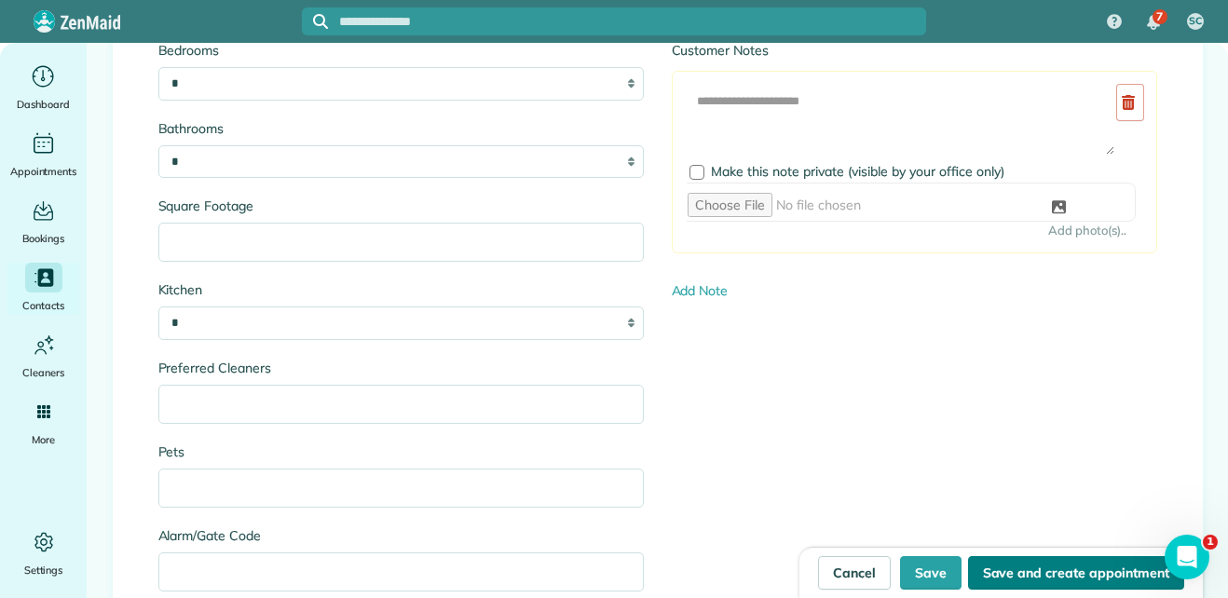
click at [998, 573] on button "Save and create appointment" at bounding box center [1076, 573] width 216 height 34
type input "**********"
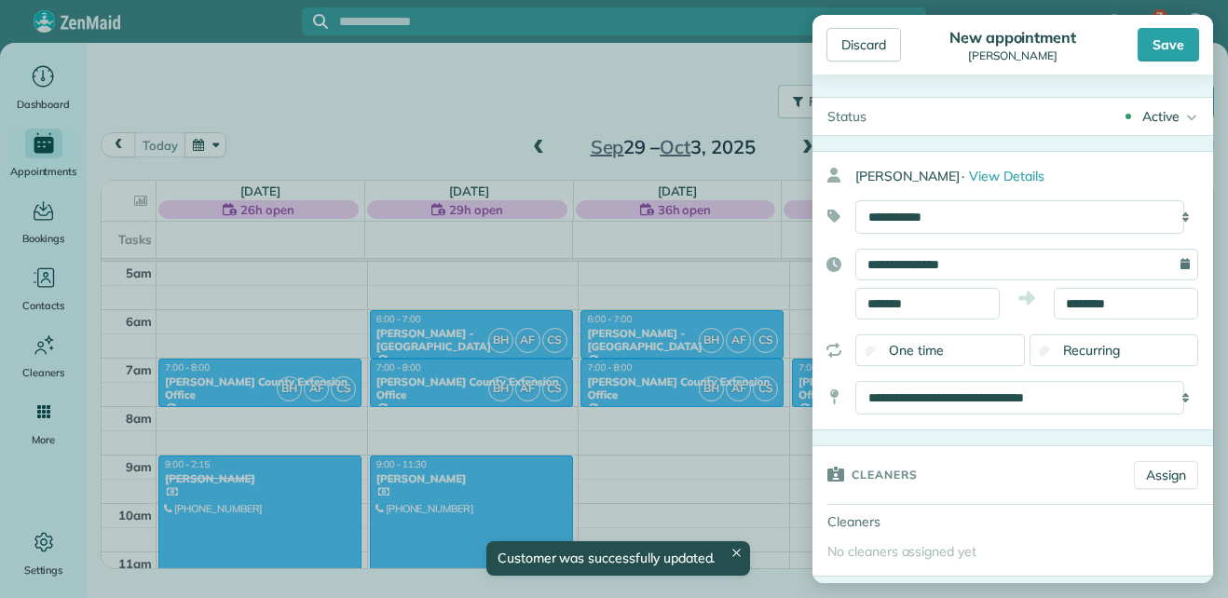
scroll to position [98, 0]
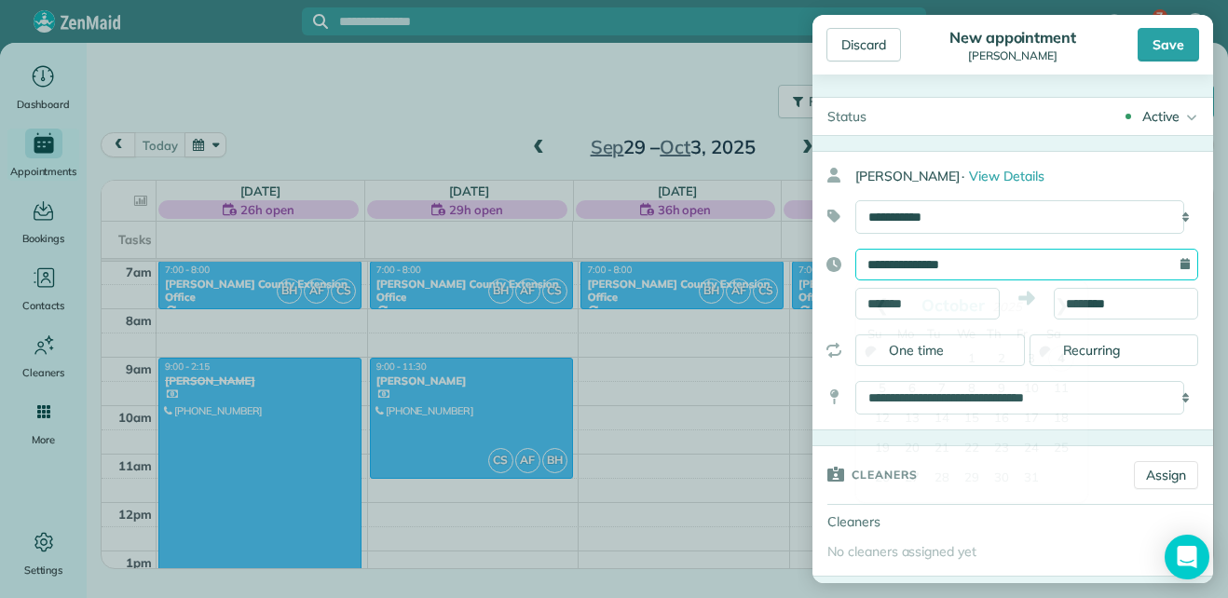
click at [985, 266] on input "**********" at bounding box center [1026, 265] width 343 height 32
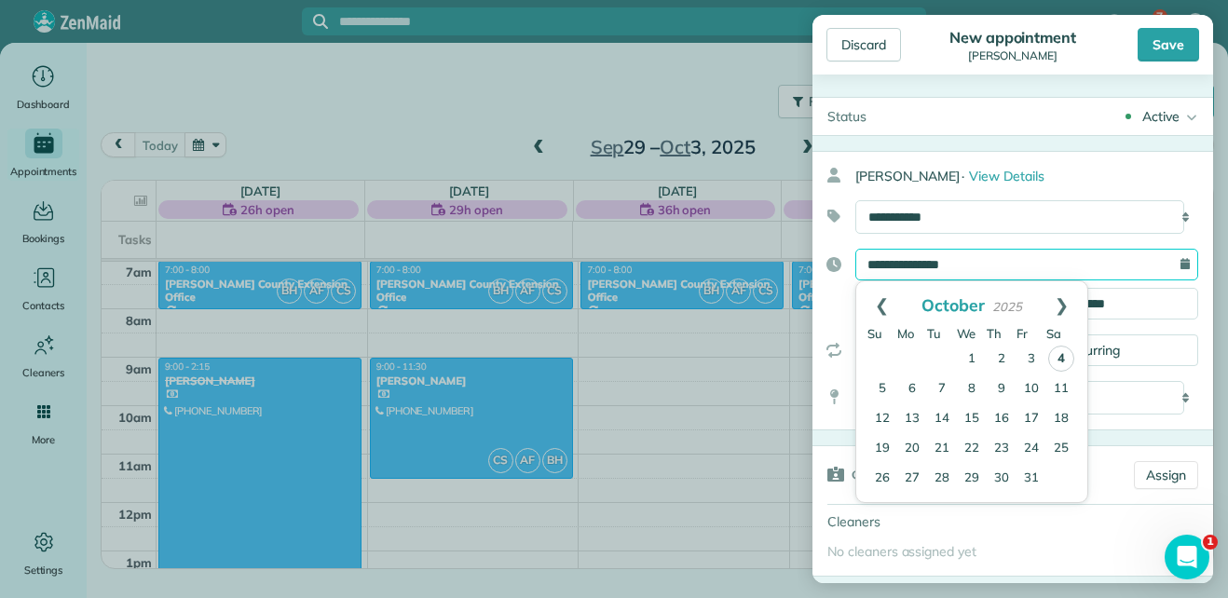
scroll to position [0, 0]
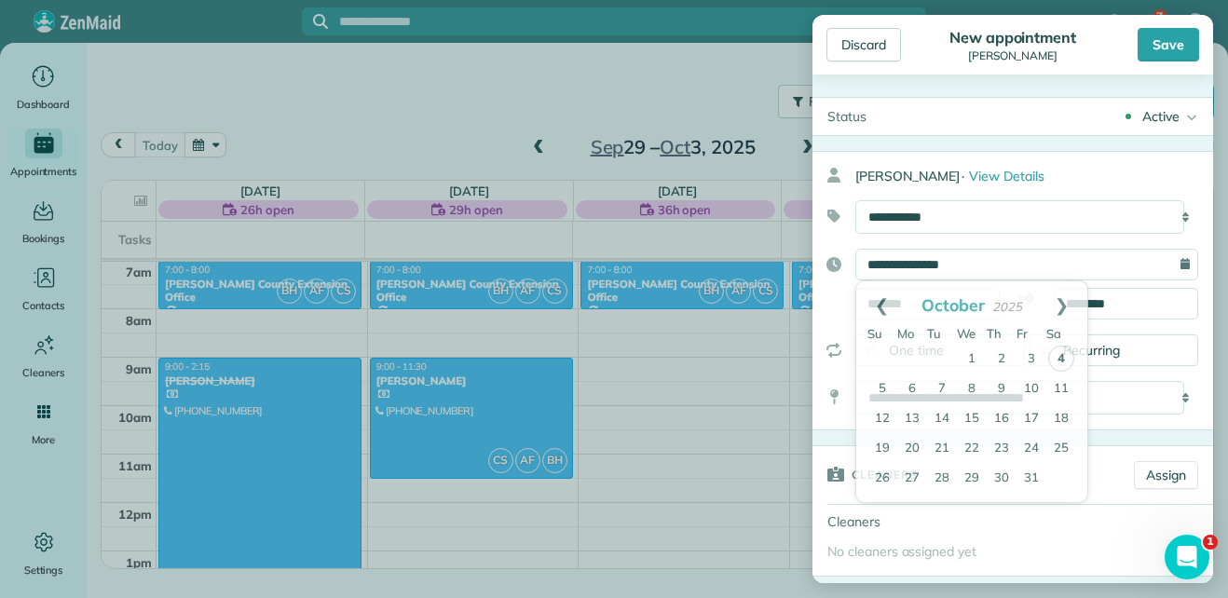
click at [1169, 265] on div "**********" at bounding box center [1026, 265] width 343 height 32
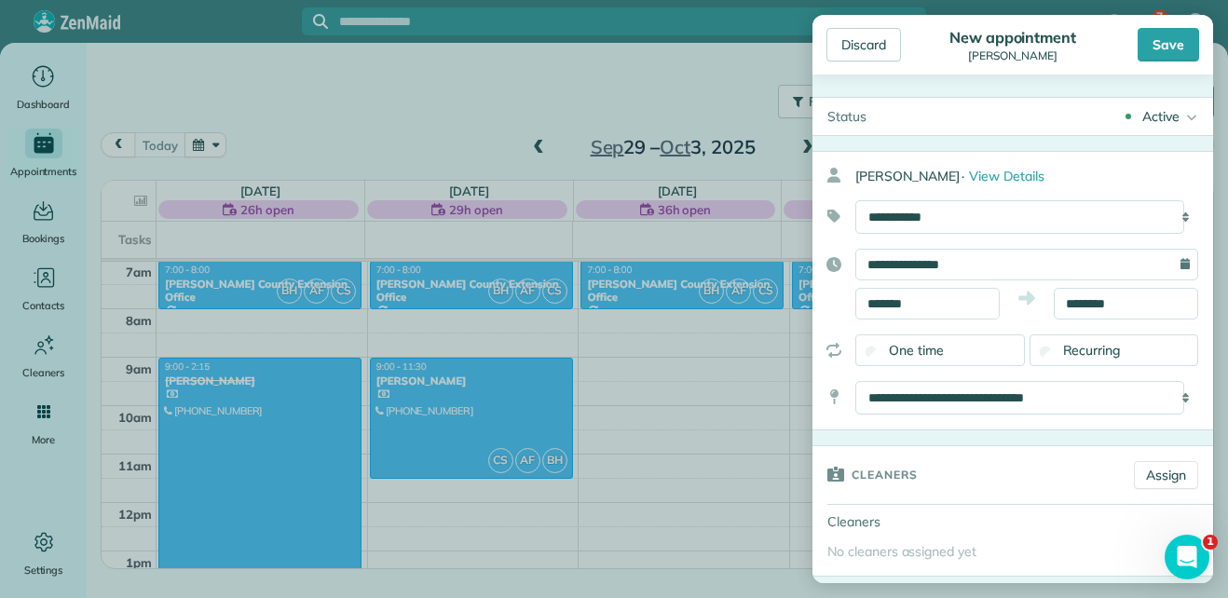
click at [1077, 349] on span "Recurring" at bounding box center [1092, 350] width 58 height 17
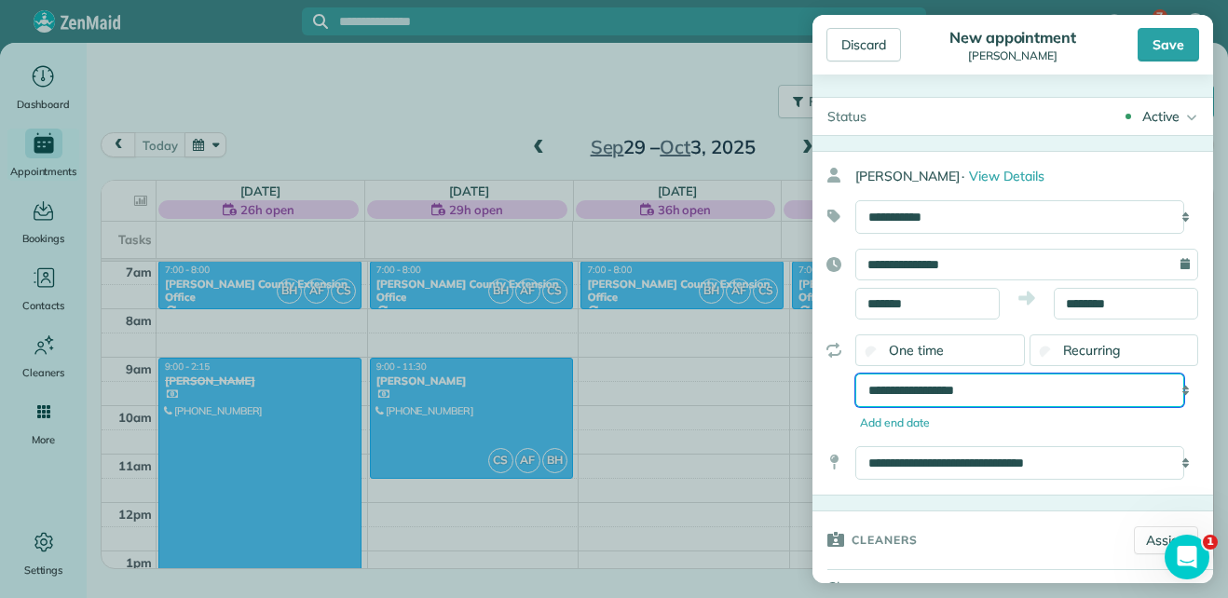
click at [1005, 383] on select "**********" at bounding box center [1019, 390] width 329 height 34
select select "**********"
click at [855, 373] on select "**********" at bounding box center [1019, 390] width 329 height 34
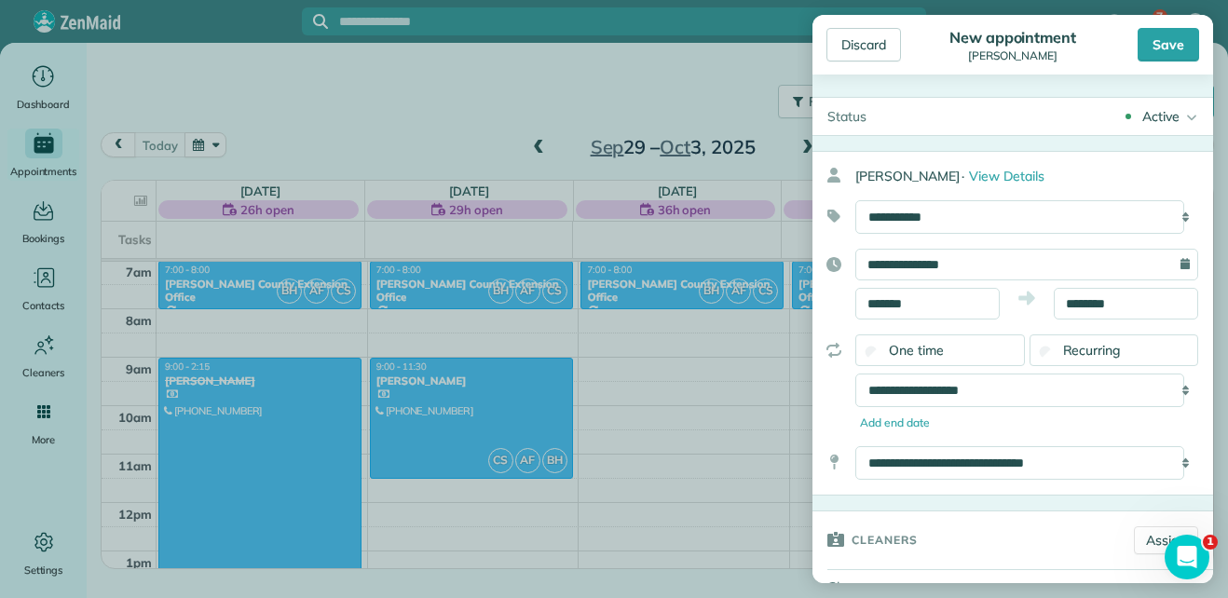
click at [1172, 264] on div "**********" at bounding box center [1026, 265] width 343 height 32
click at [1043, 268] on input "**********" at bounding box center [1026, 265] width 343 height 32
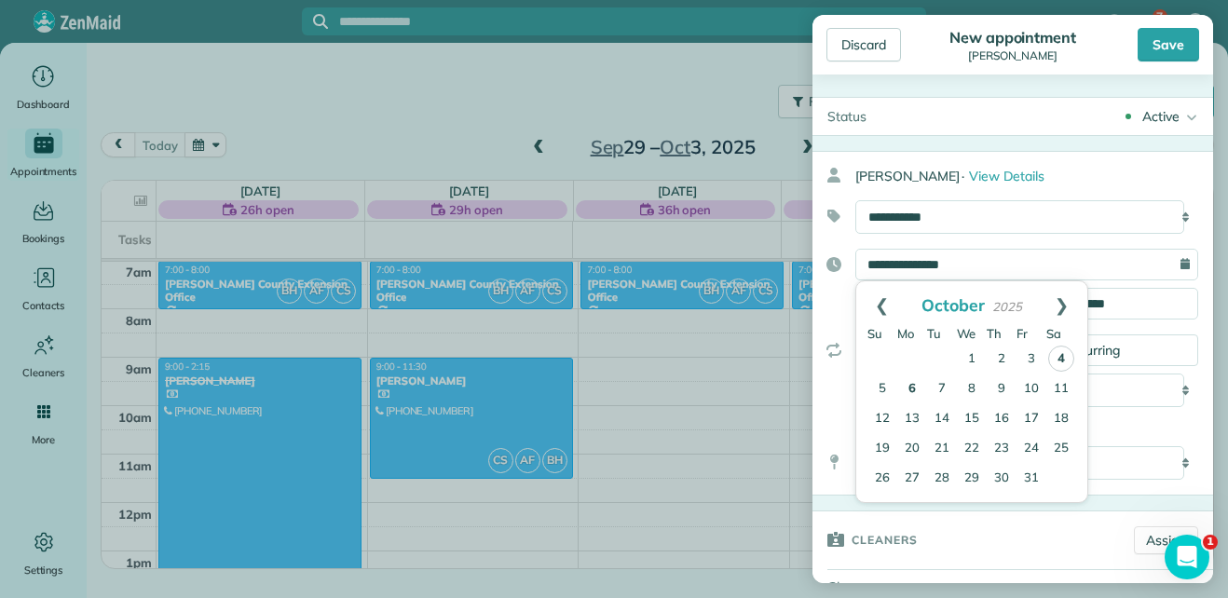
click at [910, 389] on link "6" at bounding box center [912, 389] width 30 height 30
type input "**********"
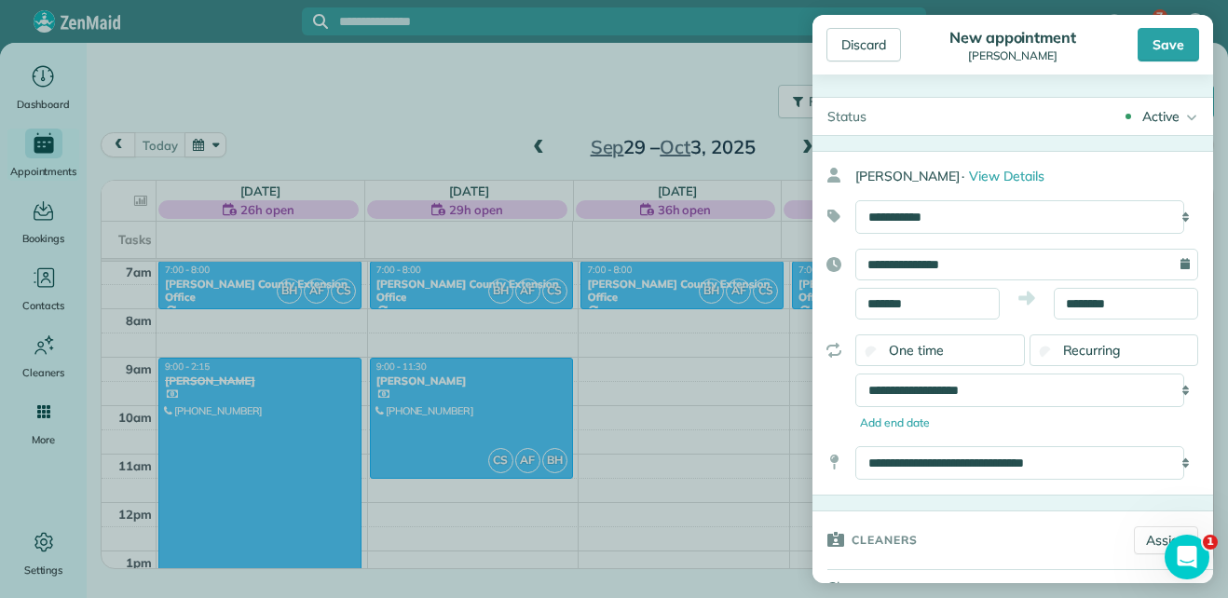
click at [1169, 392] on div "**********" at bounding box center [1026, 390] width 343 height 34
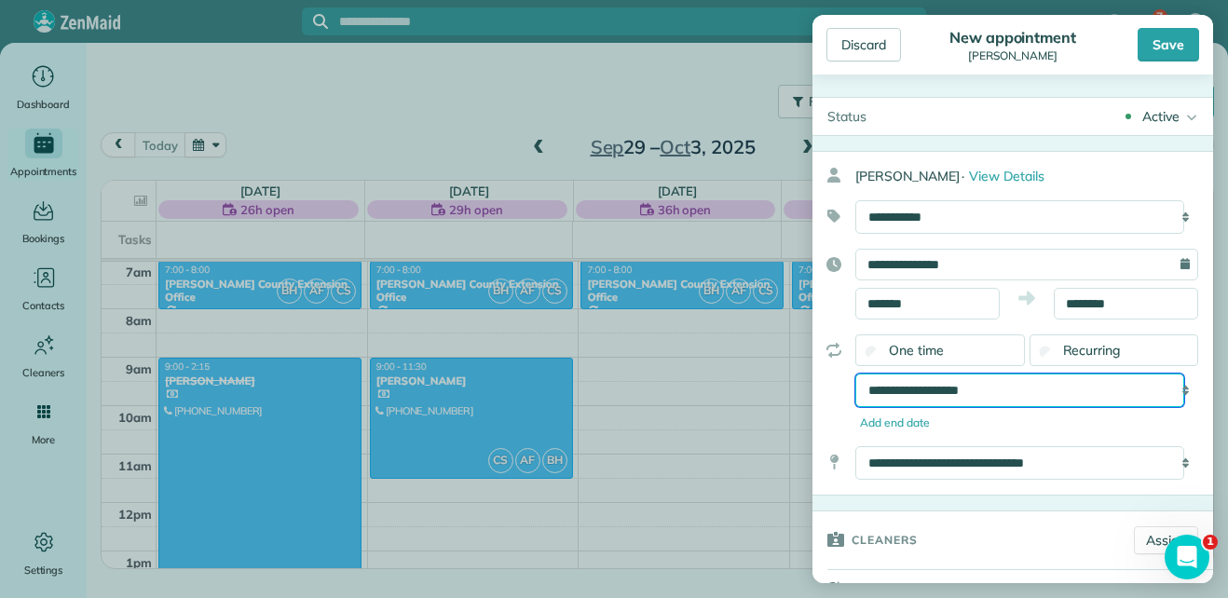
click at [1135, 392] on select "**********" at bounding box center [1019, 390] width 329 height 34
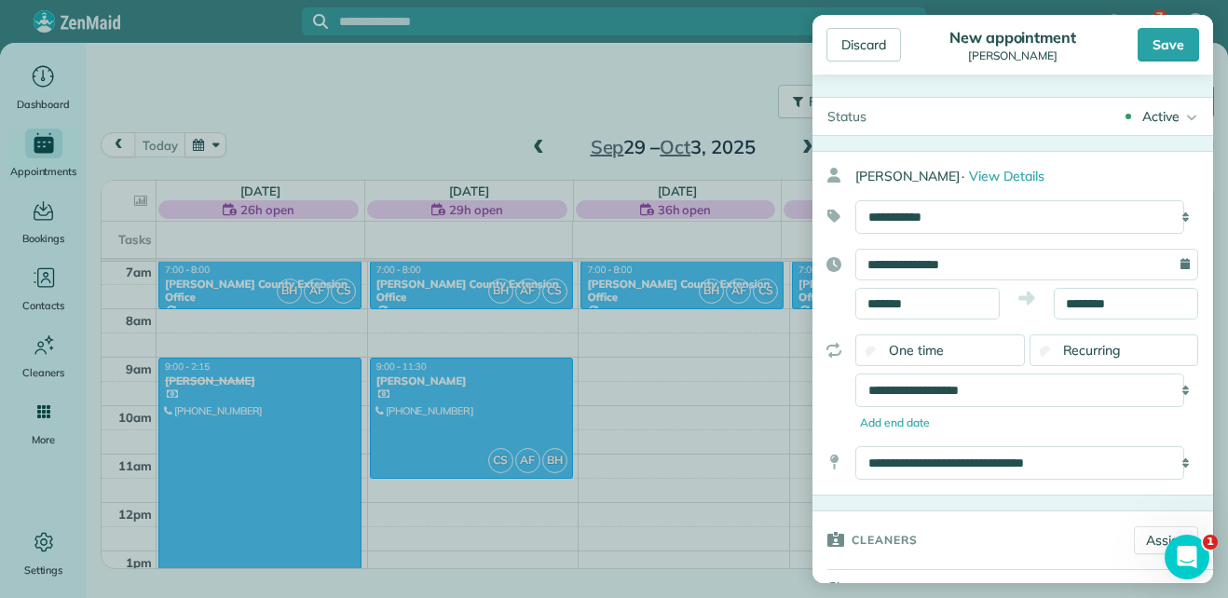
click at [1154, 435] on div "**********" at bounding box center [1012, 323] width 401 height 345
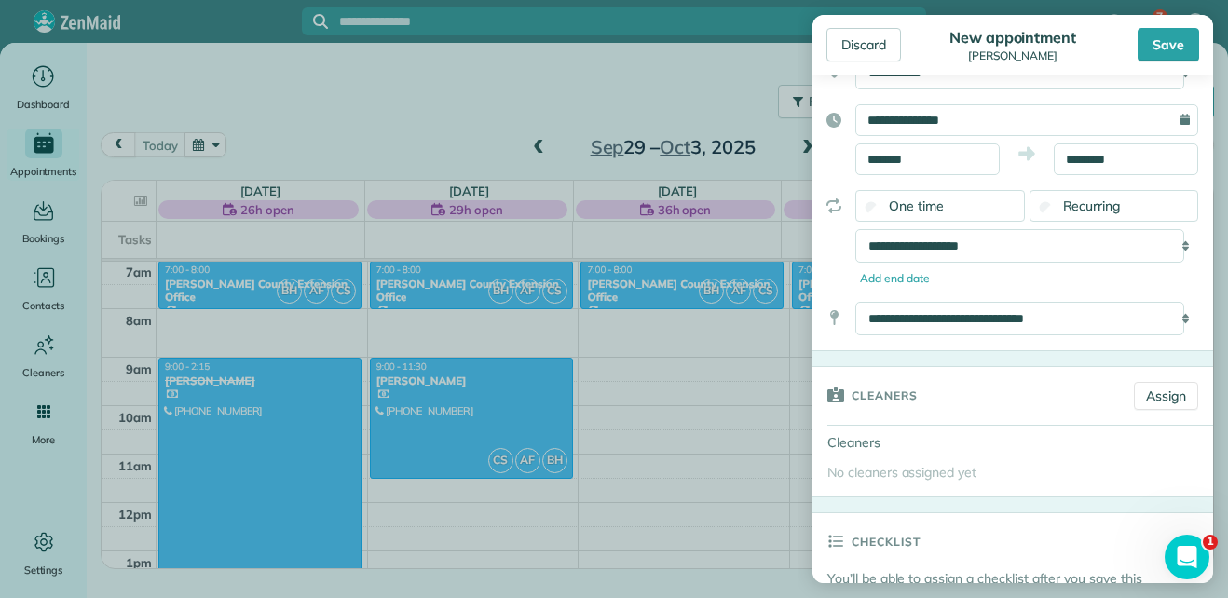
scroll to position [149, 0]
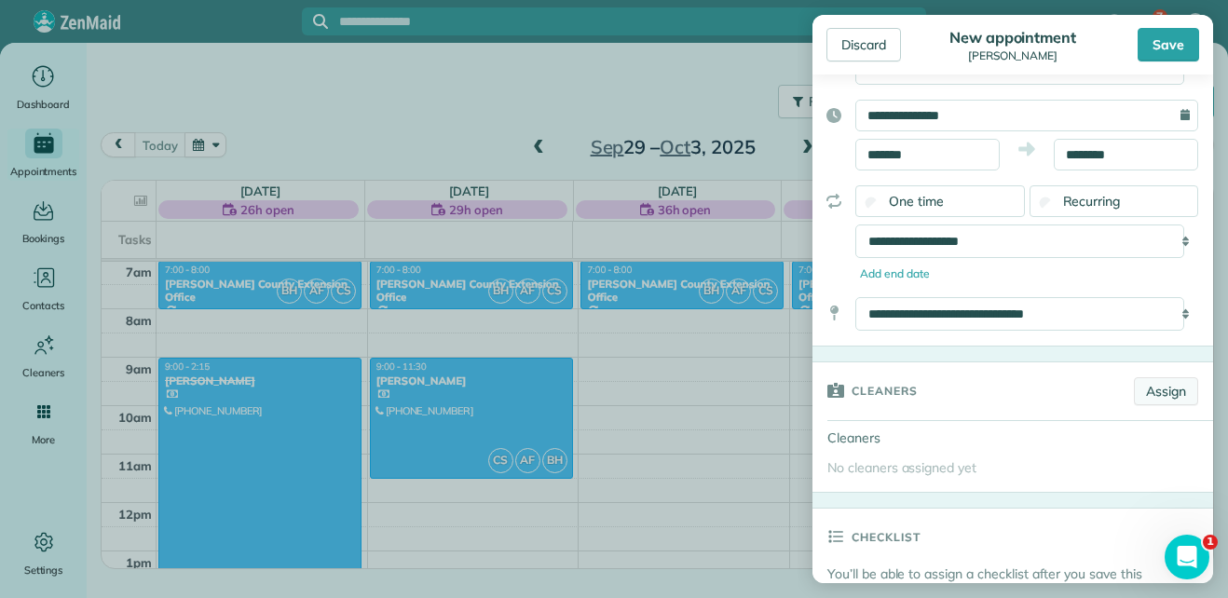
click at [1154, 394] on link "Assign" at bounding box center [1166, 391] width 64 height 28
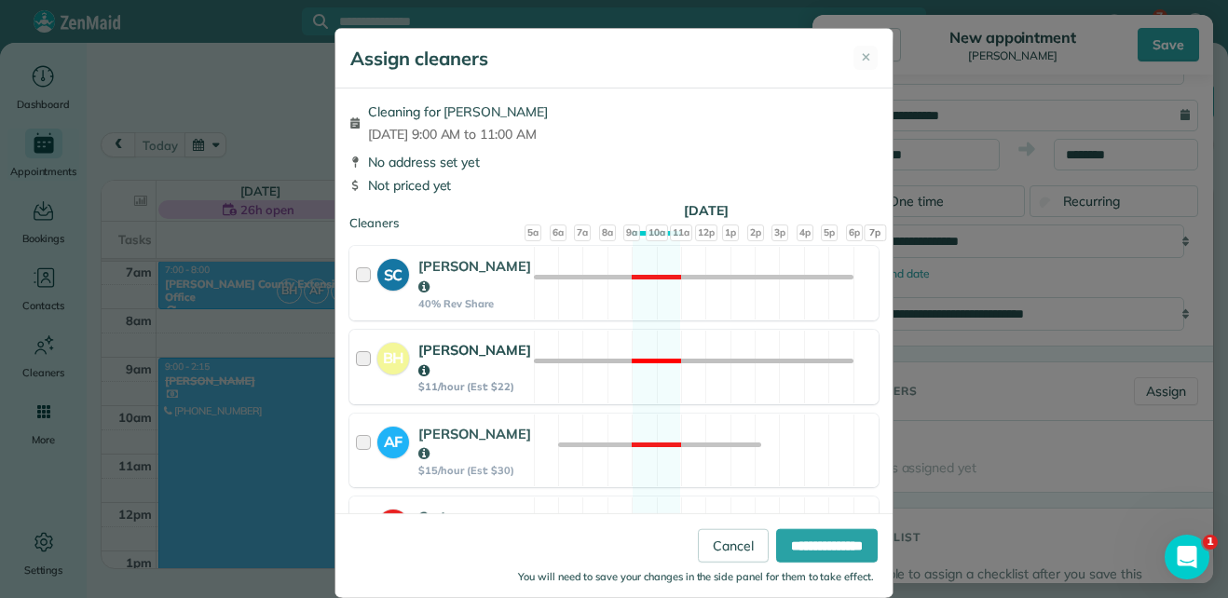
click at [359, 360] on div at bounding box center [366, 367] width 21 height 54
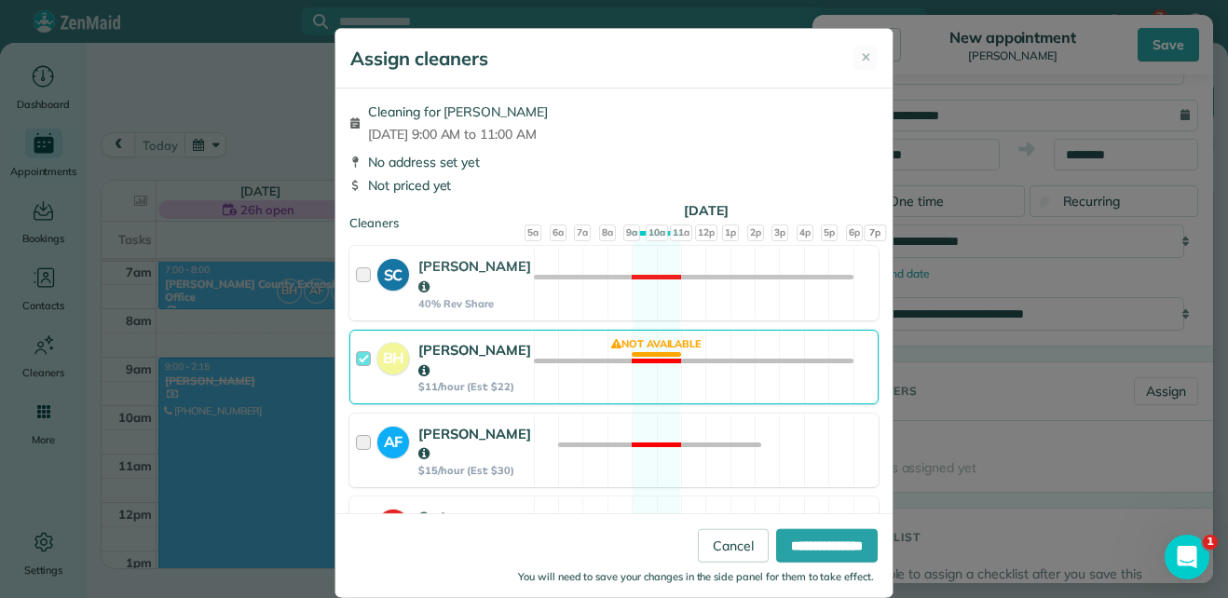
click at [360, 437] on div at bounding box center [366, 451] width 21 height 54
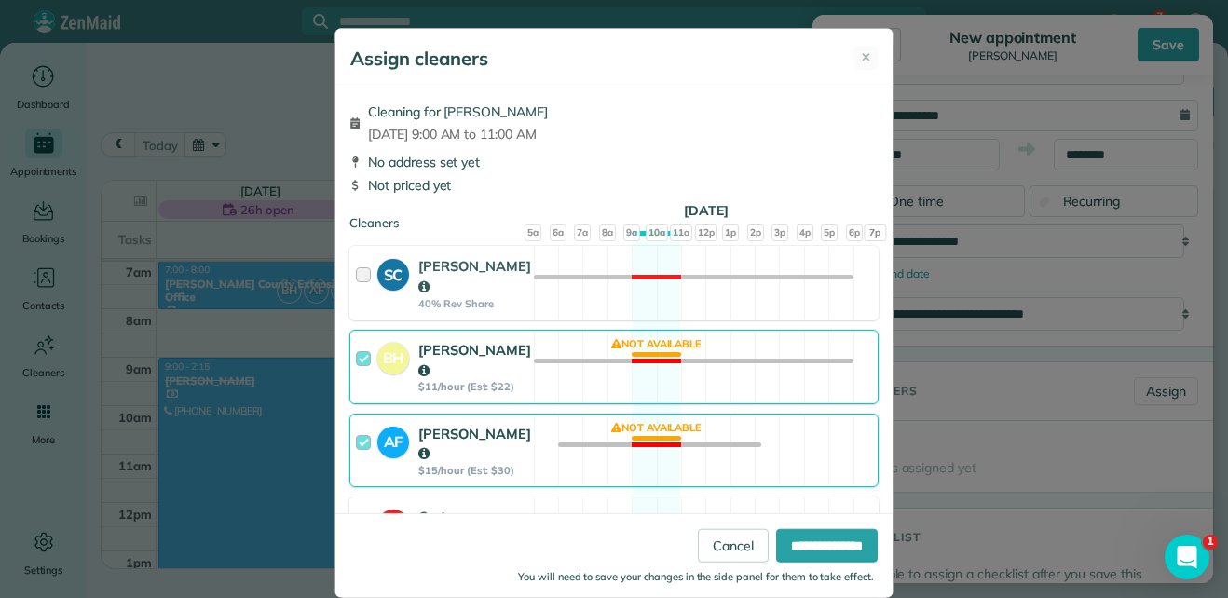
scroll to position [76, 0]
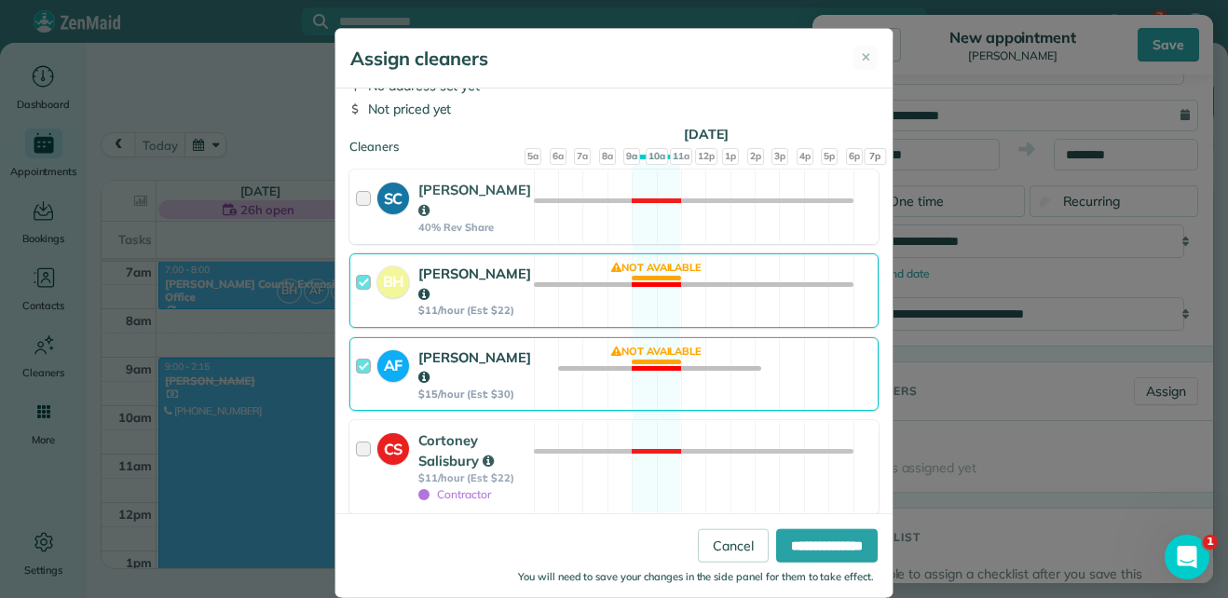
click at [360, 437] on div at bounding box center [366, 466] width 21 height 73
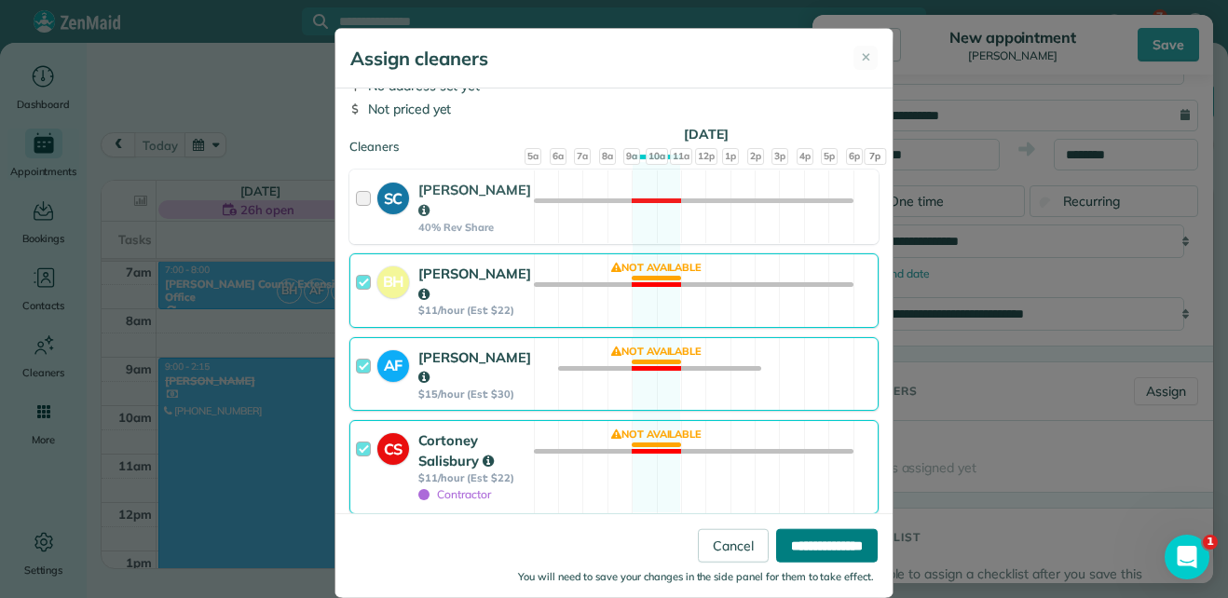
click at [794, 553] on input "**********" at bounding box center [827, 545] width 102 height 34
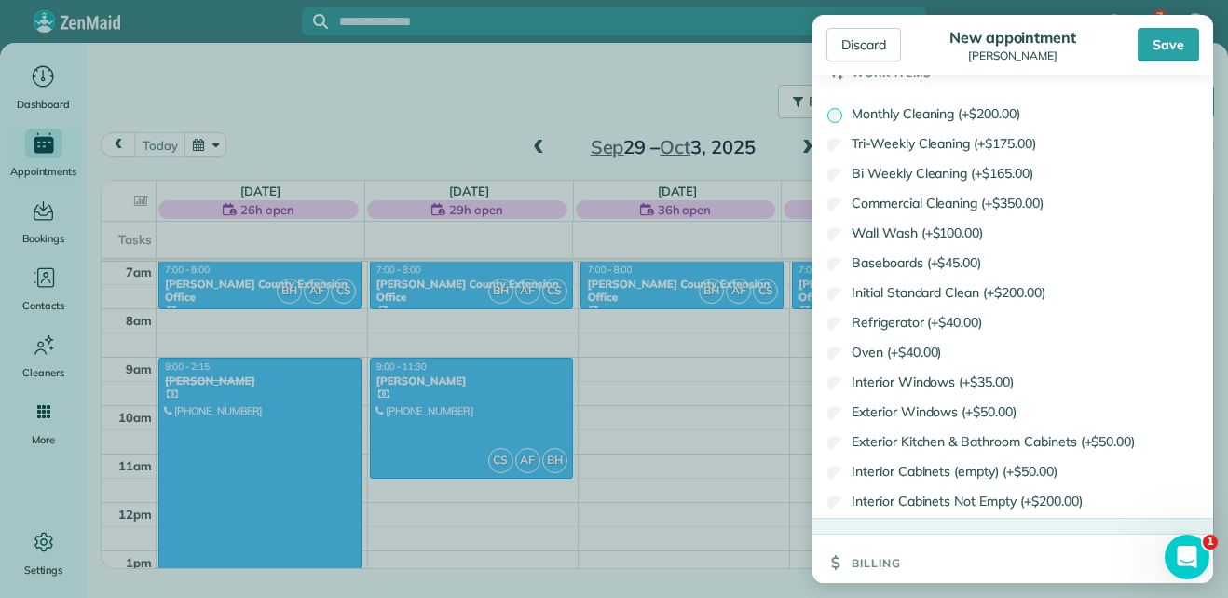
scroll to position [1541, 0]
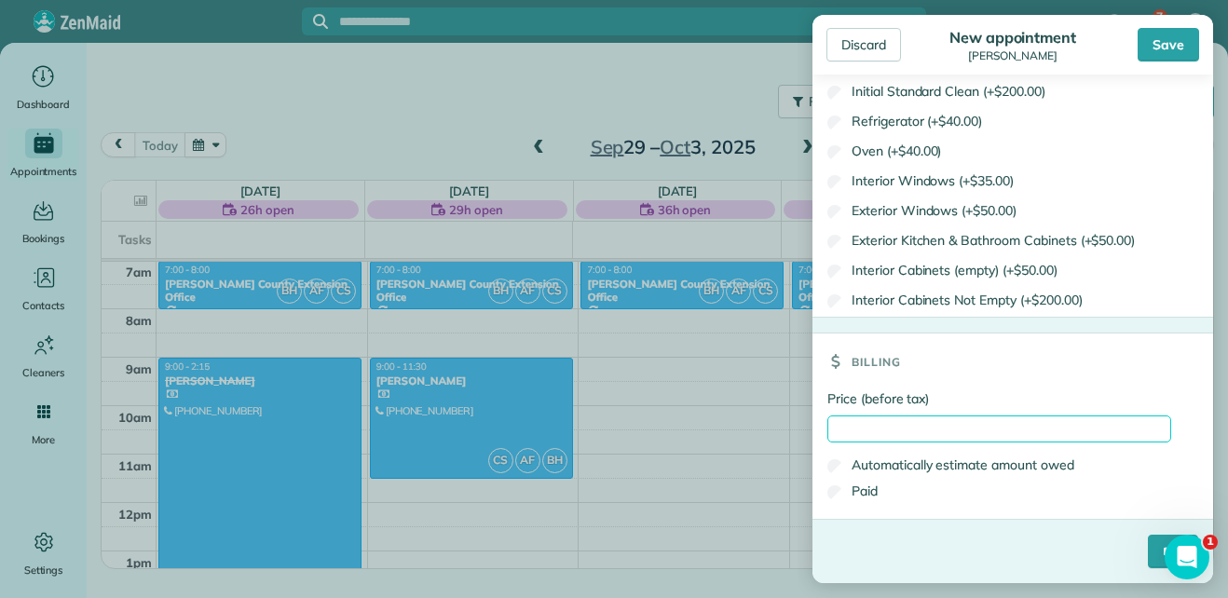
click at [914, 433] on input "Price (before tax)" at bounding box center [999, 428] width 344 height 27
type input "***"
click at [1147, 550] on input "****" at bounding box center [1172, 552] width 50 height 34
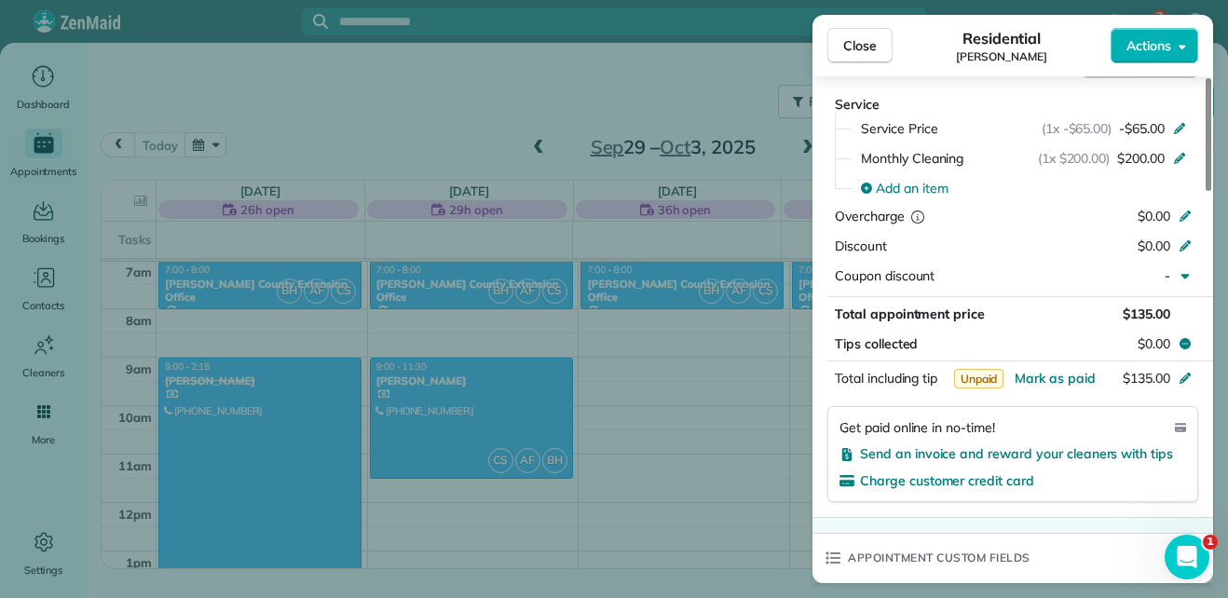
scroll to position [936, 0]
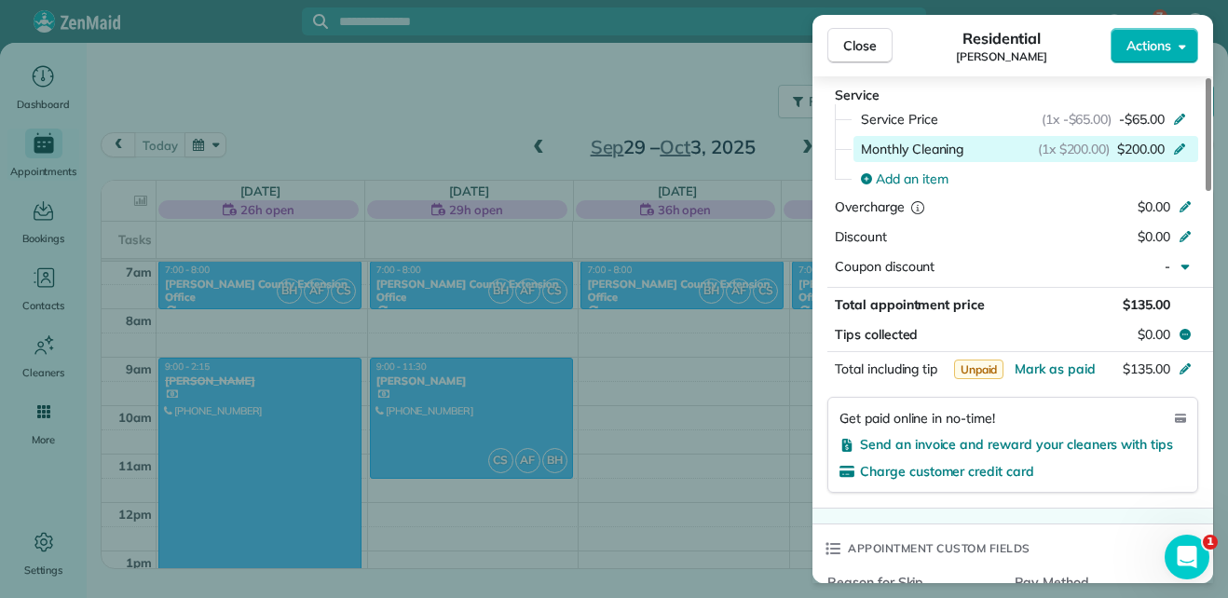
click at [1172, 151] on icon at bounding box center [1179, 147] width 15 height 15
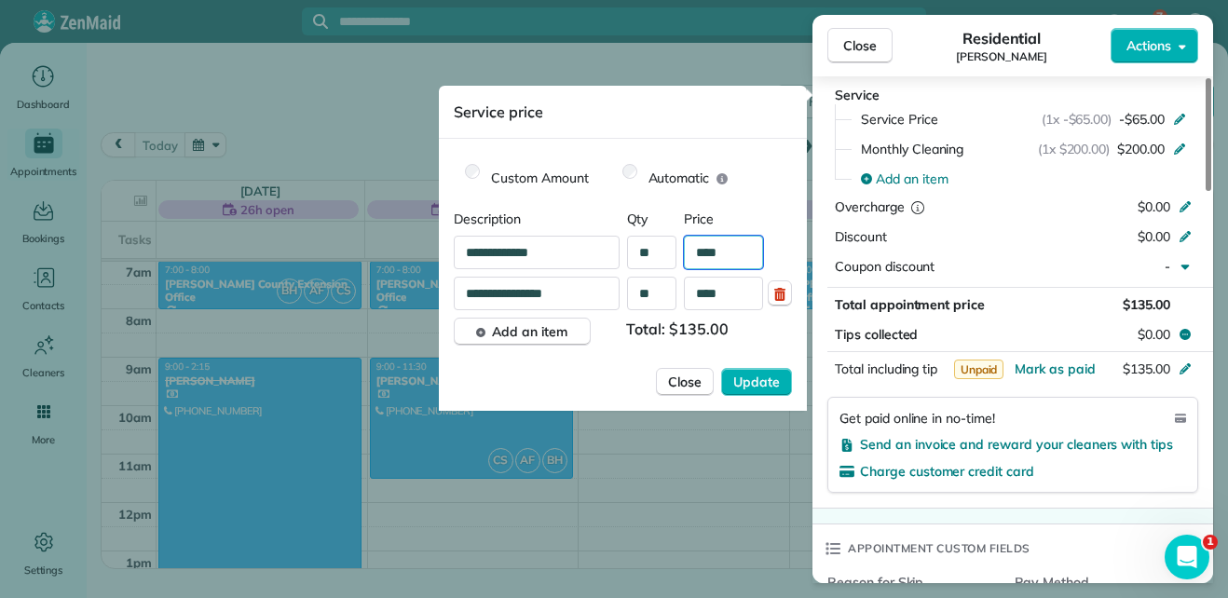
drag, startPoint x: 735, startPoint y: 248, endPoint x: 688, endPoint y: 254, distance: 47.0
click at [688, 254] on input "****" at bounding box center [723, 253] width 79 height 34
type input "**"
drag, startPoint x: 741, startPoint y: 300, endPoint x: 695, endPoint y: 299, distance: 46.6
click at [695, 299] on input "****" at bounding box center [723, 294] width 79 height 34
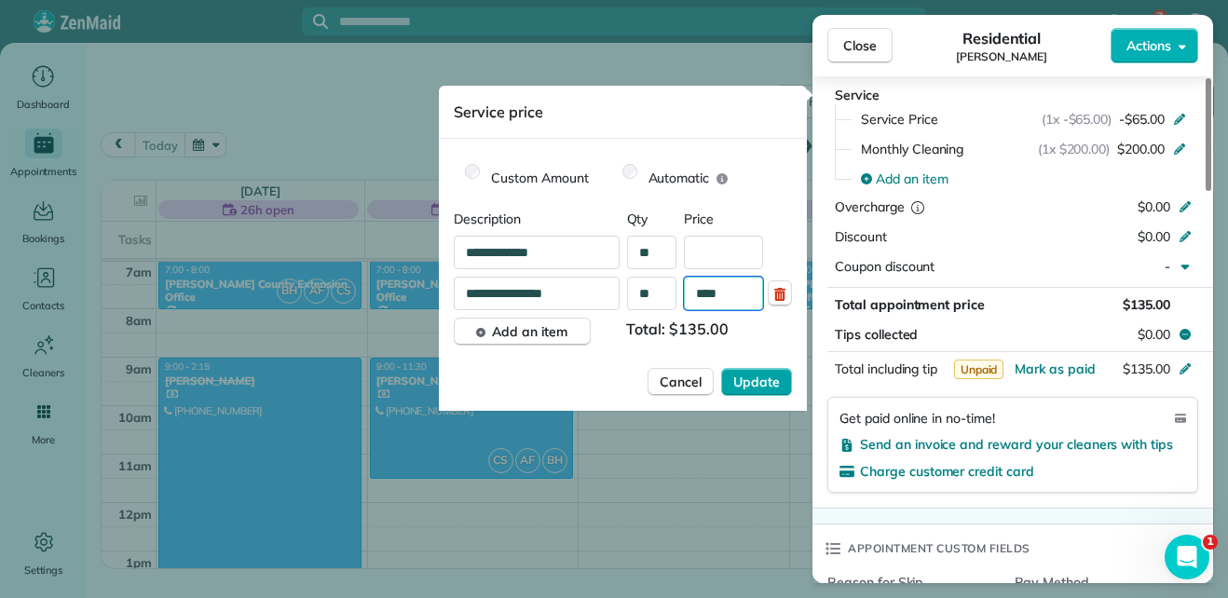
type input "****"
click at [751, 386] on span "Update" at bounding box center [756, 382] width 47 height 19
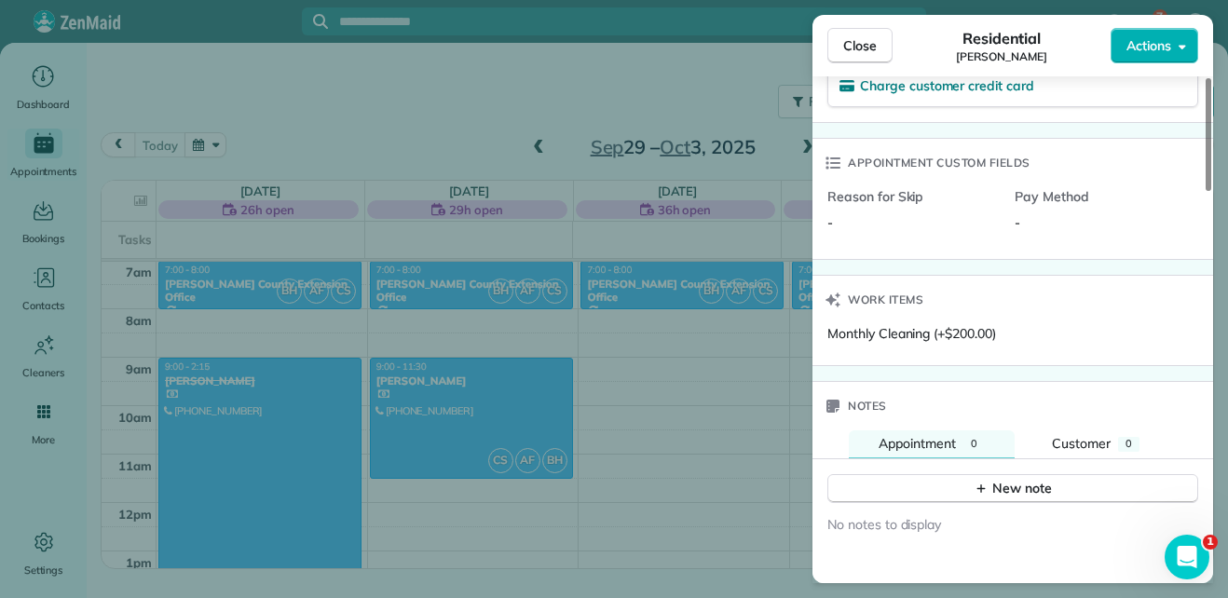
scroll to position [1346, 0]
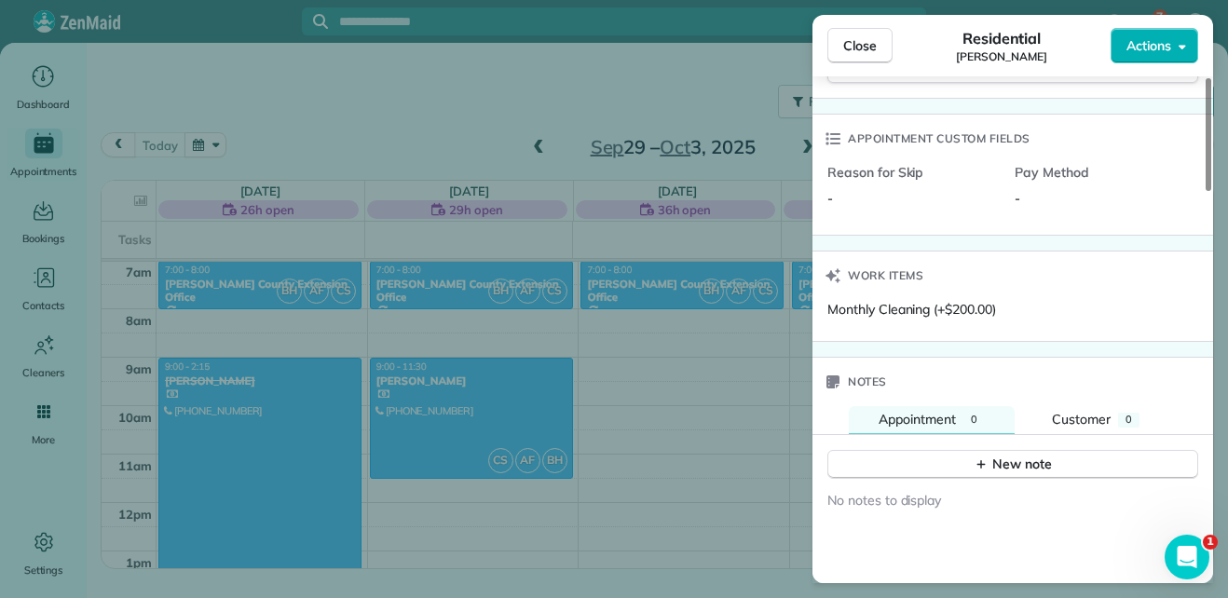
click at [832, 138] on icon at bounding box center [833, 139] width 15 height 12
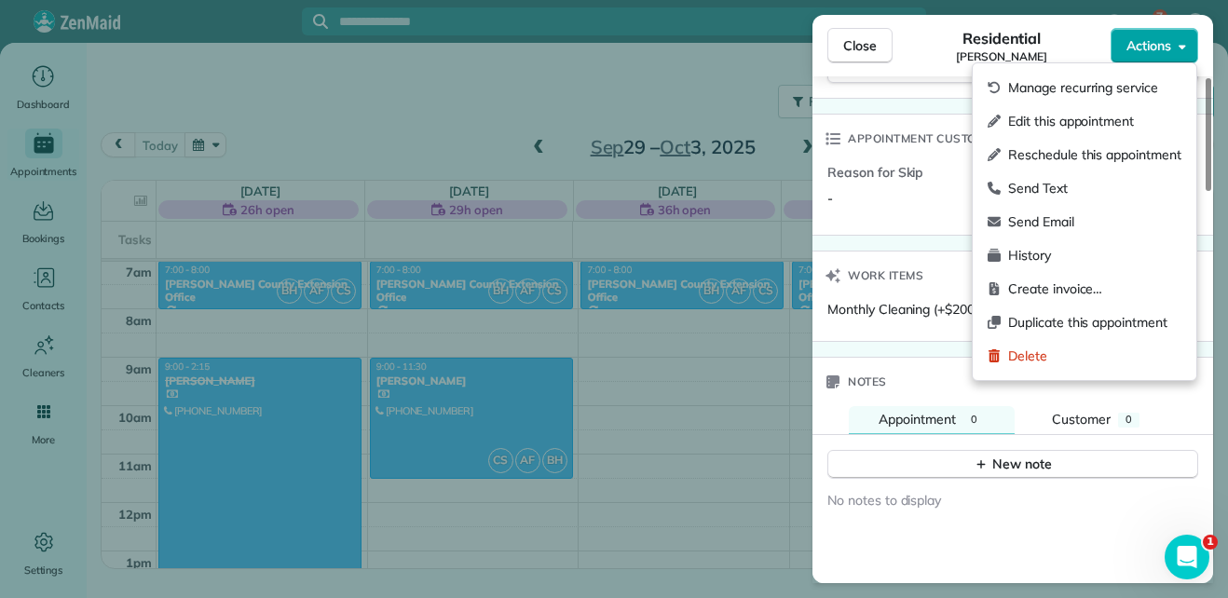
click at [1176, 52] on button "Actions" at bounding box center [1154, 45] width 88 height 35
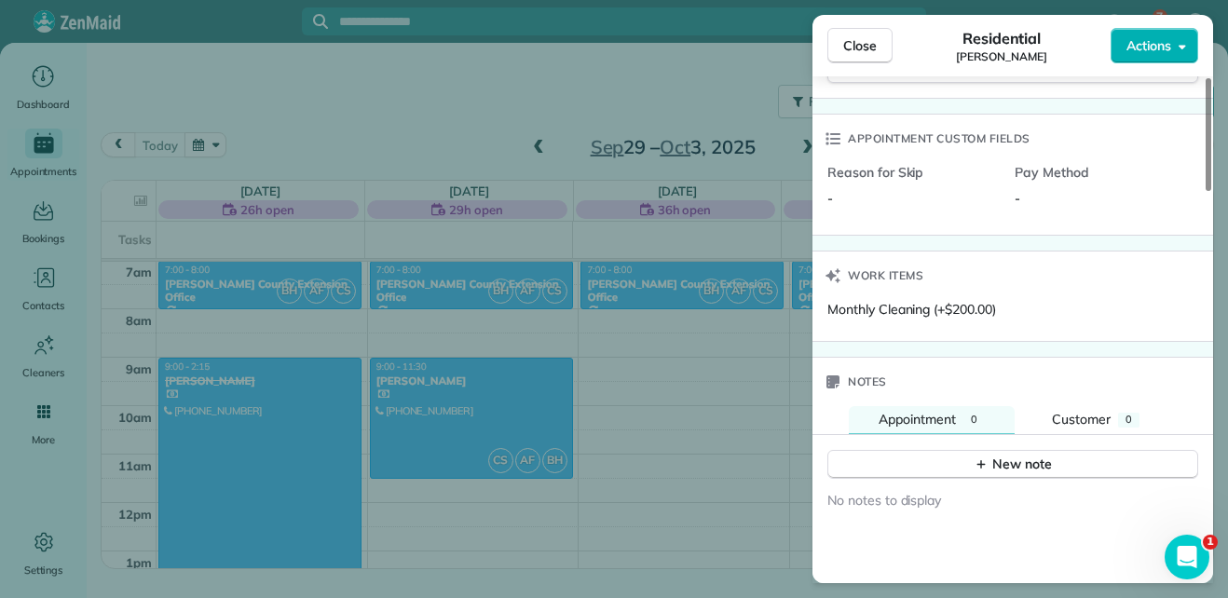
click at [913, 210] on div "Reason for Skip - Pay Method -" at bounding box center [1014, 193] width 374 height 61
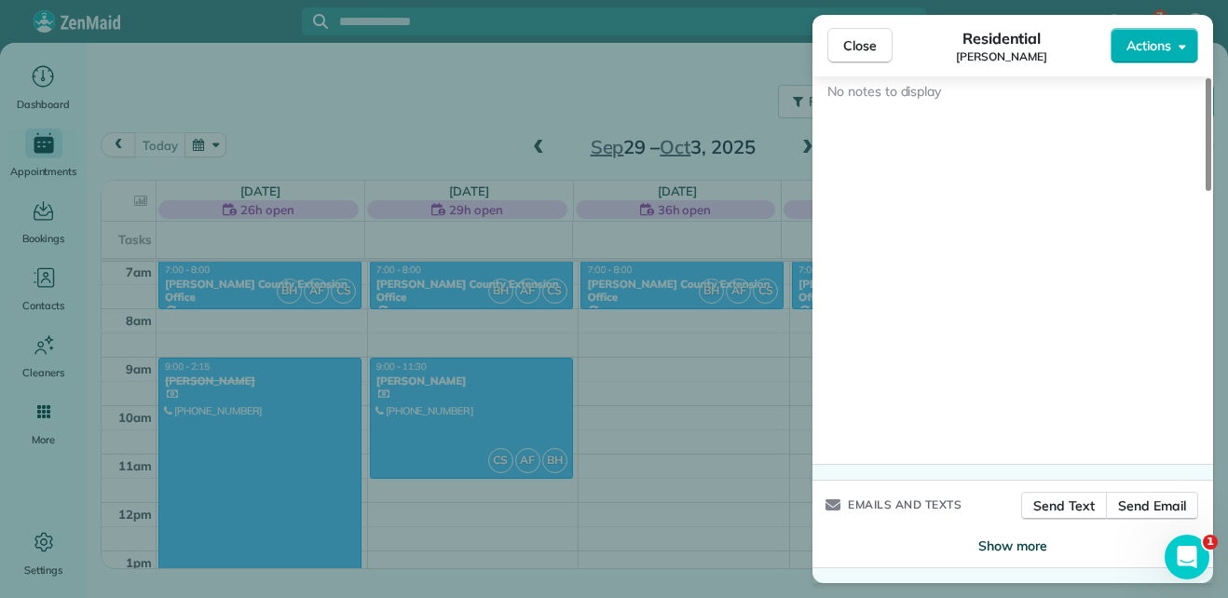
click at [1002, 546] on span "Show more" at bounding box center [1012, 545] width 69 height 19
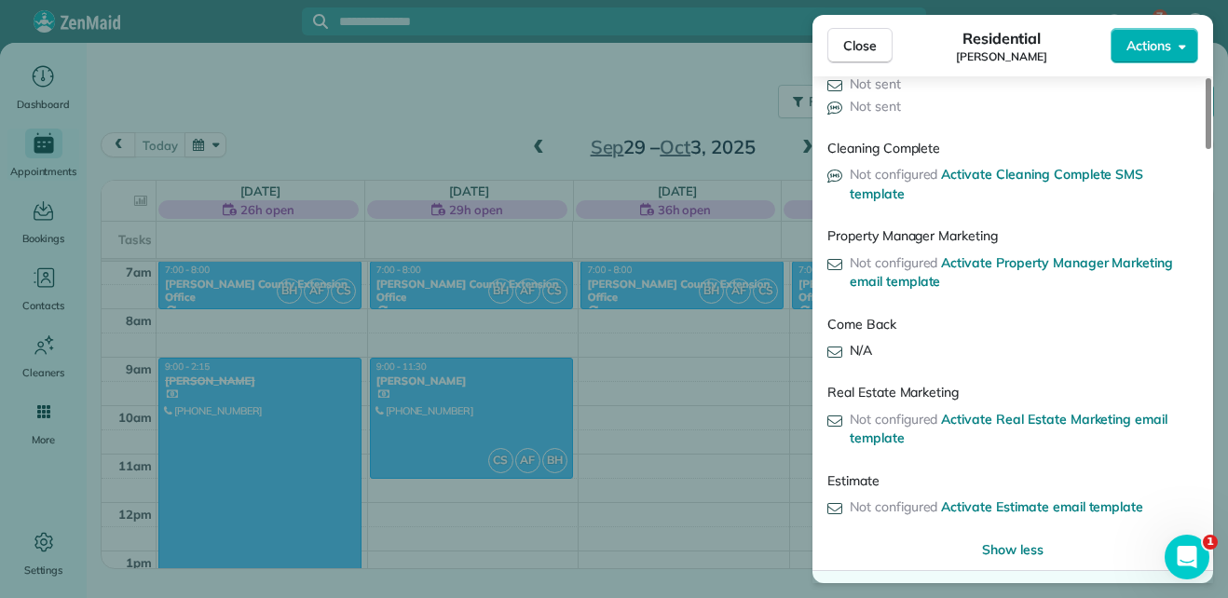
scroll to position [3098, 0]
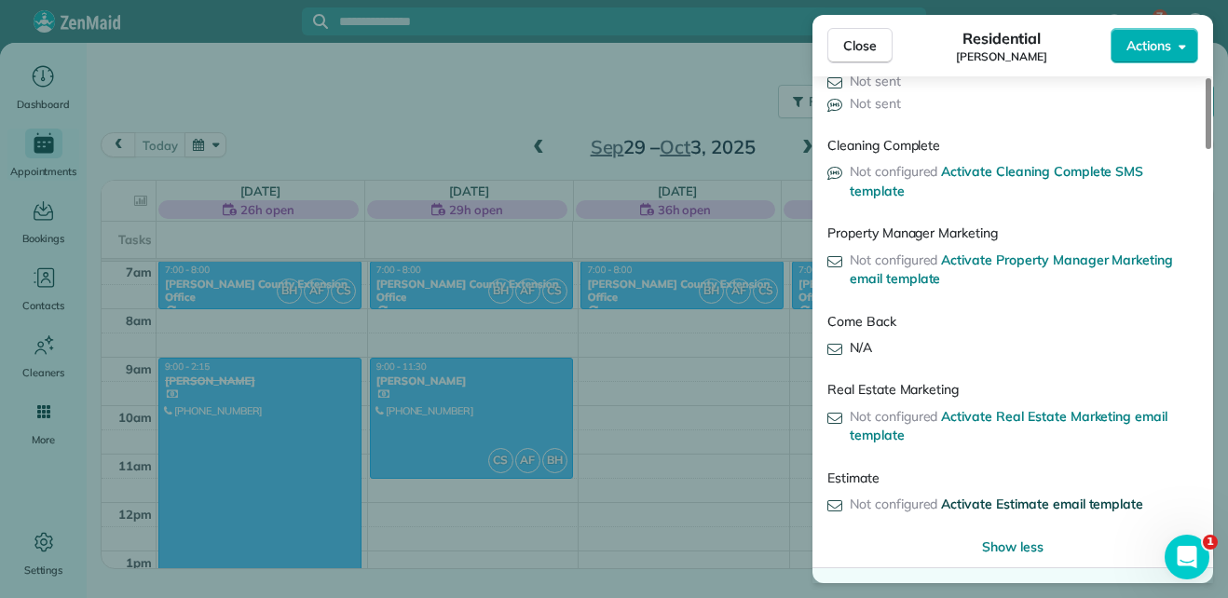
click at [1066, 506] on span "Activate Estimate email template" at bounding box center [1042, 504] width 202 height 17
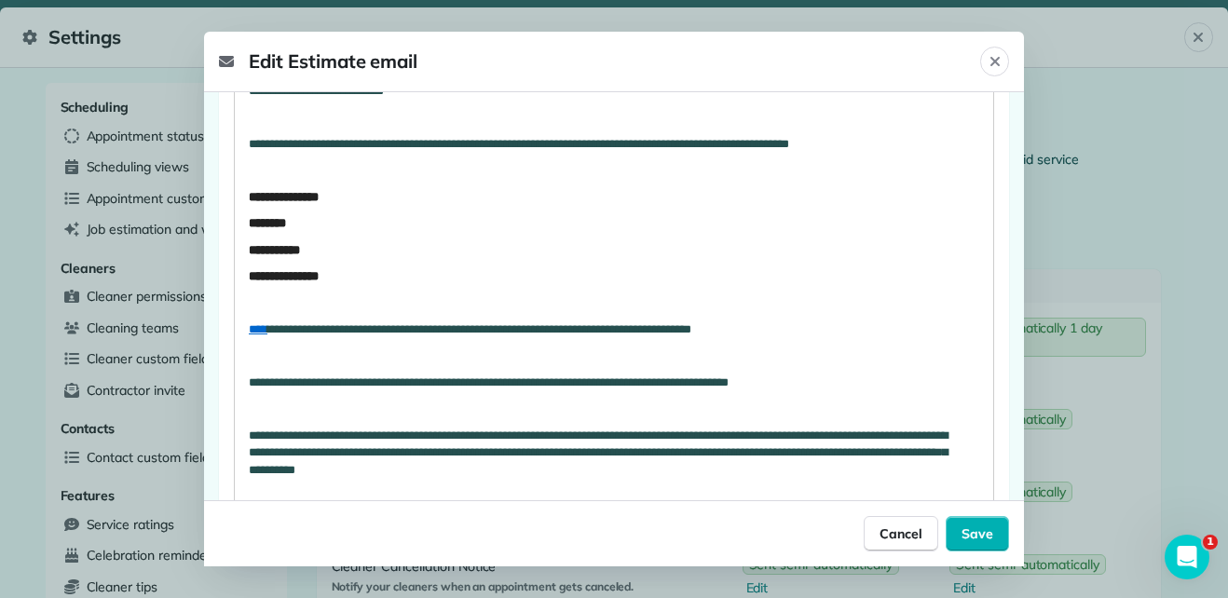
scroll to position [361, 0]
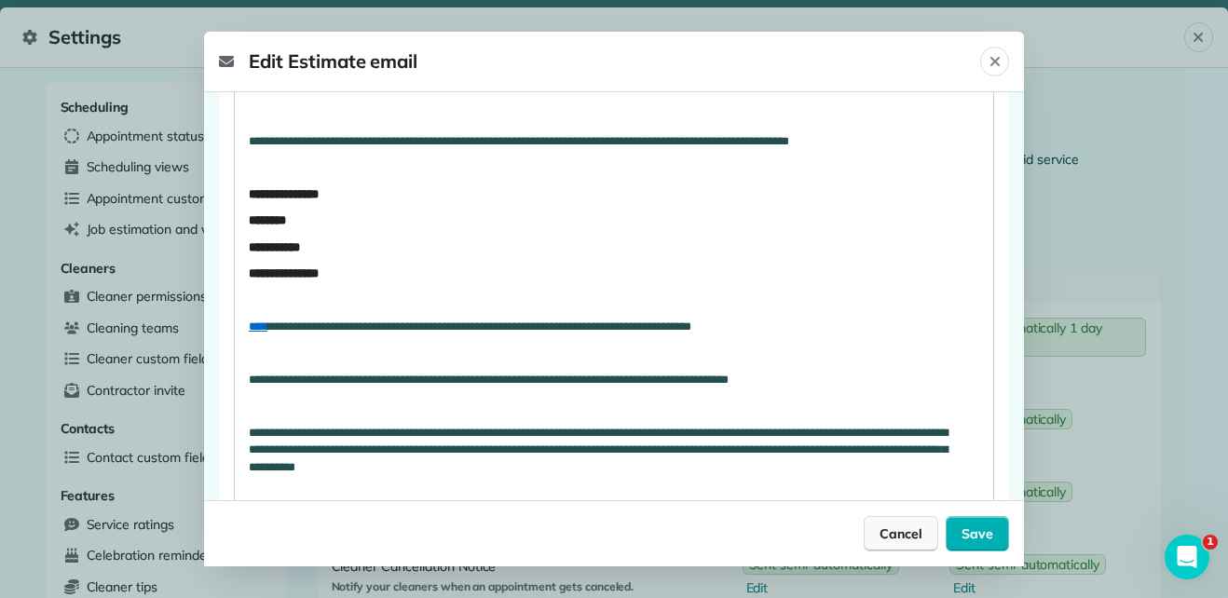
click at [919, 535] on span "Cancel" at bounding box center [900, 533] width 43 height 19
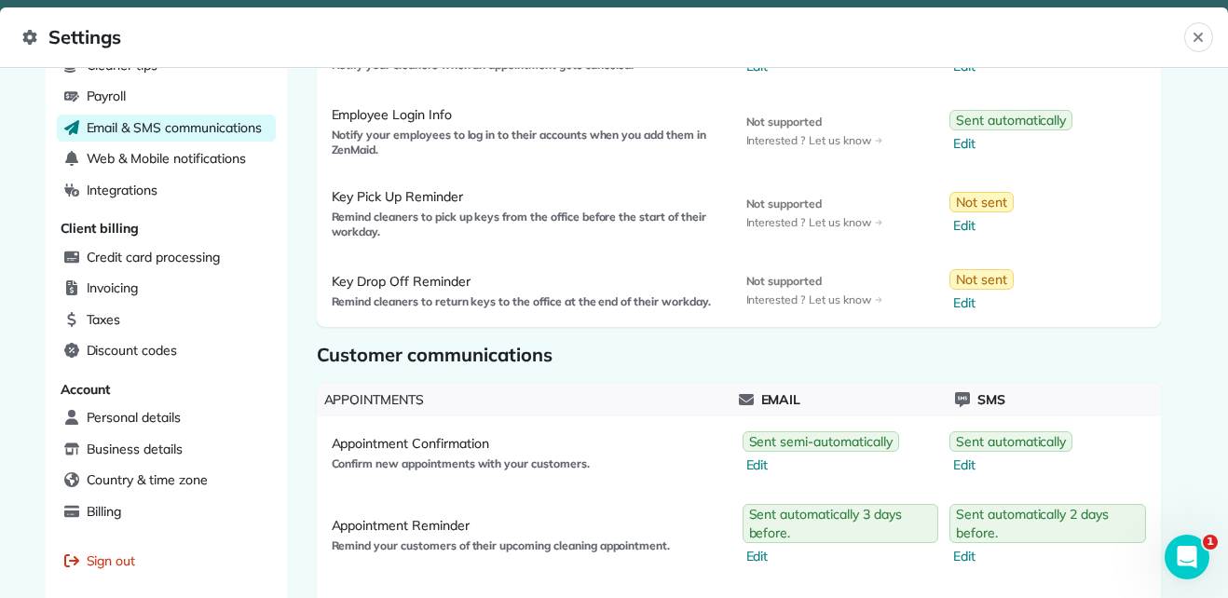
scroll to position [628, 0]
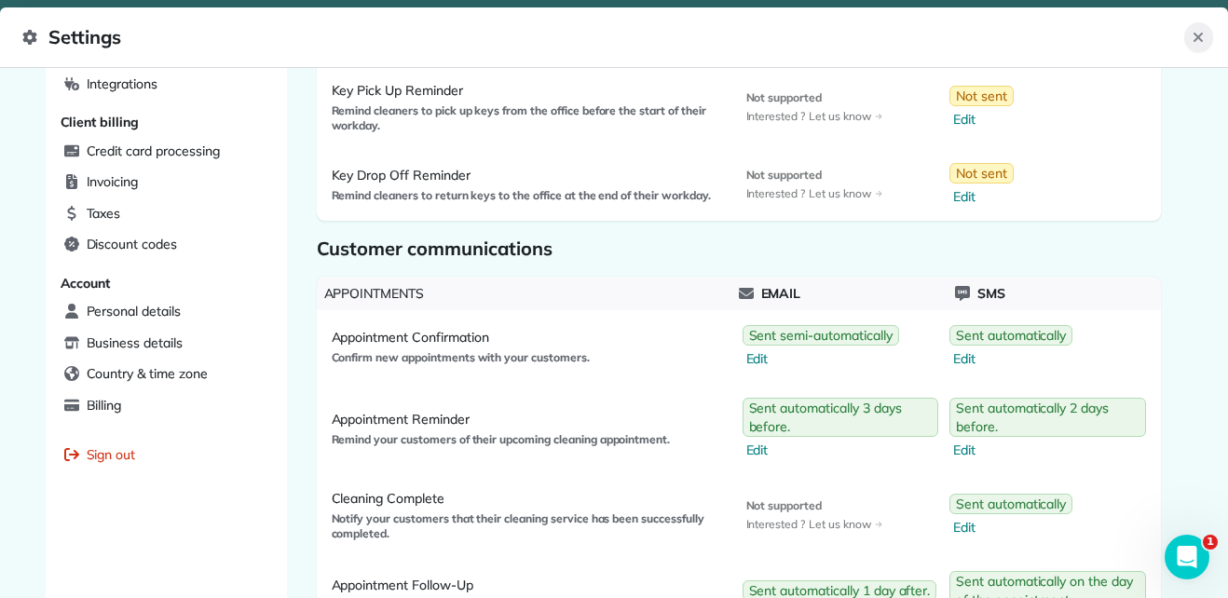
click at [1202, 37] on icon "Close" at bounding box center [1197, 37] width 15 height 15
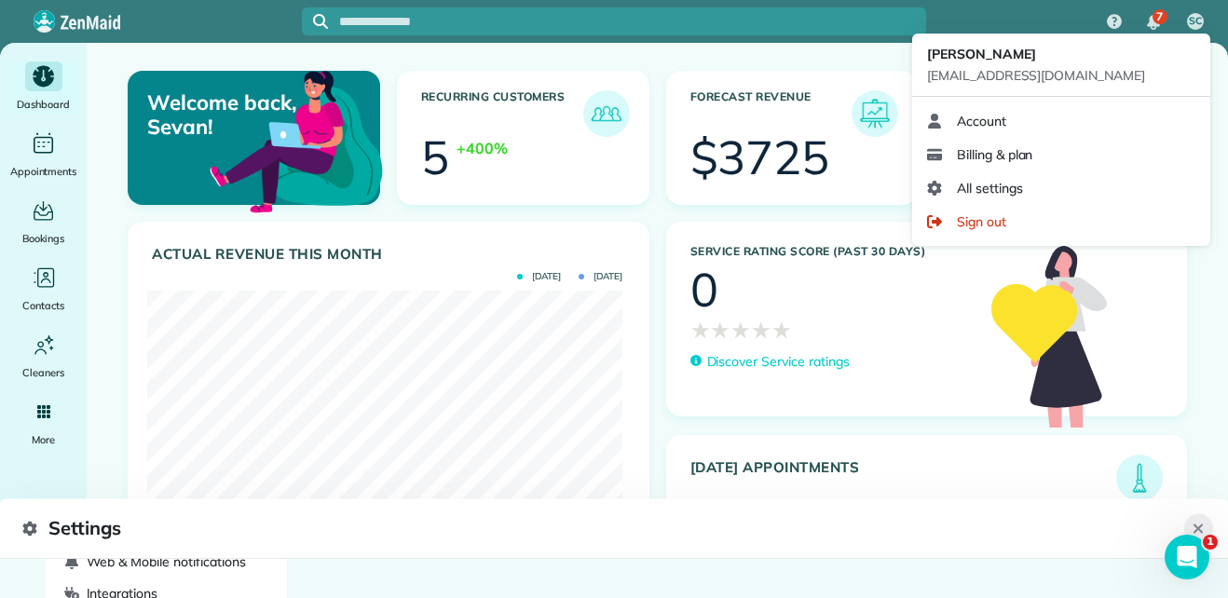
scroll to position [337, 0]
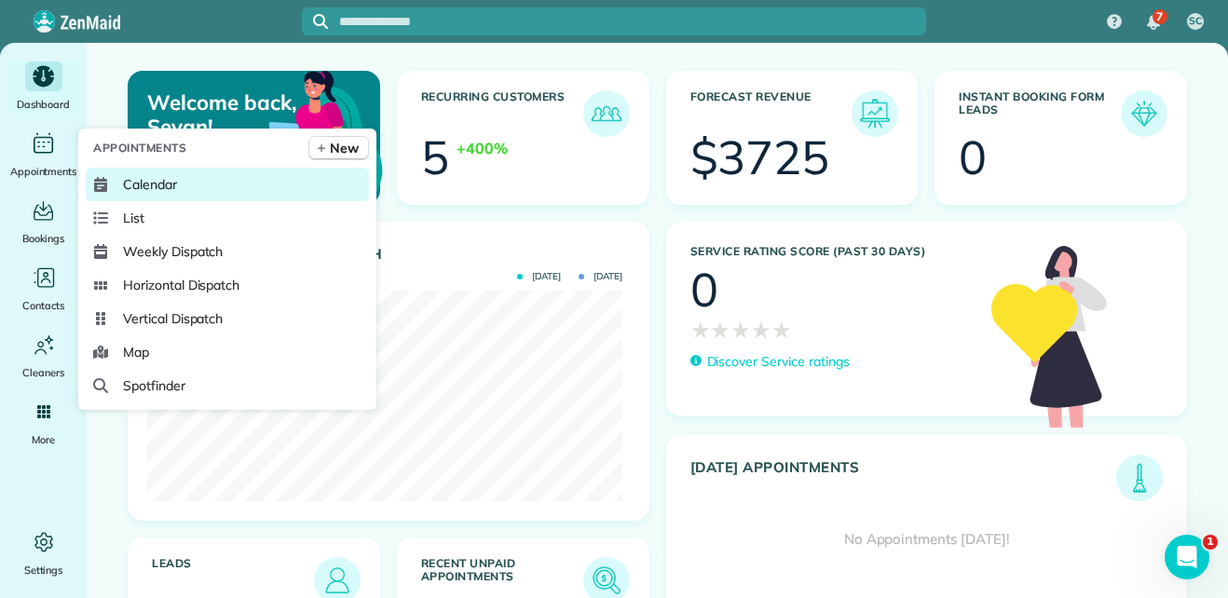
click at [149, 188] on span "Calendar" at bounding box center [150, 184] width 54 height 19
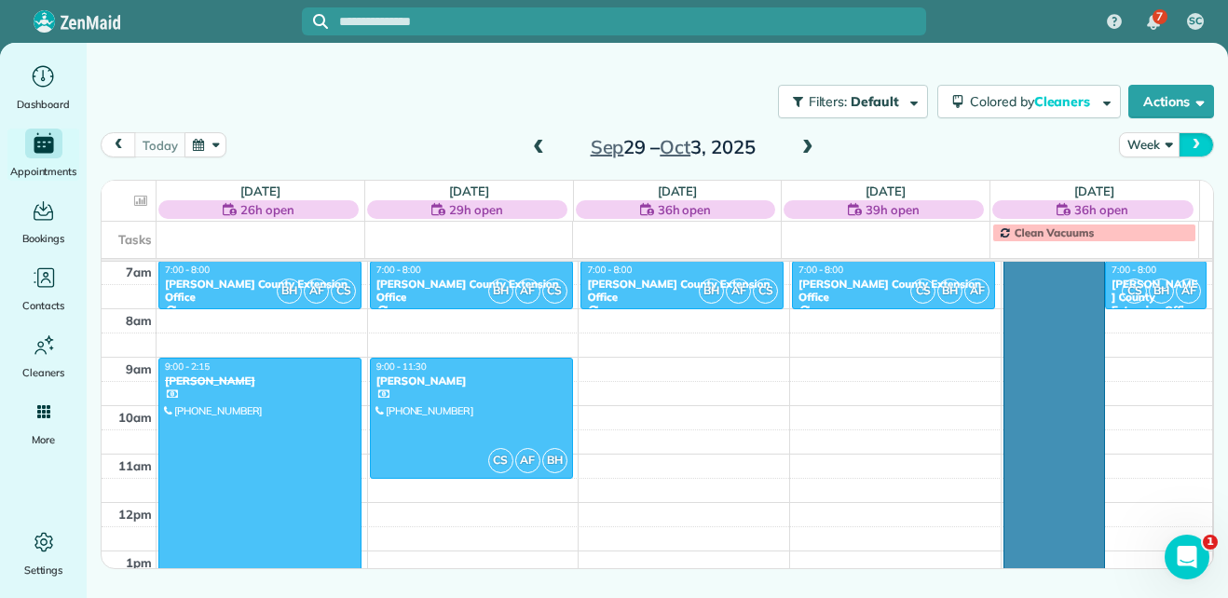
click at [1195, 143] on span "next" at bounding box center [1195, 145] width 15 height 12
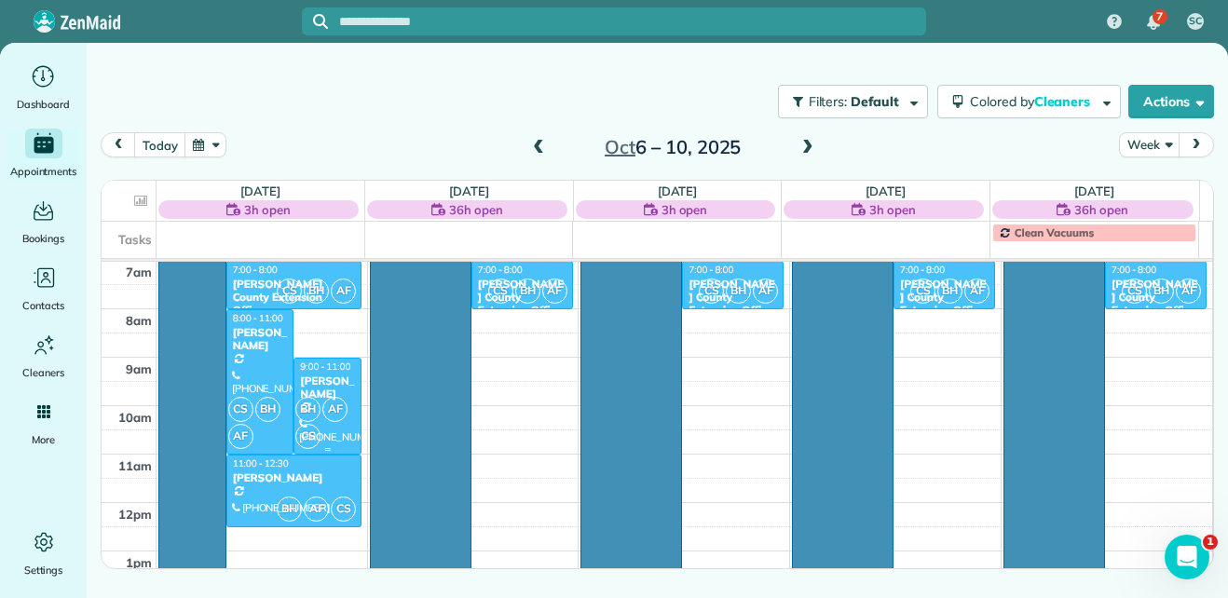
click at [316, 383] on div "[PERSON_NAME]" at bounding box center [327, 387] width 57 height 27
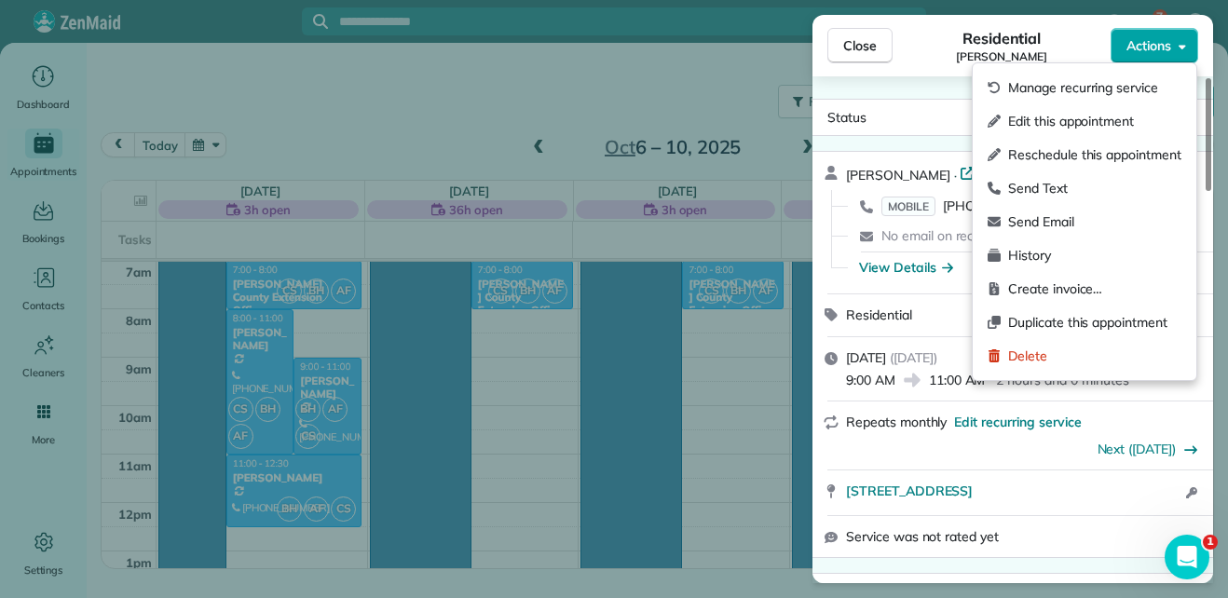
click at [1173, 49] on button "Actions" at bounding box center [1154, 45] width 88 height 35
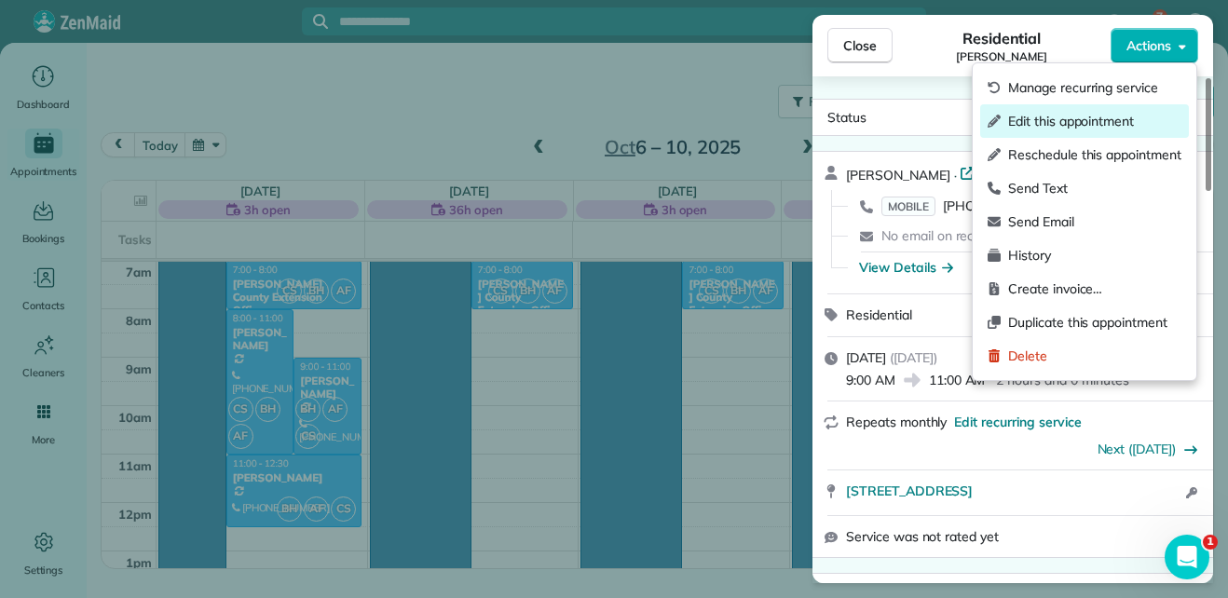
click at [1100, 121] on span "Edit this appointment" at bounding box center [1094, 121] width 173 height 19
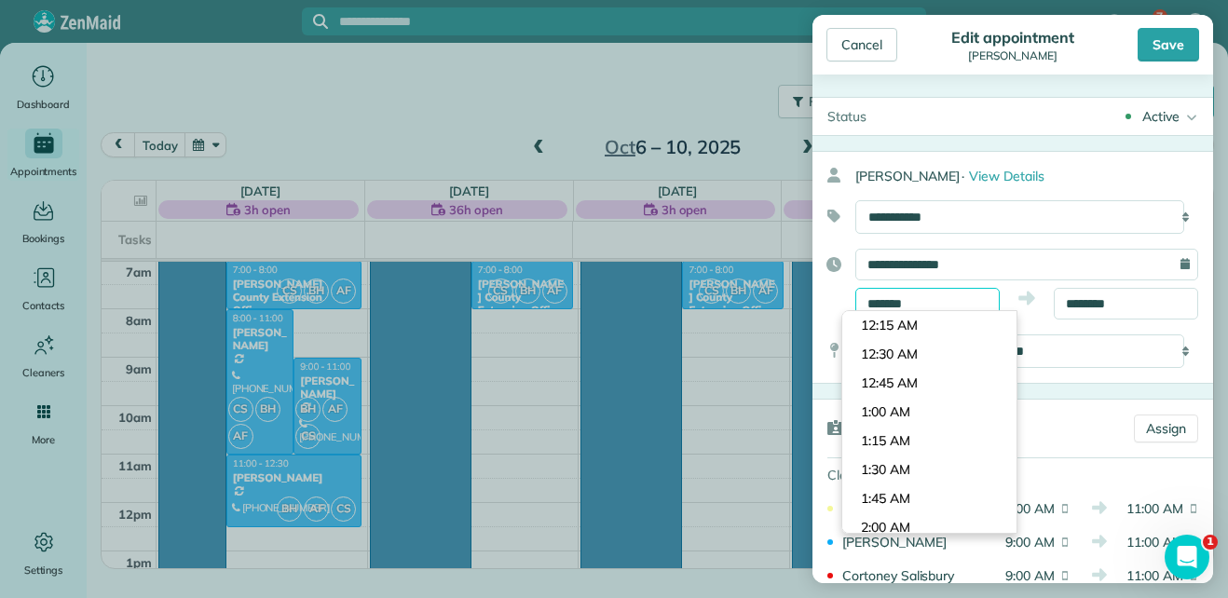
scroll to position [982, 0]
drag, startPoint x: 865, startPoint y: 303, endPoint x: 911, endPoint y: 305, distance: 45.7
click at [911, 305] on input "*******" at bounding box center [927, 304] width 144 height 32
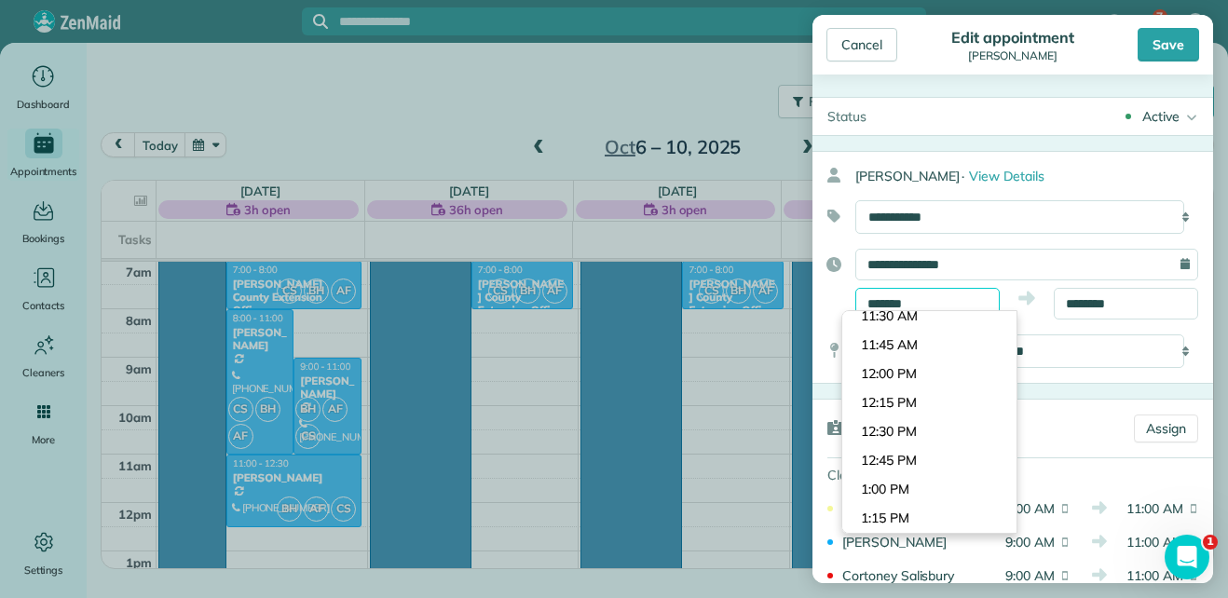
scroll to position [1310, 0]
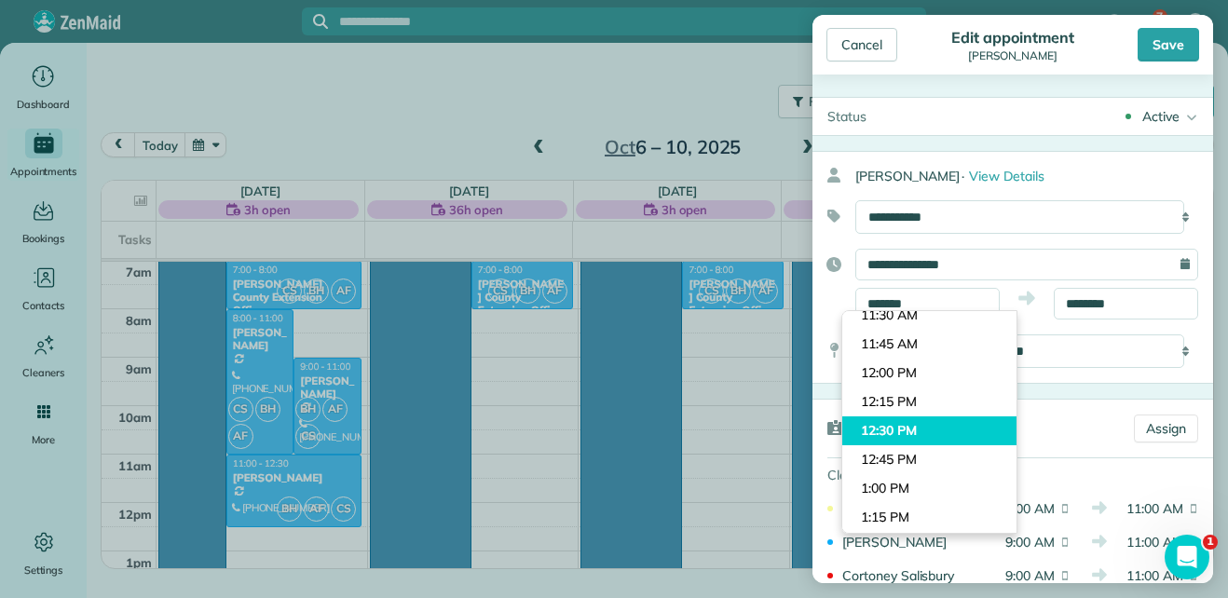
type input "********"
click at [904, 430] on body "7 SC Dashboard Appointments Bookings Contacts Cleaners Invoices Payroll Reports…" at bounding box center [614, 299] width 1228 height 598
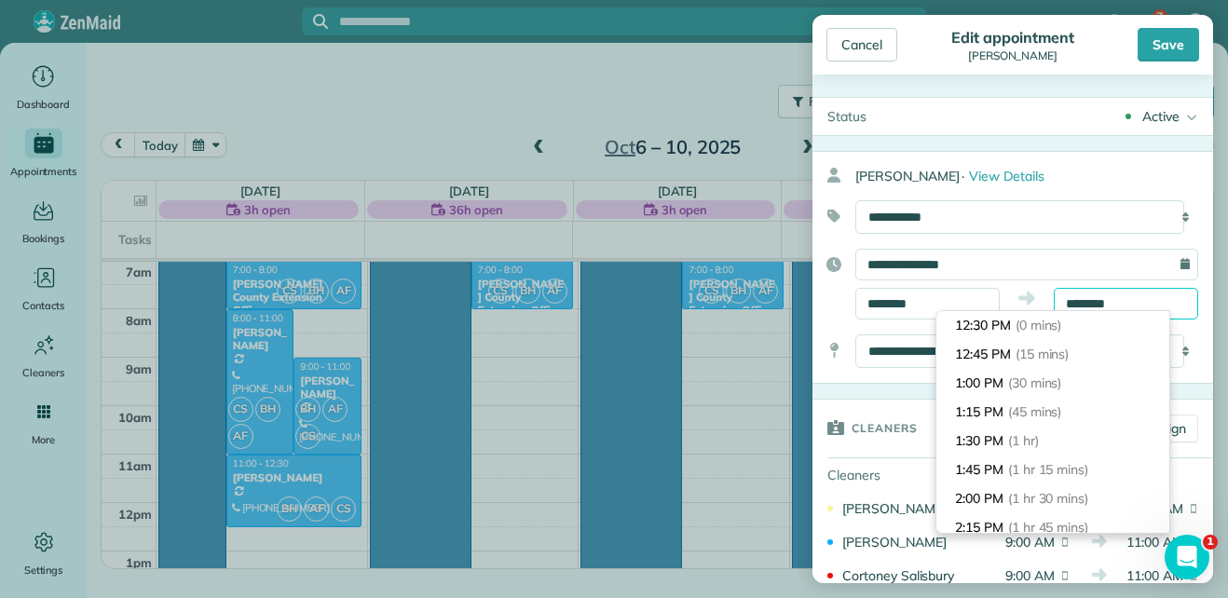
click at [1140, 305] on input "********" at bounding box center [1125, 304] width 144 height 32
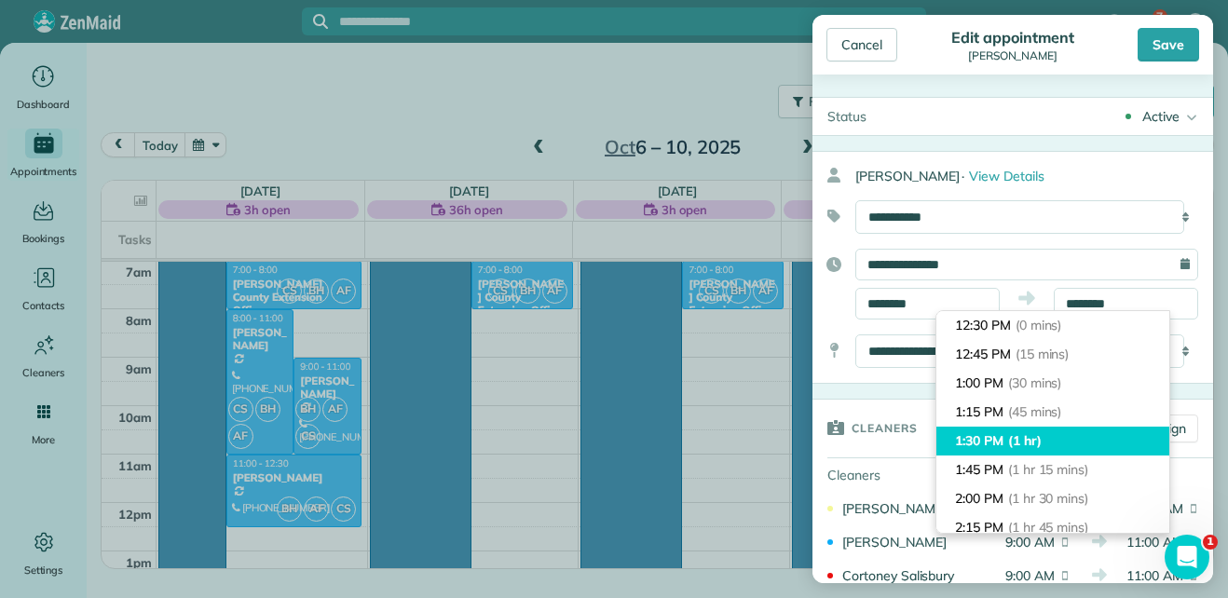
type input "*******"
click at [1033, 445] on span "(1 hr)" at bounding box center [1025, 440] width 34 height 17
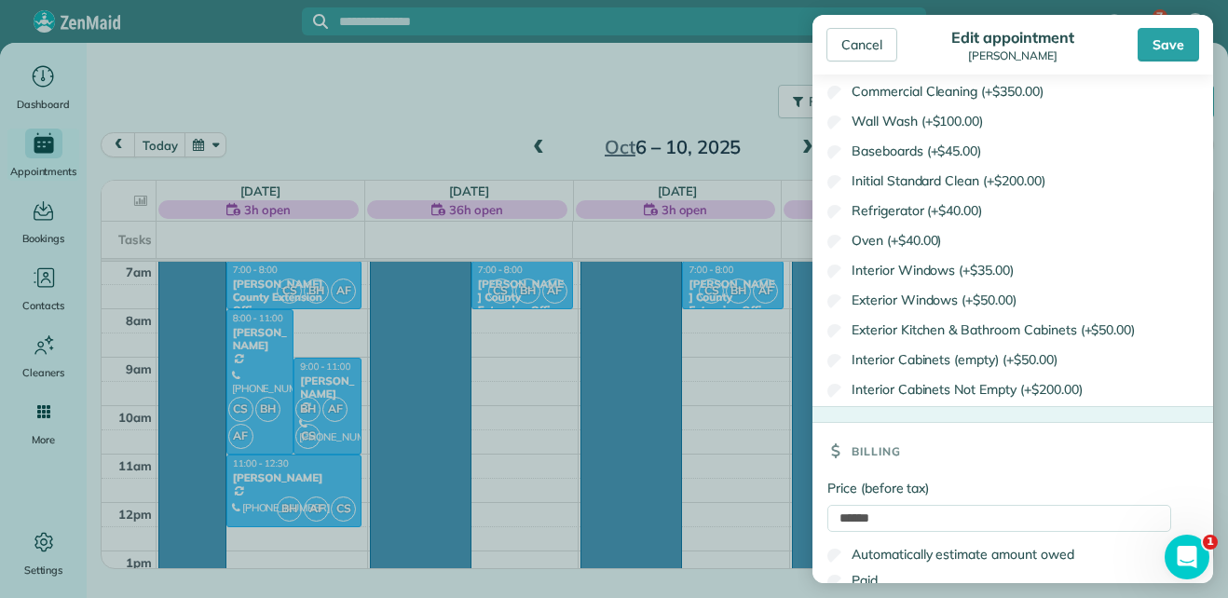
scroll to position [1343, 0]
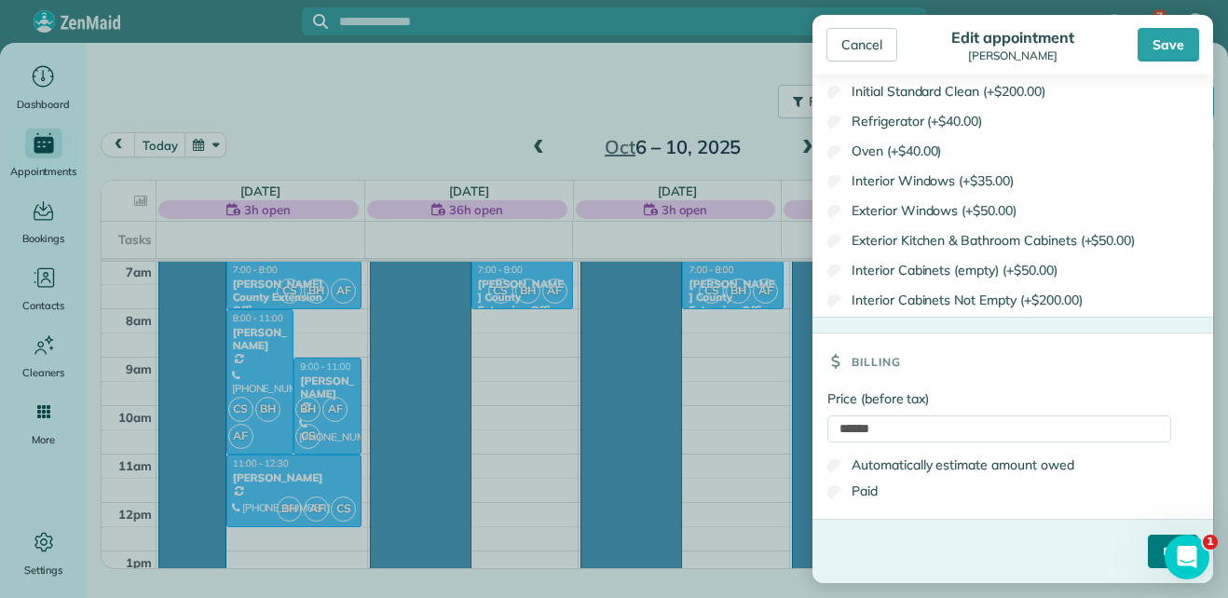
click at [1147, 559] on input "****" at bounding box center [1172, 552] width 50 height 34
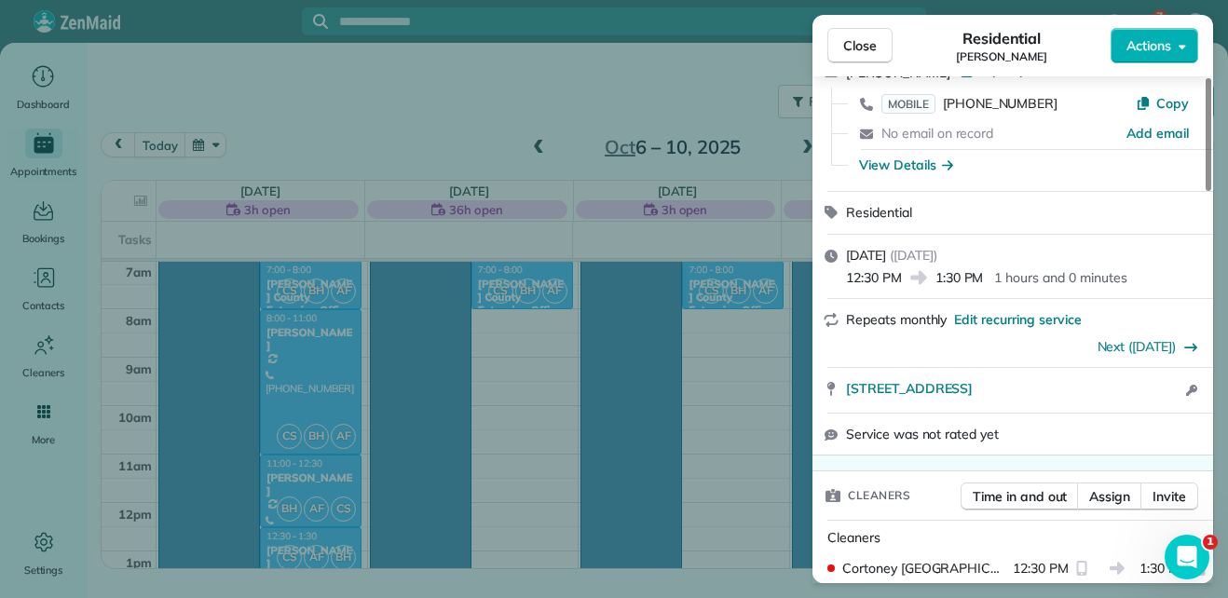
scroll to position [108, 0]
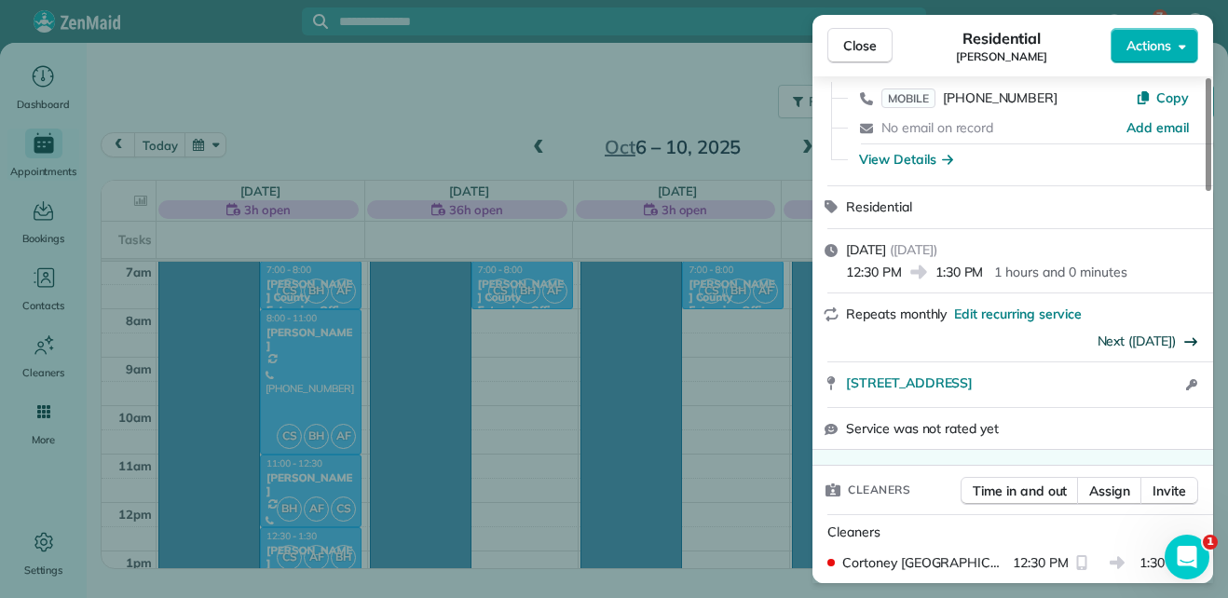
click at [1172, 344] on link "Next ([DATE])" at bounding box center [1136, 341] width 79 height 17
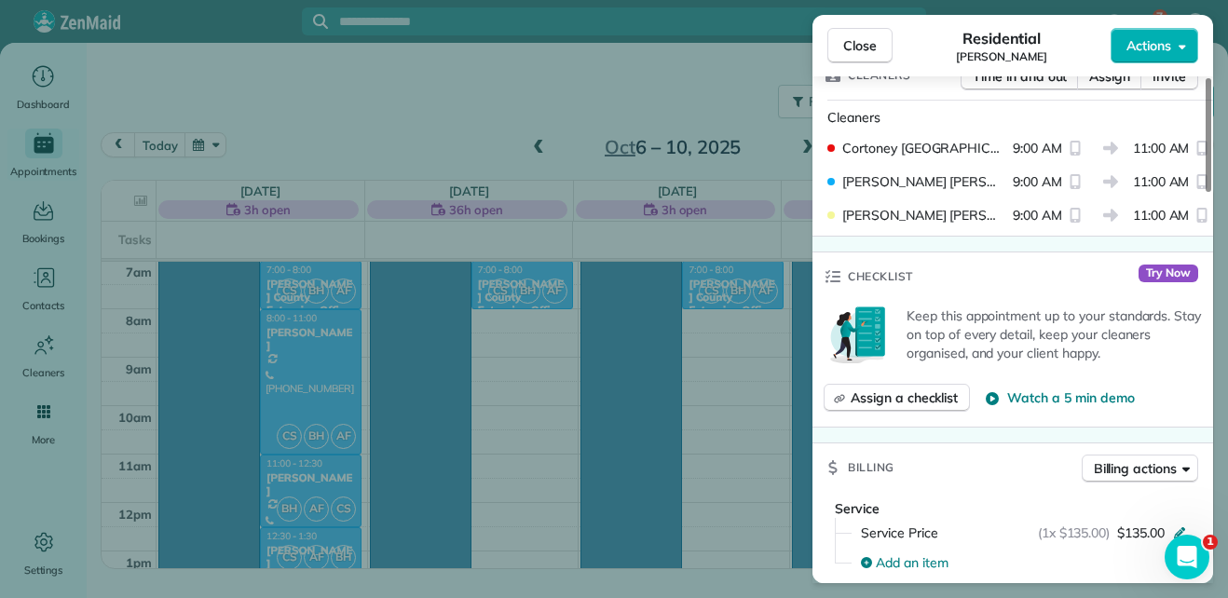
scroll to position [527, 0]
click at [939, 405] on button "Assign a checklist" at bounding box center [896, 396] width 146 height 28
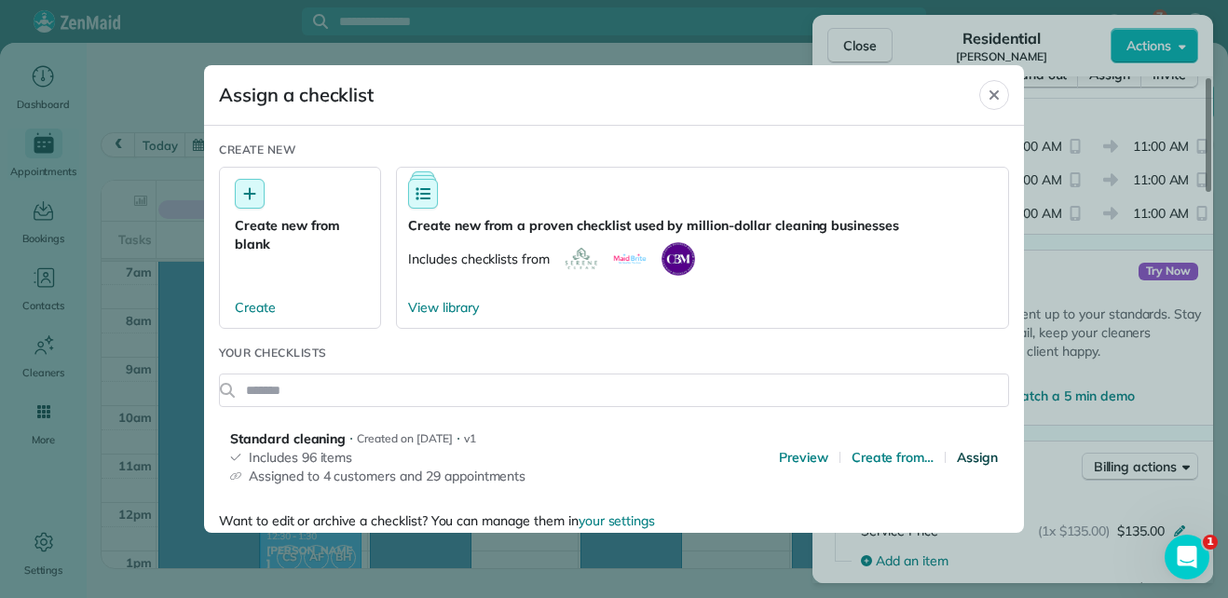
click at [960, 455] on span "Assign" at bounding box center [977, 457] width 41 height 19
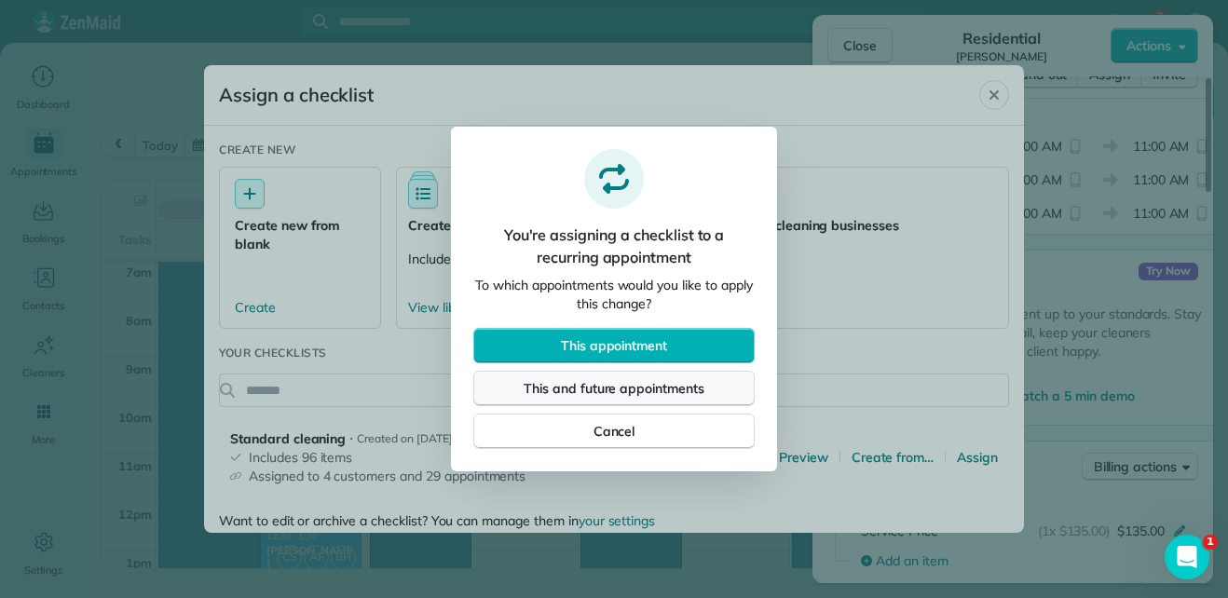
click at [688, 388] on span "This and future appointments" at bounding box center [613, 388] width 181 height 19
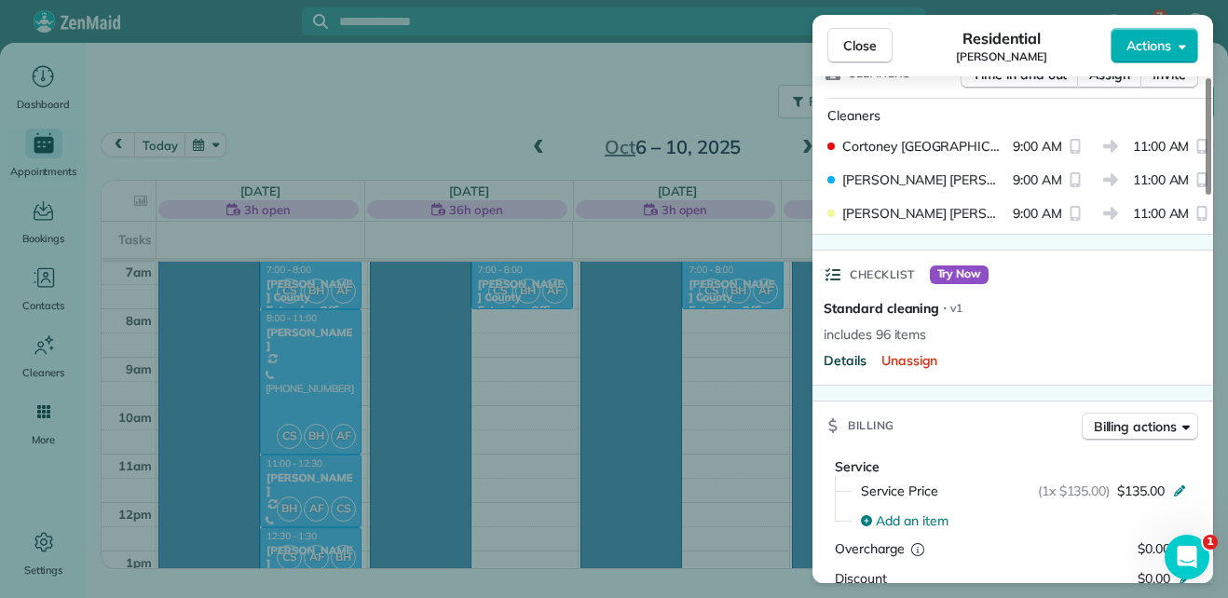
click at [839, 361] on span "Details" at bounding box center [844, 360] width 43 height 19
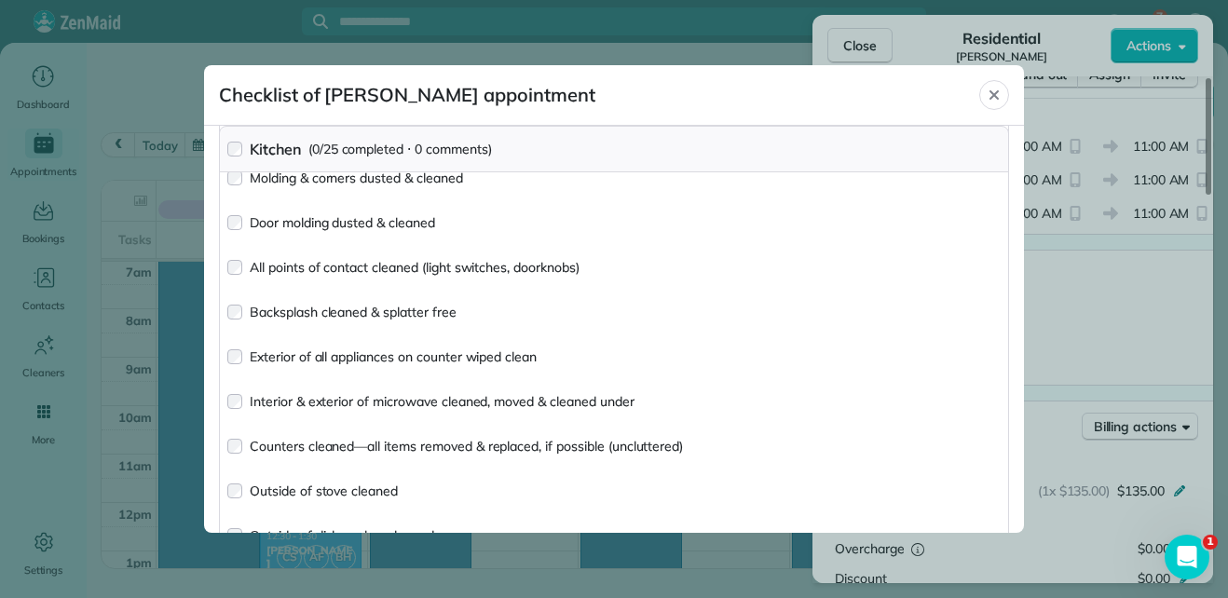
scroll to position [0, 0]
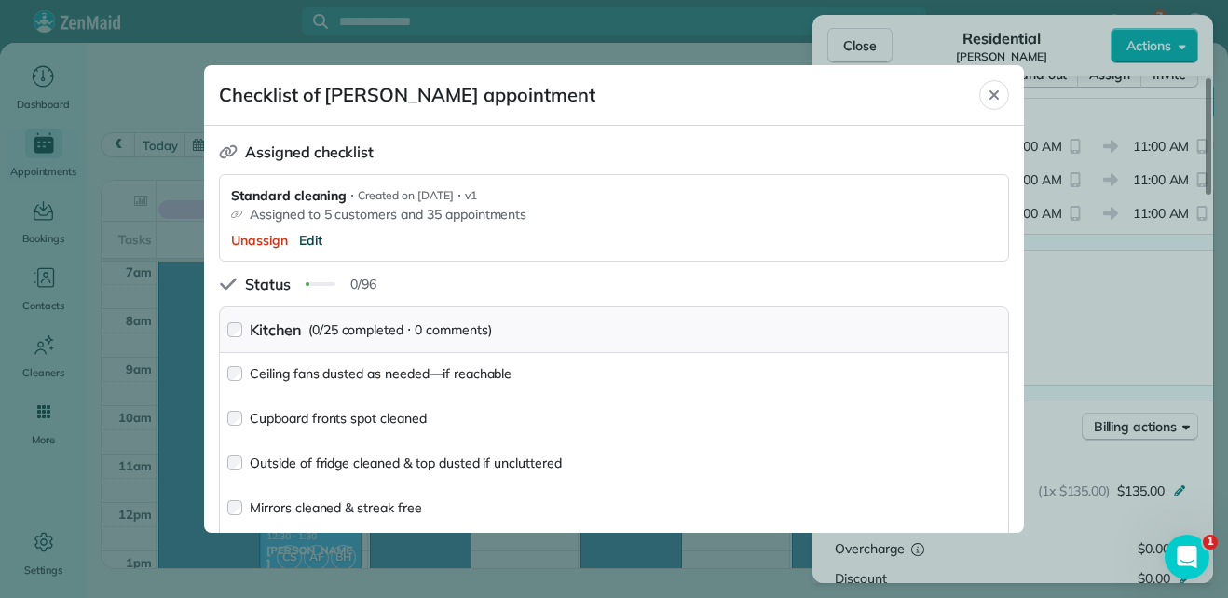
click at [314, 238] on span "Edit" at bounding box center [310, 240] width 23 height 19
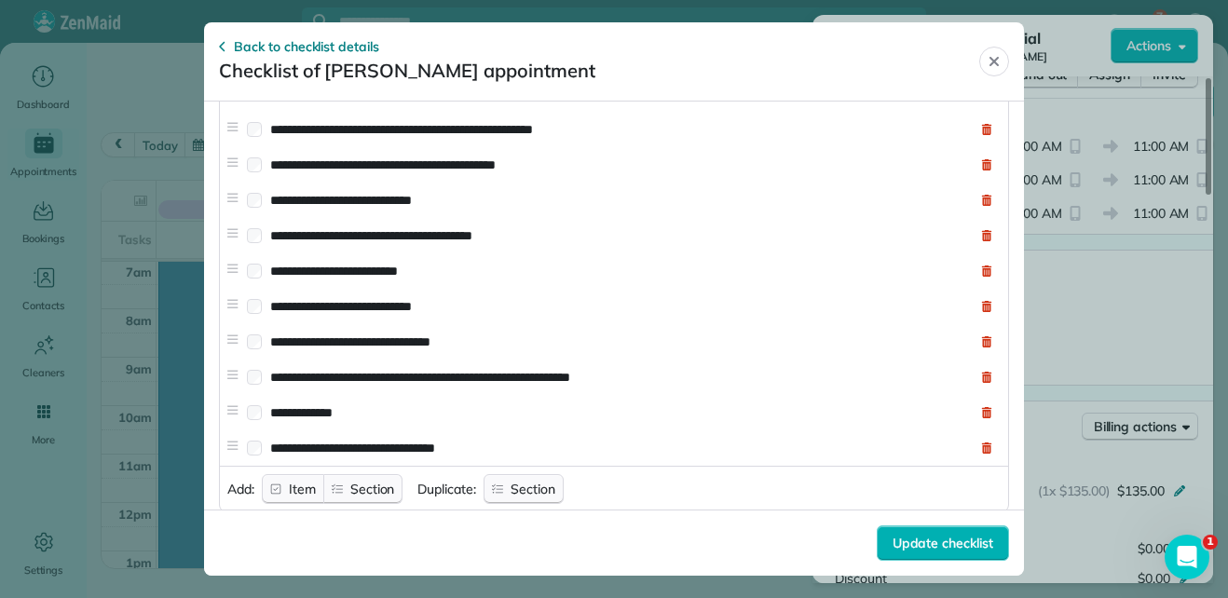
scroll to position [788, 0]
click at [981, 274] on icon at bounding box center [986, 270] width 11 height 11
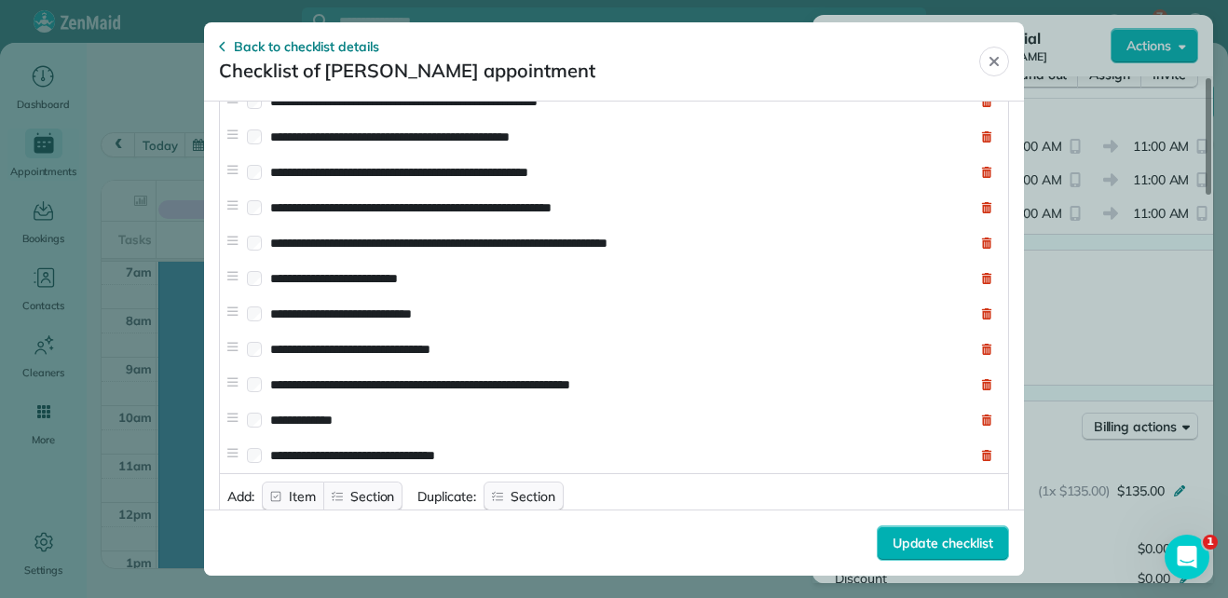
scroll to position [1732, 0]
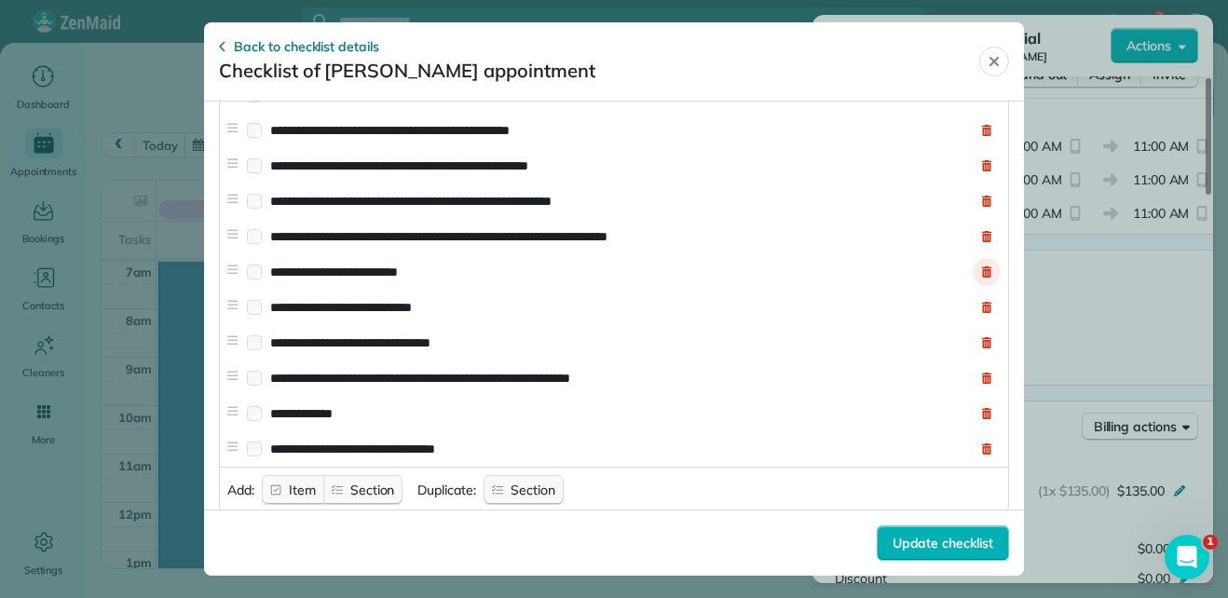
click at [982, 277] on icon at bounding box center [987, 271] width 10 height 11
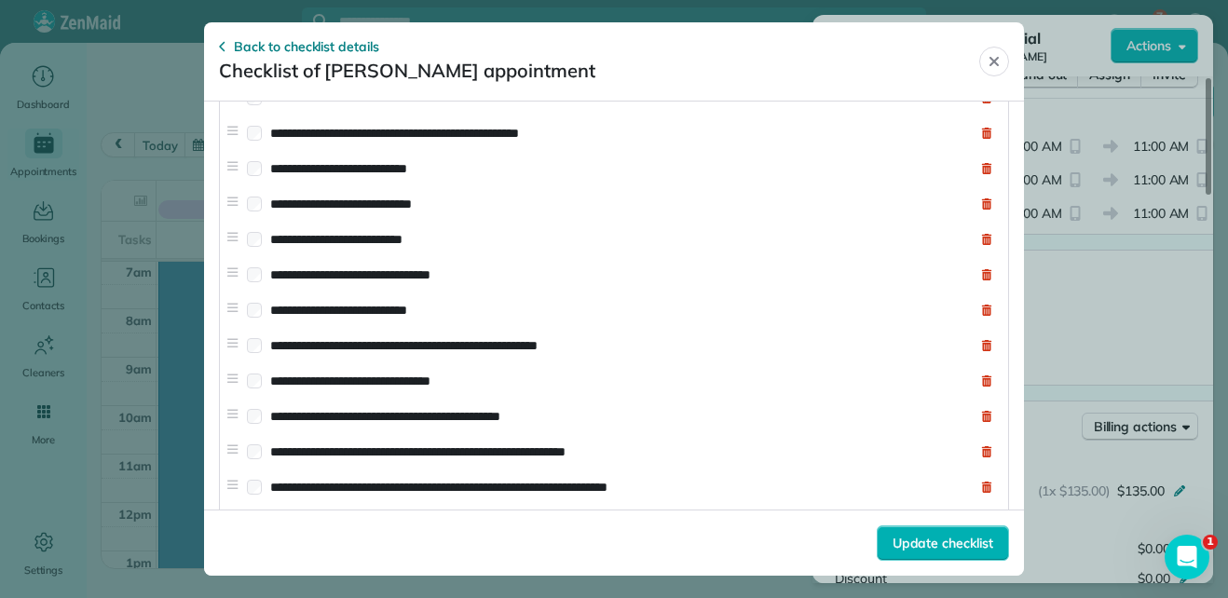
scroll to position [0, 0]
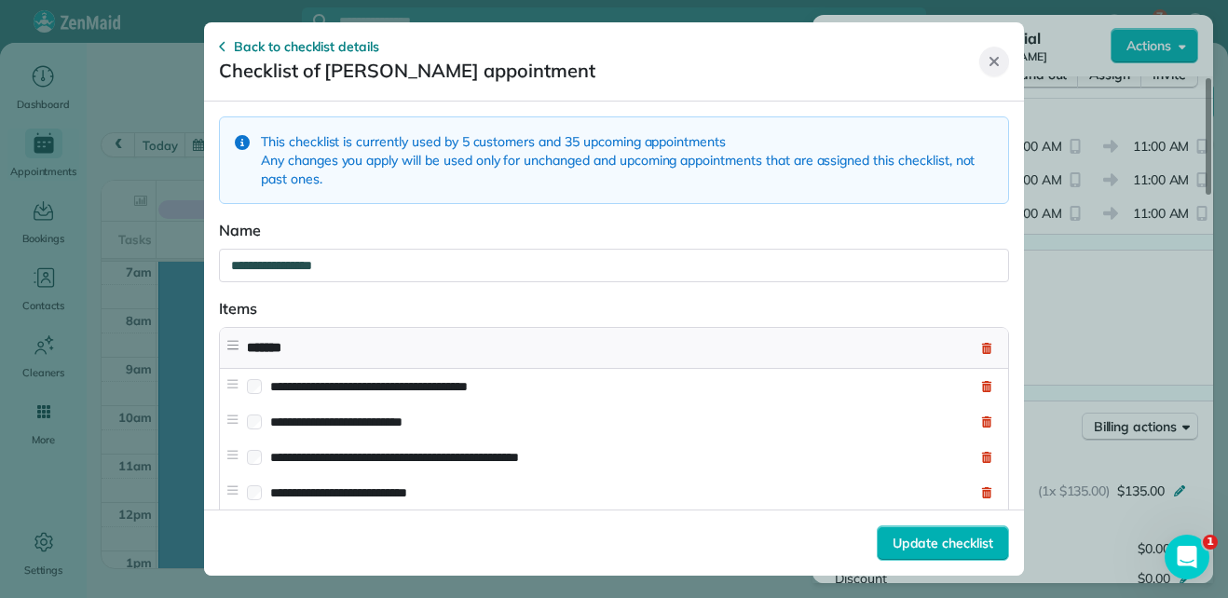
click at [990, 62] on icon "Close" at bounding box center [993, 61] width 15 height 15
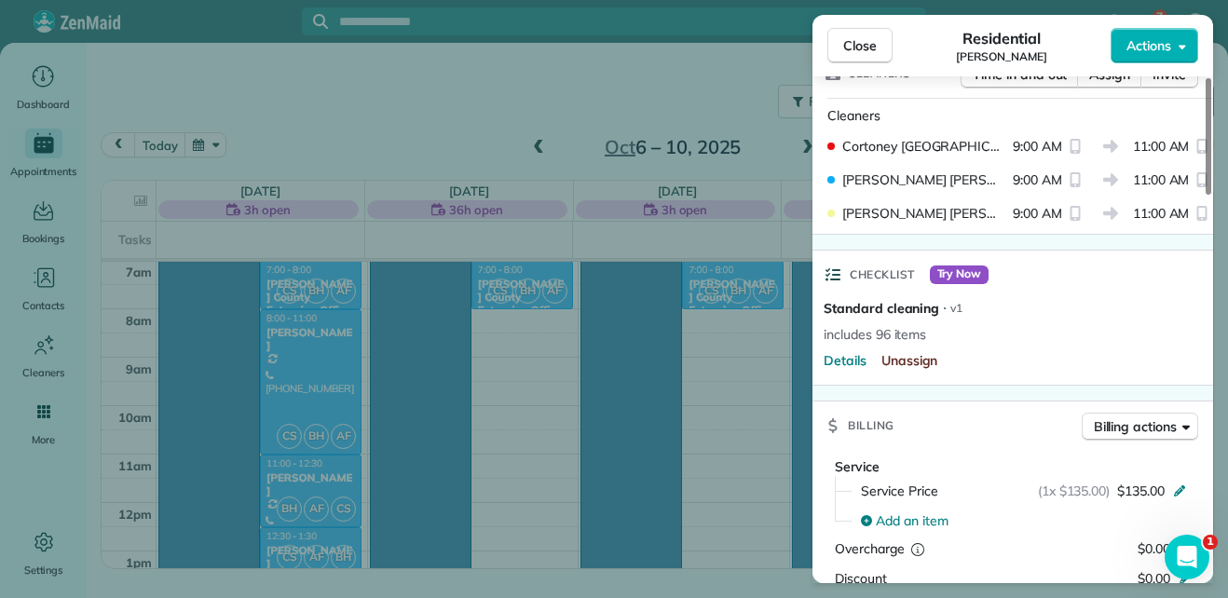
click at [905, 365] on span "Unassign" at bounding box center [909, 360] width 57 height 19
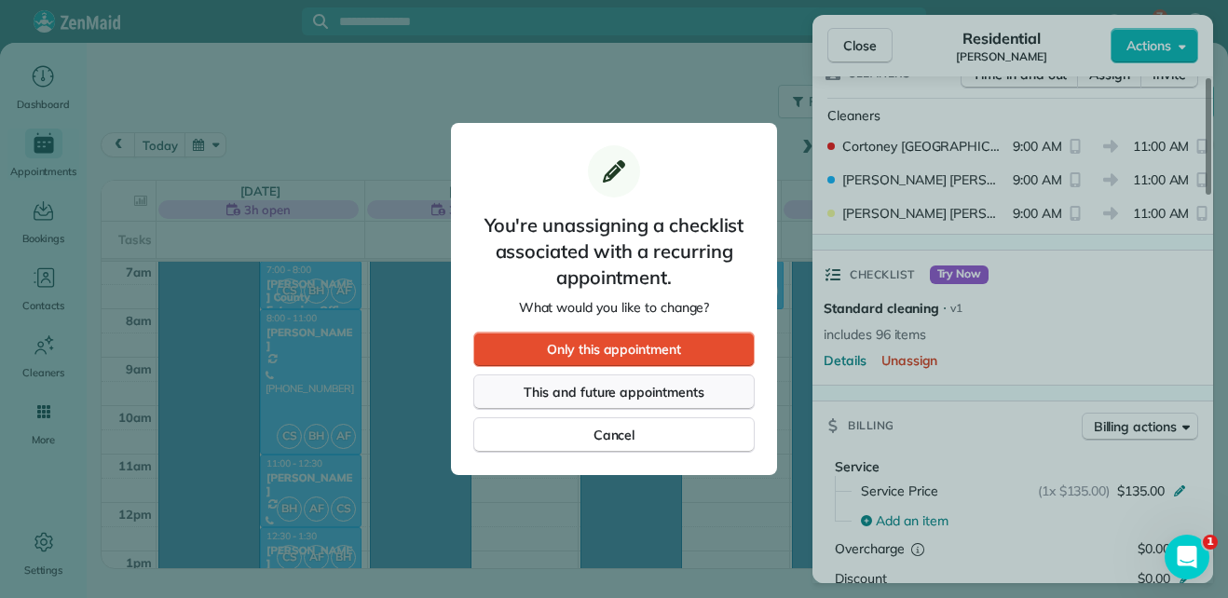
click at [674, 398] on span "This and future appointments" at bounding box center [613, 392] width 181 height 19
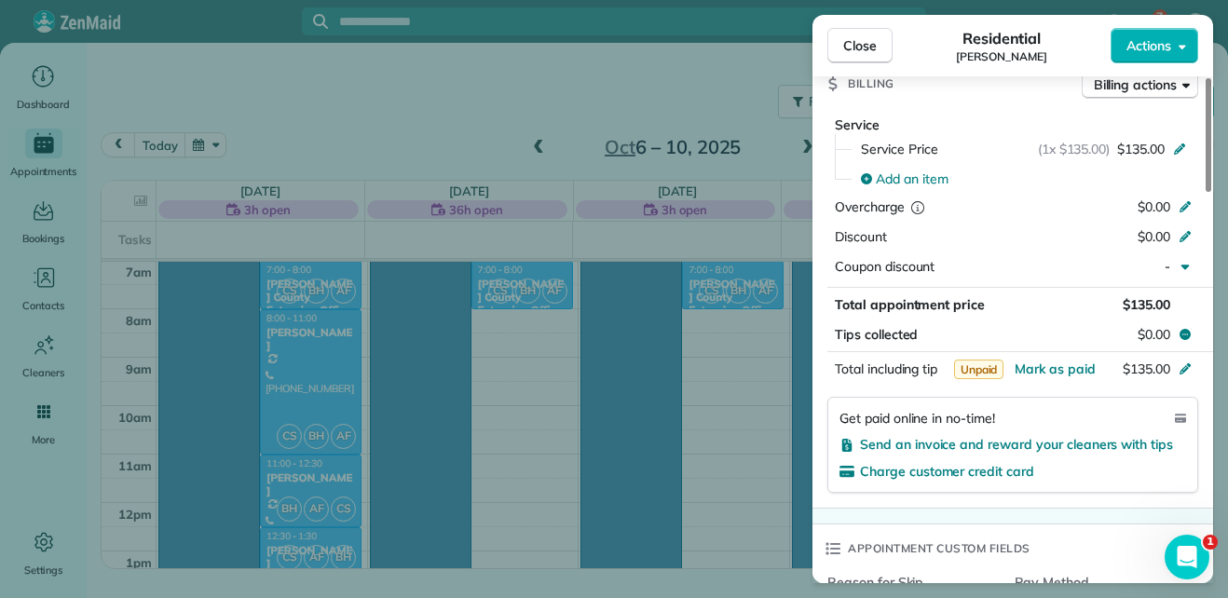
scroll to position [905, 0]
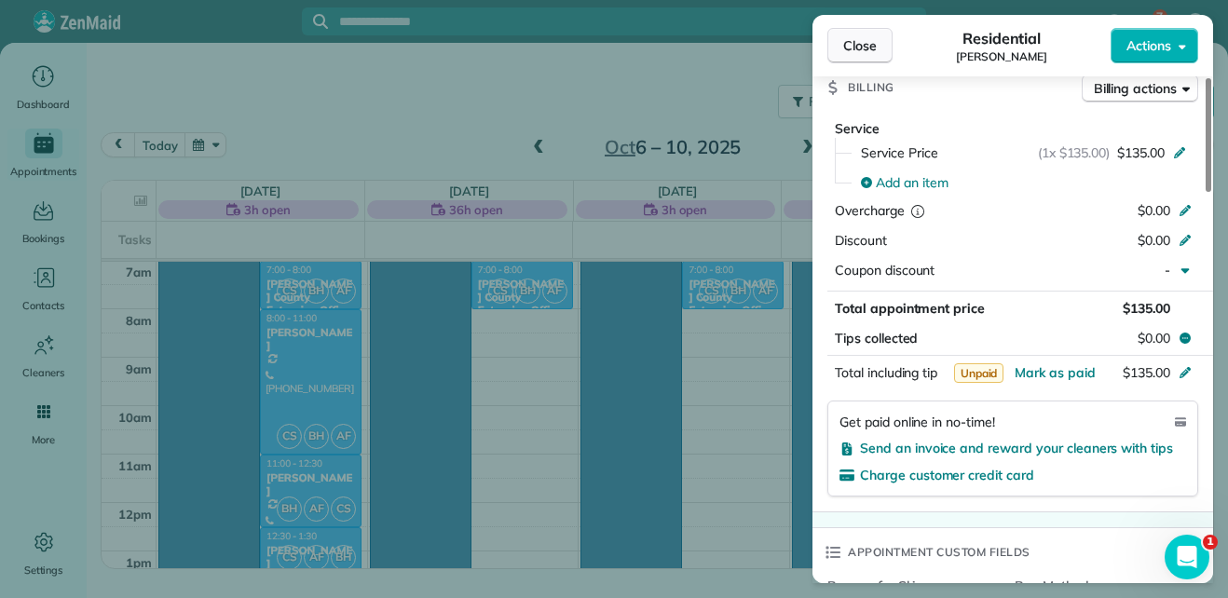
click at [871, 52] on span "Close" at bounding box center [860, 45] width 34 height 19
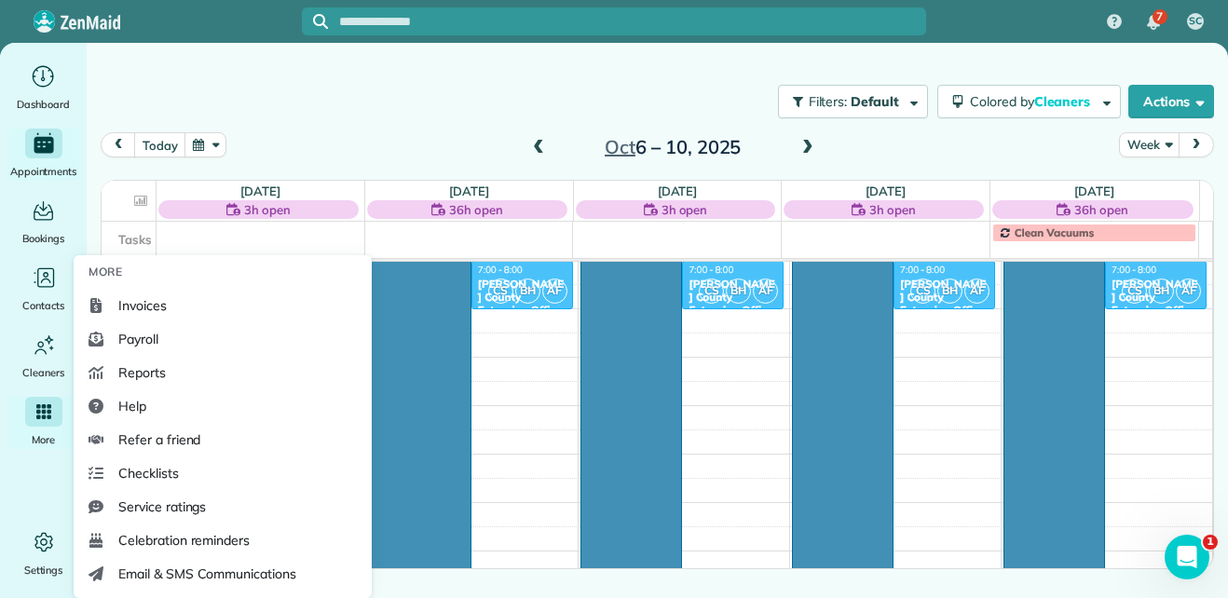
click at [38, 416] on icon "Main" at bounding box center [43, 411] width 15 height 15
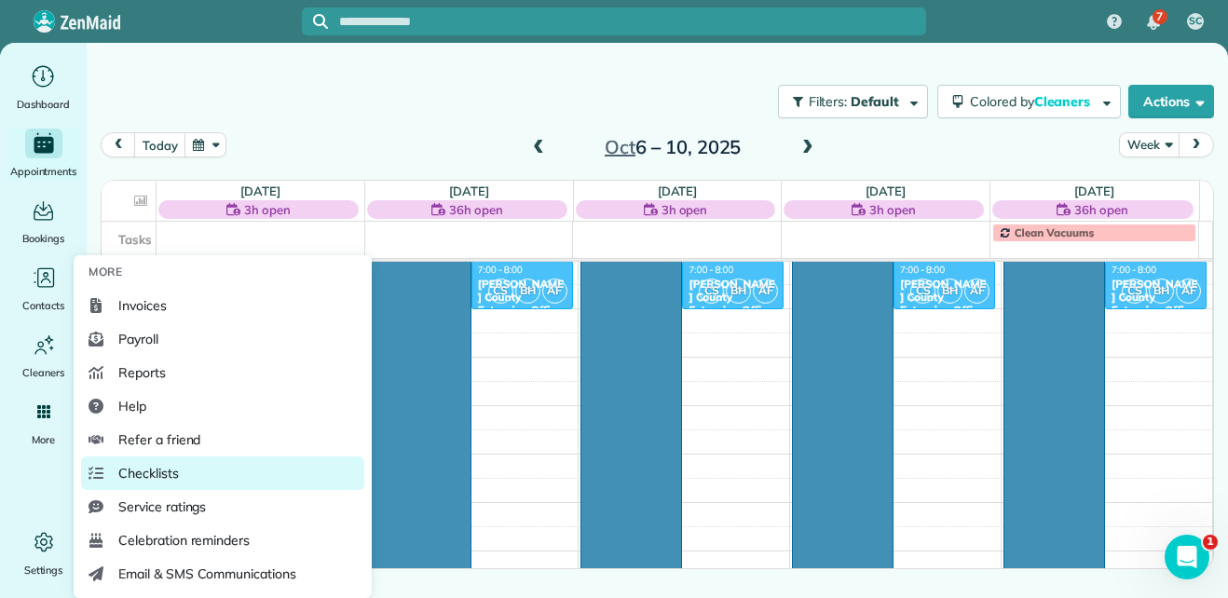
click at [146, 473] on span "Checklists" at bounding box center [148, 473] width 61 height 19
